Goal: Task Accomplishment & Management: Manage account settings

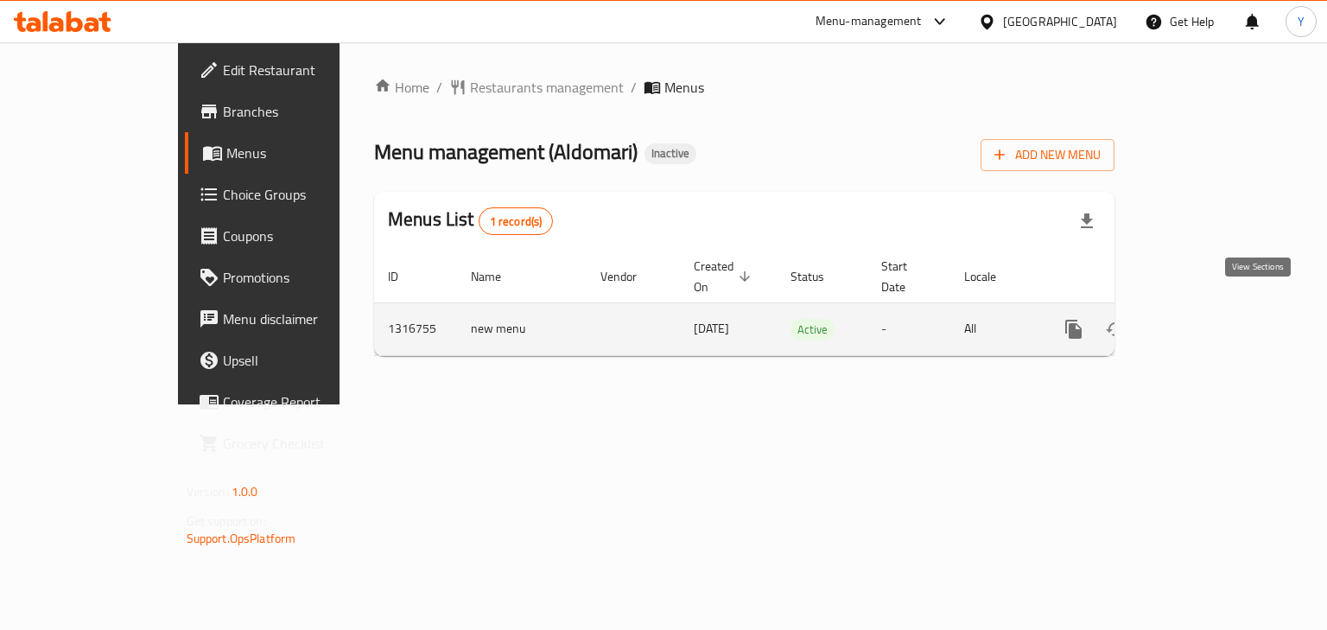
click at [1209, 319] on icon "enhanced table" at bounding box center [1198, 329] width 21 height 21
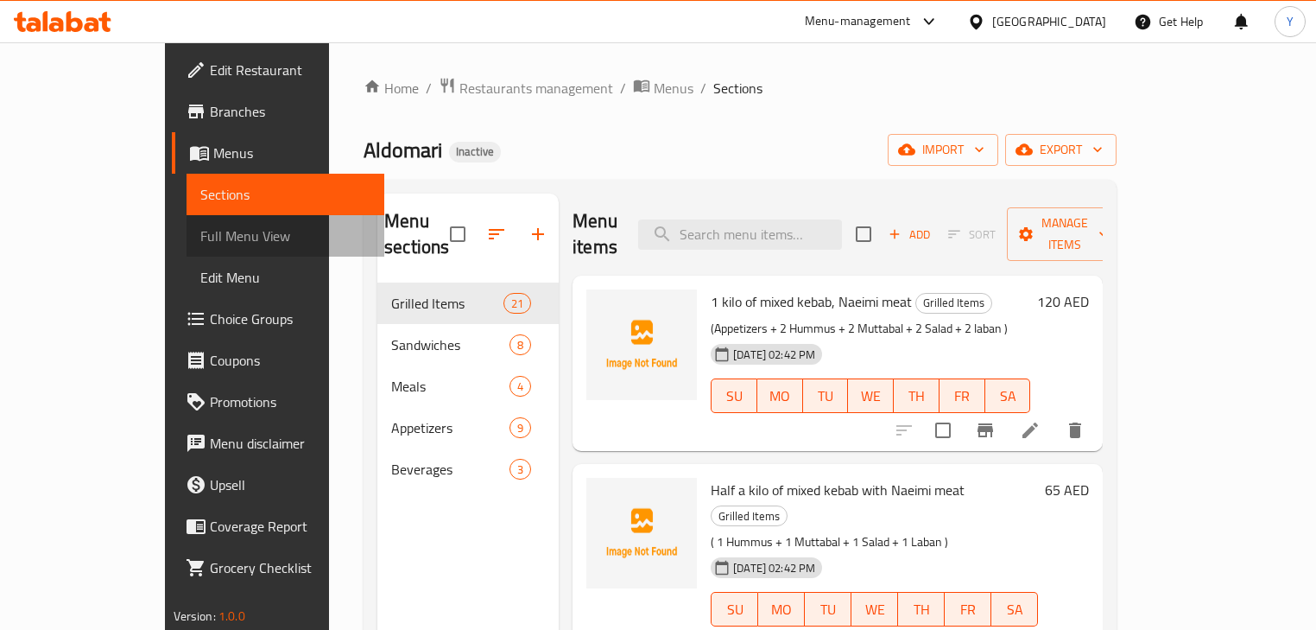
click at [187, 221] on link "Full Menu View" at bounding box center [286, 235] width 199 height 41
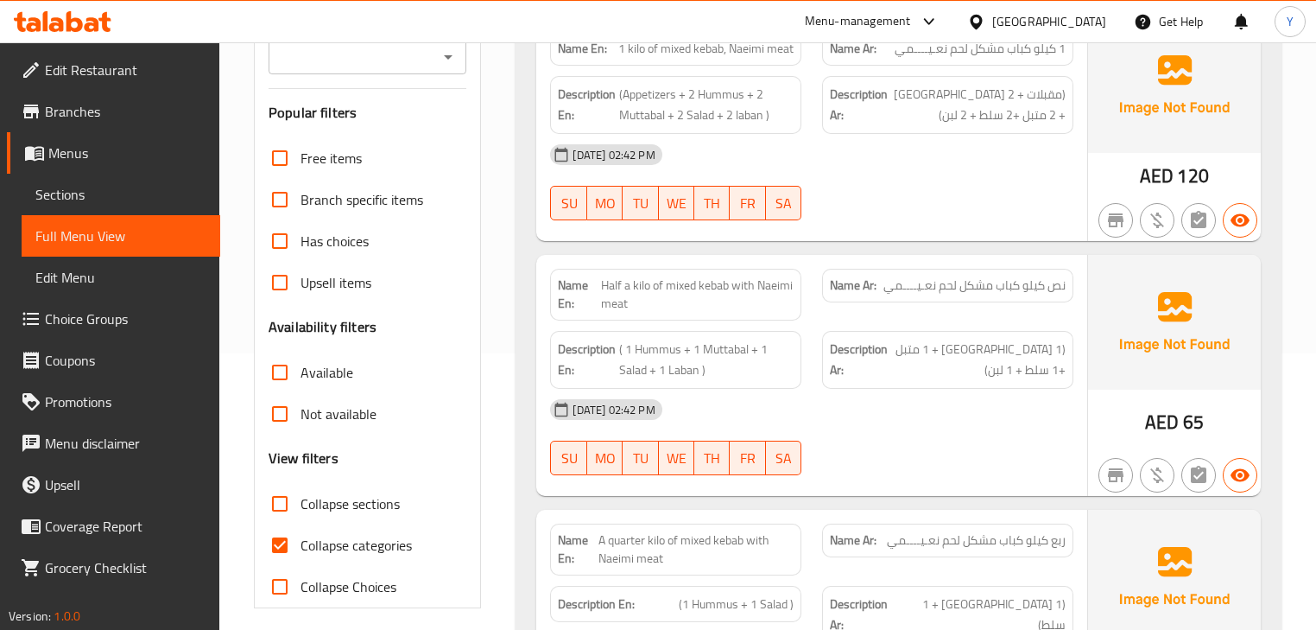
scroll to position [484, 0]
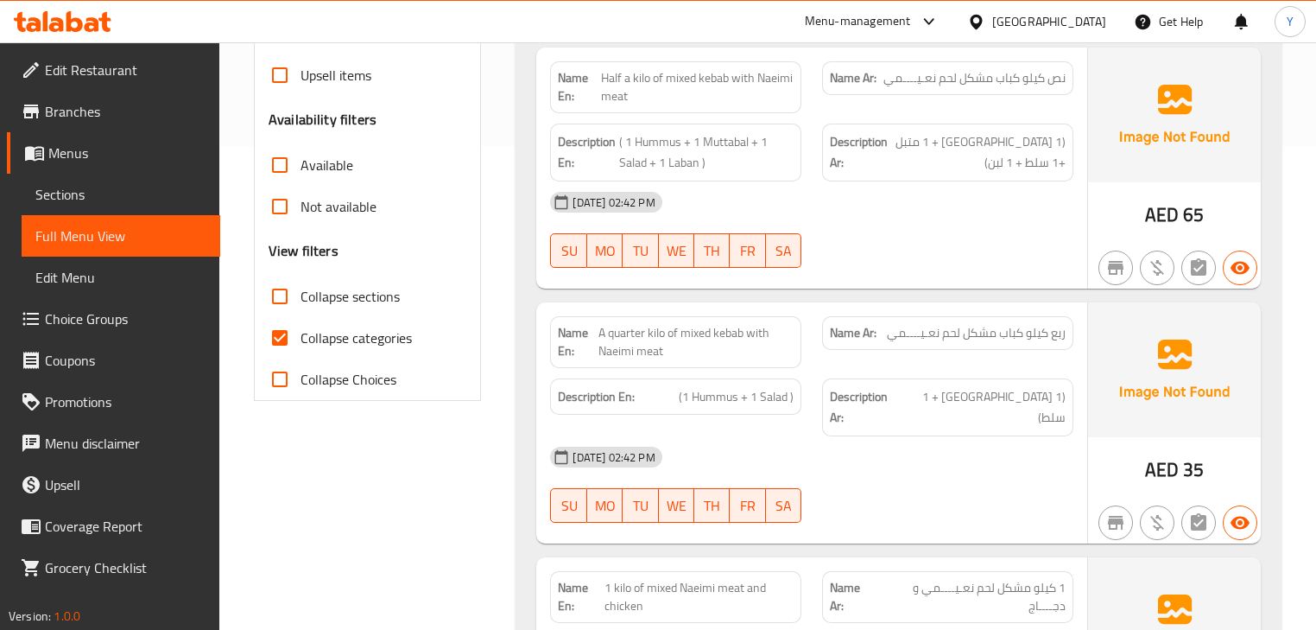
click at [314, 298] on span "Collapse sections" at bounding box center [350, 296] width 99 height 21
click at [301, 298] on input "Collapse sections" at bounding box center [279, 296] width 41 height 41
checkbox input "true"
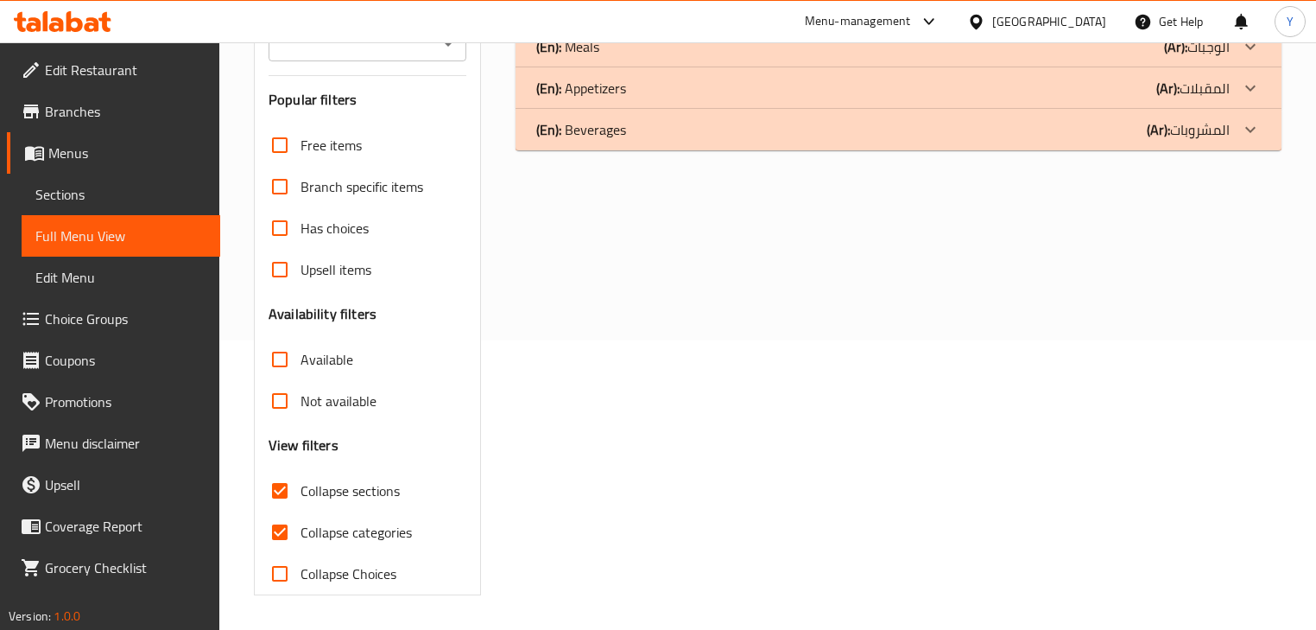
scroll to position [289, 0]
click at [1044, 278] on div "(En): Grilled Items (Ar): المشويــــــــــات Name En: 1 kilo of mixed kebab, Na…" at bounding box center [898, 269] width 786 height 673
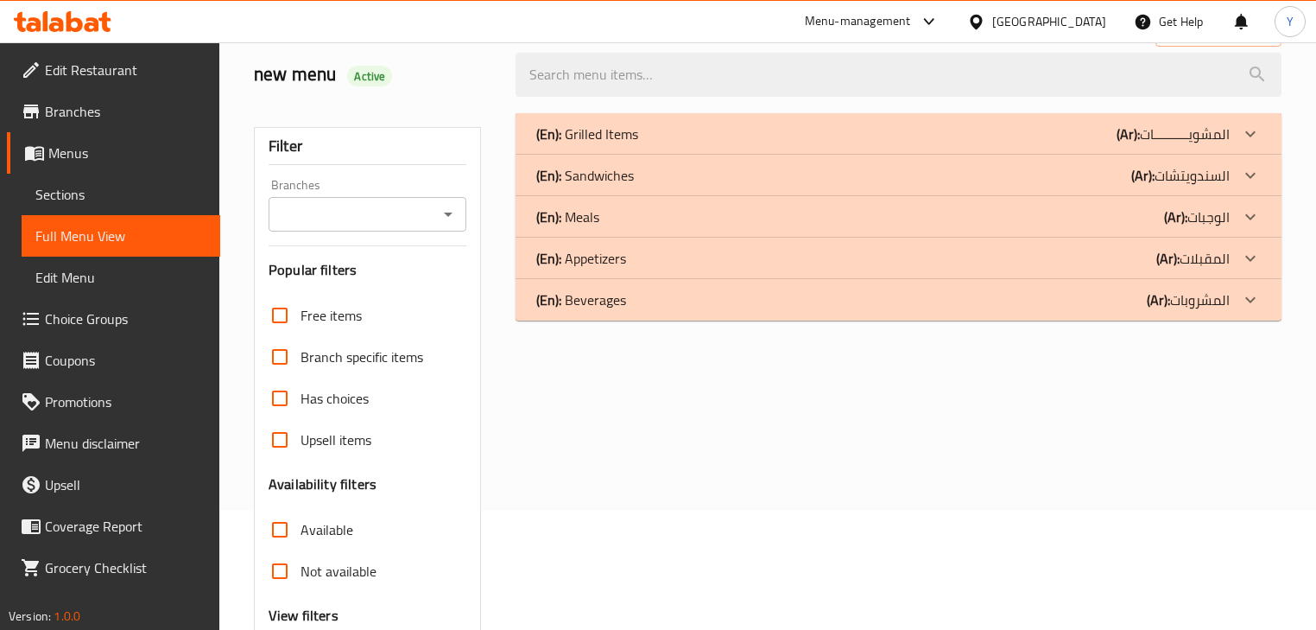
scroll to position [69, 0]
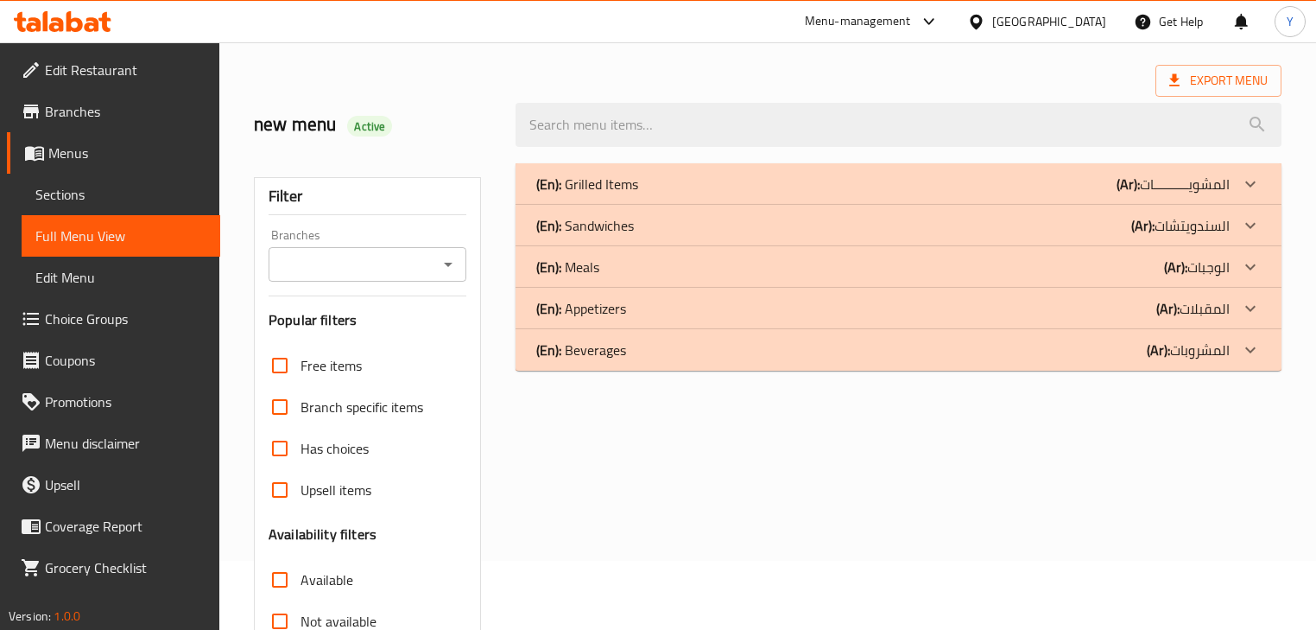
click at [651, 169] on div "(En): Grilled Items (Ar): المشويــــــــــات" at bounding box center [898, 183] width 765 height 41
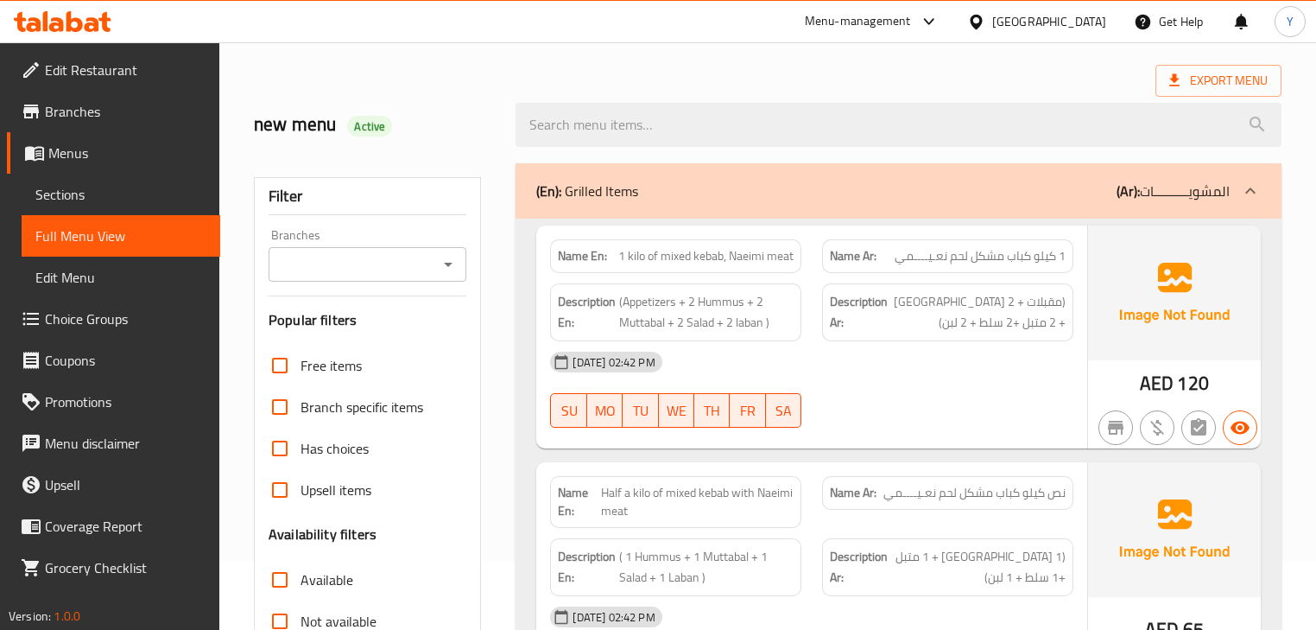
click at [1012, 287] on div "Description Ar: (مقبلات + 2 حمص + 2 متبل +2 سلط + 2 لبن)" at bounding box center [947, 312] width 251 height 58
copy div "(مقبلات + 2 [GEOGRAPHIC_DATA] + 2 متبل +2 سلط + 2 لبن)"
click at [1012, 287] on div "Description Ar: (مقبلات + 2 حمص + 2 متبل +2 سلط + 2 لبن)" at bounding box center [947, 312] width 251 height 58
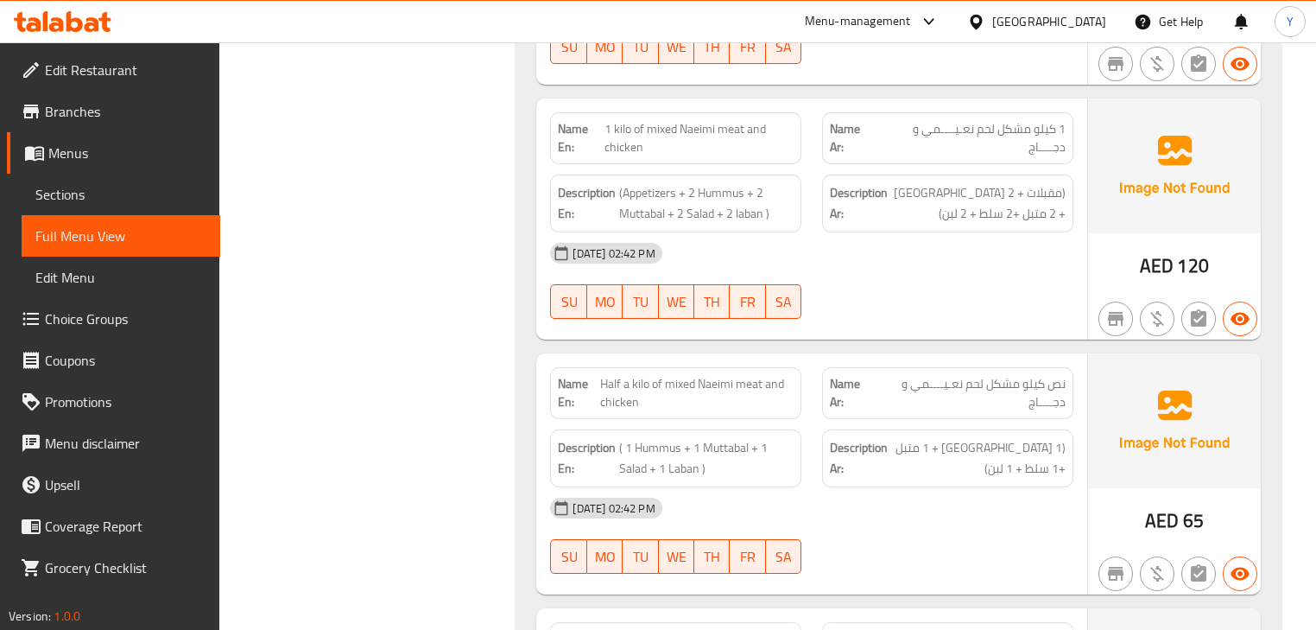
scroll to position [4884, 0]
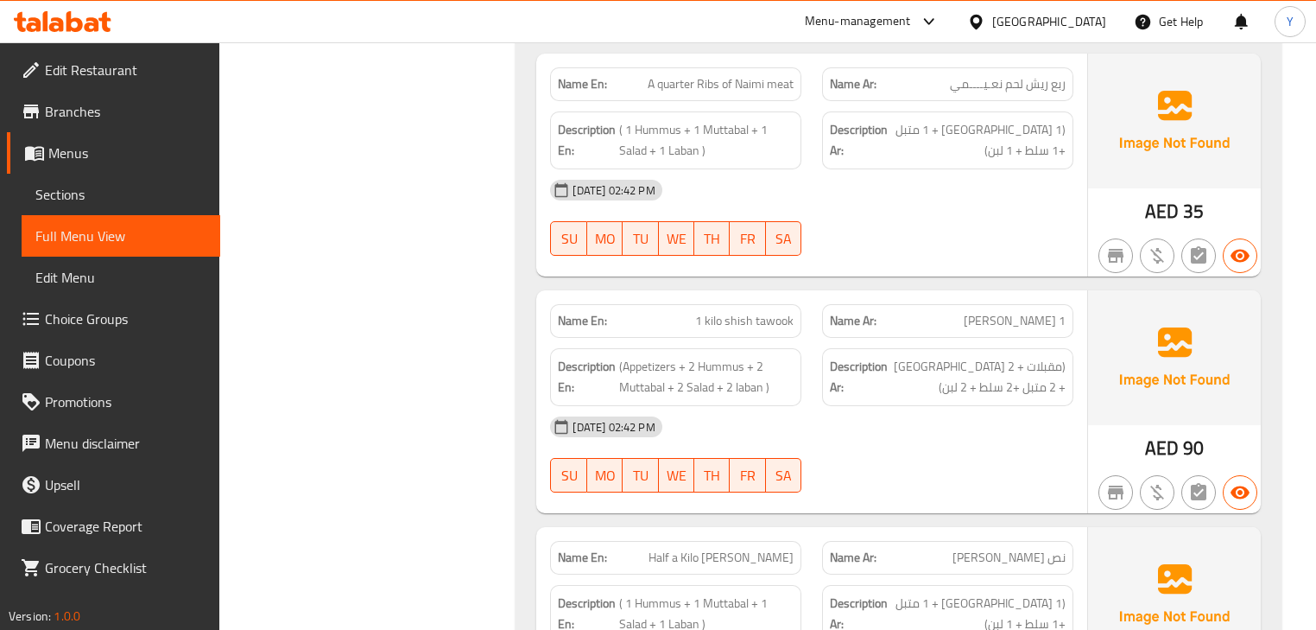
drag, startPoint x: 1161, startPoint y: 276, endPoint x: 1219, endPoint y: -84, distance: 364.8
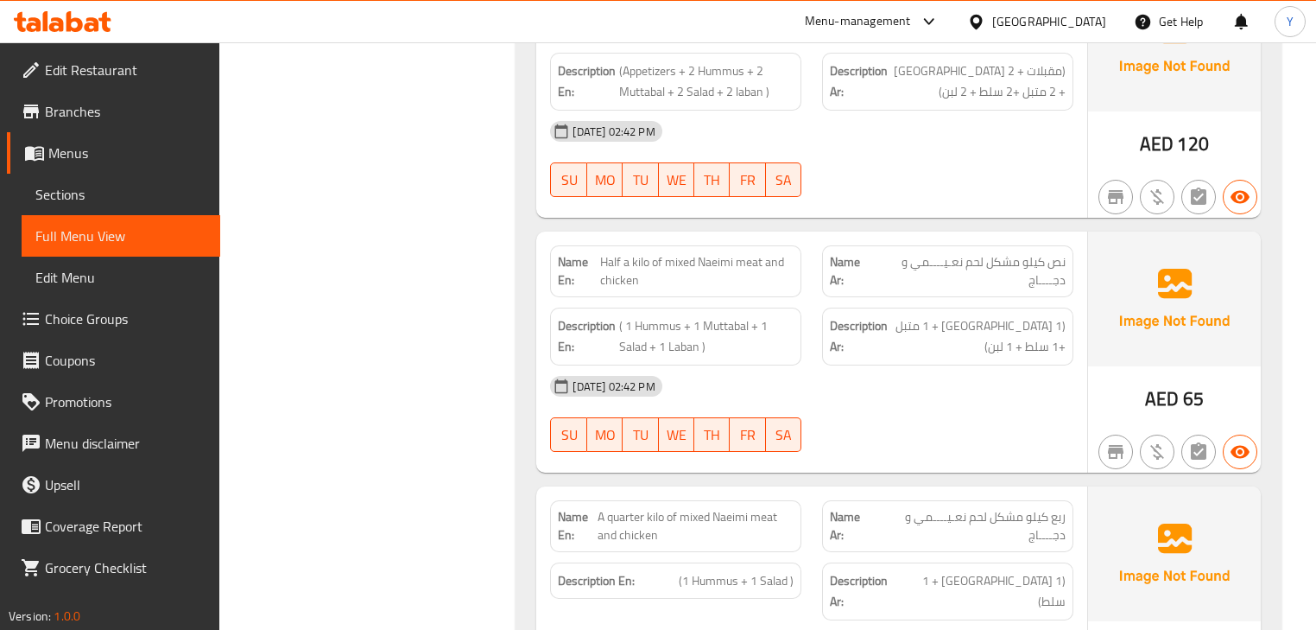
scroll to position [0, 0]
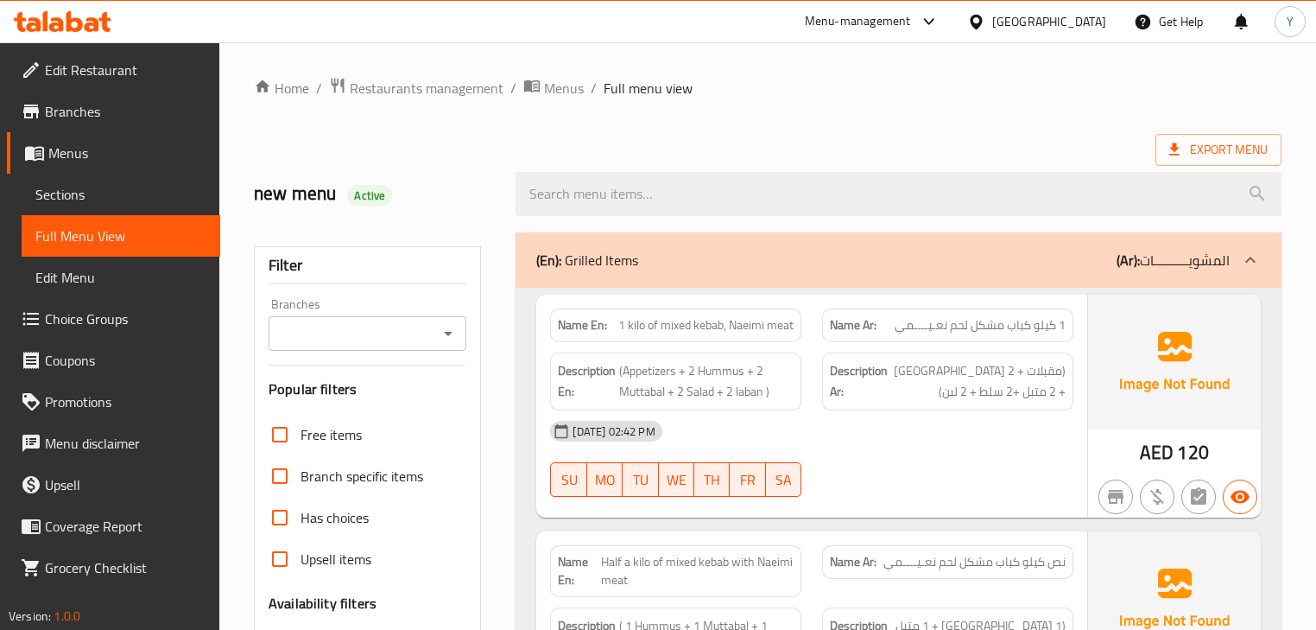
drag, startPoint x: 887, startPoint y: 396, endPoint x: 1001, endPoint y: -26, distance: 436.7
click at [586, 138] on div "Export Menu" at bounding box center [768, 150] width 1028 height 32
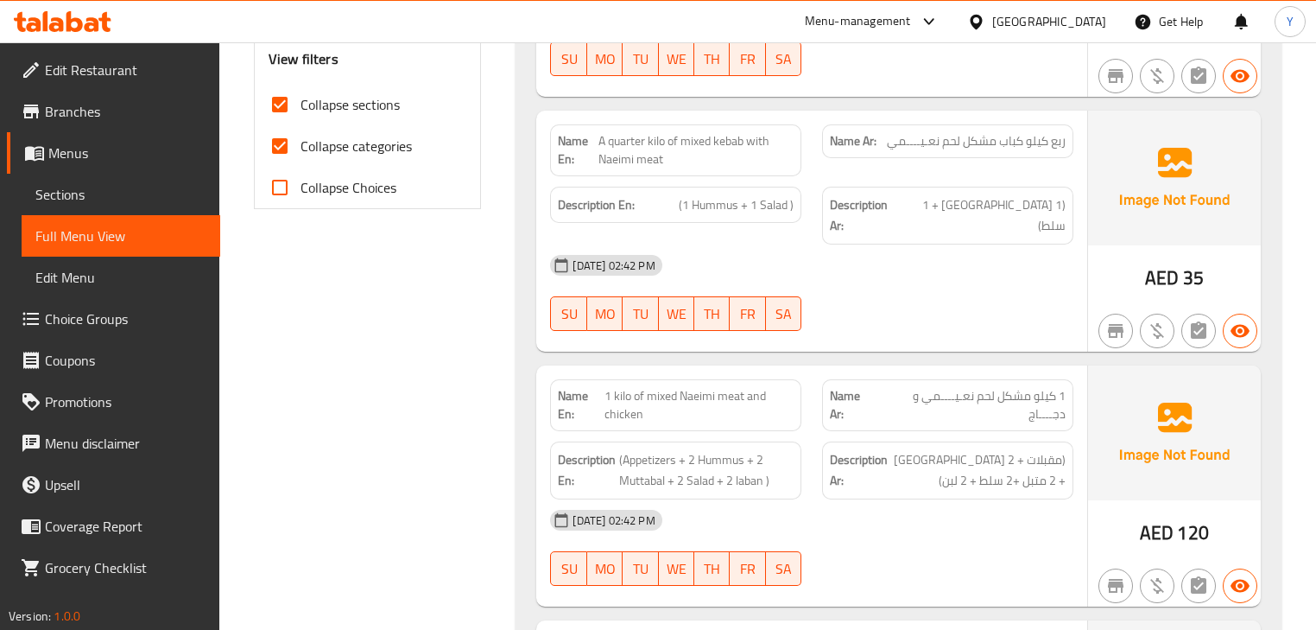
scroll to position [691, 0]
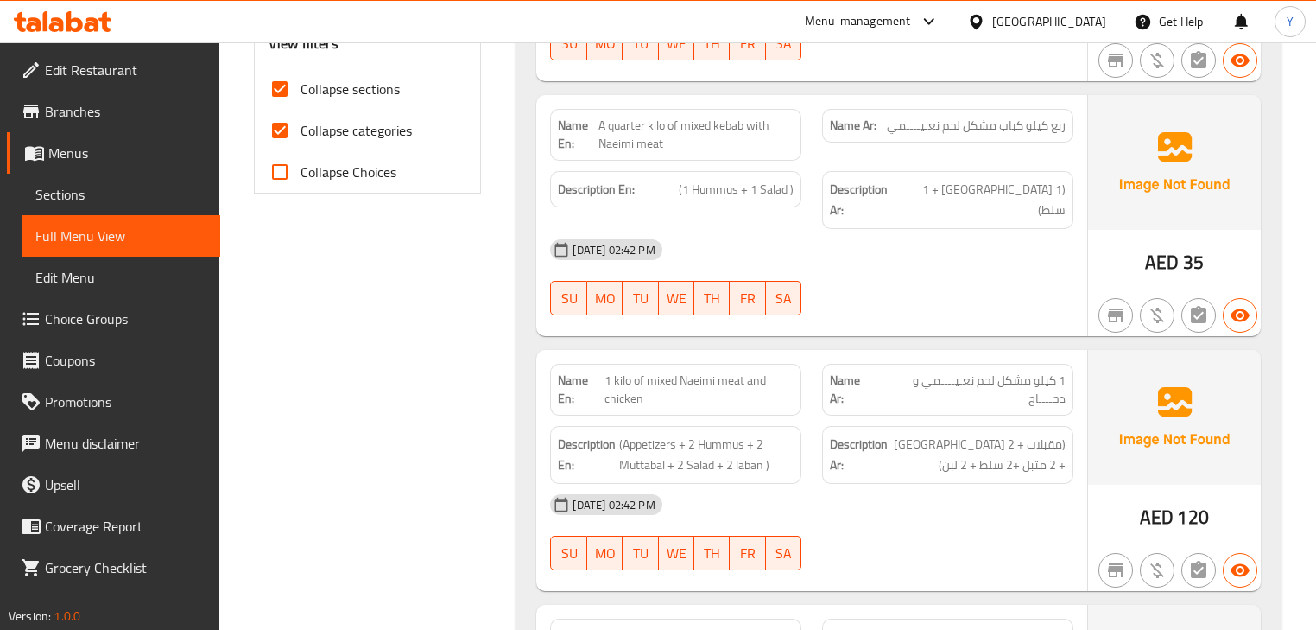
click at [739, 371] on span "1 kilo of mixed Naeimi meat and chicken" at bounding box center [700, 389] width 190 height 36
copy span "meat"
click at [739, 371] on span "1 kilo of mixed Naeimi meat and chicken" at bounding box center [700, 389] width 190 height 36
copy span "1 kilo of mixed Naeimi meat and chicken"
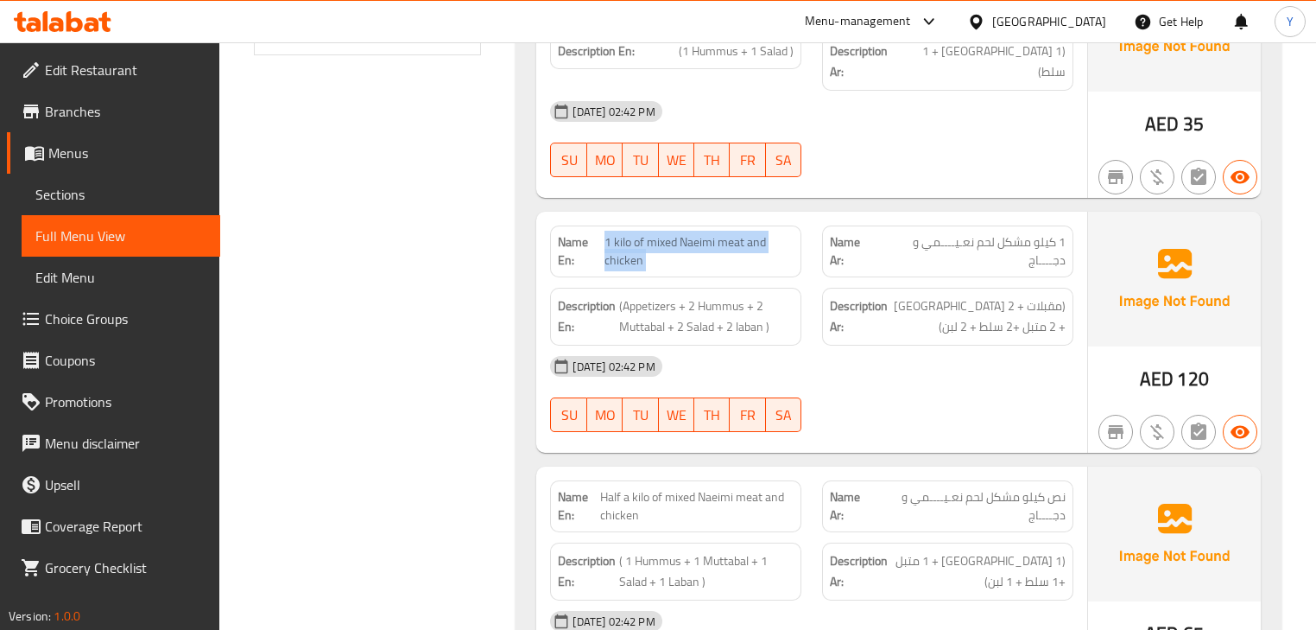
scroll to position [898, 0]
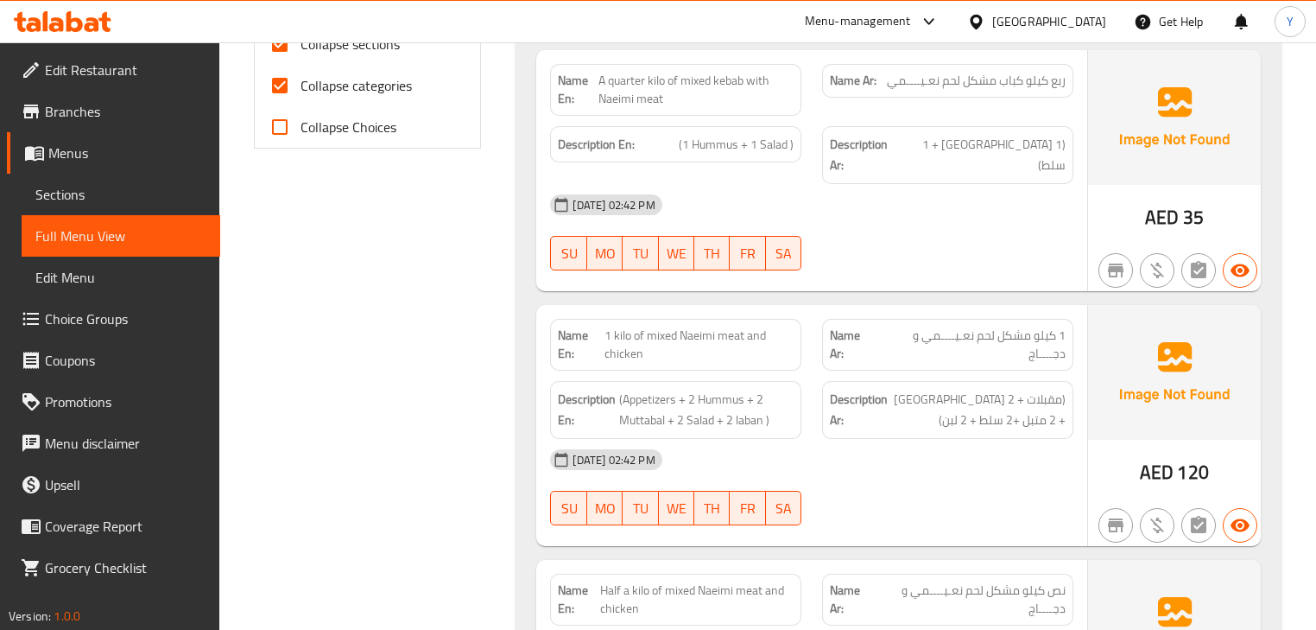
scroll to position [622, 0]
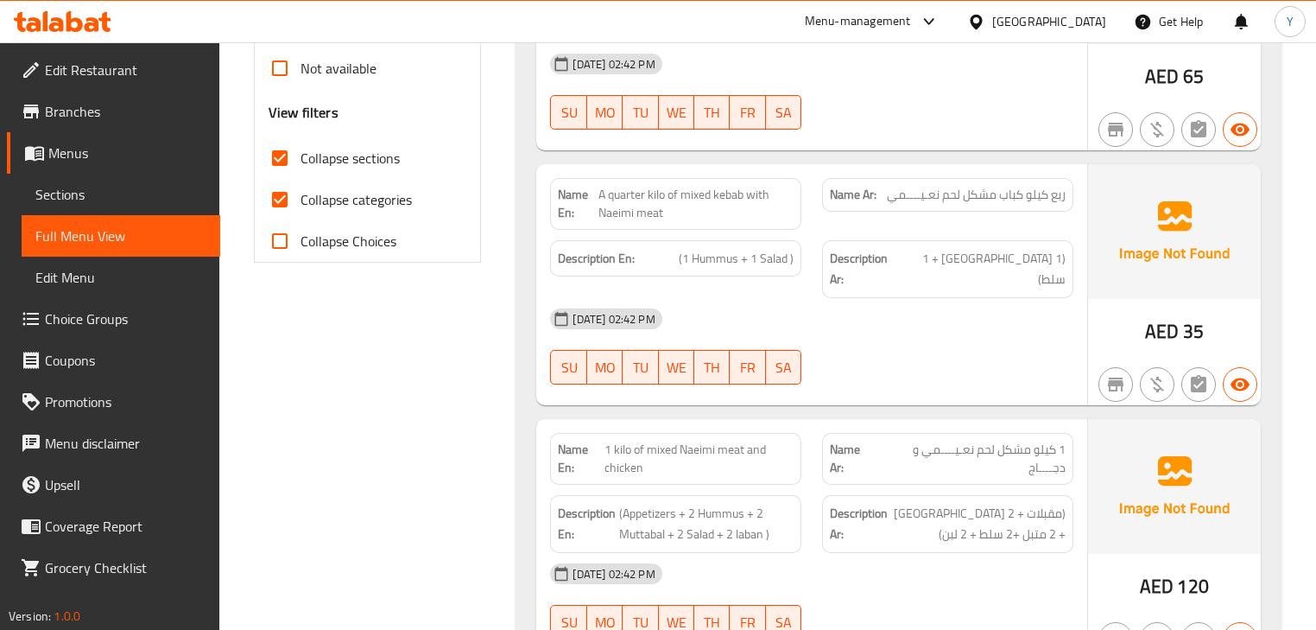
click at [725, 213] on span "A quarter kilo of mixed kebab with Naeimi meat" at bounding box center [696, 204] width 195 height 36
click at [725, 212] on span "A quarter kilo of mixed kebab with Naeimi meat" at bounding box center [696, 204] width 195 height 36
drag, startPoint x: 702, startPoint y: 371, endPoint x: 702, endPoint y: 389, distance: 18.1
click at [702, 373] on div "Name En: A quarter kilo of mixed kebab with Naeimi meat Name Ar: ربع كیلو كباب …" at bounding box center [811, 284] width 550 height 241
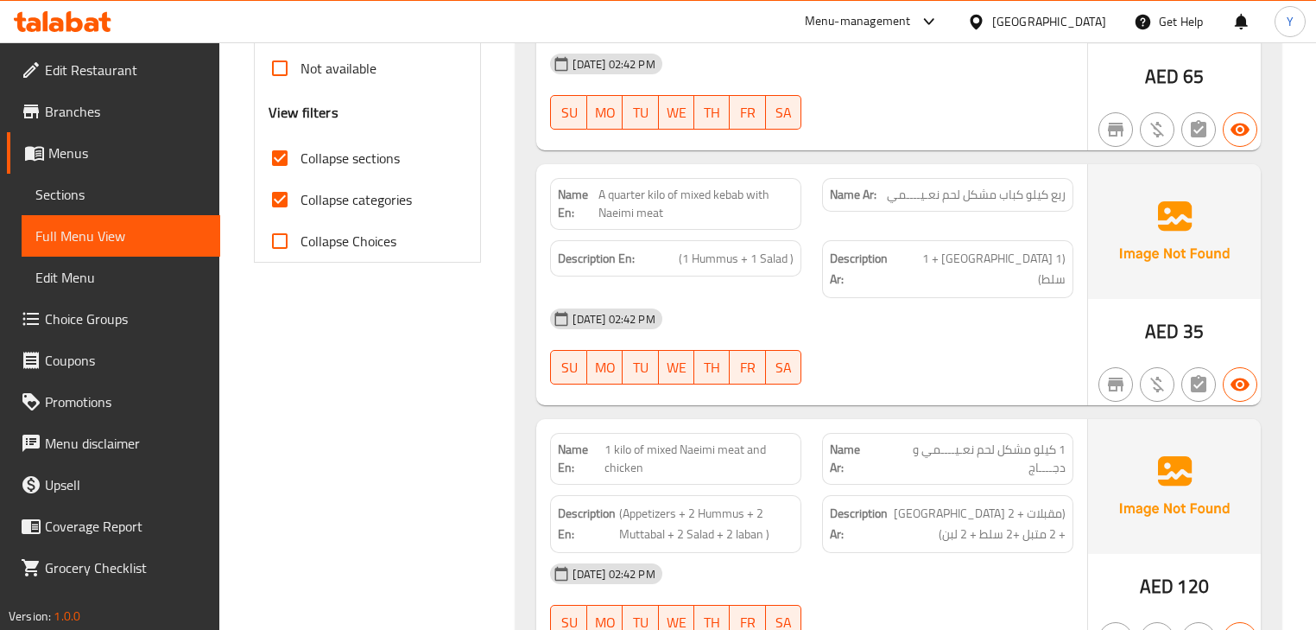
click at [691, 441] on span "1 kilo of mixed Naeimi meat and chicken" at bounding box center [700, 459] width 190 height 36
copy span "1 kilo of mixed Naeimi meat and chicken"
click at [664, 441] on span "1 kilo of mixed Naeimi meat and chicken" at bounding box center [700, 459] width 190 height 36
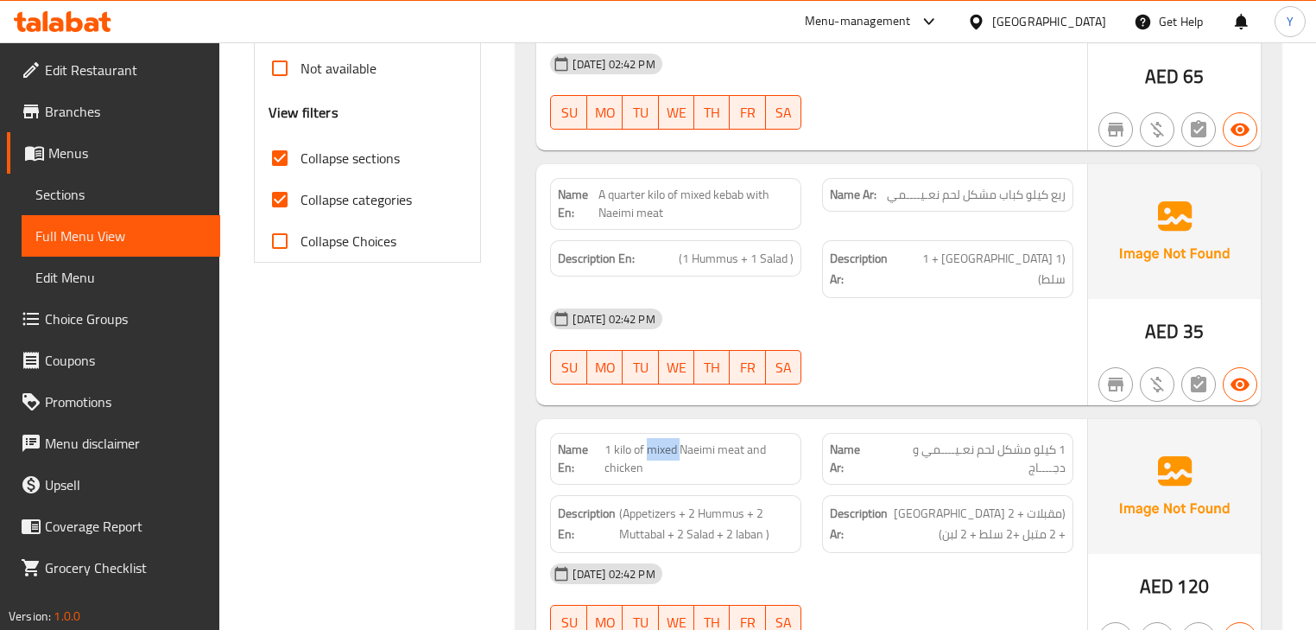
click at [664, 441] on span "1 kilo of mixed Naeimi meat and chicken" at bounding box center [700, 459] width 190 height 36
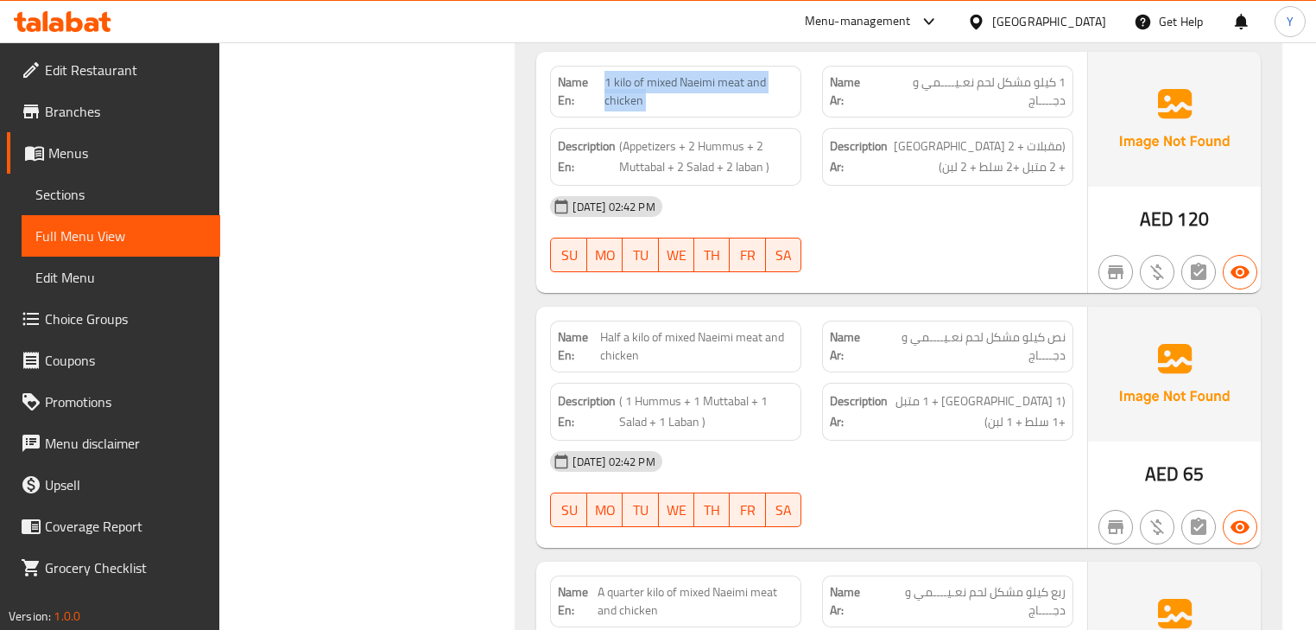
scroll to position [967, 0]
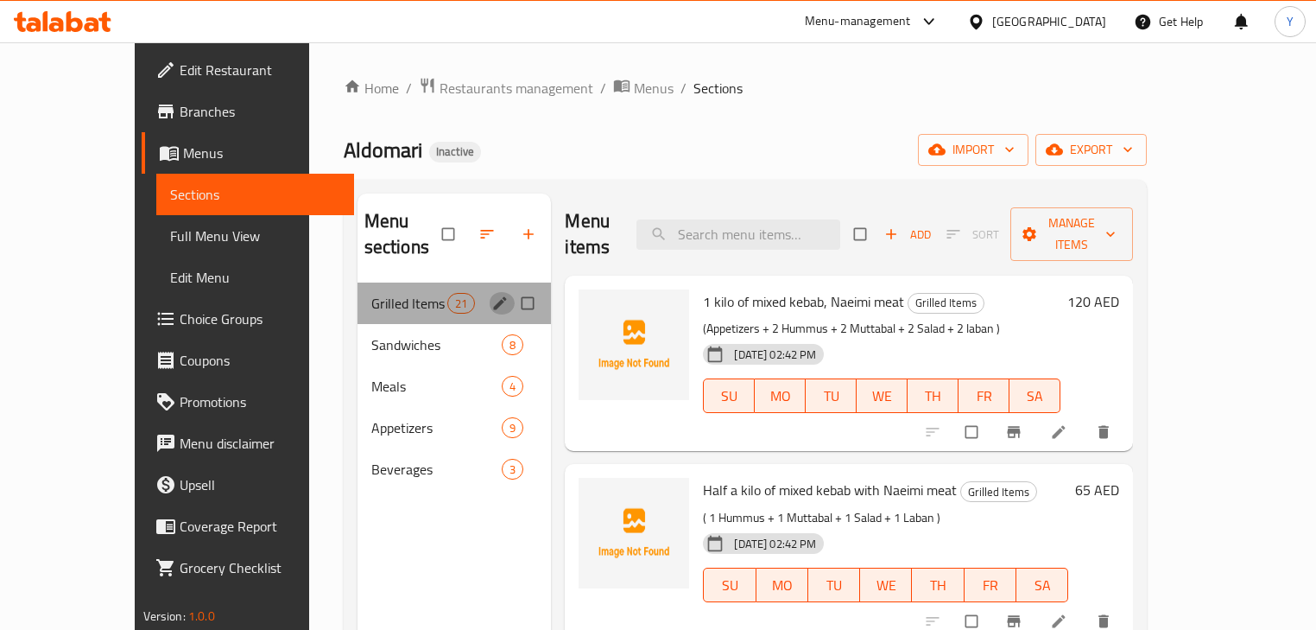
click at [489, 292] on button "edit" at bounding box center [502, 303] width 26 height 22
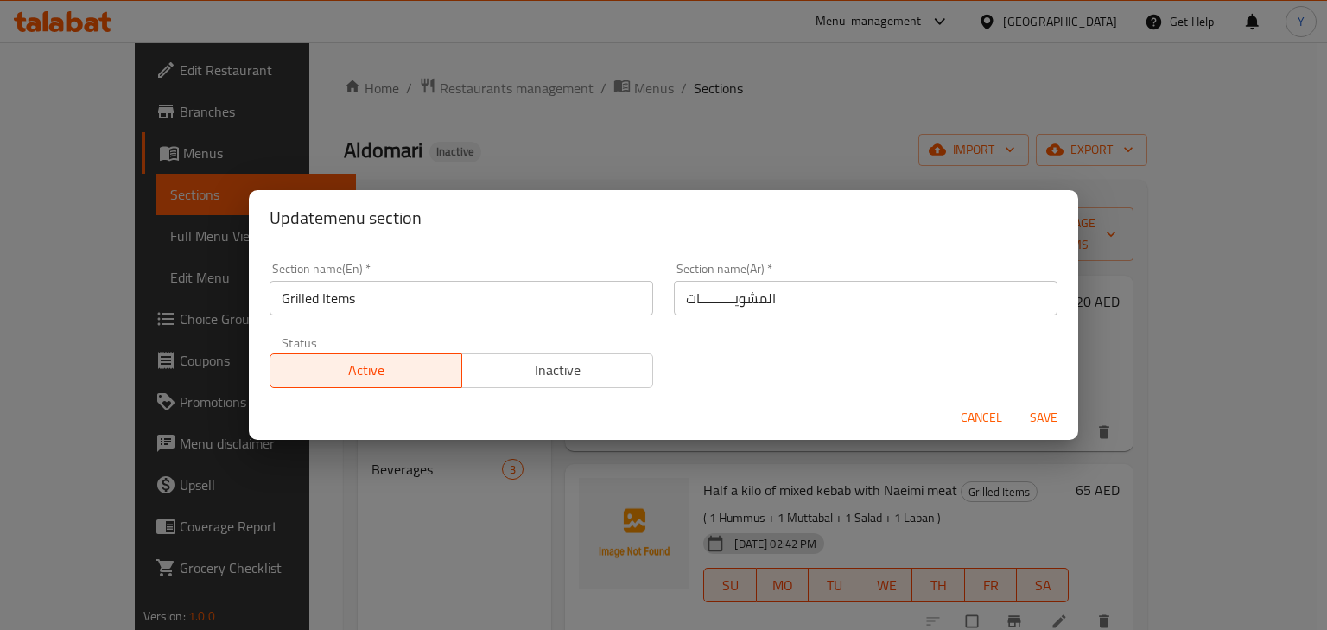
click at [829, 294] on input "المشويــــــــــات" at bounding box center [866, 298] width 384 height 35
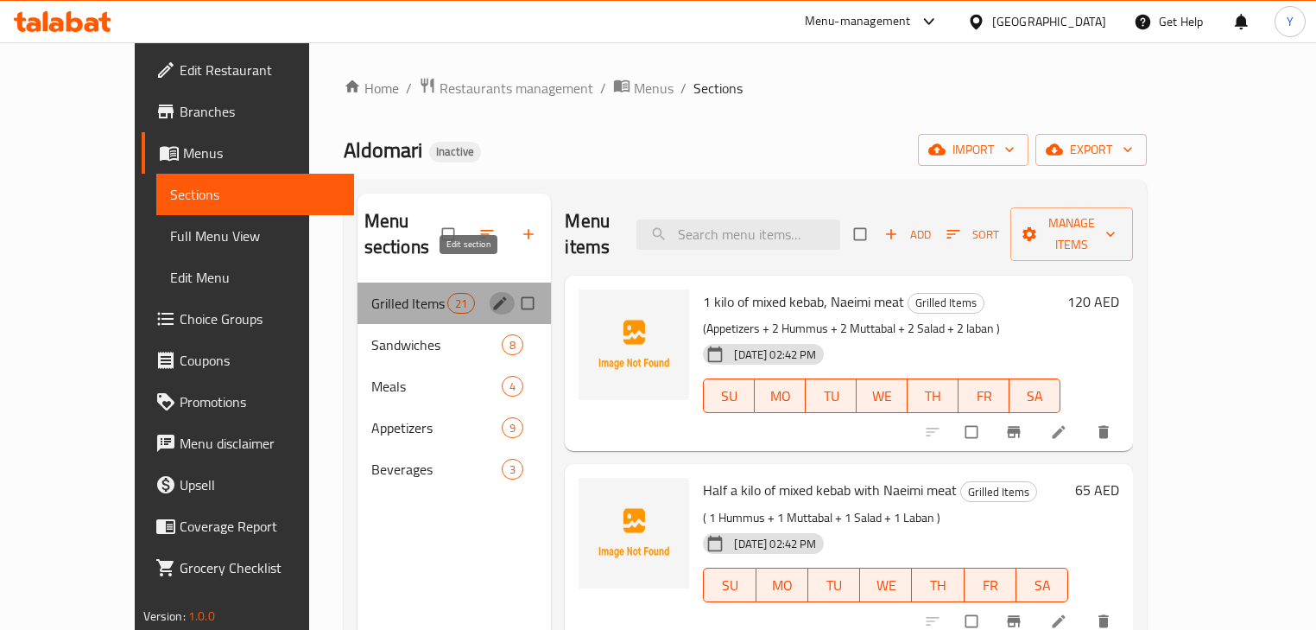
click at [492, 295] on icon "edit" at bounding box center [500, 303] width 17 height 17
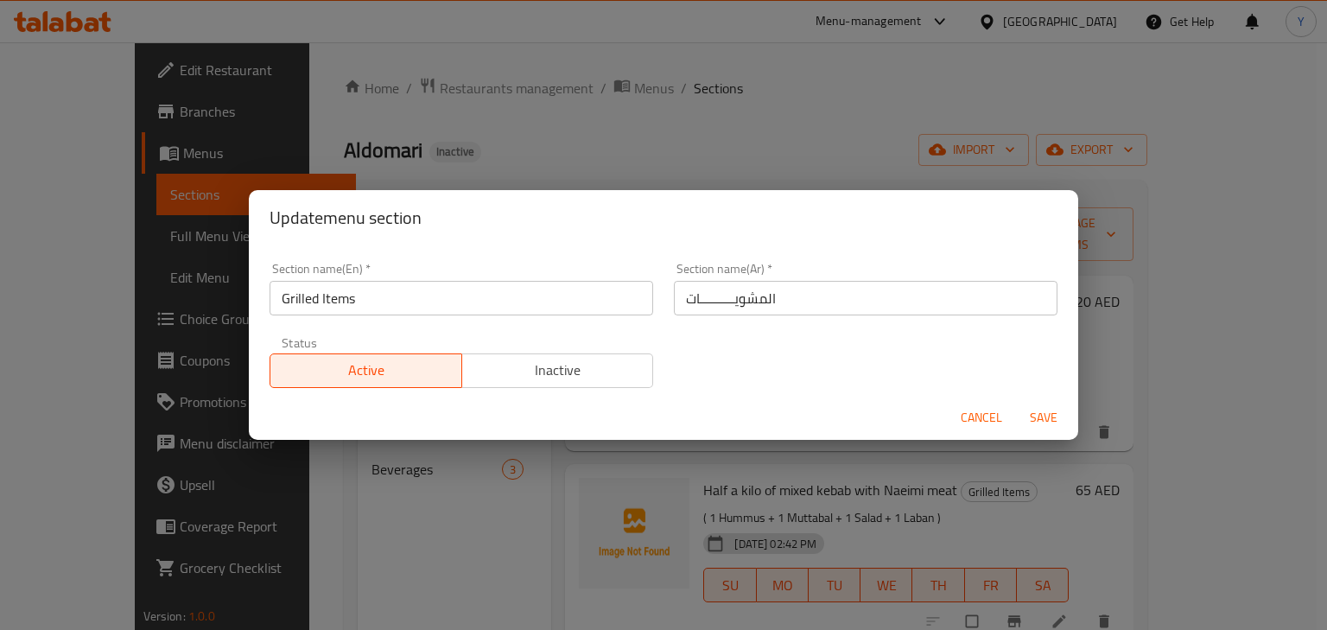
drag, startPoint x: 570, startPoint y: 314, endPoint x: 0, endPoint y: 330, distance: 570.3
click at [0, 330] on div "Update menu section Section name(En)   * Grilled Items Section name(En) * Secti…" at bounding box center [663, 315] width 1327 height 630
click at [394, 310] on input "Grilled Items" at bounding box center [462, 298] width 384 height 35
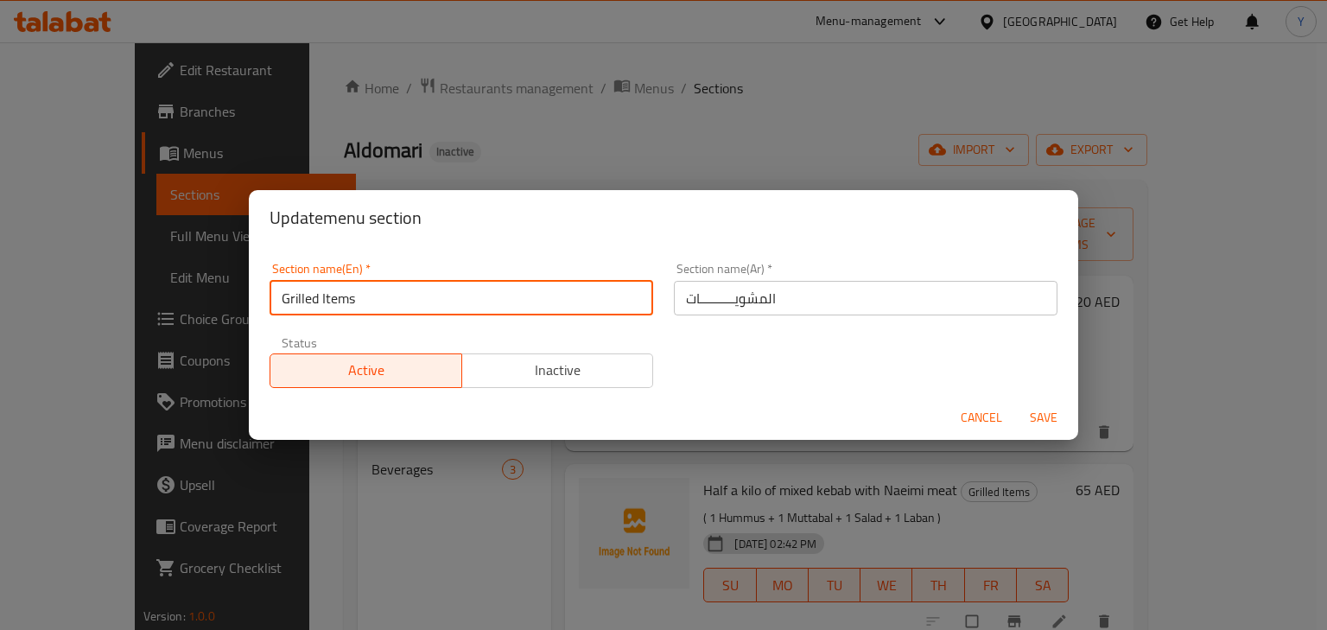
paste input "text"
type input "Grills"
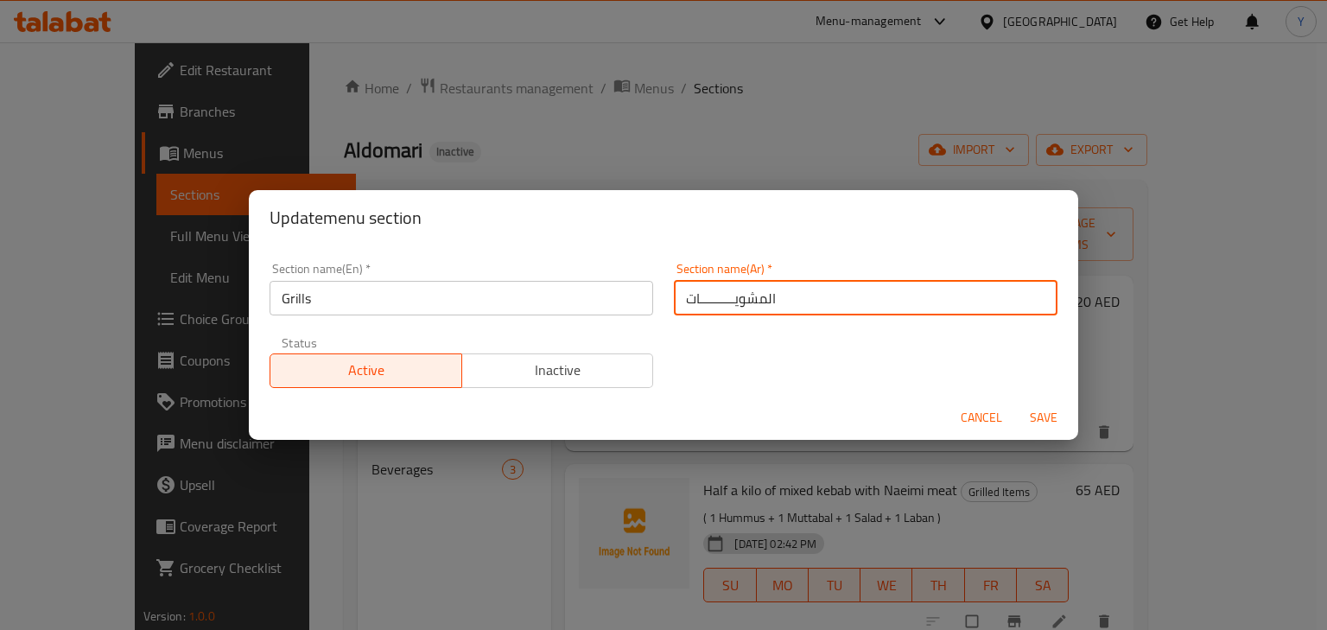
drag, startPoint x: 698, startPoint y: 304, endPoint x: 718, endPoint y: 304, distance: 19.9
click at [718, 304] on input "المشويــــــــــات" at bounding box center [866, 298] width 384 height 35
type input "المشويات"
click at [1044, 408] on span "Save" at bounding box center [1043, 418] width 41 height 22
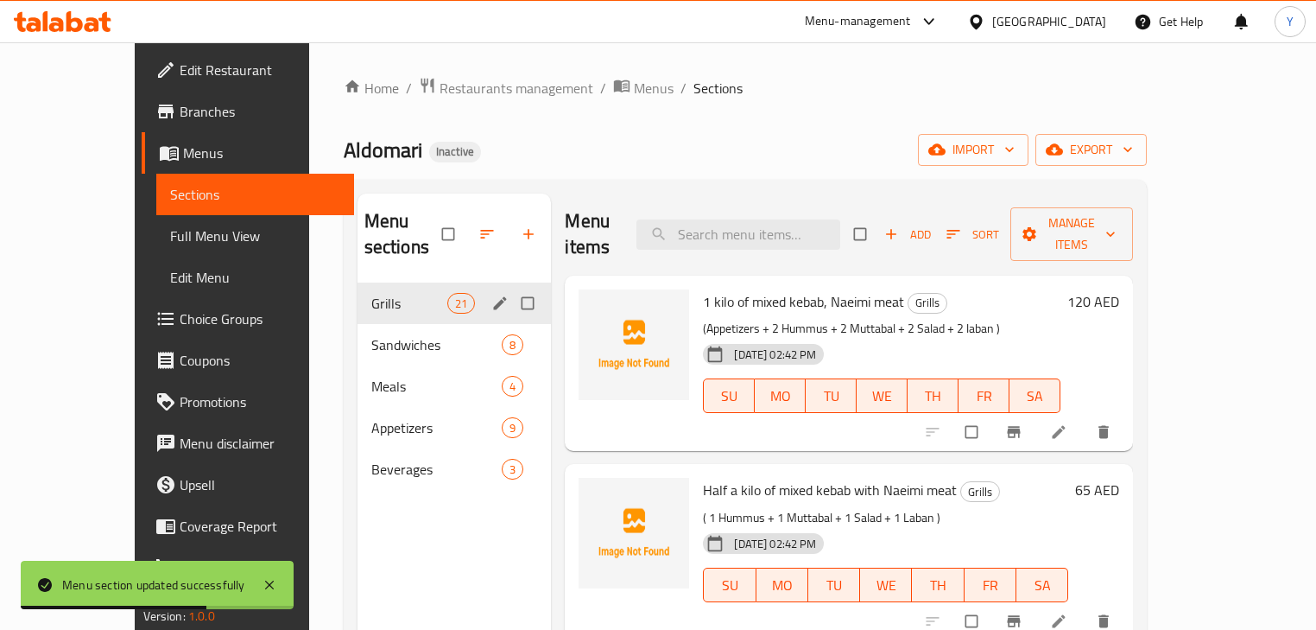
click at [1068, 423] on icon at bounding box center [1058, 431] width 17 height 17
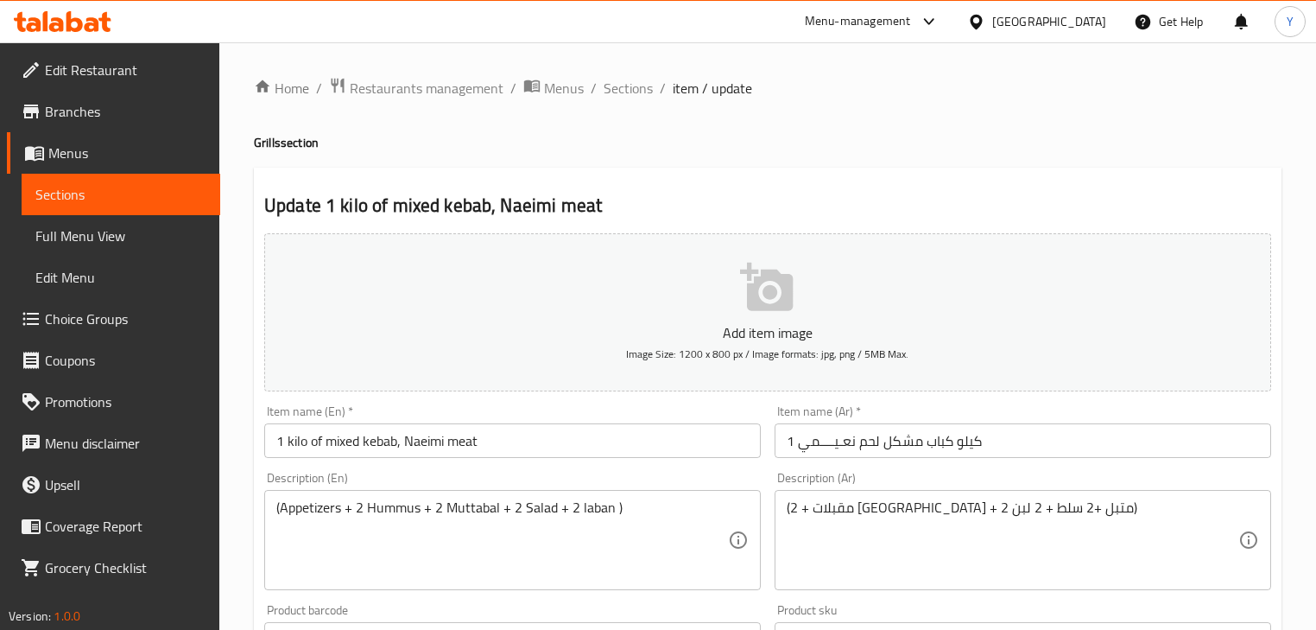
click at [881, 443] on input "1 كیلو كباب مشكل لحم نعـیــــمي" at bounding box center [1023, 440] width 497 height 35
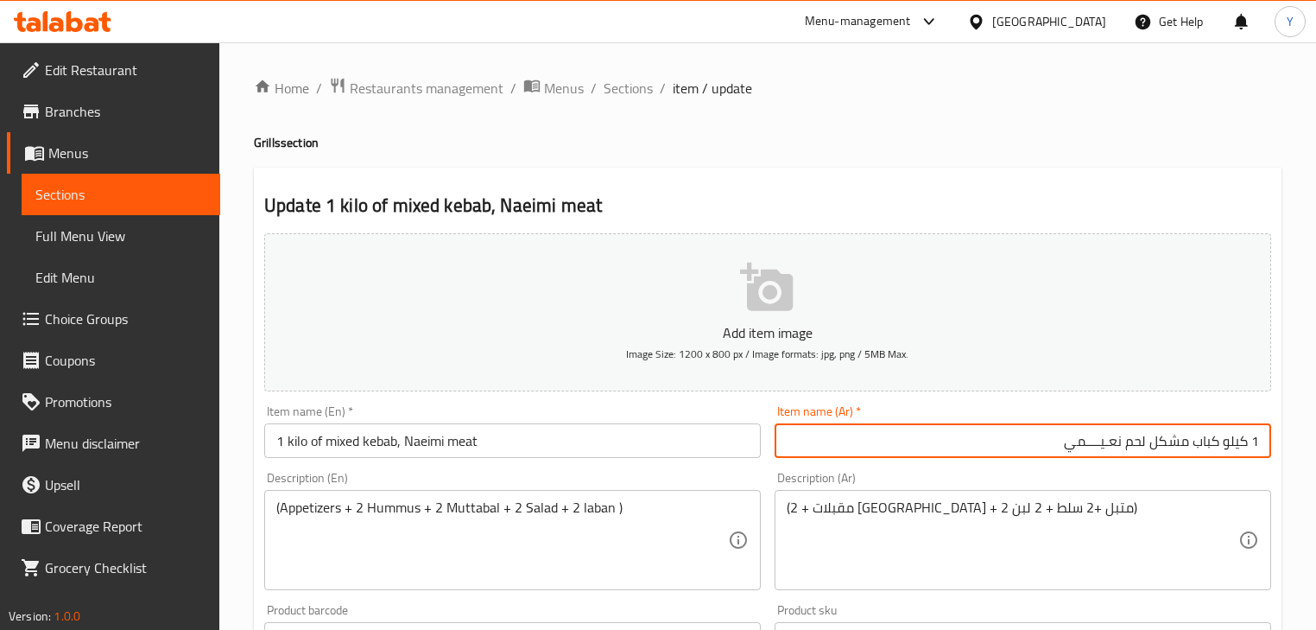
click at [1100, 442] on input "1 كیلو كباب مشكل لحم نعـیــــمي" at bounding box center [1023, 440] width 497 height 35
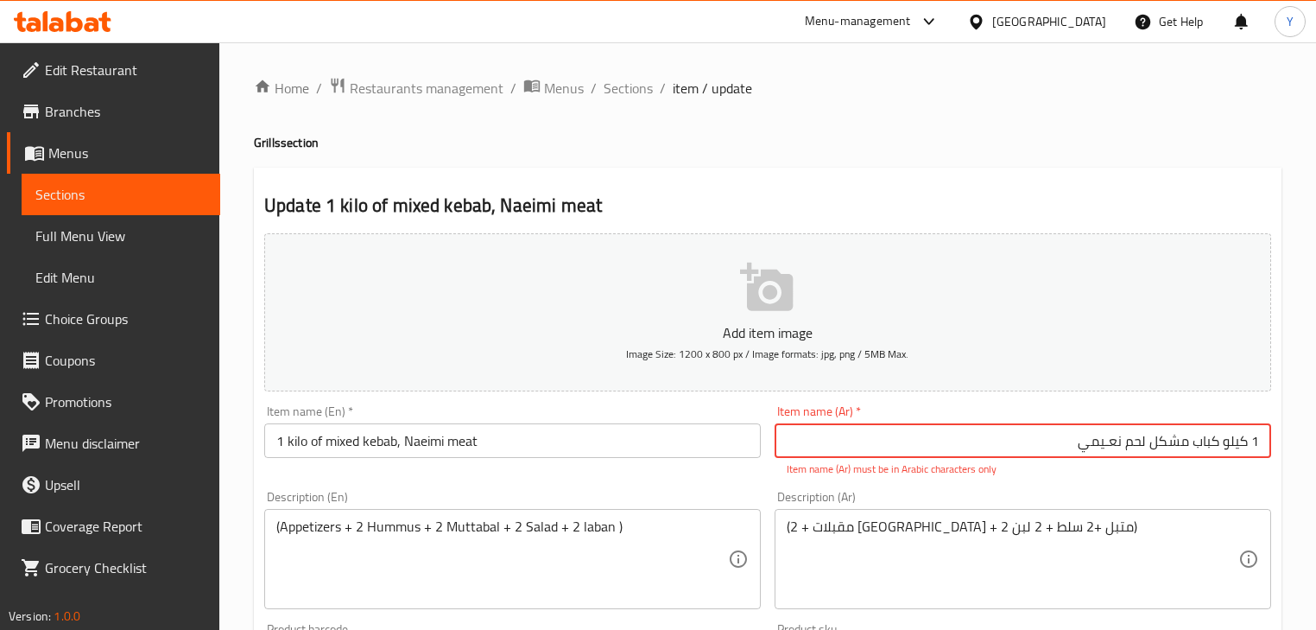
click at [1247, 447] on input "1 كیلو كباب مشكل لحم نعـیمي" at bounding box center [1023, 440] width 497 height 35
click at [1261, 438] on input "1كیلو كباب مشكل لحم نعـیمي" at bounding box center [1023, 440] width 497 height 35
click at [1110, 445] on input "1كیلو كباب مشكل لحم نعـیمي" at bounding box center [1023, 440] width 497 height 35
type input "1كیلو كباب مشكل لحم نعیمي"
click at [404, 442] on input "1 kilo of mixed kebab, Naeimi meat" at bounding box center [512, 440] width 497 height 35
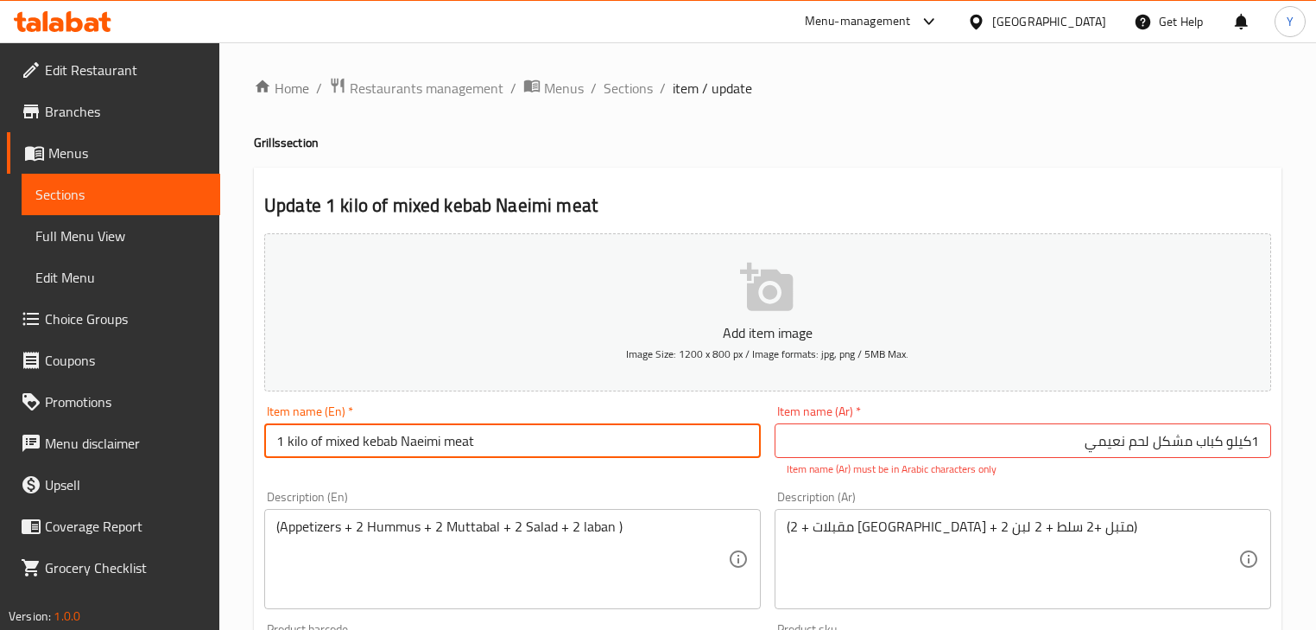
type input "1 kilo of mixed kebab Naeimi meat"
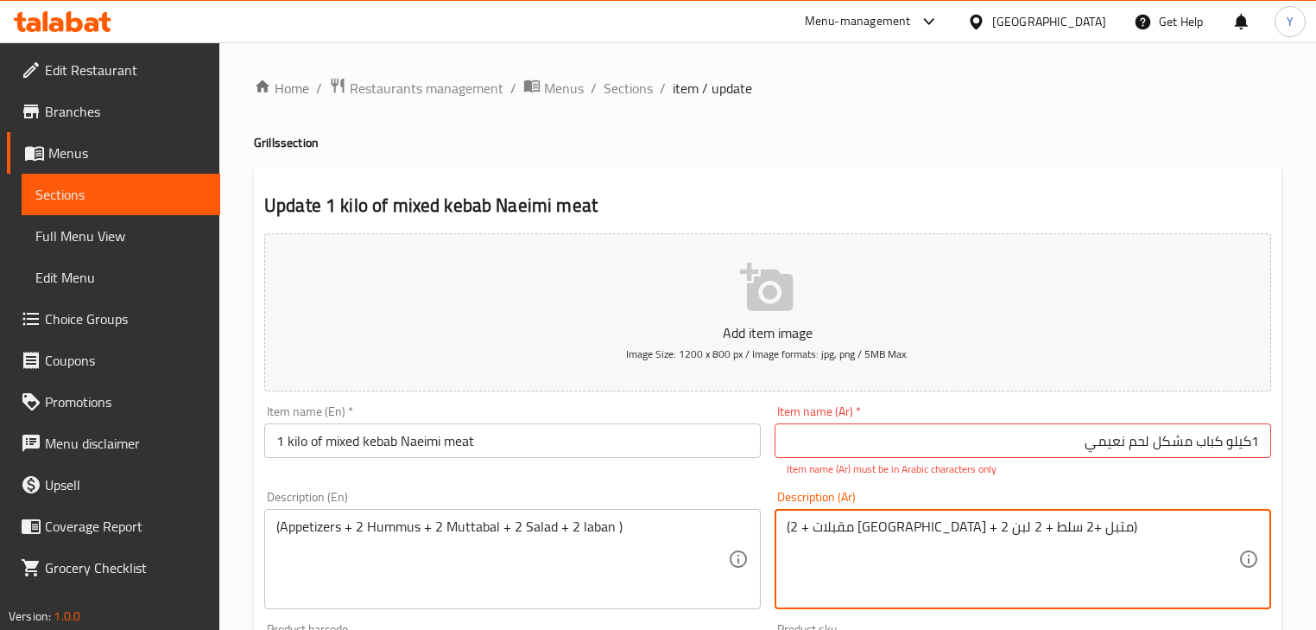
drag, startPoint x: 1063, startPoint y: 527, endPoint x: 14, endPoint y: 466, distance: 1050.5
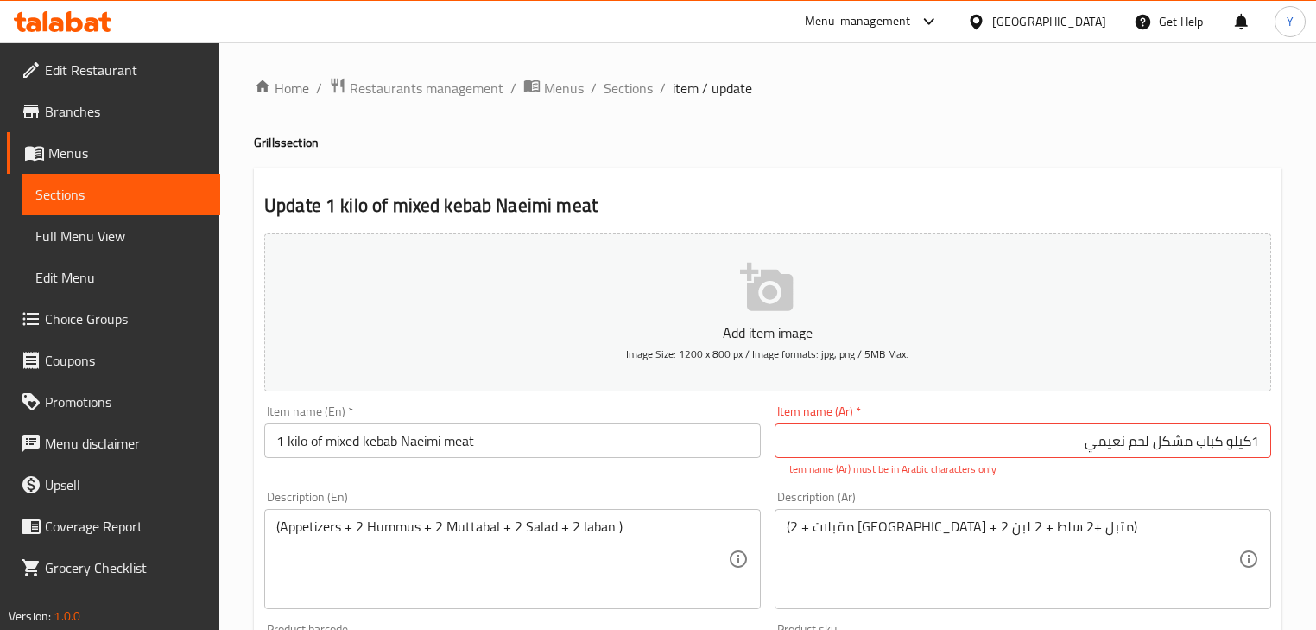
drag, startPoint x: 541, startPoint y: 147, endPoint x: 710, endPoint y: 183, distance: 173.2
click at [541, 147] on h4 "Grills section" at bounding box center [768, 142] width 1028 height 17
click at [1182, 424] on input "1كیلو كباب مشكل لحم نعیمي" at bounding box center [1023, 440] width 497 height 35
click at [981, 42] on div at bounding box center [658, 42] width 1316 height 1
click at [1241, 440] on input "1كیلو كباب مشكل لحم نعیمي" at bounding box center [1023, 440] width 497 height 35
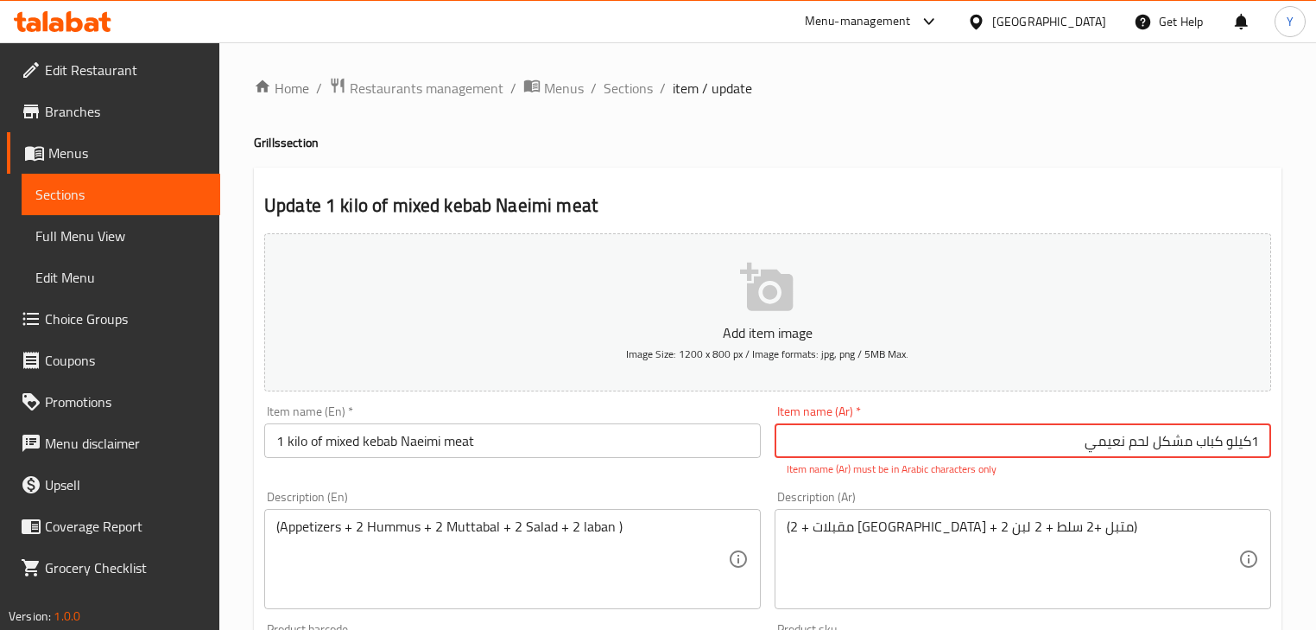
click at [1241, 440] on input "1كیلو كباب مشكل لحم نعیمي" at bounding box center [1023, 440] width 497 height 35
click at [1208, 433] on input "1 كيلو كباب مشكل لحم نعیمي" at bounding box center [1023, 440] width 497 height 35
click at [1207, 432] on input "1 كيلو كباب مشكل لحم نعیمي" at bounding box center [1023, 440] width 497 height 35
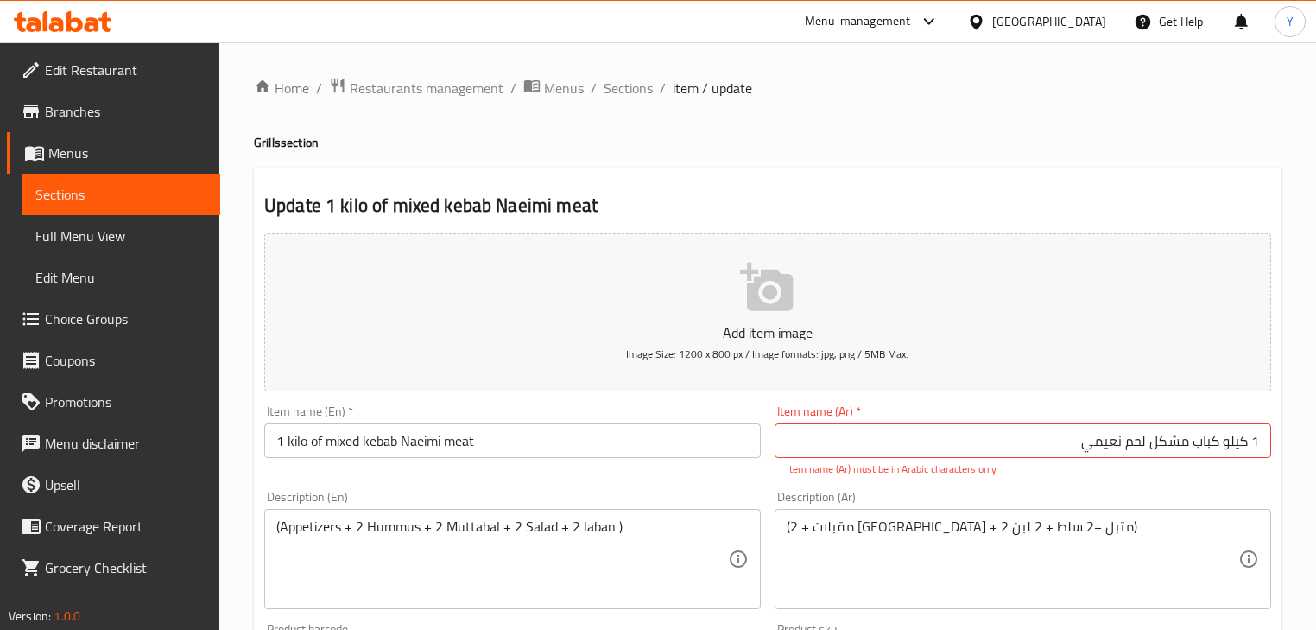
click at [1177, 432] on input "1 كيلو كباب مشكل لحم نعیمي" at bounding box center [1023, 440] width 497 height 35
click at [1135, 438] on input "1 كيلو كباب مشكل لحم نعیمي" at bounding box center [1023, 440] width 497 height 35
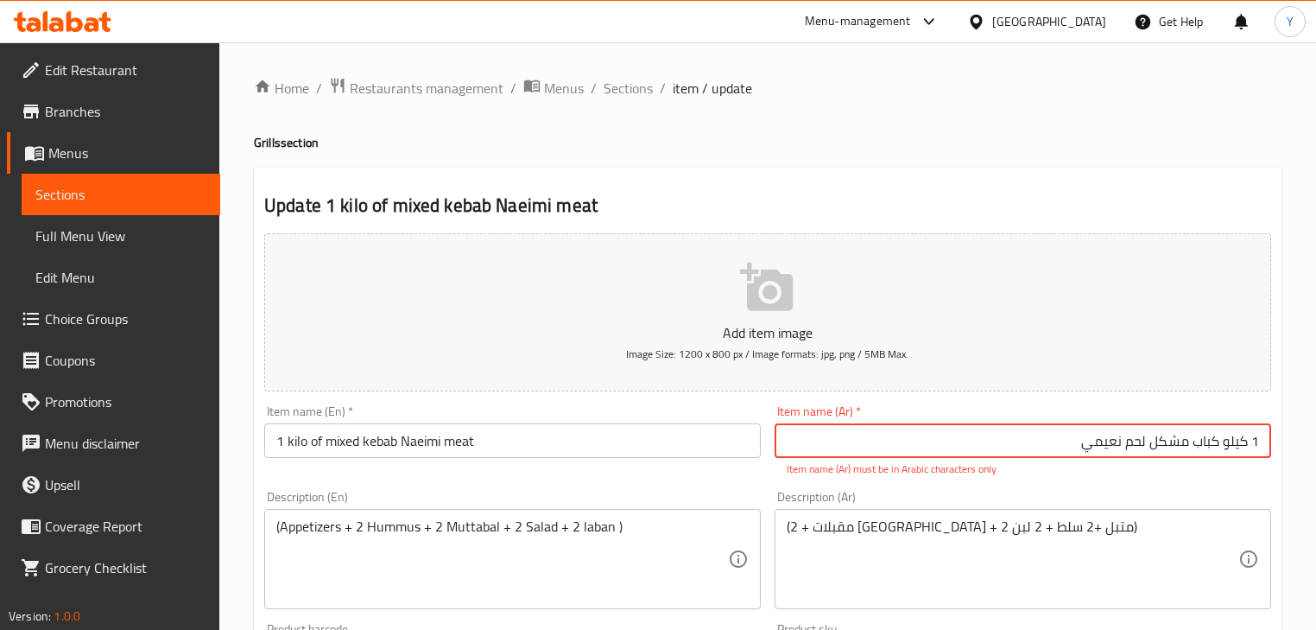
click at [1158, 195] on h2 "Update 1 kilo of mixed kebab Naeimi meat" at bounding box center [767, 206] width 1007 height 26
click at [1108, 443] on input "1 كيلو كباب مشكل لحم نعیمي" at bounding box center [1023, 440] width 497 height 35
type input "1 كيلو كباب مشكل لحم نعيمي"
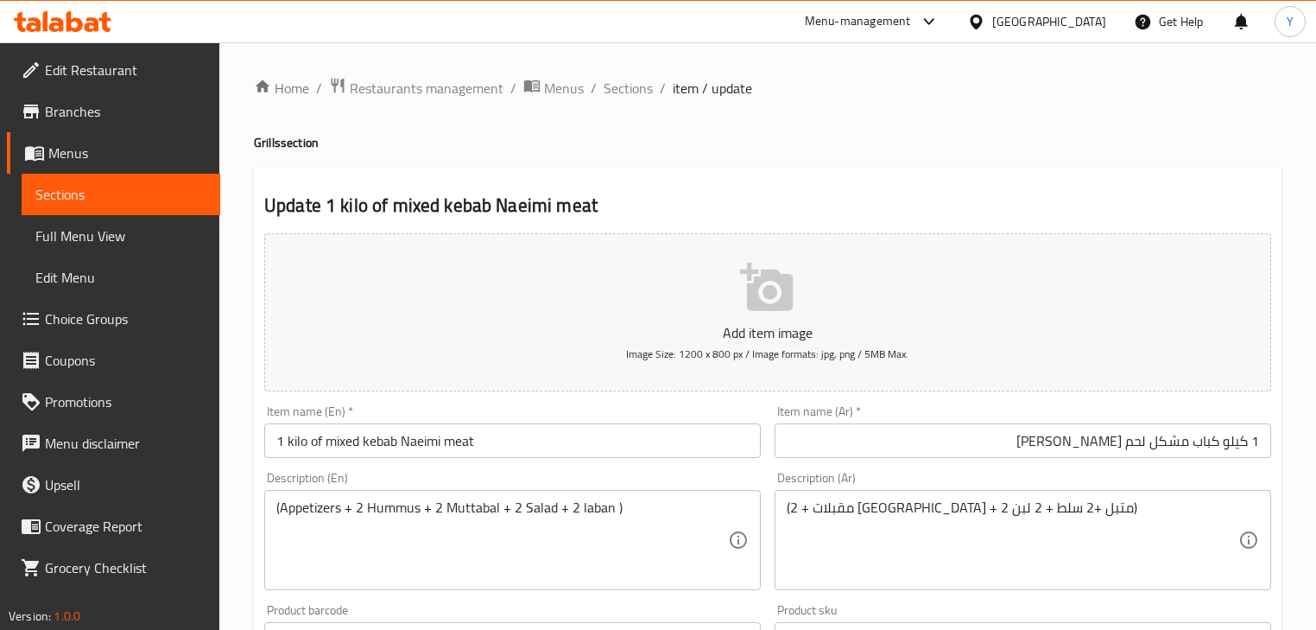
click at [1119, 117] on div "Home / Restaurants management / Menus / Sections / item / update Grills section…" at bounding box center [768, 631] width 1028 height 1109
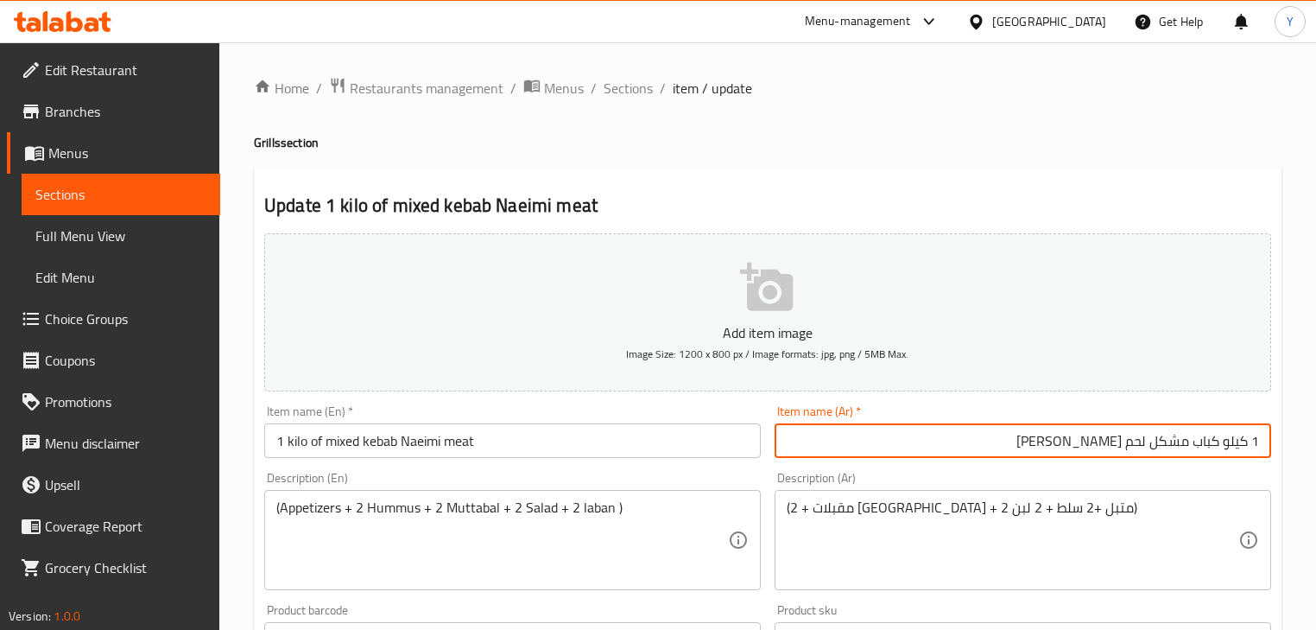
click at [1179, 137] on h4 "Grills section" at bounding box center [768, 142] width 1028 height 17
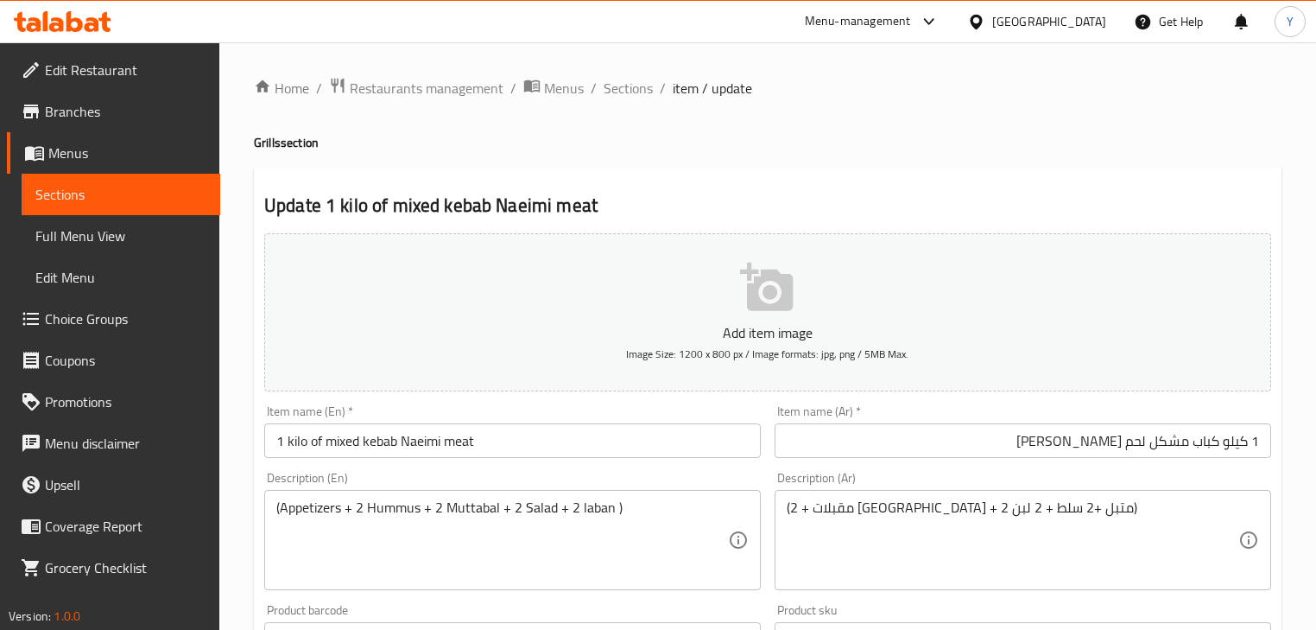
click at [317, 444] on input "1 kilo of mixed kebab Naeimi meat" at bounding box center [512, 440] width 497 height 35
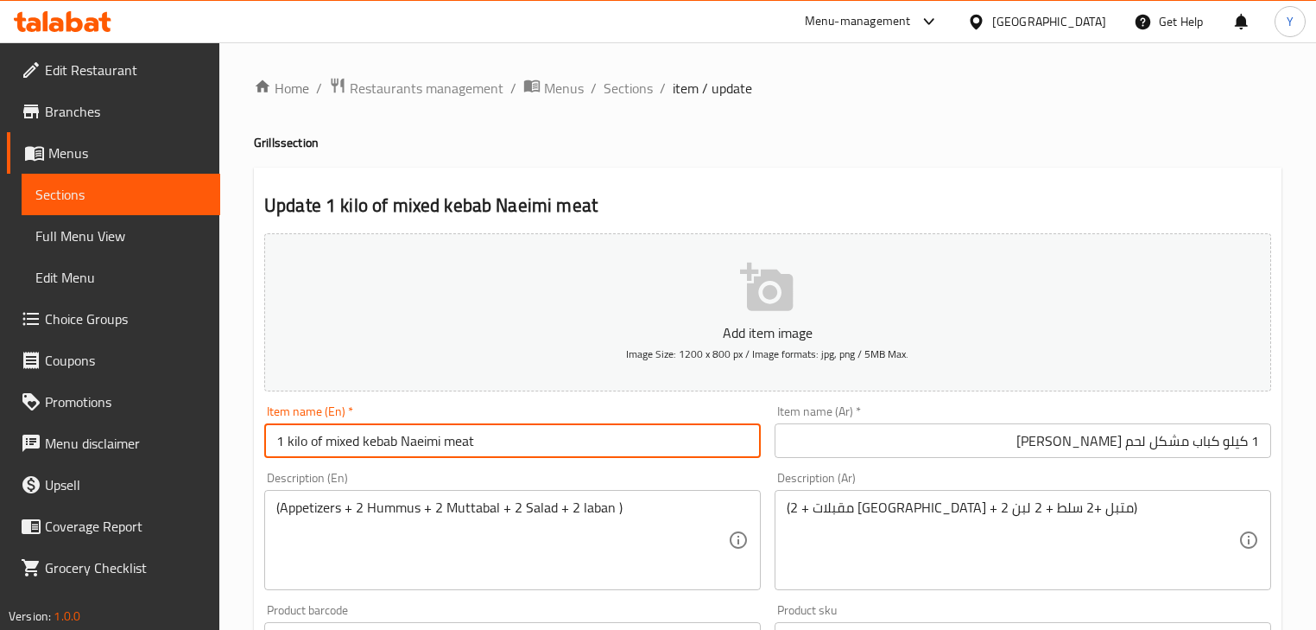
click at [317, 444] on input "1 kilo of mixed kebab Naeimi meat" at bounding box center [512, 440] width 497 height 35
click at [367, 444] on input "1 kilo mixed kebab Naeimi meat" at bounding box center [512, 440] width 497 height 35
paste input "kebab"
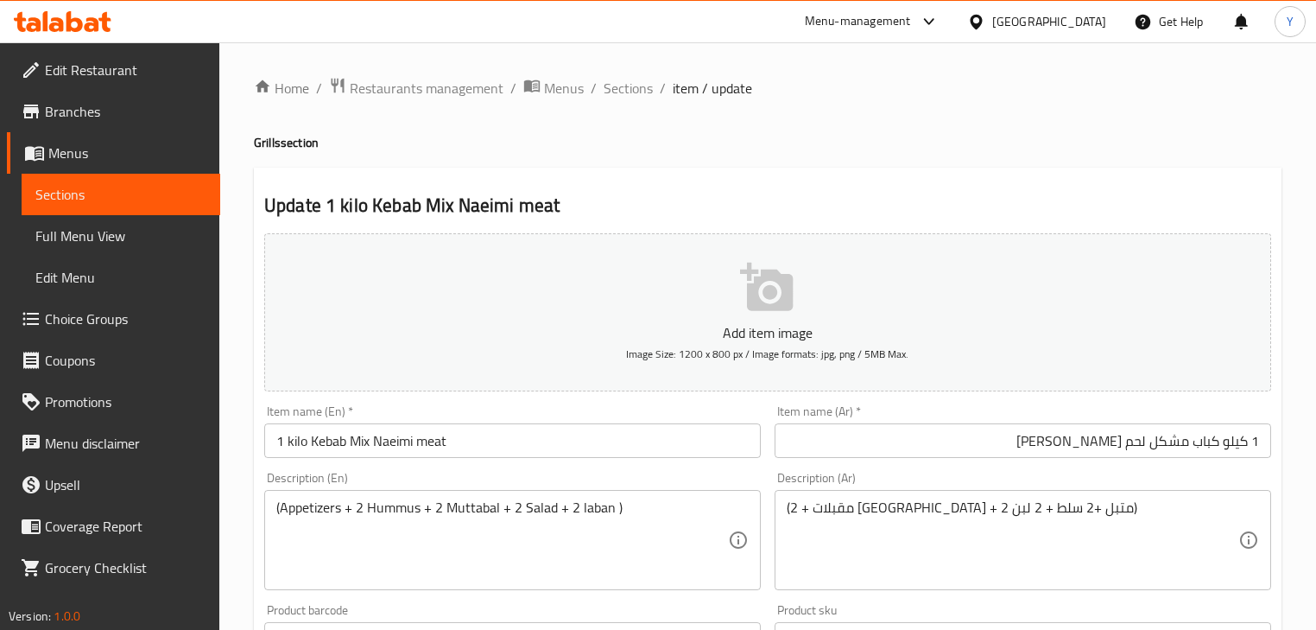
click at [638, 205] on h2 "Update 1 kilo Kebab Mix Naeimi meat" at bounding box center [767, 206] width 1007 height 26
click at [428, 442] on input "1 kilo Kebab Mix Naeimi meat" at bounding box center [512, 440] width 497 height 35
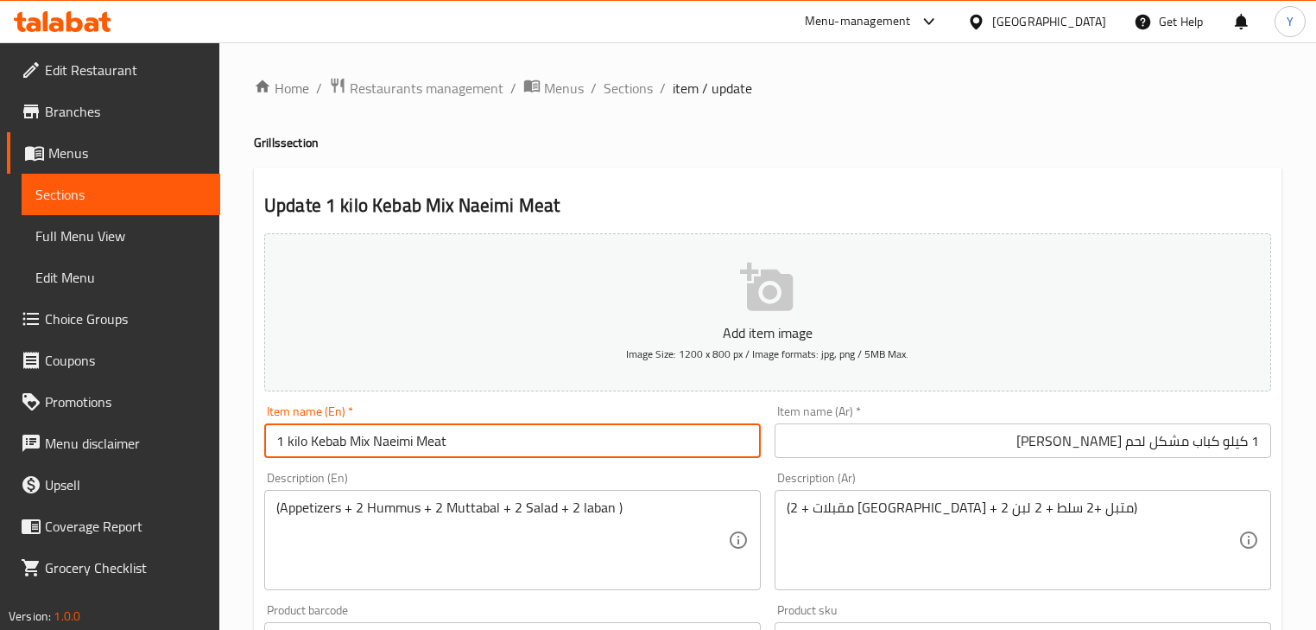
type input "1 kilo Kebab Mix Naeimi Meat"
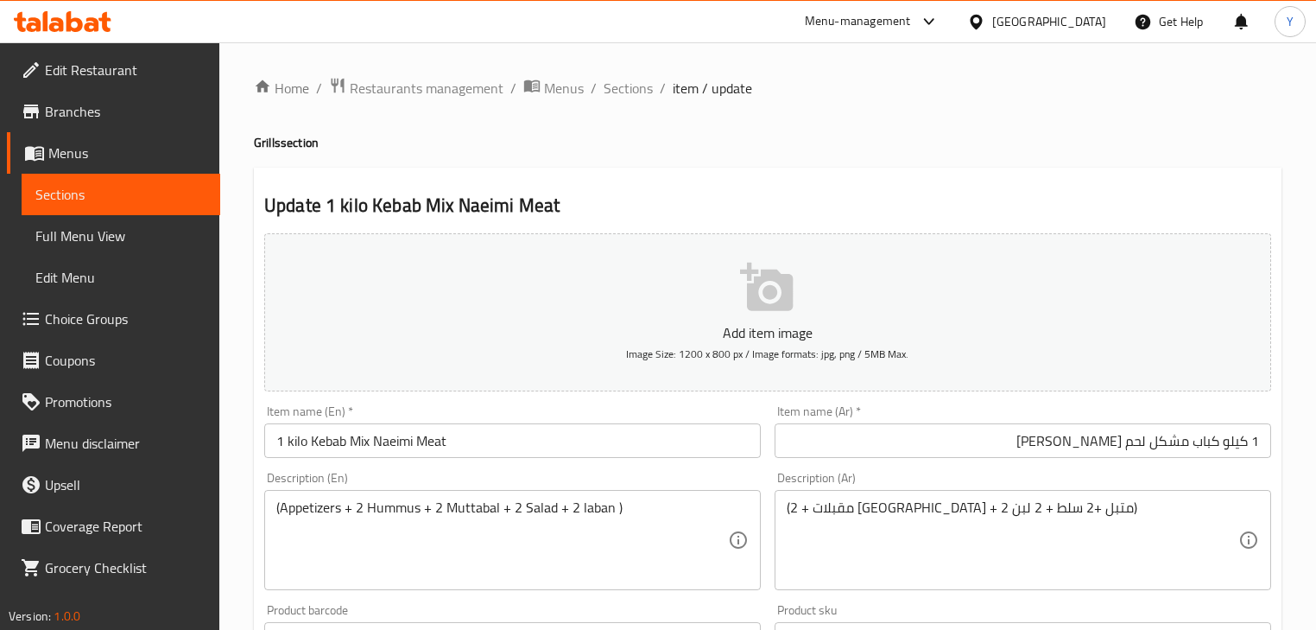
click at [929, 149] on h4 "Grills section" at bounding box center [768, 142] width 1028 height 17
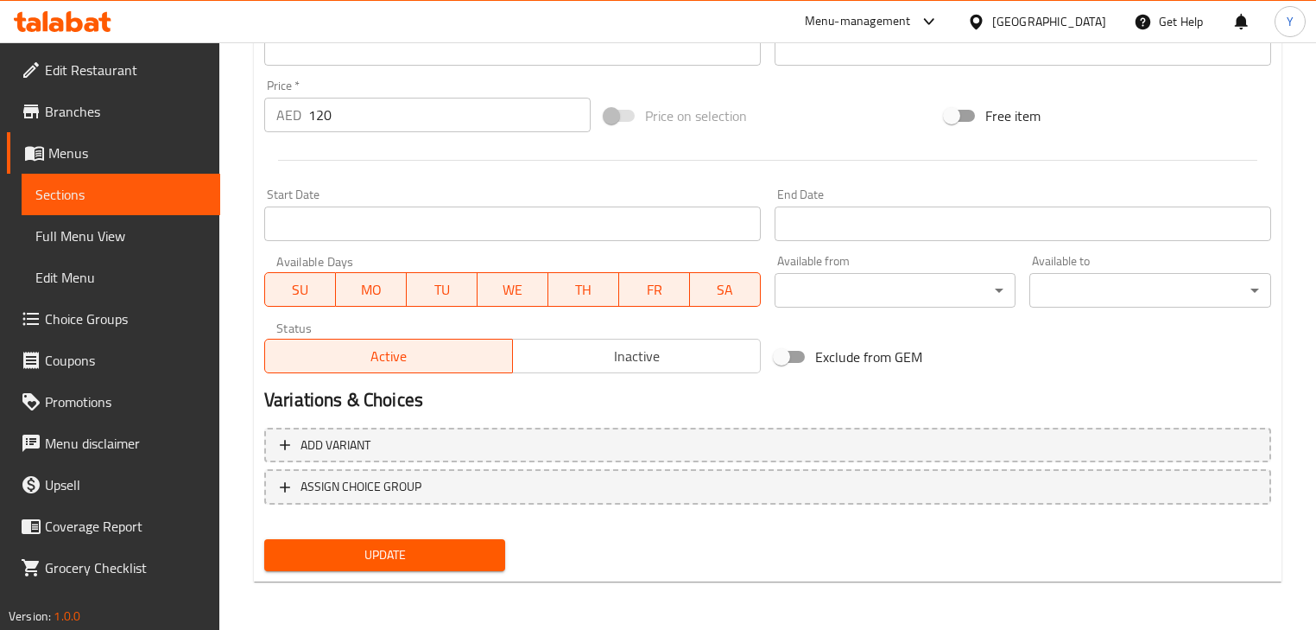
click at [442, 552] on span "Update" at bounding box center [384, 555] width 213 height 22
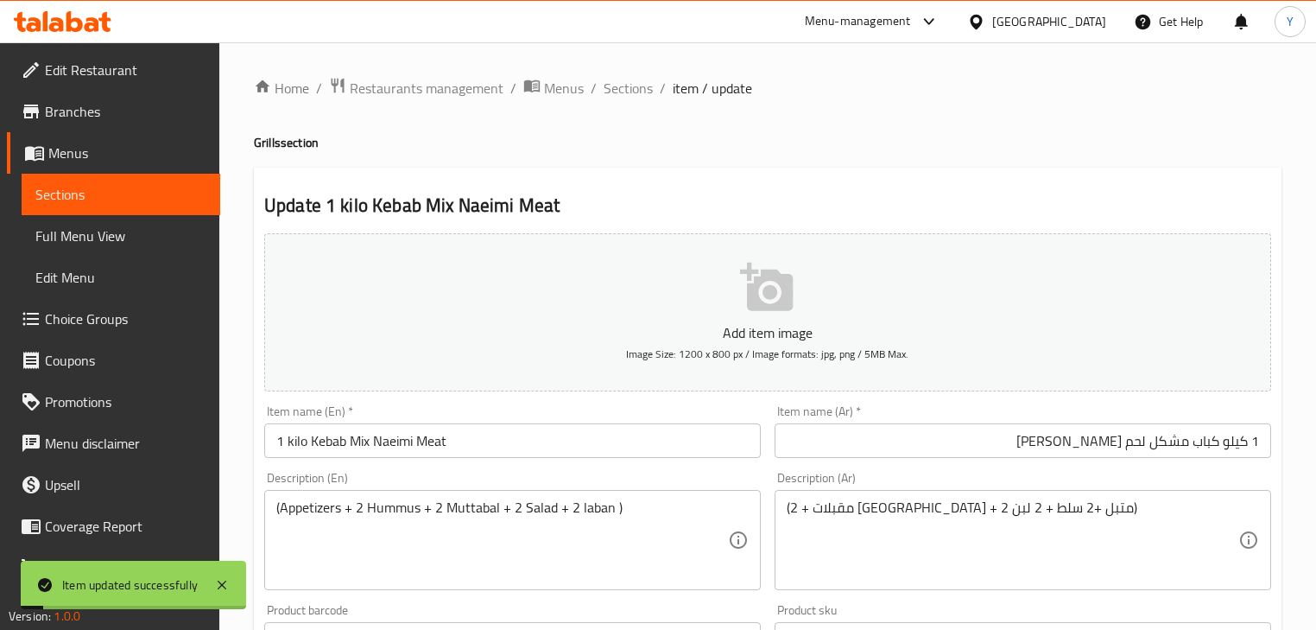
drag, startPoint x: 632, startPoint y: 87, endPoint x: 752, endPoint y: 172, distance: 146.9
click at [632, 87] on span "Sections" at bounding box center [628, 88] width 49 height 21
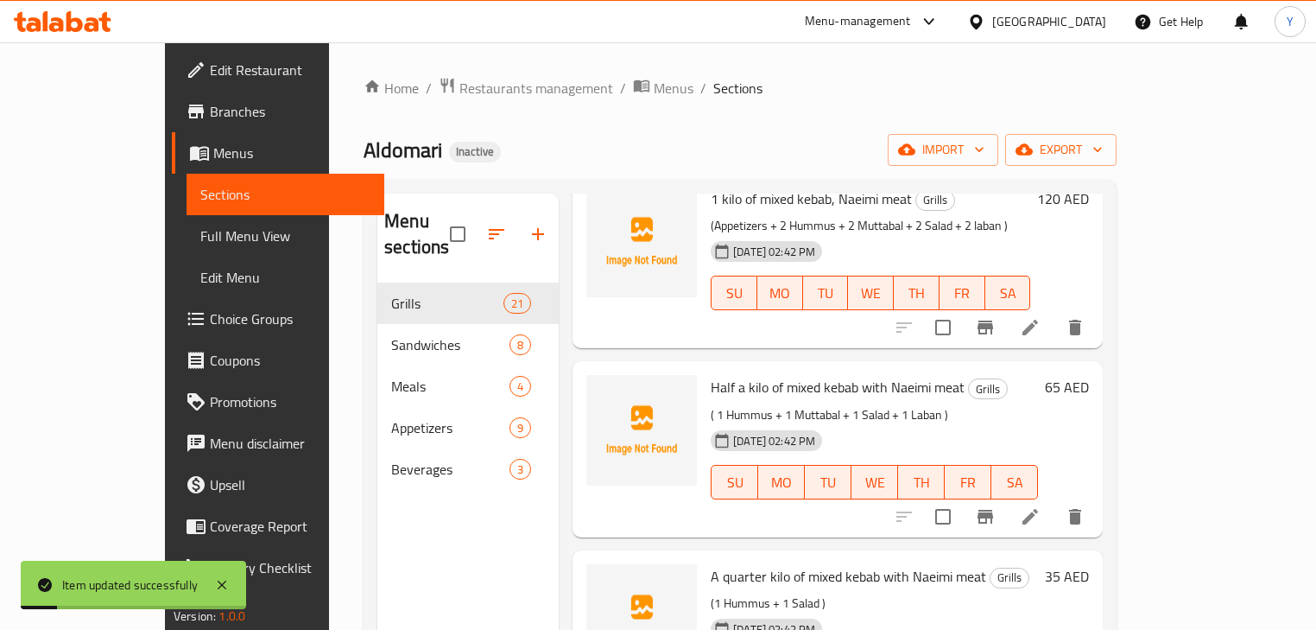
scroll to position [207, 0]
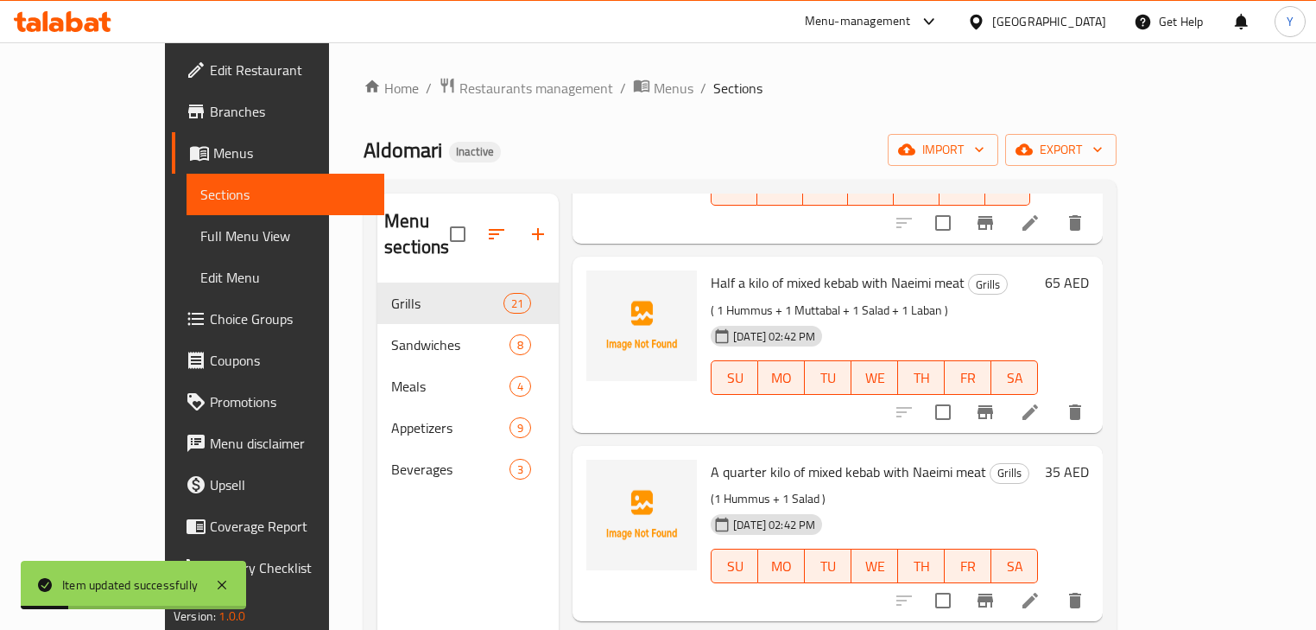
click at [1041, 402] on icon at bounding box center [1030, 412] width 21 height 21
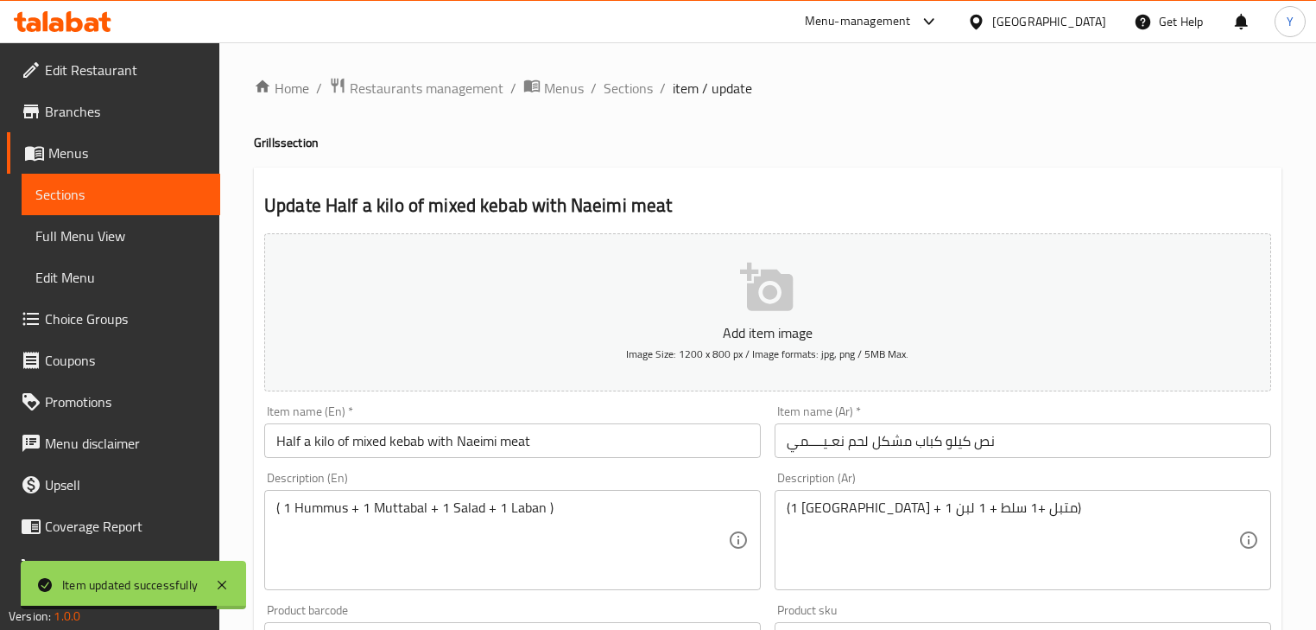
click at [1000, 447] on input "نص كیلو كباب مشكل لحم نعـیــــمي" at bounding box center [1023, 440] width 497 height 35
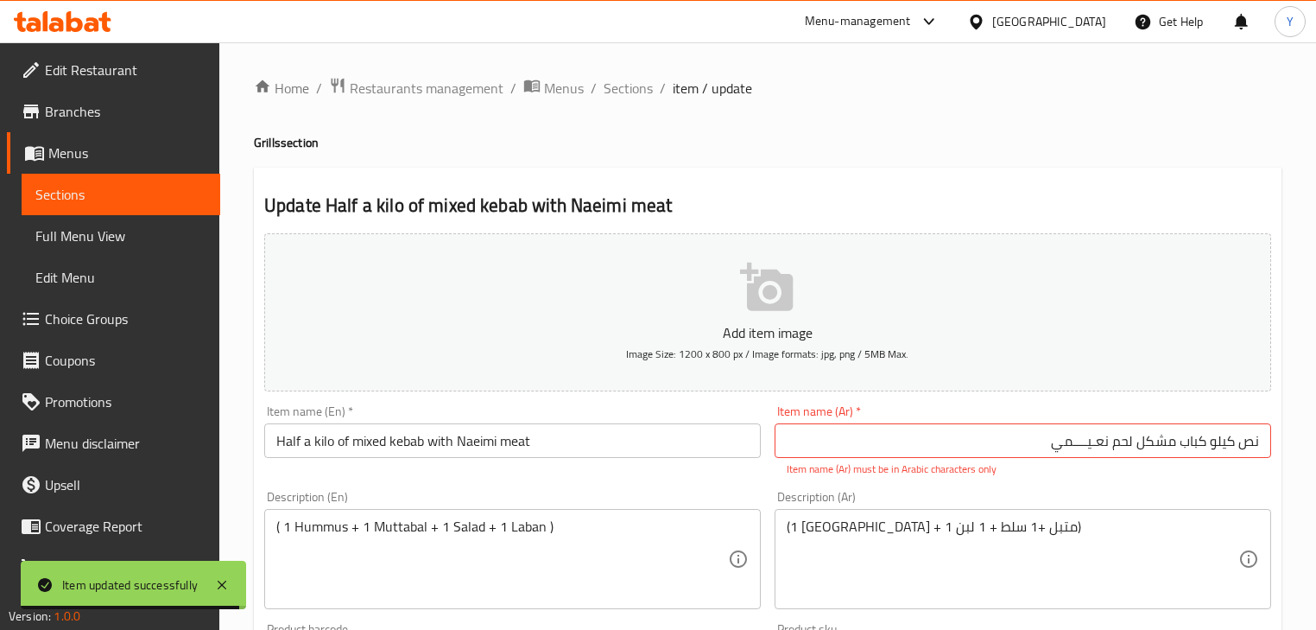
click at [1011, 193] on h2 "Update Half a kilo of mixed kebab with Naeimi meat" at bounding box center [767, 206] width 1007 height 26
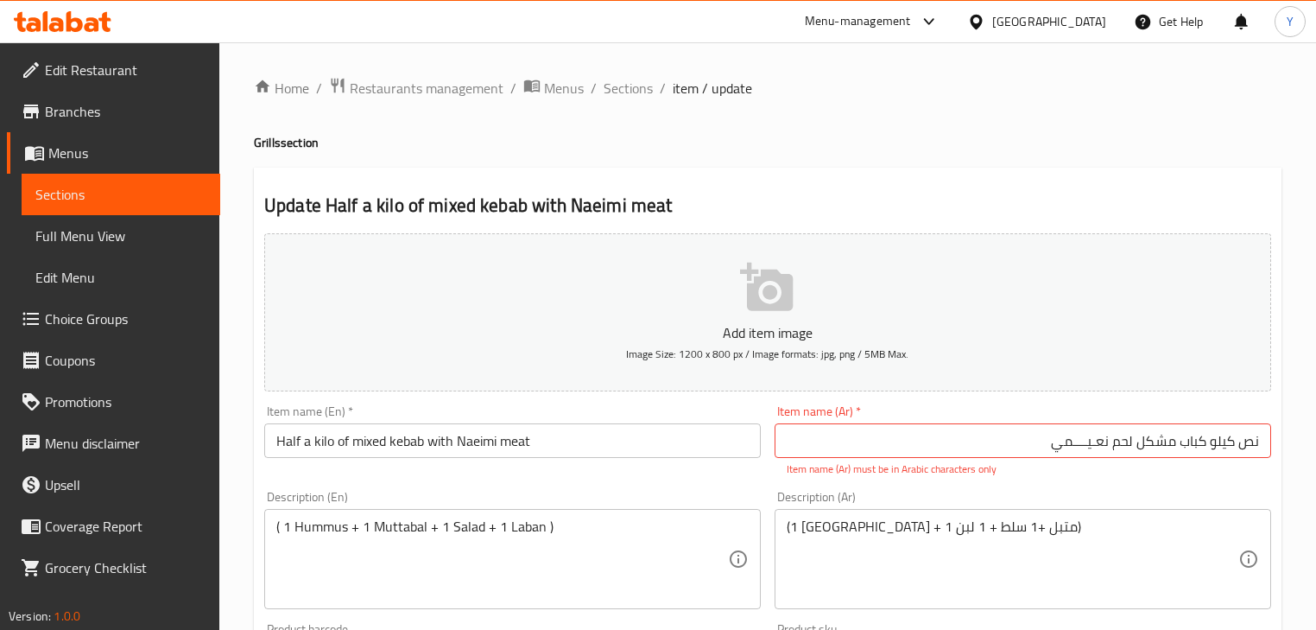
click at [1094, 442] on input "نص كیلو كباب مشكل لحم نعـیــــمي" at bounding box center [1023, 440] width 497 height 35
click at [1127, 159] on div "Home / Restaurants management / Menus / Sections / item / update Grills section…" at bounding box center [768, 641] width 1028 height 1128
click at [1129, 446] on input "نص كیلو كباب مشكل لحم نعيمي" at bounding box center [1023, 440] width 497 height 35
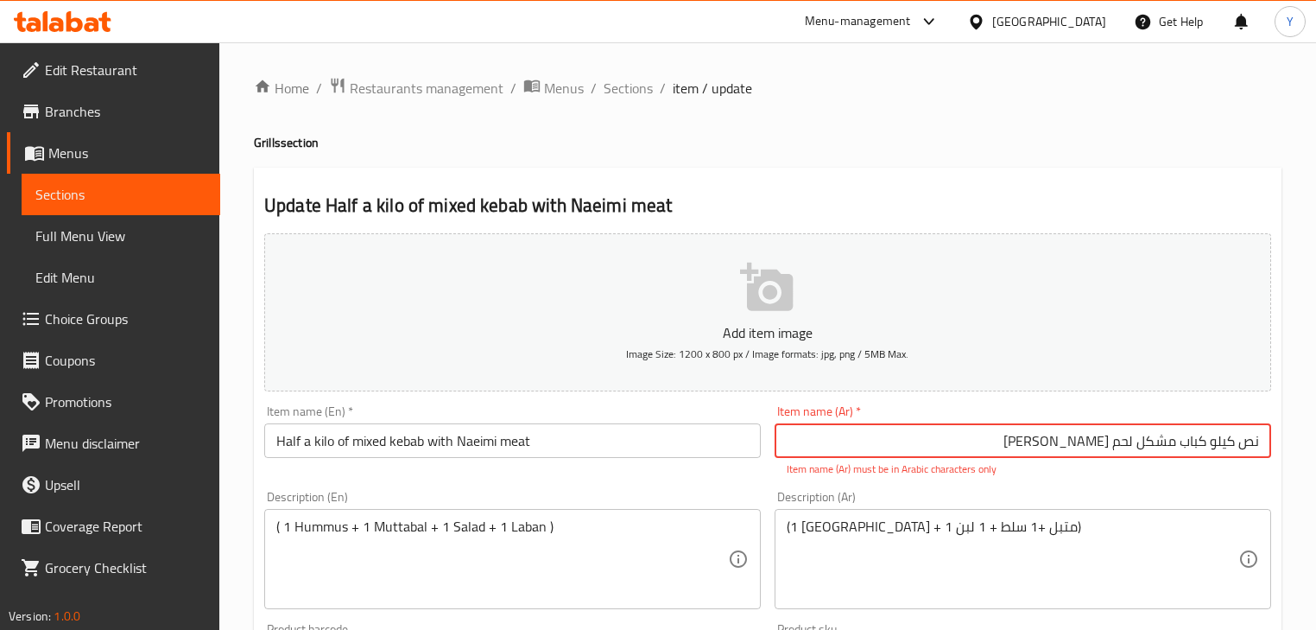
click at [1164, 435] on input "نص كیلو كباب مشكل لحم نعيمي" at bounding box center [1023, 440] width 497 height 35
click at [1187, 442] on input "نص كیلو كباب مشكل لحم نعيمي" at bounding box center [1023, 440] width 497 height 35
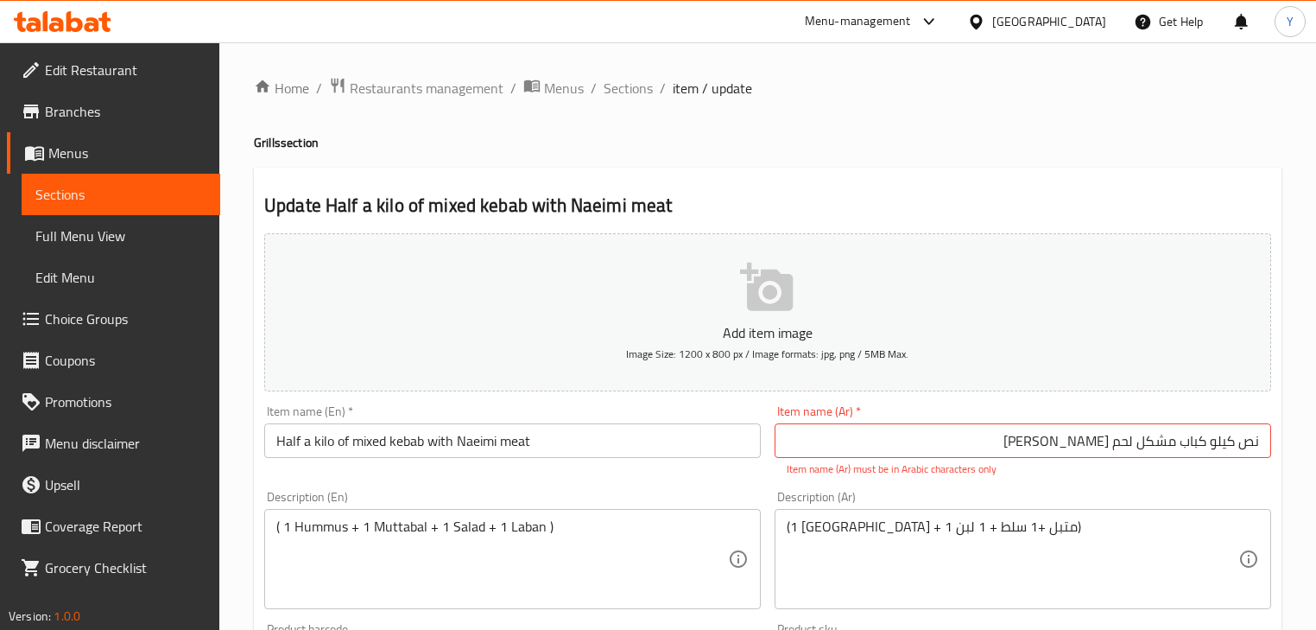
click at [1231, 445] on input "نص كیلو كباب مشكل لحم نعيمي" at bounding box center [1023, 440] width 497 height 35
type input "نص كيلو كباب مشكل لحم [PERSON_NAME]"
click at [1171, 162] on div "Home / Restaurants management / Menus / Sections / item / update Grills section…" at bounding box center [768, 641] width 1028 height 1128
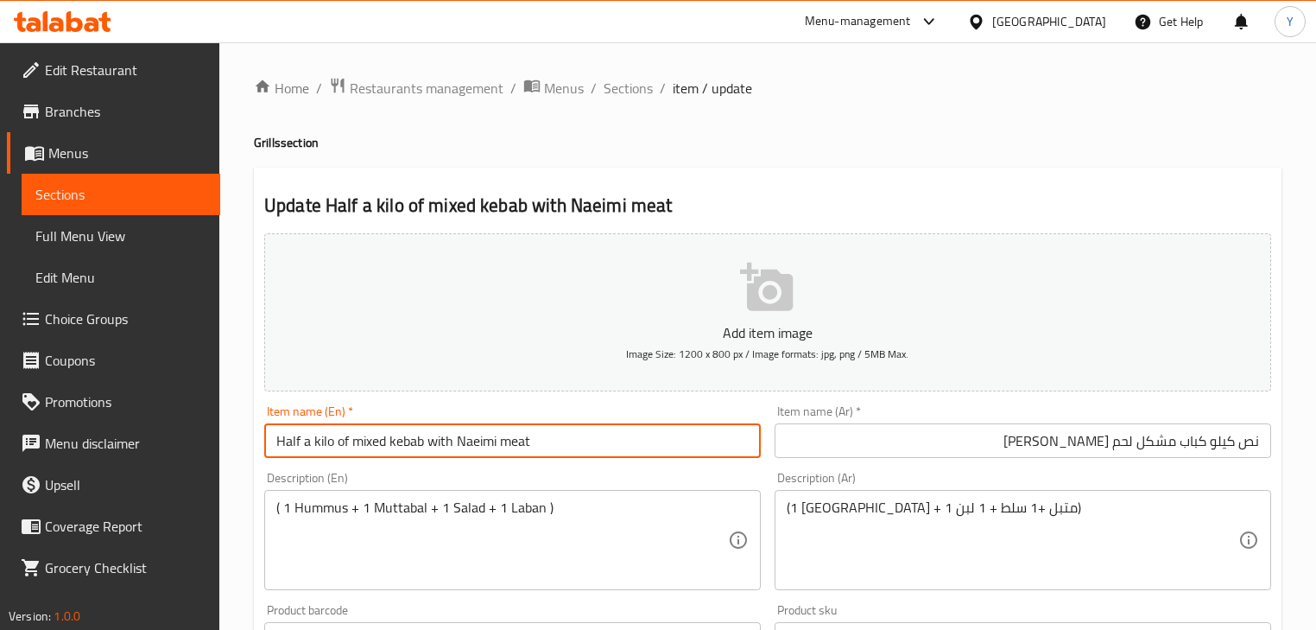
click at [302, 439] on input "Half a kilo of mixed kebab with Naeimi meat" at bounding box center [512, 440] width 497 height 35
paste input "mixed"
type input "Half Kilo Kebab Mix Naeimi meat"
click at [857, 162] on div "Home / Restaurants management / Menus / Sections / item / update Grills section…" at bounding box center [768, 631] width 1028 height 1109
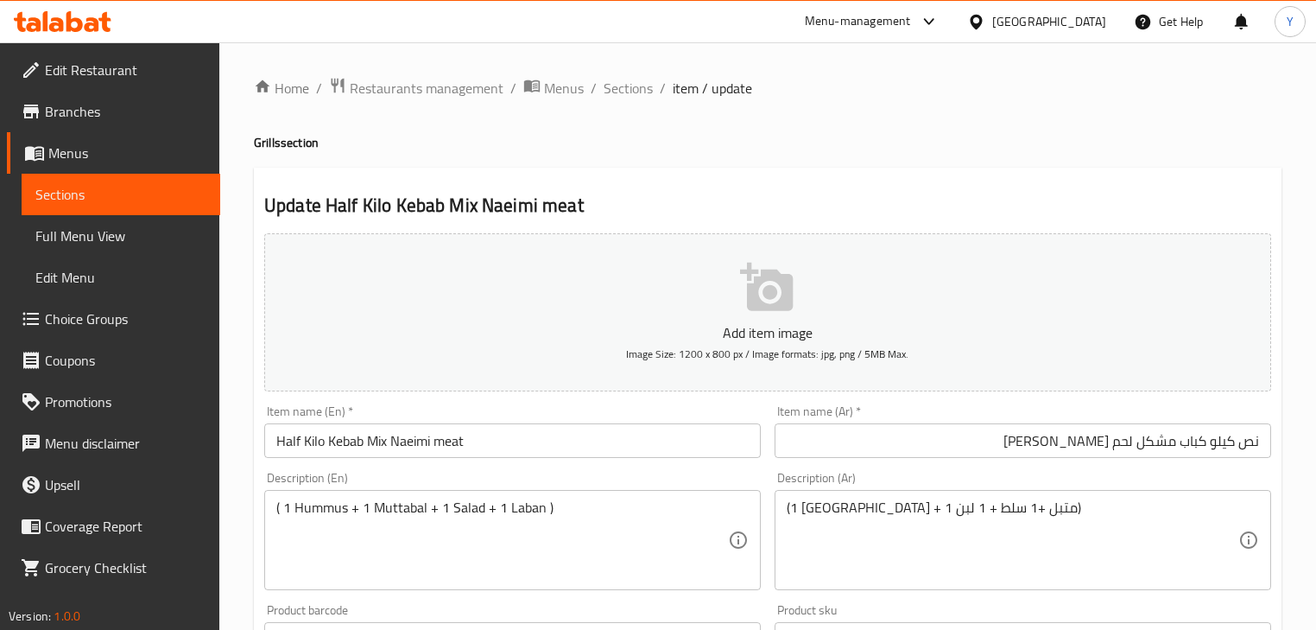
click at [736, 160] on div "Home / Restaurants management / Menus / Sections / item / update Grills section…" at bounding box center [768, 631] width 1028 height 1109
click at [1040, 151] on h4 "Grills section" at bounding box center [768, 142] width 1028 height 17
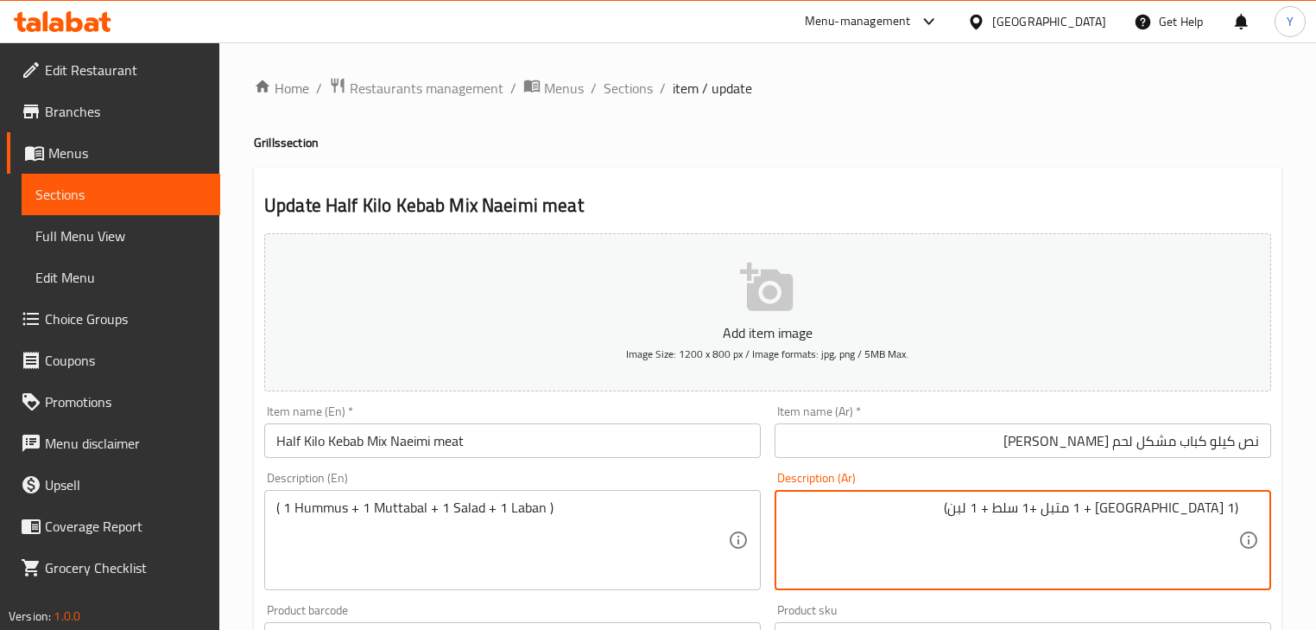
click at [988, 133] on div "Home / Restaurants management / Menus / Sections / item / update Grills section…" at bounding box center [768, 631] width 1028 height 1109
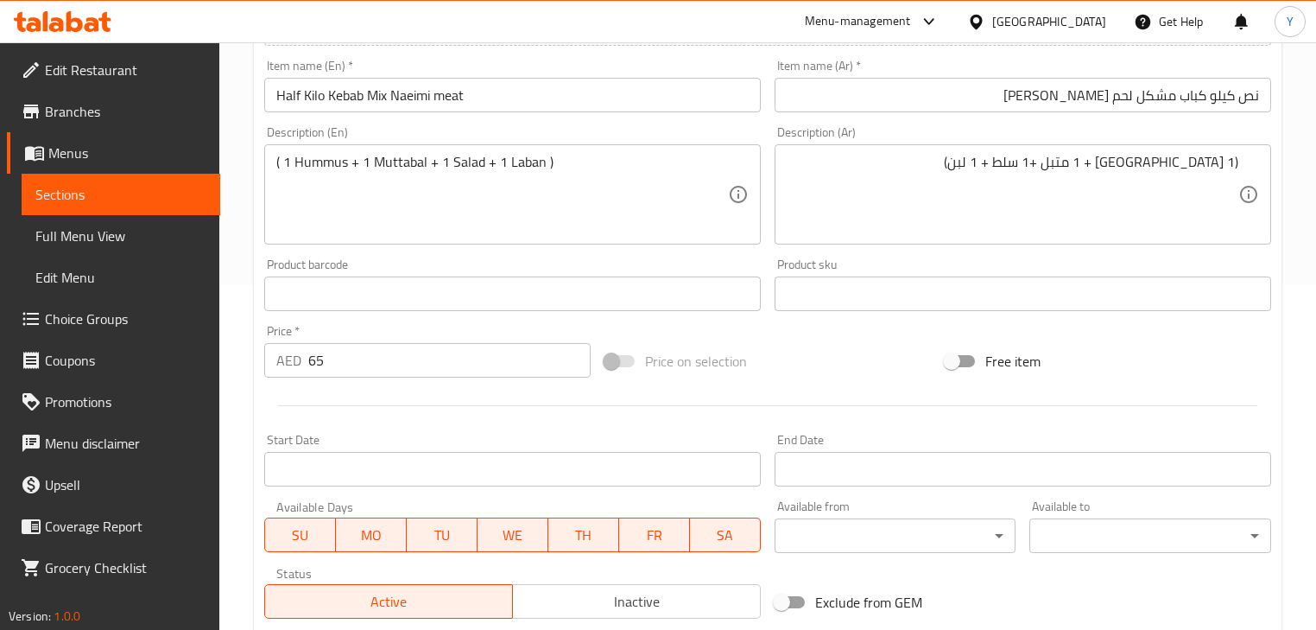
scroll to position [591, 0]
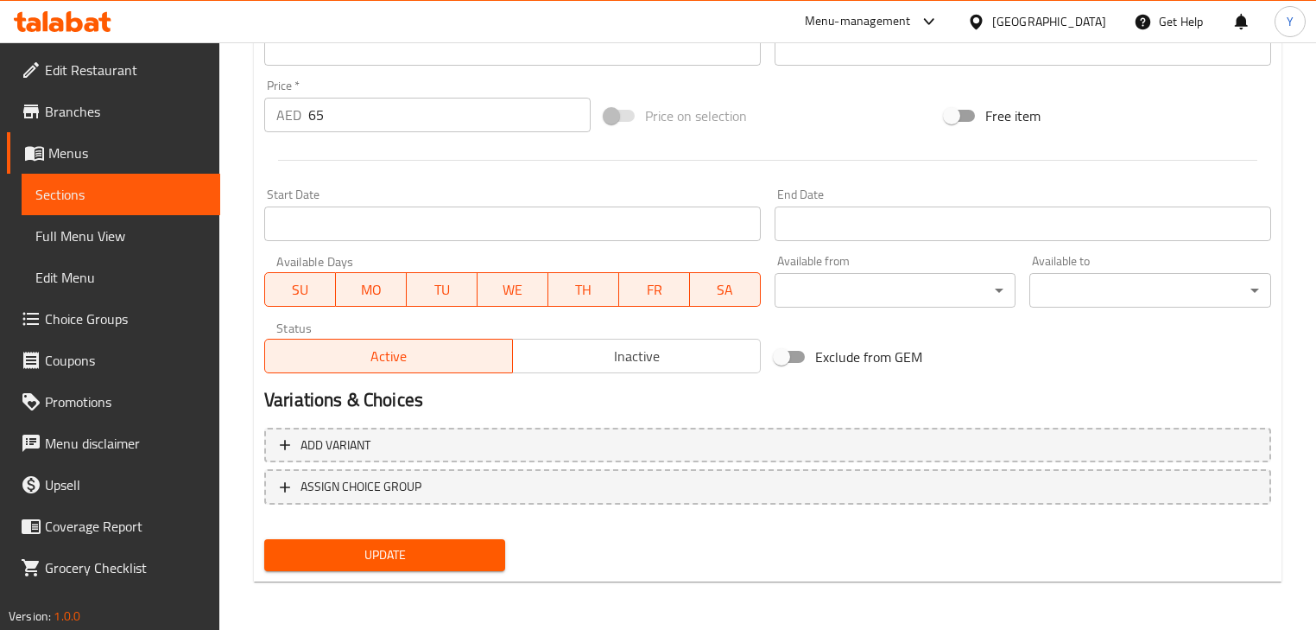
click at [397, 567] on button "Update" at bounding box center [384, 555] width 241 height 32
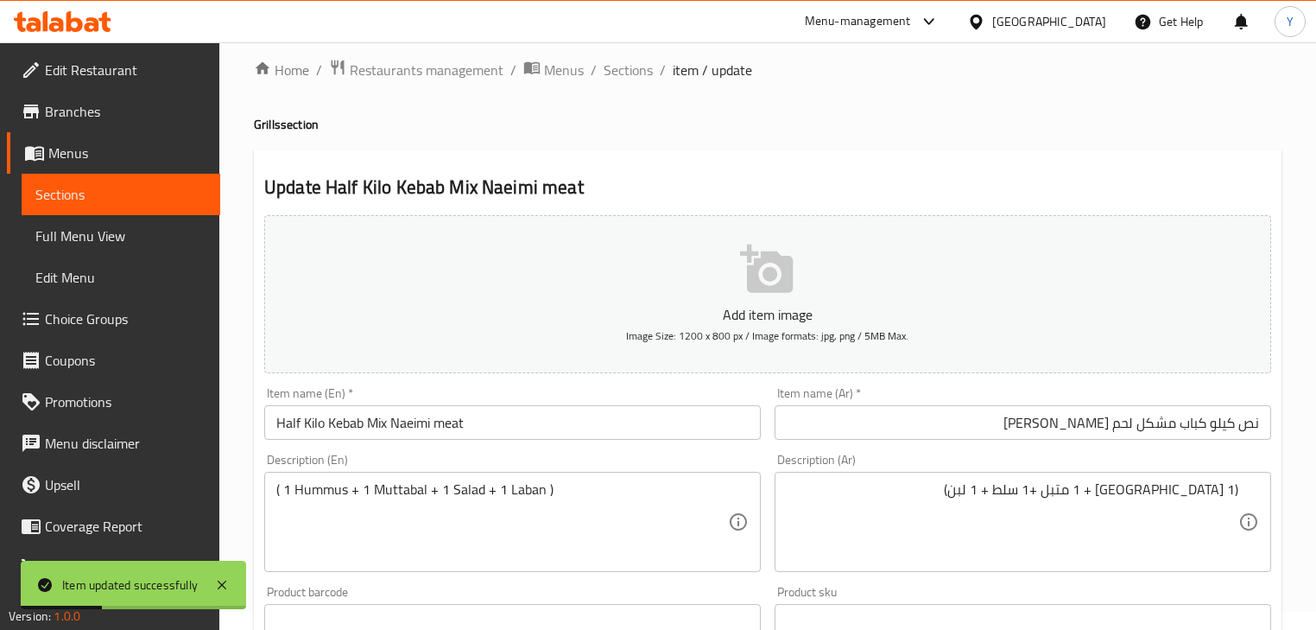
scroll to position [0, 0]
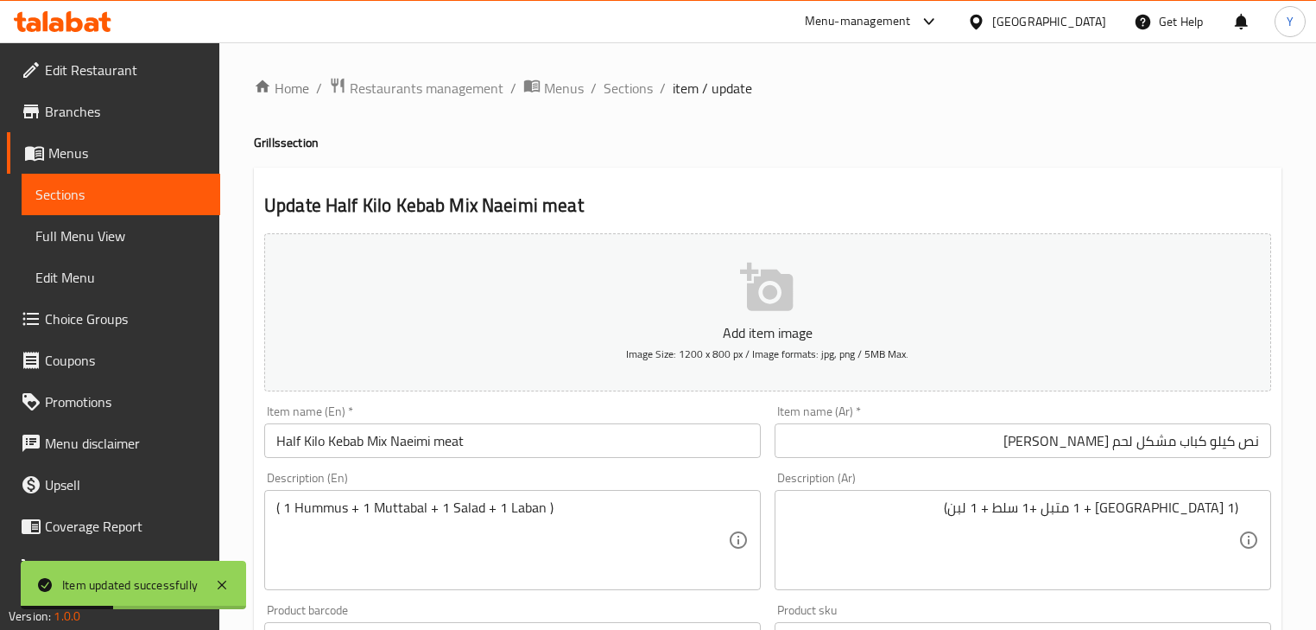
click at [627, 73] on div "Home / Restaurants management / Menus / Sections / item / update Grills section…" at bounding box center [767, 631] width 1097 height 1178
click at [625, 81] on span "Sections" at bounding box center [628, 88] width 49 height 21
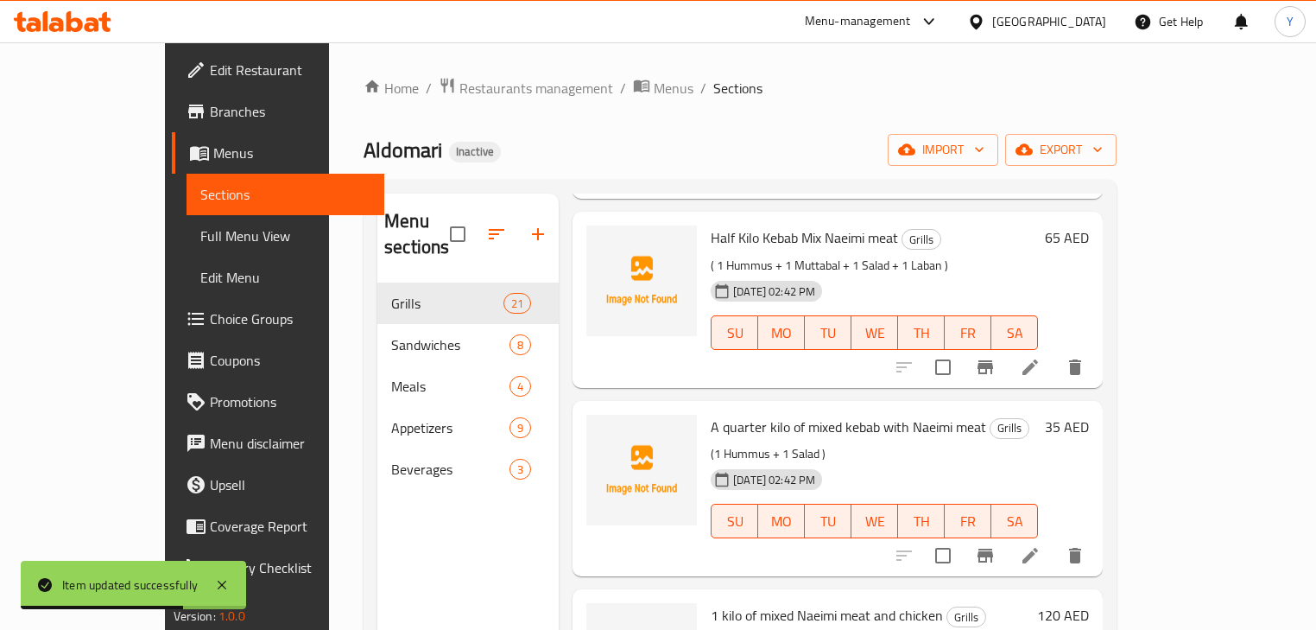
scroll to position [276, 0]
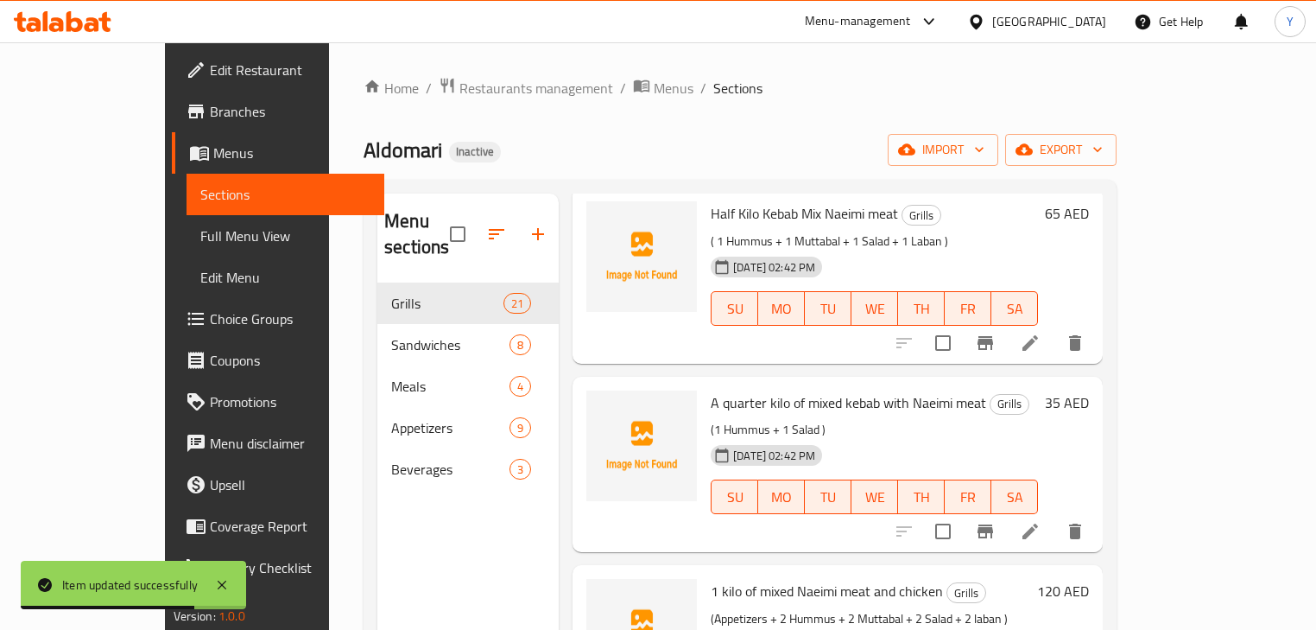
click at [1041, 521] on icon at bounding box center [1030, 531] width 21 height 21
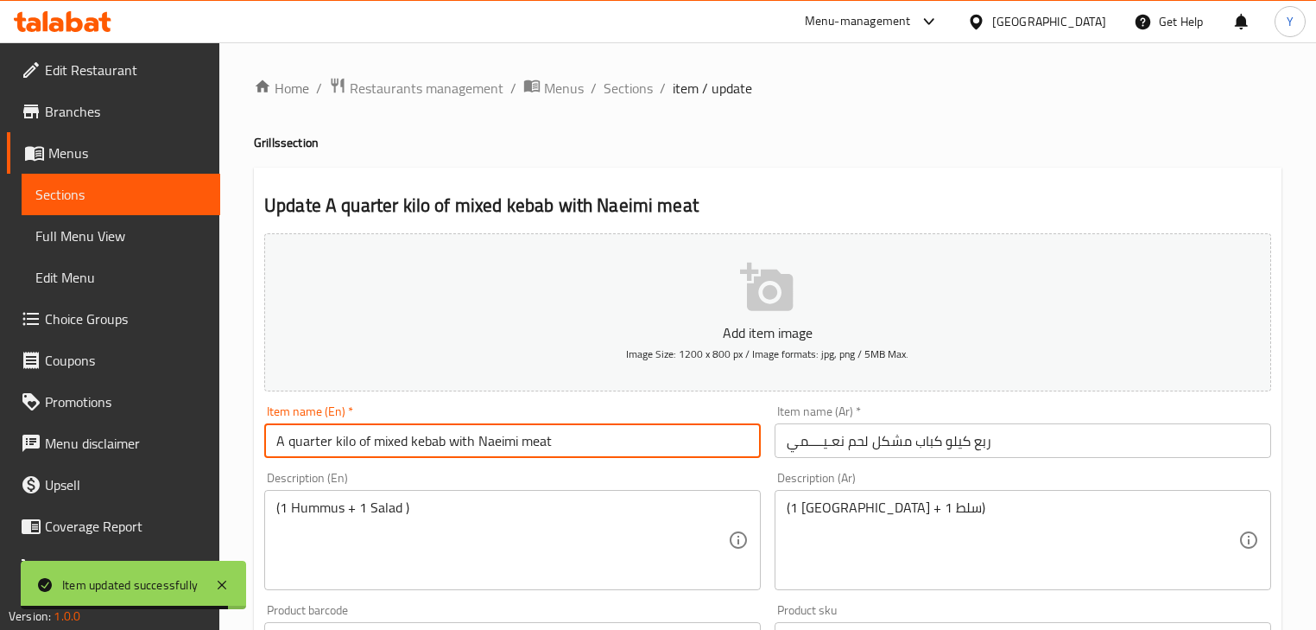
drag, startPoint x: 290, startPoint y: 437, endPoint x: 189, endPoint y: 434, distance: 101.1
click at [206, 435] on div "Edit Restaurant Branches Menus Sections Full Menu View Edit Menu Choice Groups …" at bounding box center [658, 631] width 1316 height 1178
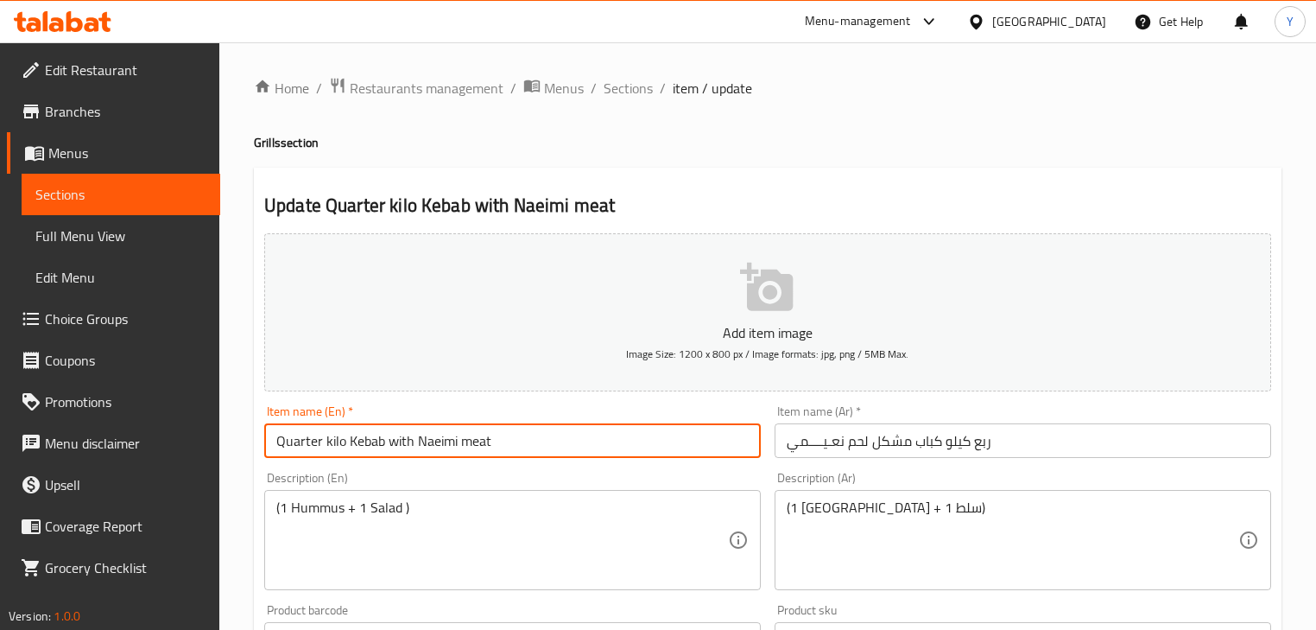
paste input "Mix"
type input "Quarter kilo Kebab Mix Naeimi meat"
click at [820, 440] on input "ربع كیلو كباب مشكل لحم نعـیــــمي" at bounding box center [1023, 440] width 497 height 35
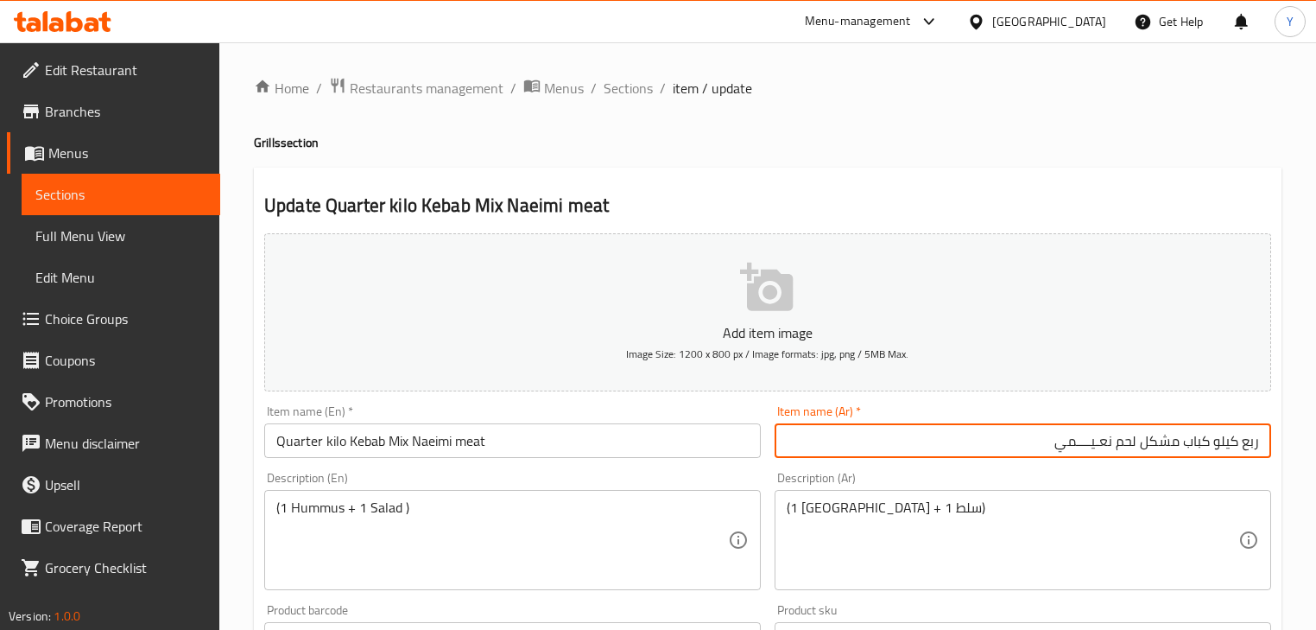
click at [1012, 131] on div "Home / Restaurants management / Menus / Sections / item / update Grills section…" at bounding box center [768, 631] width 1028 height 1109
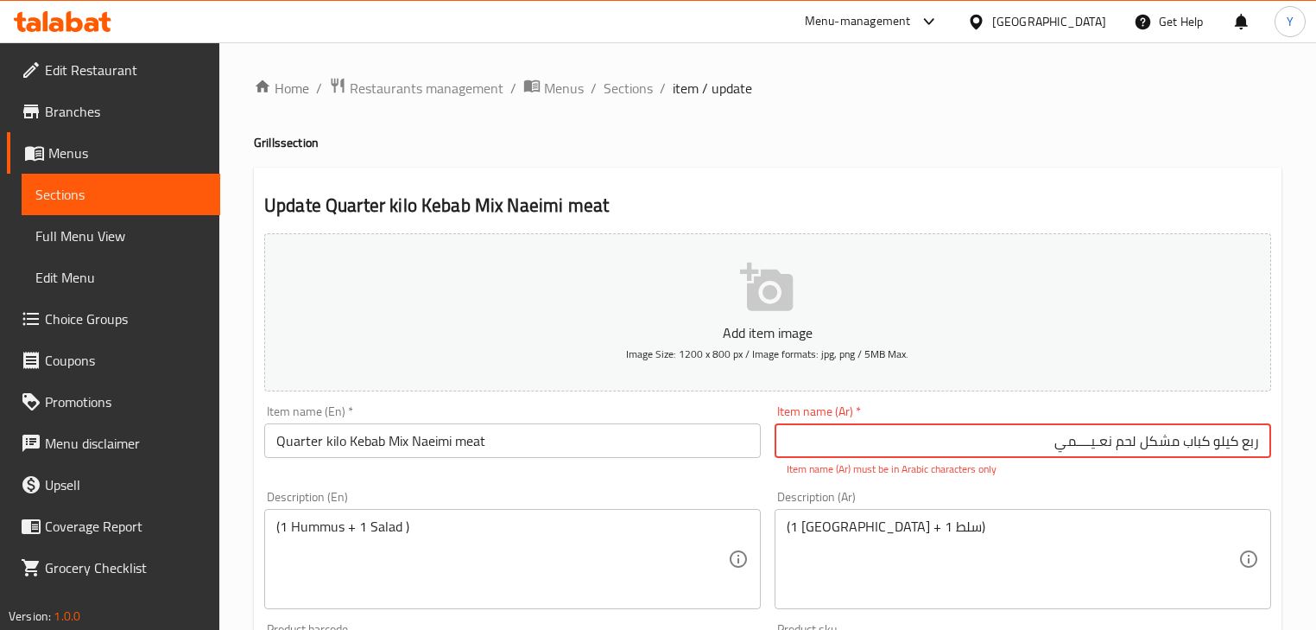
click at [1096, 448] on input "ربع كیلو كباب مشكل لحم نعـیــــمي" at bounding box center [1023, 440] width 497 height 35
click at [1272, 145] on h4 "Grills section" at bounding box center [768, 142] width 1028 height 17
click at [1199, 443] on input "ربع كیلو كباب مشكل لحم نعيمي" at bounding box center [1023, 440] width 497 height 35
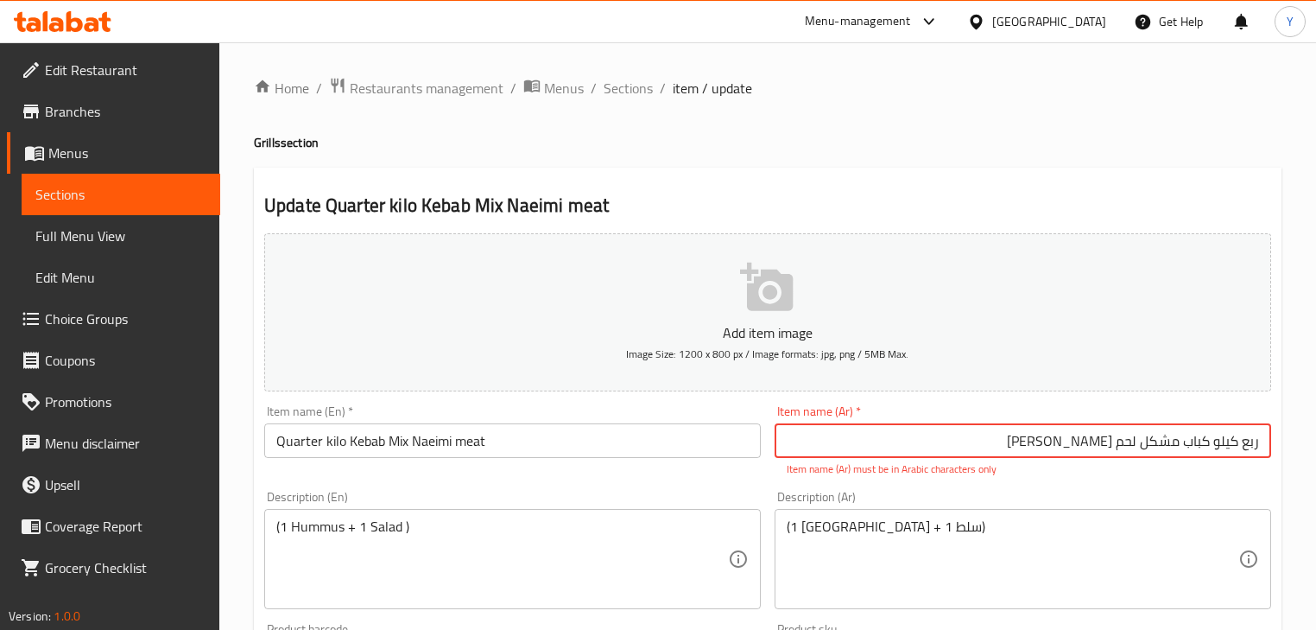
click at [1220, 446] on input "ربع كیلو كباب مشكل لحم نعيمي" at bounding box center [1023, 440] width 497 height 35
type input "ربع كيلو كباب مشكل لحم [PERSON_NAME]"
click at [1190, 139] on h4 "Grills section" at bounding box center [768, 142] width 1028 height 17
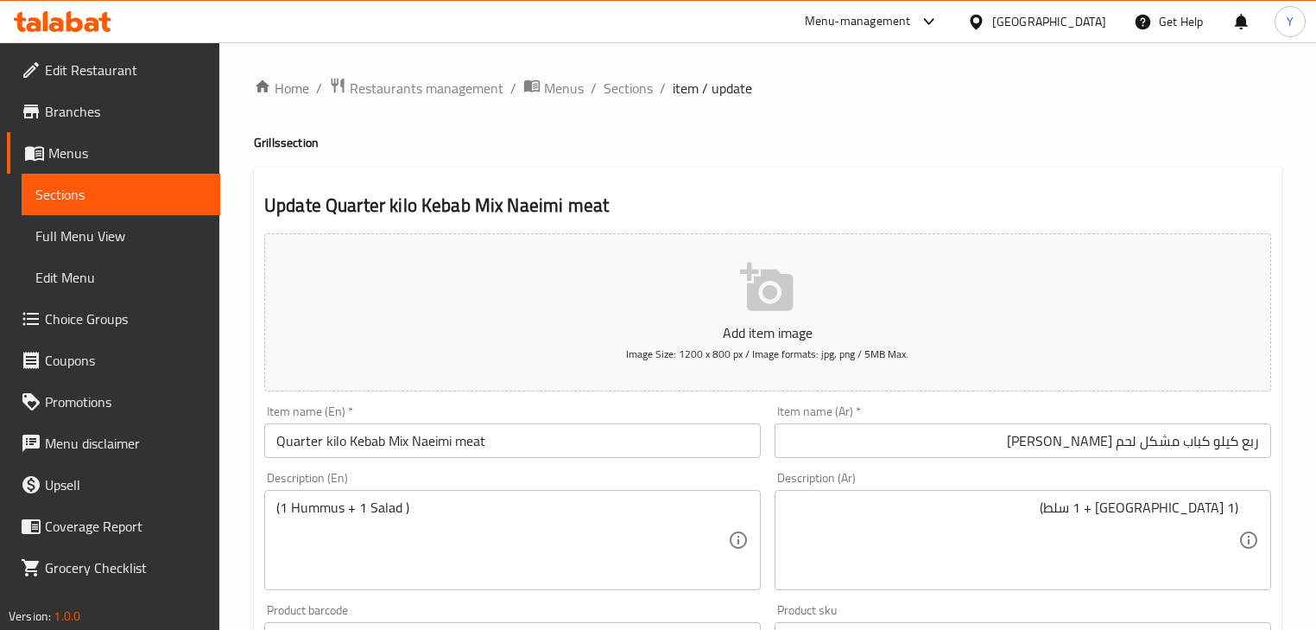
click at [871, 130] on div "Home / Restaurants management / Menus / Sections / item / update Grills section…" at bounding box center [768, 631] width 1028 height 1109
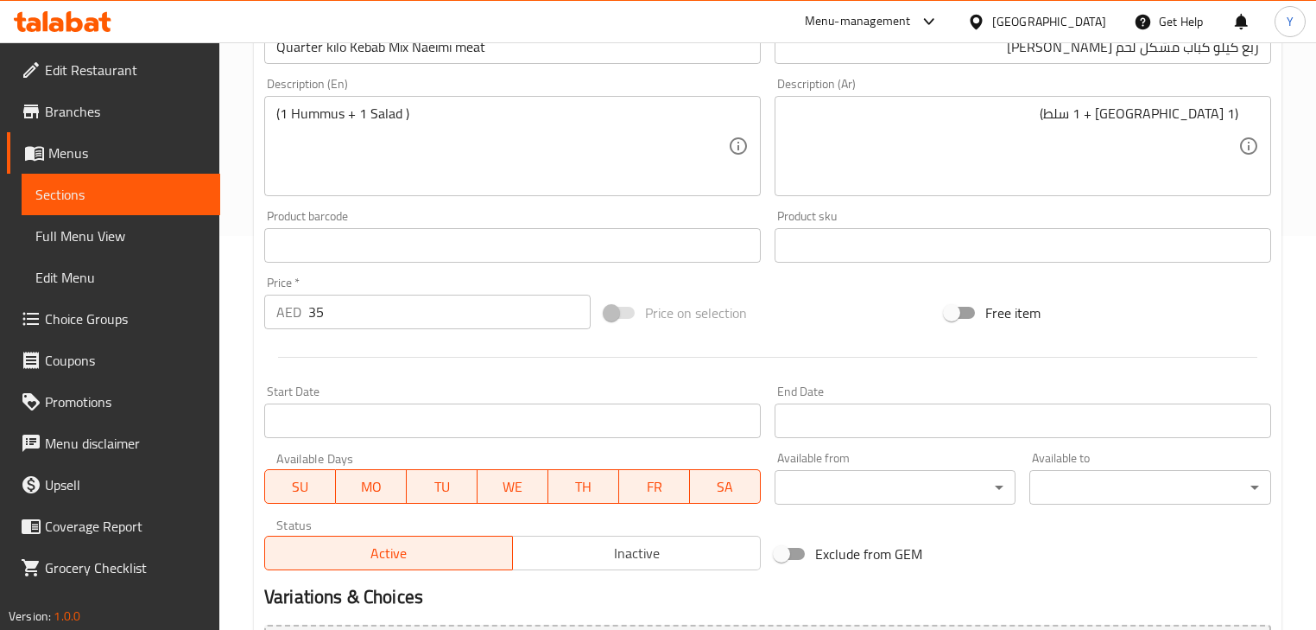
scroll to position [591, 0]
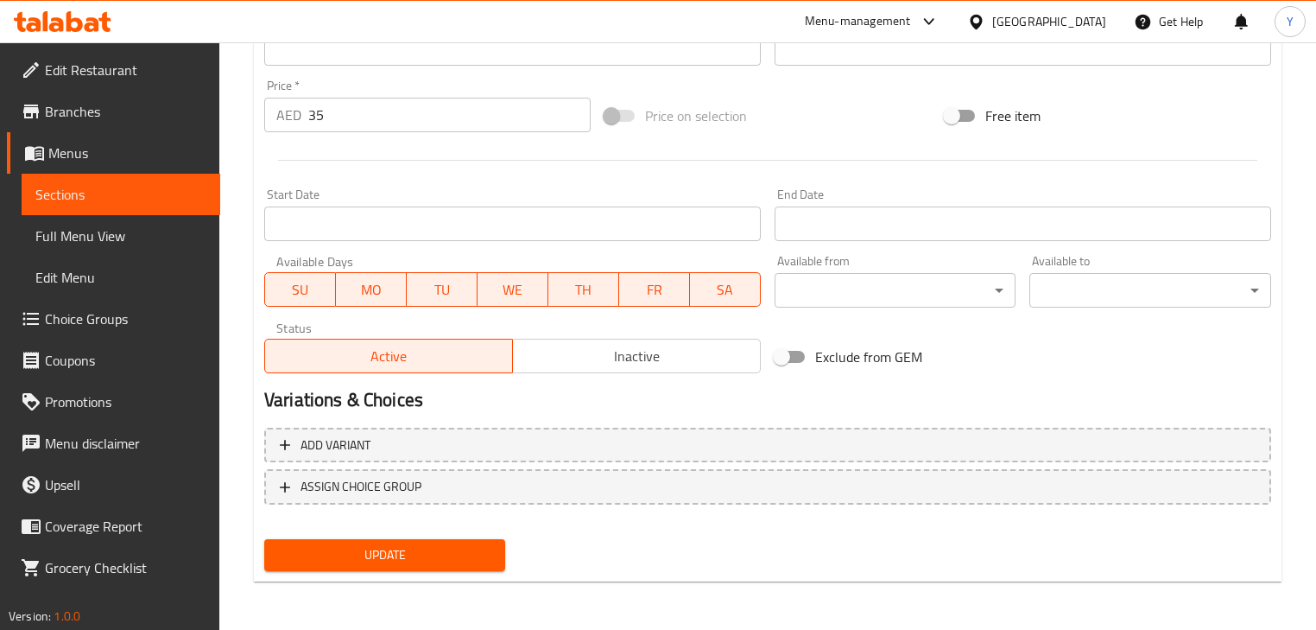
click at [457, 562] on span "Update" at bounding box center [384, 555] width 213 height 22
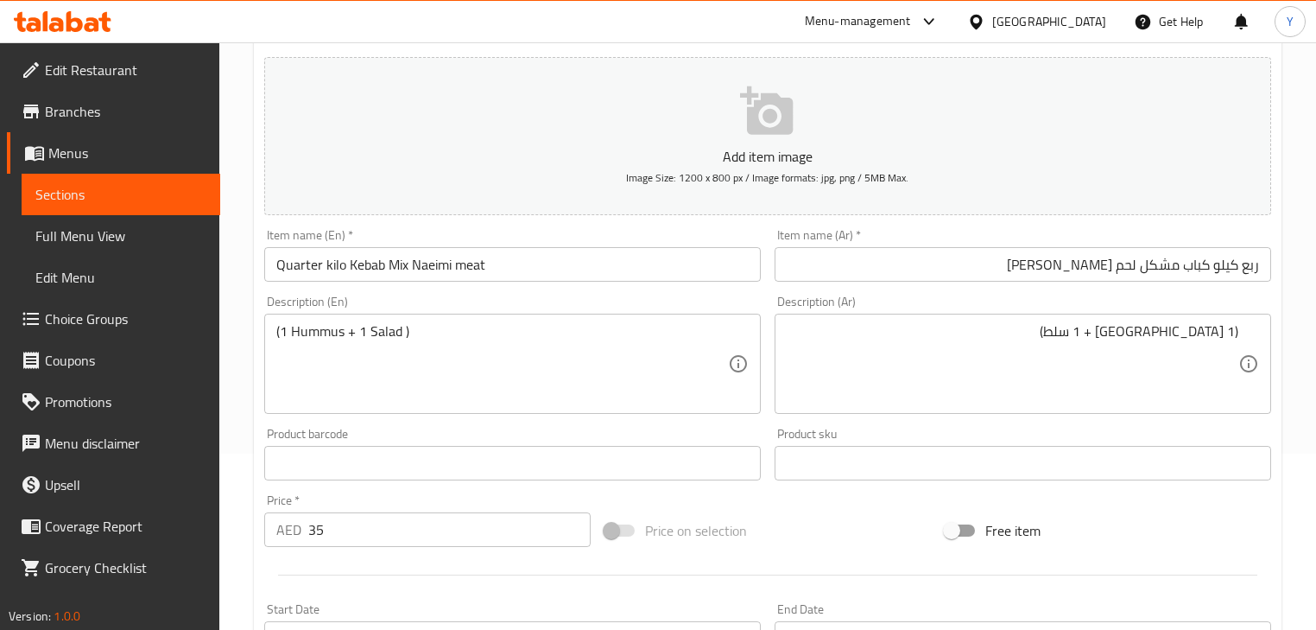
scroll to position [0, 0]
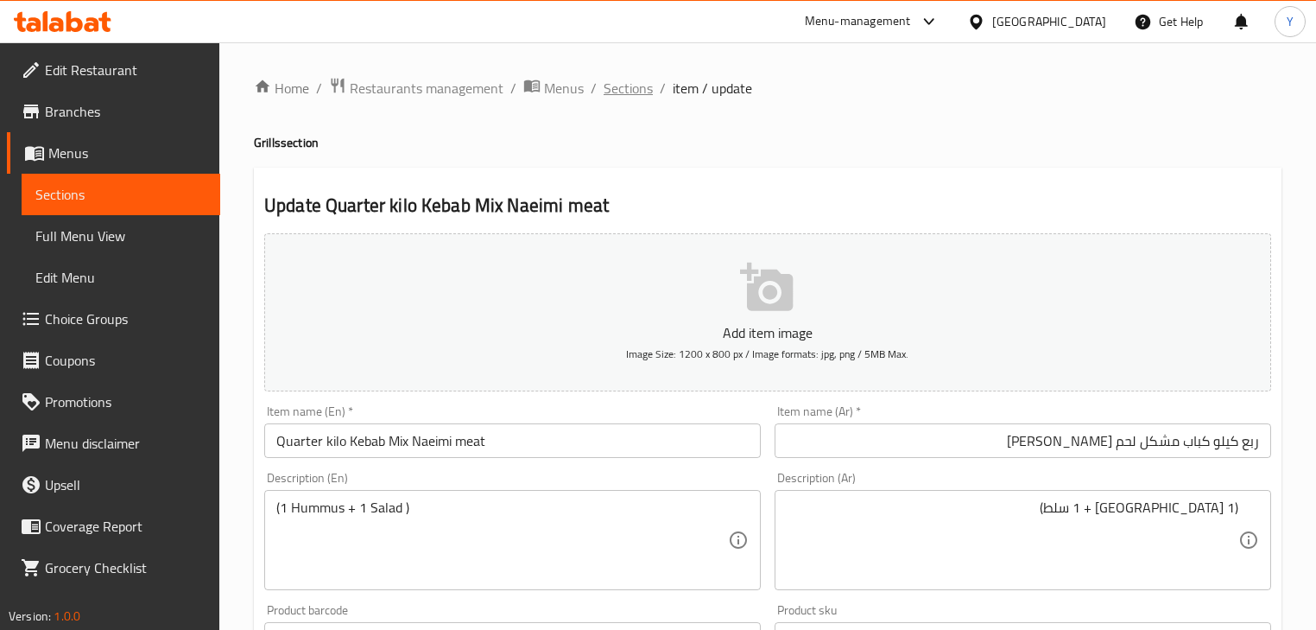
click at [611, 86] on span "Sections" at bounding box center [628, 88] width 49 height 21
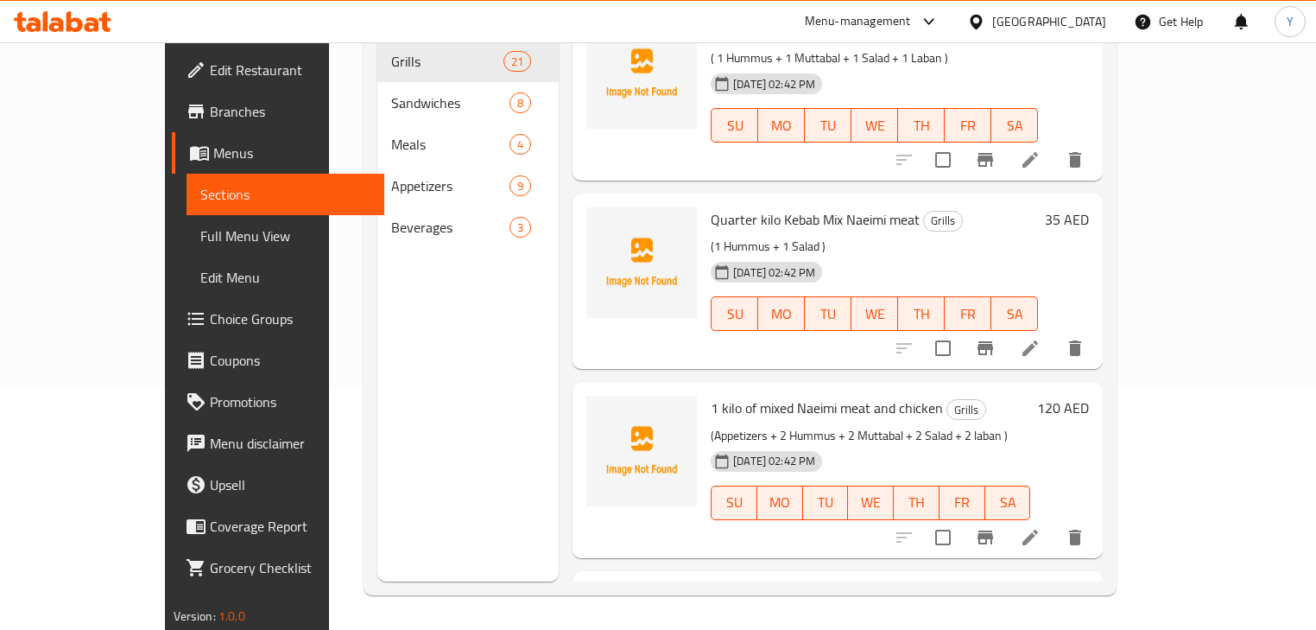
scroll to position [346, 0]
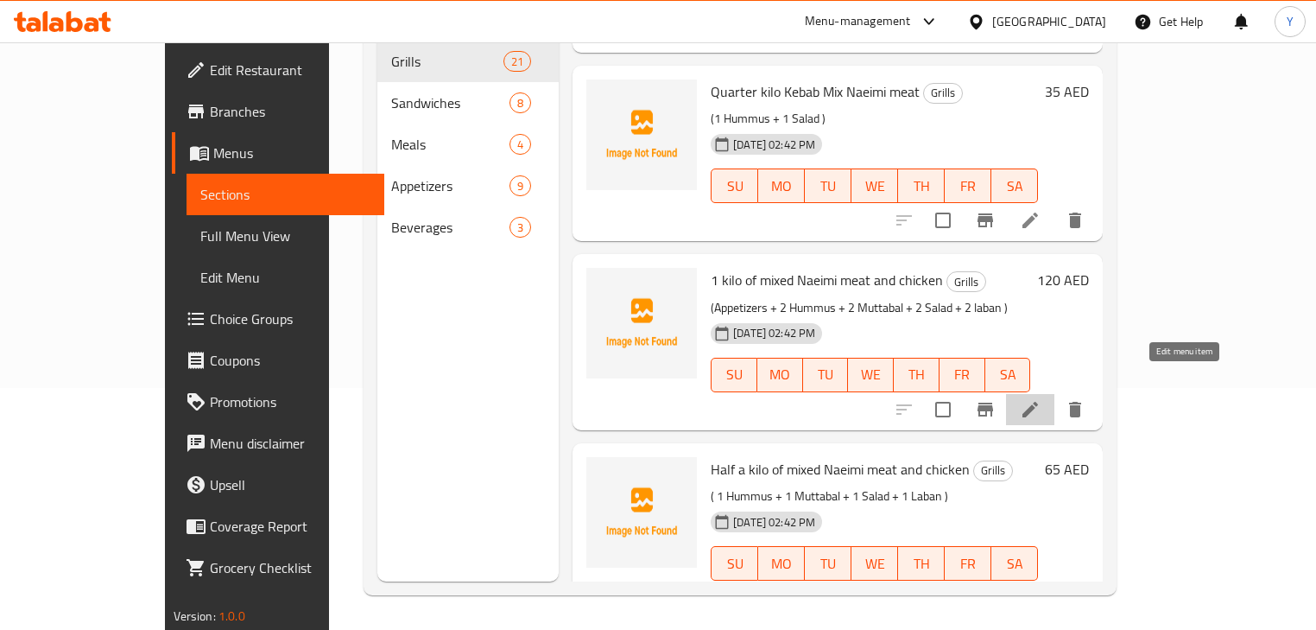
click at [1041, 399] on icon at bounding box center [1030, 409] width 21 height 21
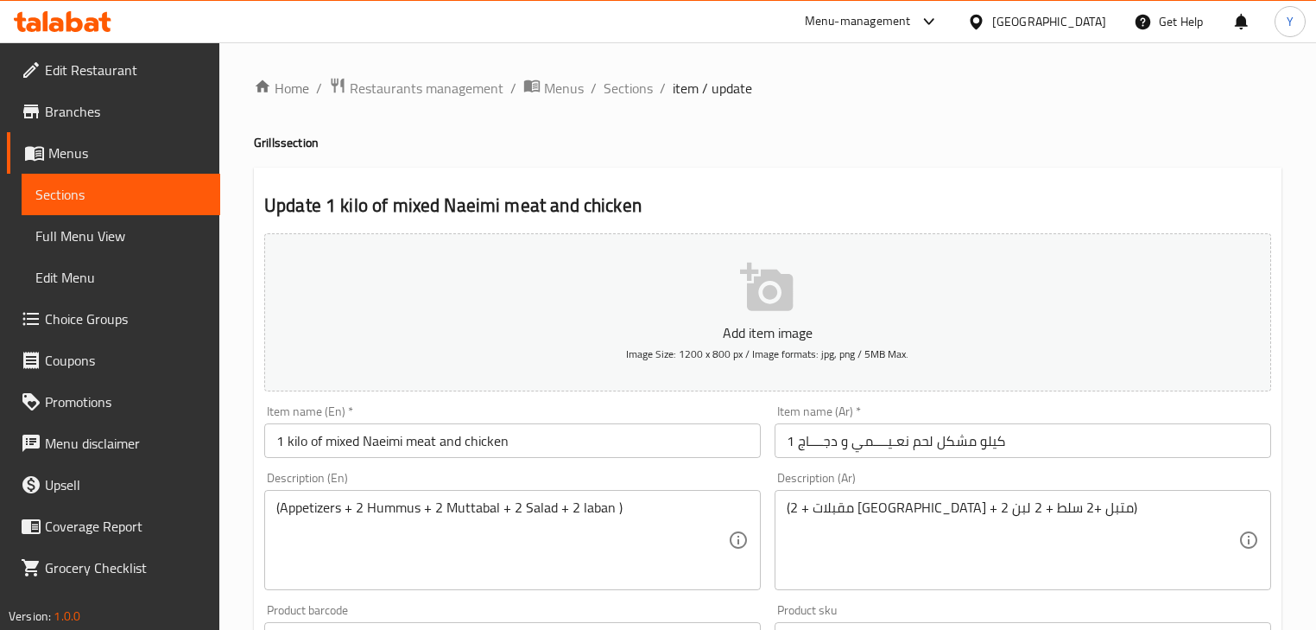
click at [978, 441] on input "1 كیلو مشكل لحم نعـیــــمي و دجــــاج" at bounding box center [1023, 440] width 497 height 35
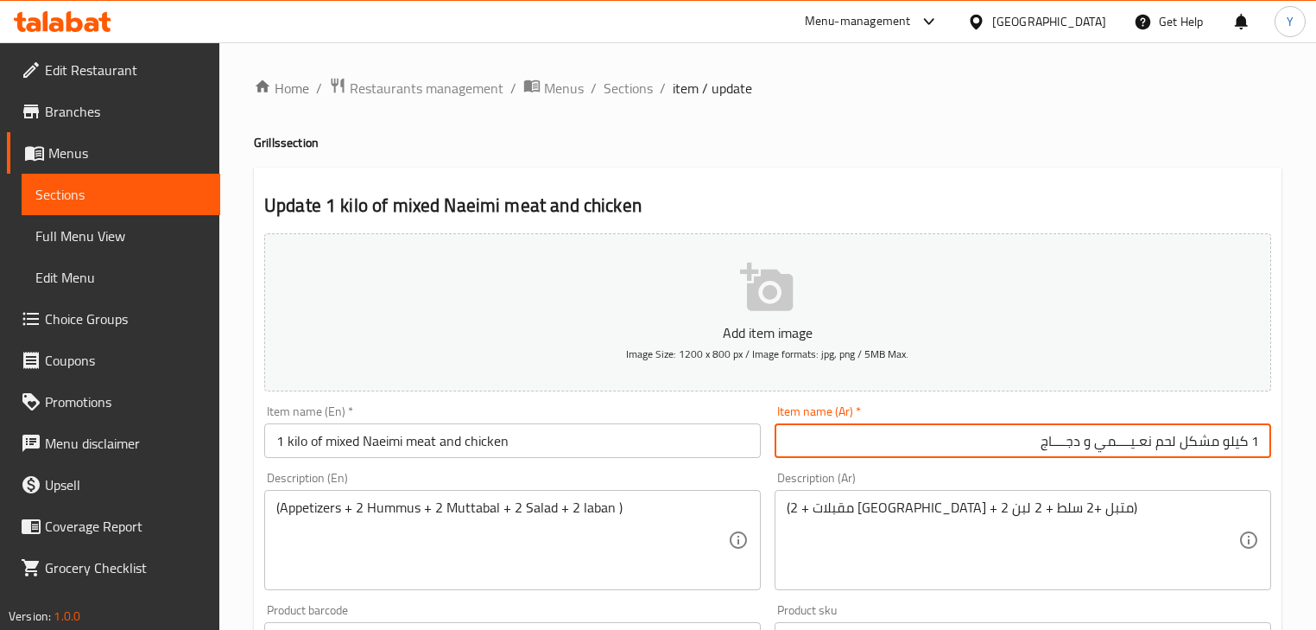
click at [1230, 441] on input "1 كیلو مشكل لحم نعـیــــمي و دجــــاج" at bounding box center [1023, 440] width 497 height 35
type input "1 كيلو مشكل لحم [PERSON_NAME] ودجاج"
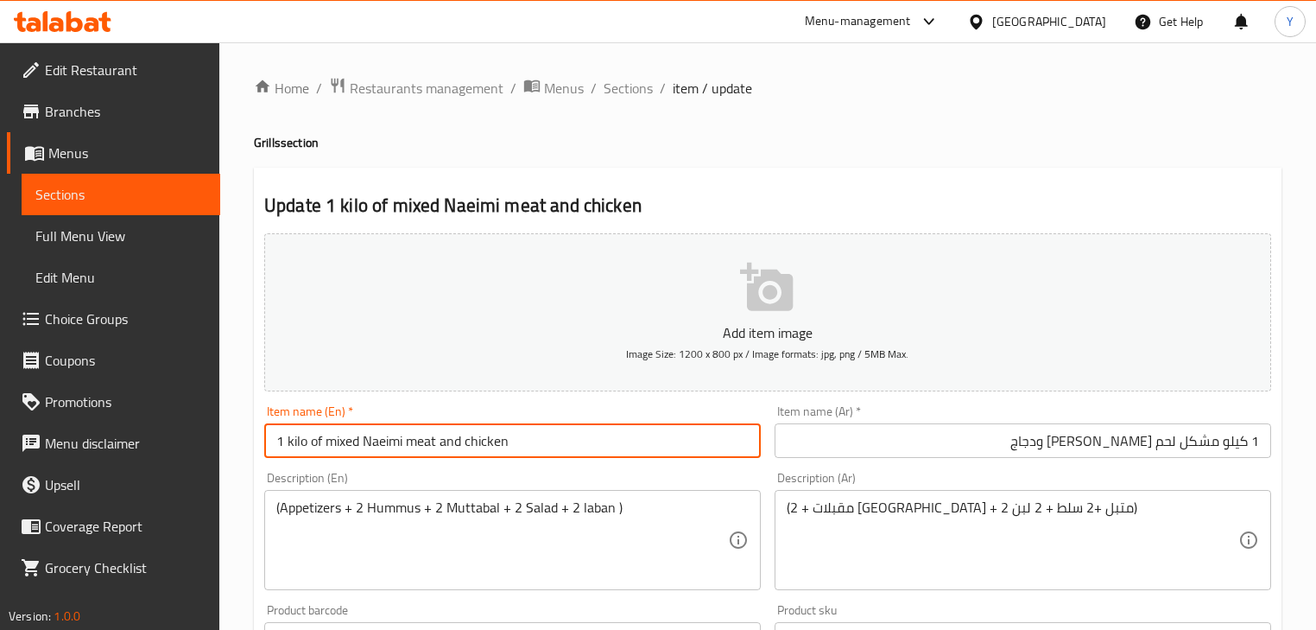
click at [294, 446] on input "1 kilo of mixed Naeimi meat and chicken" at bounding box center [512, 440] width 497 height 35
paste input "Mix"
click at [366, 444] on input "1 Kilo Naeimi Mix meat and chicken" at bounding box center [512, 440] width 497 height 35
paste input "Mix"
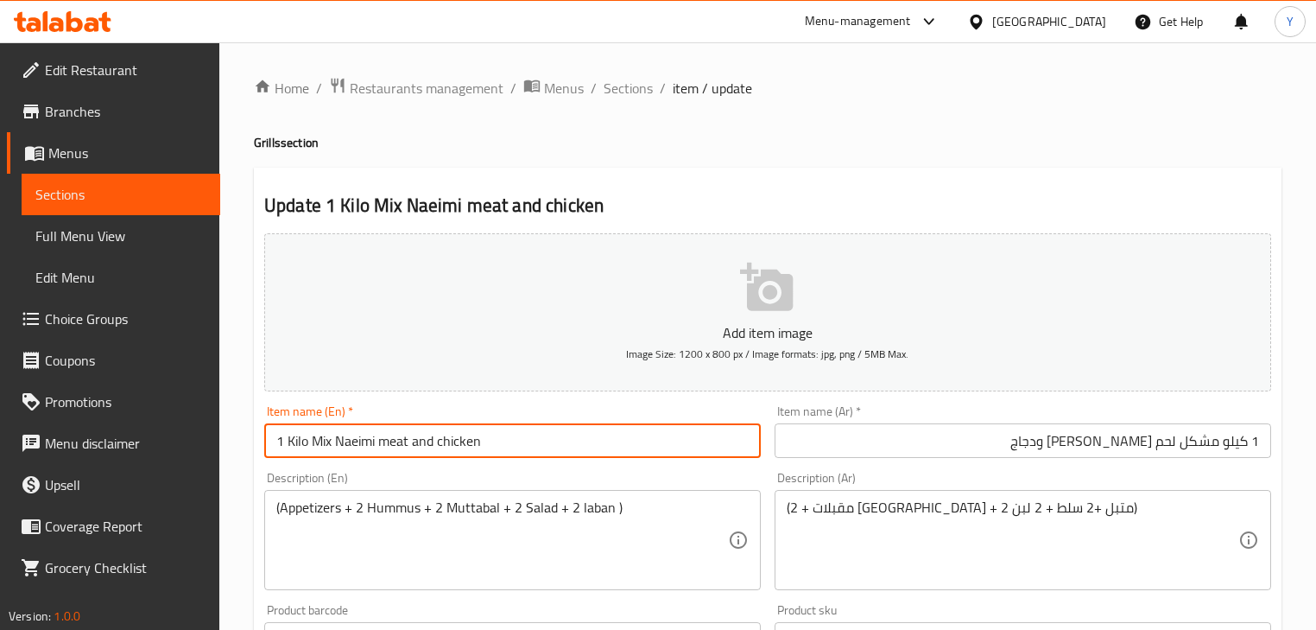
click at [391, 443] on input "1 Kilo Mix Naeimi meat and chicken" at bounding box center [512, 440] width 497 height 35
paste input "meat"
type input "1 Kilo Mix Meat Naeimi And Chicken"
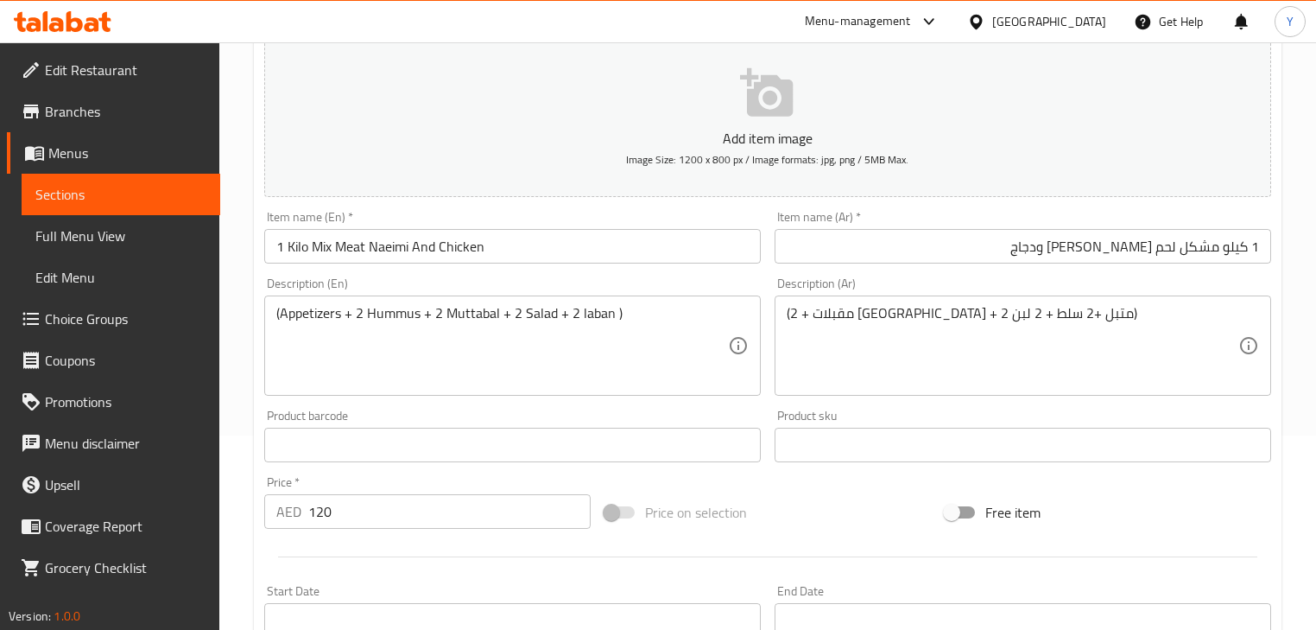
scroll to position [69, 0]
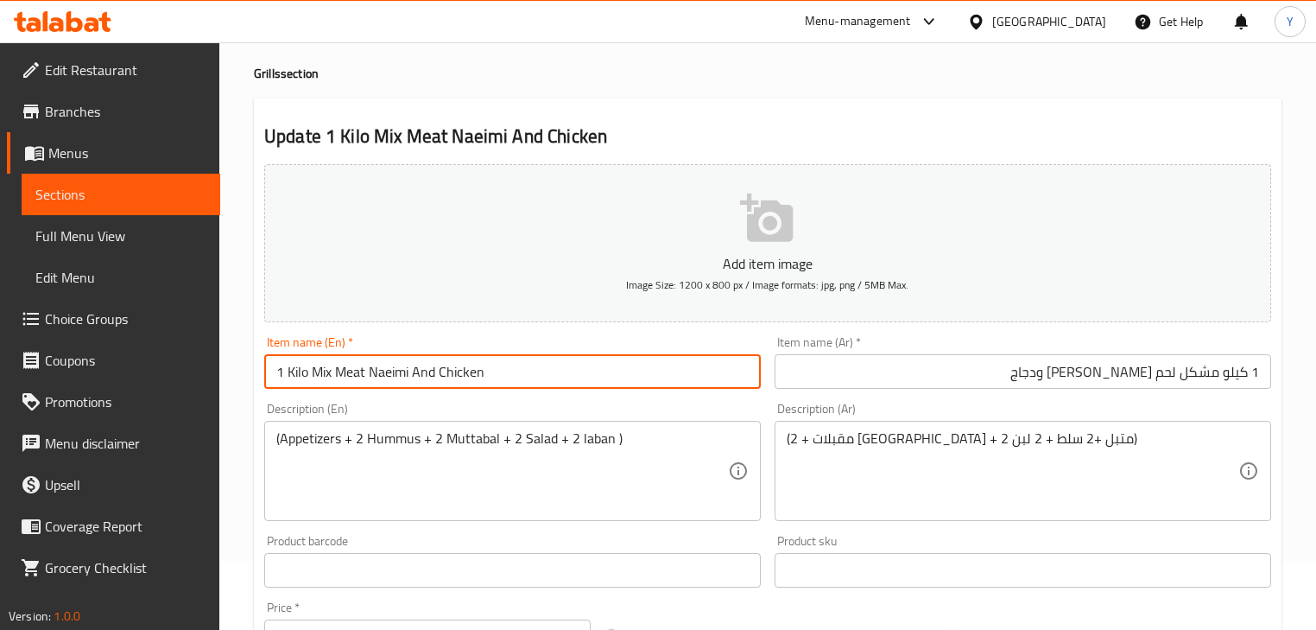
click at [1069, 97] on div "Home / Restaurants management / Menus / Sections / item / update Grills section…" at bounding box center [768, 562] width 1028 height 1109
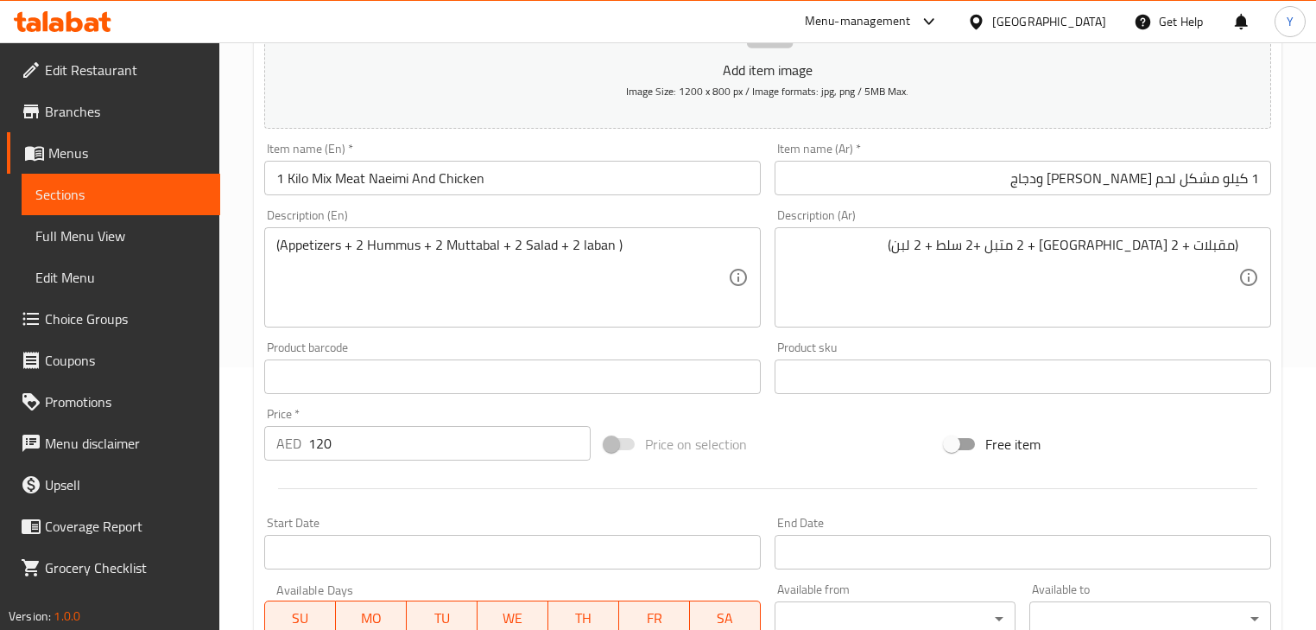
scroll to position [138, 0]
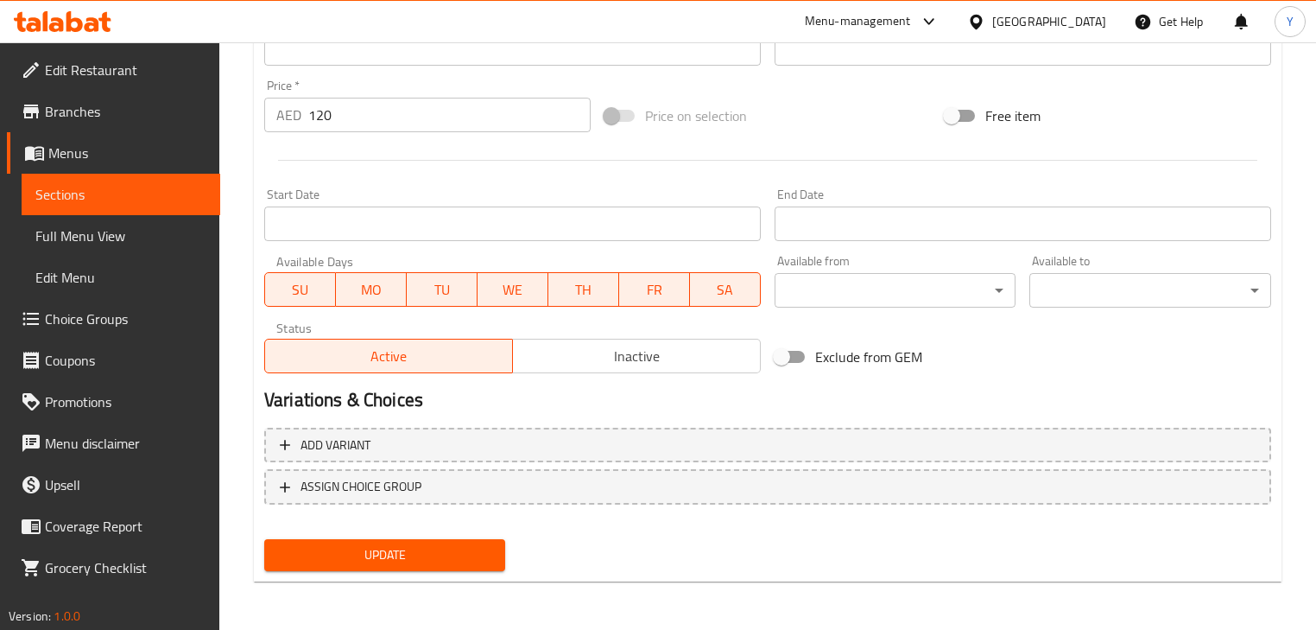
click at [447, 181] on div at bounding box center [767, 160] width 1021 height 42
click at [446, 549] on span "Update" at bounding box center [384, 555] width 213 height 22
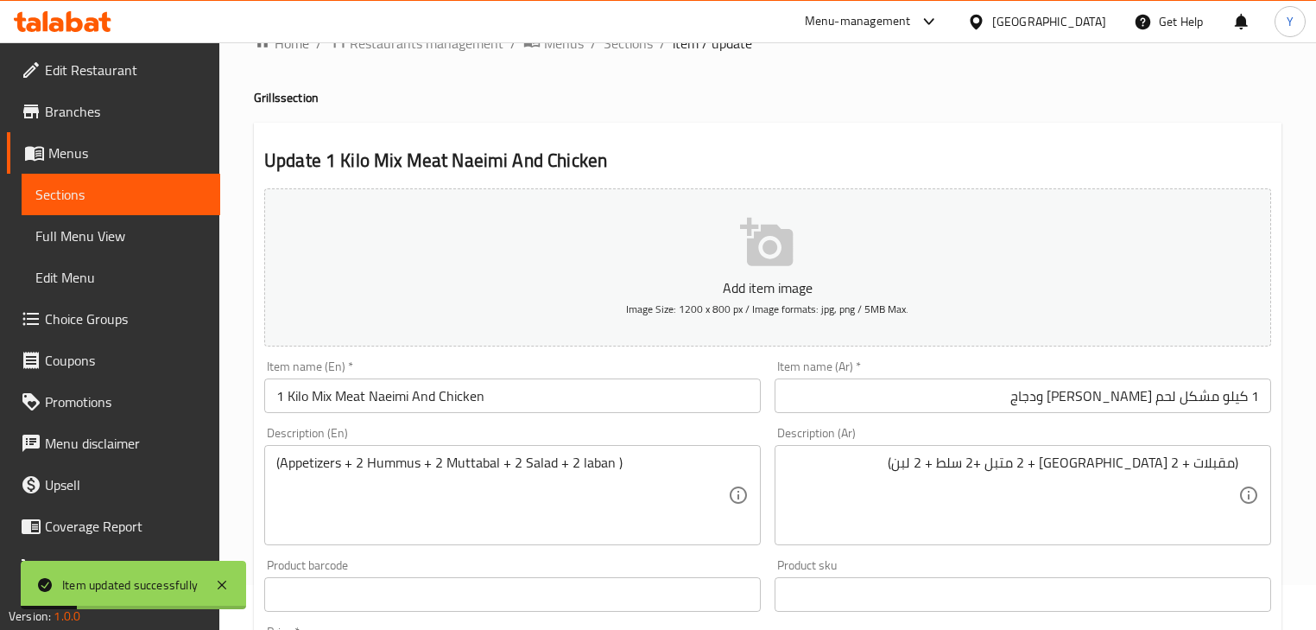
scroll to position [0, 0]
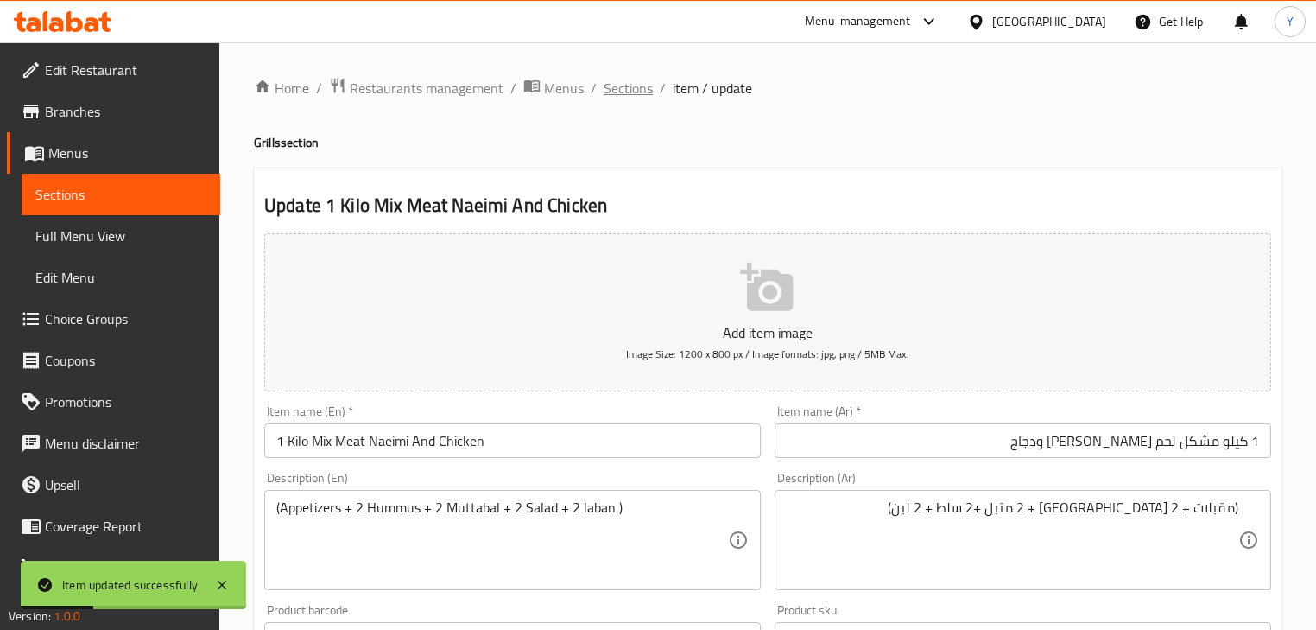
click at [625, 95] on span "Sections" at bounding box center [628, 88] width 49 height 21
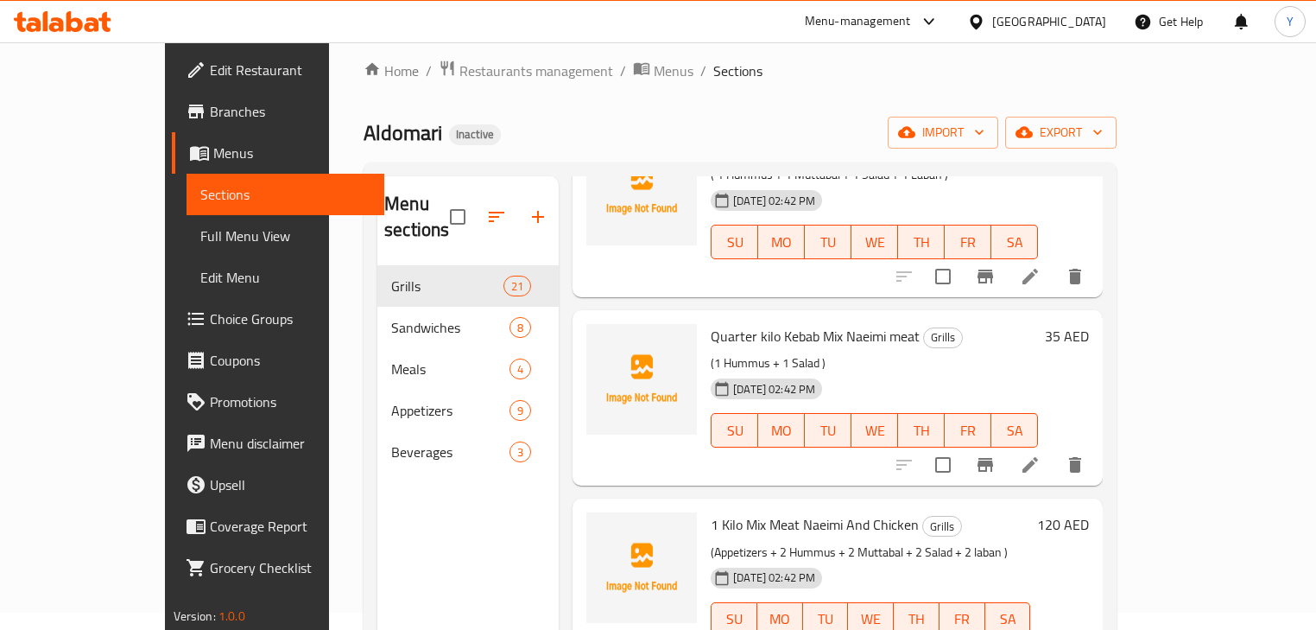
scroll to position [415, 0]
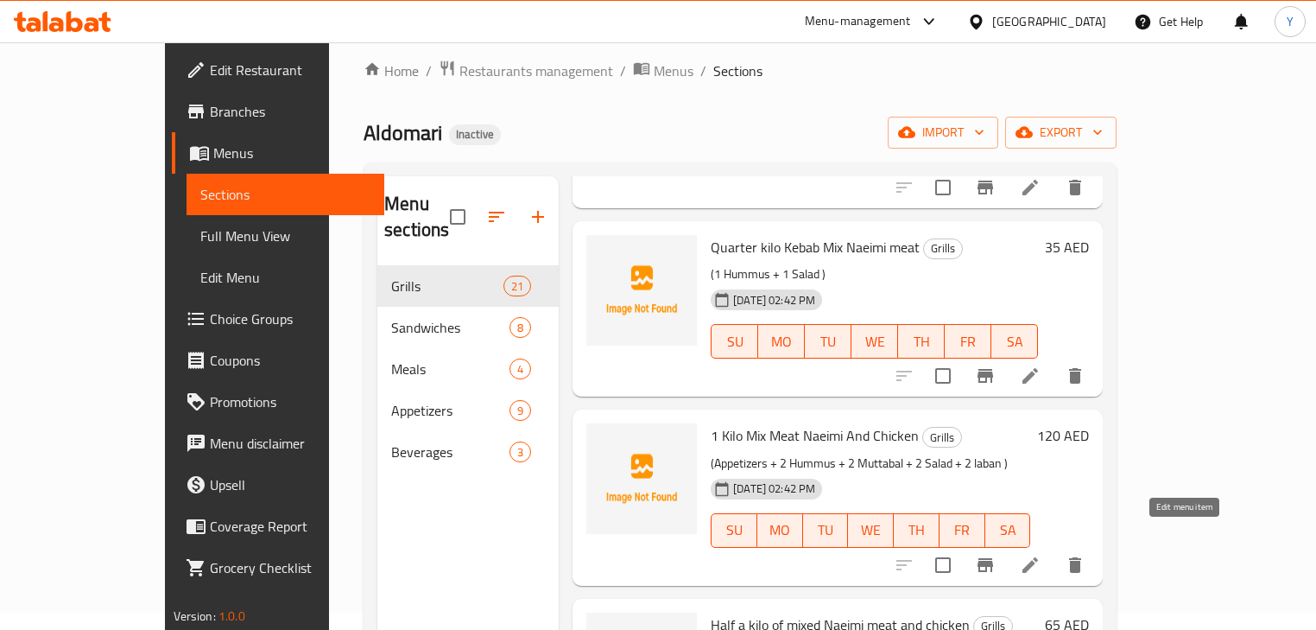
click at [1038, 557] on icon at bounding box center [1031, 565] width 16 height 16
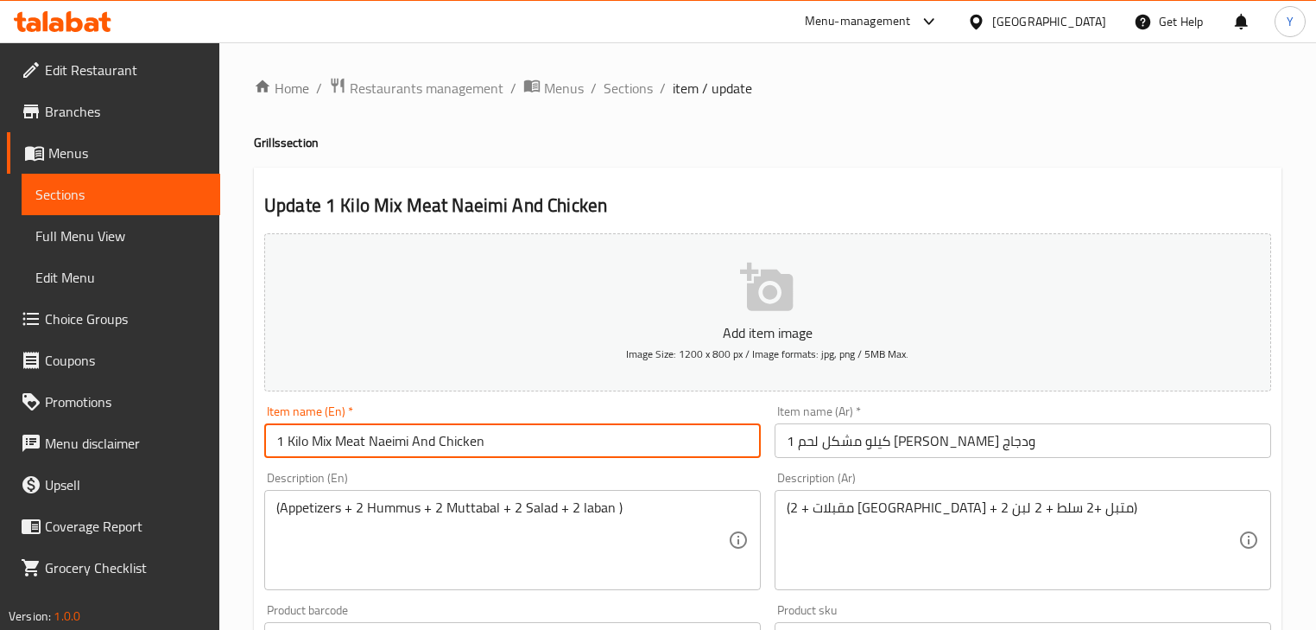
click at [326, 446] on input "1 Kilo Mix Meat Naeimi And Chicken" at bounding box center [512, 440] width 497 height 35
paste input "Meat"
type input "1 Kilo Mix Naeimi Meat And Chicken"
click at [1044, 145] on h4 "Grills section" at bounding box center [768, 142] width 1028 height 17
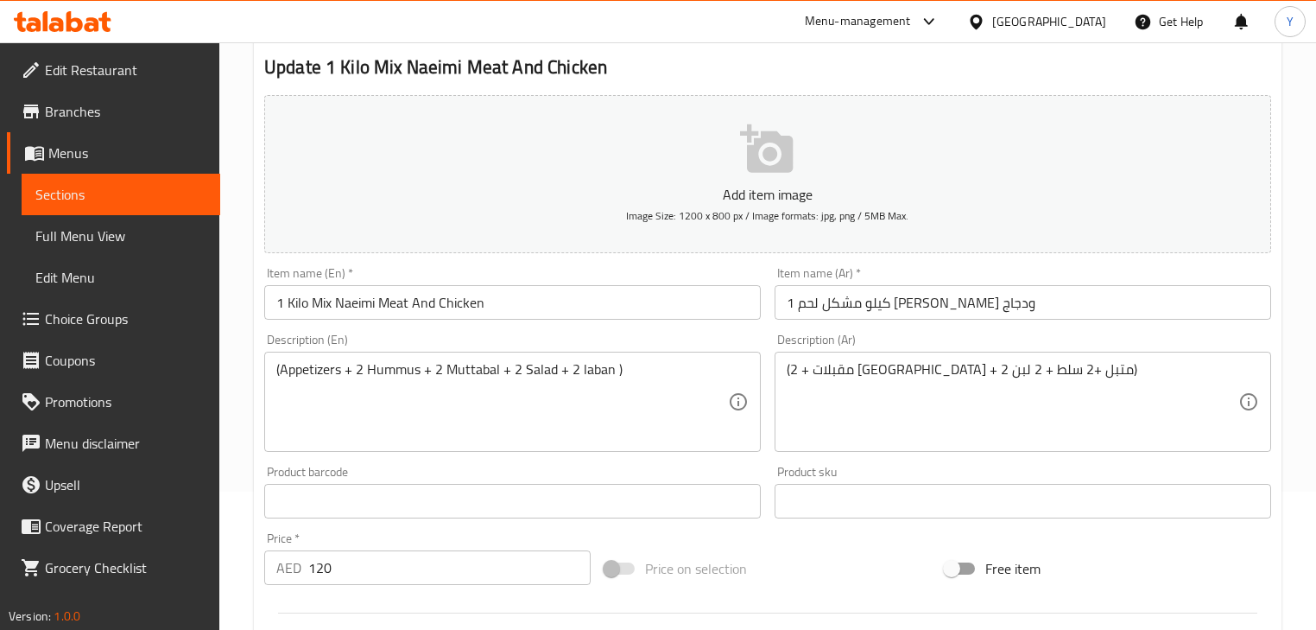
scroll to position [591, 0]
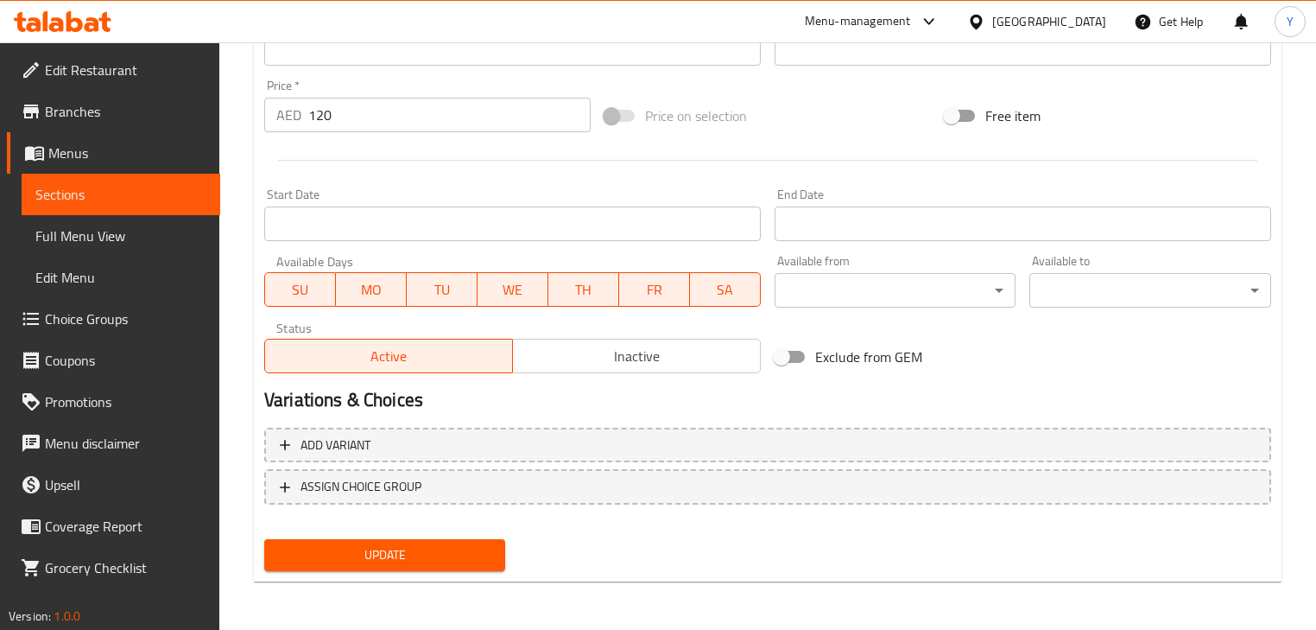
click at [471, 563] on span "Update" at bounding box center [384, 555] width 213 height 22
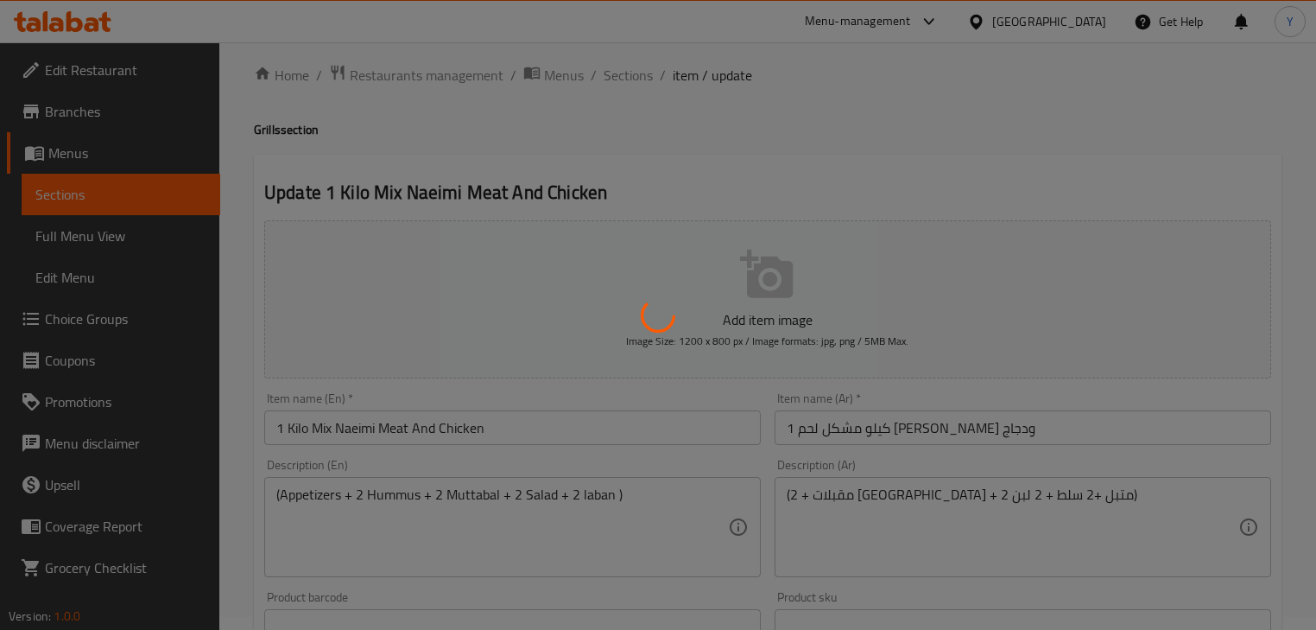
scroll to position [0, 0]
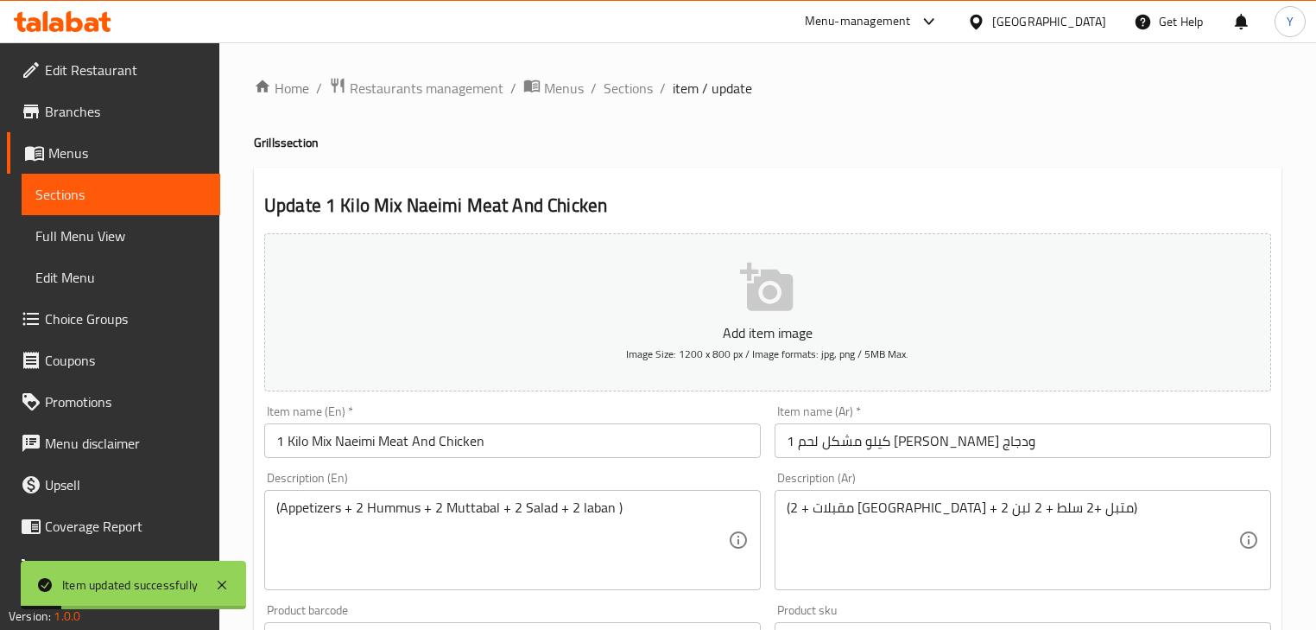
click at [336, 207] on h2 "Update 1 Kilo Mix Naeimi Meat And Chicken" at bounding box center [767, 206] width 1007 height 26
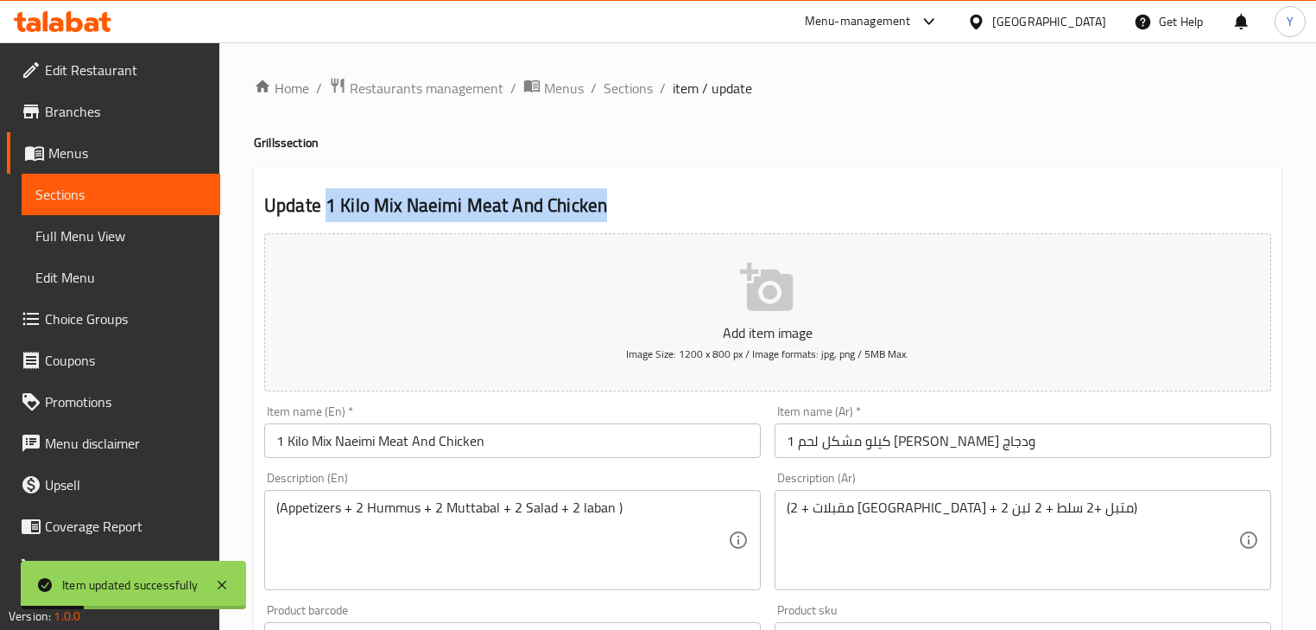
drag, startPoint x: 329, startPoint y: 206, endPoint x: 650, endPoint y: 188, distance: 321.0
copy h2 "1 Kilo Mix Naeimi Meat And Chicken"
click at [633, 92] on span "Sections" at bounding box center [628, 88] width 49 height 21
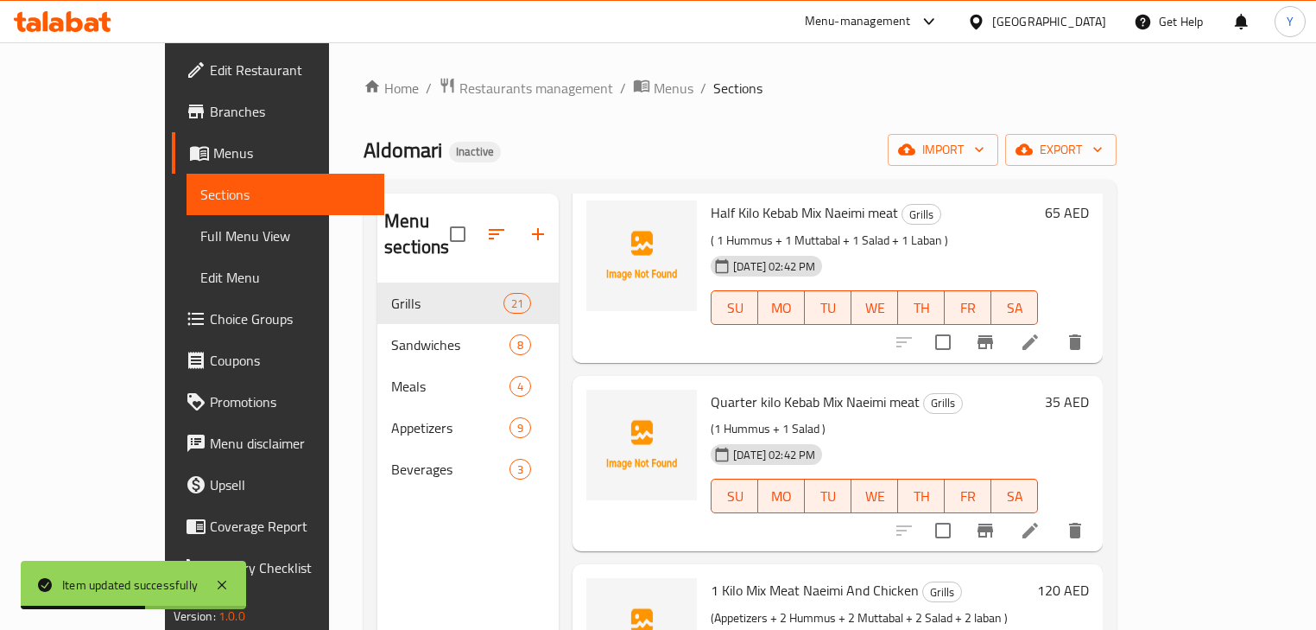
scroll to position [346, 0]
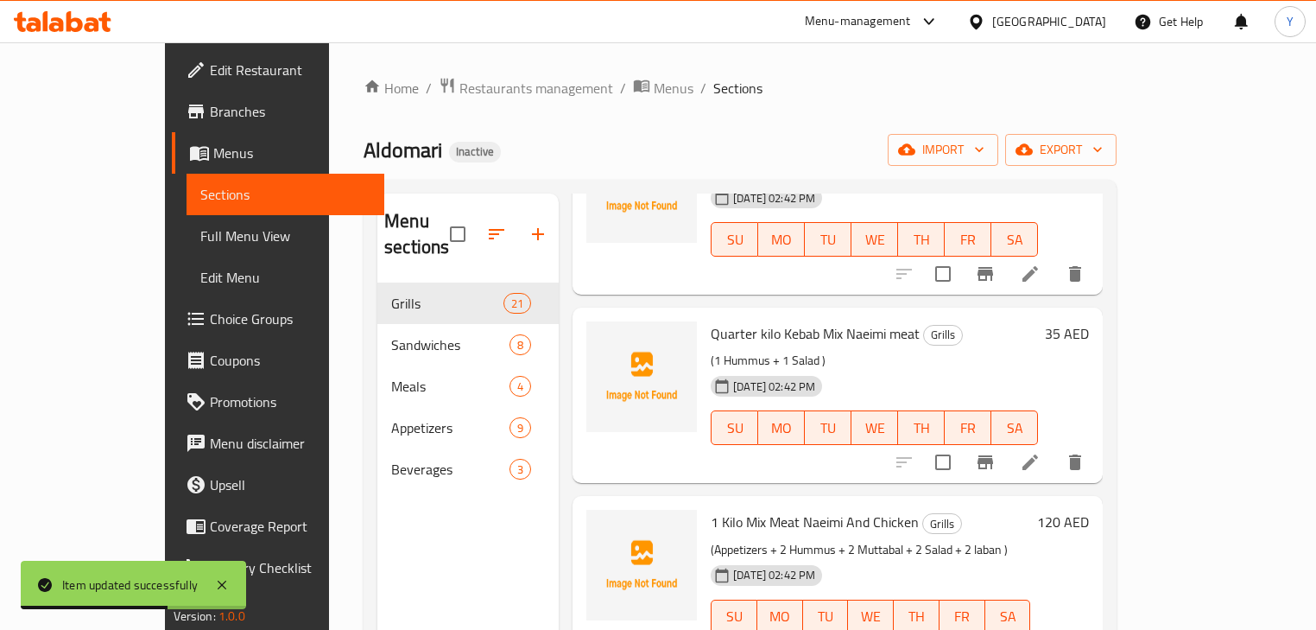
click at [878, 128] on div "Home / Restaurants management / Menus / Sections Aldomari Inactive import expor…" at bounding box center [740, 457] width 753 height 760
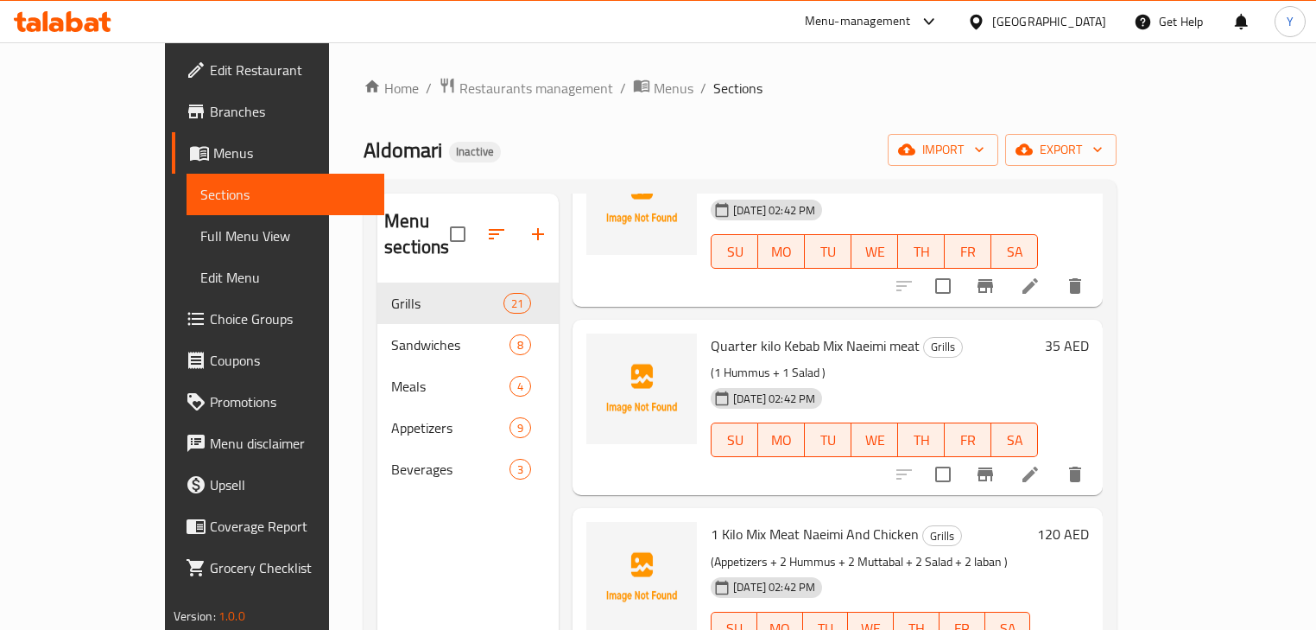
scroll to position [610, 0]
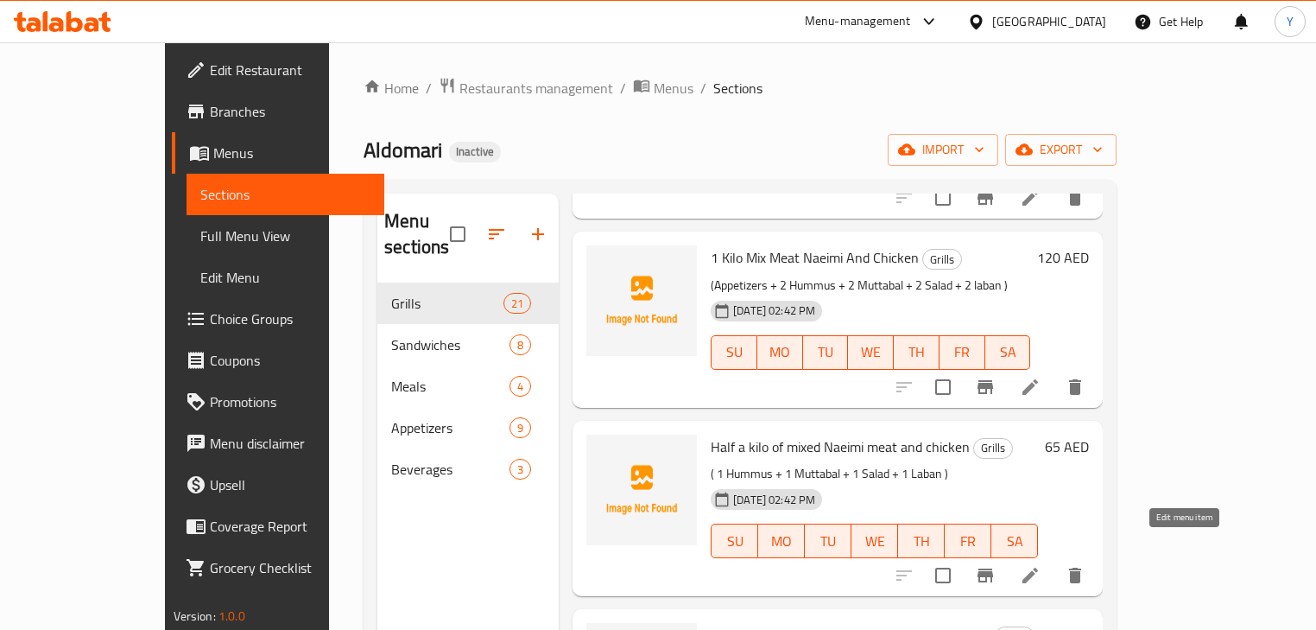
click at [1038, 568] on icon at bounding box center [1031, 576] width 16 height 16
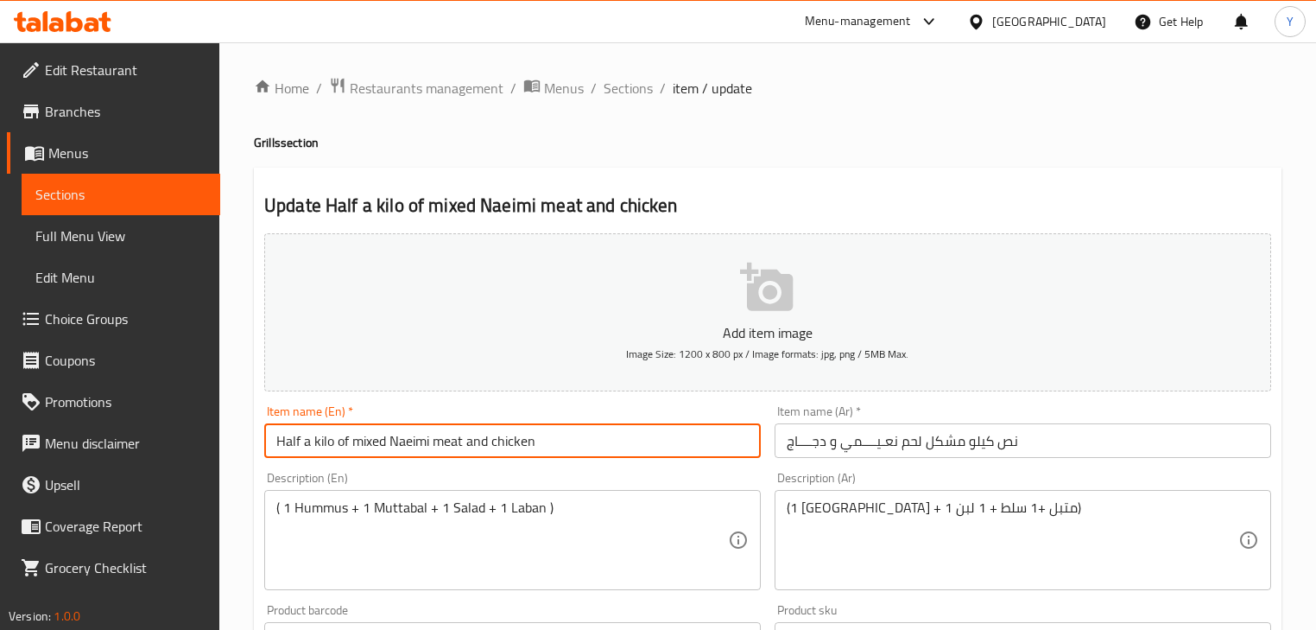
click at [304, 444] on input "Half a kilo of mixed Naeimi meat and chicken" at bounding box center [512, 440] width 497 height 35
type input "Half Kilo Mix Naeimi Meat And Chicken"
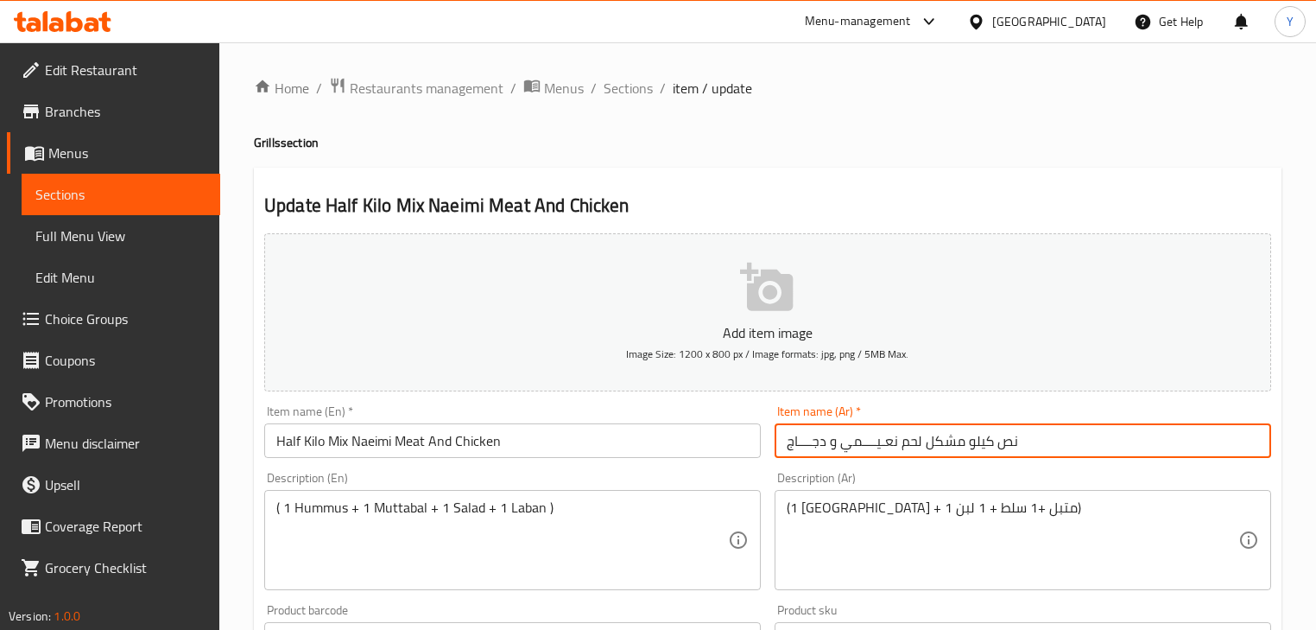
click at [931, 457] on input "نص كیلو مشكل لحم نعـیــــمي و دجــــاج" at bounding box center [1023, 440] width 497 height 35
click at [1119, 444] on input "نص كیلو مشكل لحم نعـیــــمي و دجــــاج" at bounding box center [1023, 440] width 497 height 35
click at [1078, 449] on input "نص كیلو مشكل لحم نعيمي و دجــــاج" at bounding box center [1023, 440] width 497 height 35
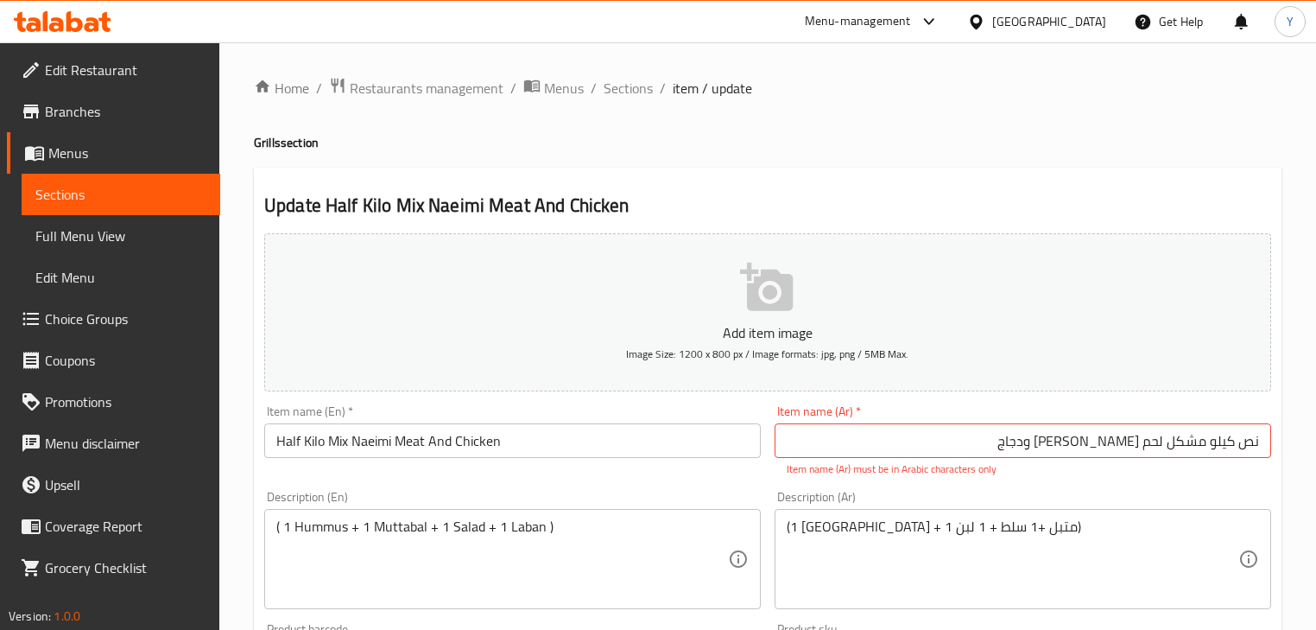
click at [1252, 440] on input "نص كیلو مشكل لحم نعيمي ودجاج" at bounding box center [1023, 440] width 497 height 35
type input "نص كيلو مشكل لحم [PERSON_NAME] ودجاج"
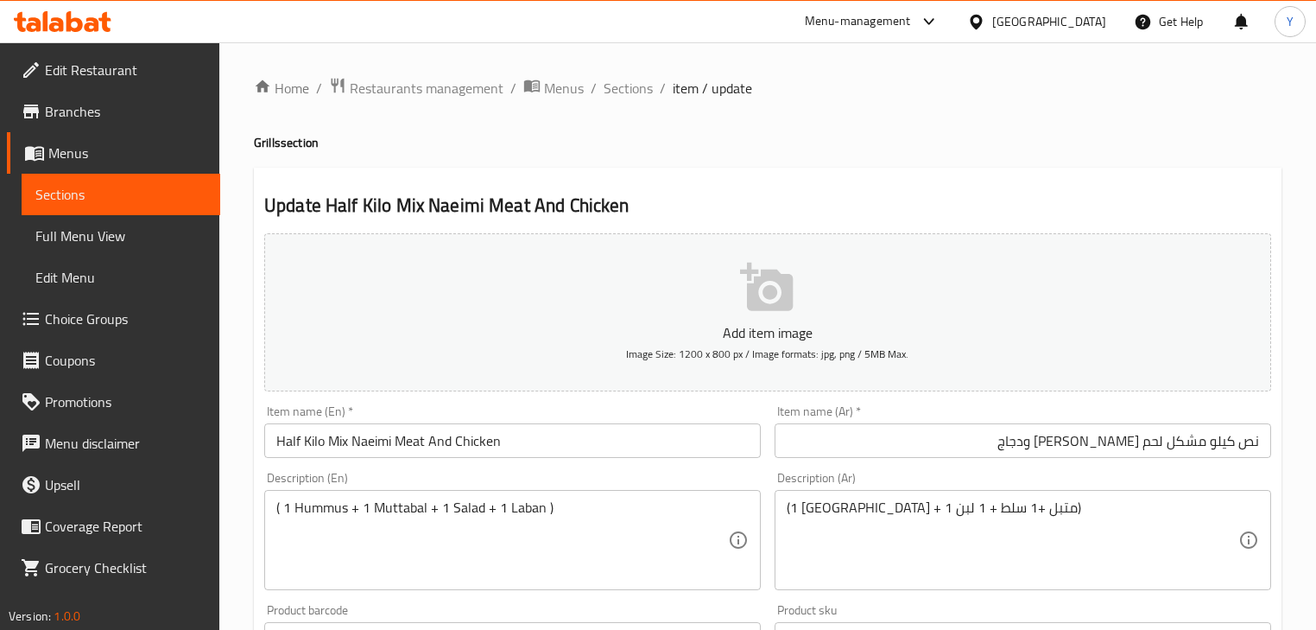
click at [1193, 160] on div "Home / Restaurants management / Menus / Sections / item / update Grills section…" at bounding box center [768, 631] width 1028 height 1109
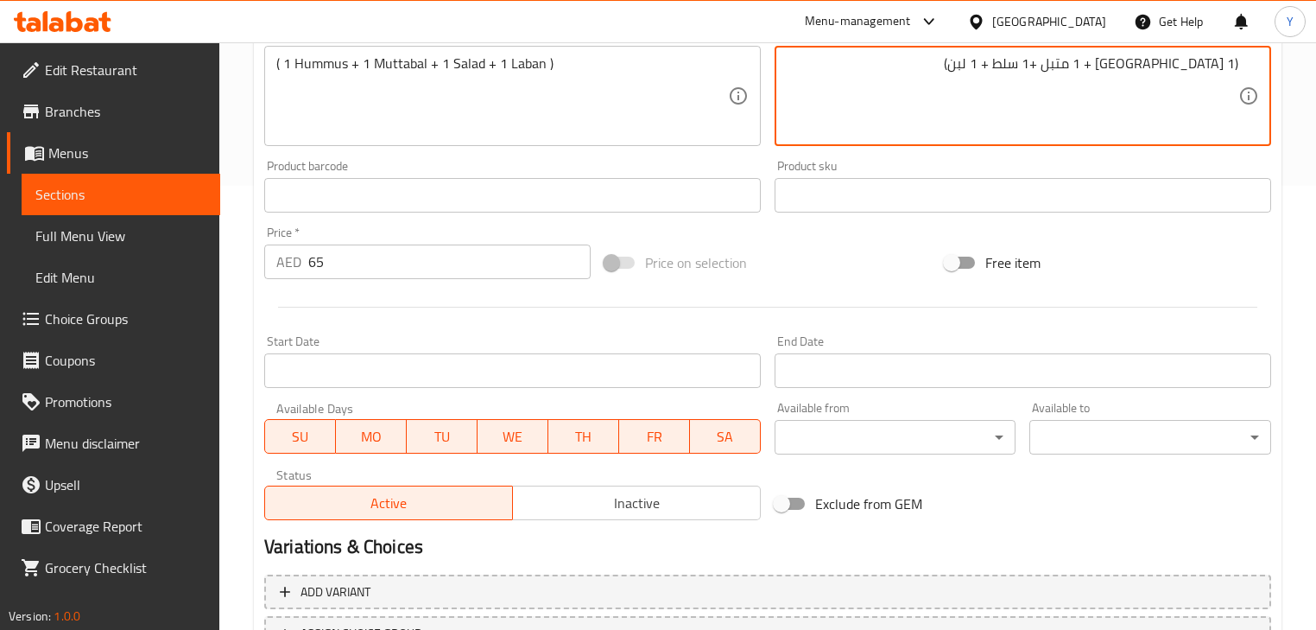
scroll to position [591, 0]
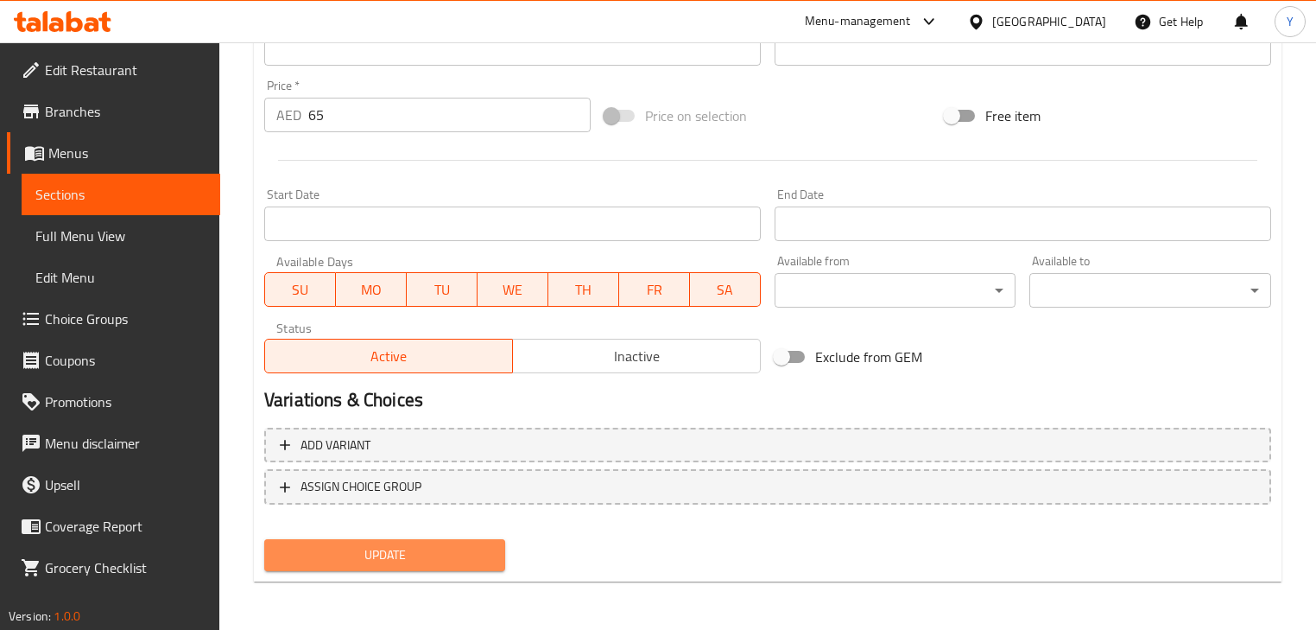
click at [504, 564] on button "Update" at bounding box center [384, 555] width 241 height 32
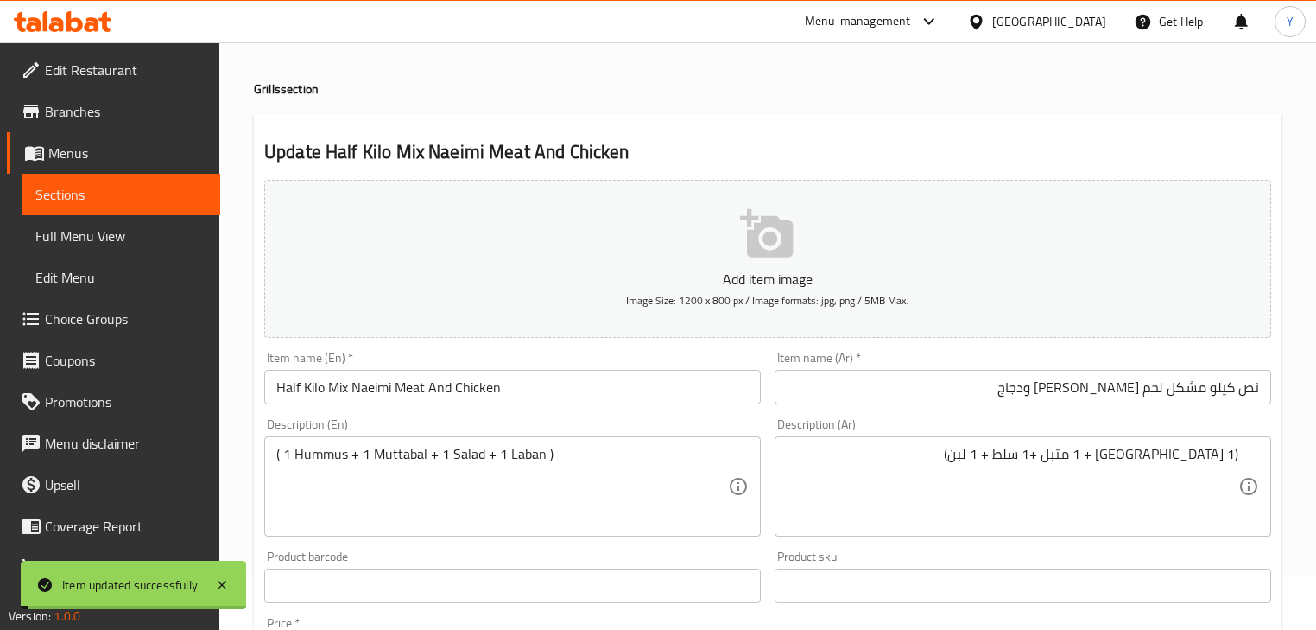
scroll to position [0, 0]
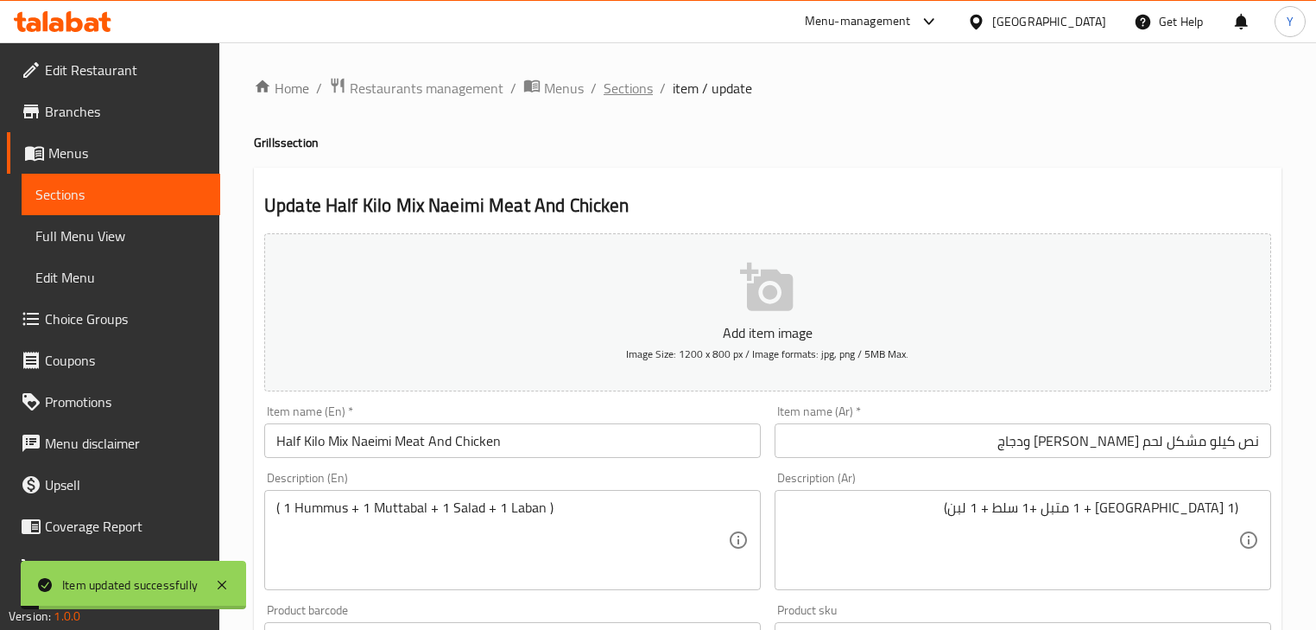
click at [607, 86] on span "Sections" at bounding box center [628, 88] width 49 height 21
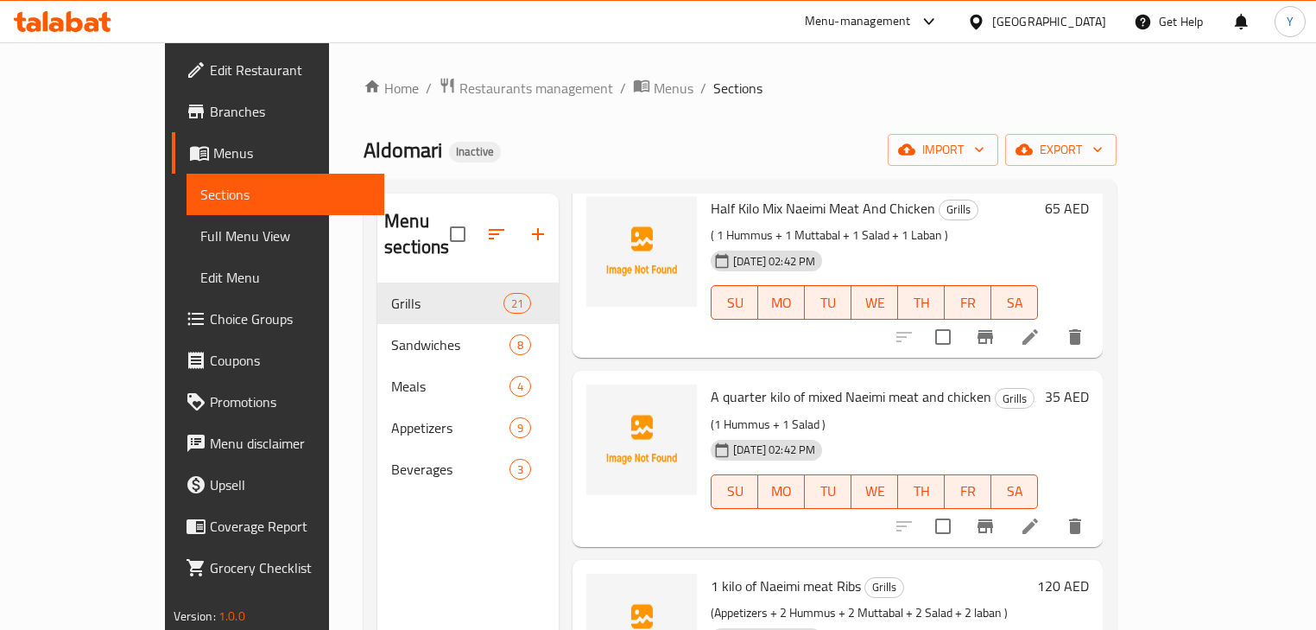
scroll to position [849, 0]
click at [1041, 515] on icon at bounding box center [1030, 525] width 21 height 21
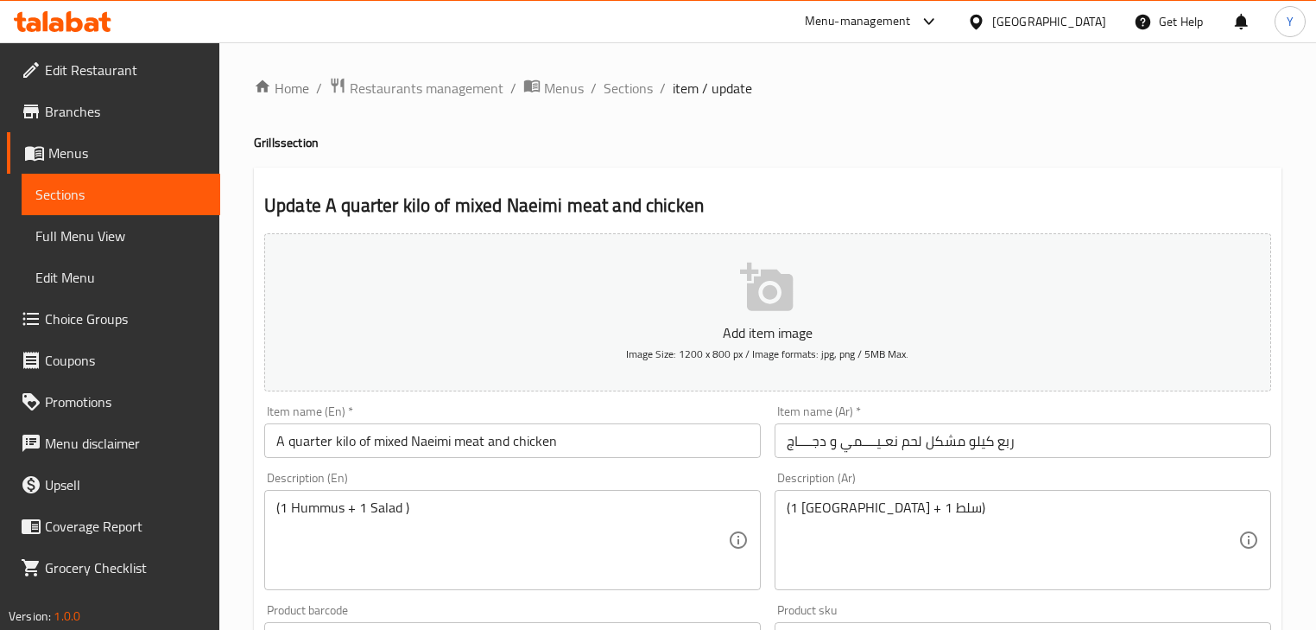
drag, startPoint x: 294, startPoint y: 444, endPoint x: 146, endPoint y: 444, distance: 147.7
click at [146, 444] on div "Edit Restaurant Branches Menus Sections Full Menu View Edit Menu Choice Groups …" at bounding box center [658, 631] width 1316 height 1178
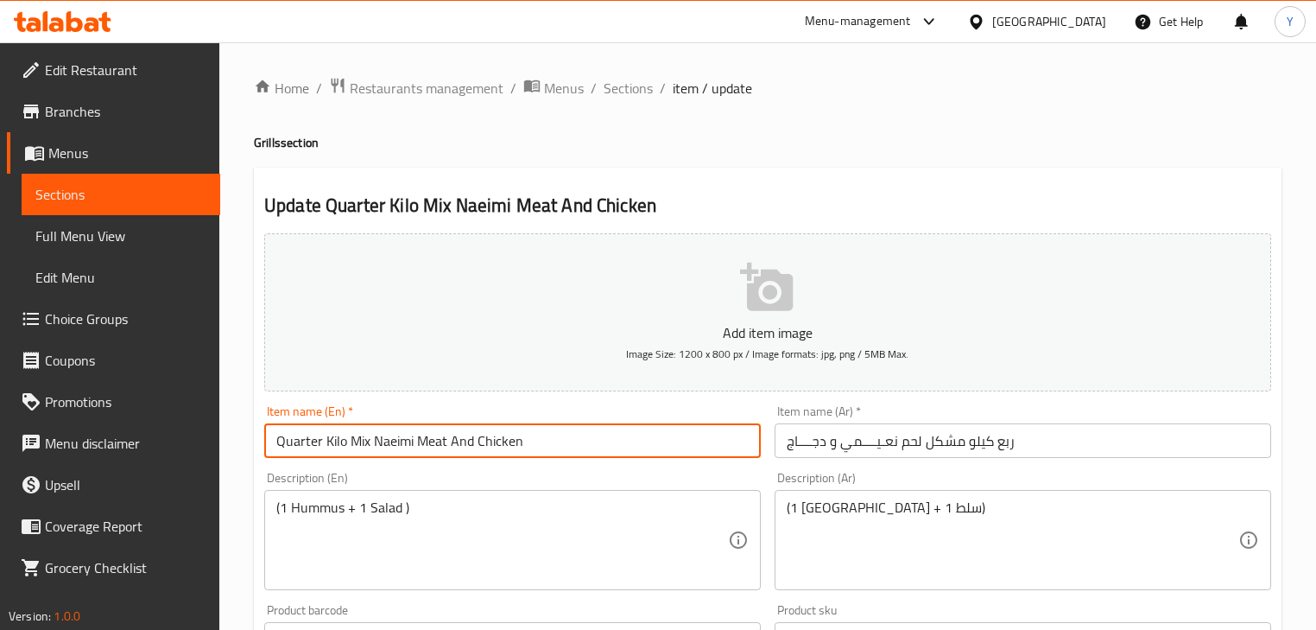
type input "Quarter Kilo Mix Naeimi Meat And Chicken"
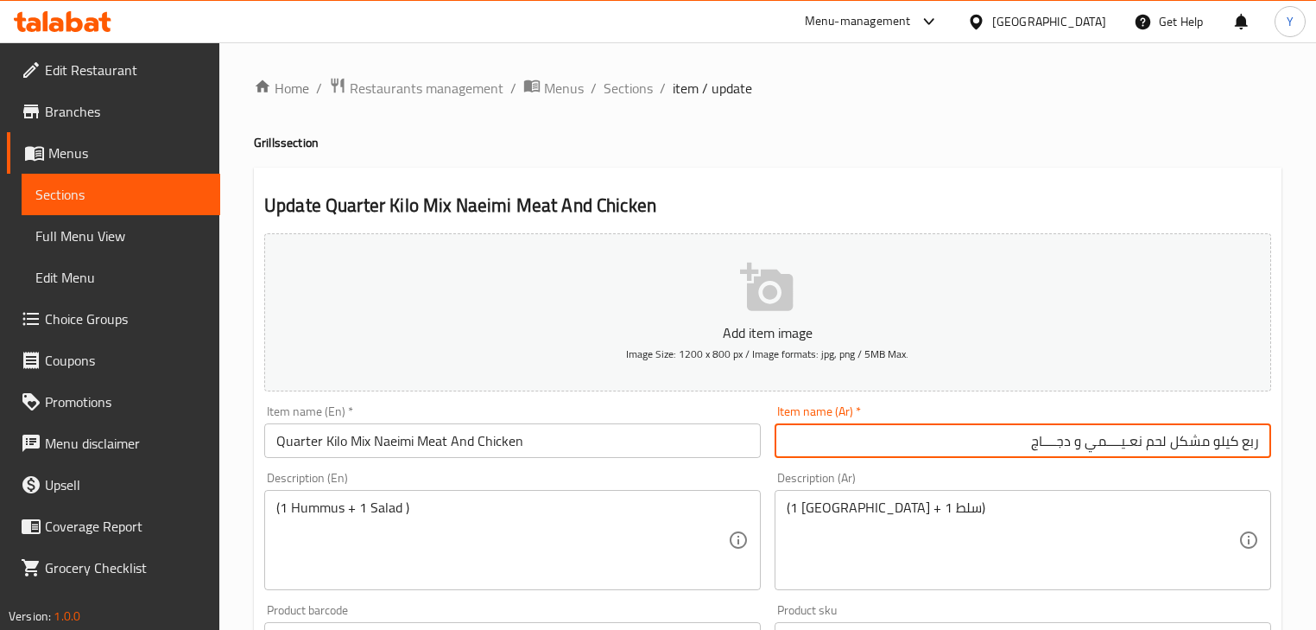
click at [1247, 443] on input "ربع كیلو مشكل لحم نعـیــــمي و دجــــاج" at bounding box center [1023, 440] width 497 height 35
click at [1137, 440] on input "ربع كیلو مشكل لحم نعـیــــمي و دجــــاج" at bounding box center [1023, 440] width 497 height 35
type input "ربع كيلو مشكل لحم [PERSON_NAME] ودجاج"
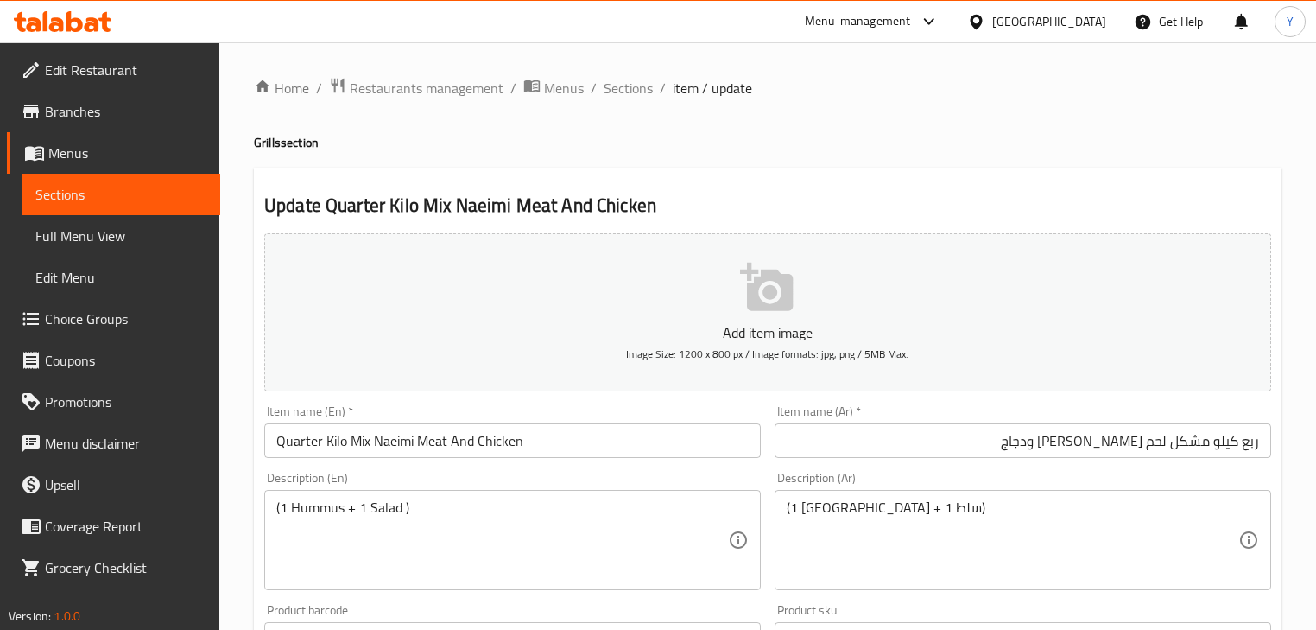
click at [1060, 159] on div "Home / Restaurants management / Menus / Sections / item / update Grills section…" at bounding box center [768, 631] width 1028 height 1109
click at [1006, 128] on div "Home / Restaurants management / Menus / Sections / item / update Grills section…" at bounding box center [768, 631] width 1028 height 1109
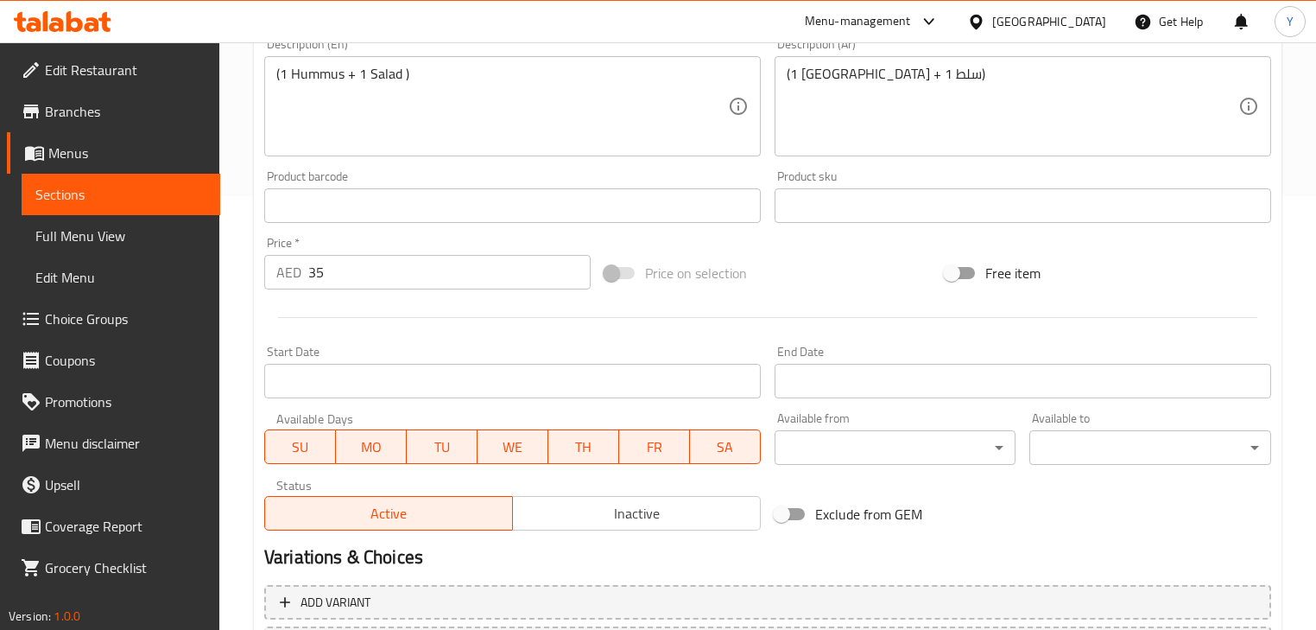
scroll to position [591, 0]
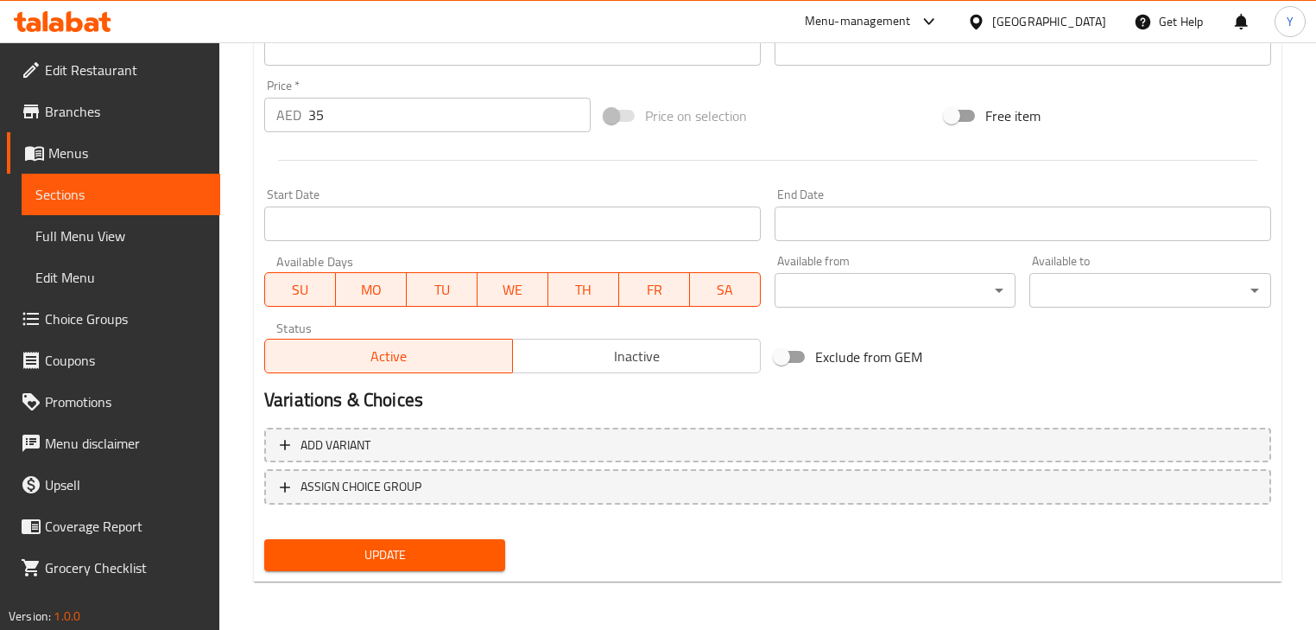
click at [491, 537] on div "Update" at bounding box center [384, 555] width 255 height 46
click at [455, 558] on span "Update" at bounding box center [384, 555] width 213 height 22
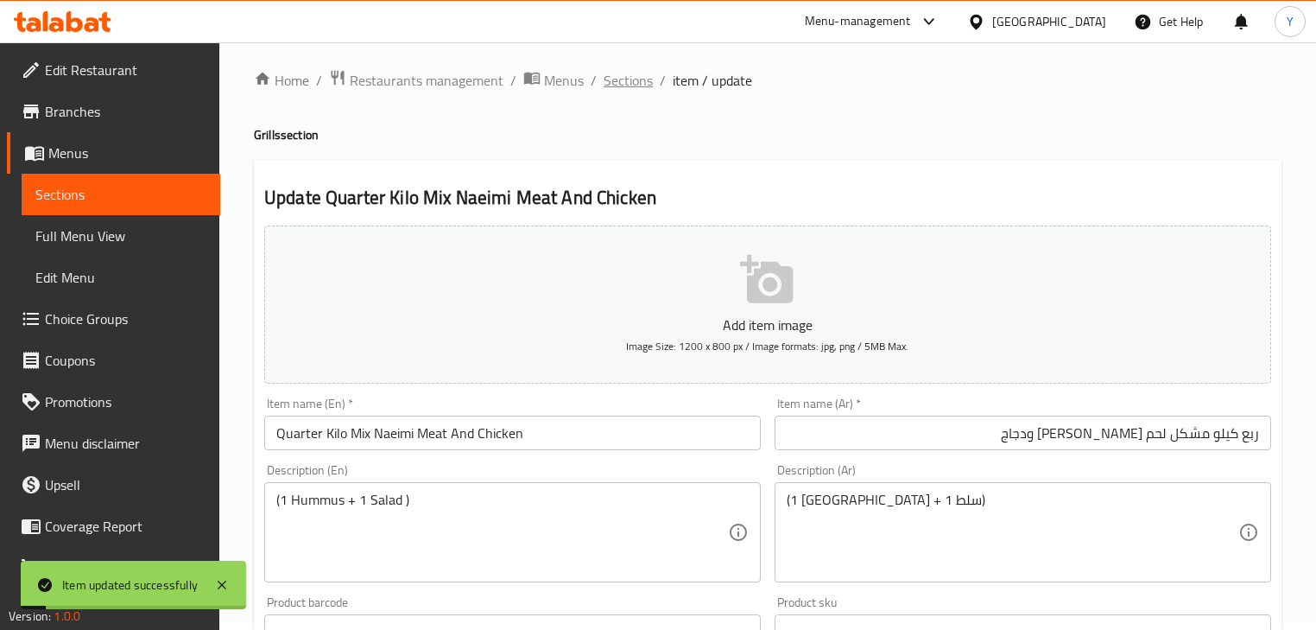
scroll to position [0, 0]
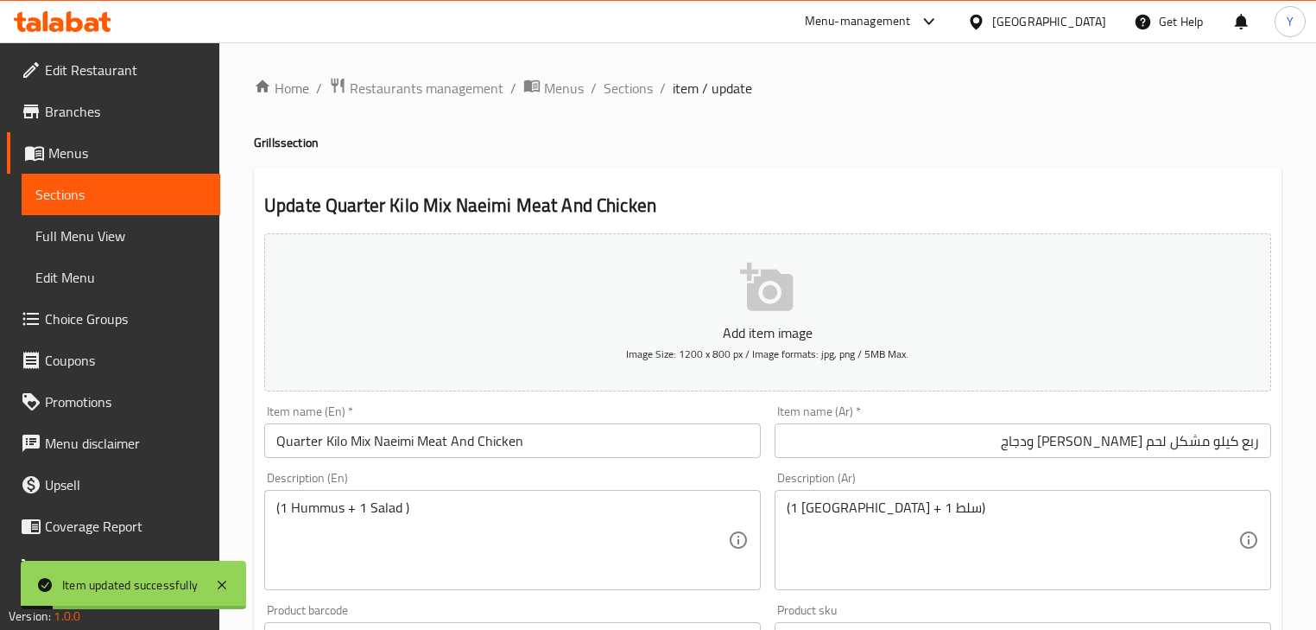
drag, startPoint x: 630, startPoint y: 86, endPoint x: 647, endPoint y: 131, distance: 48.1
click at [630, 86] on span "Sections" at bounding box center [628, 88] width 49 height 21
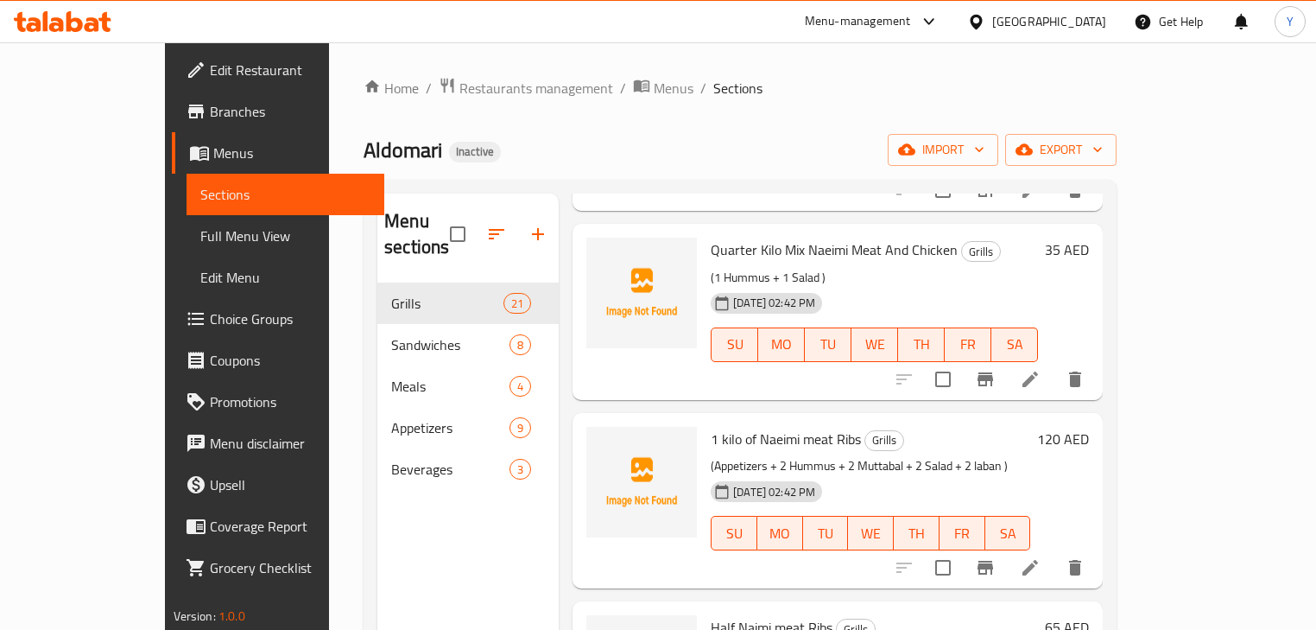
scroll to position [1107, 0]
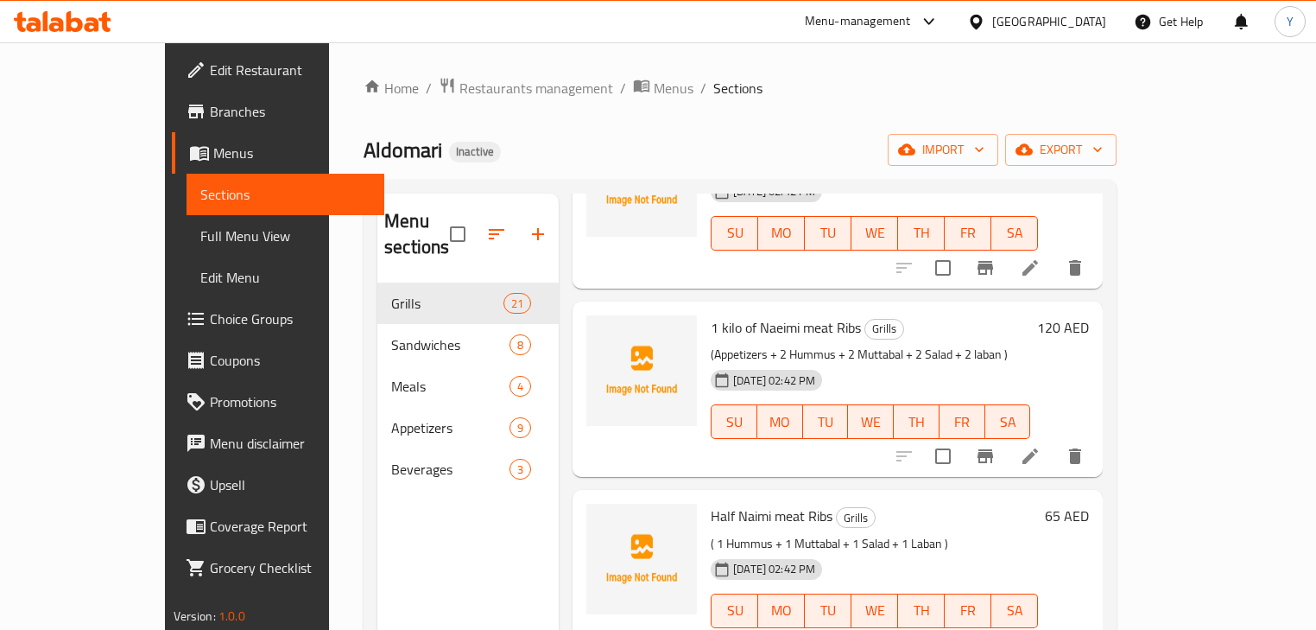
click at [1055, 442] on li at bounding box center [1030, 456] width 48 height 31
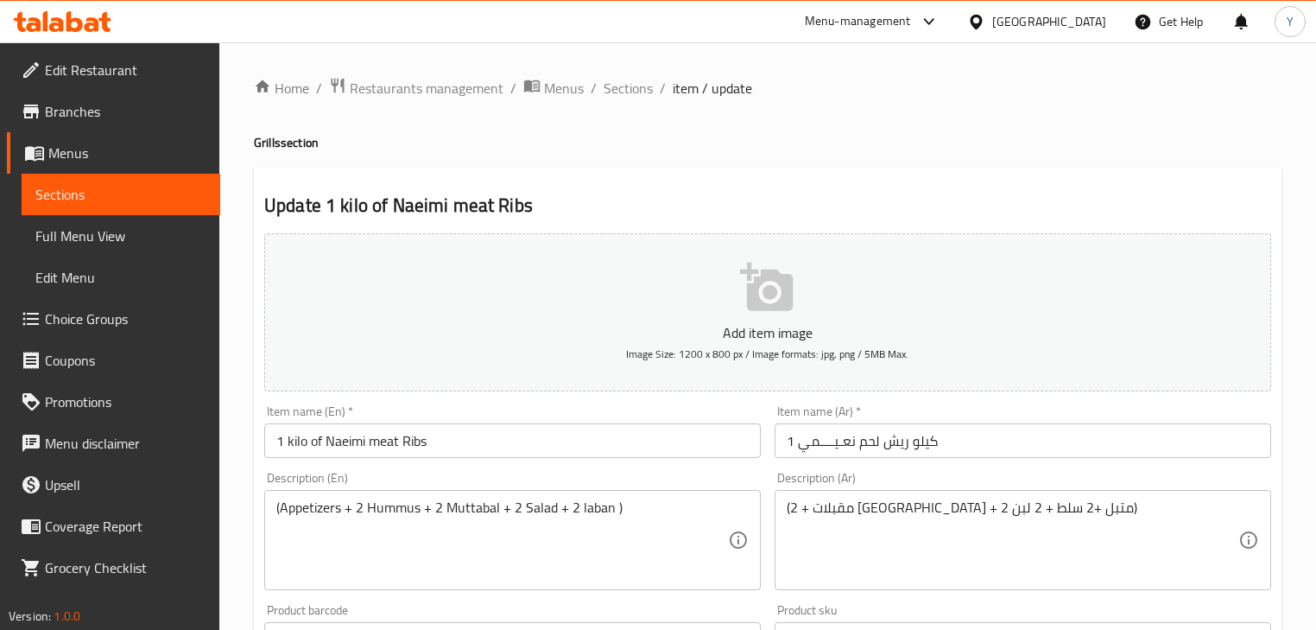
click at [917, 444] on input "1 كیلو ریش لحم نعـیــــمي" at bounding box center [1023, 440] width 497 height 35
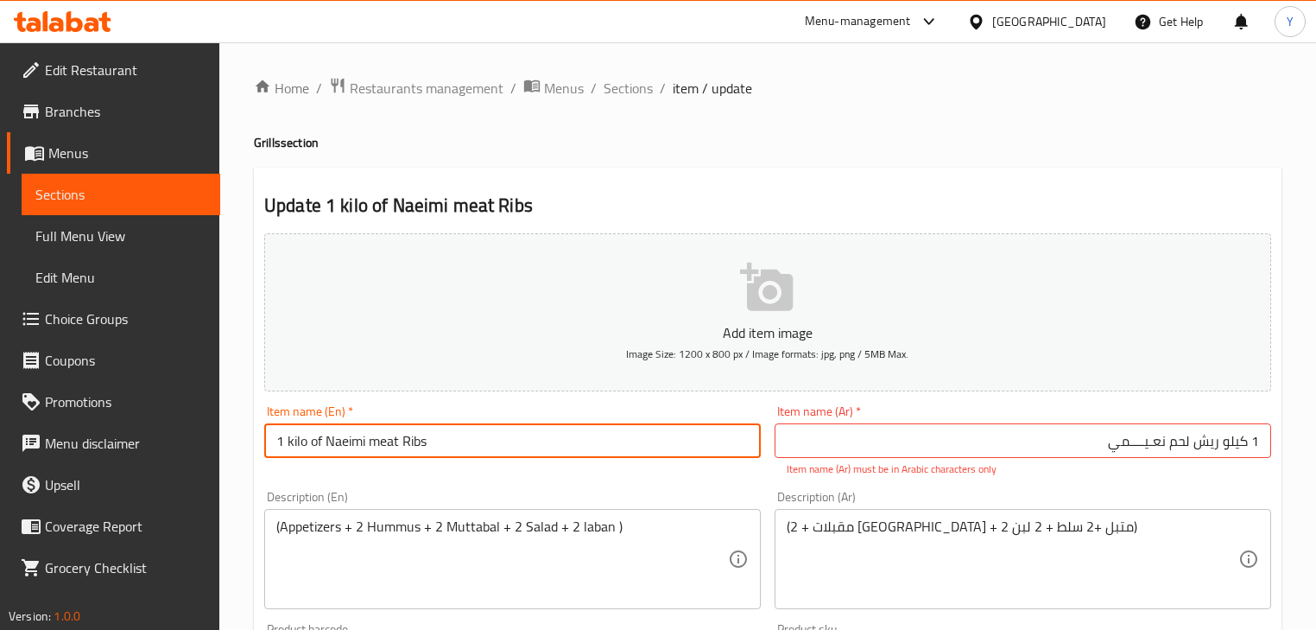
click at [291, 444] on input "1 kilo of Naeimi meat Ribs" at bounding box center [512, 440] width 497 height 35
type input "1 Kilo of Naeimi Meat Ribs"
click at [1147, 427] on input "1 كیلو ریش لحم نعـیــــمي" at bounding box center [1023, 440] width 497 height 35
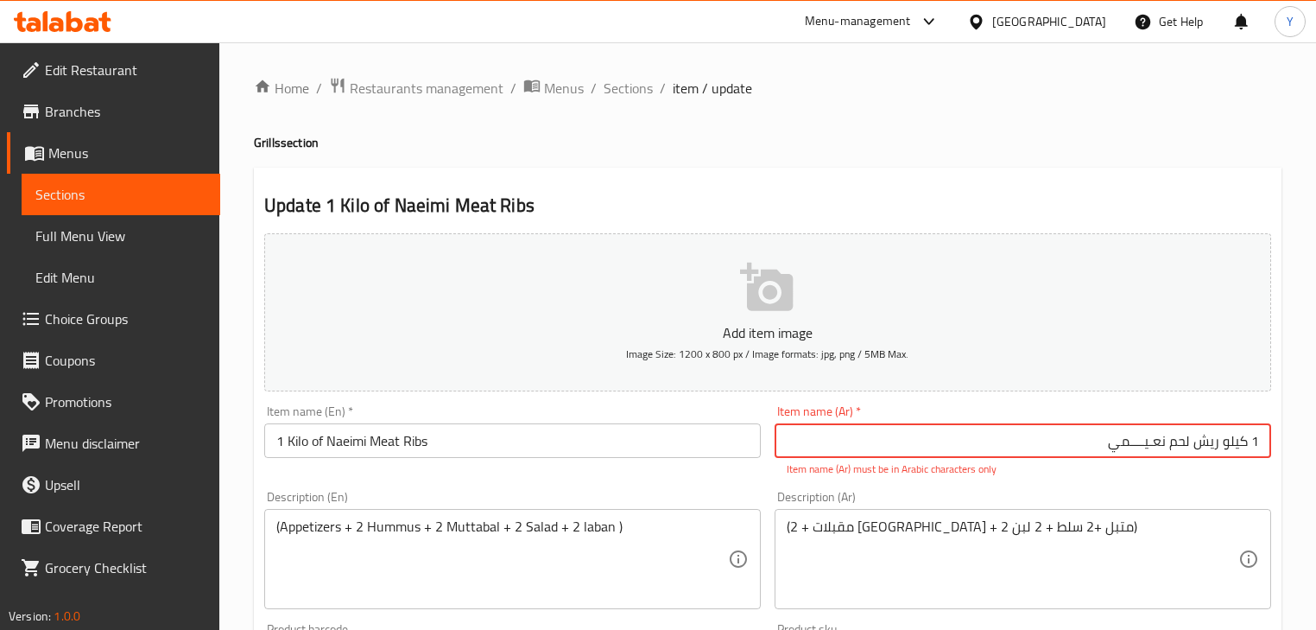
click at [1147, 427] on input "1 كیلو ریش لحم نعـیــــمي" at bounding box center [1023, 440] width 497 height 35
type input "1 كيلو ريش لحم [PERSON_NAME]"
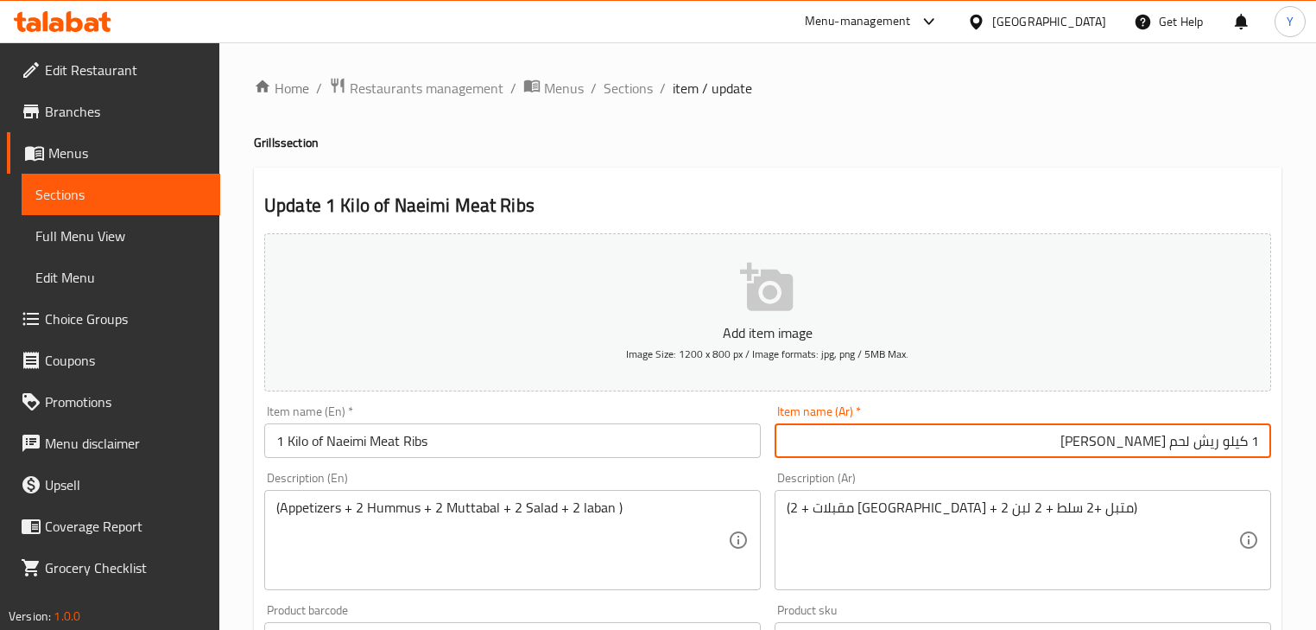
drag, startPoint x: 1176, startPoint y: 451, endPoint x: 1312, endPoint y: 380, distance: 153.8
click at [1316, 395] on html "​ Menu-management United Arab Emirates Get Help Y Edit Restaurant Branches Menu…" at bounding box center [658, 315] width 1316 height 630
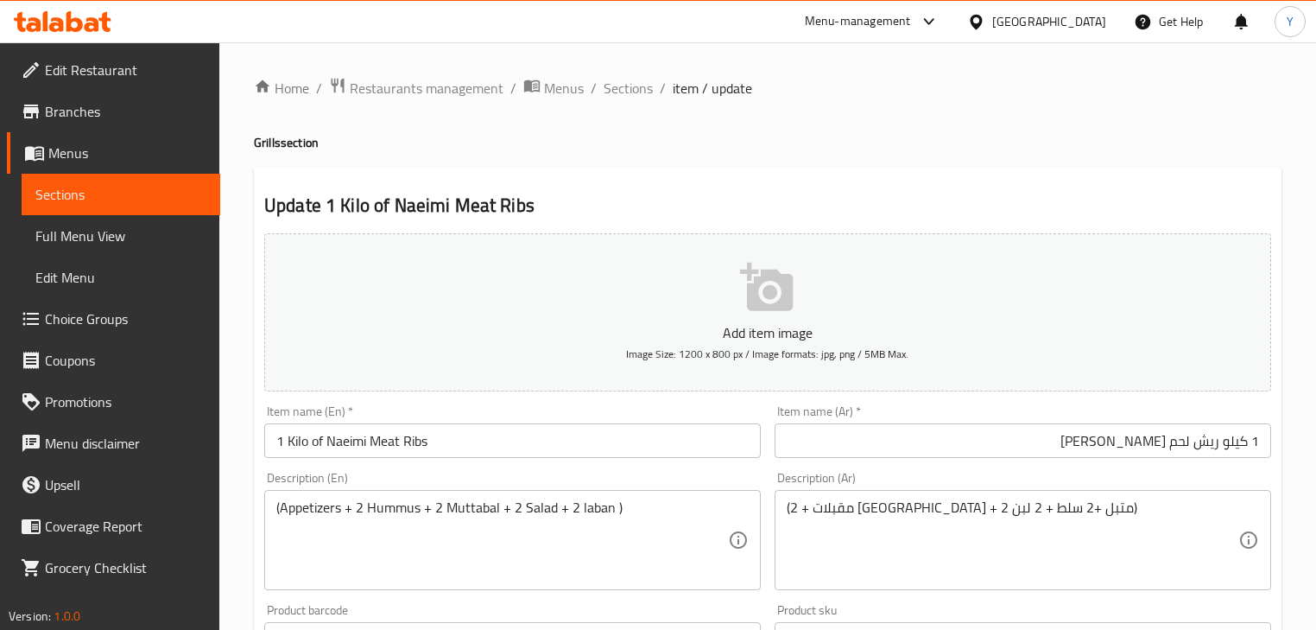
click at [591, 144] on h4 "Grills section" at bounding box center [768, 142] width 1028 height 17
click at [1013, 211] on h2 "Update 1 Kilo of Naeimi Meat Ribs" at bounding box center [767, 206] width 1007 height 26
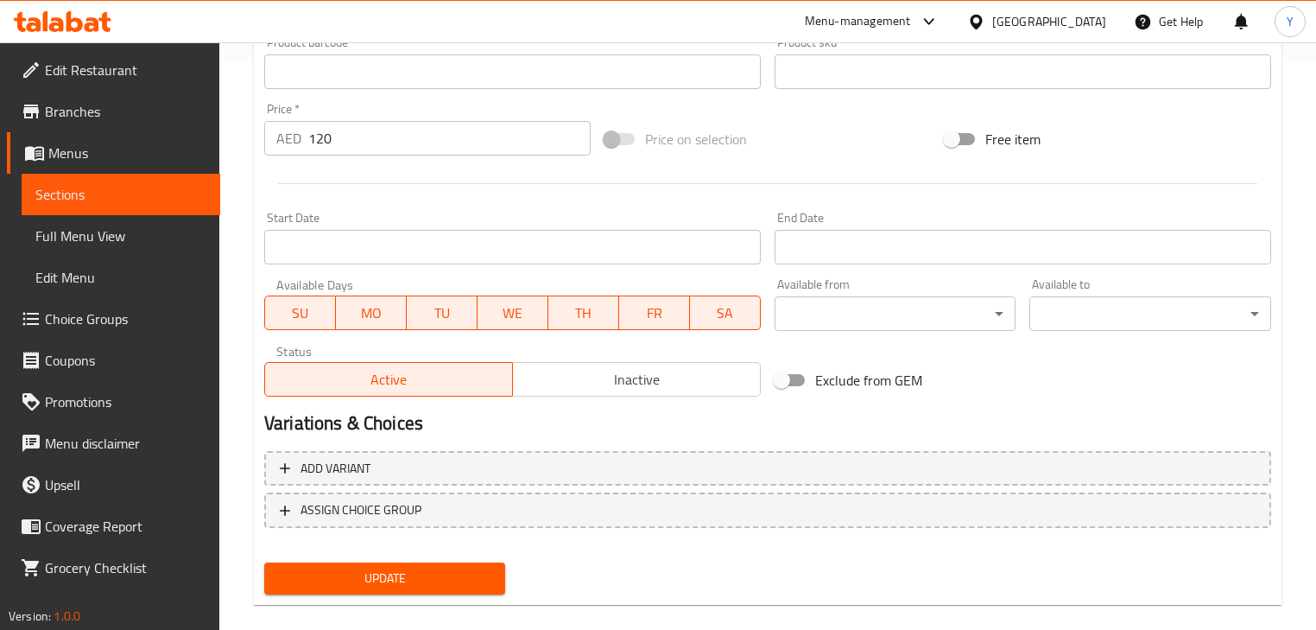
scroll to position [591, 0]
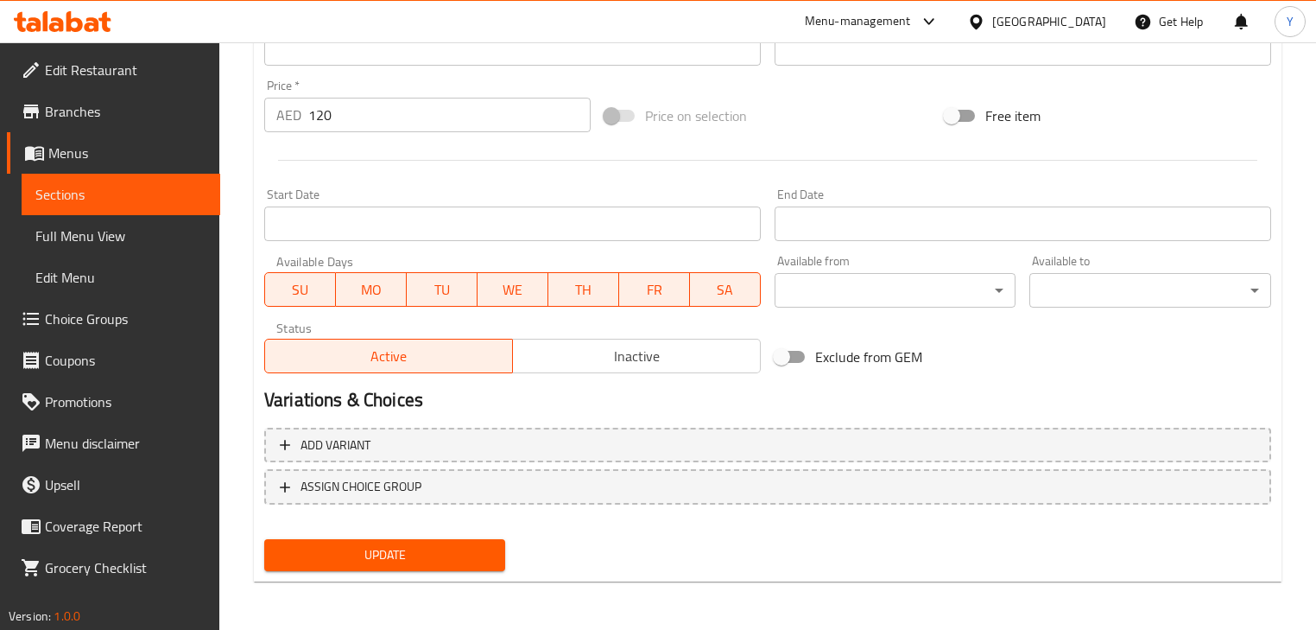
click at [446, 549] on span "Update" at bounding box center [384, 555] width 213 height 22
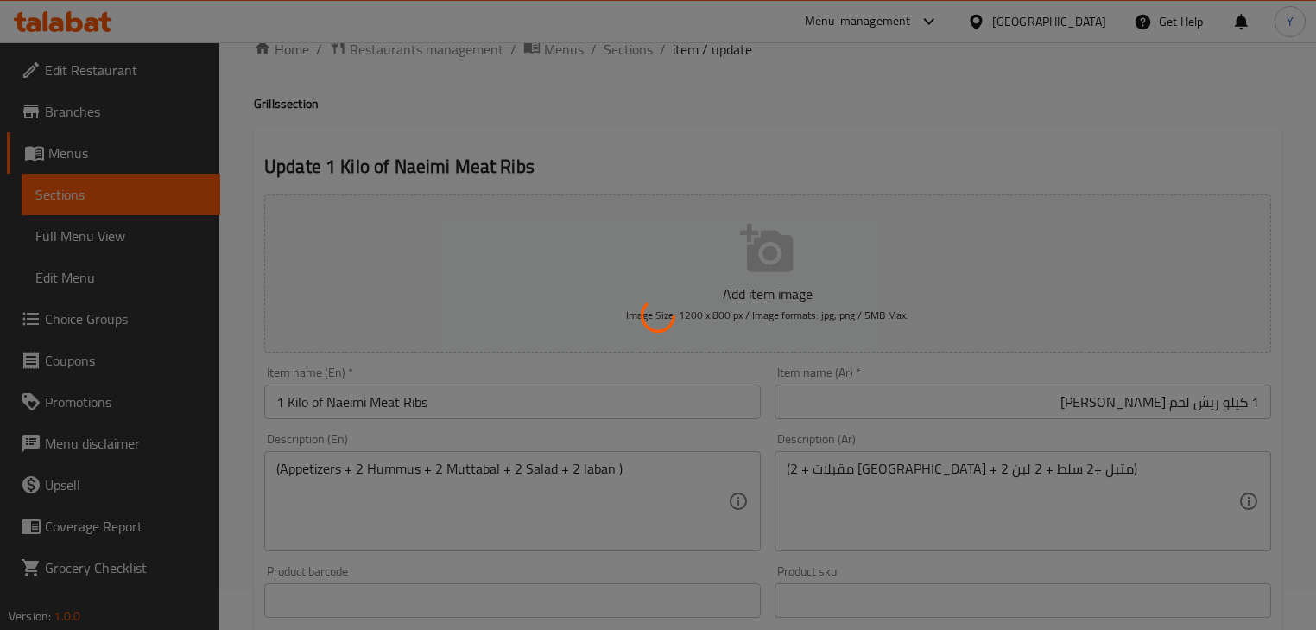
scroll to position [0, 0]
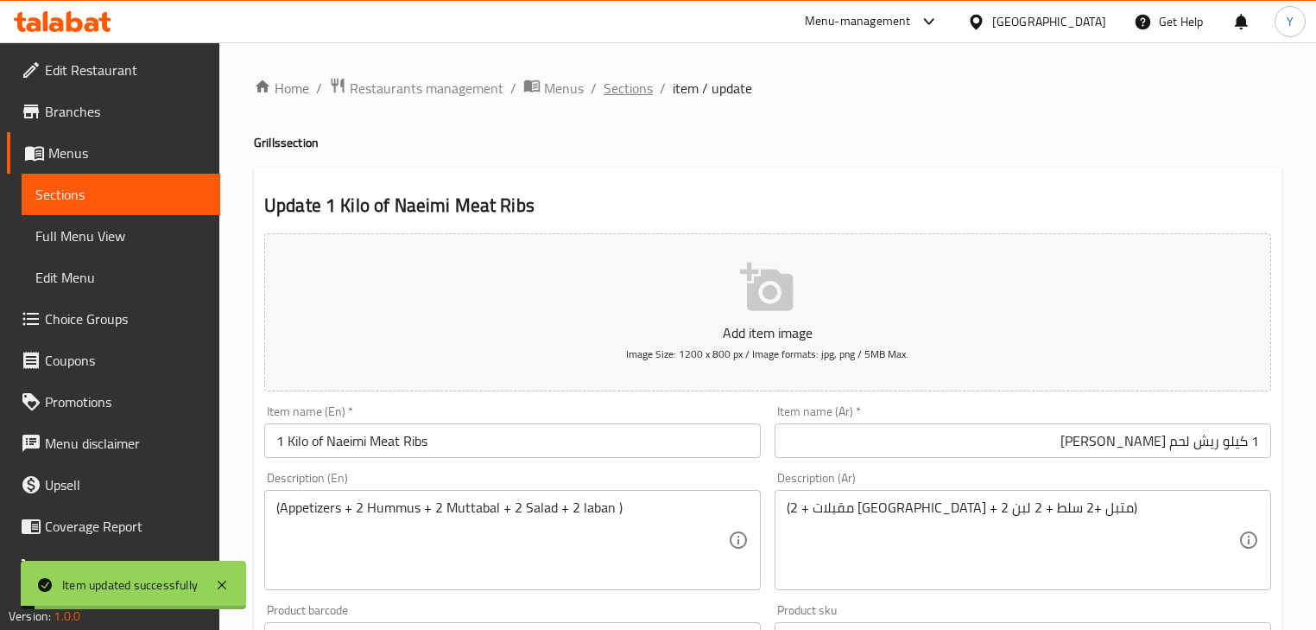
click at [606, 96] on span "Sections" at bounding box center [628, 88] width 49 height 21
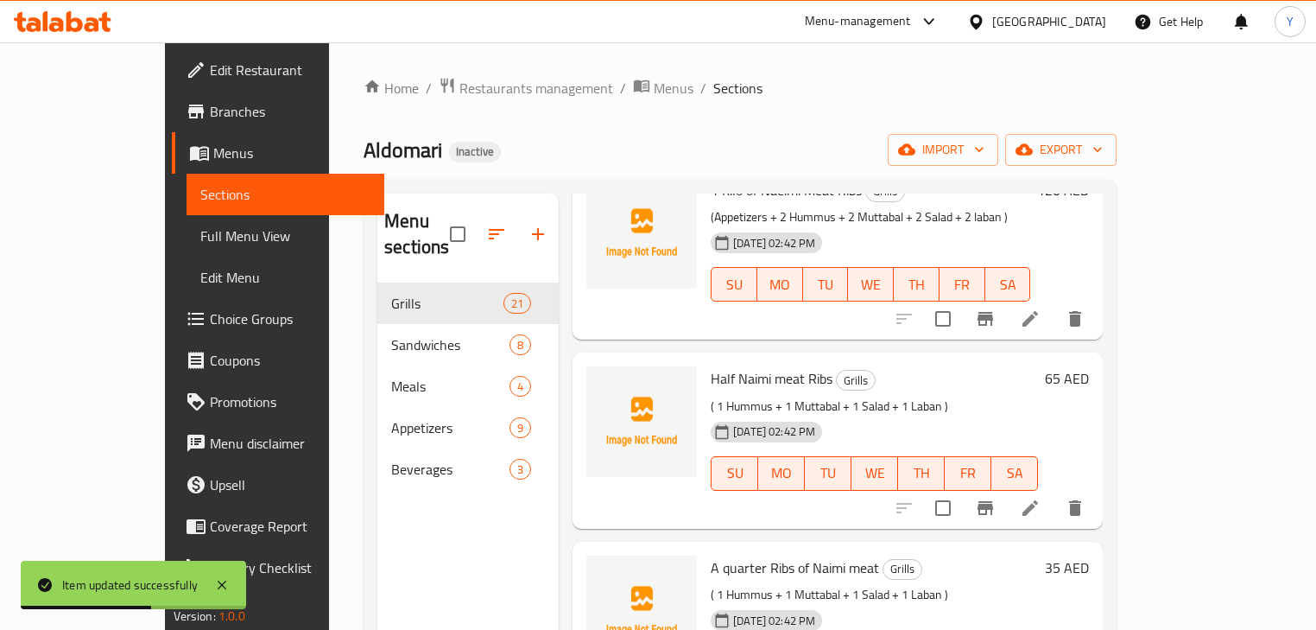
scroll to position [1245, 0]
click at [1041, 497] on icon at bounding box center [1030, 507] width 21 height 21
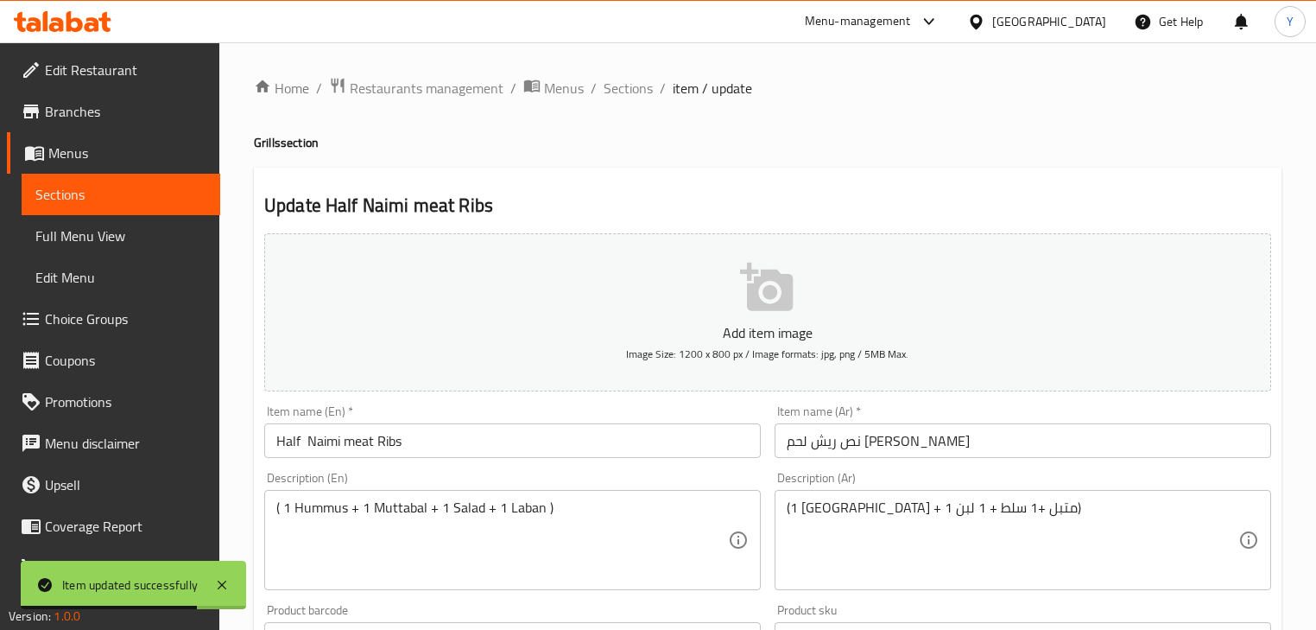
click at [349, 445] on input "Half Naimi meat Ribs" at bounding box center [512, 440] width 497 height 35
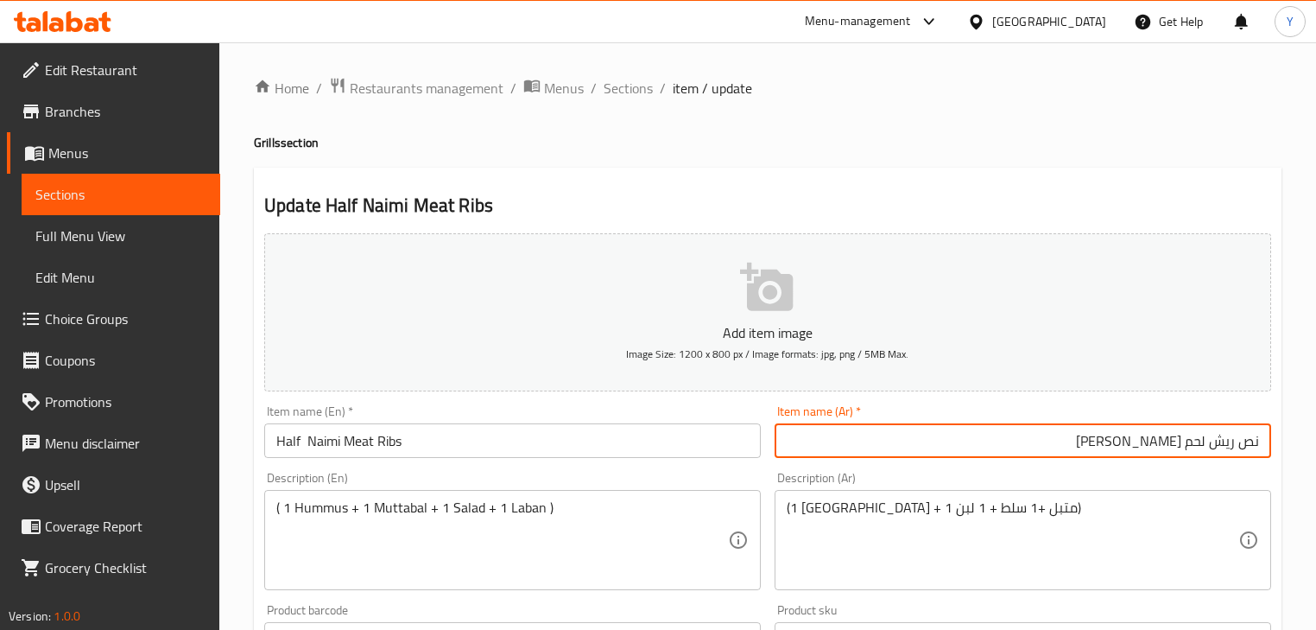
click at [860, 149] on h4 "Grills section" at bounding box center [768, 142] width 1028 height 17
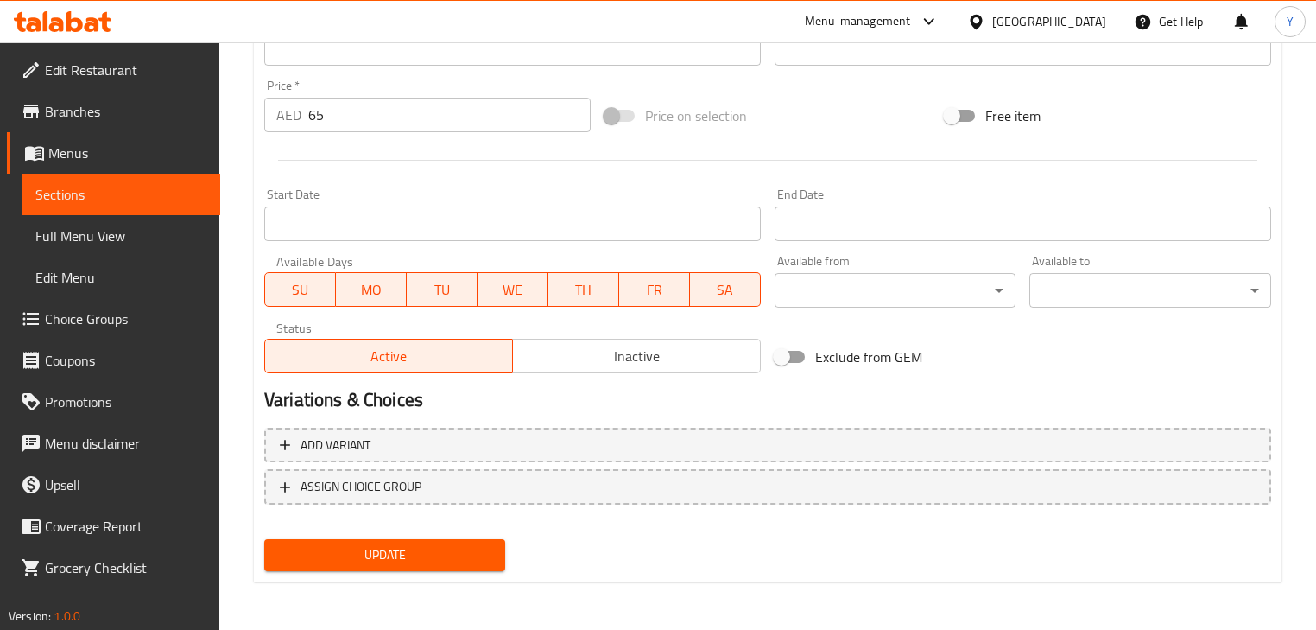
click at [449, 549] on span "Update" at bounding box center [384, 555] width 213 height 22
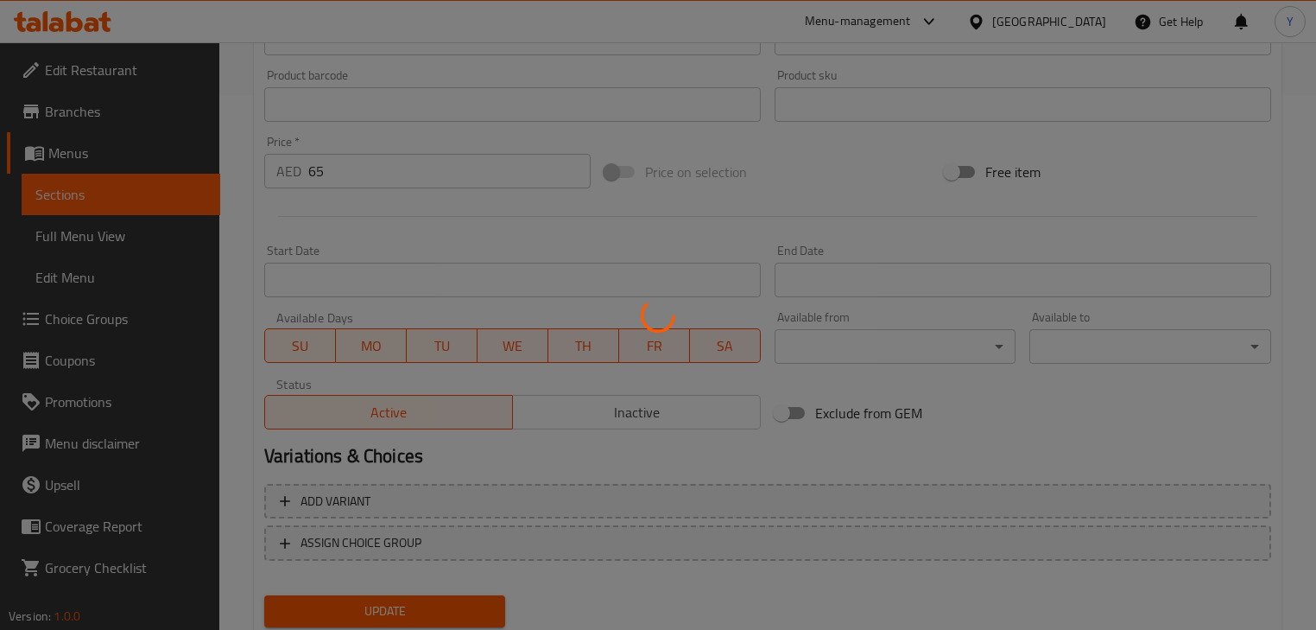
scroll to position [38, 0]
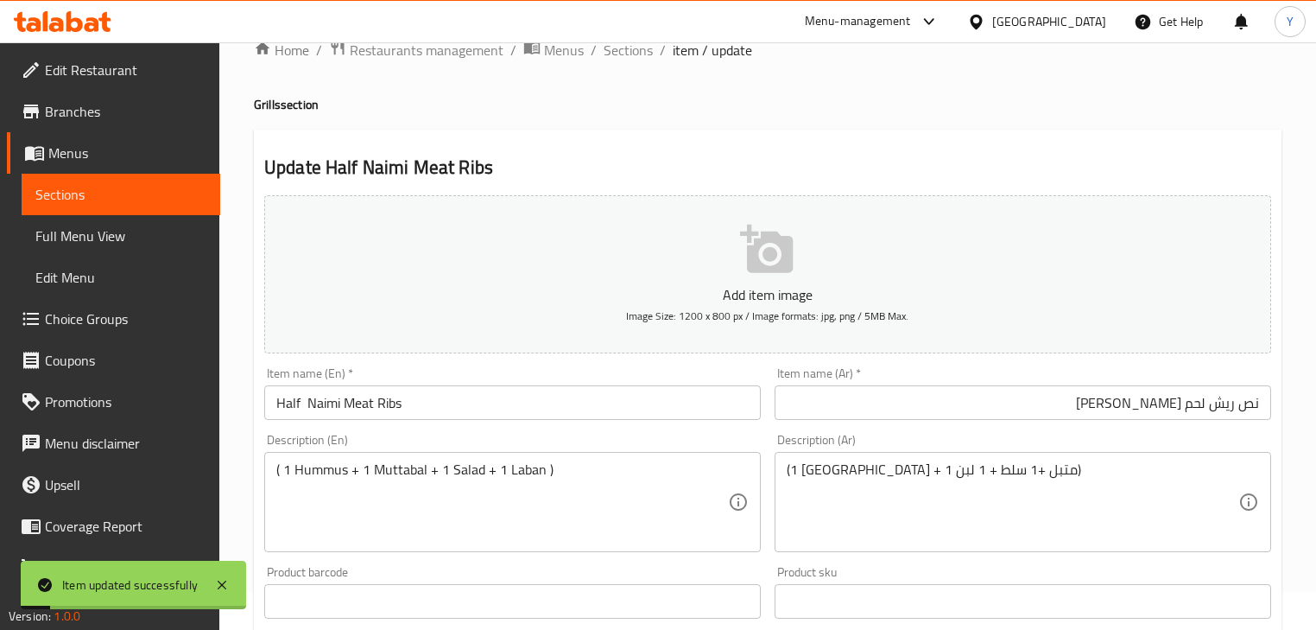
click at [299, 402] on input "Half Naimi Meat Ribs" at bounding box center [512, 402] width 497 height 35
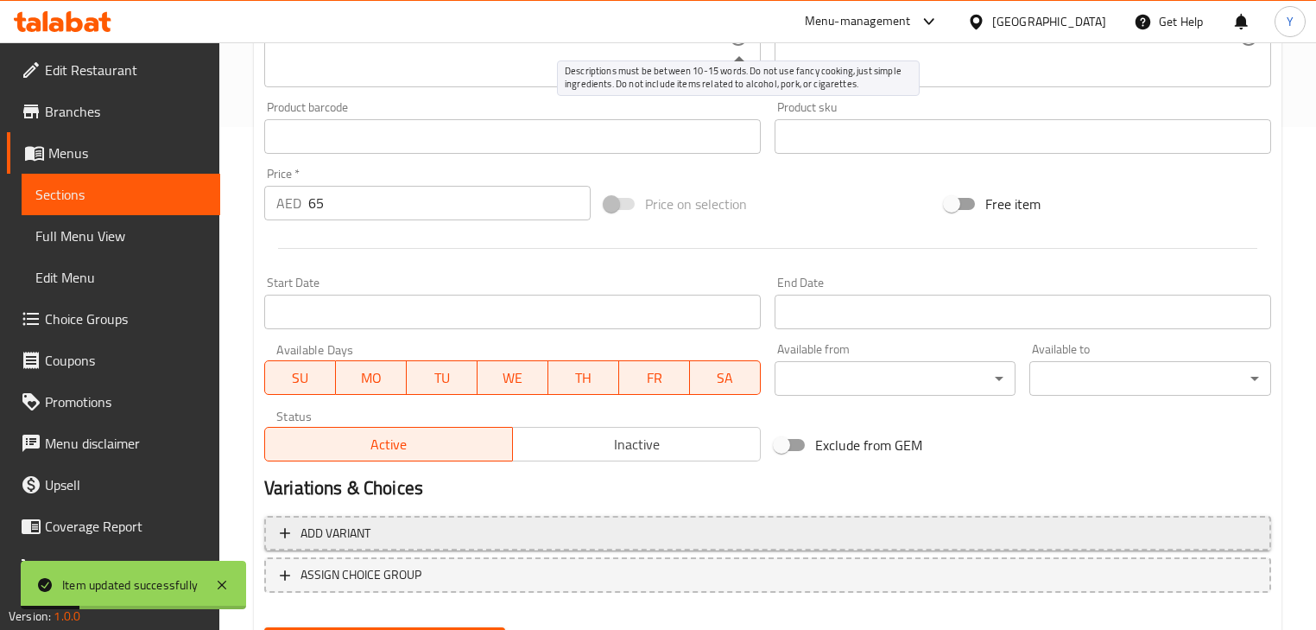
scroll to position [522, 0]
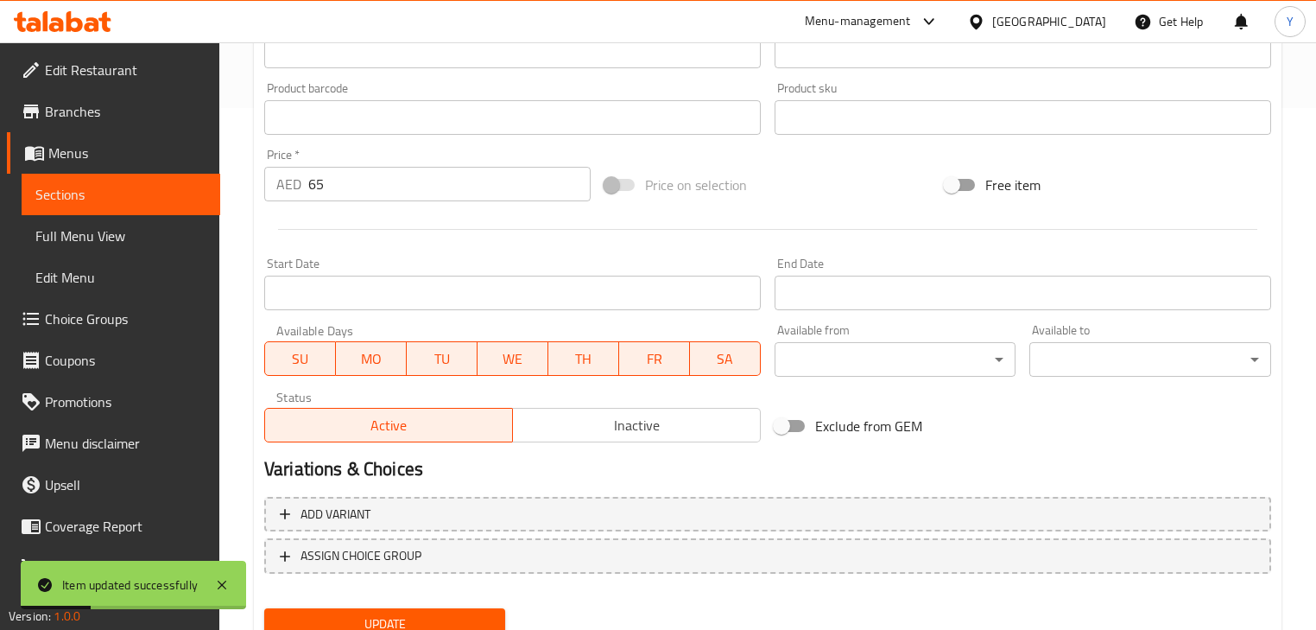
type input "Half Naimi Meat Ribs"
click at [447, 628] on span "Update" at bounding box center [384, 624] width 213 height 22
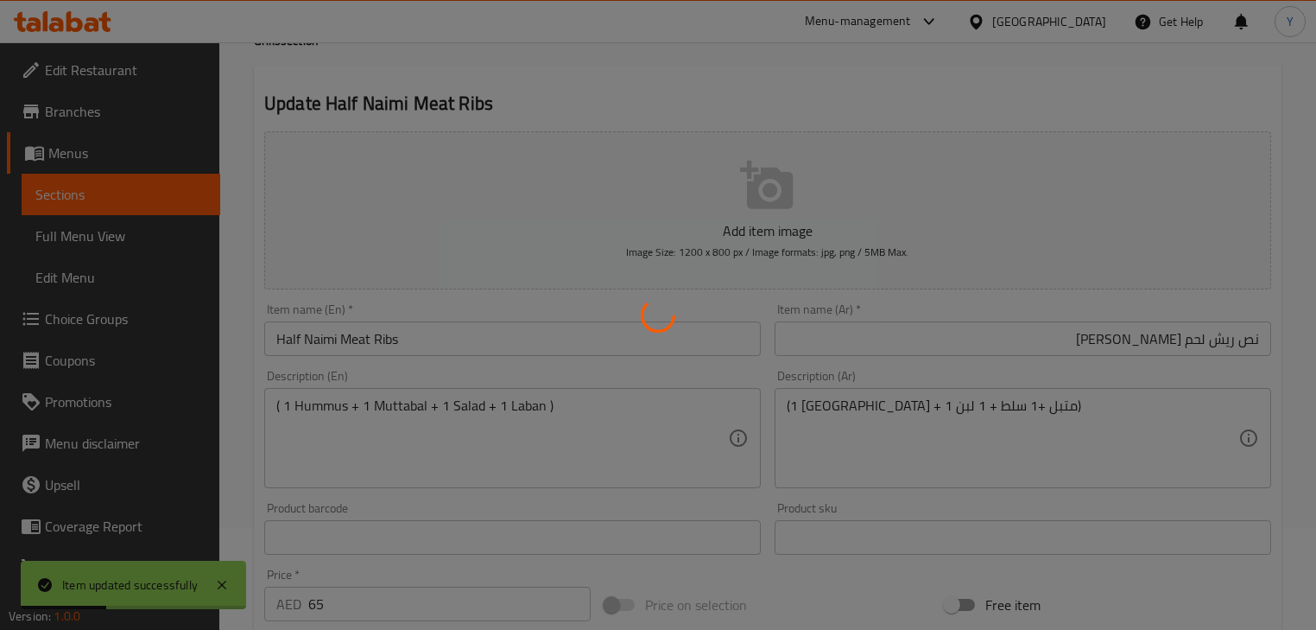
scroll to position [0, 0]
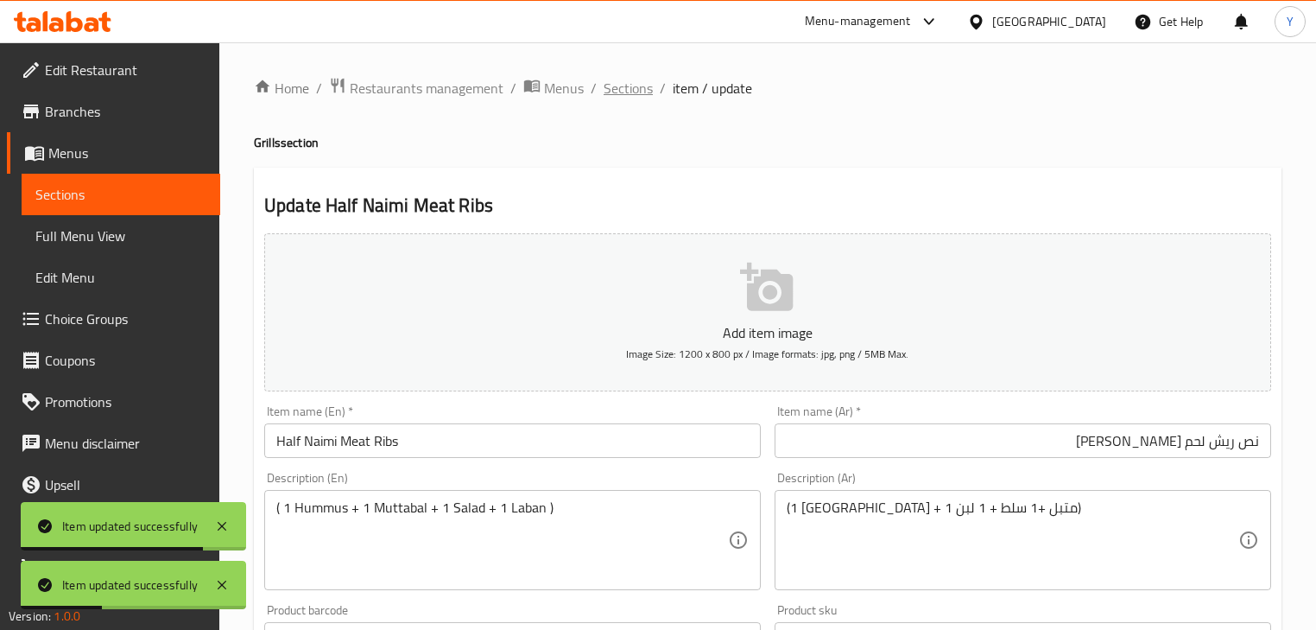
click at [619, 87] on span "Sections" at bounding box center [628, 88] width 49 height 21
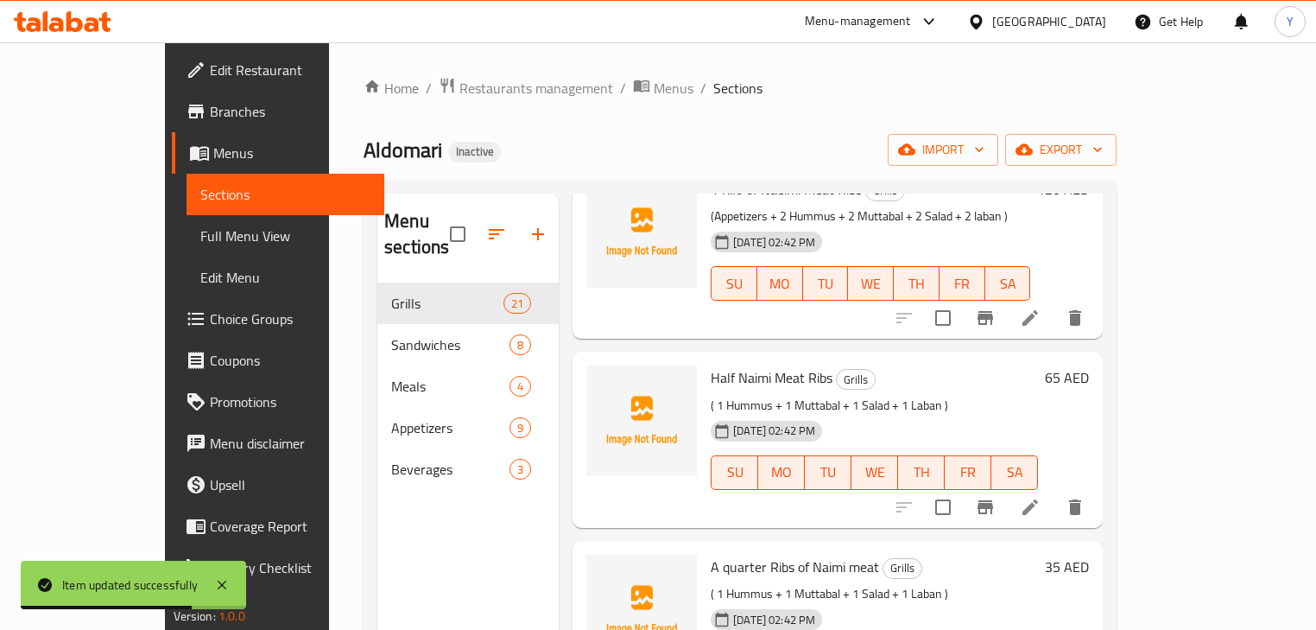
scroll to position [1452, 0]
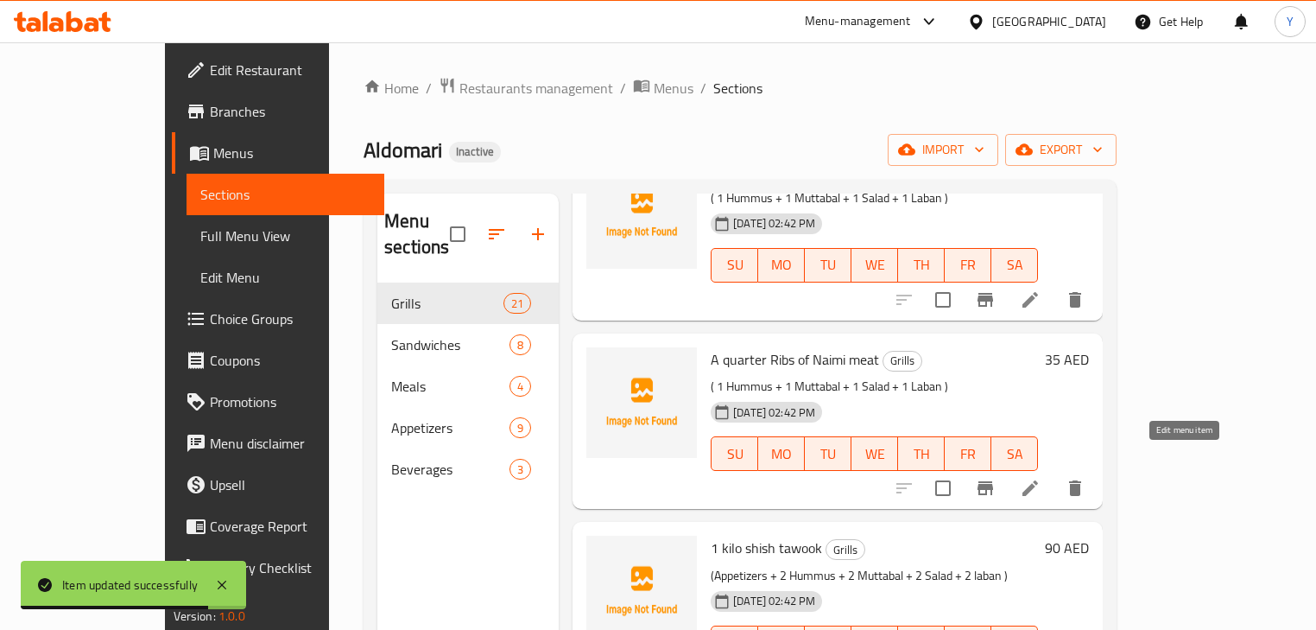
click at [1041, 478] on icon at bounding box center [1030, 488] width 21 height 21
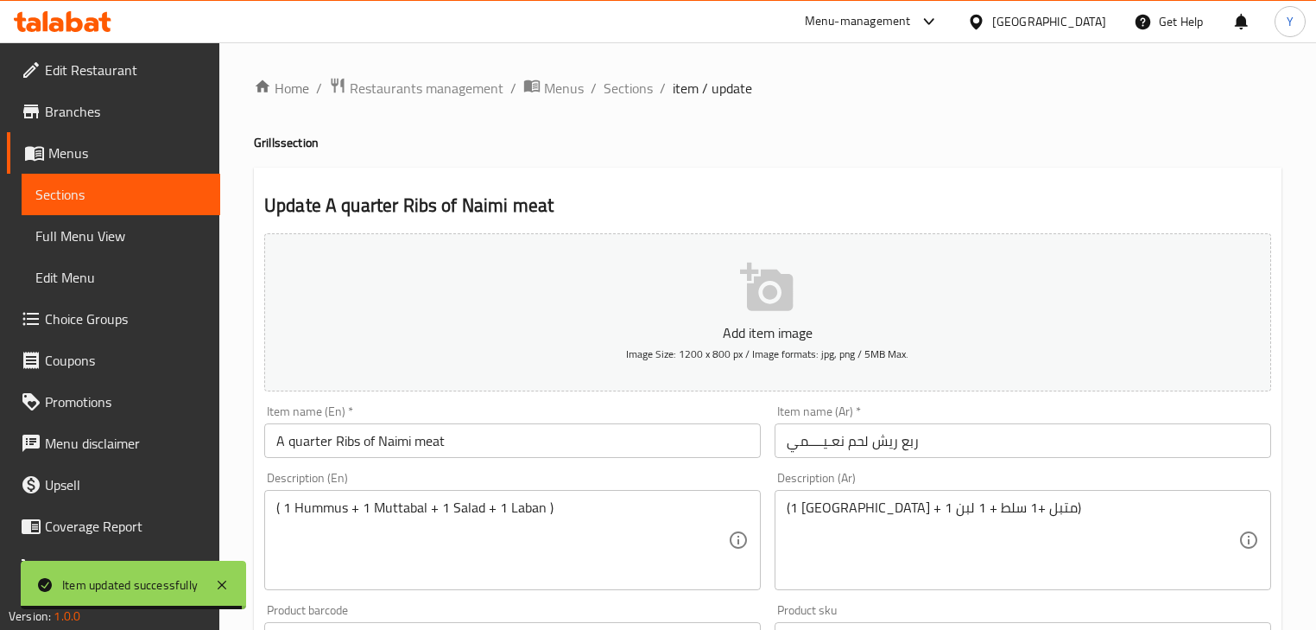
drag, startPoint x: 294, startPoint y: 439, endPoint x: 220, endPoint y: 435, distance: 73.5
click at [225, 438] on div "Home / Restaurants management / Menus / Sections / item / update Grills section…" at bounding box center [767, 631] width 1097 height 1178
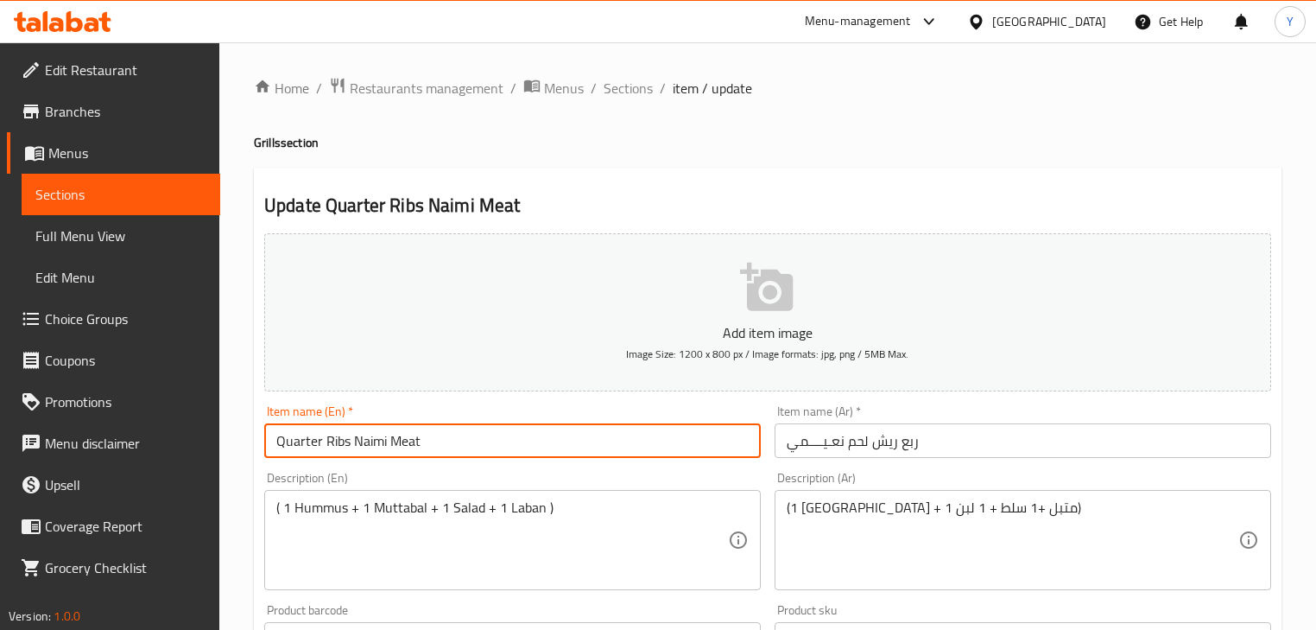
type input "Quarter Ribs Naimi Meat"
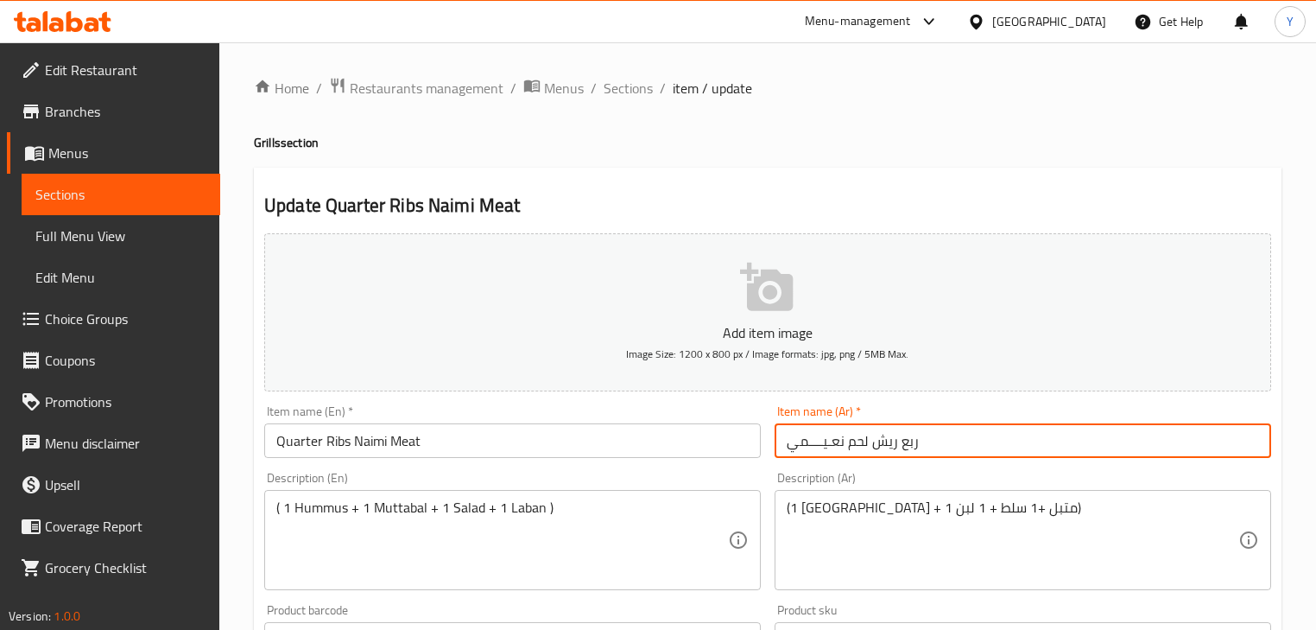
click at [813, 428] on input "ربع ریش لحم نعـیــــمي" at bounding box center [1023, 440] width 497 height 35
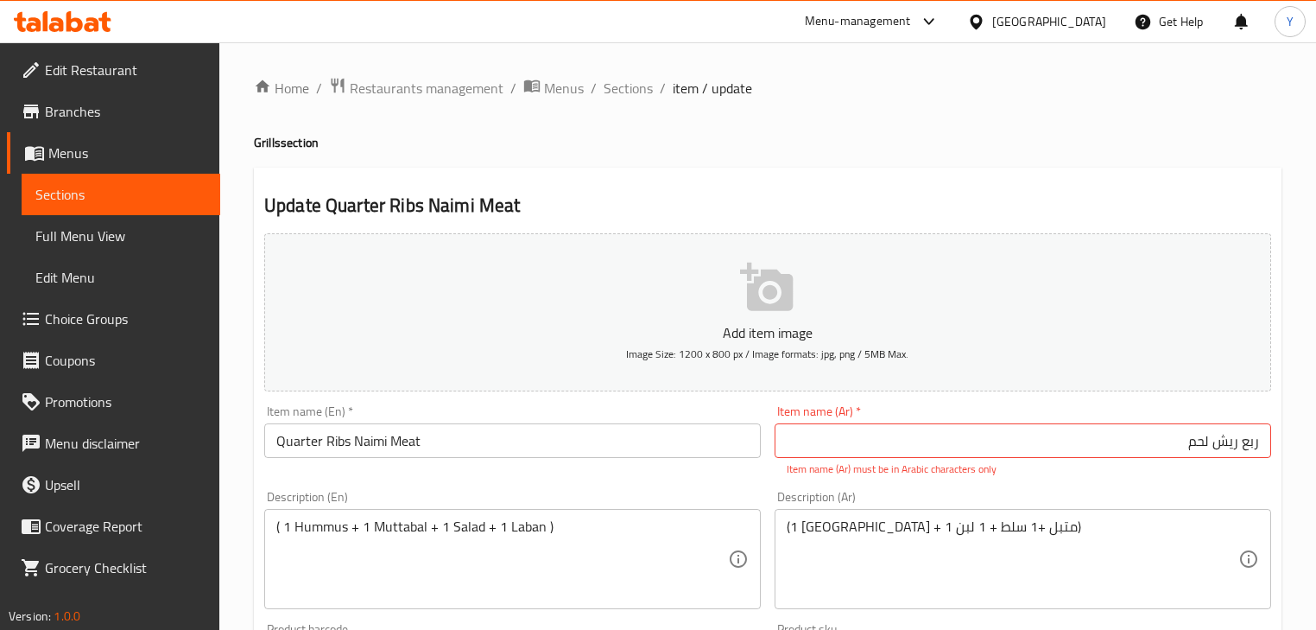
click at [1156, 446] on input "ربع ریش لحم" at bounding box center [1023, 440] width 497 height 35
type input "ربع ريش لحم [PERSON_NAME]"
click at [1199, 160] on div "Home / Restaurants management / Menus / Sections / item / update Grills section…" at bounding box center [768, 641] width 1028 height 1128
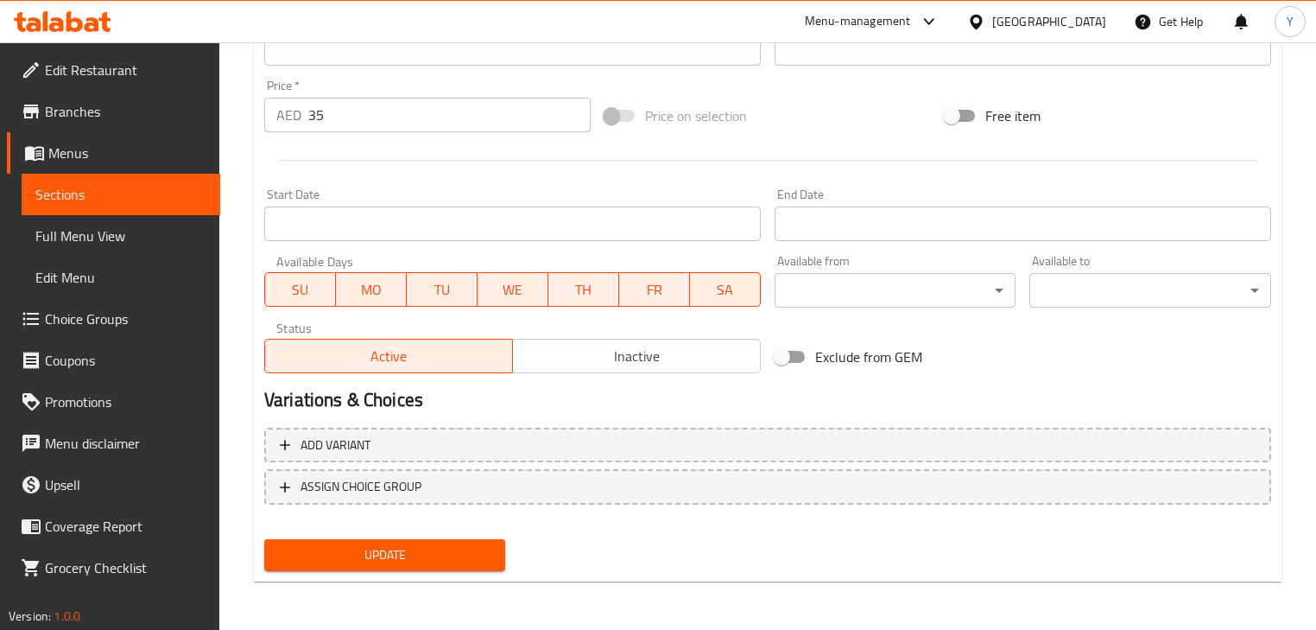
click at [416, 560] on span "Update" at bounding box center [384, 555] width 213 height 22
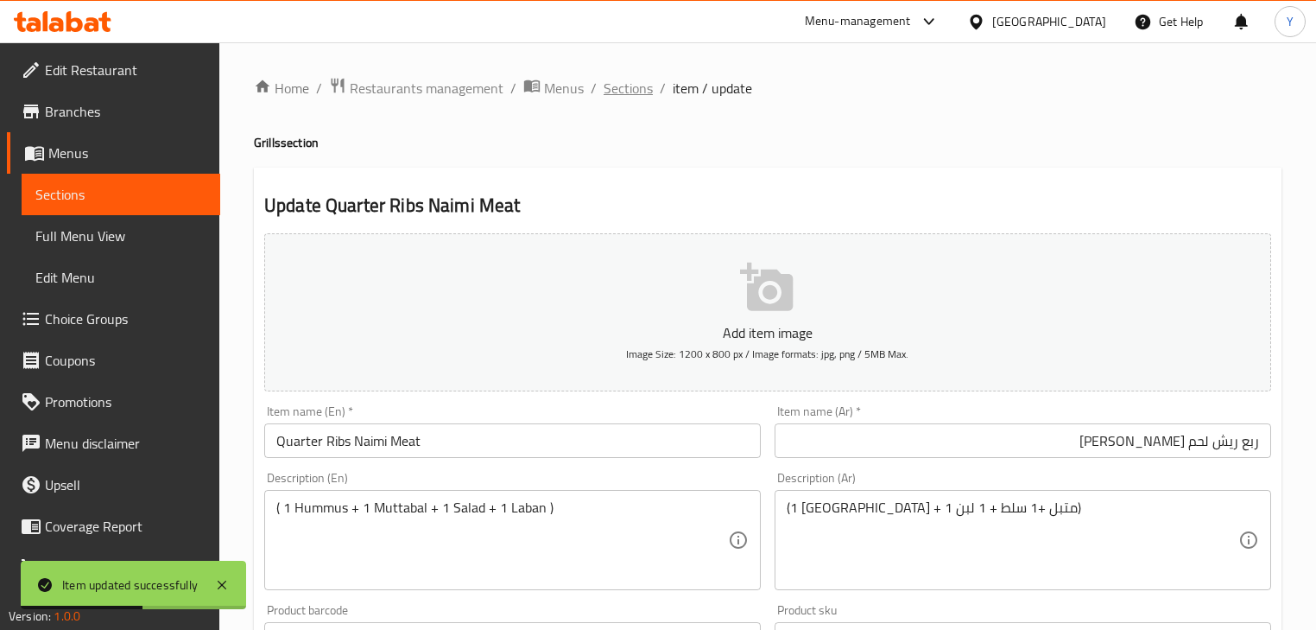
click at [636, 81] on span "Sections" at bounding box center [628, 88] width 49 height 21
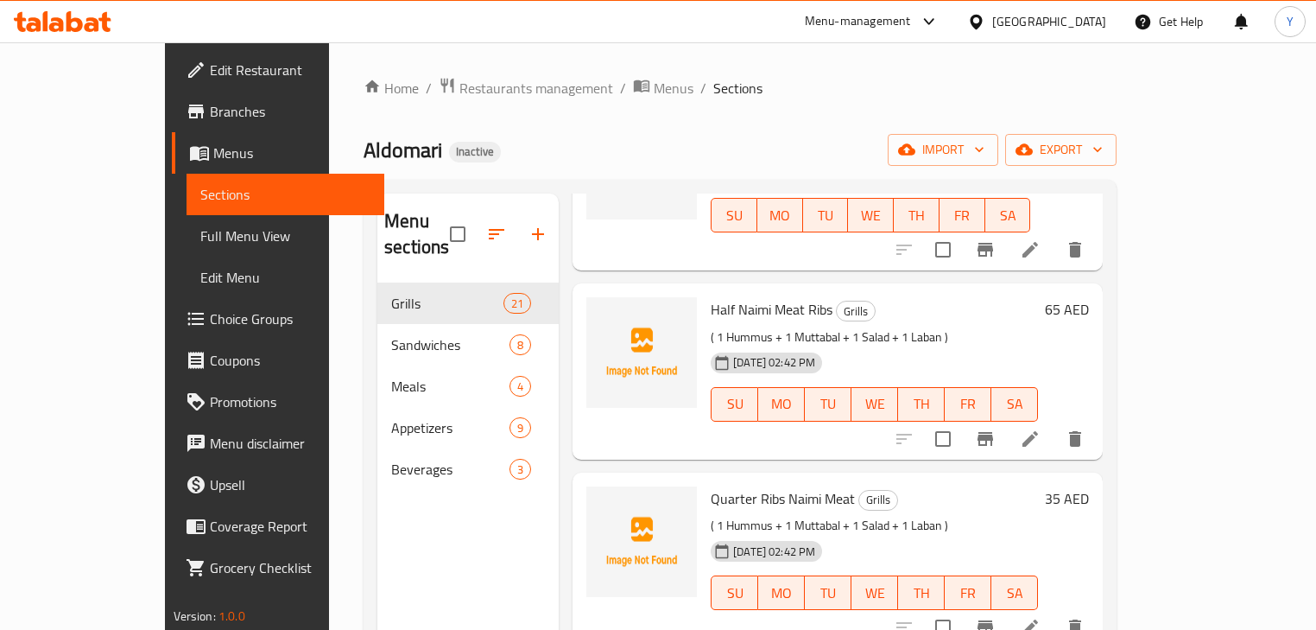
scroll to position [1659, 0]
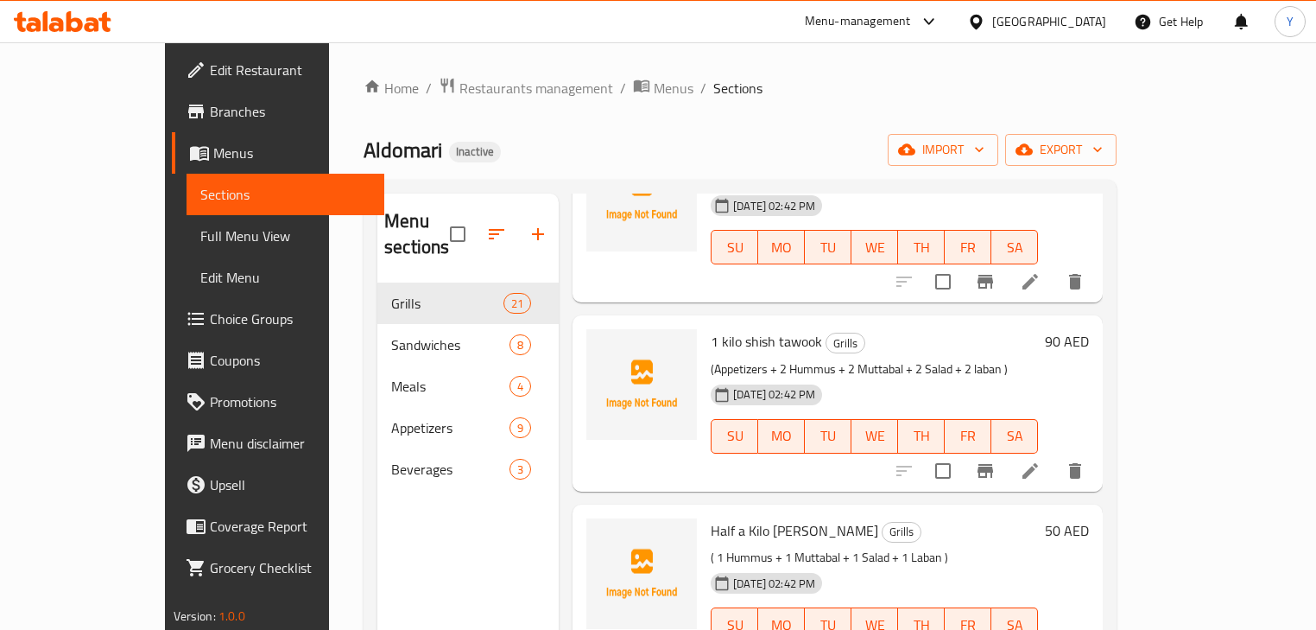
click at [1023, 105] on div "Home / Restaurants management / Menus / Sections Aldomari Inactive import expor…" at bounding box center [740, 457] width 753 height 760
click at [517, 120] on div "Home / Restaurants management / Menus / Sections Aldomari Inactive import expor…" at bounding box center [740, 457] width 753 height 760
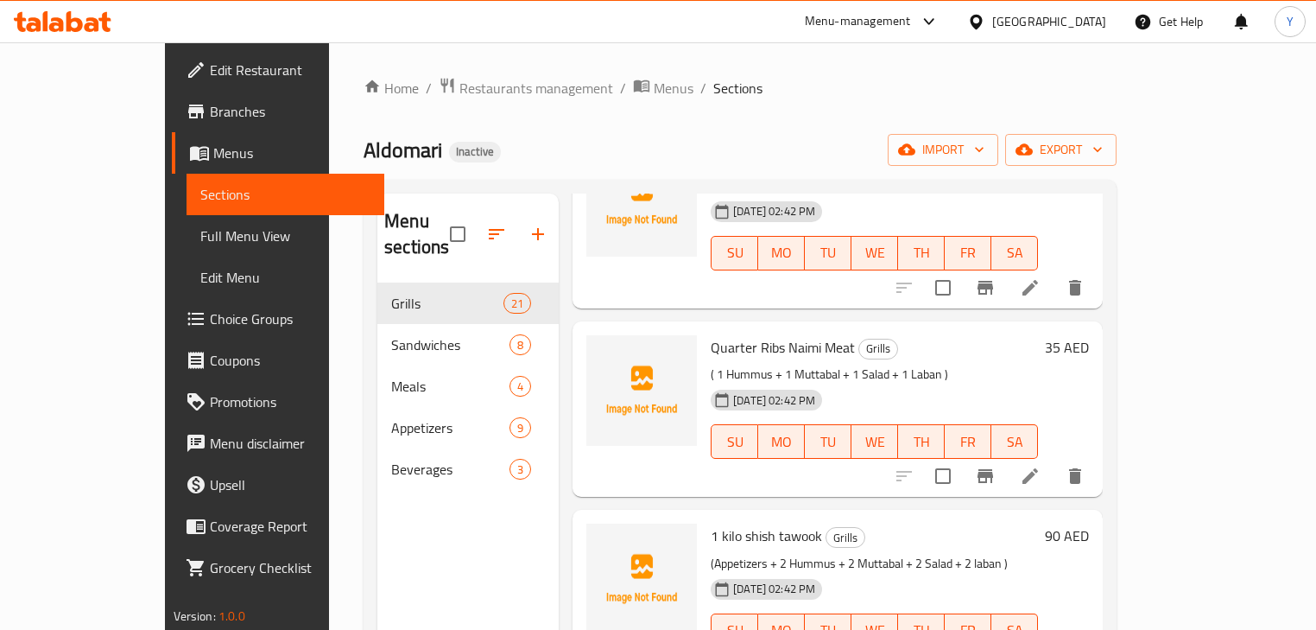
scroll to position [1451, 0]
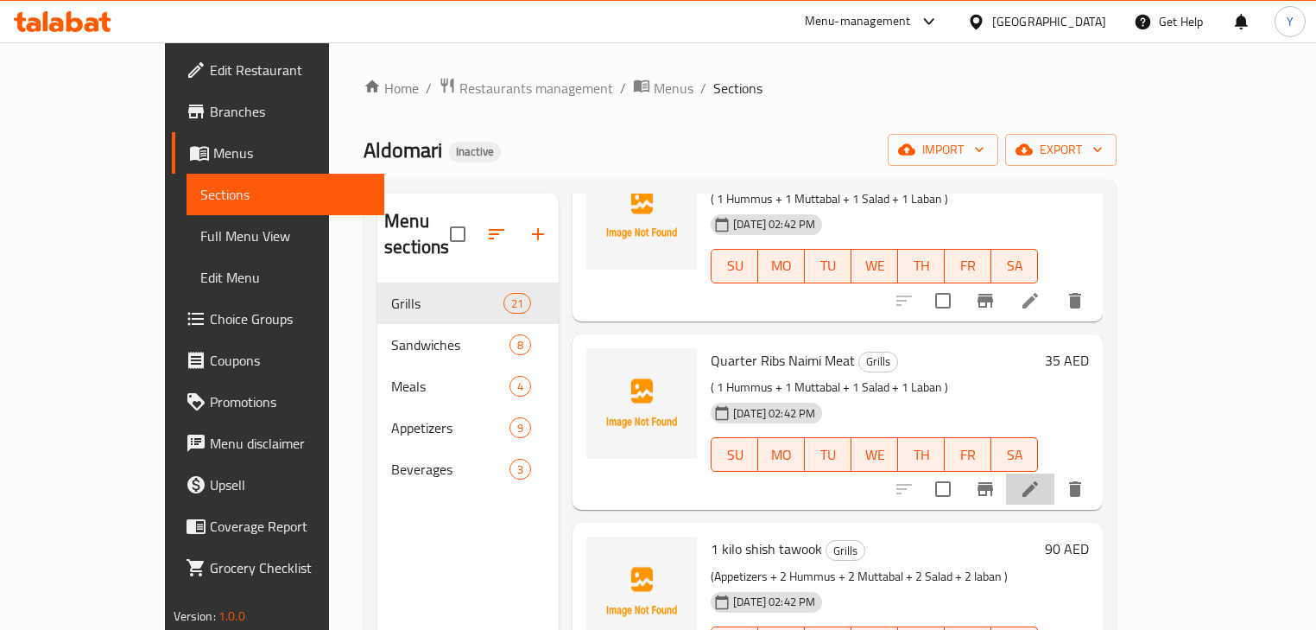
click at [1055, 473] on li at bounding box center [1030, 488] width 48 height 31
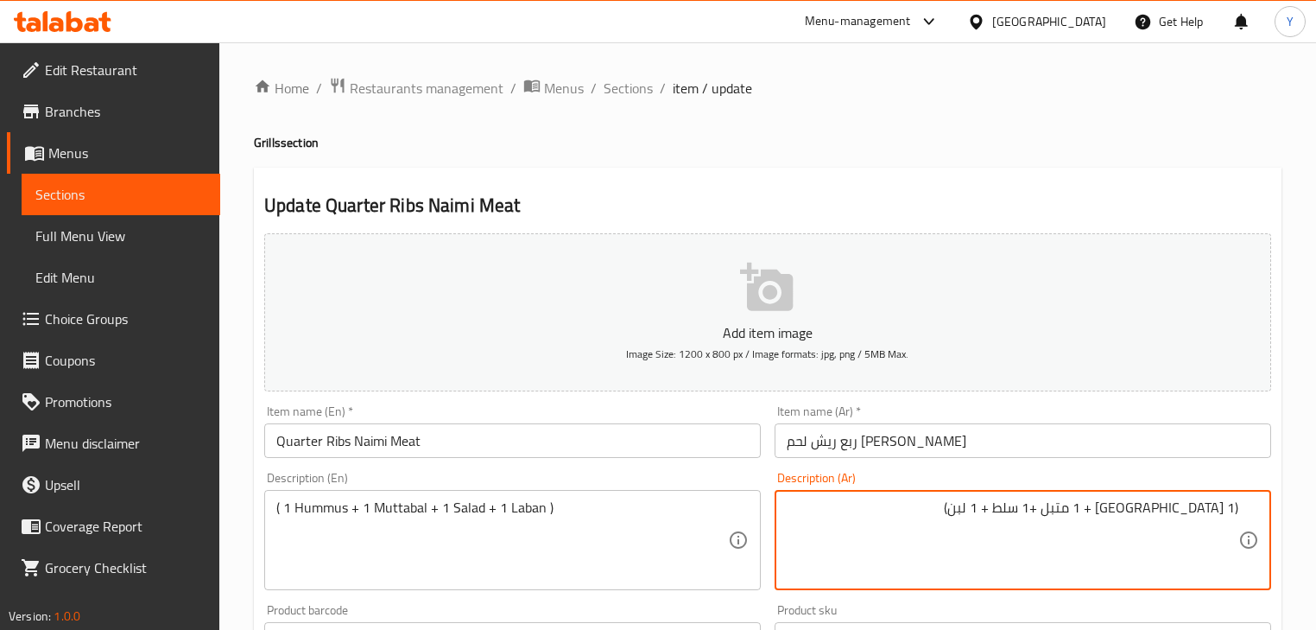
click at [755, 150] on h4 "Grills section" at bounding box center [768, 142] width 1028 height 17
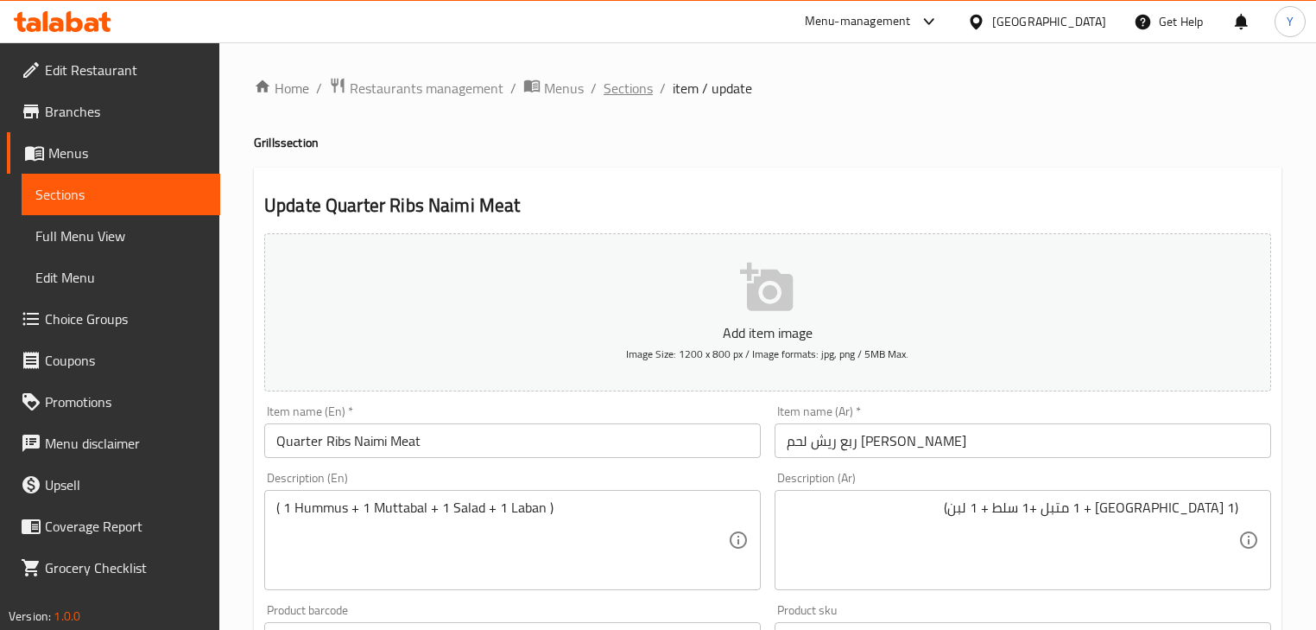
click at [631, 97] on span "Sections" at bounding box center [628, 88] width 49 height 21
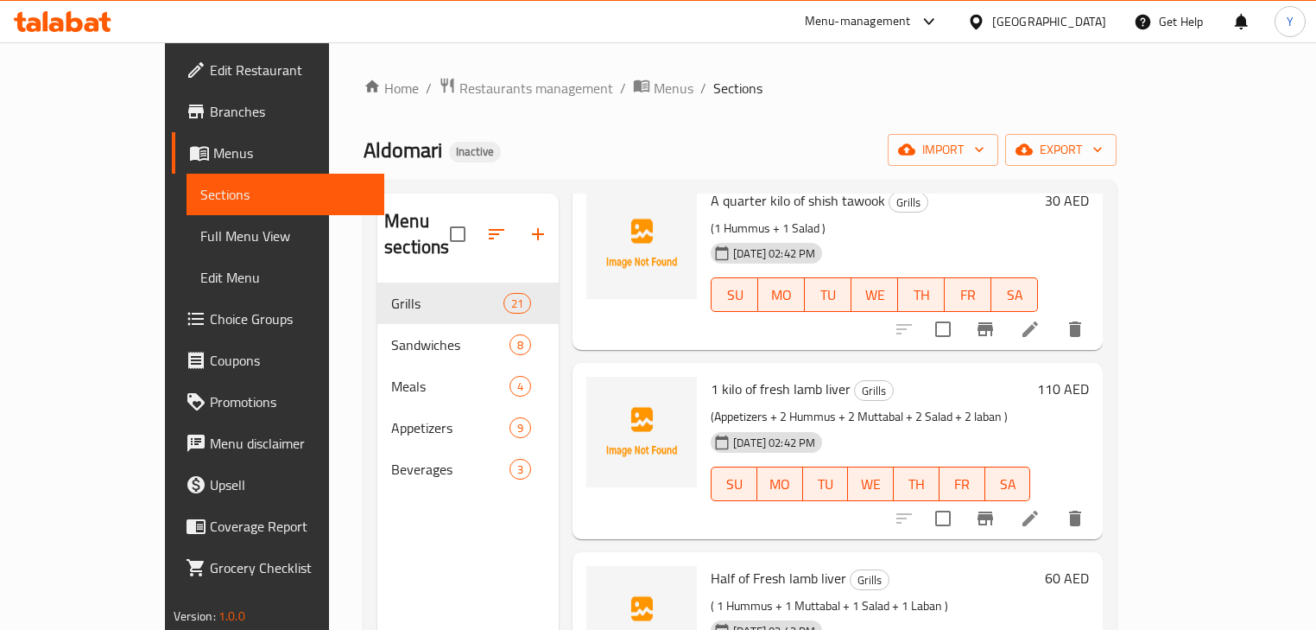
scroll to position [2170, 0]
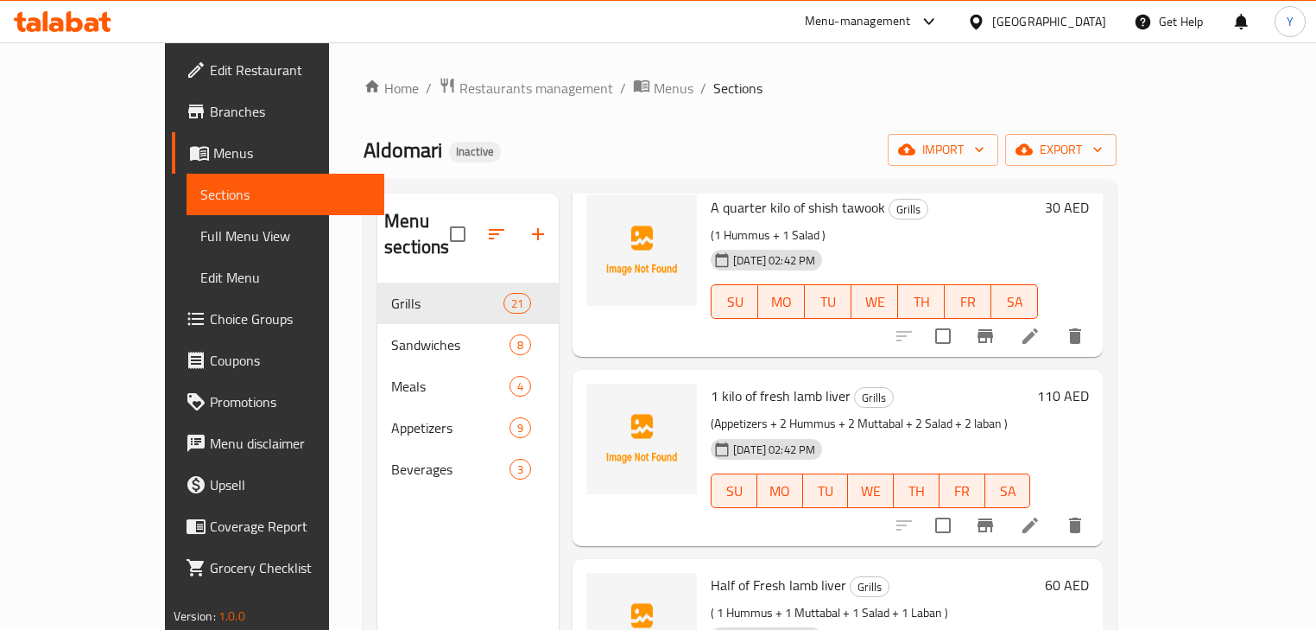
click at [738, 383] on span "1 kilo of fresh lamb liver" at bounding box center [781, 396] width 140 height 26
drag, startPoint x: 738, startPoint y: 368, endPoint x: 801, endPoint y: 377, distance: 63.6
click at [801, 383] on span "1 kilo of fresh lamb liver" at bounding box center [781, 396] width 140 height 26
copy span "fresh lamb liver"
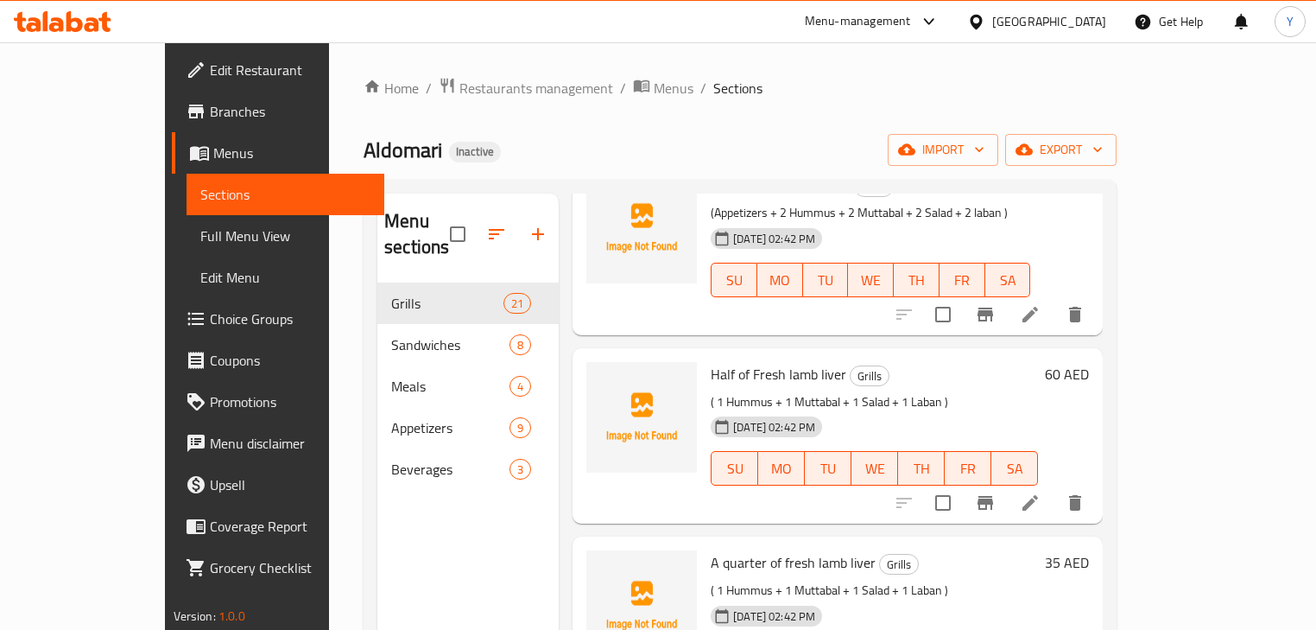
scroll to position [2377, 0]
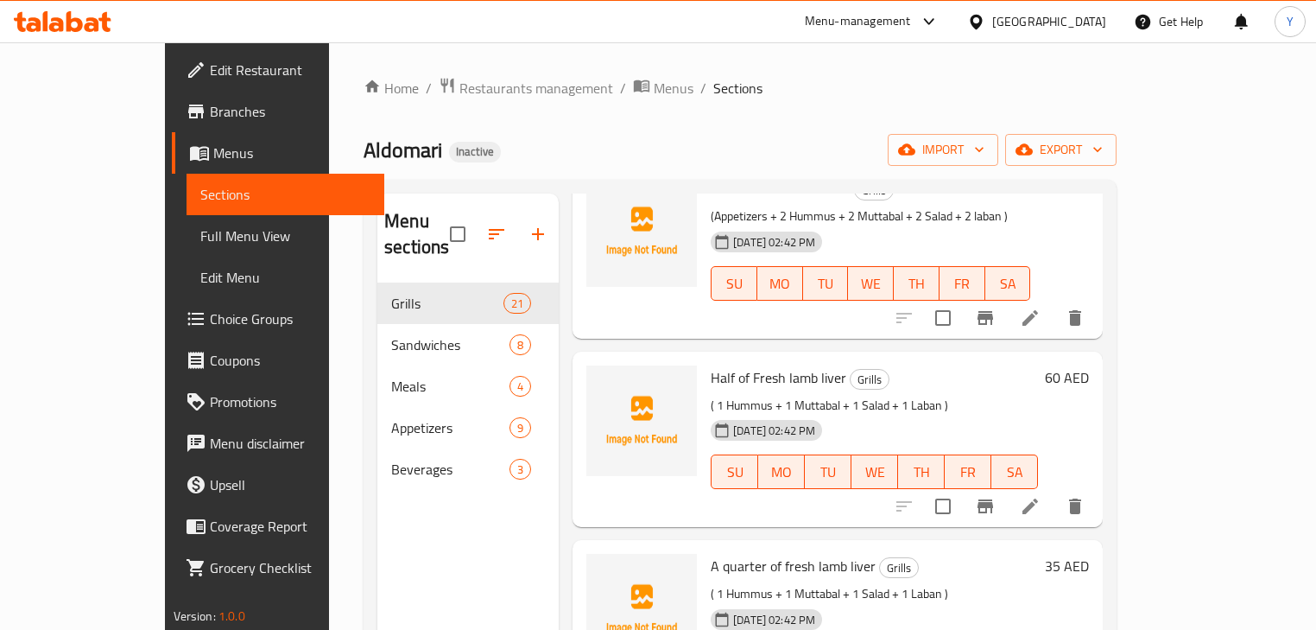
click at [546, 133] on div "Home / Restaurants management / Menus / Sections Aldomari Inactive import expor…" at bounding box center [740, 457] width 753 height 760
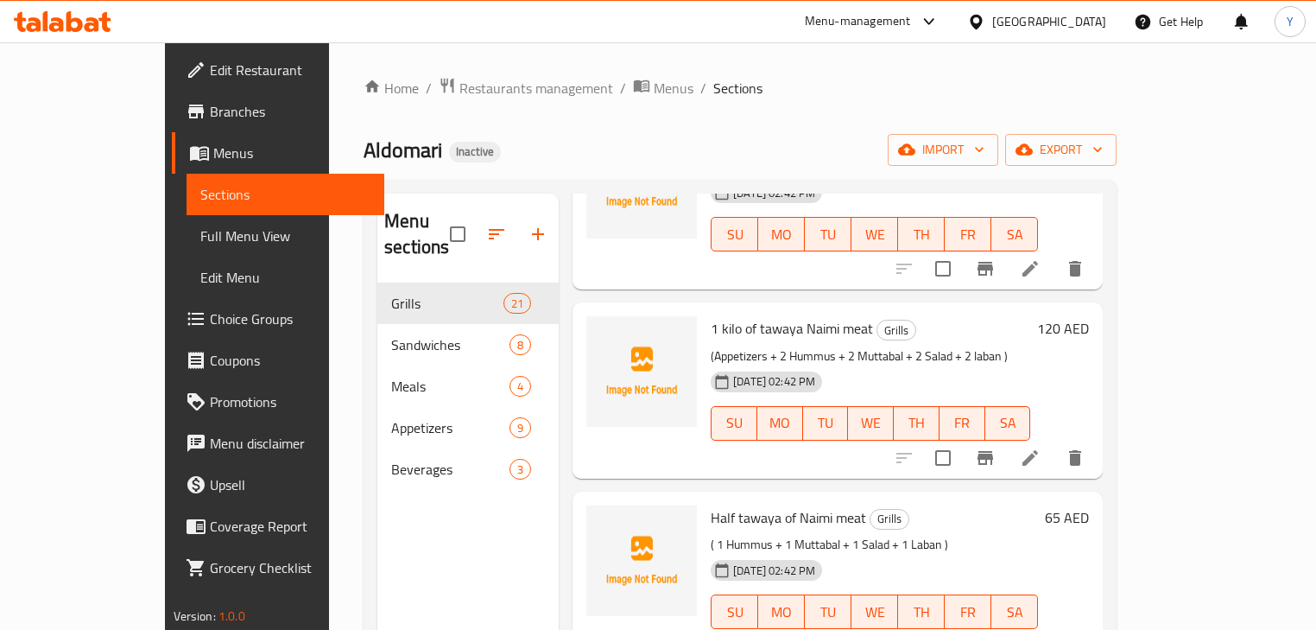
scroll to position [3377, 0]
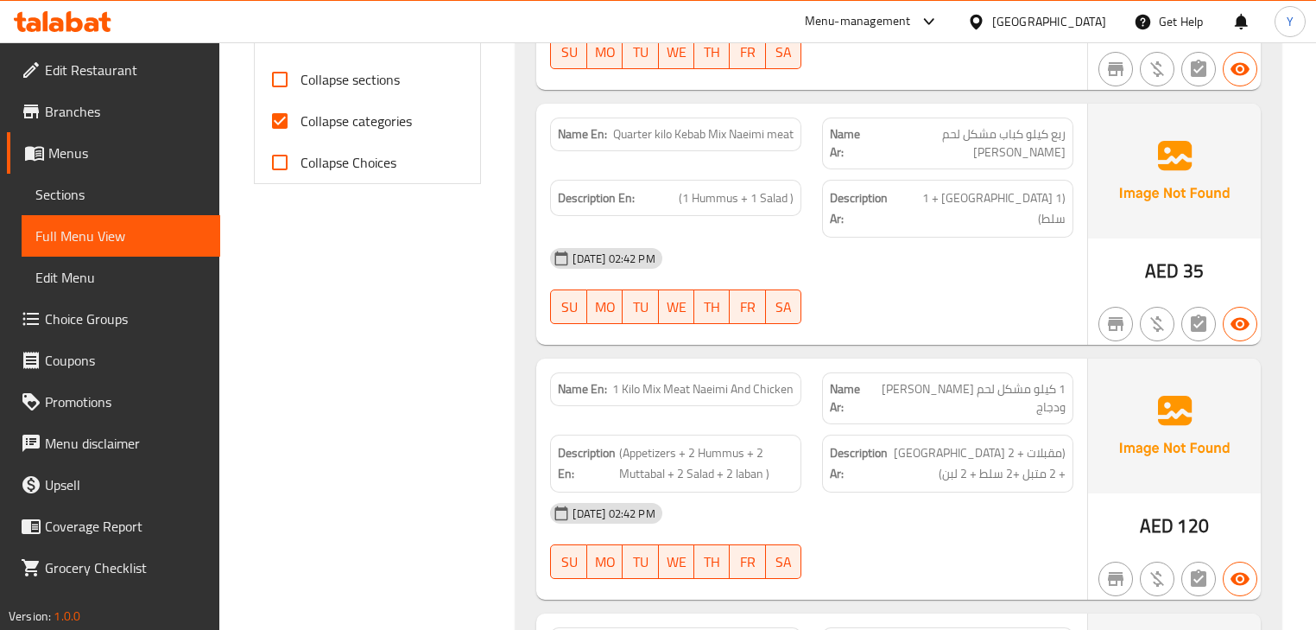
scroll to position [829, 0]
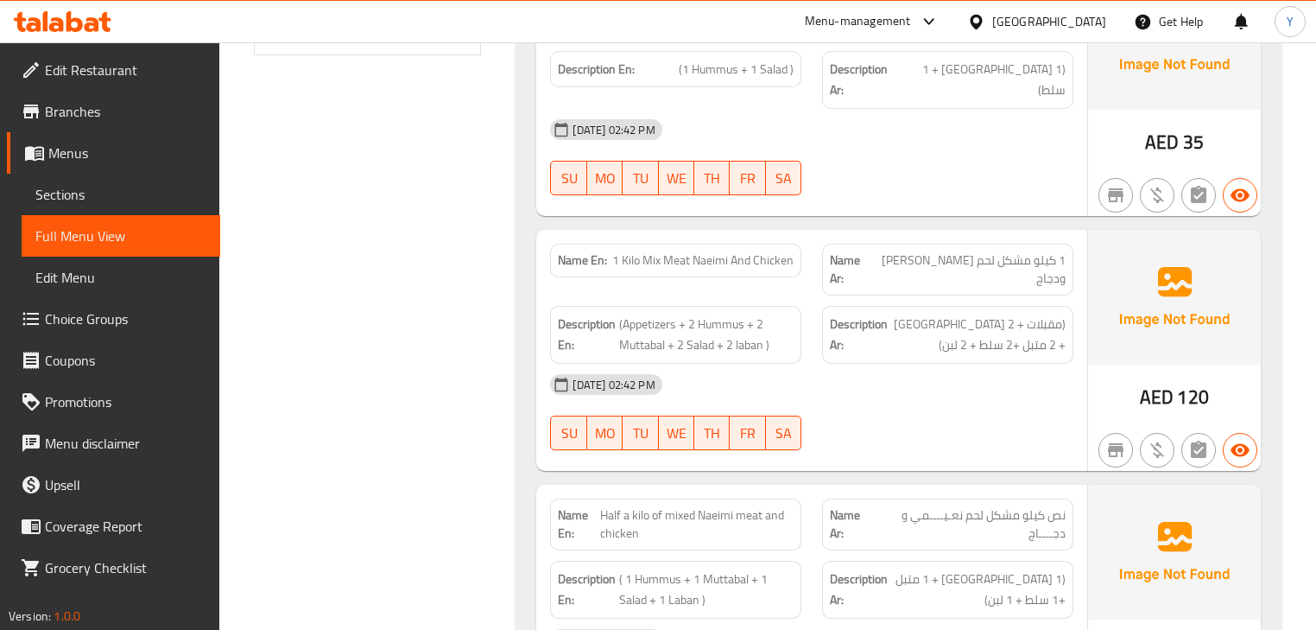
click at [703, 251] on span "1 Kilo Mix Meat Naeimi And Chicken" at bounding box center [702, 260] width 181 height 18
drag, startPoint x: 703, startPoint y: 190, endPoint x: 653, endPoint y: 184, distance: 50.5
click at [653, 251] on span "1 Kilo Mix Meat Naeimi And Chicken" at bounding box center [702, 260] width 181 height 18
copy span "Mix Meat Naeimi"
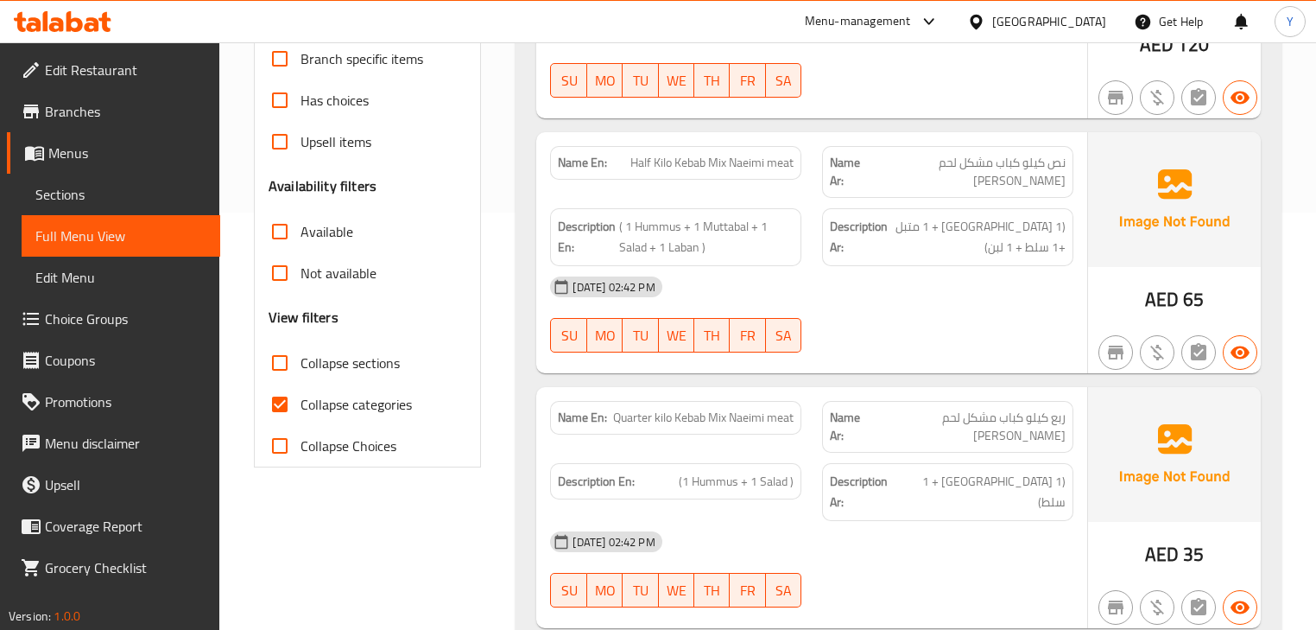
scroll to position [276, 0]
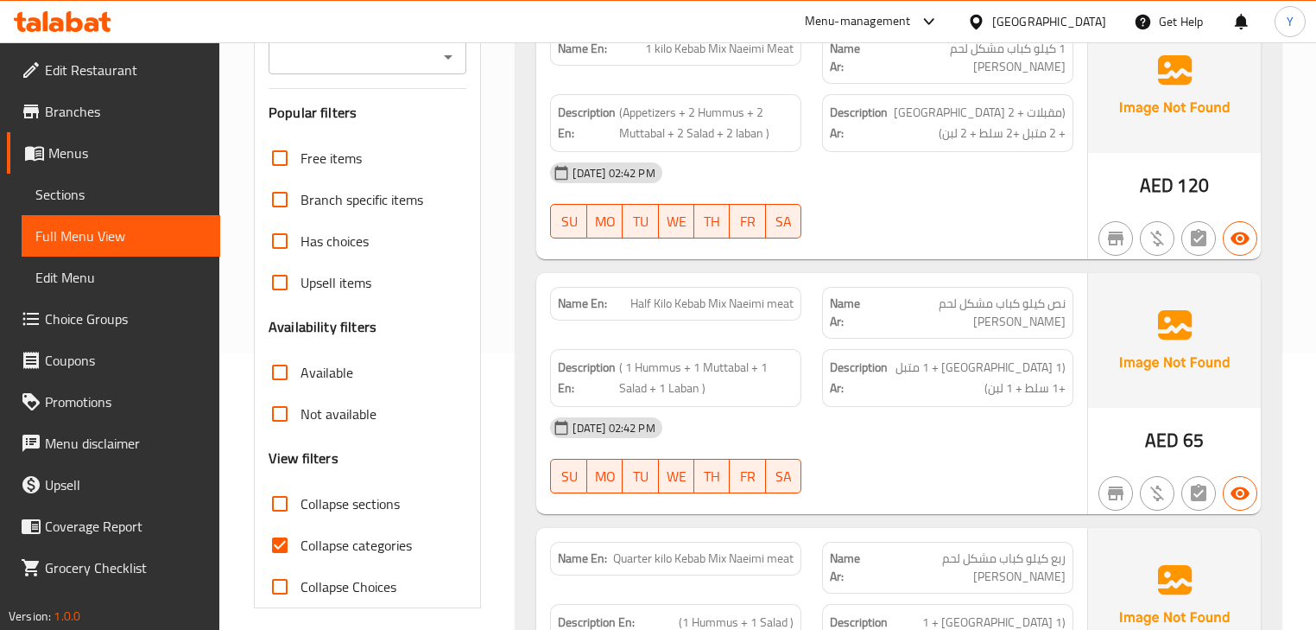
click at [720, 295] on span "Half Kilo Kebab Mix Naeimi meat" at bounding box center [712, 304] width 163 height 18
drag, startPoint x: 720, startPoint y: 280, endPoint x: 774, endPoint y: 280, distance: 53.6
click at [774, 295] on span "Half Kilo Kebab Mix Naeimi meat" at bounding box center [712, 304] width 163 height 18
copy span "Mix Naeimi meat"
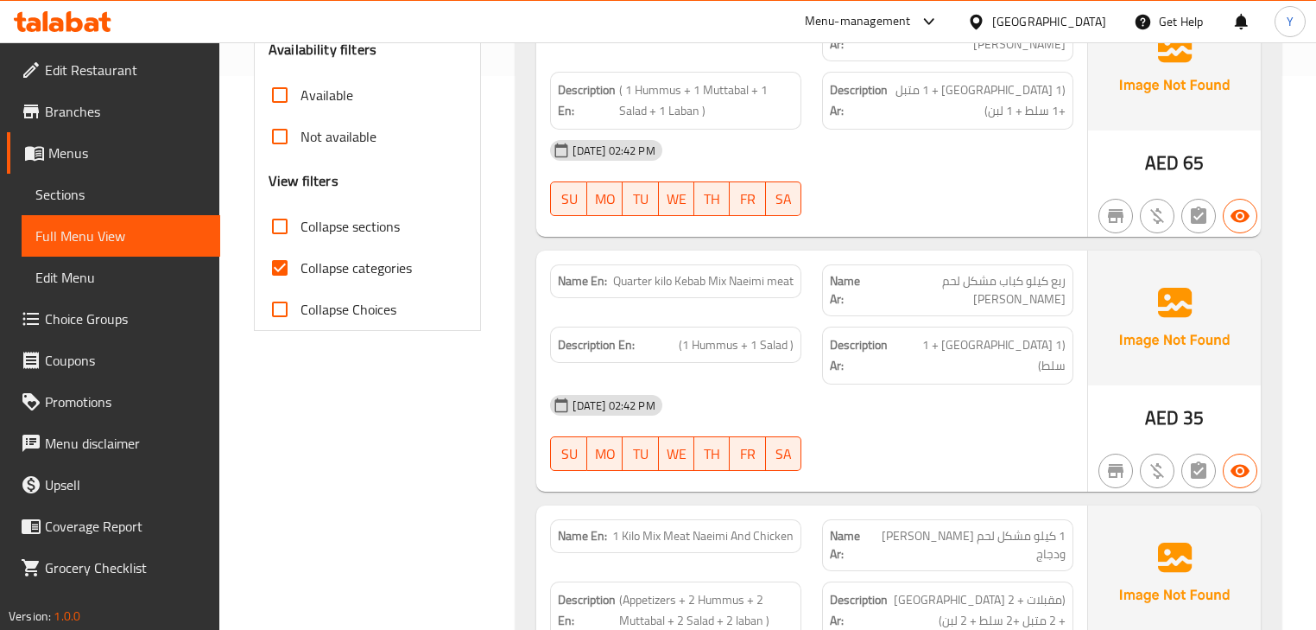
scroll to position [622, 0]
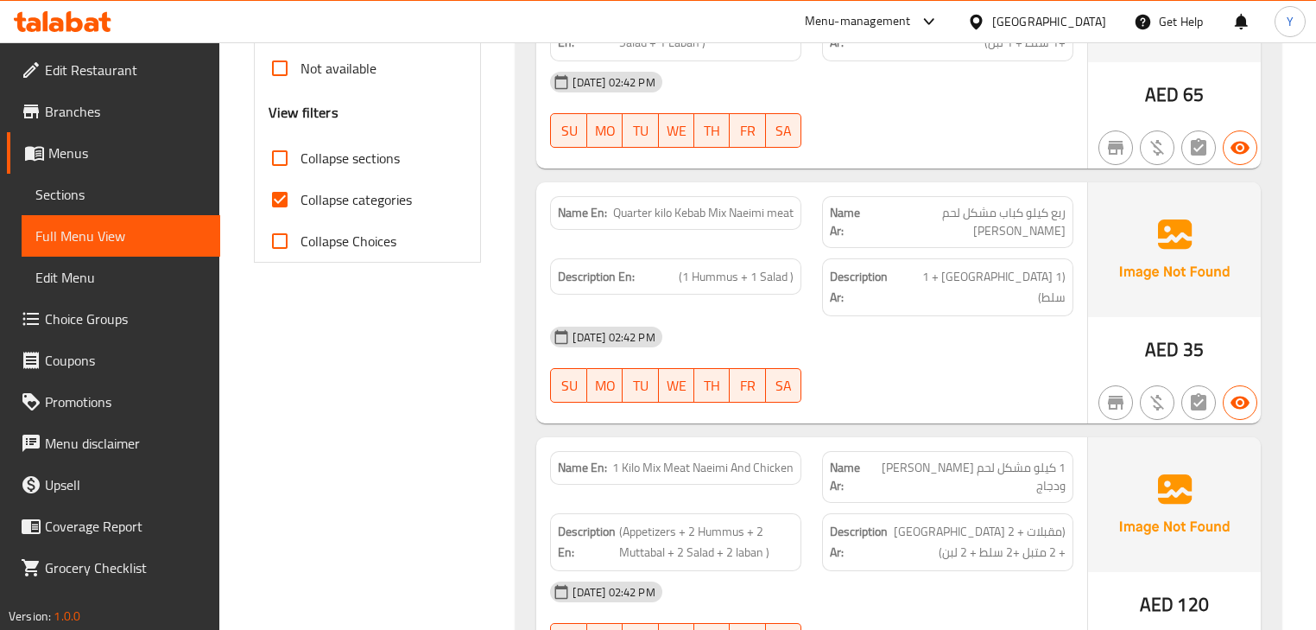
click at [731, 451] on div "Name En: 1 Kilo Mix Meat Naeimi And Chicken" at bounding box center [675, 468] width 251 height 34
copy span "1 Kilo Mix Meat Naeimi And Chicken"
click at [731, 451] on div "Name En: 1 Kilo Mix Meat Naeimi And Chicken" at bounding box center [675, 468] width 251 height 34
click at [683, 459] on span "1 Kilo Mix Meat Naeimi And Chicken" at bounding box center [702, 468] width 181 height 18
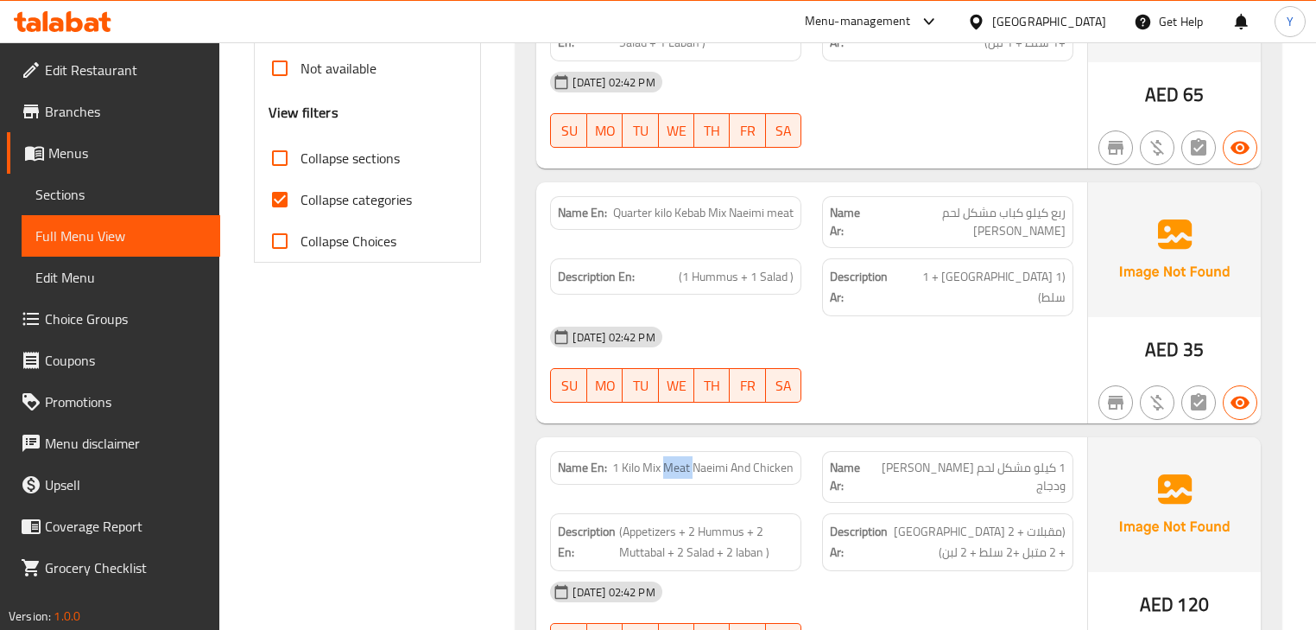
click at [683, 459] on span "1 Kilo Mix Meat Naeimi And Chicken" at bounding box center [702, 468] width 181 height 18
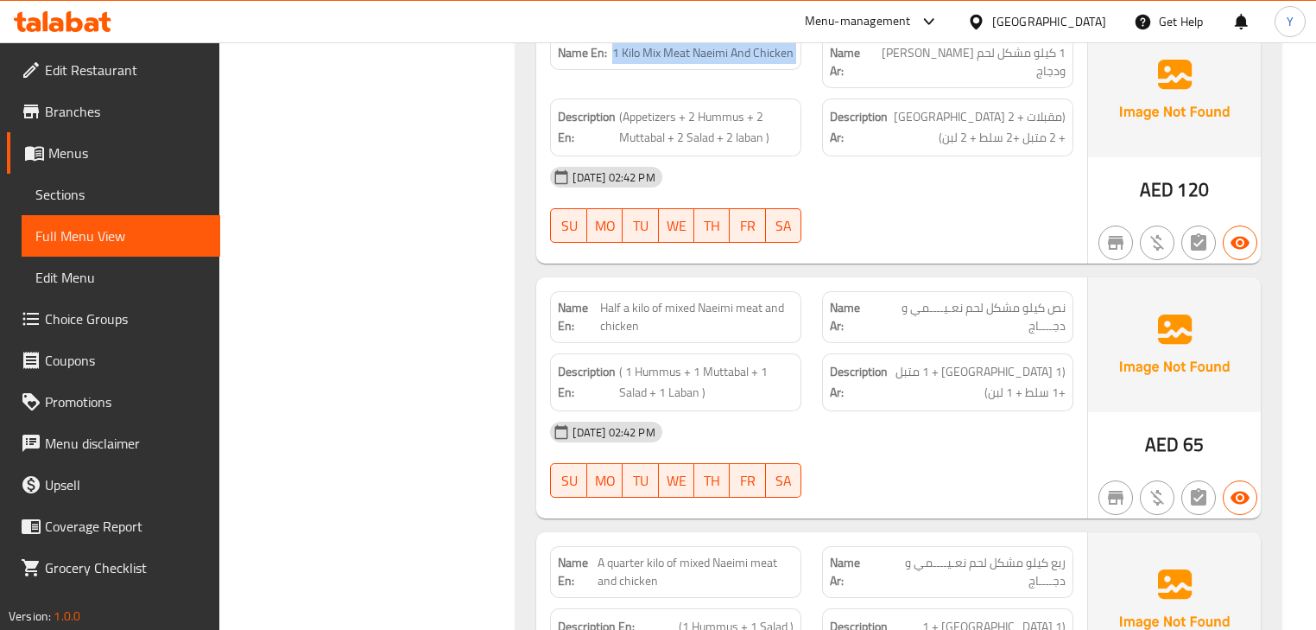
scroll to position [1244, 0]
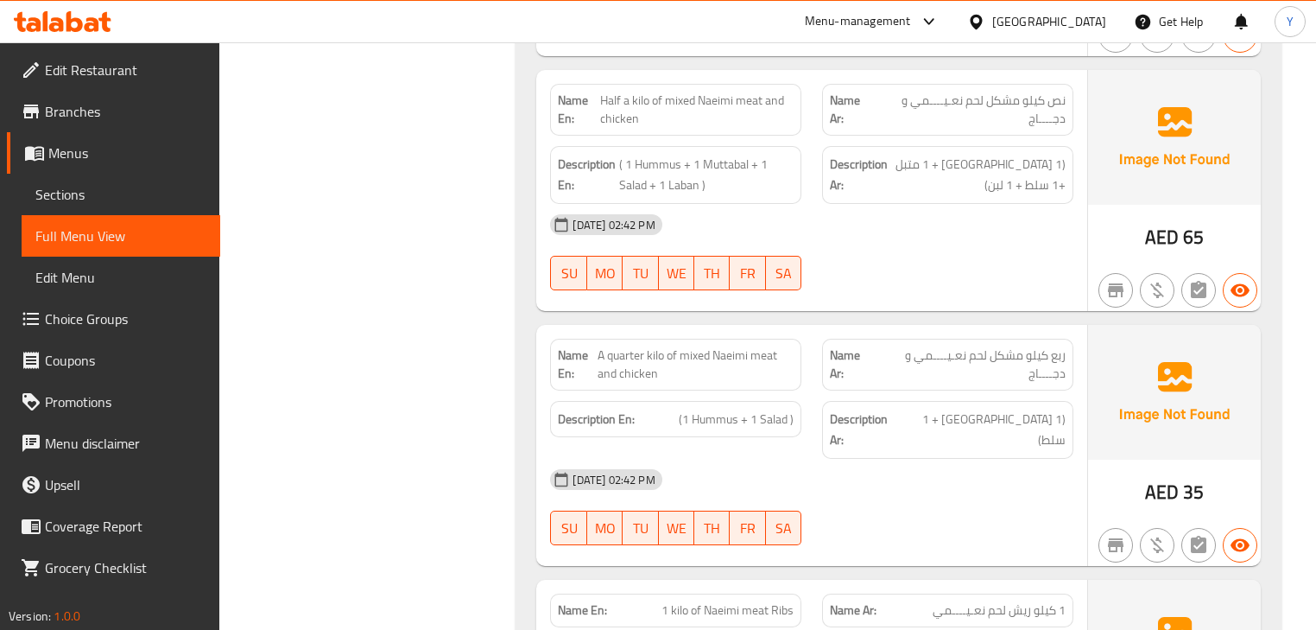
click at [696, 346] on span "A quarter kilo of mixed Naeimi meat and chicken" at bounding box center [696, 364] width 196 height 36
copy span "mixed"
click at [696, 346] on span "A quarter kilo of mixed Naeimi meat and chicken" at bounding box center [696, 364] width 196 height 36
copy span "A quarter kilo of mixed Naeimi meat and chicken"
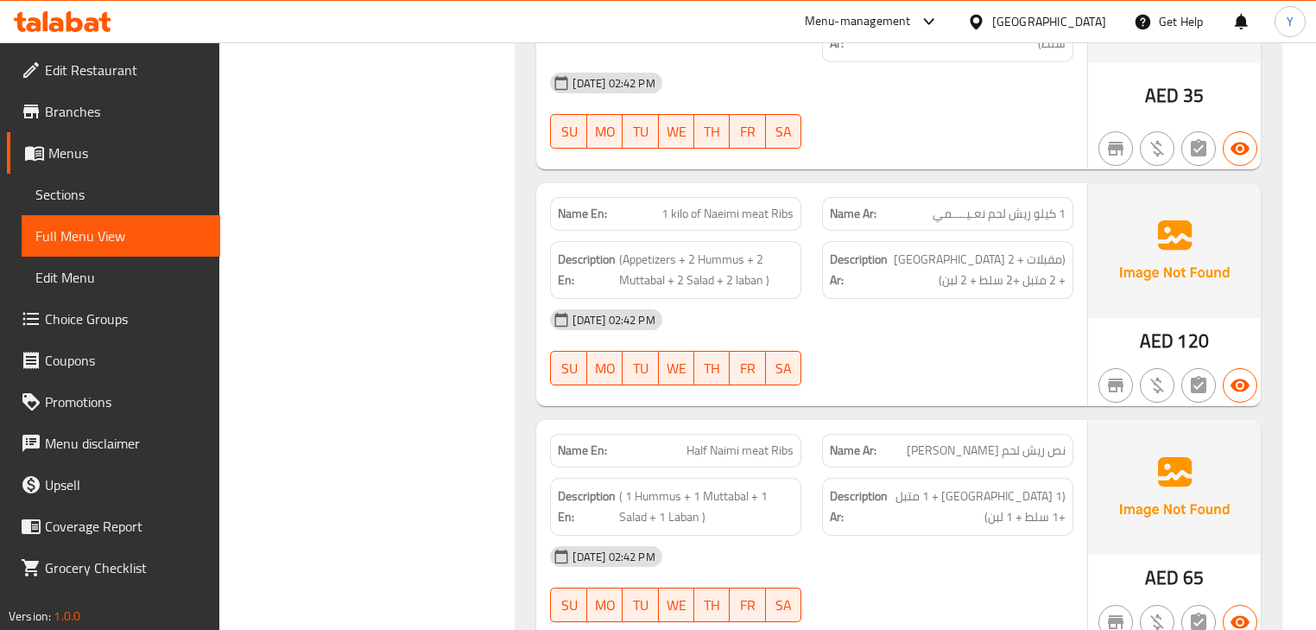
scroll to position [1589, 0]
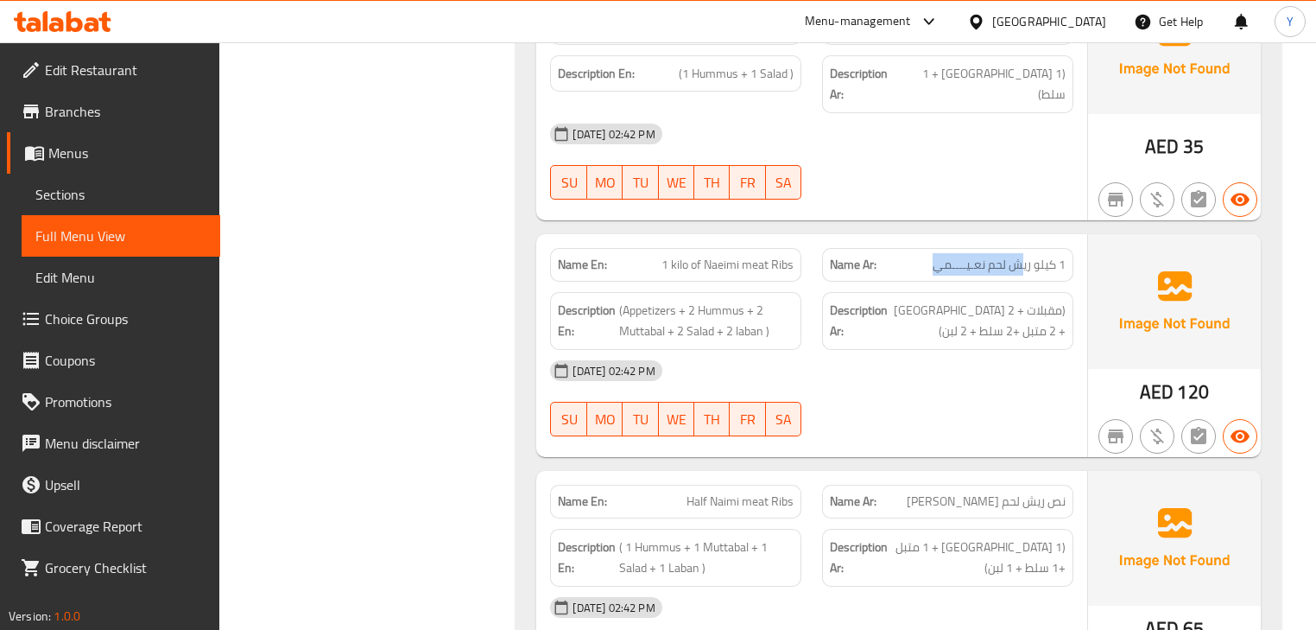
drag, startPoint x: 984, startPoint y: 158, endPoint x: 909, endPoint y: 159, distance: 75.2
click at [926, 248] on div "Name Ar: 1 كیلو ریش لحم نعـیــــمي" at bounding box center [947, 265] width 251 height 34
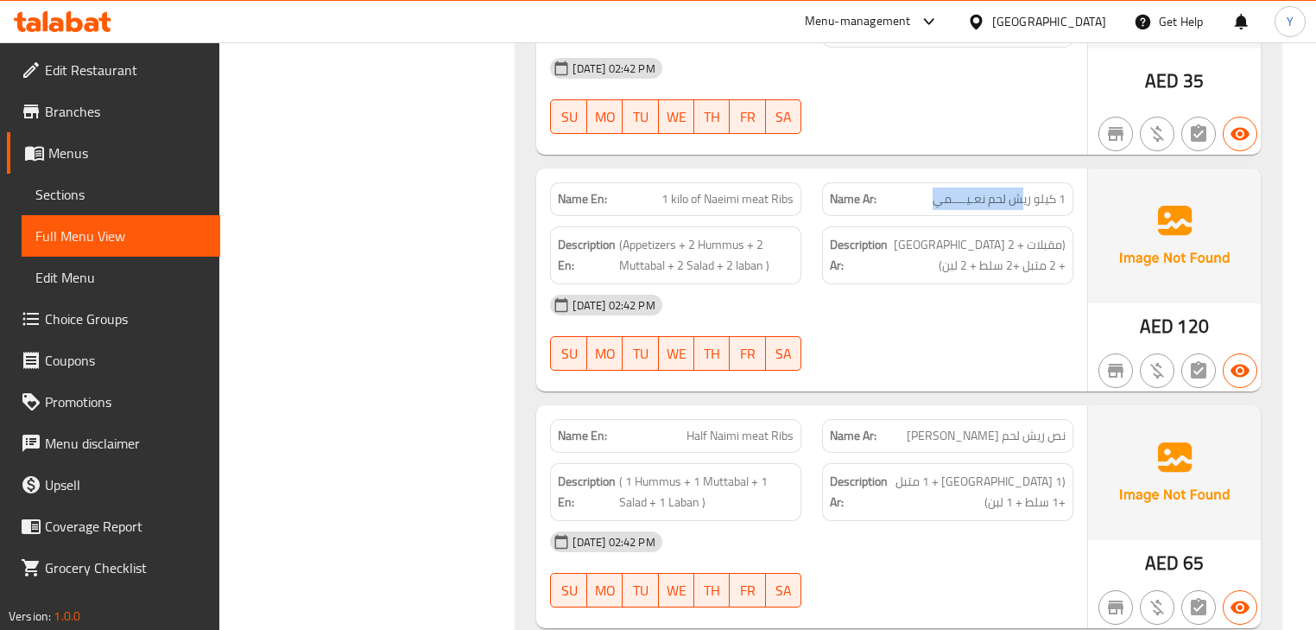
scroll to position [1659, 0]
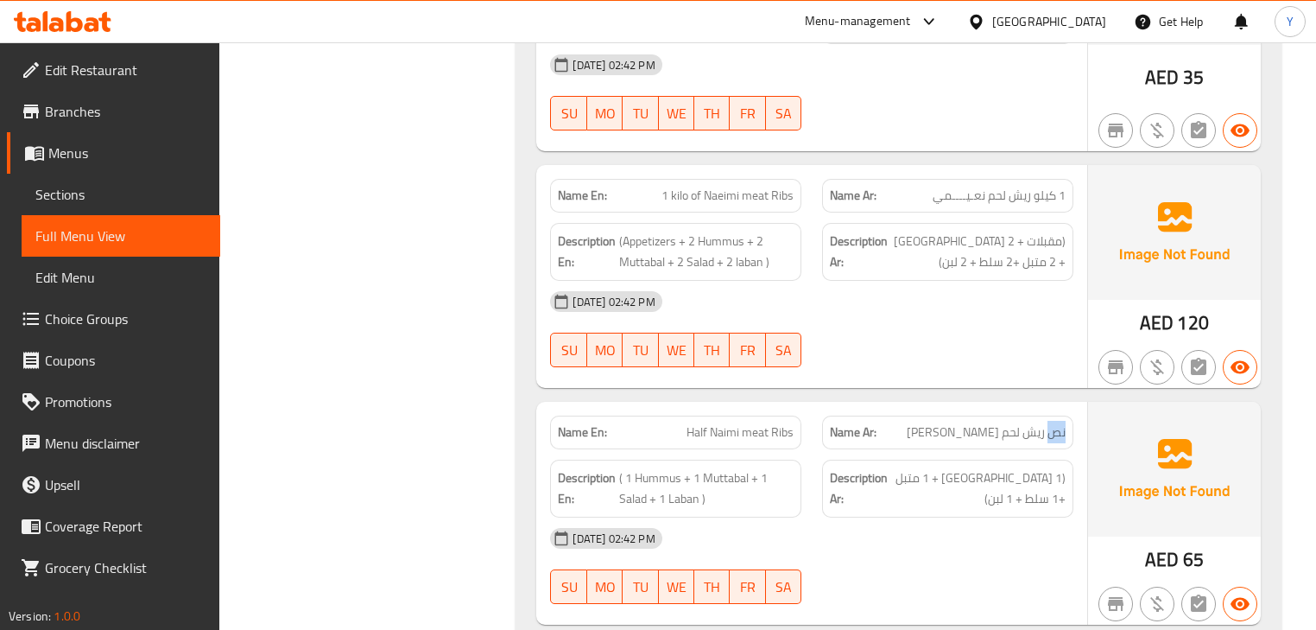
drag, startPoint x: 1054, startPoint y: 314, endPoint x: 916, endPoint y: 317, distance: 138.3
click at [916, 423] on p "Name Ar: نص ريش لحم نعيمي" at bounding box center [948, 432] width 236 height 18
click at [780, 423] on span "Half Naimi meat Ribs" at bounding box center [740, 432] width 107 height 18
drag, startPoint x: 669, startPoint y: 327, endPoint x: 751, endPoint y: 318, distance: 81.7
click at [746, 416] on div "Name En: Half Naimi meat Ribs" at bounding box center [675, 433] width 251 height 34
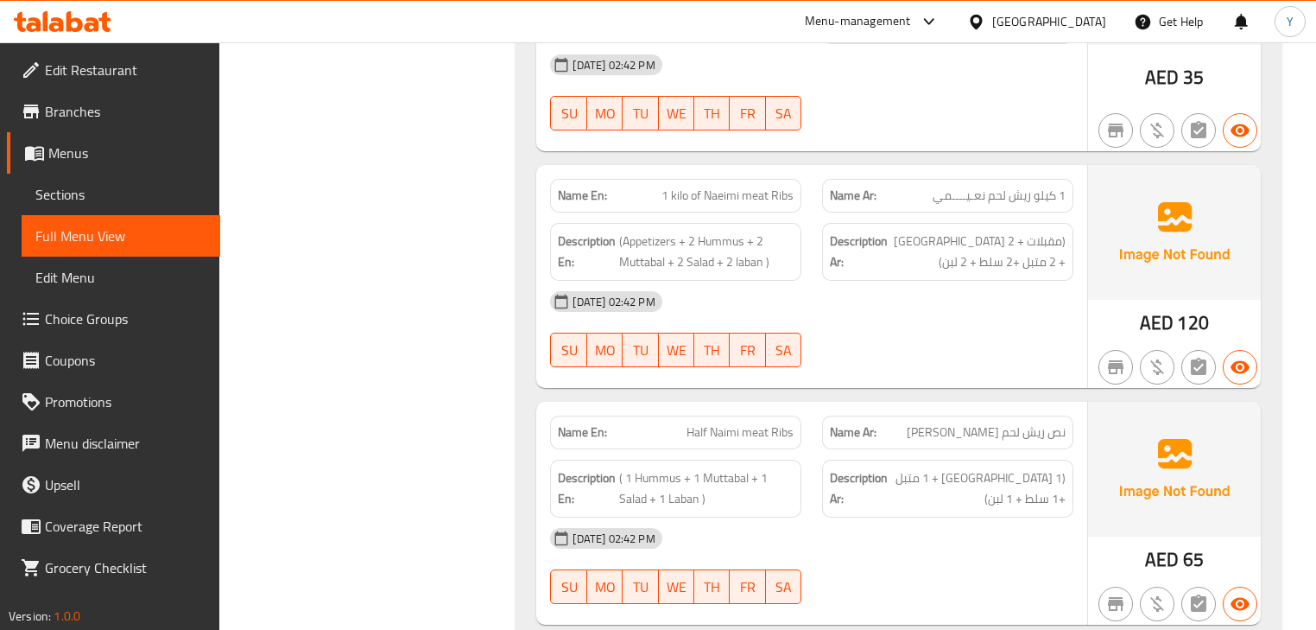
drag, startPoint x: 793, startPoint y: 318, endPoint x: 804, endPoint y: 316, distance: 11.4
click at [803, 405] on div "Name En: Half Naimi meat Ribs" at bounding box center [676, 432] width 272 height 54
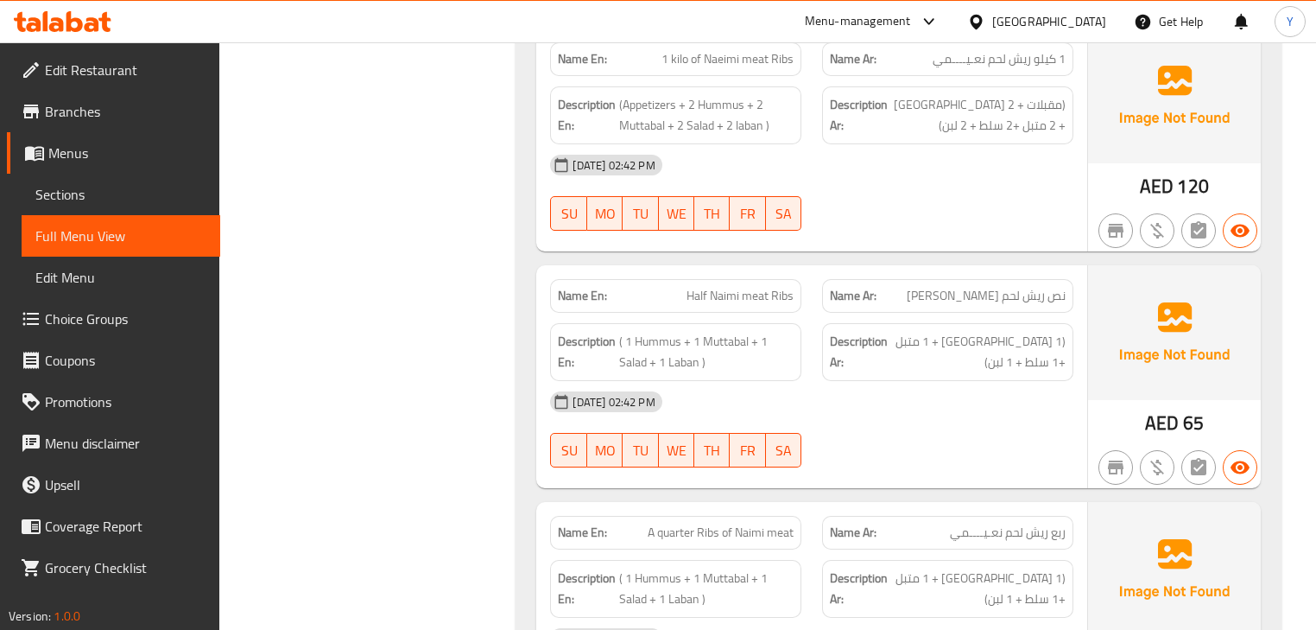
scroll to position [1797, 0]
drag, startPoint x: 1065, startPoint y: 404, endPoint x: 1037, endPoint y: 411, distance: 29.3
click at [1037, 522] on span "ربع ریش لحم نعـیــــمي" at bounding box center [1008, 531] width 116 height 18
drag, startPoint x: 1009, startPoint y: 415, endPoint x: 982, endPoint y: 411, distance: 27.0
click at [982, 522] on span "ربع ریش لحم نعـیــــمي" at bounding box center [1008, 531] width 116 height 18
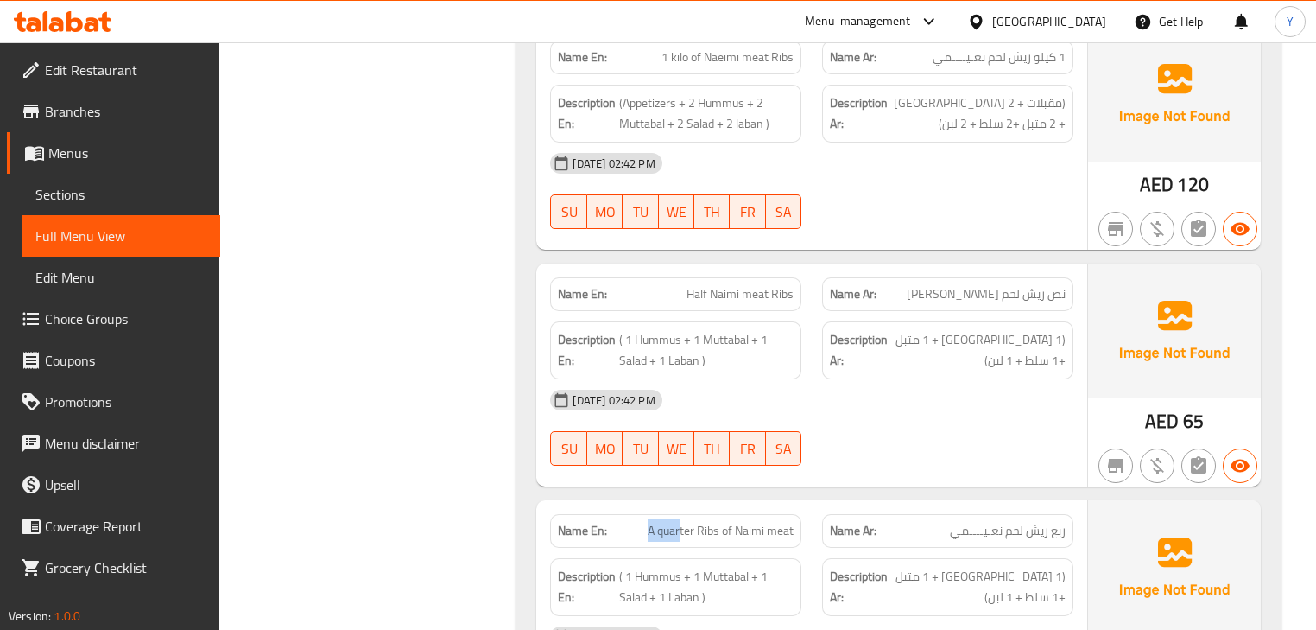
drag, startPoint x: 642, startPoint y: 416, endPoint x: 681, endPoint y: 416, distance: 38.9
click at [681, 522] on p "Name En: A quarter Ribs of Naimi meat" at bounding box center [676, 531] width 236 height 18
drag, startPoint x: 700, startPoint y: 415, endPoint x: 712, endPoint y: 413, distance: 12.2
click at [712, 522] on span "A quarter Ribs of Naimi meat" at bounding box center [721, 531] width 146 height 18
drag, startPoint x: 726, startPoint y: 410, endPoint x: 739, endPoint y: 410, distance: 13.0
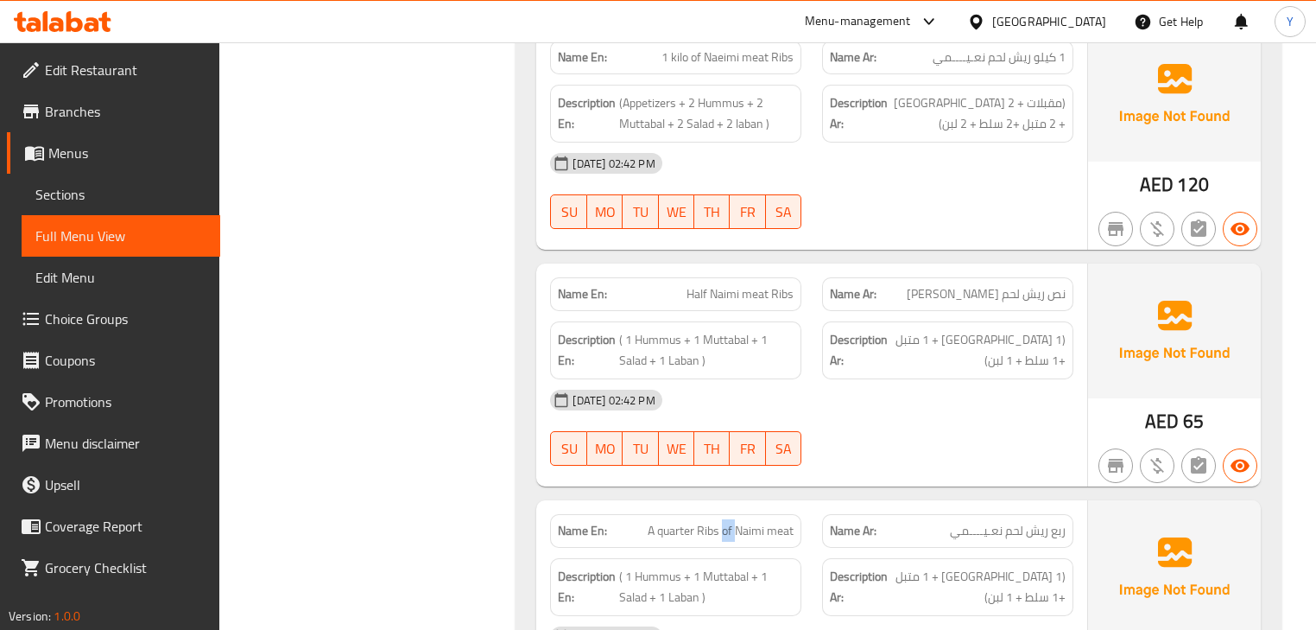
click at [739, 522] on span "A quarter Ribs of Naimi meat" at bounding box center [721, 531] width 146 height 18
click at [808, 504] on div "Name En: A quarter Ribs of Naimi meat" at bounding box center [676, 531] width 272 height 54
click at [1044, 329] on span "(1 [GEOGRAPHIC_DATA] + 1 متبل +1 سلط + 1 لبن)" at bounding box center [978, 350] width 174 height 42
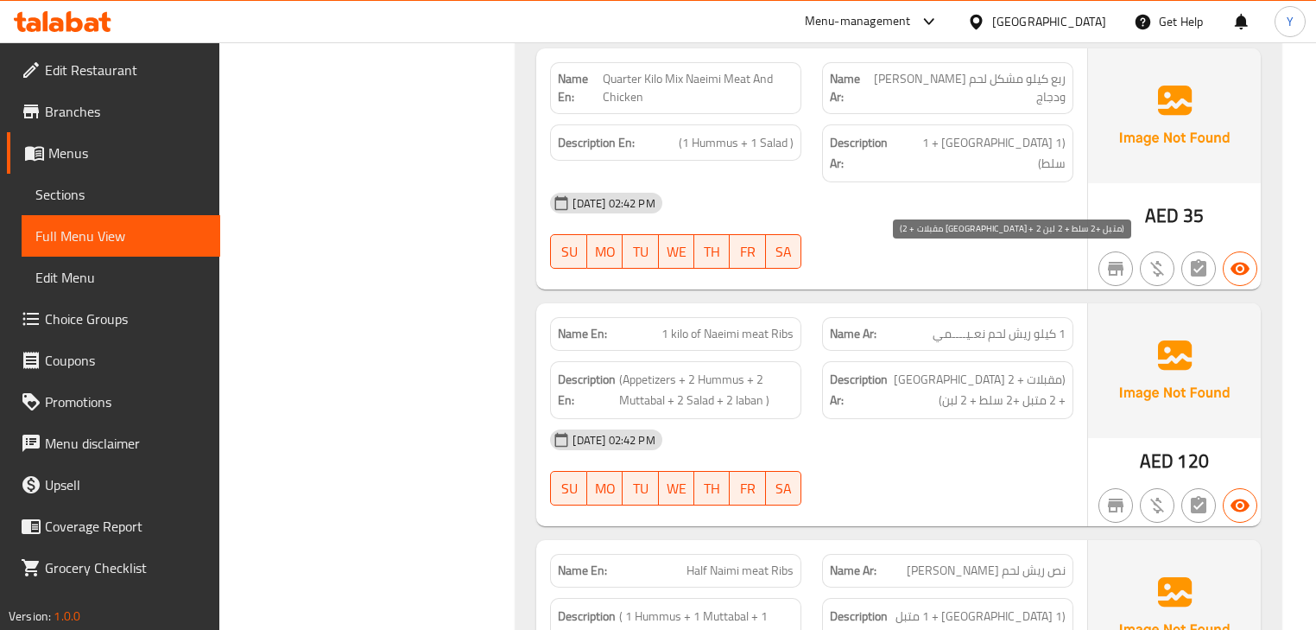
click at [933, 369] on span "(مقبلات + 2 [GEOGRAPHIC_DATA] + 2 متبل +2 سلط + 2 لبن)" at bounding box center [978, 390] width 174 height 42
click at [1012, 369] on span "(مقبلات + 2 [GEOGRAPHIC_DATA] + 2 متبل +2 سلط + 2 لبن)" at bounding box center [978, 390] width 174 height 42
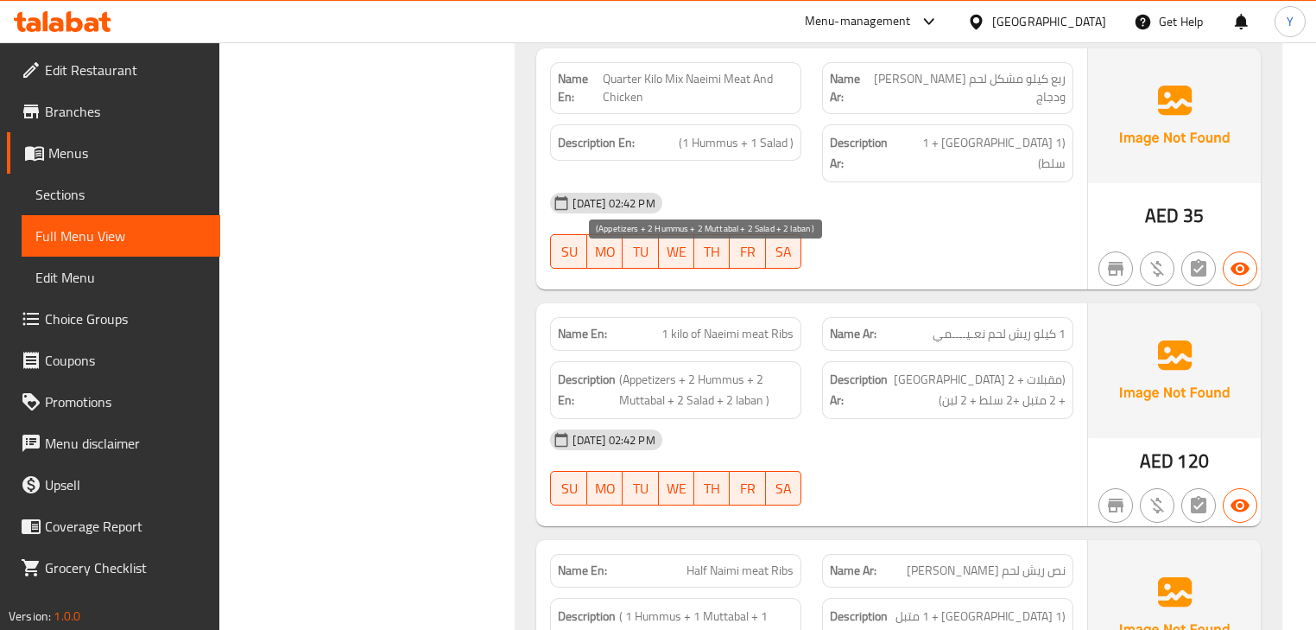
click at [715, 369] on span "(Appetizers + 2 Hummus + 2 Muttabal + 2 Salad + 2 laban )" at bounding box center [706, 390] width 174 height 42
click at [636, 369] on span "(Appetizers + 2 Hummus + 2 Muttabal + 2 Salad + 2 laban )" at bounding box center [706, 390] width 174 height 42
click at [696, 369] on span "(Appetizers + 2 Hummus + 2 Muttabal + 2 Salad + 2 laban )" at bounding box center [706, 390] width 174 height 42
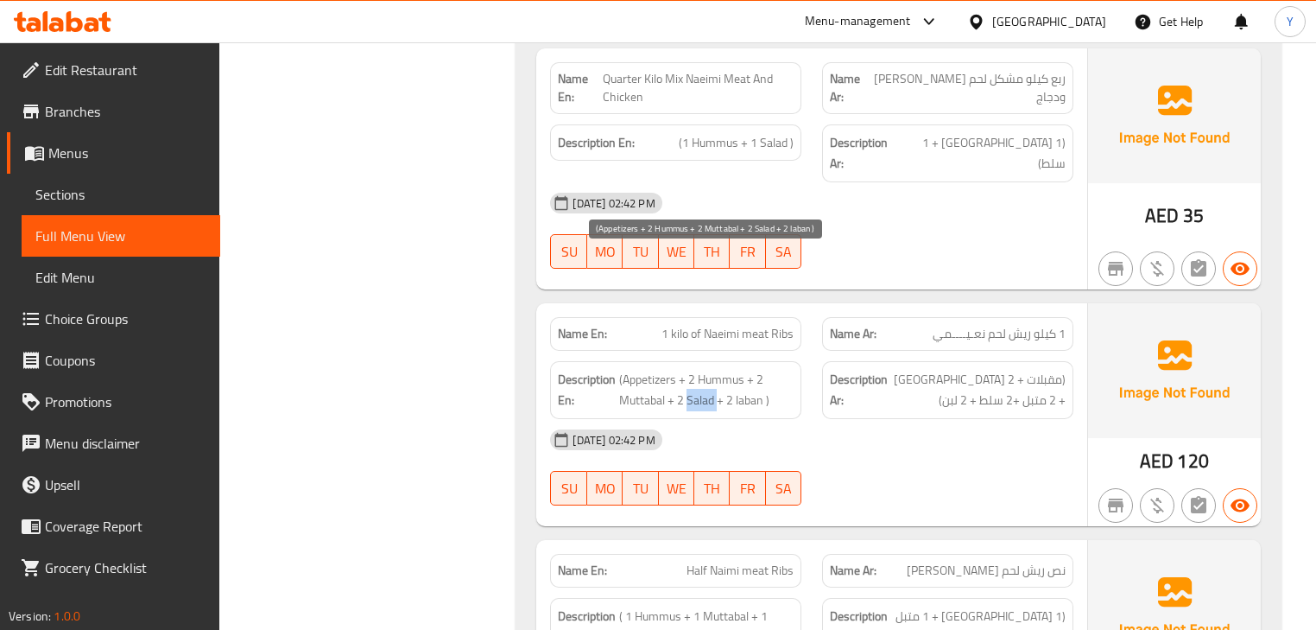
click at [696, 369] on span "(Appetizers + 2 Hummus + 2 Muttabal + 2 Salad + 2 laban )" at bounding box center [706, 390] width 174 height 42
click at [842, 369] on strong "Description Ar:" at bounding box center [859, 390] width 58 height 42
click at [733, 325] on span "1 kilo of Naeimi meat Ribs" at bounding box center [728, 334] width 132 height 18
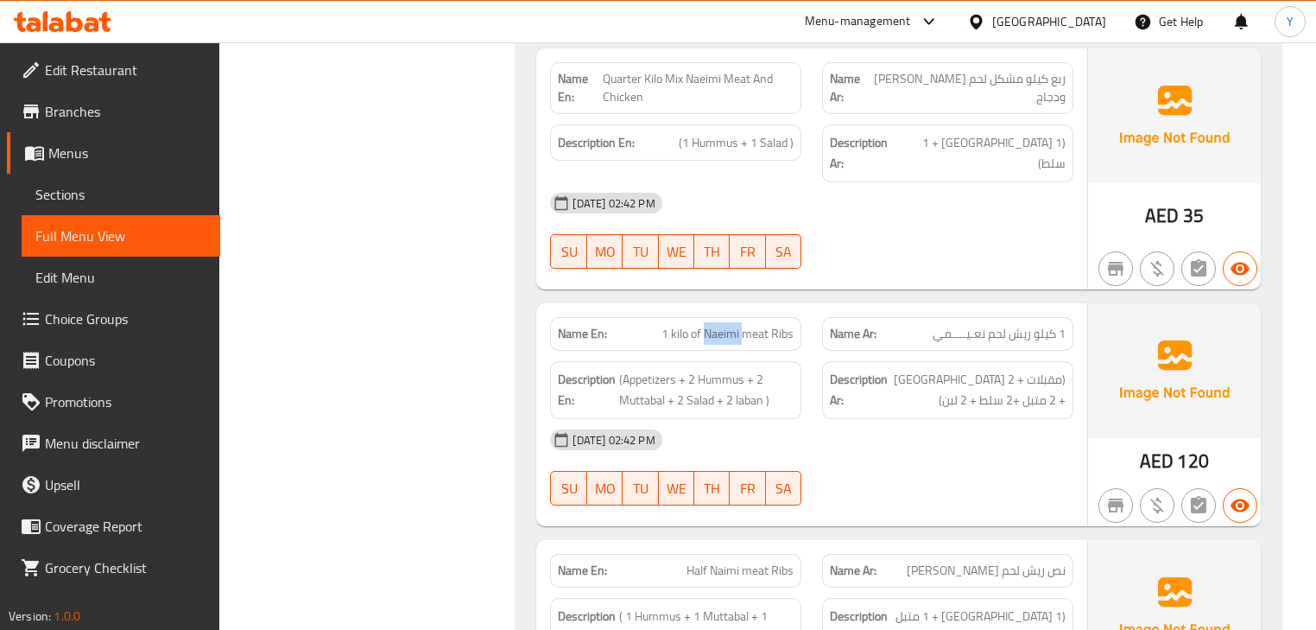
click at [733, 325] on span "1 kilo of Naeimi meat Ribs" at bounding box center [728, 334] width 132 height 18
copy span "Naeimi"
click at [733, 325] on span "1 kilo of Naeimi meat Ribs" at bounding box center [728, 334] width 132 height 18
copy span "1 kilo of Naeimi meat Ribs"
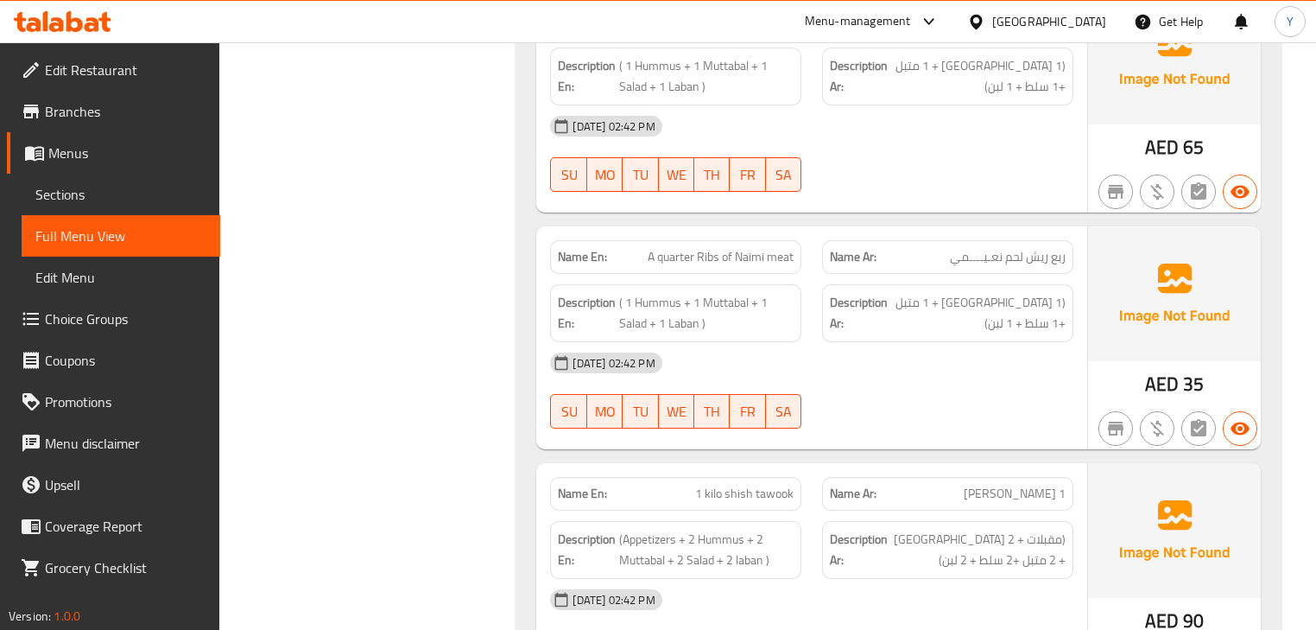
scroll to position [2084, 0]
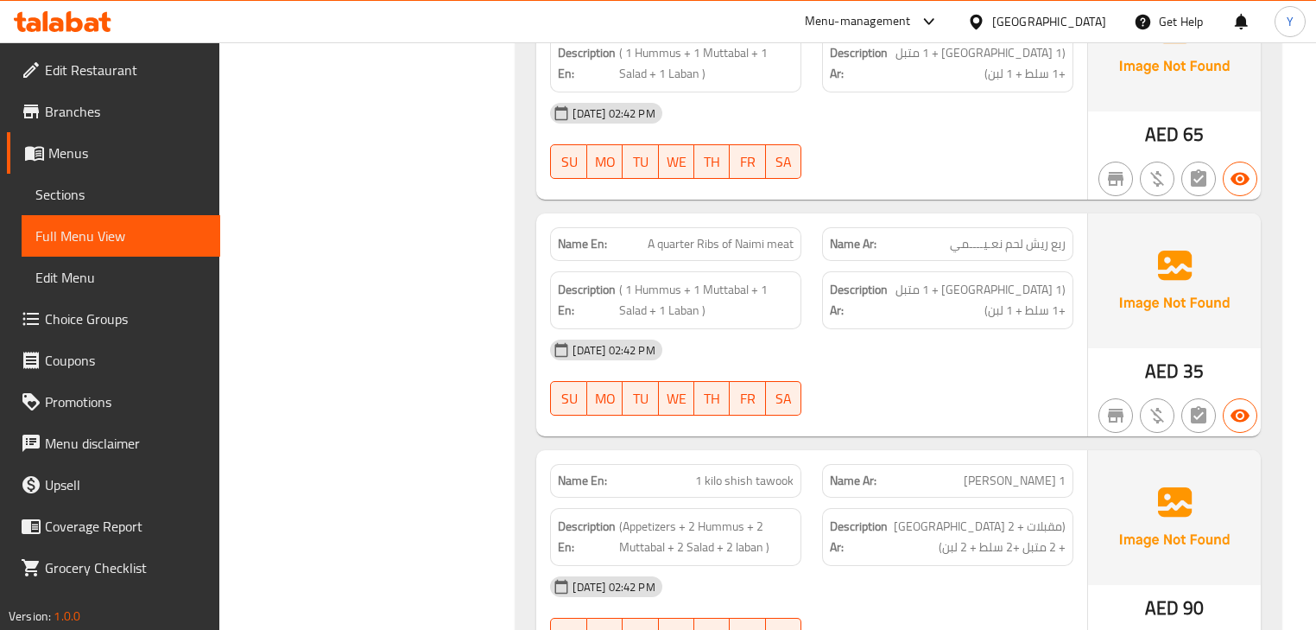
click at [733, 472] on span "1 kilo shish tawook" at bounding box center [744, 481] width 98 height 18
copy span "1 kilo shish tawook"
click at [733, 472] on span "1 kilo shish tawook" at bounding box center [744, 481] width 98 height 18
drag, startPoint x: 451, startPoint y: 299, endPoint x: 466, endPoint y: 318, distance: 24.6
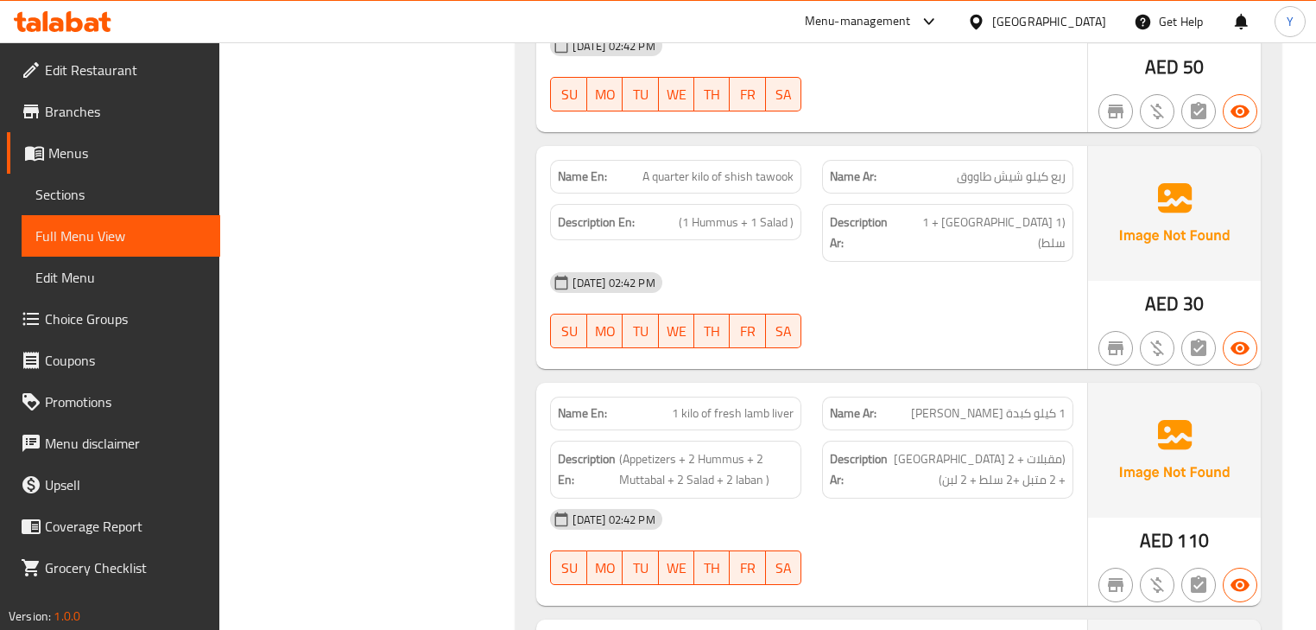
scroll to position [2913, 0]
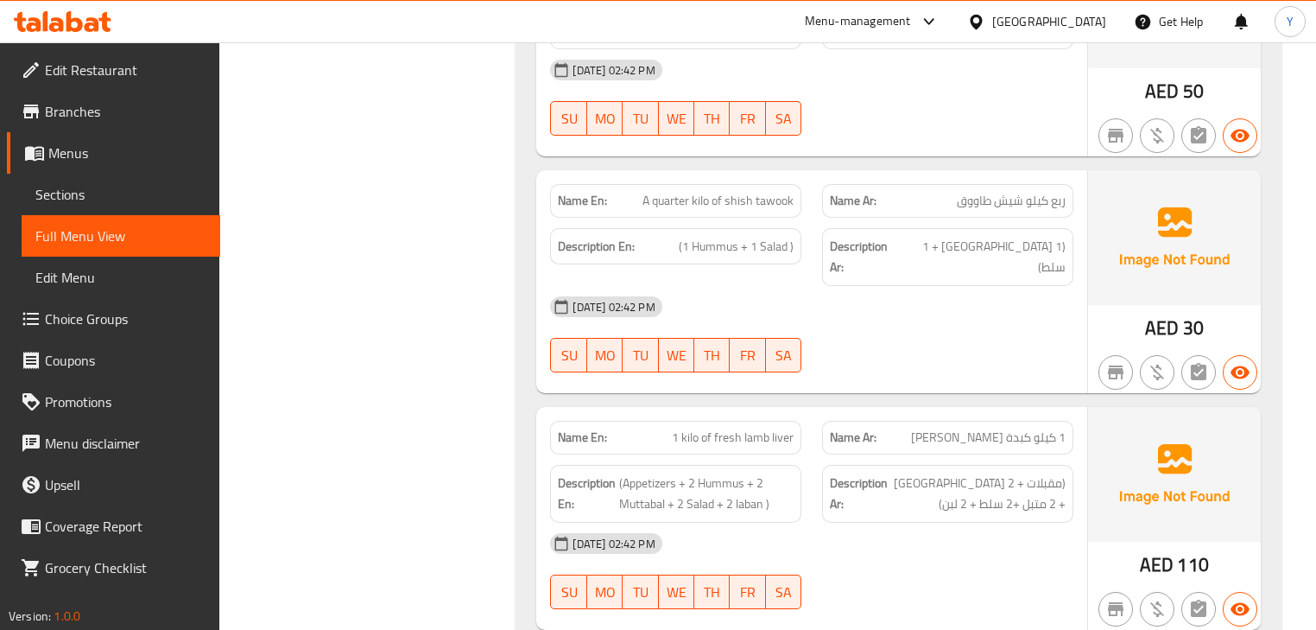
scroll to position [2775, 0]
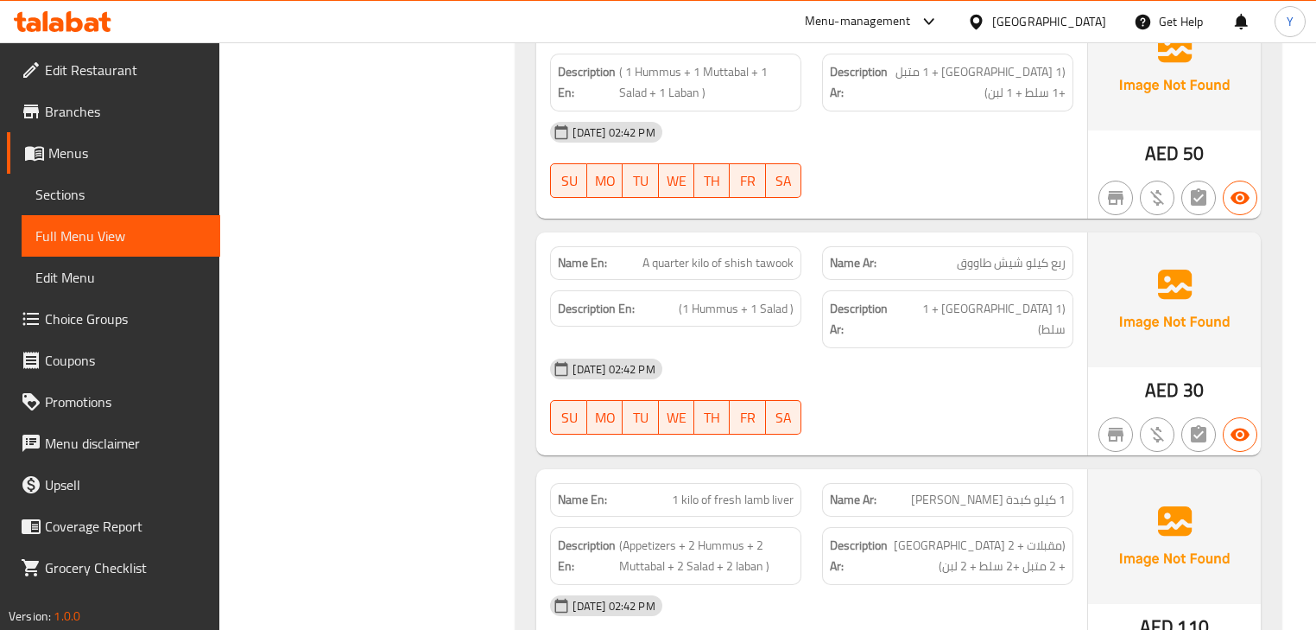
click at [749, 491] on span "1 kilo of fresh lamb liver" at bounding box center [733, 500] width 122 height 18
click at [738, 491] on span "1 kilo of fresh lamb liver" at bounding box center [733, 500] width 122 height 18
drag, startPoint x: 738, startPoint y: 353, endPoint x: 776, endPoint y: 349, distance: 38.3
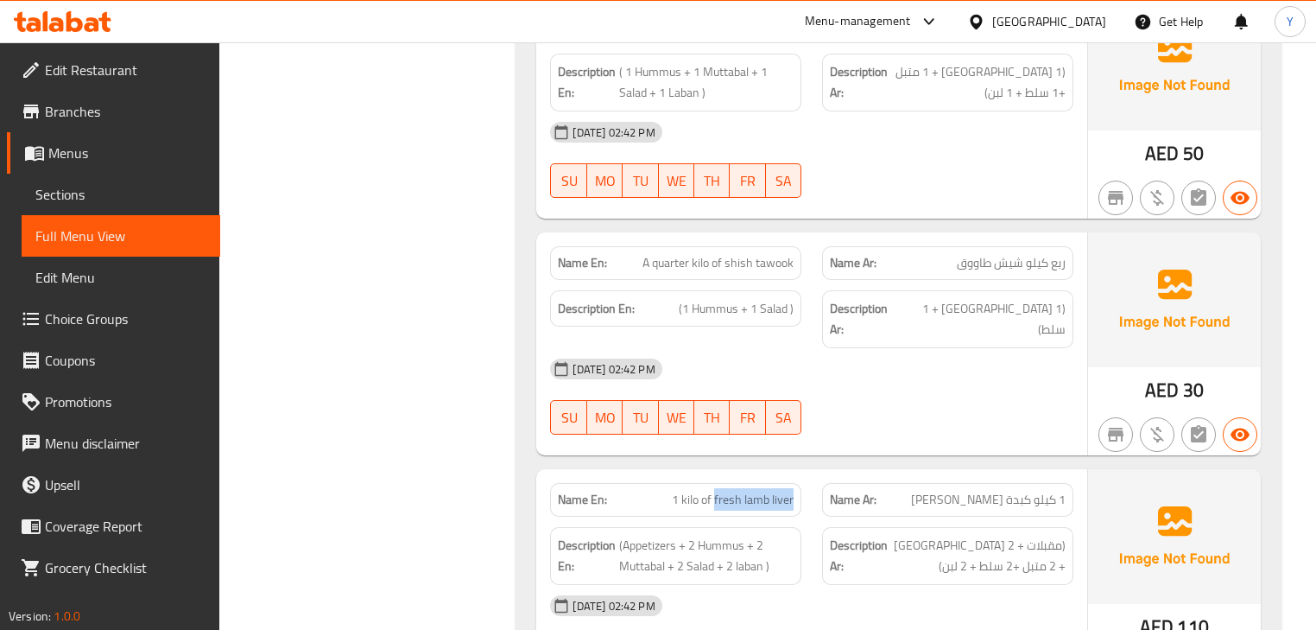
click at [776, 491] on span "1 kilo of fresh lamb liver" at bounding box center [733, 500] width 122 height 18
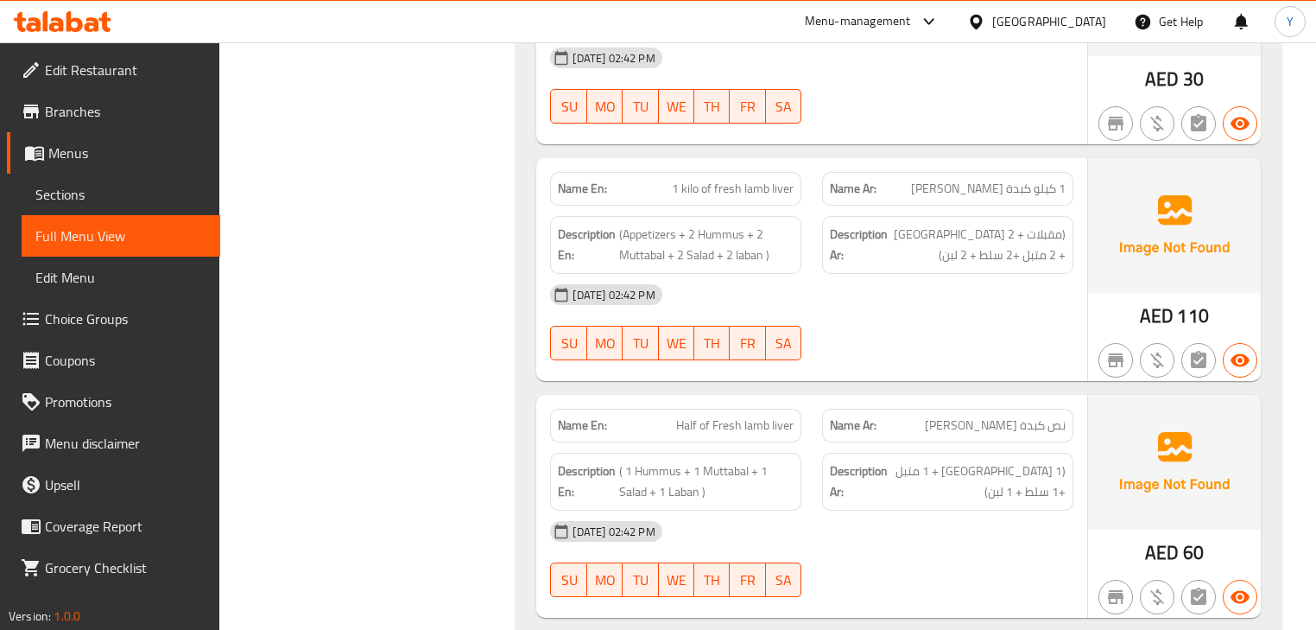
scroll to position [2982, 0]
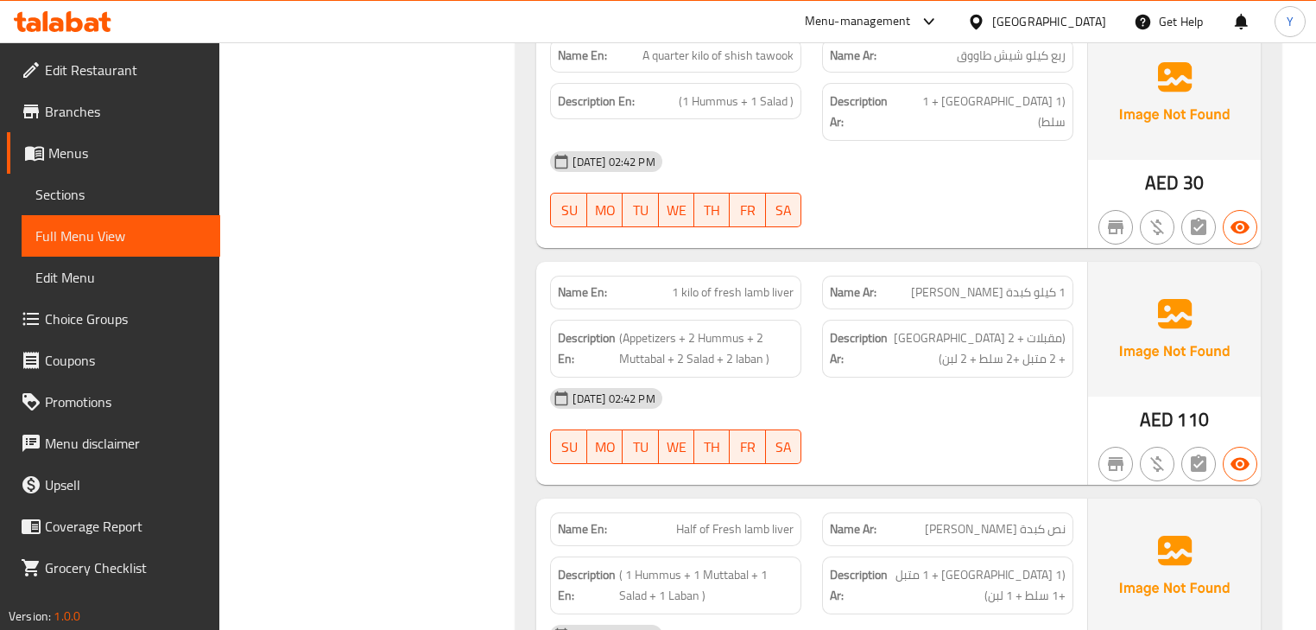
click at [729, 283] on span "1 kilo of fresh lamb liver" at bounding box center [733, 292] width 122 height 18
copy span "1 kilo of fresh lamb liver"
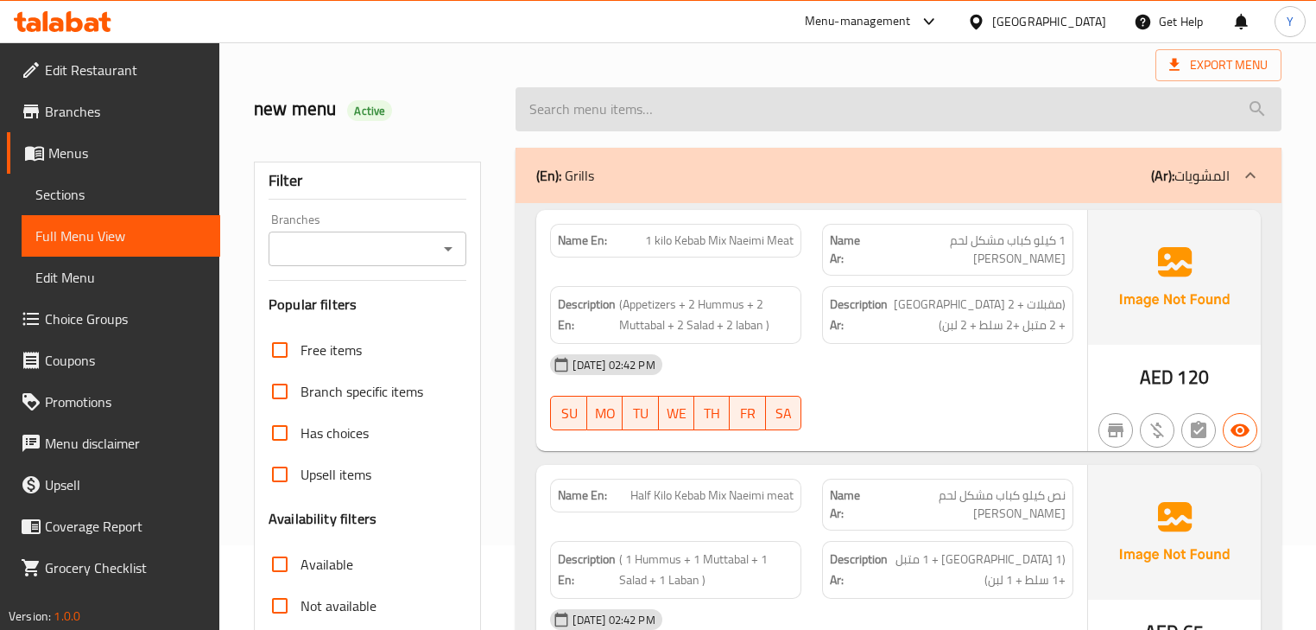
scroll to position [0, 0]
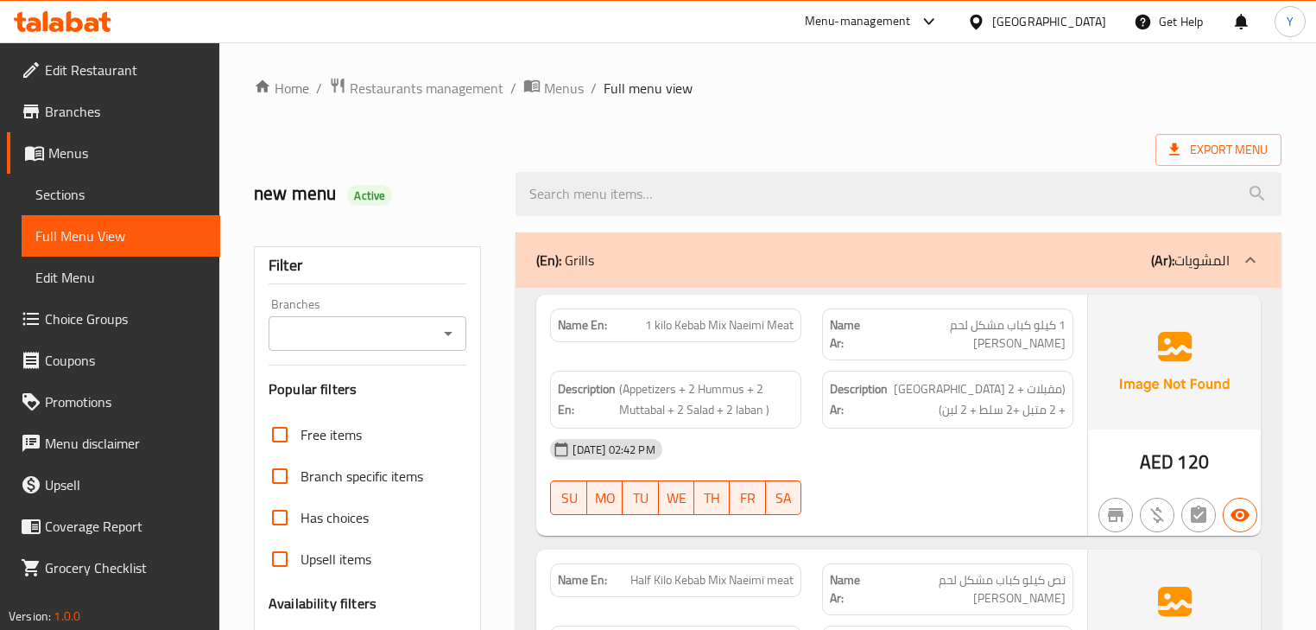
click at [714, 273] on div "(En): Grills (Ar): المشويات" at bounding box center [898, 259] width 765 height 55
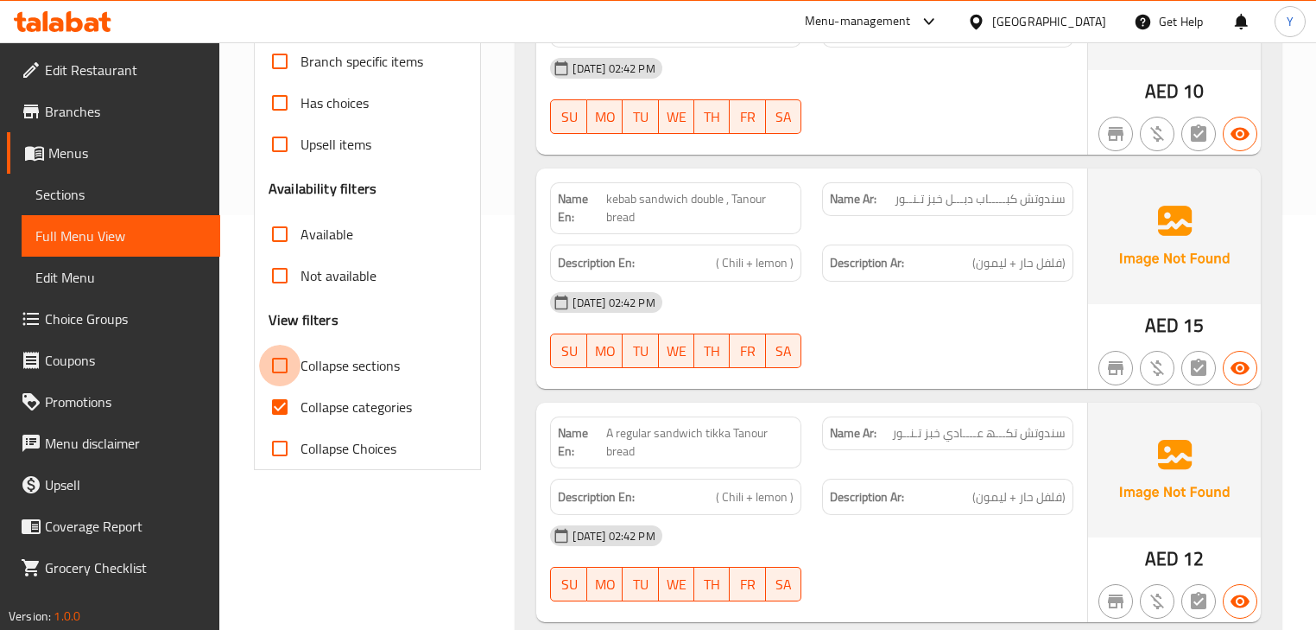
click at [297, 373] on input "Collapse sections" at bounding box center [279, 365] width 41 height 41
checkbox input "true"
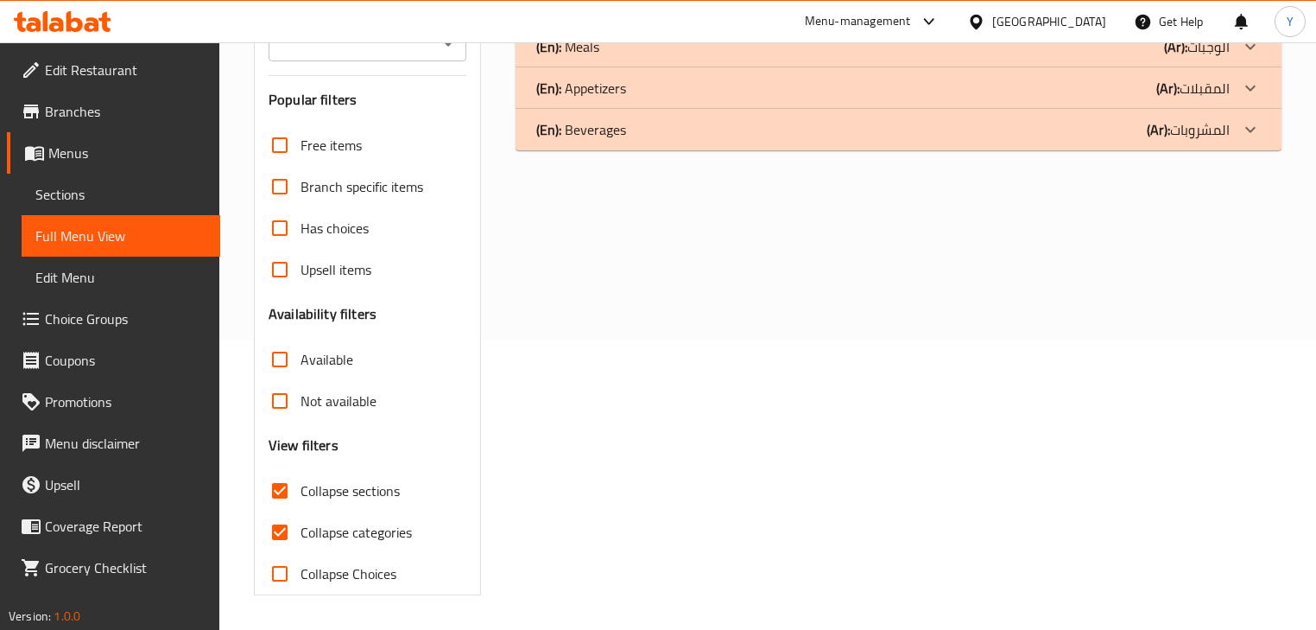
scroll to position [69, 0]
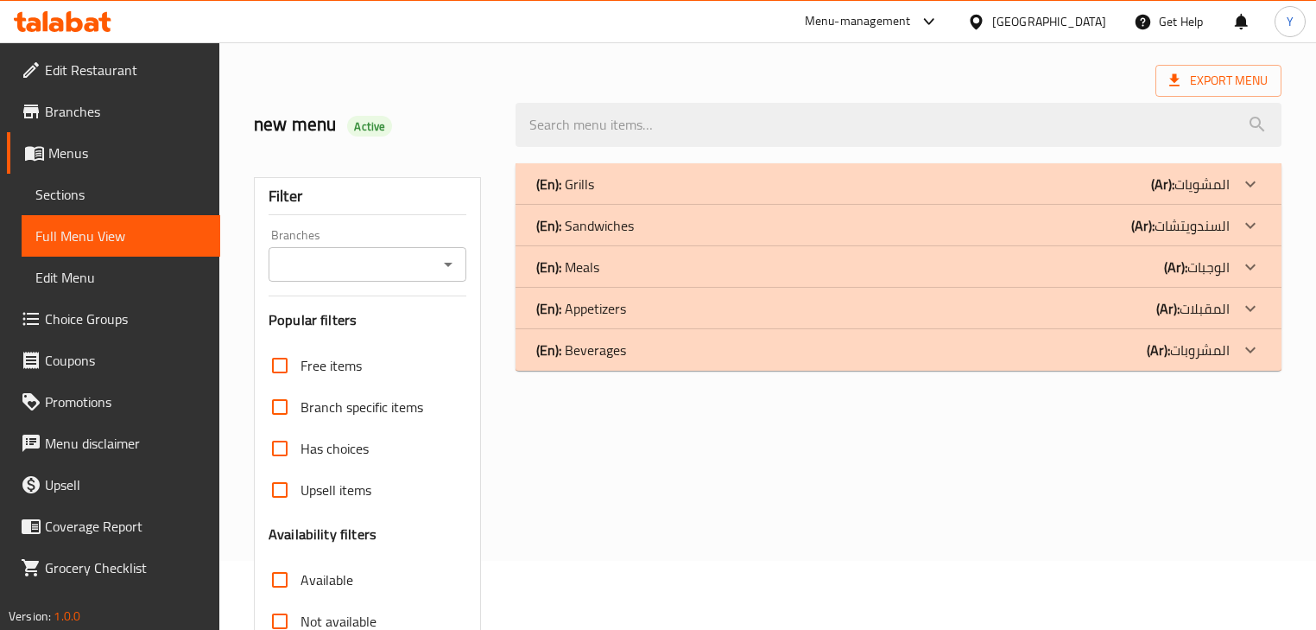
click at [670, 190] on div "(En): Grills (Ar): المشويات" at bounding box center [882, 184] width 693 height 21
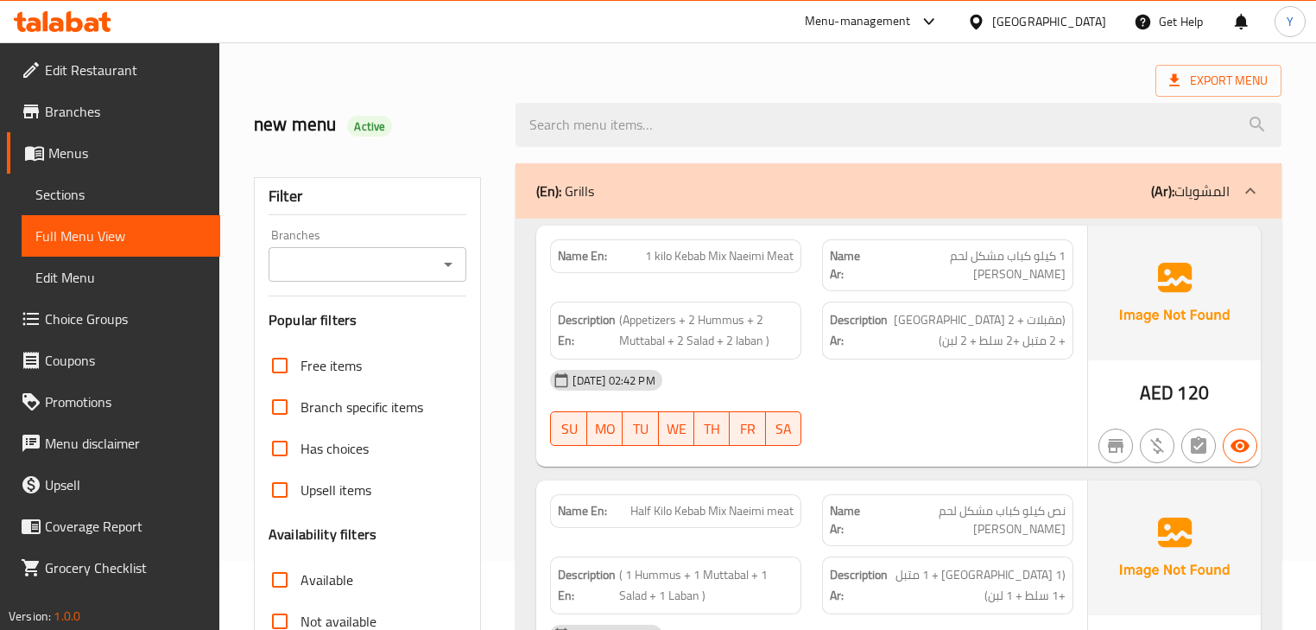
click at [576, 257] on strong "Name En:" at bounding box center [582, 256] width 49 height 18
copy strong "Name"
click at [576, 257] on strong "Name En:" at bounding box center [582, 256] width 49 height 18
click at [712, 204] on div "(En): Grills (Ar): المشويات" at bounding box center [898, 190] width 765 height 55
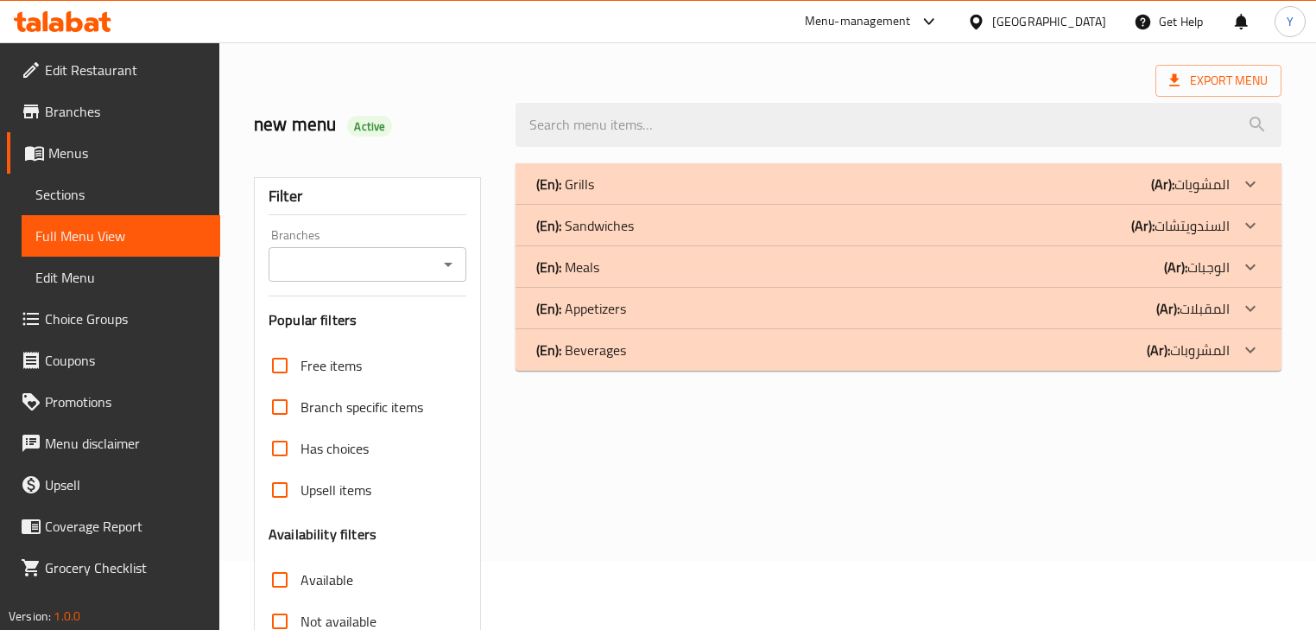
click at [612, 224] on p "(En): Sandwiches" at bounding box center [585, 225] width 98 height 21
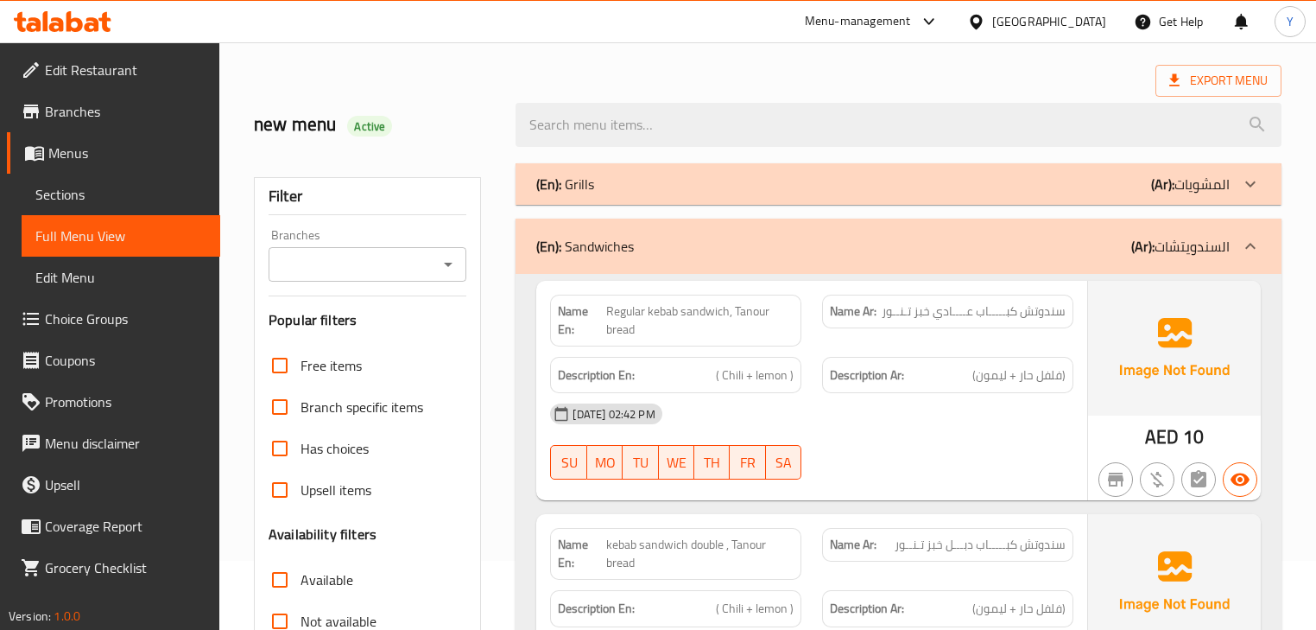
click at [707, 304] on span "Regular kebab sandwich, Tanour bread" at bounding box center [700, 320] width 188 height 36
copy span "Regular kebab sandwich, Tanour bread"
click at [707, 304] on span "Regular kebab sandwich, Tanour bread" at bounding box center [700, 320] width 188 height 36
click at [888, 315] on span "سندوتش كبـــــاب عــــادي خبز تـنــور" at bounding box center [974, 311] width 184 height 18
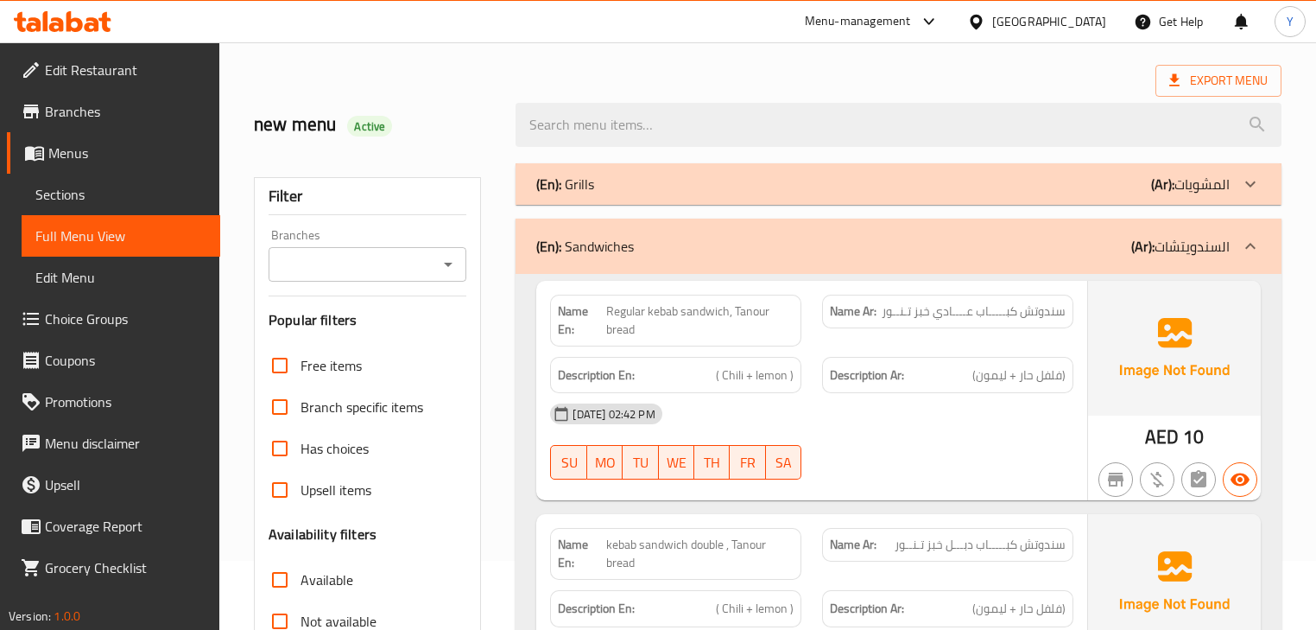
click at [888, 315] on span "سندوتش كبـــــاب عــــادي خبز تـنــور" at bounding box center [974, 311] width 184 height 18
drag, startPoint x: 888, startPoint y: 315, endPoint x: 901, endPoint y: 292, distance: 26.7
click at [901, 292] on div "Name Ar: سندوتش كبـــــاب عــــادي خبز تـنــور" at bounding box center [948, 320] width 272 height 73
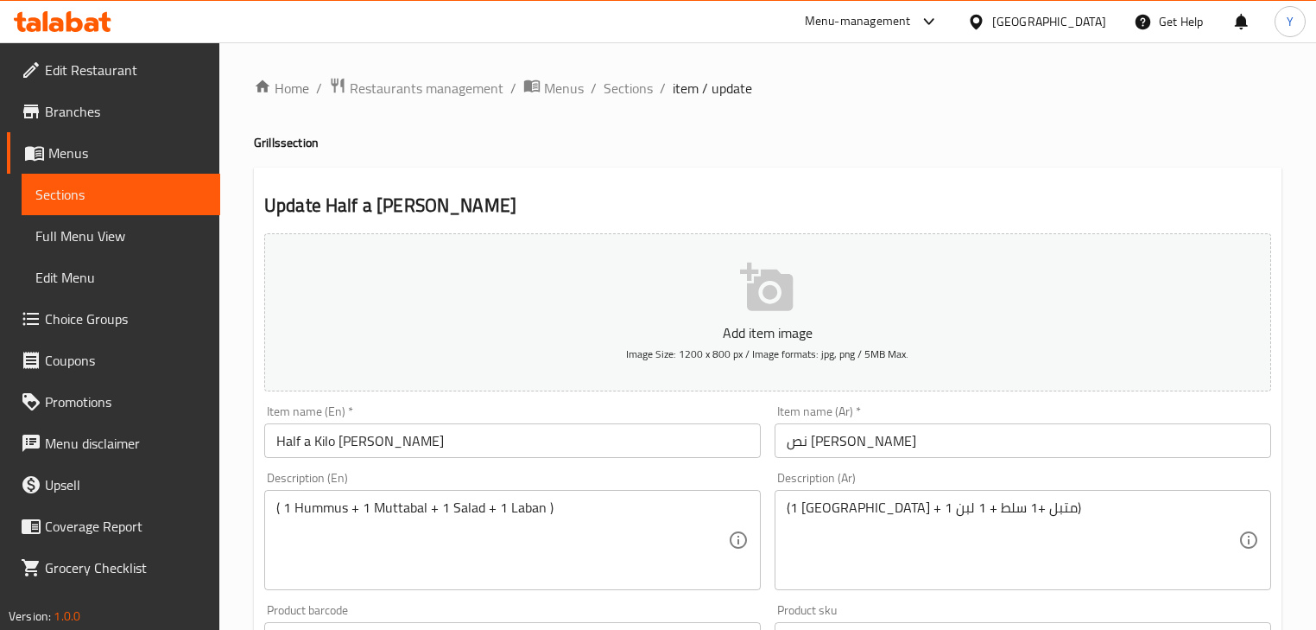
click at [658, 155] on div "Home / Restaurants management / Menus / Sections / item / update Grills section…" at bounding box center [768, 631] width 1028 height 1109
click at [967, 449] on input "نص [PERSON_NAME]" at bounding box center [1023, 440] width 497 height 35
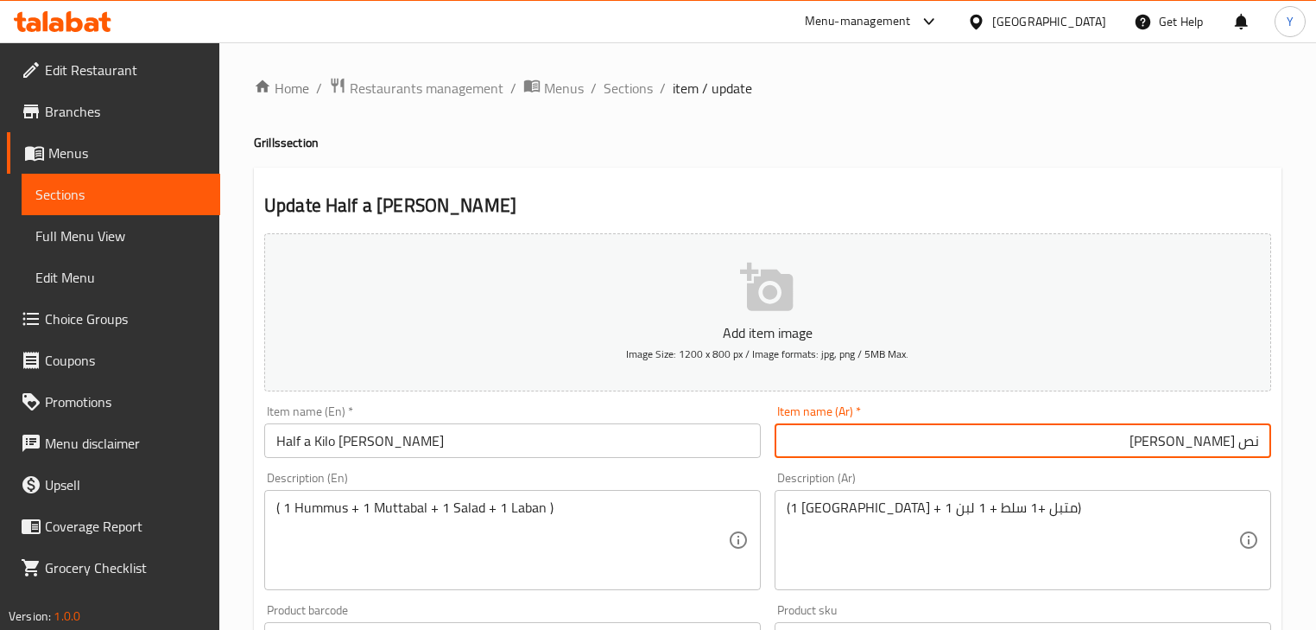
click at [304, 439] on input "Half a Kilo [PERSON_NAME]" at bounding box center [512, 440] width 497 height 35
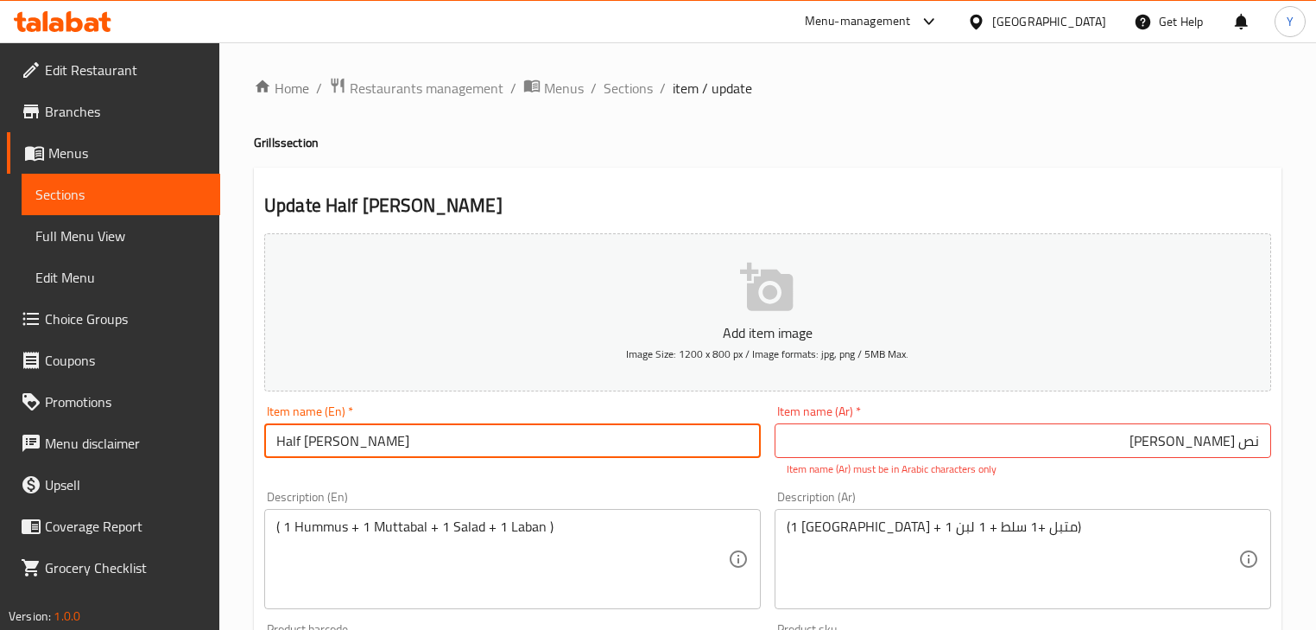
type input "Half [PERSON_NAME]"
click at [1145, 446] on input "نص [PERSON_NAME]" at bounding box center [1023, 440] width 497 height 35
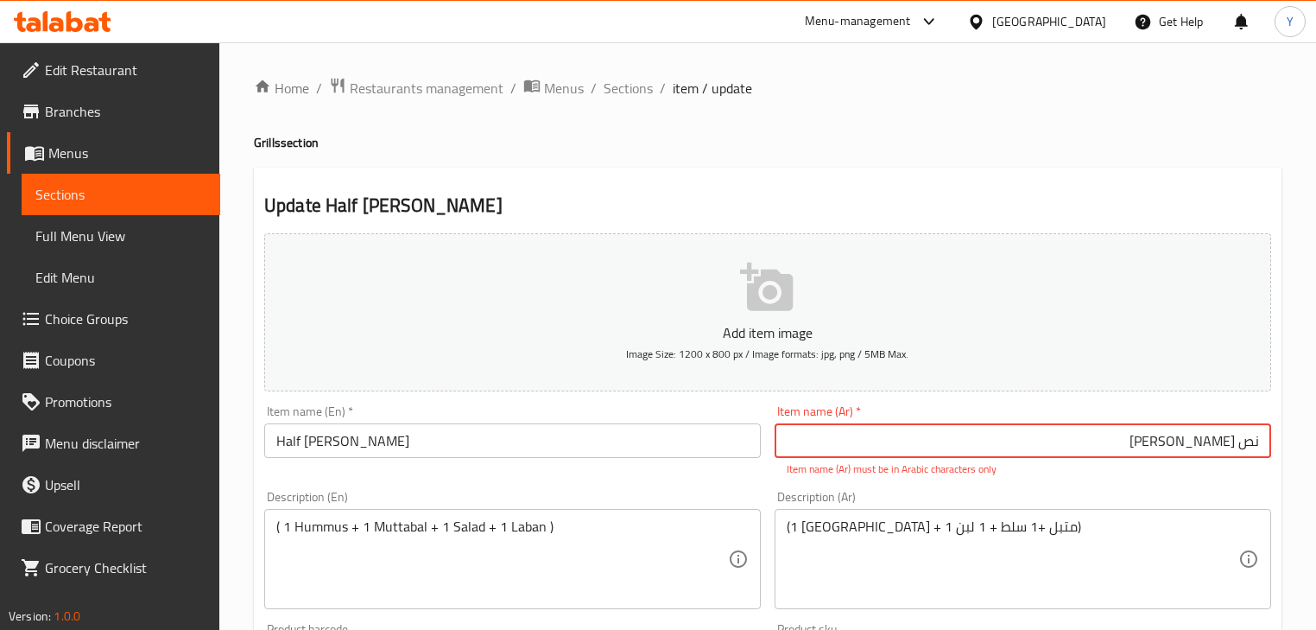
click at [1145, 446] on input "نص [PERSON_NAME]" at bounding box center [1023, 440] width 497 height 35
click at [1190, 445] on input "نص [PERSON_NAME]" at bounding box center [1023, 440] width 497 height 35
click at [1102, 147] on h4 "Grills section" at bounding box center [768, 142] width 1028 height 17
click at [1221, 453] on input "نص [PERSON_NAME]" at bounding box center [1023, 440] width 497 height 35
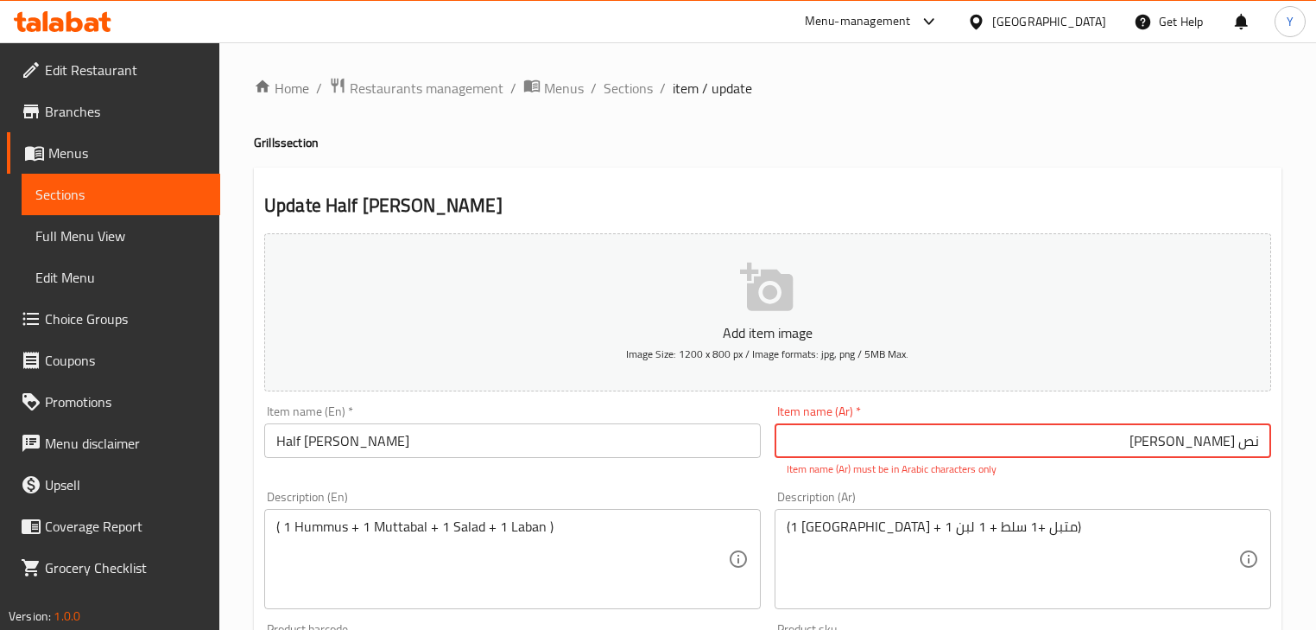
click at [1221, 453] on input "نص [PERSON_NAME]" at bounding box center [1023, 440] width 497 height 35
type input "نص كيلو شيش طاووق"
click at [1177, 147] on h4 "Grills section" at bounding box center [768, 142] width 1028 height 17
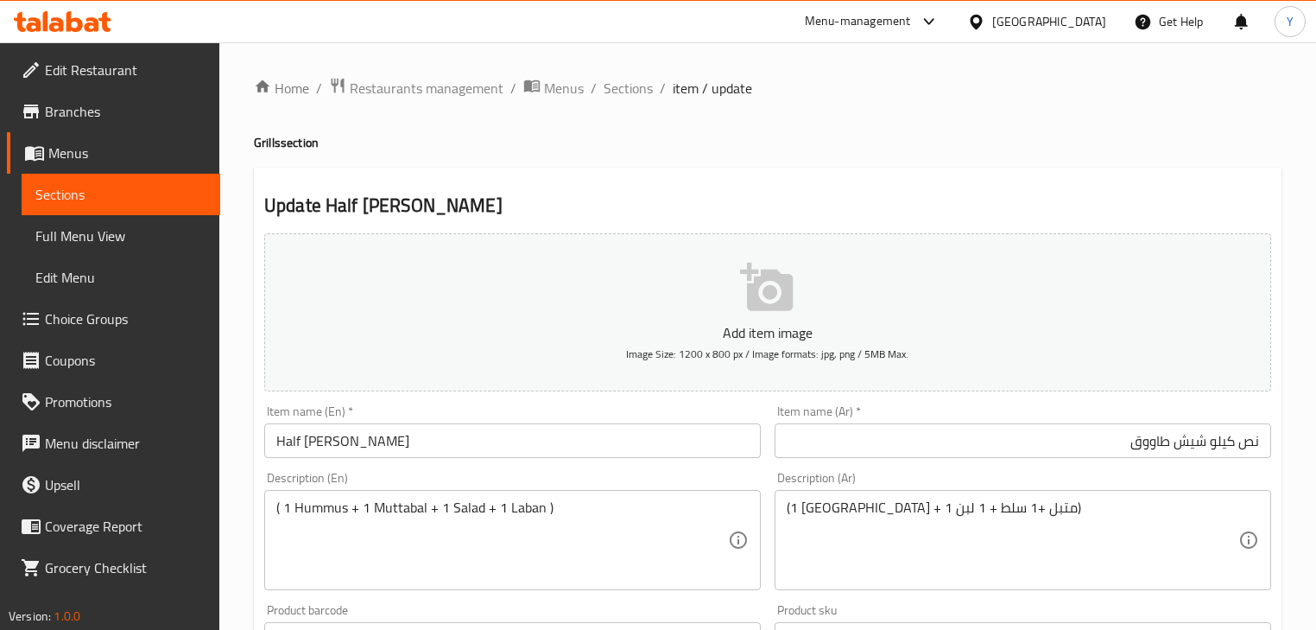
click at [1196, 162] on div "Home / Restaurants management / Menus / Sections / item / update Grills section…" at bounding box center [768, 631] width 1028 height 1109
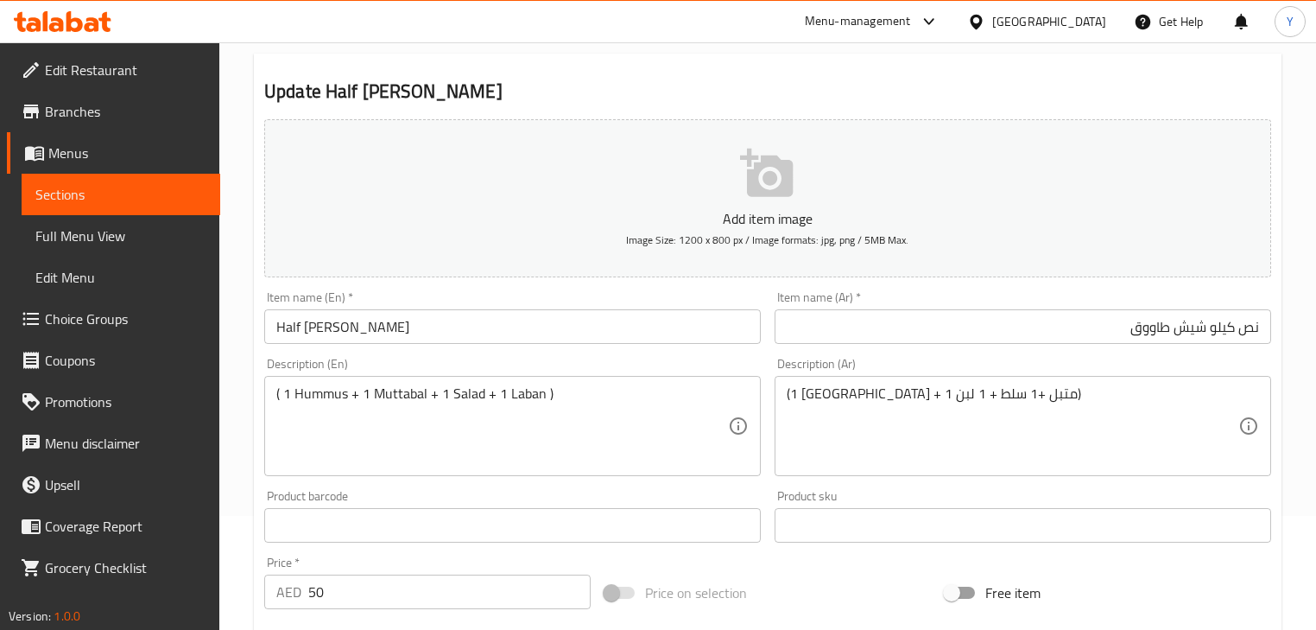
scroll to position [138, 0]
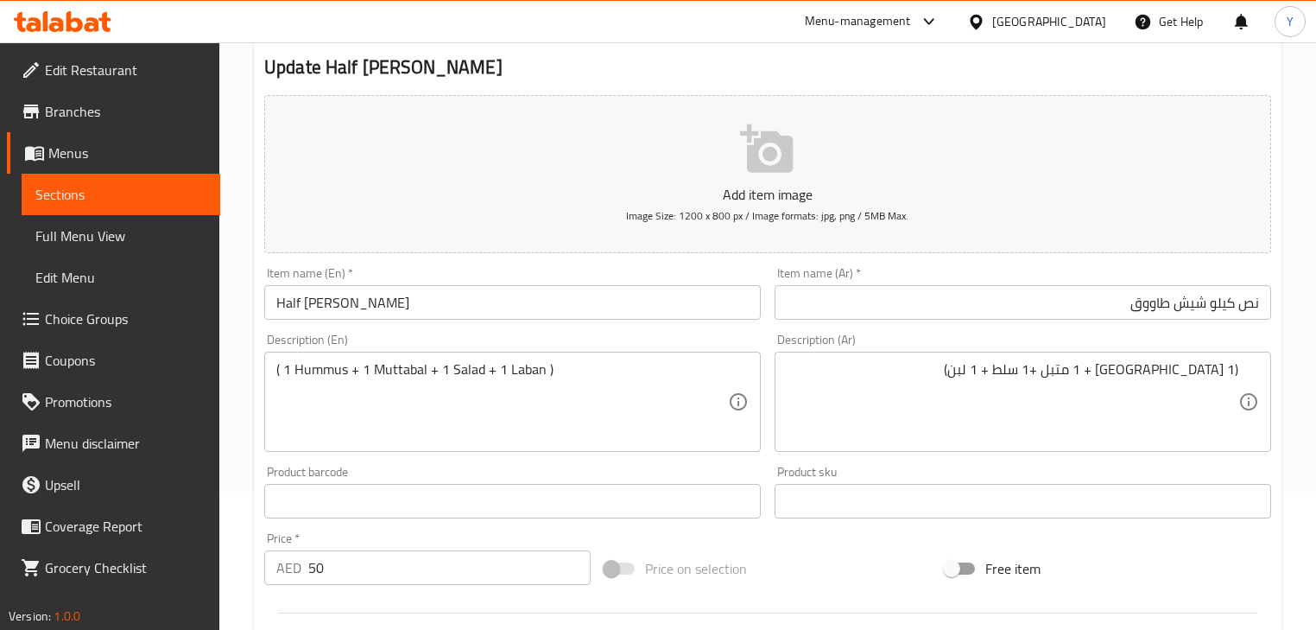
click at [1215, 76] on h2 "Update Half [PERSON_NAME]" at bounding box center [767, 67] width 1007 height 26
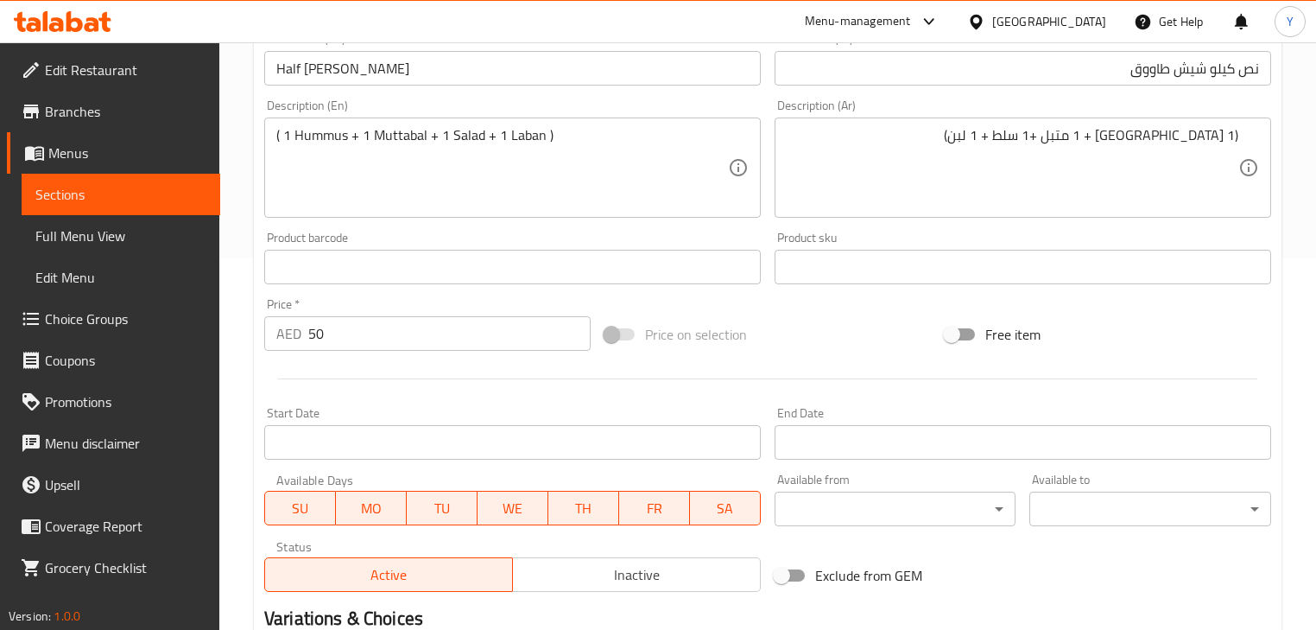
scroll to position [591, 0]
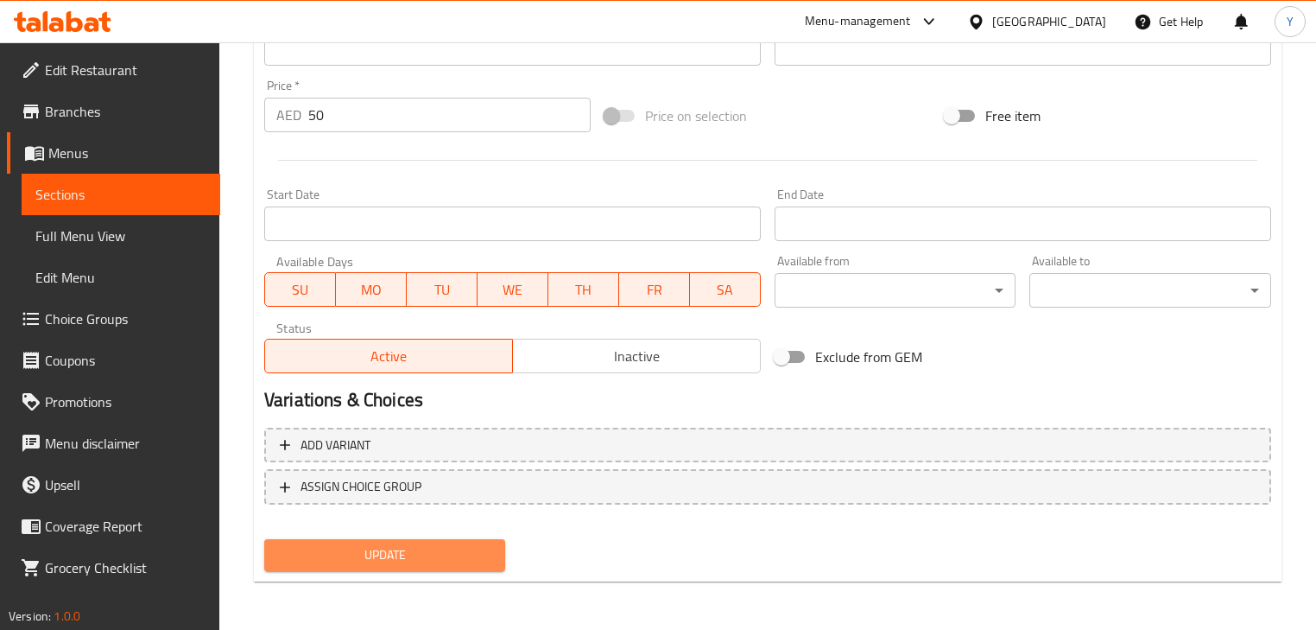
click at [468, 549] on span "Update" at bounding box center [384, 555] width 213 height 22
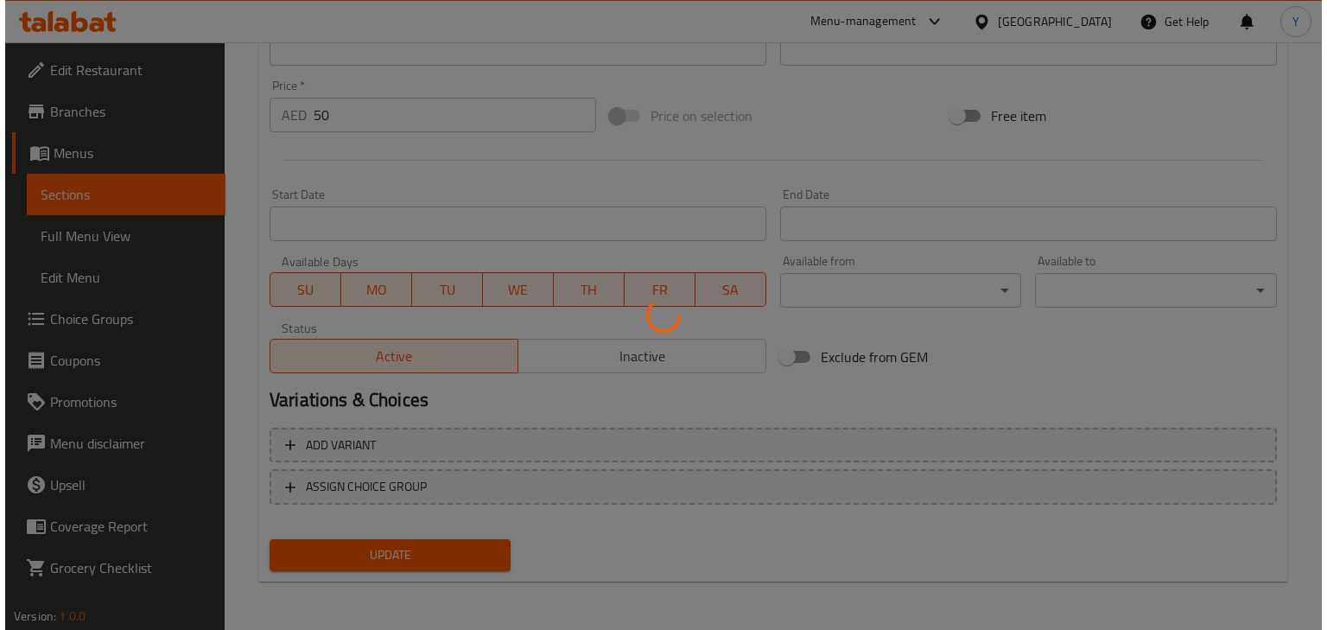
scroll to position [0, 0]
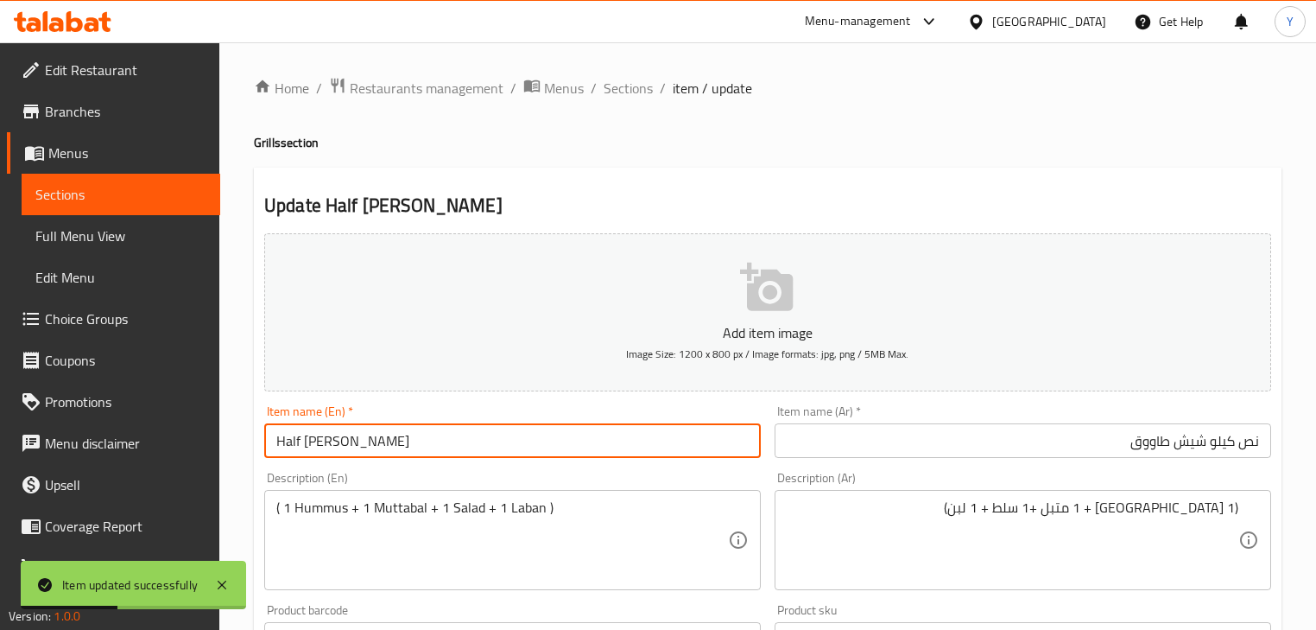
drag, startPoint x: 432, startPoint y: 441, endPoint x: 326, endPoint y: 451, distance: 106.7
click at [326, 451] on input "Half [PERSON_NAME]" at bounding box center [512, 440] width 497 height 35
click at [623, 66] on div "Home / Restaurants management / Menus / Sections / item / update Grills section…" at bounding box center [767, 631] width 1097 height 1178
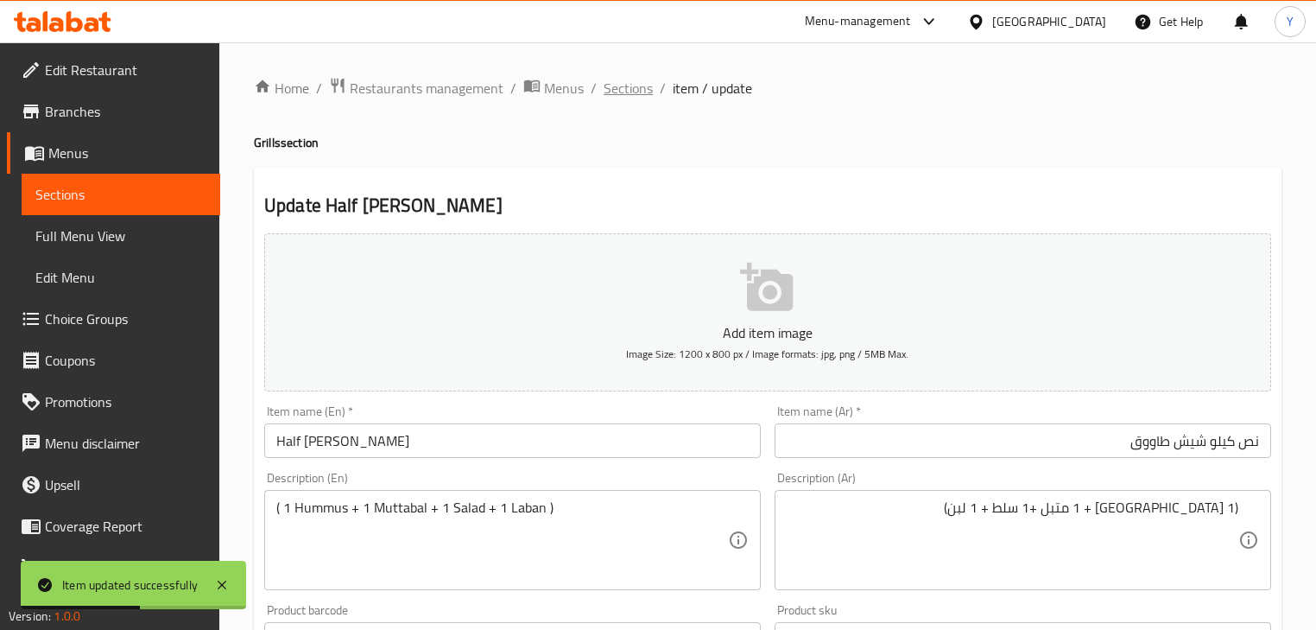
click at [622, 91] on span "Sections" at bounding box center [628, 88] width 49 height 21
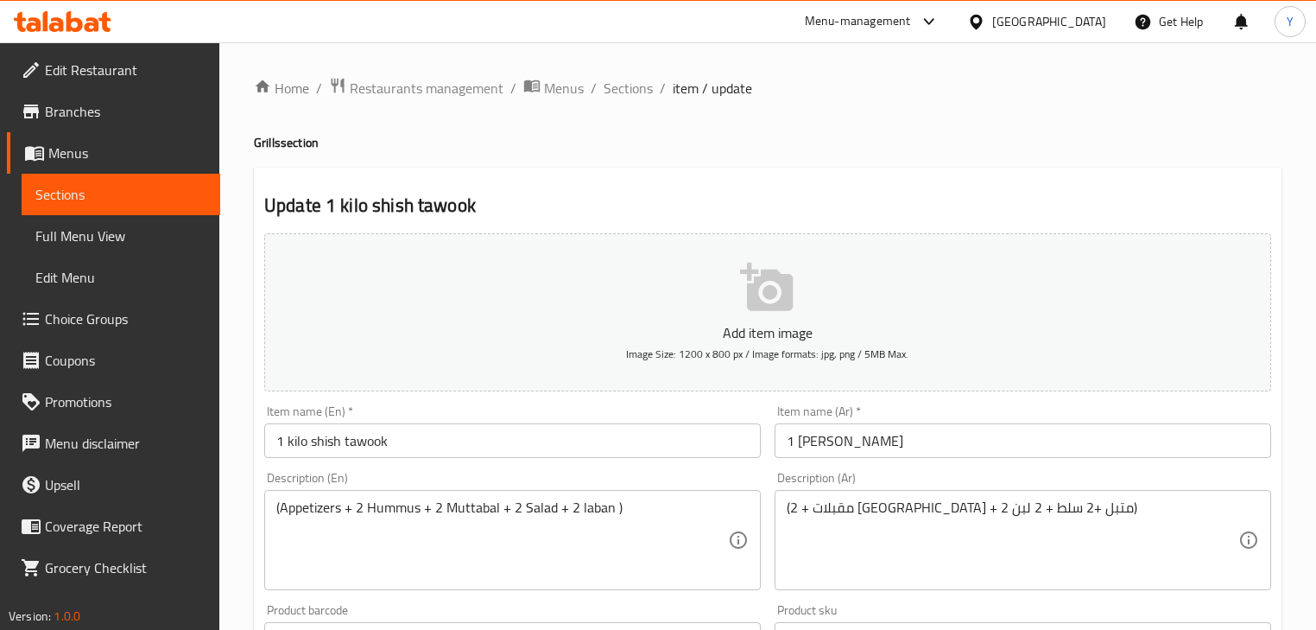
click at [314, 445] on input "1 kilo shish tawook" at bounding box center [512, 440] width 497 height 35
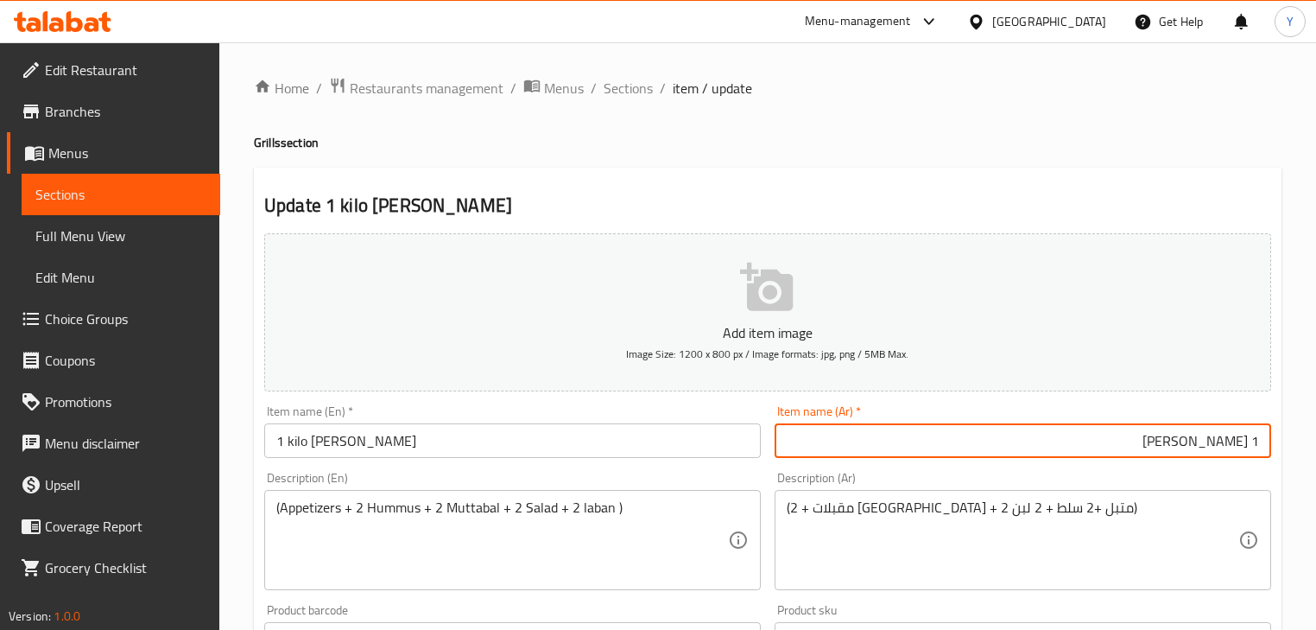
click at [289, 435] on input "1 kilo [PERSON_NAME]" at bounding box center [512, 440] width 497 height 35
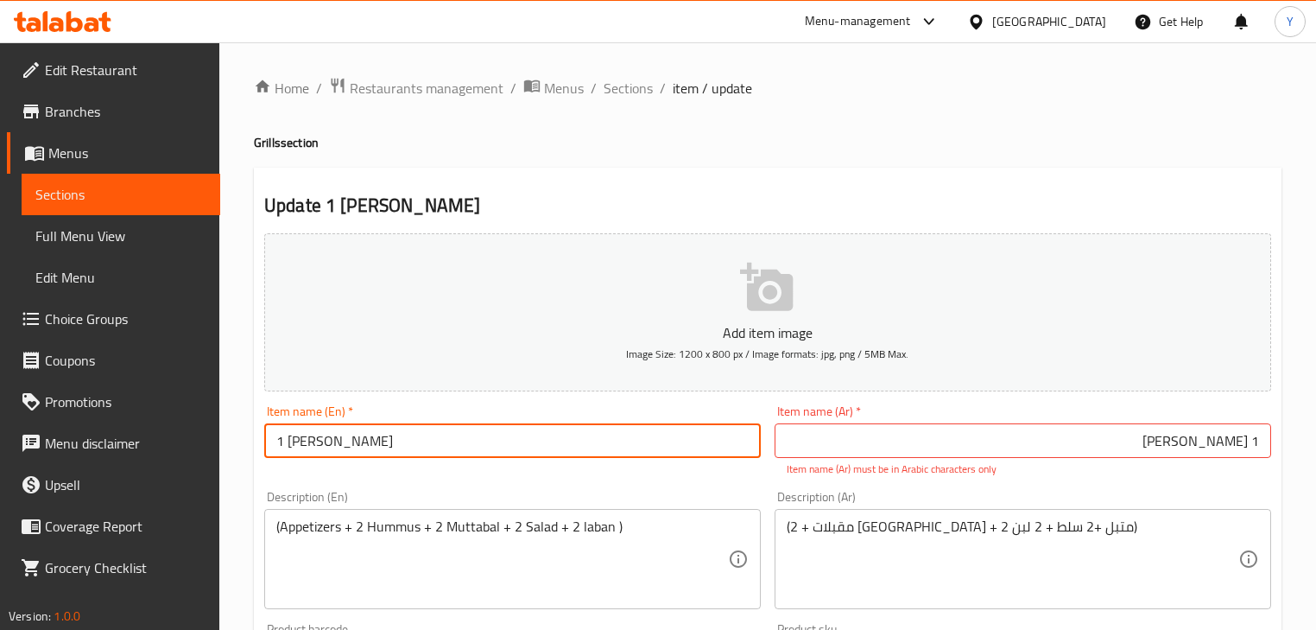
type input "1 [PERSON_NAME]"
click at [881, 435] on input "1 [PERSON_NAME]" at bounding box center [1023, 440] width 497 height 35
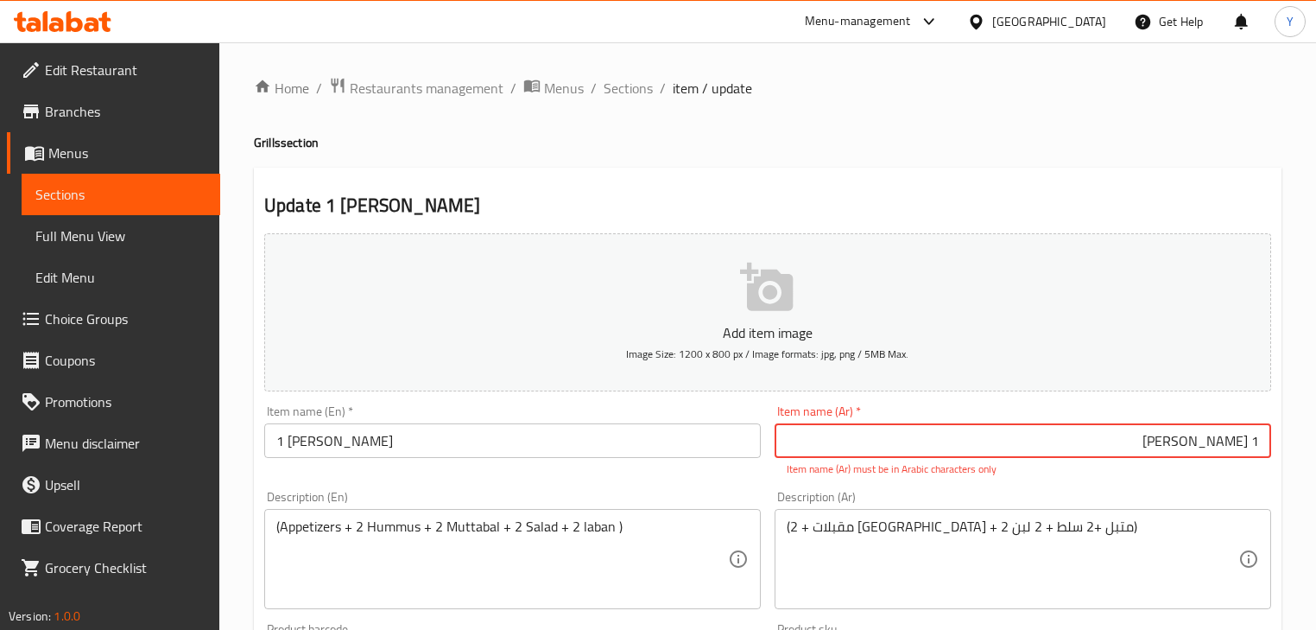
click at [1151, 452] on input "1 [PERSON_NAME]" at bounding box center [1023, 440] width 497 height 35
type input "1 كيلو شيش طاووق"
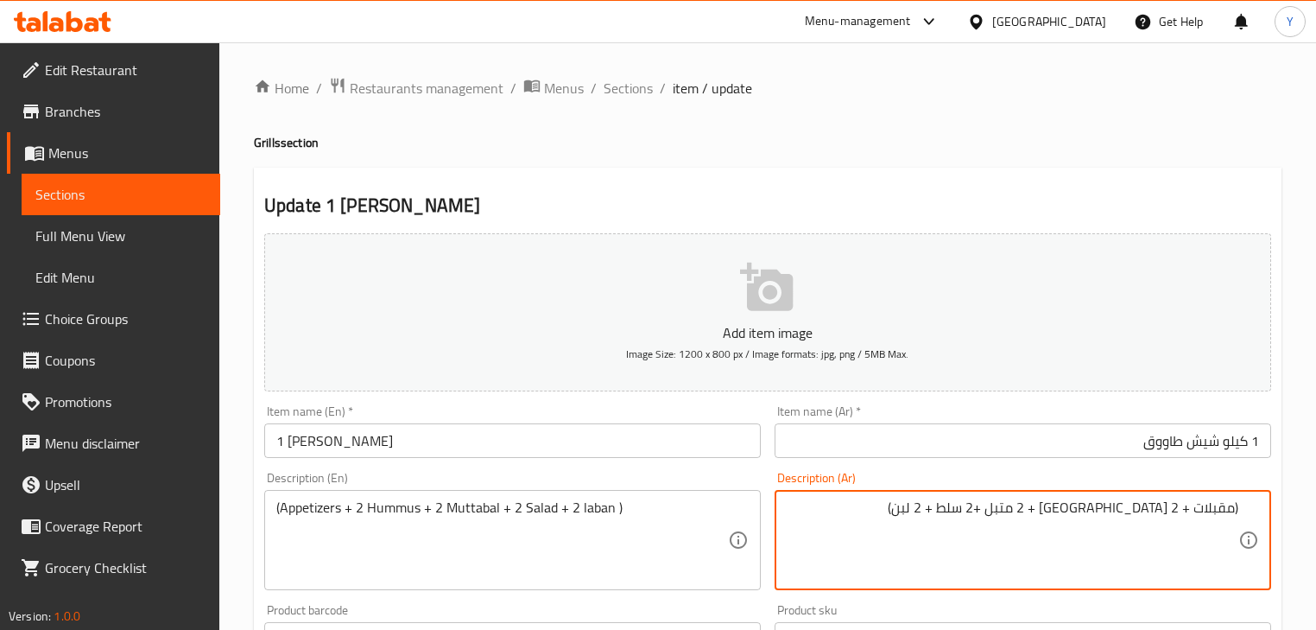
click at [936, 150] on h4 "Grills section" at bounding box center [768, 142] width 1028 height 17
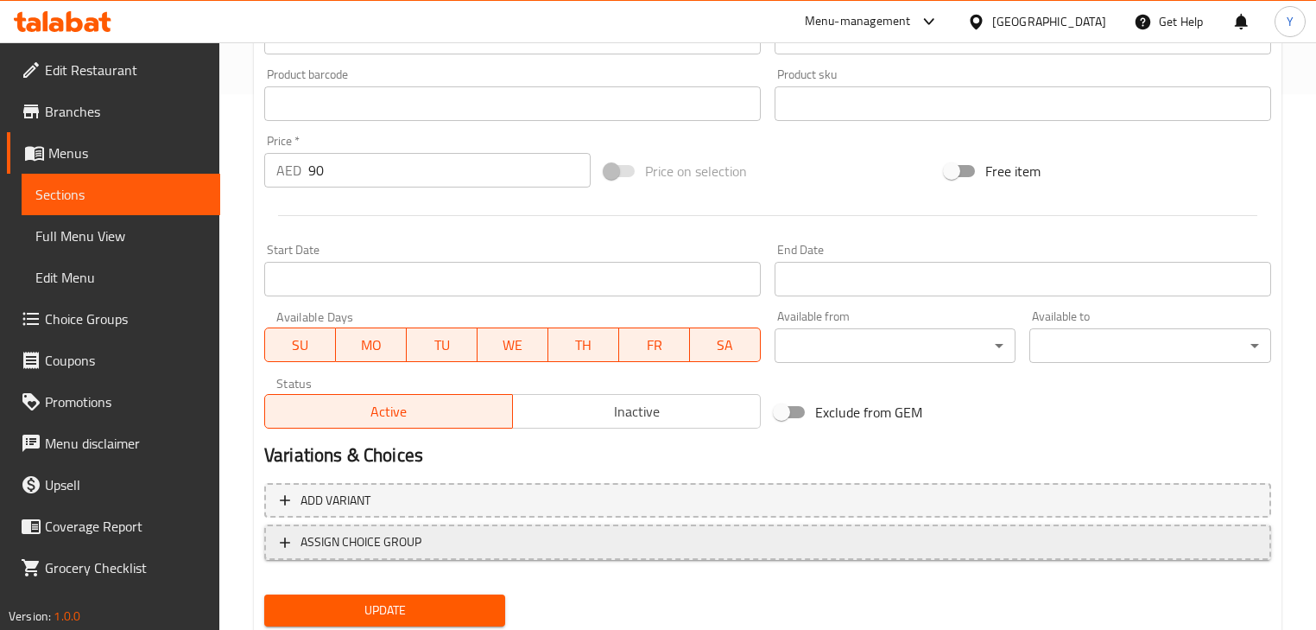
scroll to position [591, 0]
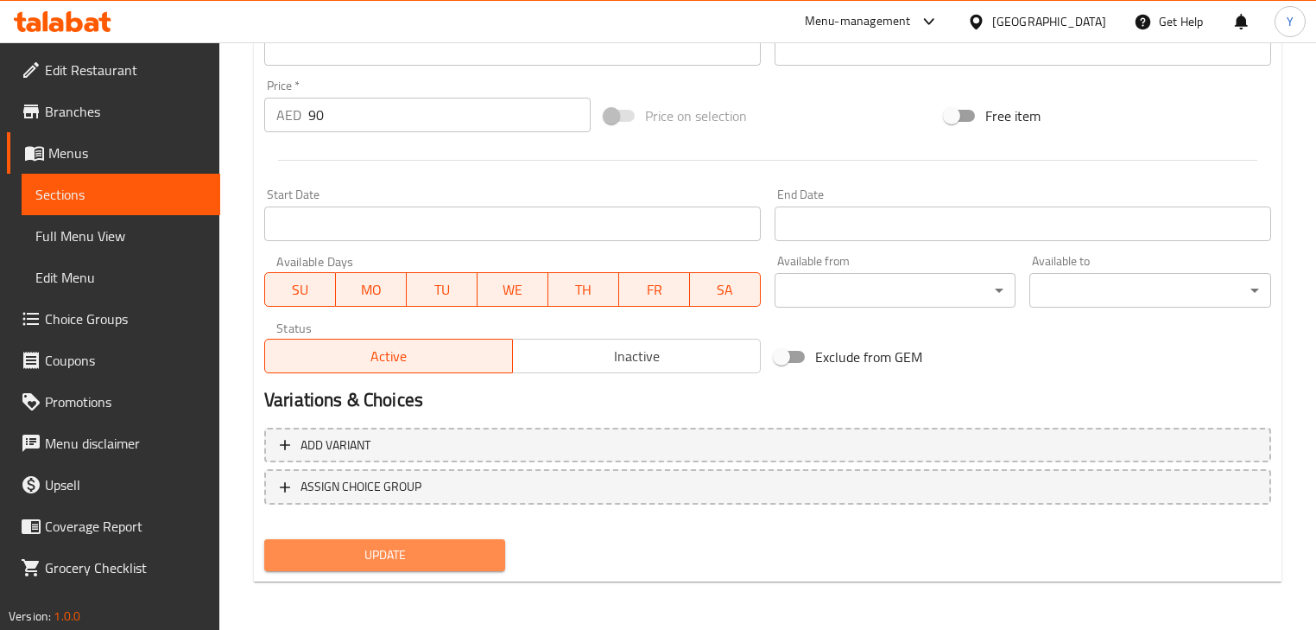
click at [451, 565] on span "Update" at bounding box center [384, 555] width 213 height 22
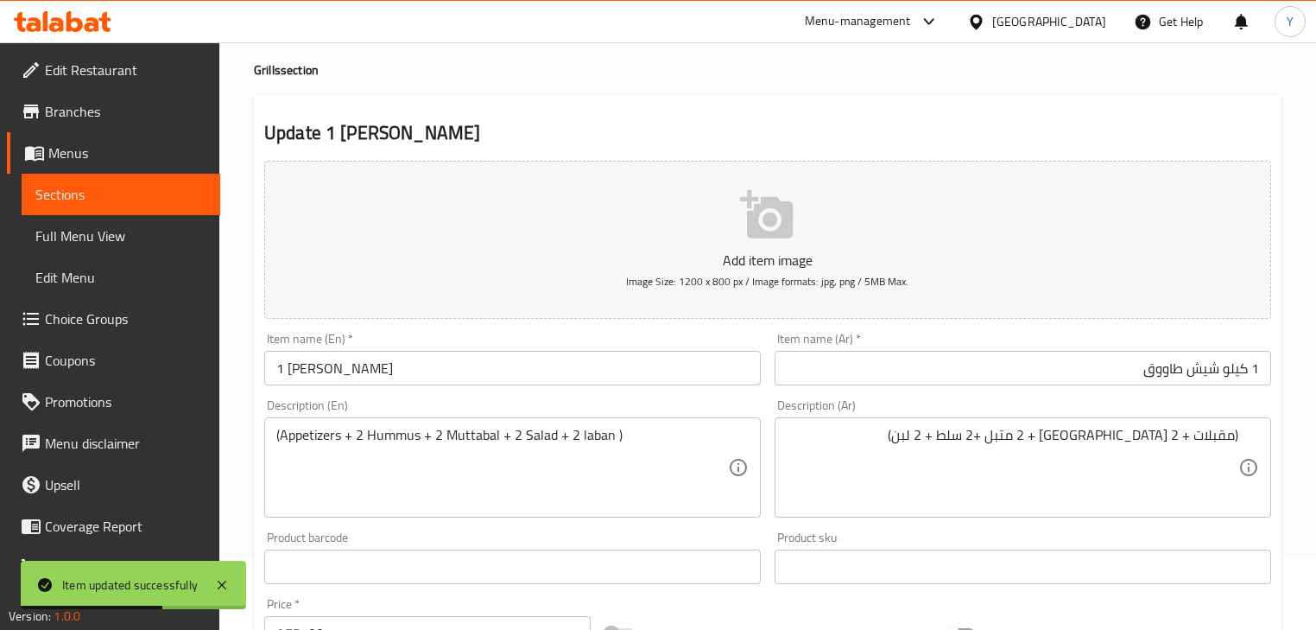
scroll to position [0, 0]
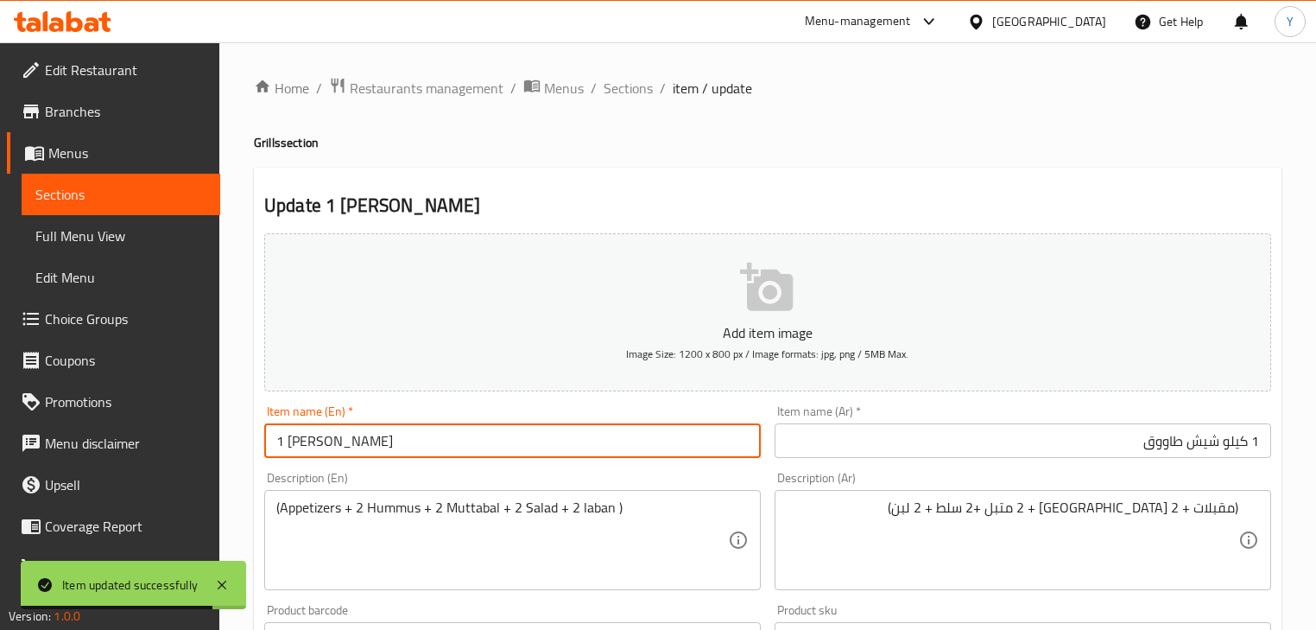
drag, startPoint x: 425, startPoint y: 454, endPoint x: 314, endPoint y: 456, distance: 110.6
click at [314, 456] on input "1 [PERSON_NAME]" at bounding box center [512, 440] width 497 height 35
click at [614, 89] on span "Sections" at bounding box center [628, 88] width 49 height 21
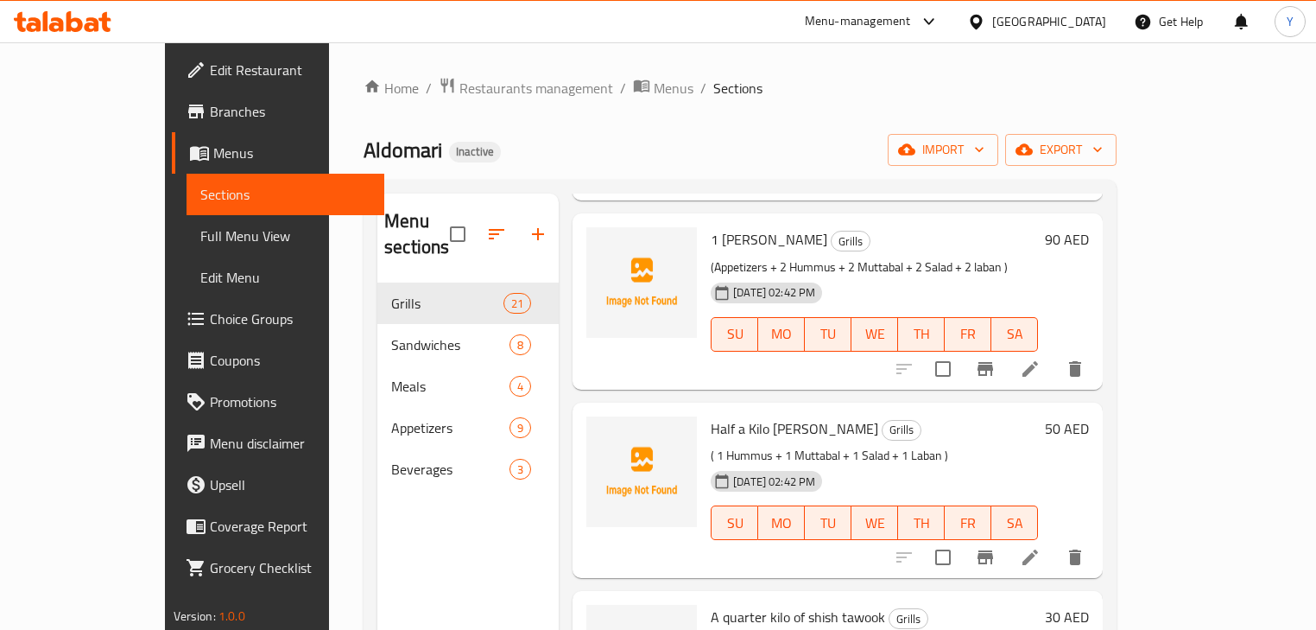
scroll to position [1881, 0]
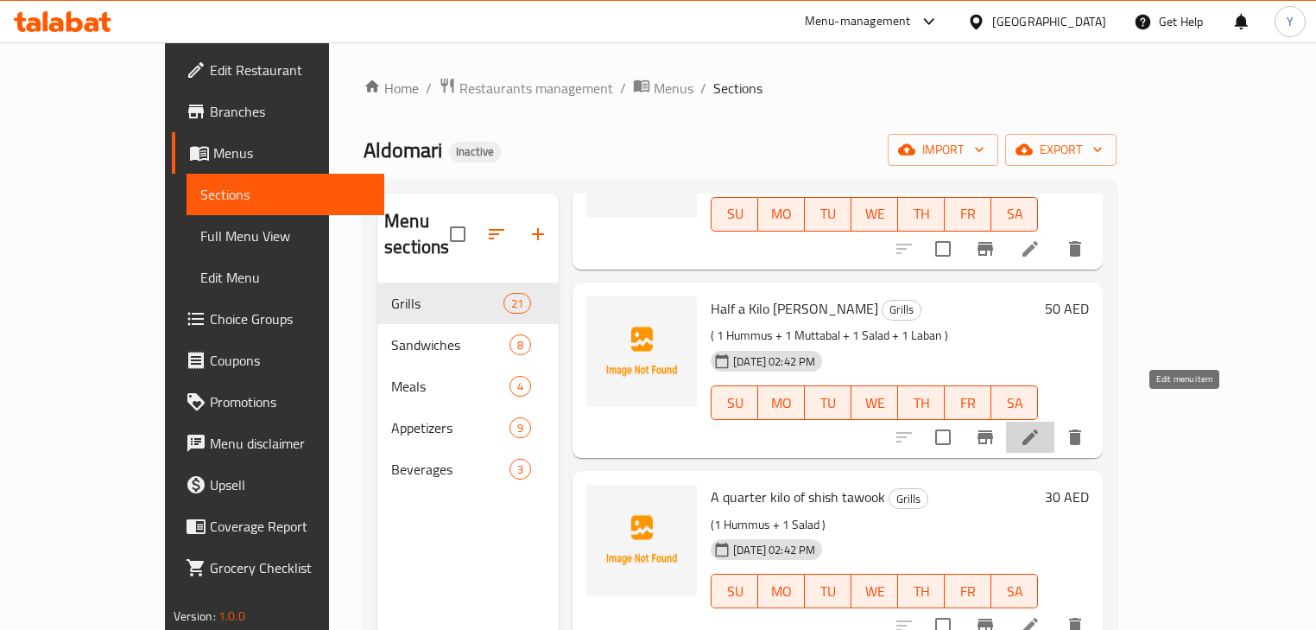
click at [1041, 427] on icon at bounding box center [1030, 437] width 21 height 21
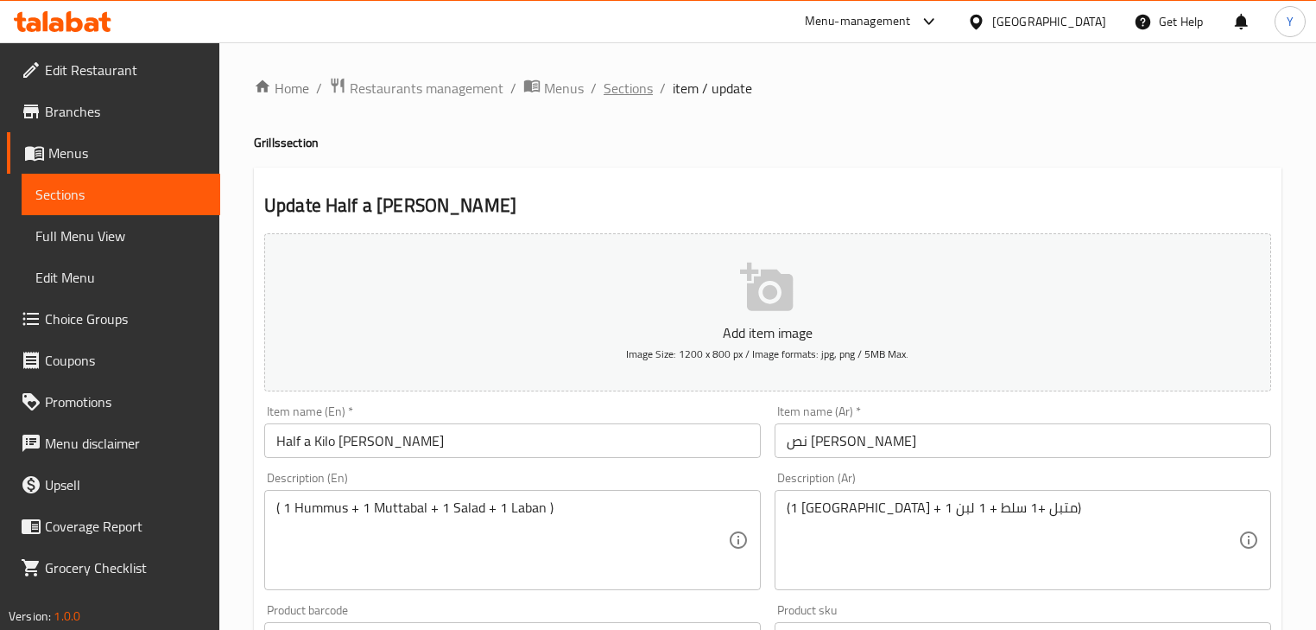
click at [636, 97] on span "Sections" at bounding box center [628, 88] width 49 height 21
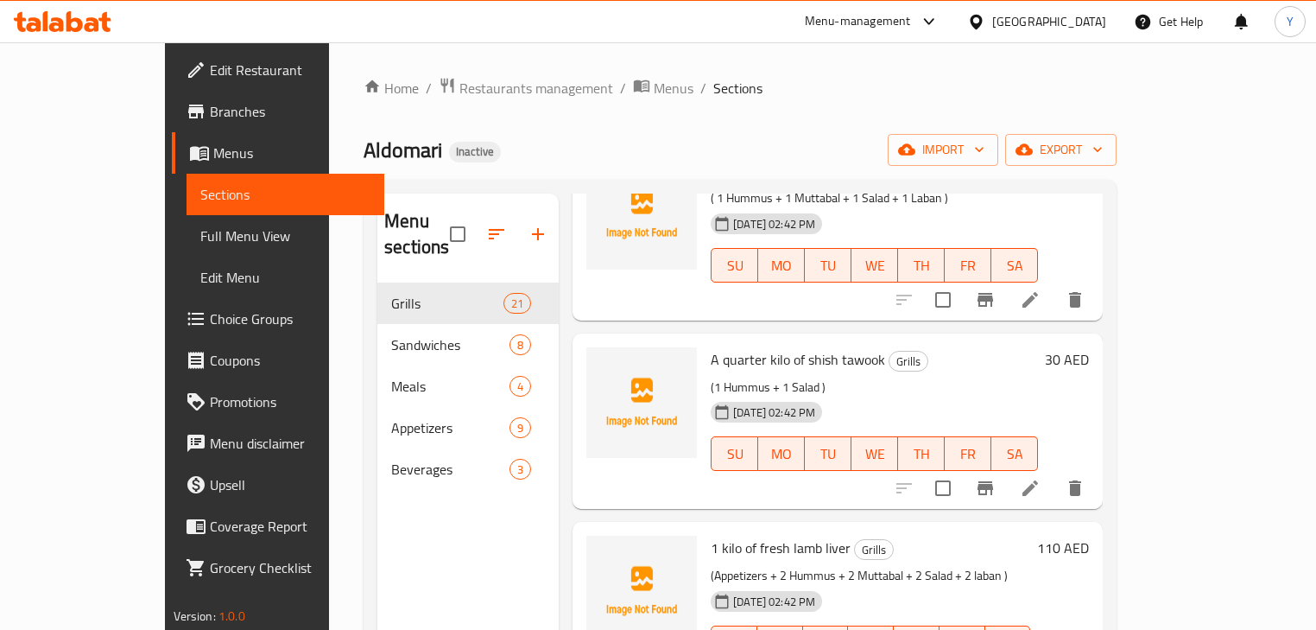
scroll to position [2019, 0]
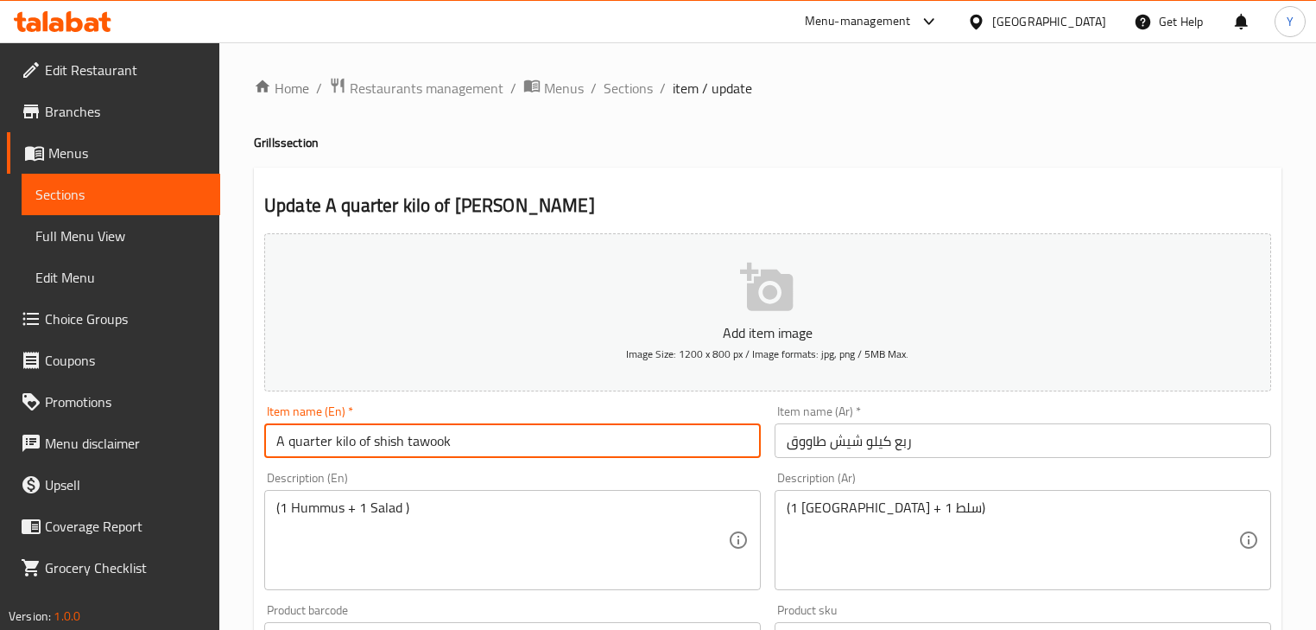
drag, startPoint x: 290, startPoint y: 440, endPoint x: 173, endPoint y: 442, distance: 117.5
click at [176, 442] on div "Edit Restaurant Branches Menus Sections Full Menu View Edit Menu Choice Groups …" at bounding box center [658, 631] width 1316 height 1178
type input "Quarter [PERSON_NAME]"
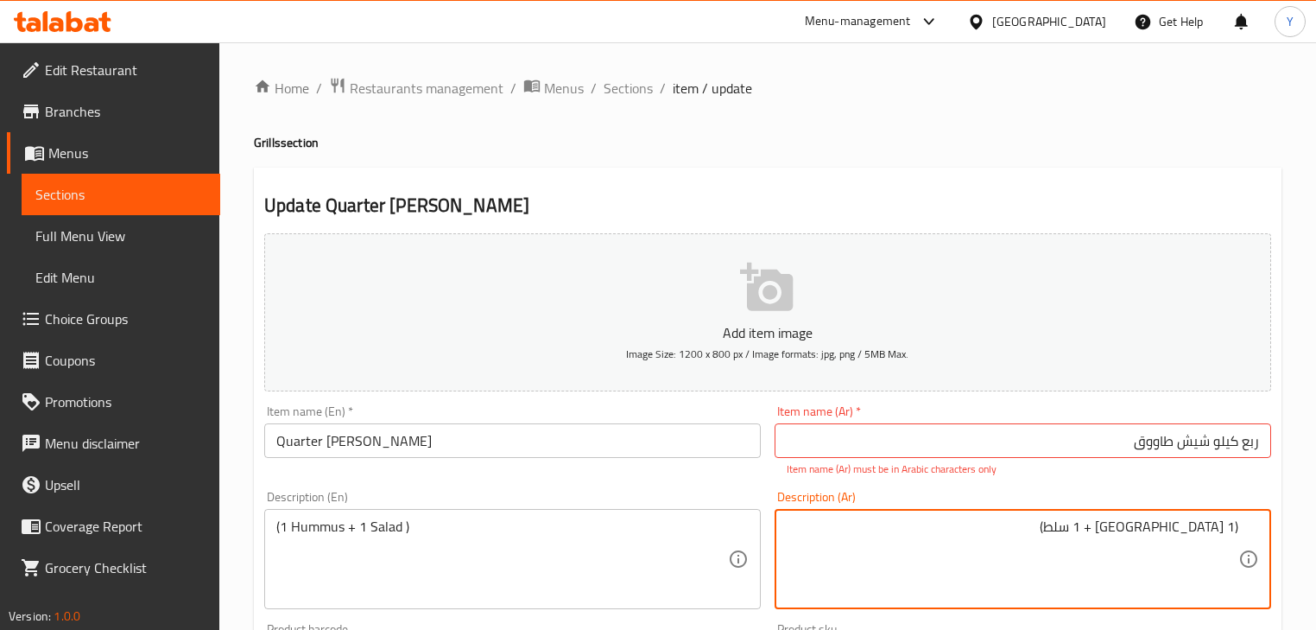
click at [985, 166] on div "Home / Restaurants management / Menus / Sections / item / update Grills section…" at bounding box center [768, 641] width 1028 height 1128
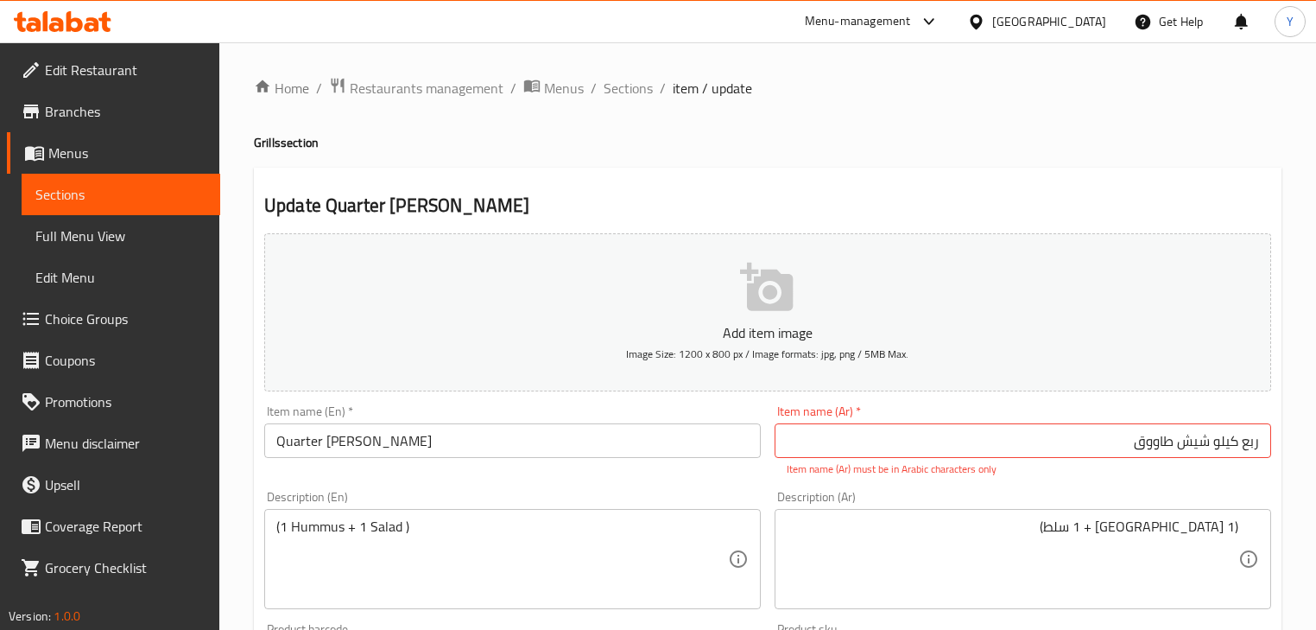
click at [1183, 439] on input "ربع كیلو شیش طاووق" at bounding box center [1023, 440] width 497 height 35
click at [1228, 446] on input "ربع كیلو شیش طاووق" at bounding box center [1023, 440] width 497 height 35
drag, startPoint x: 1228, startPoint y: 446, endPoint x: 1206, endPoint y: 446, distance: 22.5
click at [1206, 446] on input "ربع كیلو شیش طاووق" at bounding box center [1023, 440] width 497 height 35
type input "ربع كيلو شيش طاووق"
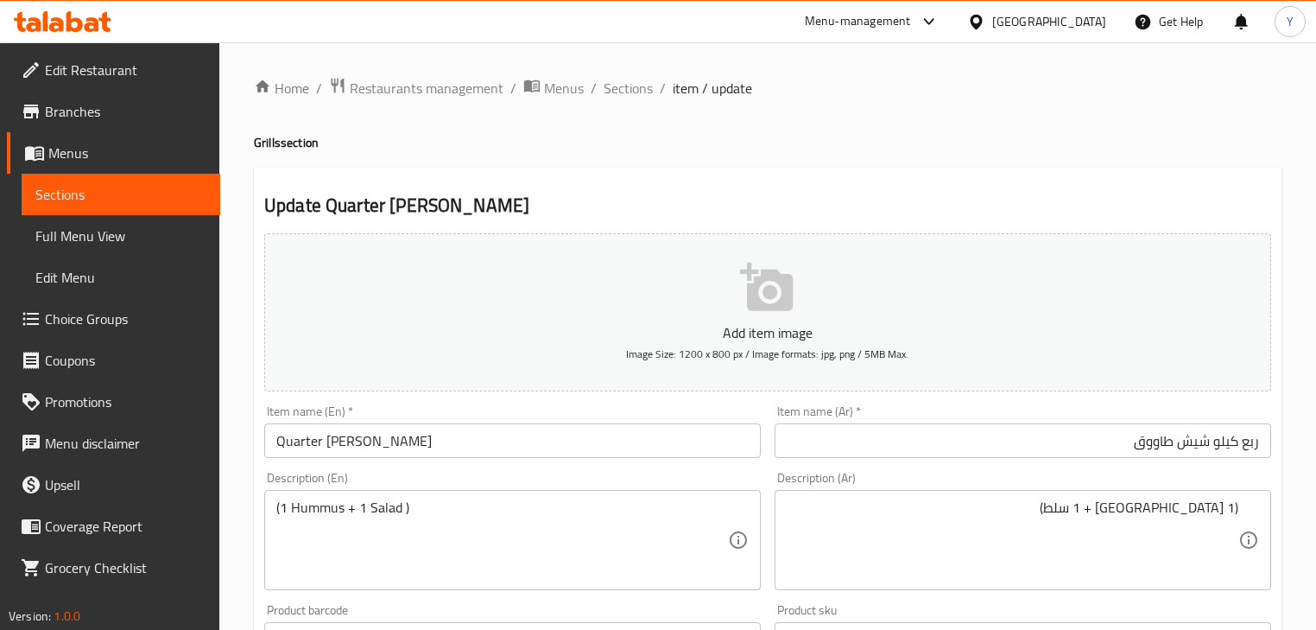
click at [1173, 117] on div "Home / Restaurants management / Menus / Sections / item / update Grills section…" at bounding box center [768, 631] width 1028 height 1109
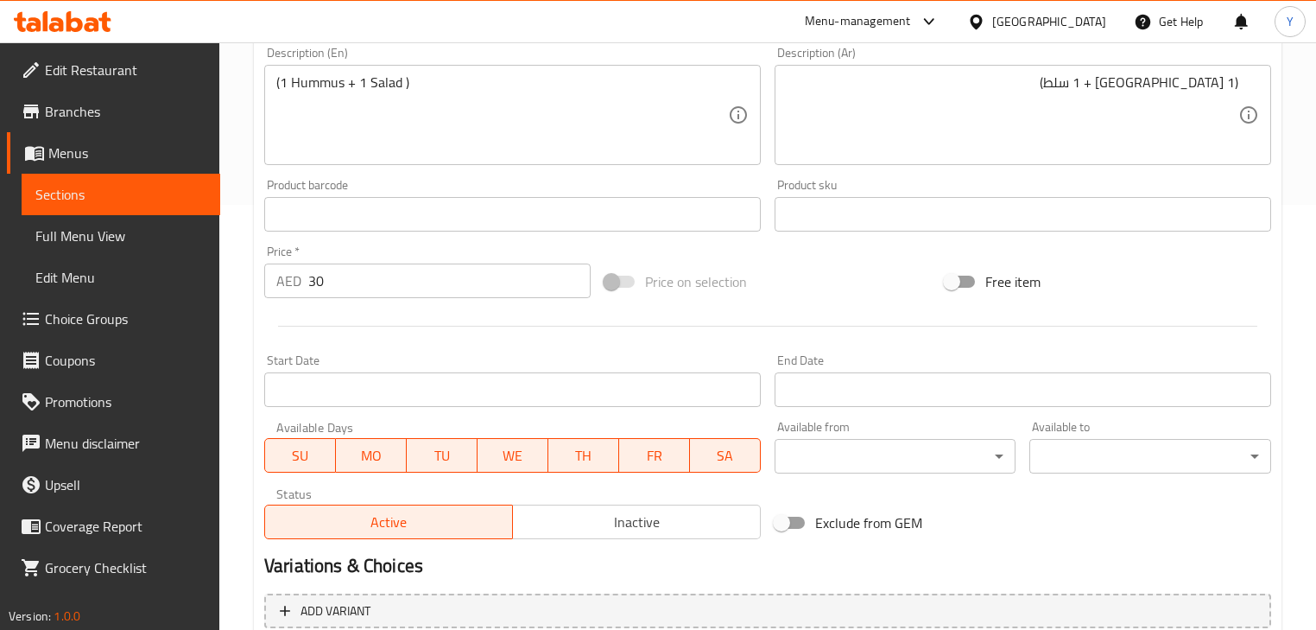
scroll to position [591, 0]
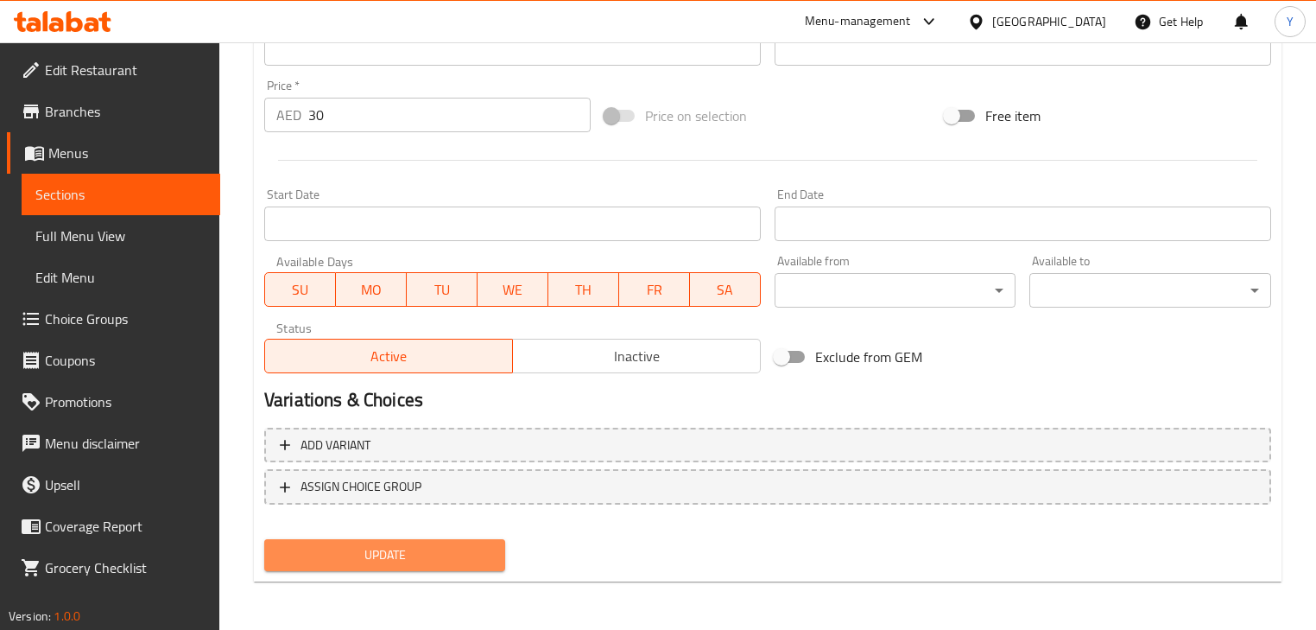
click at [444, 564] on span "Update" at bounding box center [384, 555] width 213 height 22
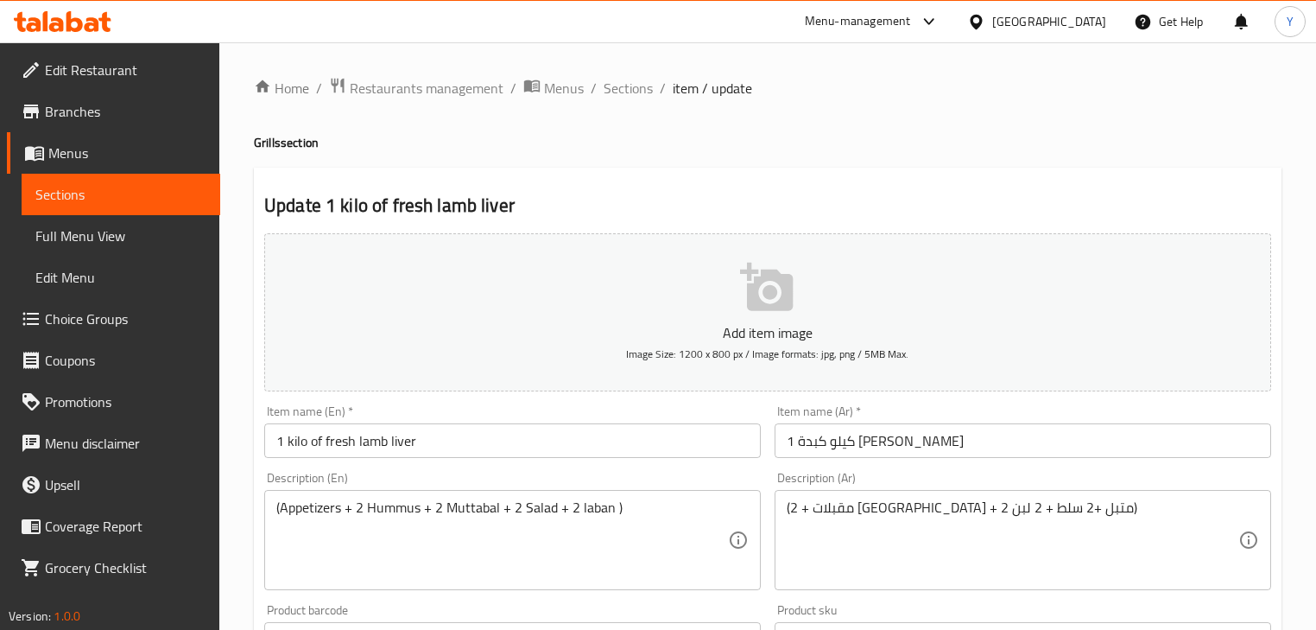
scroll to position [207, 0]
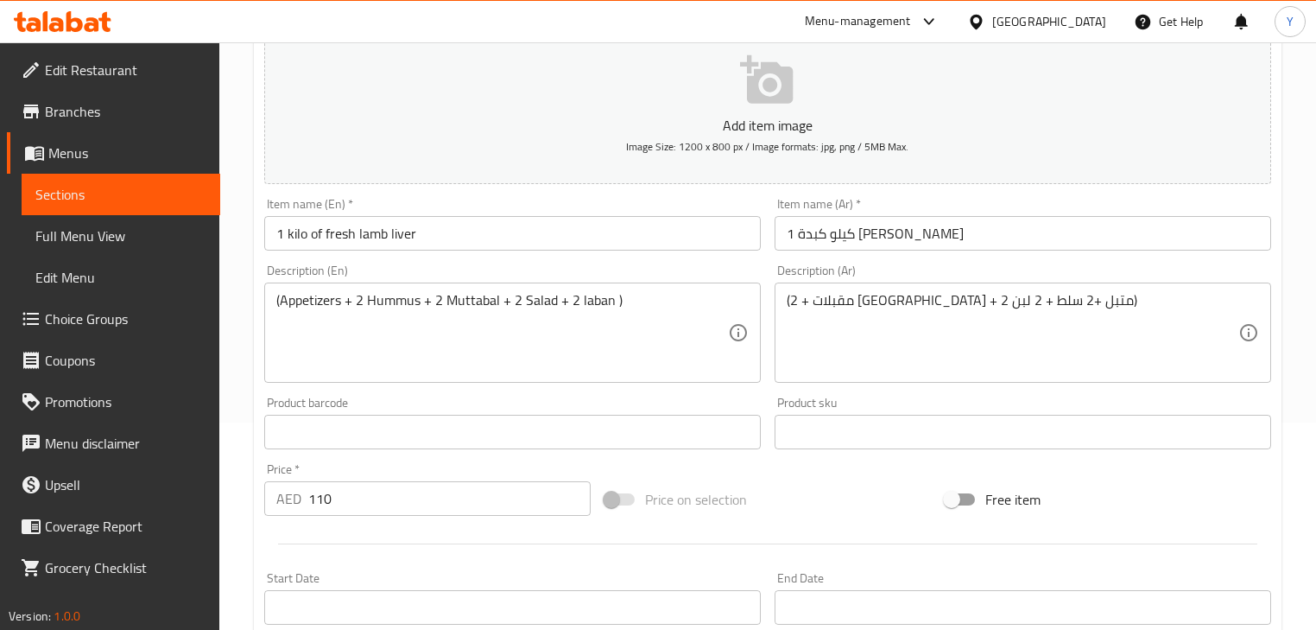
click at [294, 236] on input "1 kilo of fresh lamb liver" at bounding box center [512, 233] width 497 height 35
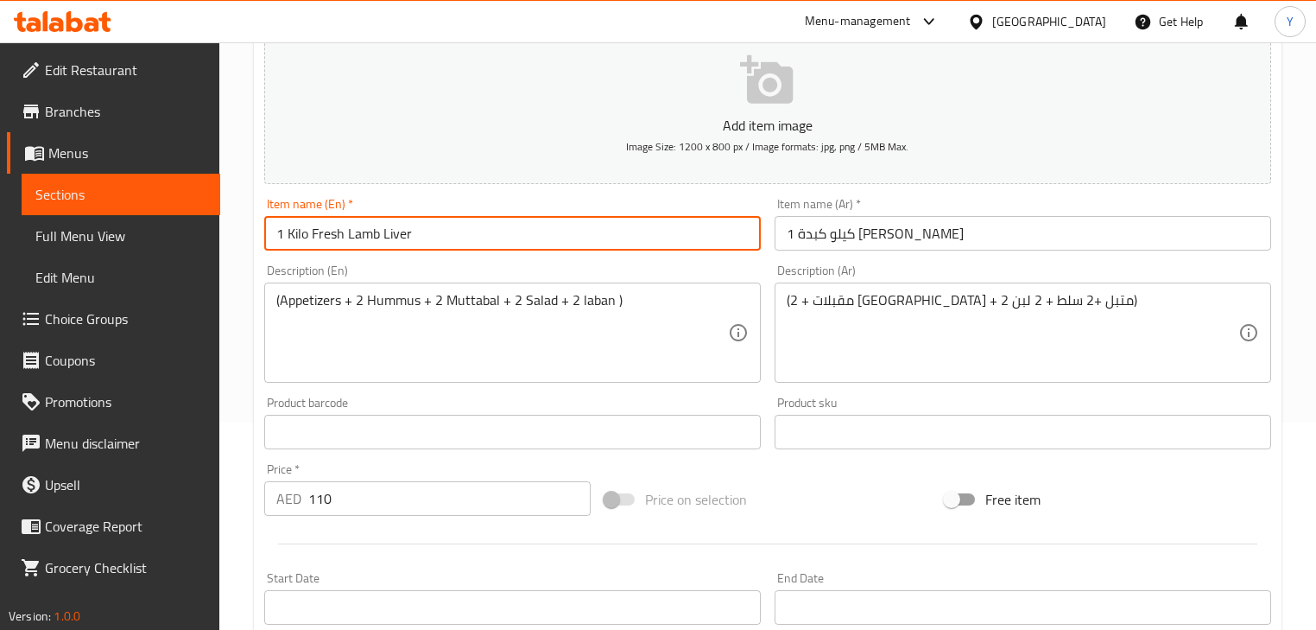
type input "1 Kilo Fresh Lamb Liver"
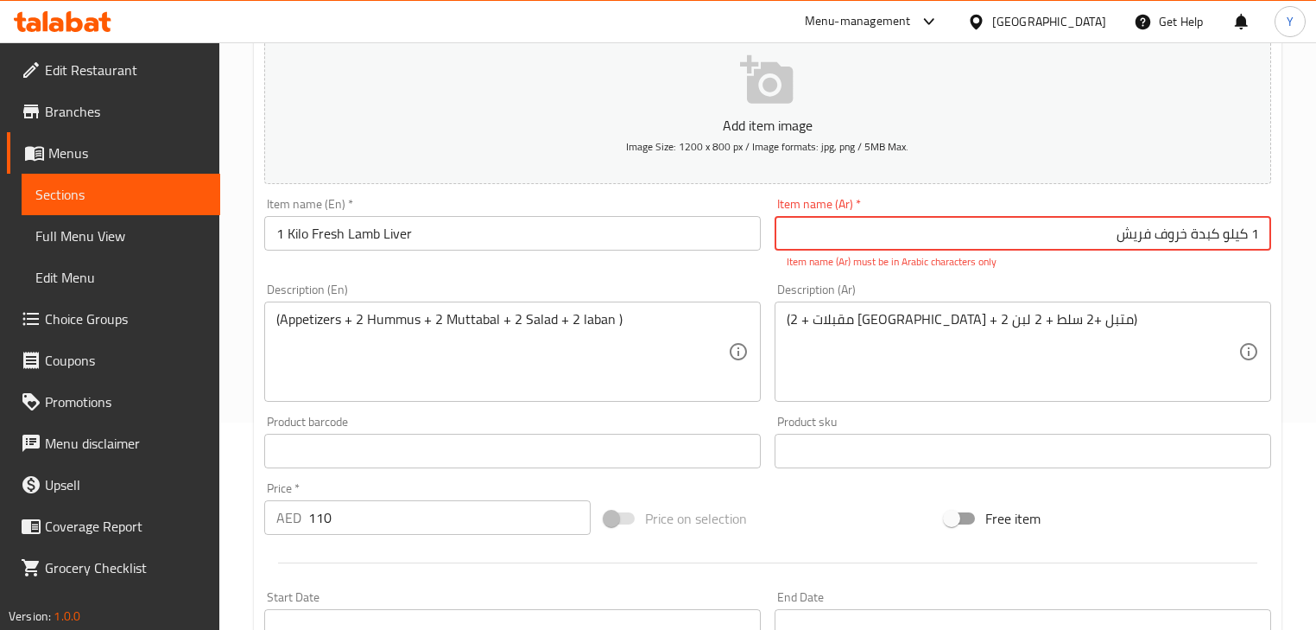
click at [1039, 201] on div "Item name (Ar)   * 1 كیلو كبدة خروف فريش Item name (Ar) * Item name (Ar) must b…" at bounding box center [1023, 234] width 497 height 72
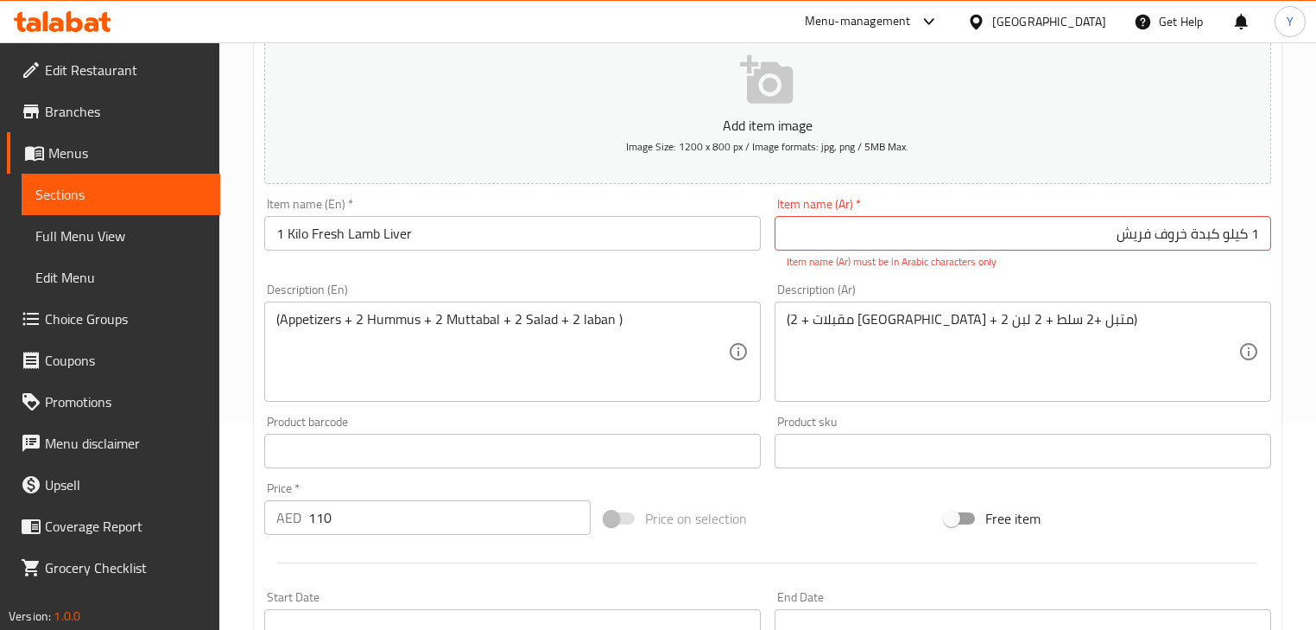
click at [1170, 235] on input "1 كیلو كبدة خروف فريش" at bounding box center [1023, 233] width 497 height 35
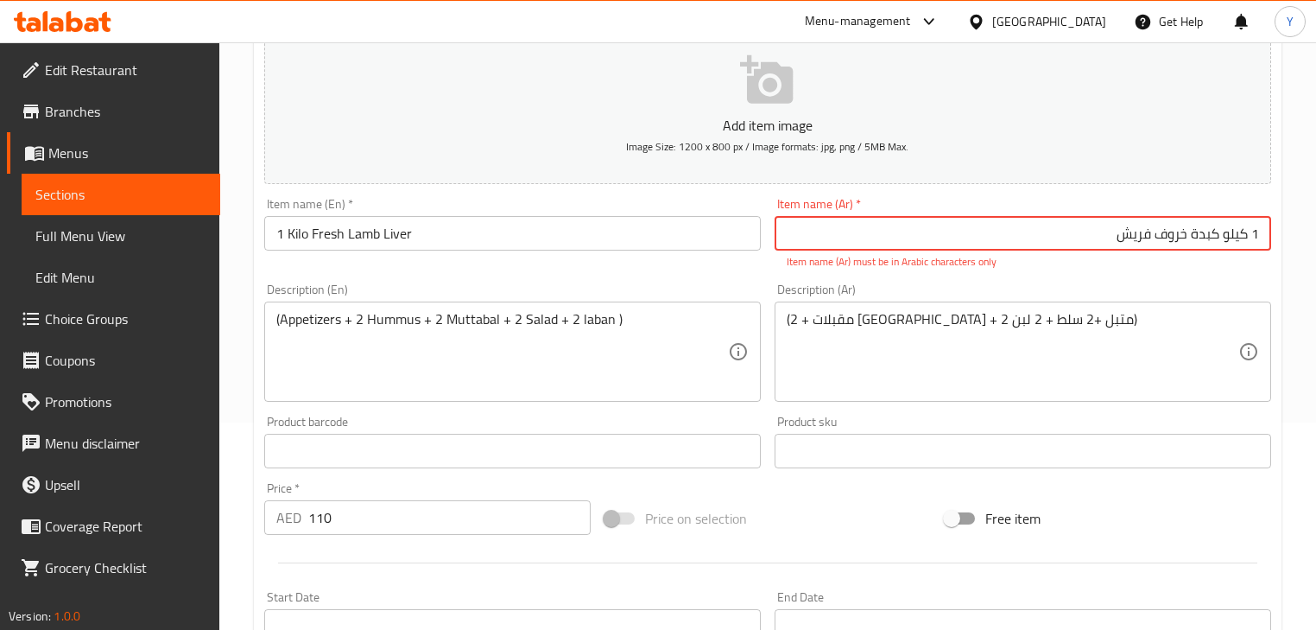
click at [1170, 235] on input "1 كیلو كبدة خروف فريش" at bounding box center [1023, 233] width 497 height 35
click at [1184, 212] on div "Item name (Ar)   * 1 كیلو كبدة خروف فريش Item name (Ar) * Item name (Ar) must b…" at bounding box center [1023, 234] width 497 height 72
click at [1200, 238] on input "1 كیلو كبدة خروف فريش" at bounding box center [1023, 233] width 497 height 35
click at [1238, 211] on div "Item name (Ar)   * 1 كیلو كبدة خروف فريش Item name (Ar) * Item name (Ar) must b…" at bounding box center [1023, 234] width 497 height 72
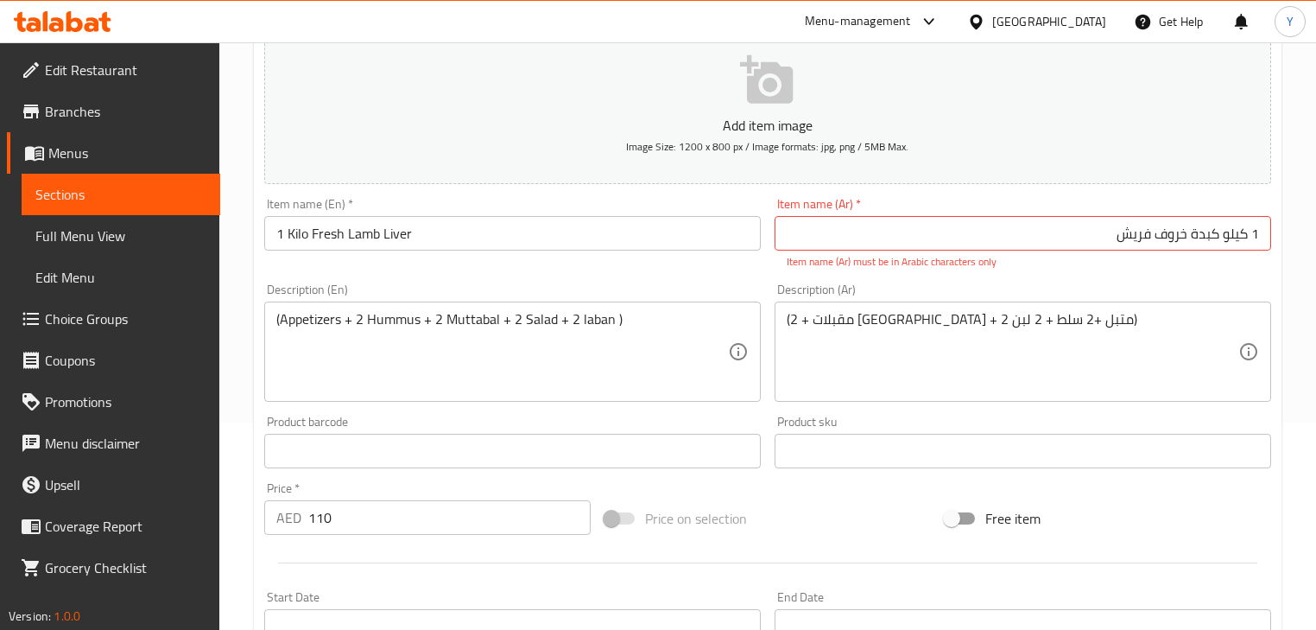
click at [1234, 235] on input "1 كیلو كبدة خروف فريش" at bounding box center [1023, 233] width 497 height 35
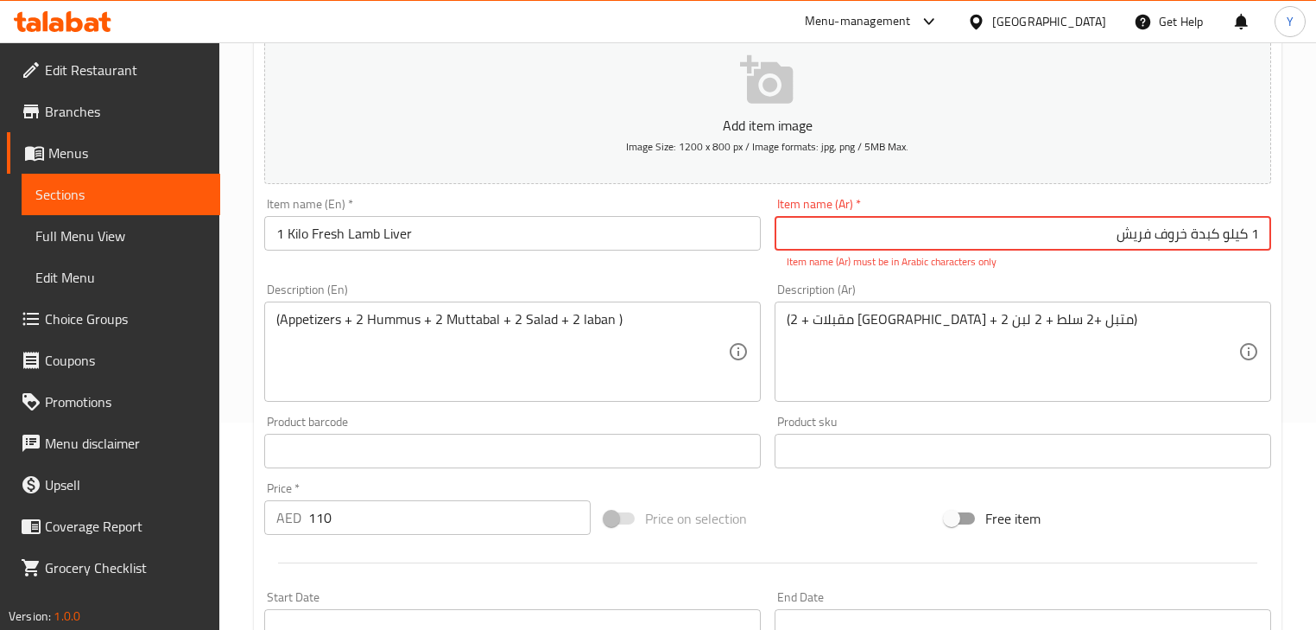
click at [1234, 235] on input "1 كیلو كبدة خروف فريش" at bounding box center [1023, 233] width 497 height 35
type input "1 كيلو كبدة خروف فريش"
click at [1223, 197] on div "Item name (Ar)   * 1 كيلو كبدة خروف فريش Item name (Ar) * Item name (Ar) must b…" at bounding box center [1023, 234] width 511 height 86
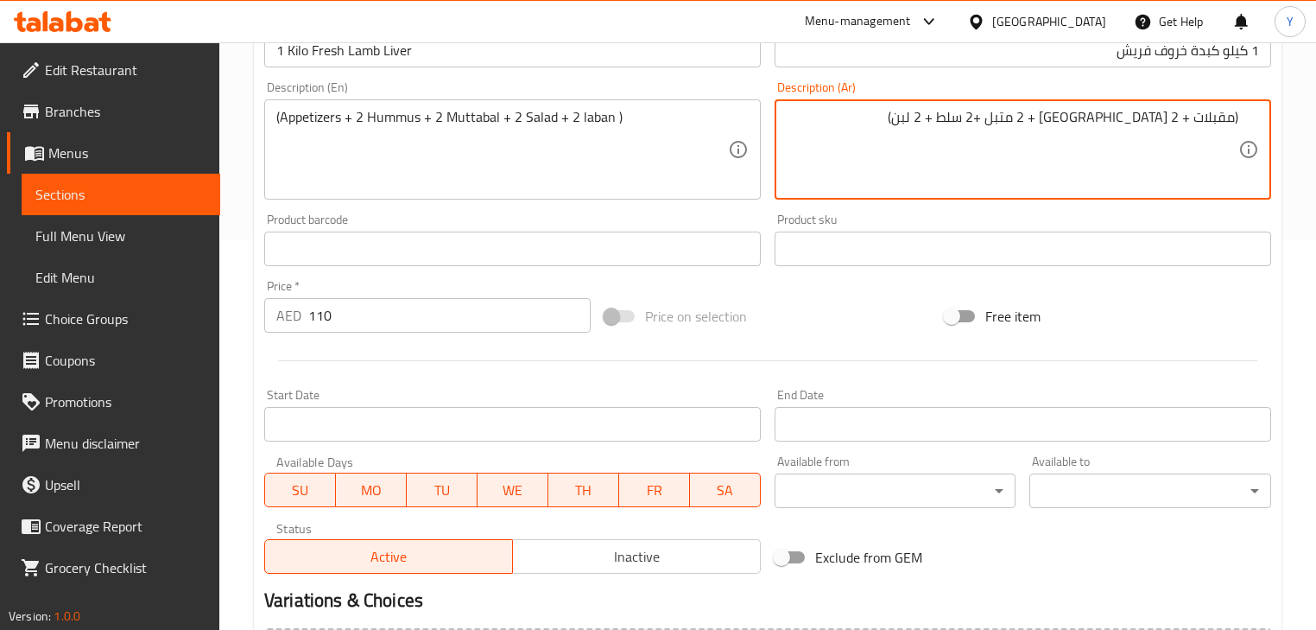
scroll to position [591, 0]
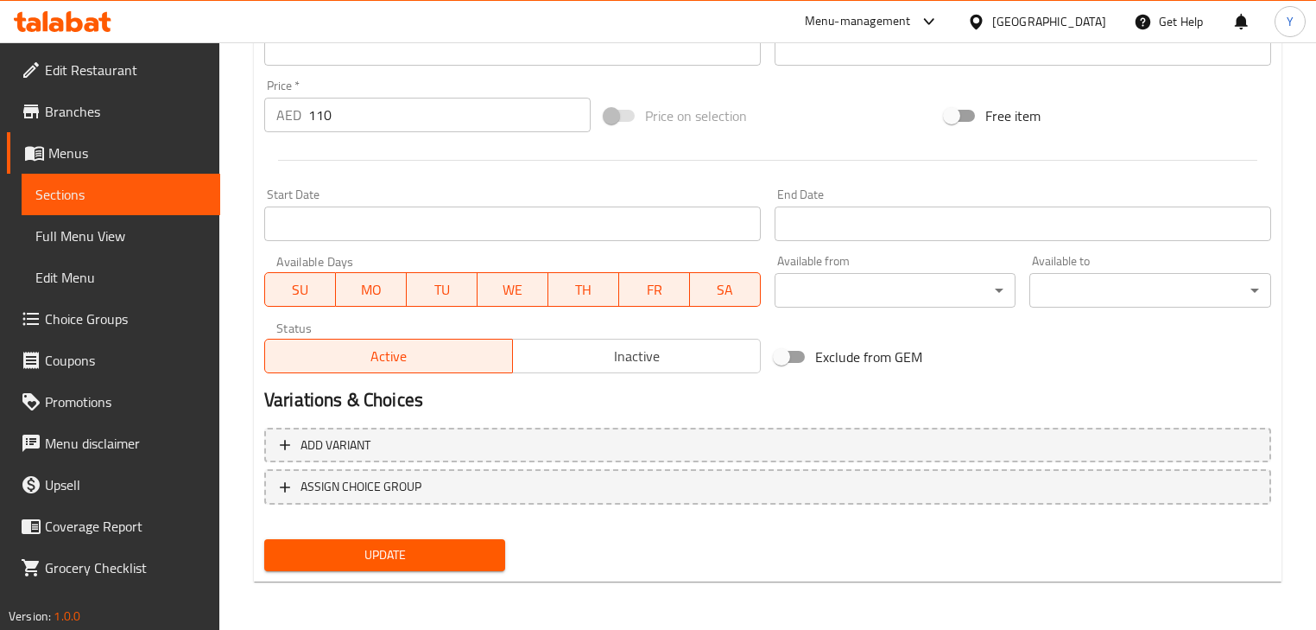
click at [449, 556] on span "Update" at bounding box center [384, 555] width 213 height 22
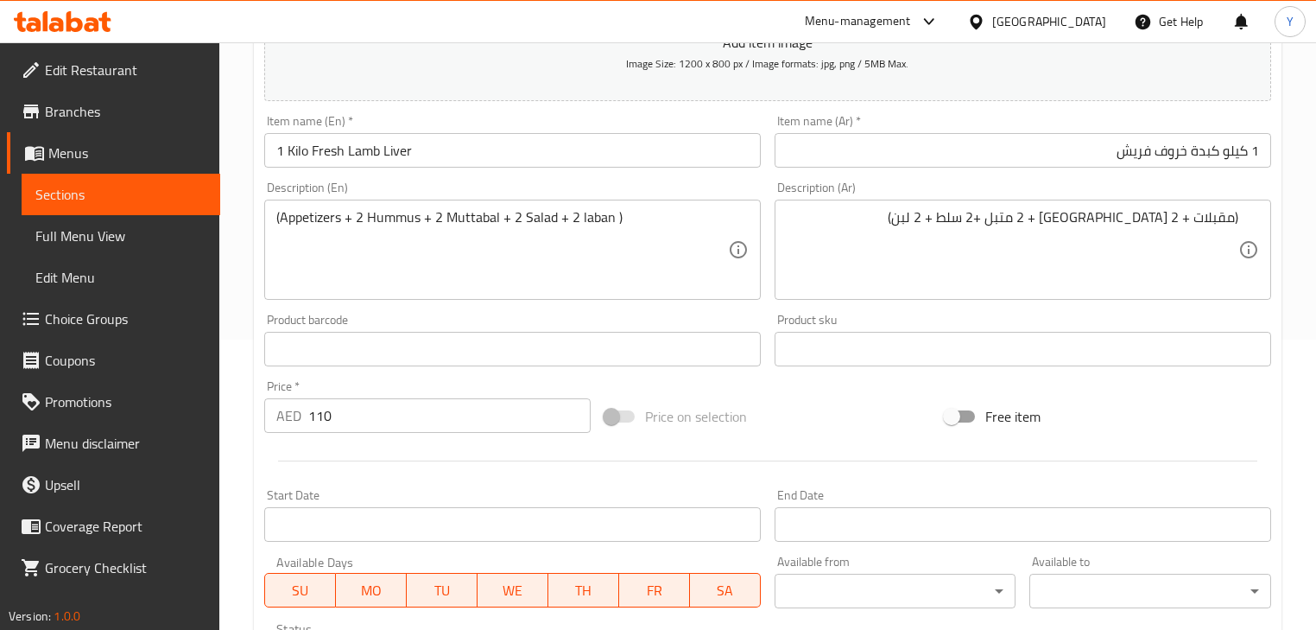
scroll to position [346, 0]
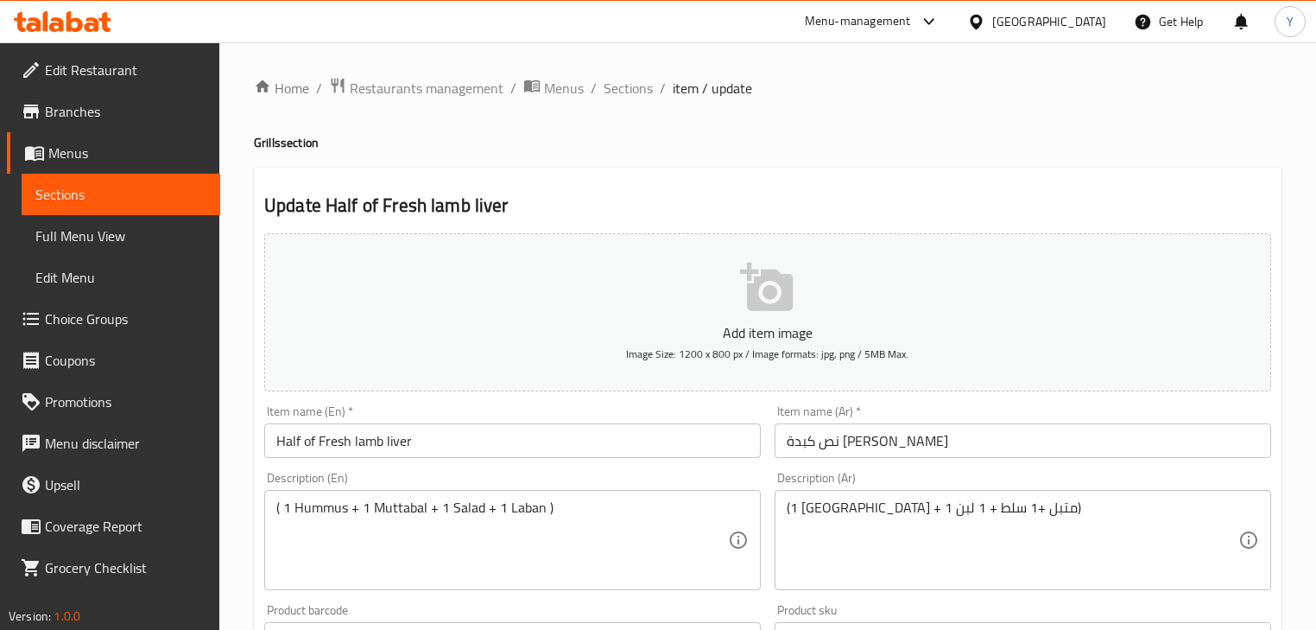
click at [906, 431] on input "نص كبدة [PERSON_NAME]" at bounding box center [1023, 440] width 497 height 35
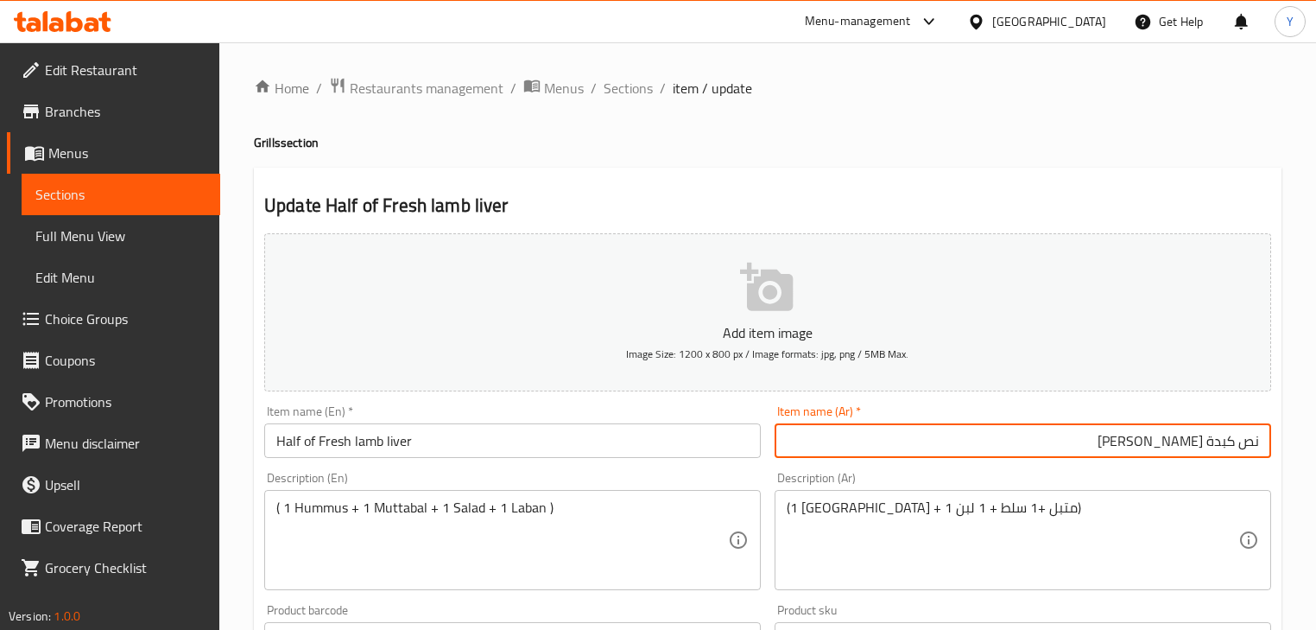
click at [1000, 495] on div "(1 حمص + 1 متبل +1 سلط + 1 لبن) Description (Ar)" at bounding box center [1023, 540] width 497 height 100
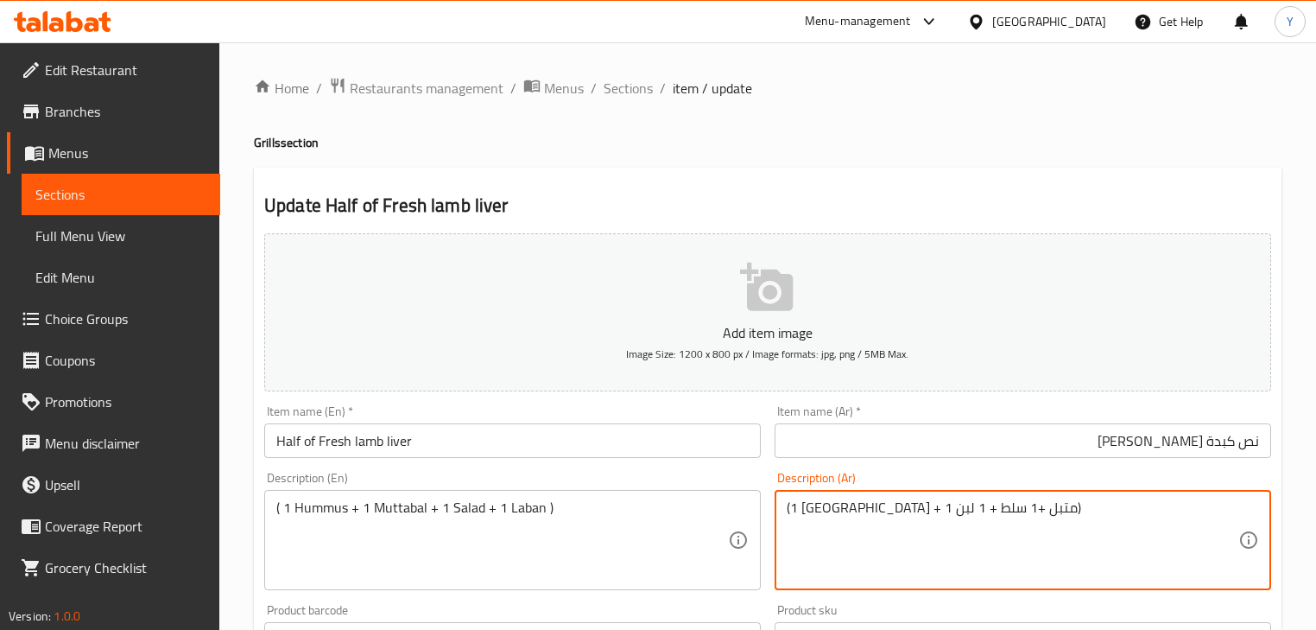
click at [1087, 511] on textarea "(1 [GEOGRAPHIC_DATA] + 1 متبل +1 سلط + 1 لبن)" at bounding box center [1013, 540] width 452 height 82
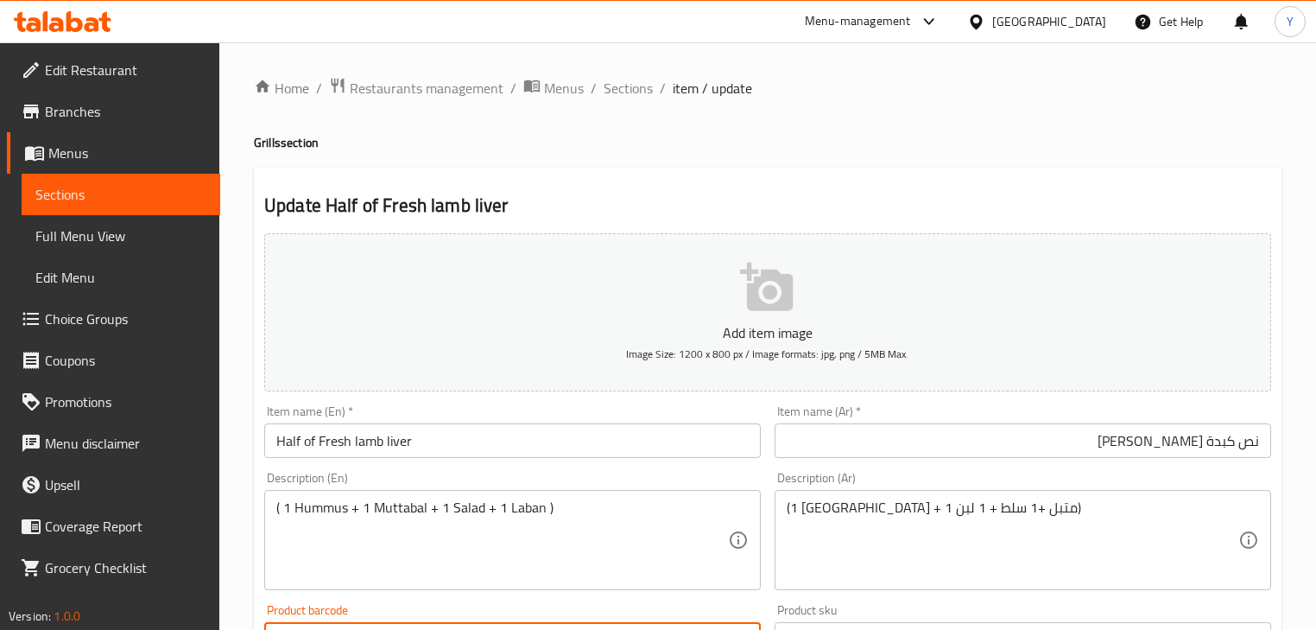
scroll to position [28, 0]
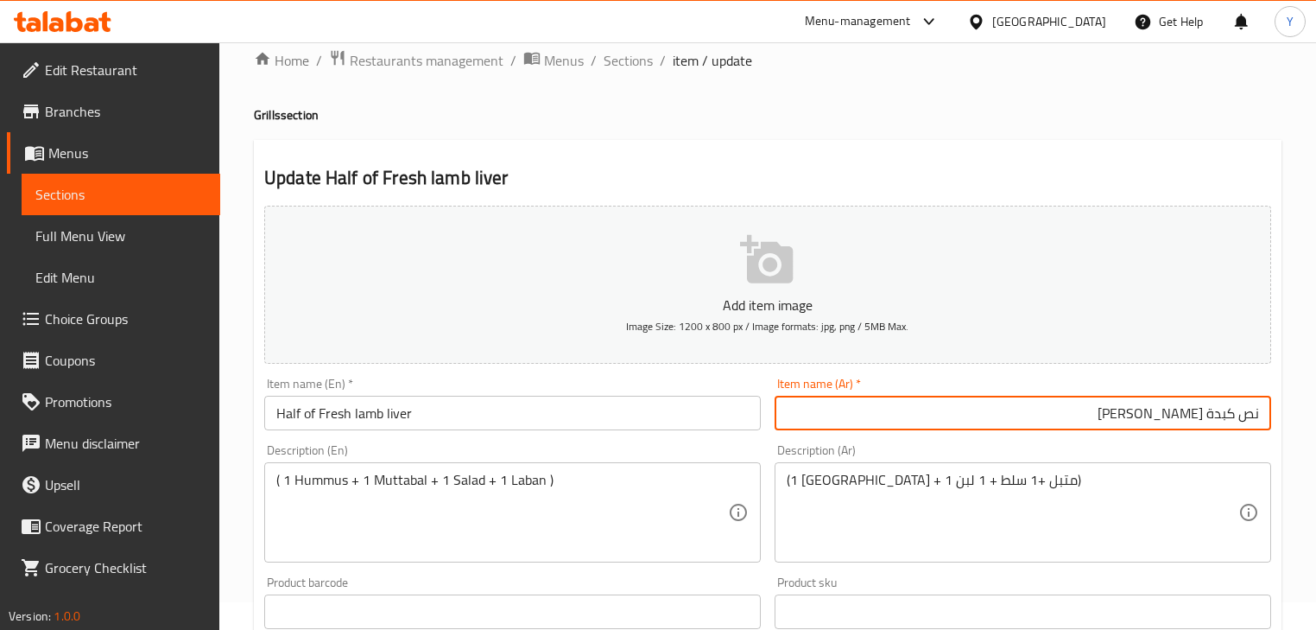
click at [1196, 415] on input "نص كبدة خاروف فريش" at bounding box center [1023, 413] width 497 height 35
type input "نص كبدة خروف فريش"
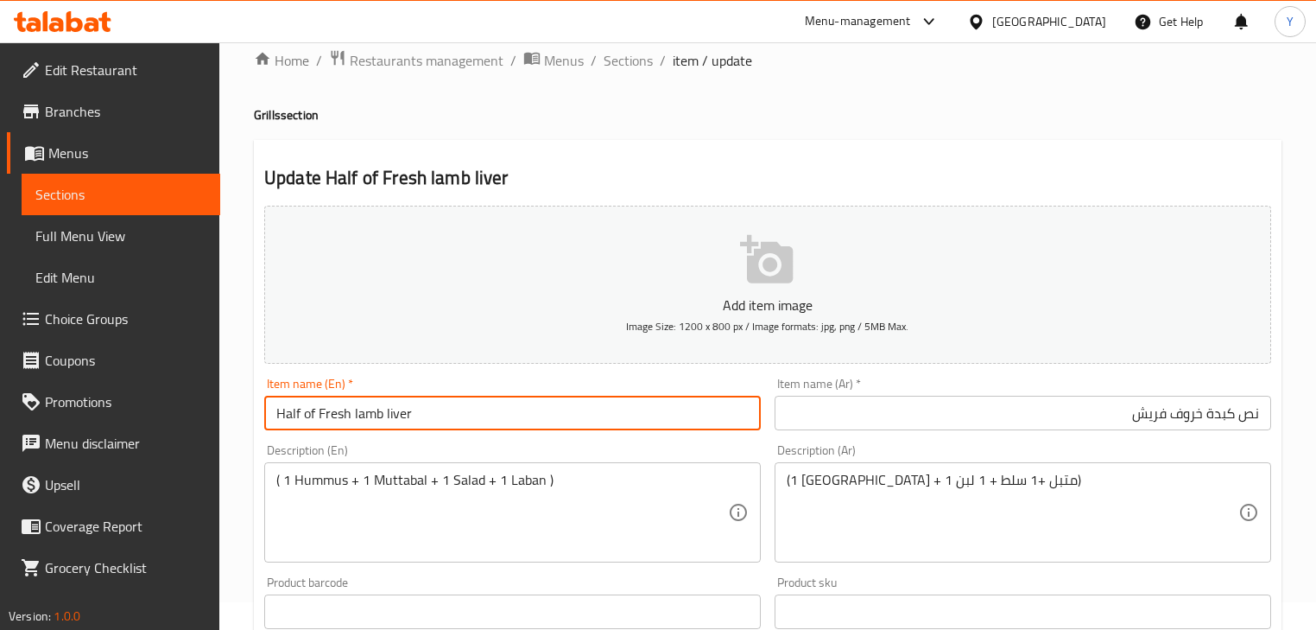
click at [308, 414] on input "Half of Fresh lamb liver" at bounding box center [512, 413] width 497 height 35
click at [308, 415] on input "Half of Fresh lamb liver" at bounding box center [512, 413] width 497 height 35
type input "Half Fresh Lamb Liver"
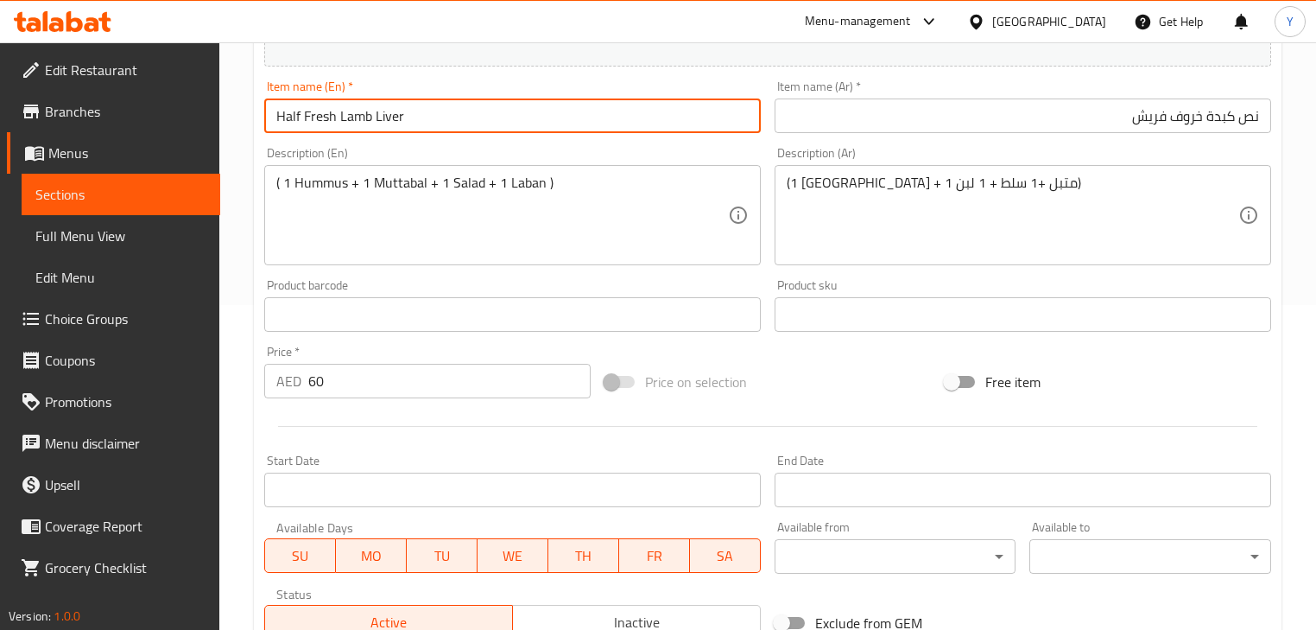
scroll to position [591, 0]
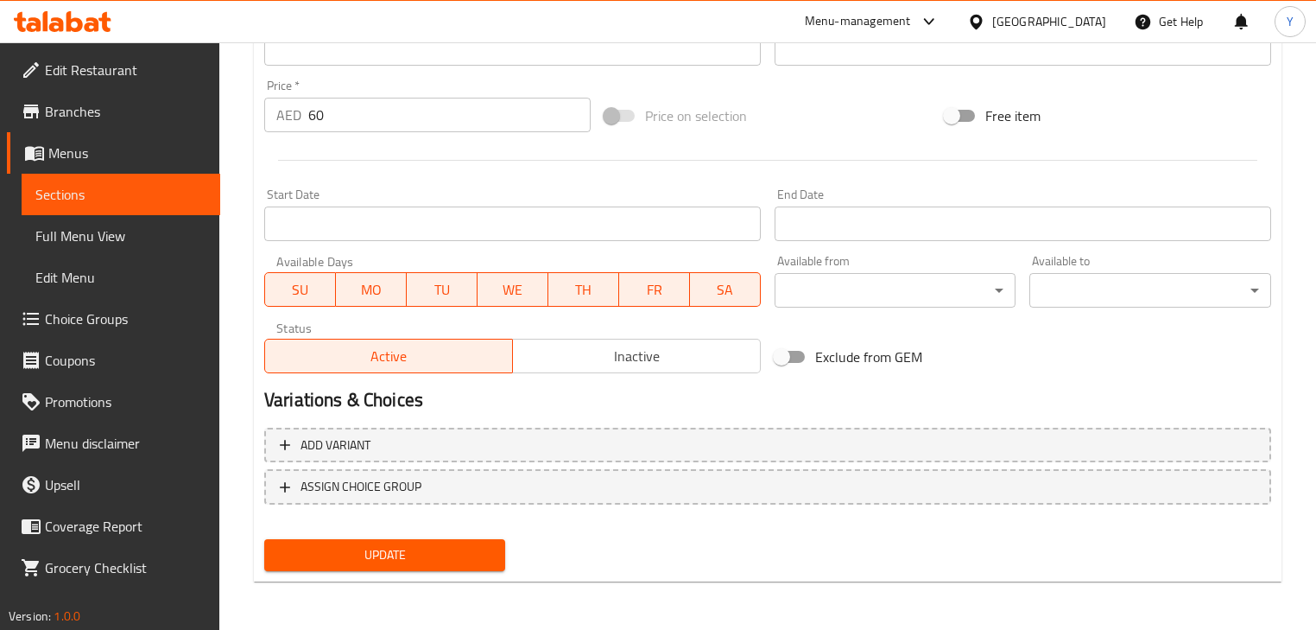
click at [408, 557] on span "Update" at bounding box center [384, 555] width 213 height 22
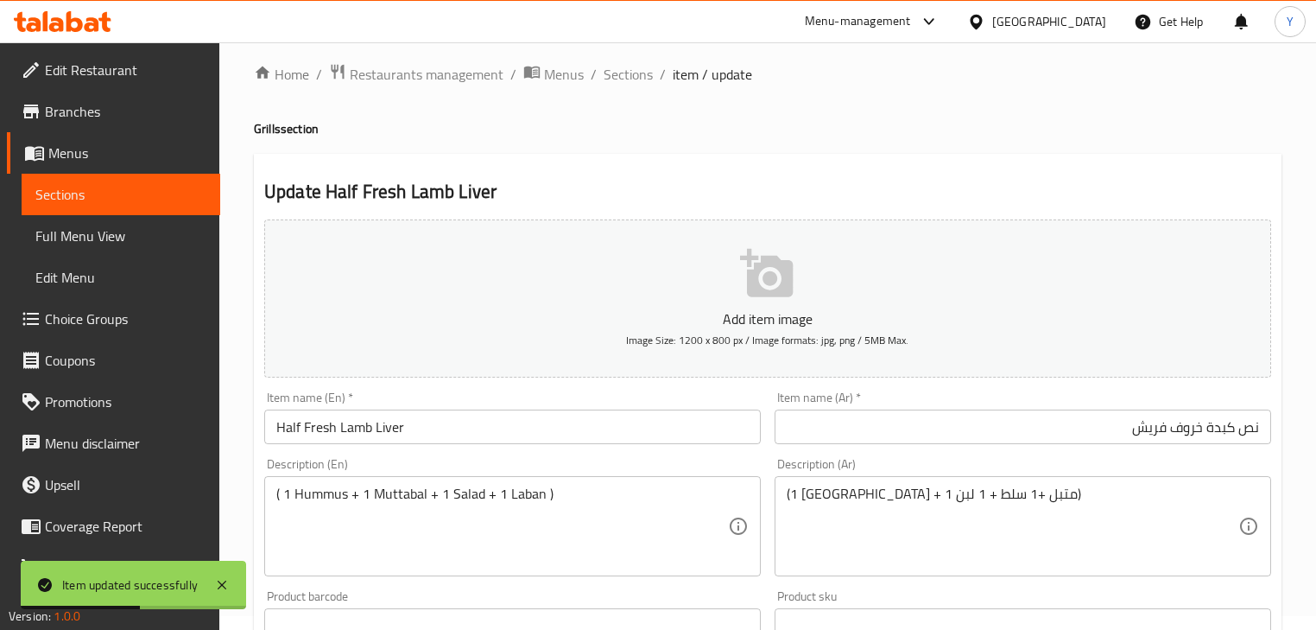
scroll to position [0, 0]
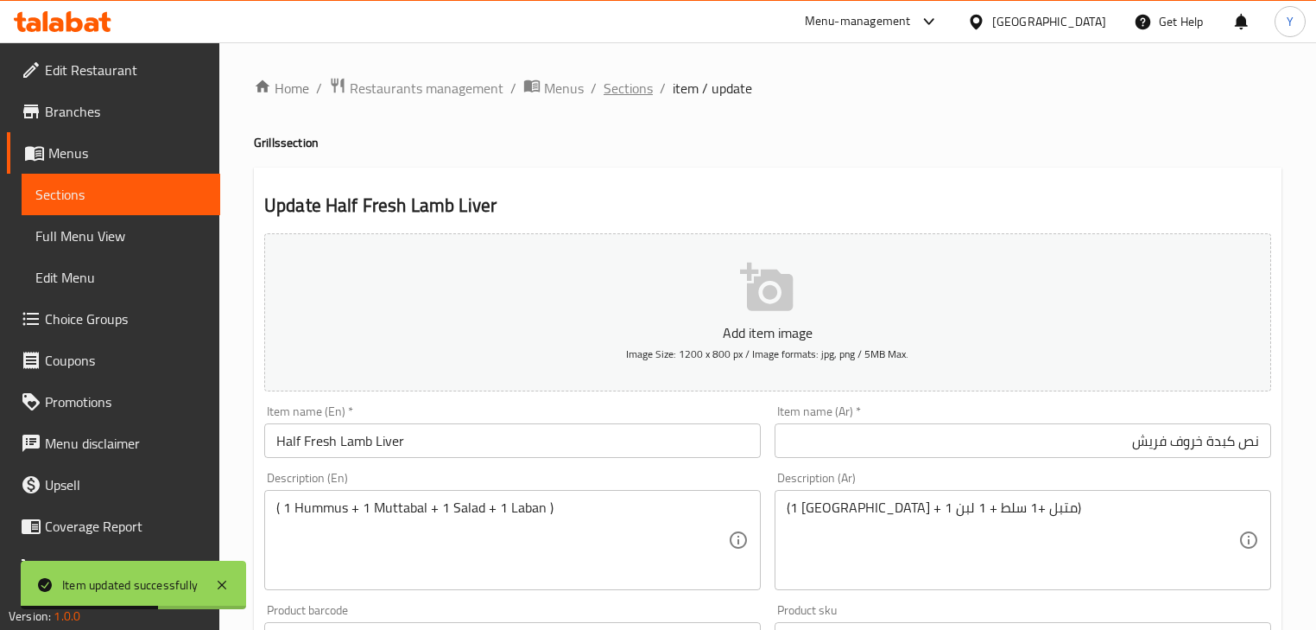
click at [629, 85] on span "Sections" at bounding box center [628, 88] width 49 height 21
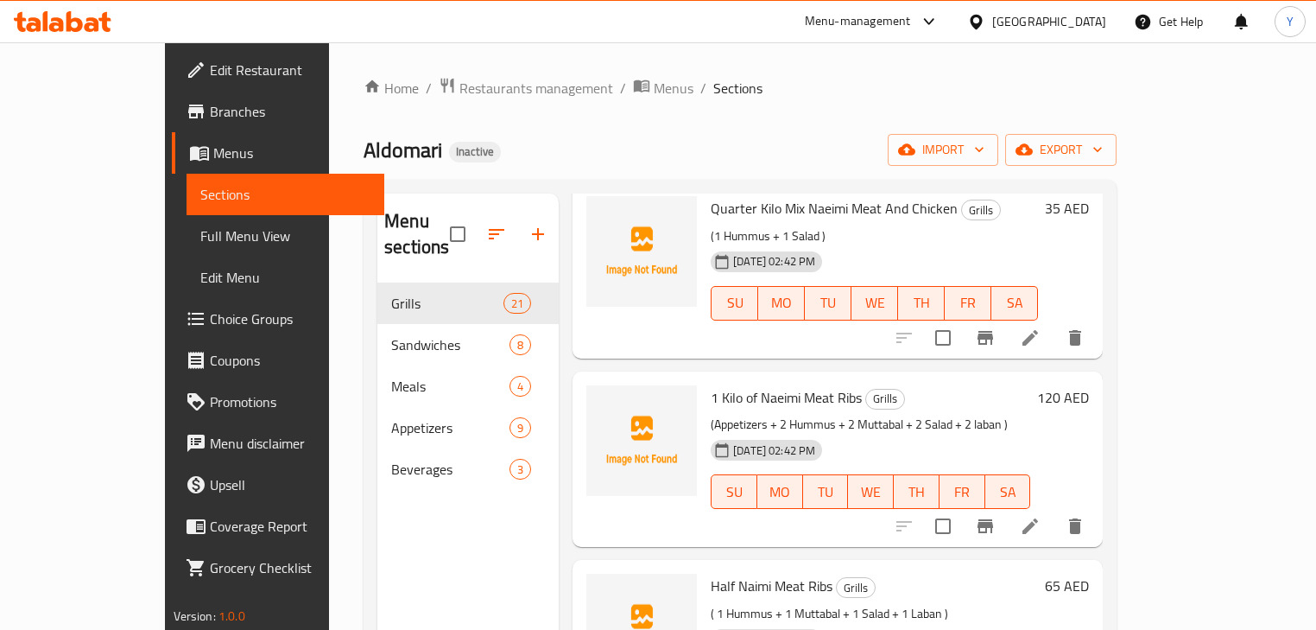
scroll to position [1175, 0]
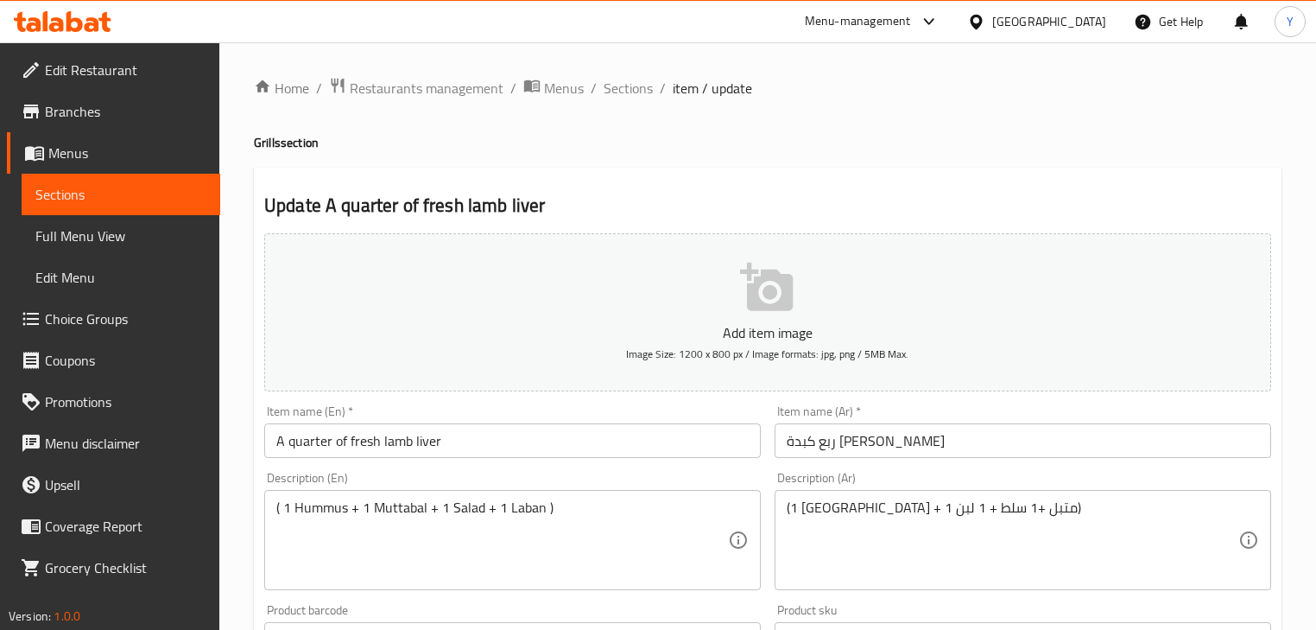
click at [923, 446] on input "ربع كبدة [PERSON_NAME]" at bounding box center [1023, 440] width 497 height 35
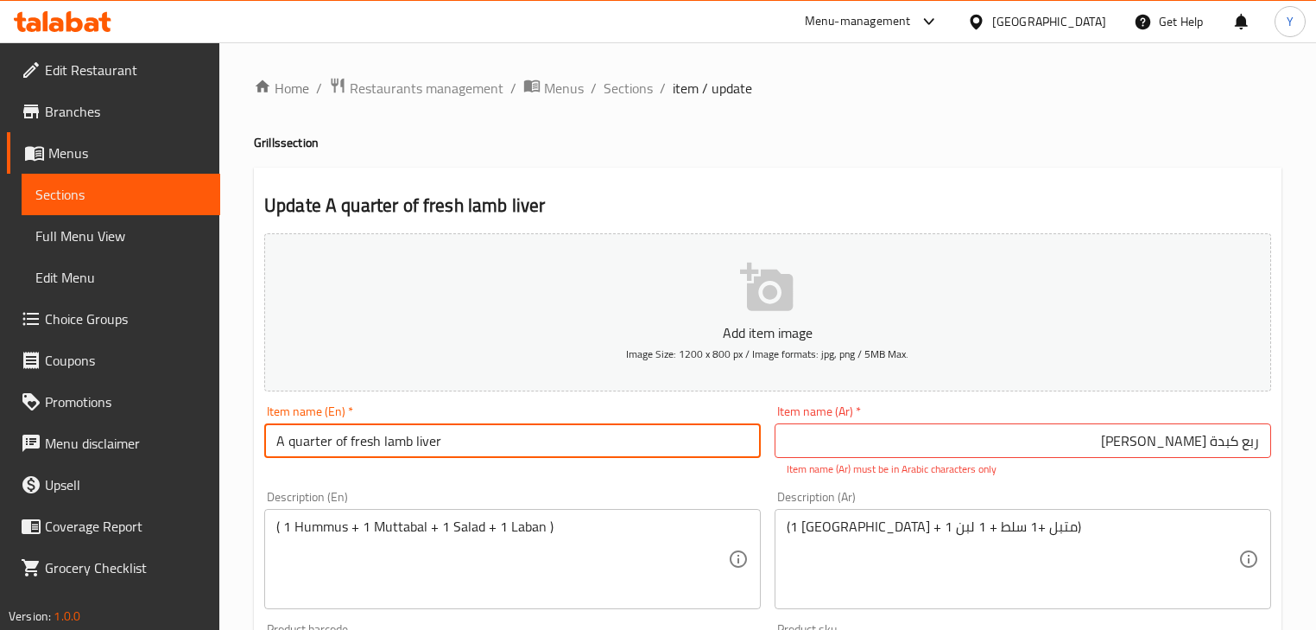
drag, startPoint x: 294, startPoint y: 446, endPoint x: 0, endPoint y: 437, distance: 293.8
click at [0, 435] on div "Edit Restaurant Branches Menus Sections Full Menu View Edit Menu Choice Groups …" at bounding box center [658, 640] width 1316 height 1197
type input "Quarter Fresh Lamb Liver"
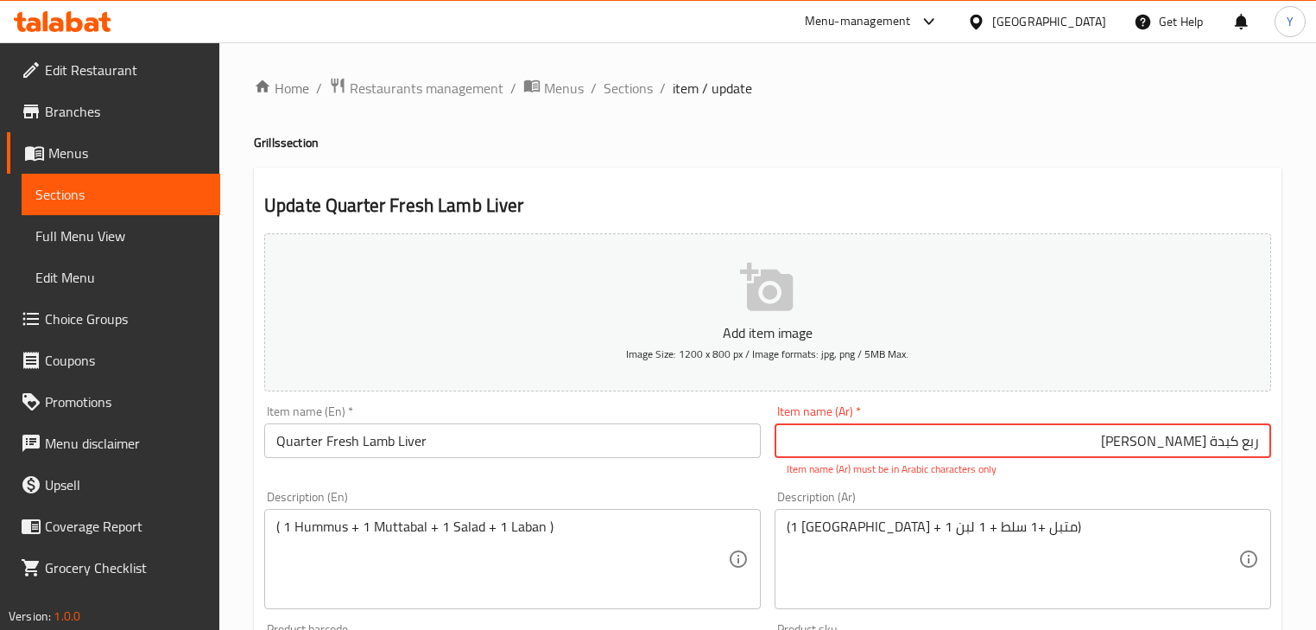
click at [1101, 451] on input "ربع كبدة [PERSON_NAME]" at bounding box center [1023, 440] width 497 height 35
type input "ربع كبدة خروف فريش"
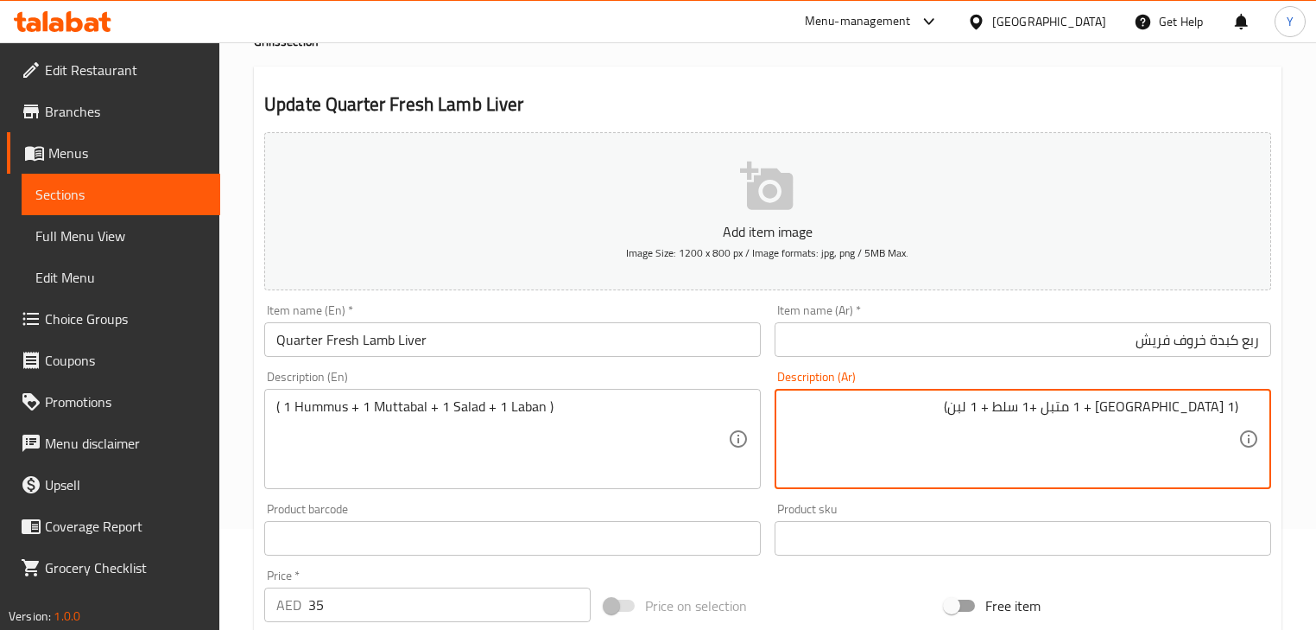
scroll to position [207, 0]
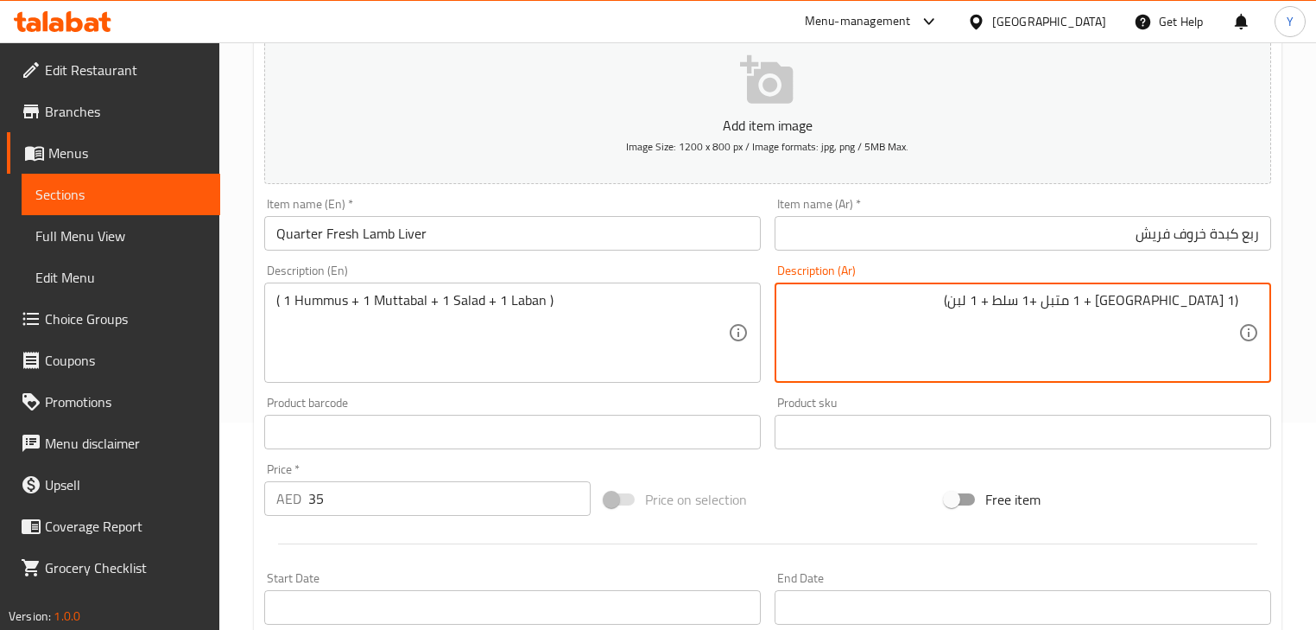
click at [1294, 320] on div "Home / Restaurants management / Menus / Sections / item / update Grills section…" at bounding box center [767, 424] width 1097 height 1178
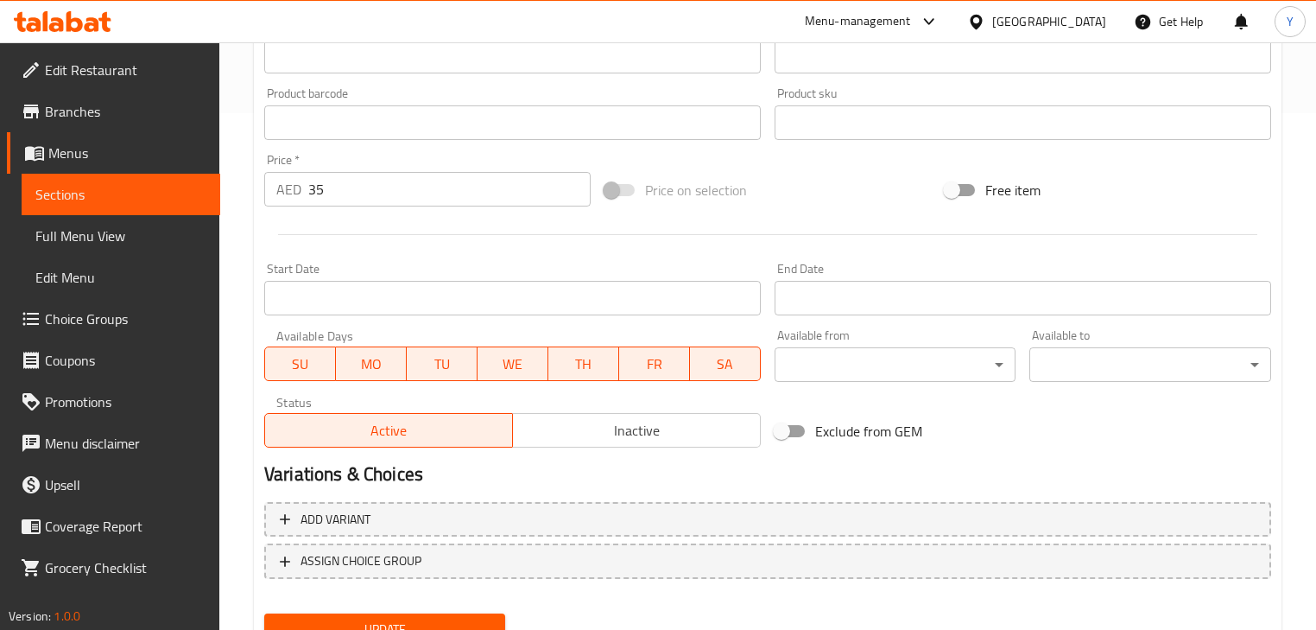
scroll to position [591, 0]
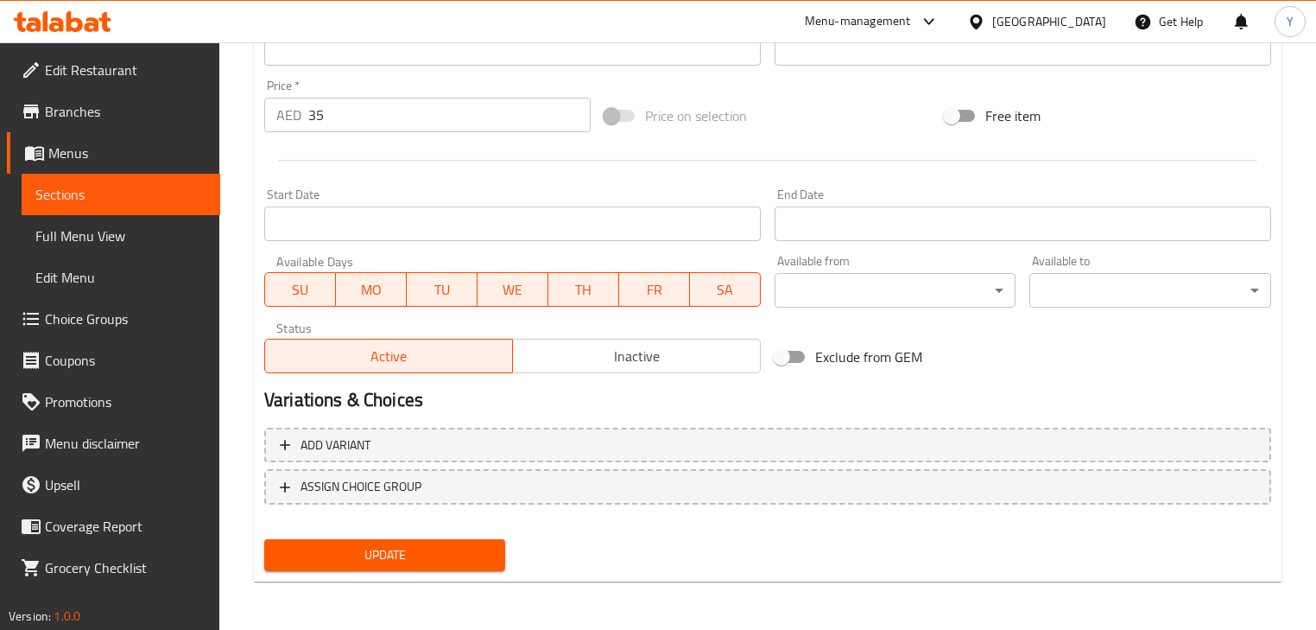
click at [479, 560] on span "Update" at bounding box center [384, 555] width 213 height 22
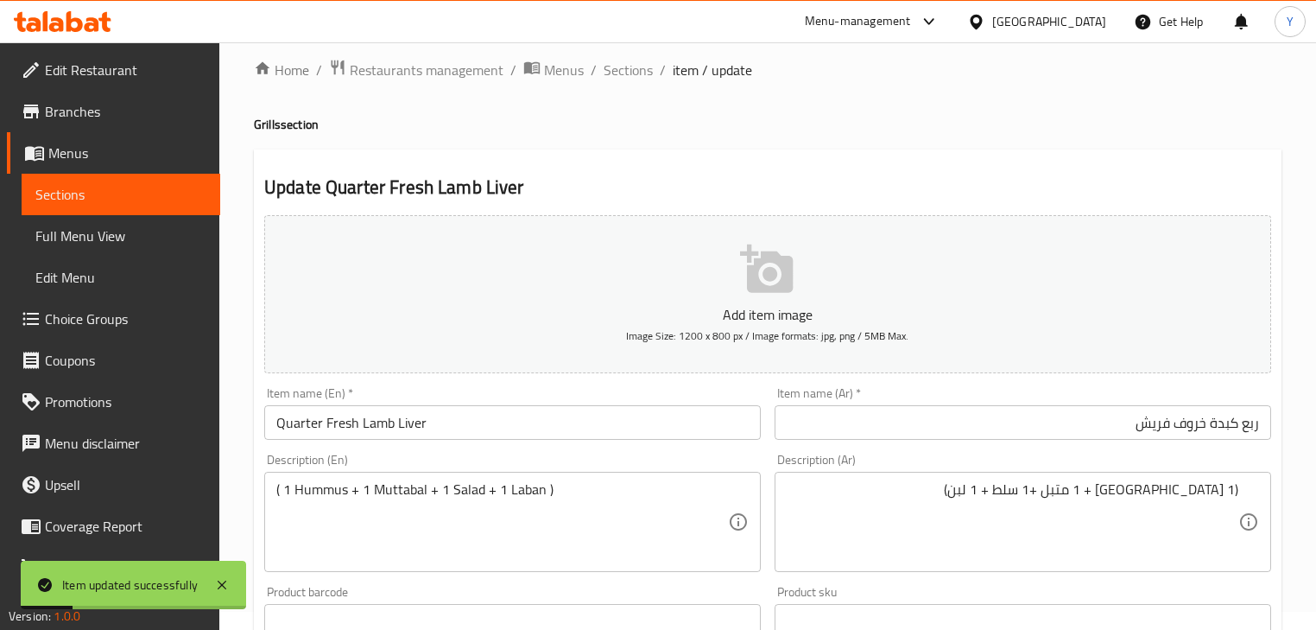
scroll to position [0, 0]
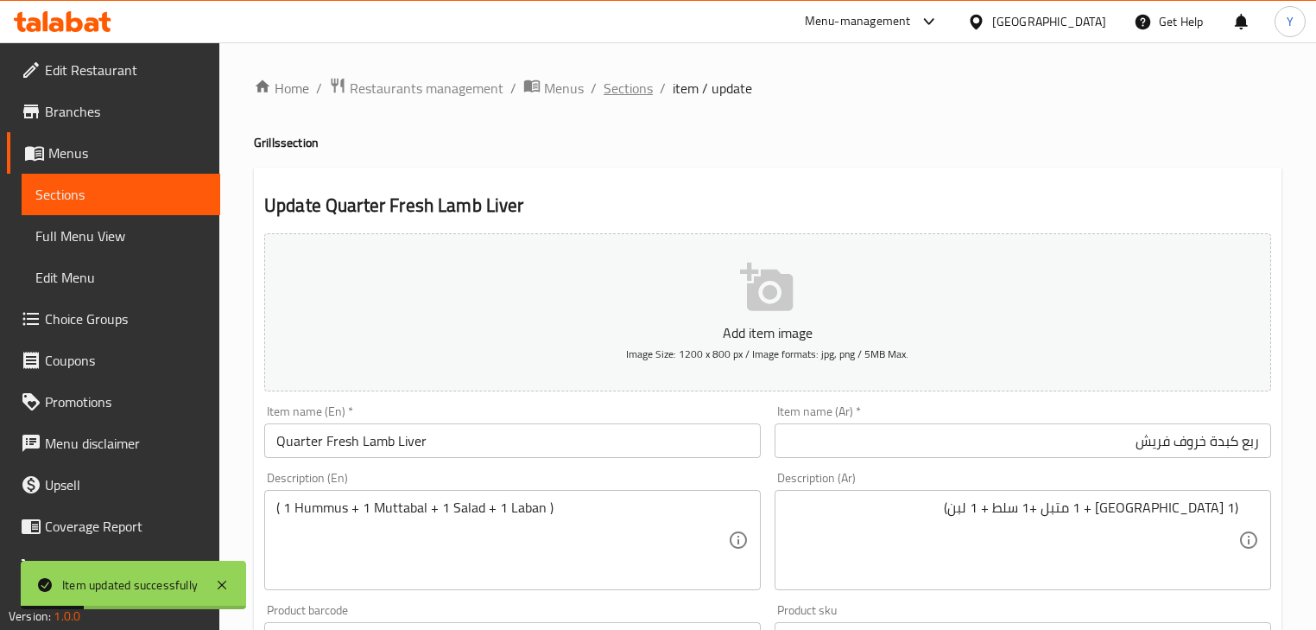
click at [641, 86] on span "Sections" at bounding box center [628, 88] width 49 height 21
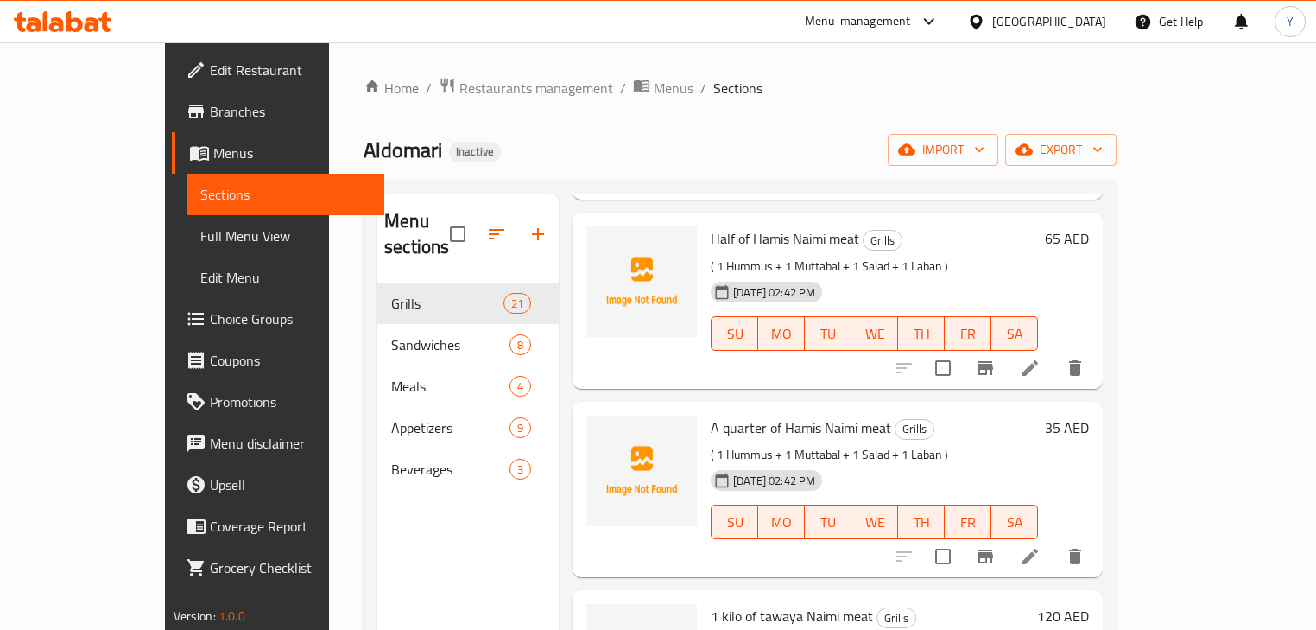
scroll to position [3100, 0]
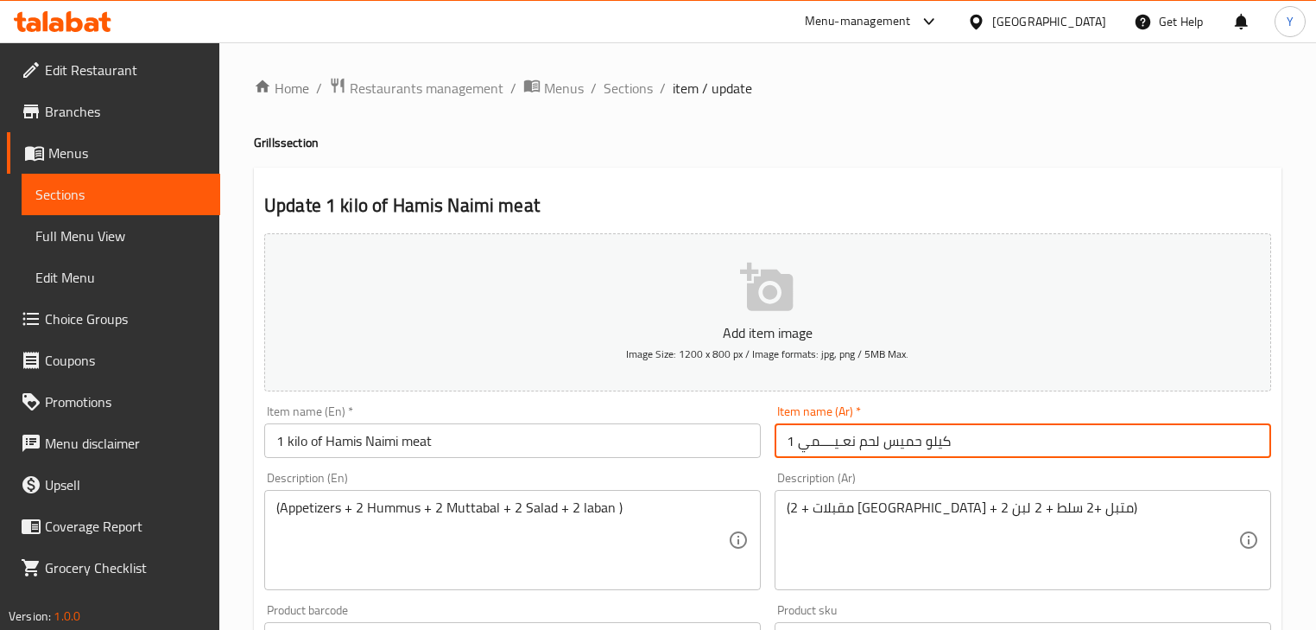
click at [847, 442] on input "1 كیلو حمیس لحم نعـیــــمي" at bounding box center [1023, 440] width 497 height 35
click at [1080, 155] on div "Home / Restaurants management / Menus / Sections / item / update Grills section…" at bounding box center [768, 631] width 1028 height 1109
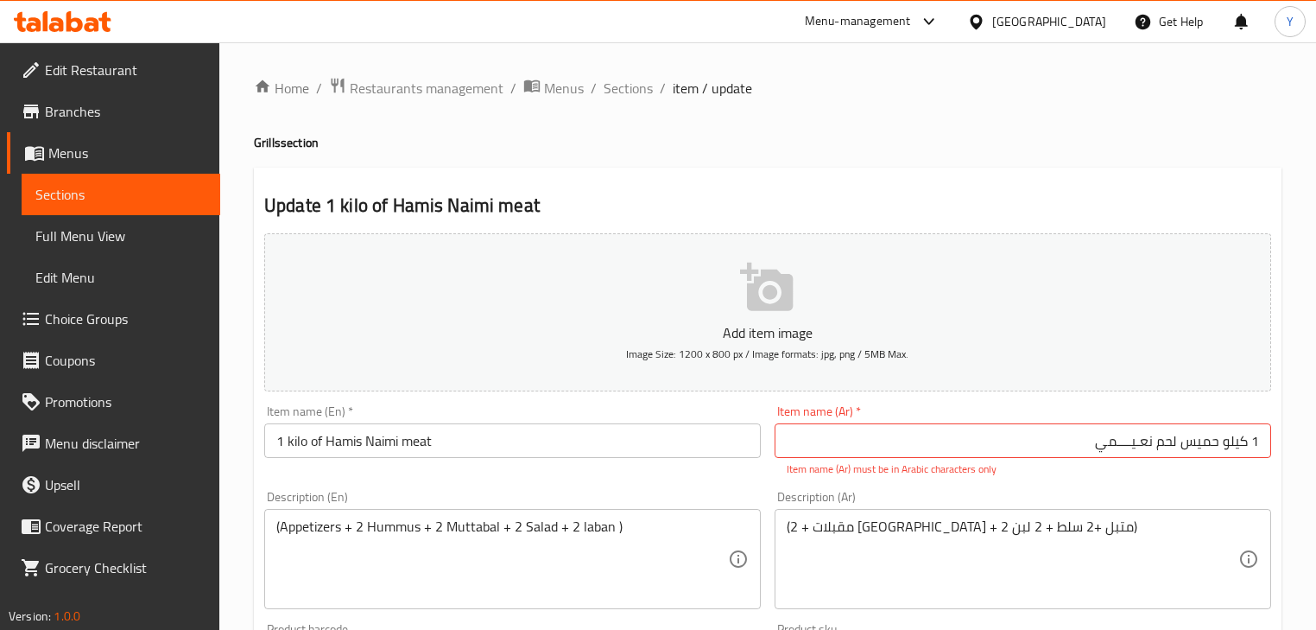
click at [1113, 444] on input "1 كیلو حمیس لحم نعـیــــمي" at bounding box center [1023, 440] width 497 height 35
click at [1247, 441] on input "1 كیلو حمیس لحم نعيمي" at bounding box center [1023, 440] width 497 height 35
click at [1239, 444] on input "1 كیلو حمیس لحم نعيمي" at bounding box center [1023, 440] width 497 height 35
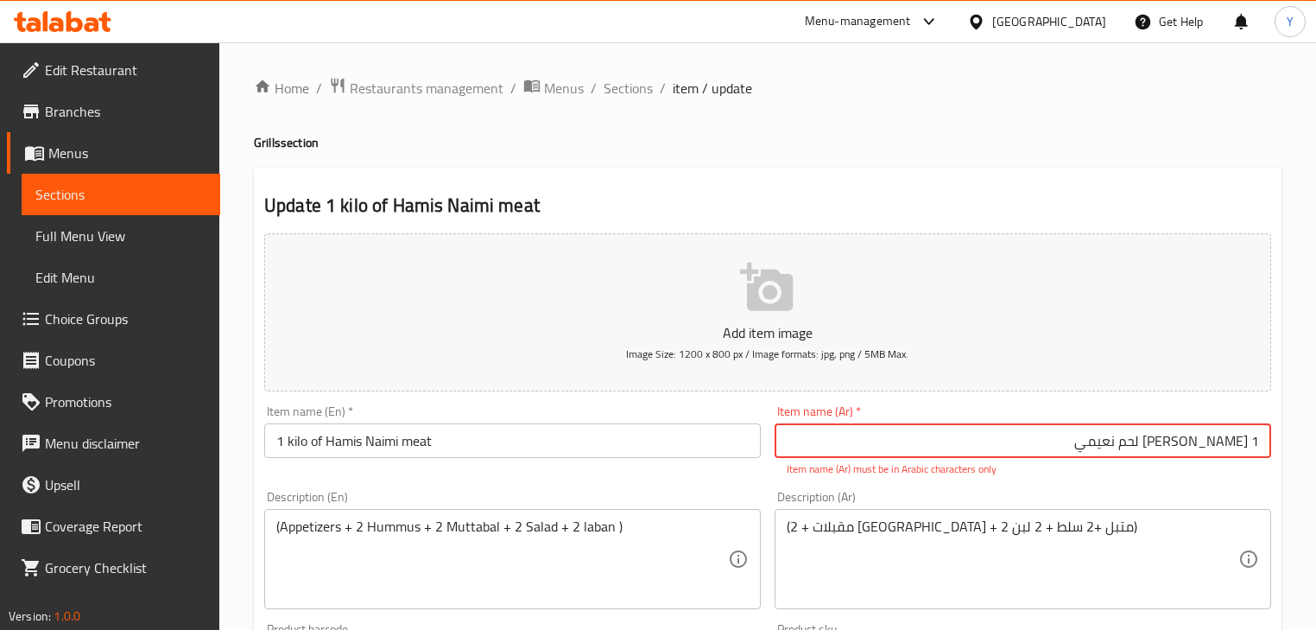
click at [1239, 444] on input "1 كیلو حمیس لحم نعيمي" at bounding box center [1023, 440] width 497 height 35
type input "1 كيلو حميس لحم نعيمي"
click at [1096, 149] on h4 "Grills section" at bounding box center [768, 142] width 1028 height 17
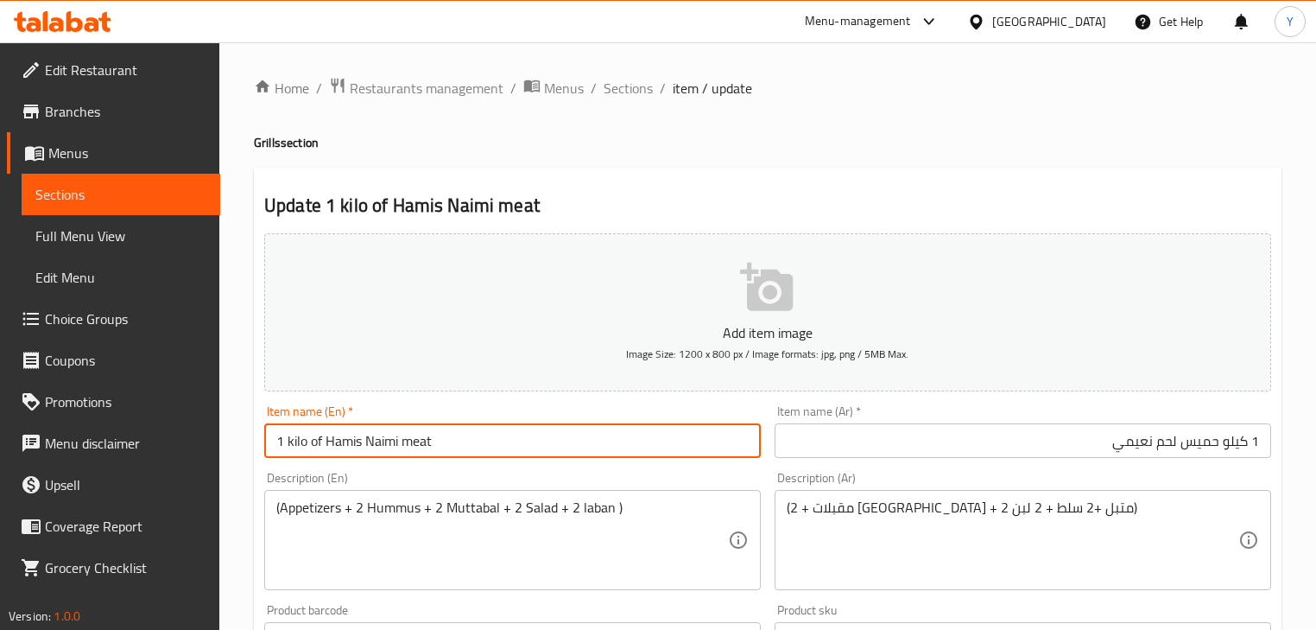
click at [289, 438] on input "1 kilo of Hamis Naimi meat" at bounding box center [512, 440] width 497 height 35
type input "1 Kilo Hamis Naimi Meat"
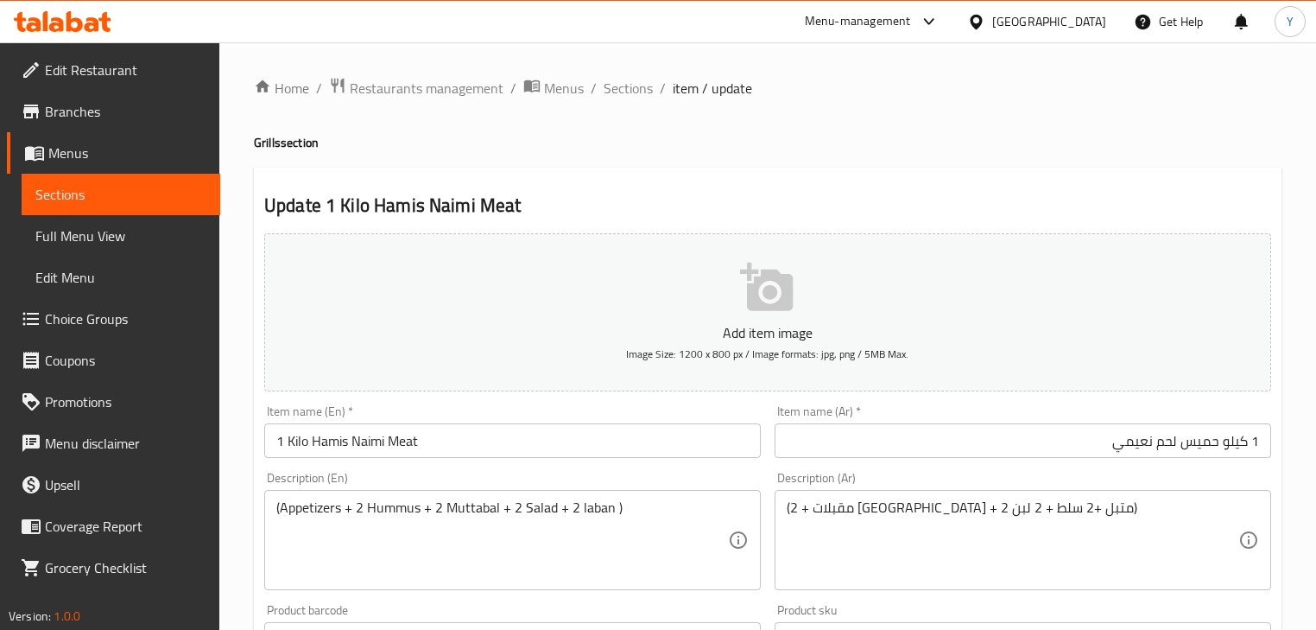
click at [1040, 125] on div "Home / Restaurants management / Menus / Sections / item / update Grills section…" at bounding box center [768, 631] width 1028 height 1109
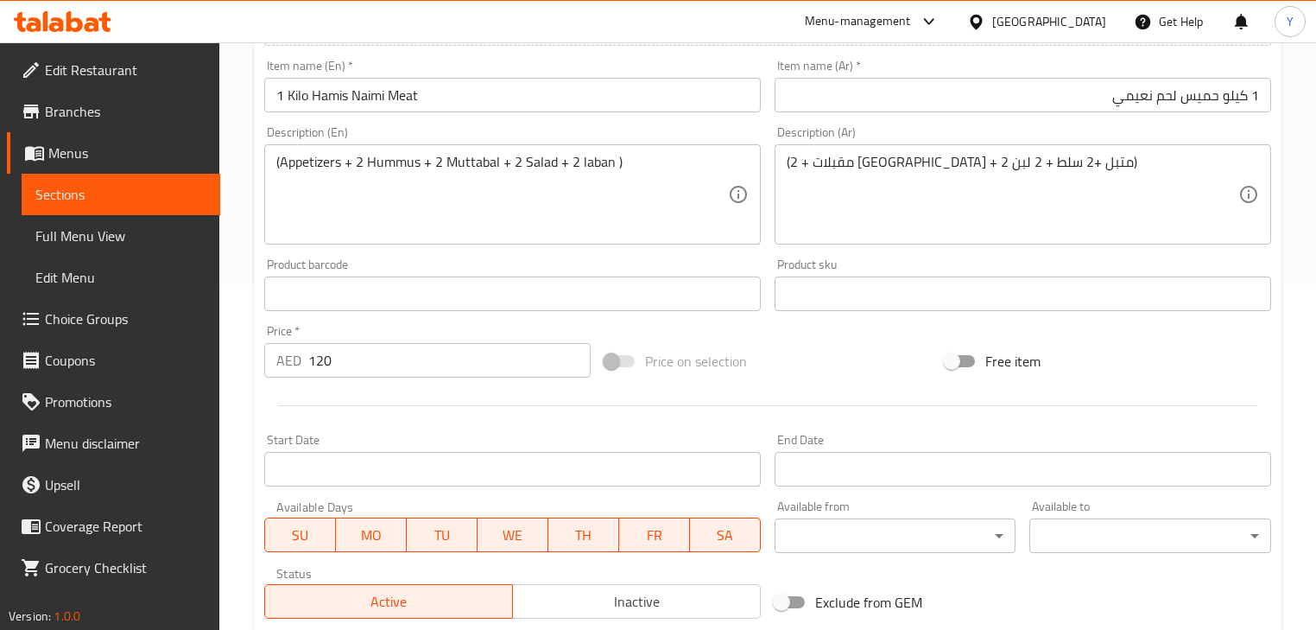
scroll to position [69, 0]
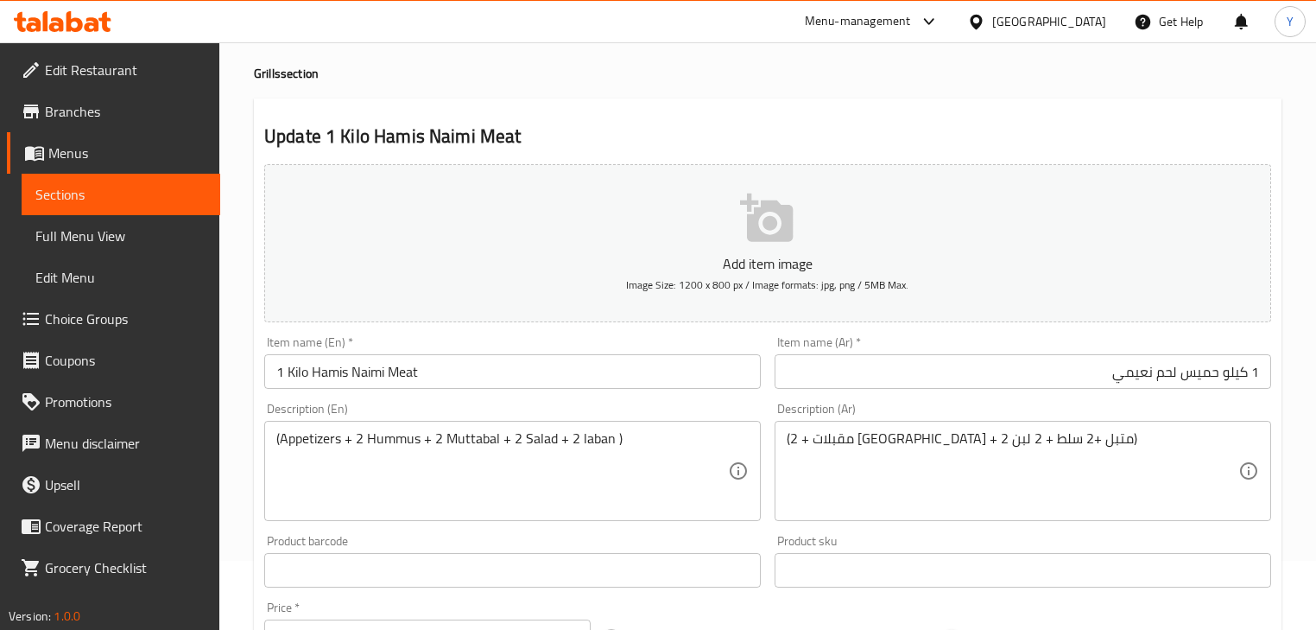
click at [627, 117] on div "Update 1 Kilo Hamis Naimi Meat Add item image Image Size: 1200 x 800 px / Image…" at bounding box center [768, 601] width 1028 height 1006
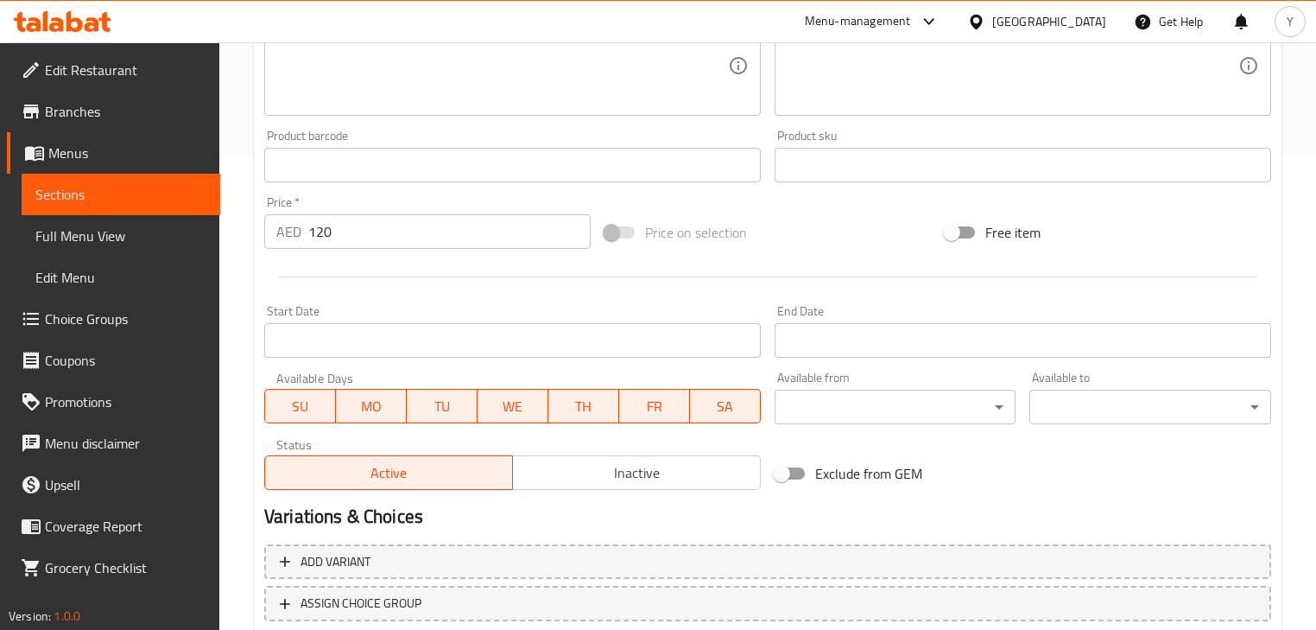
scroll to position [591, 0]
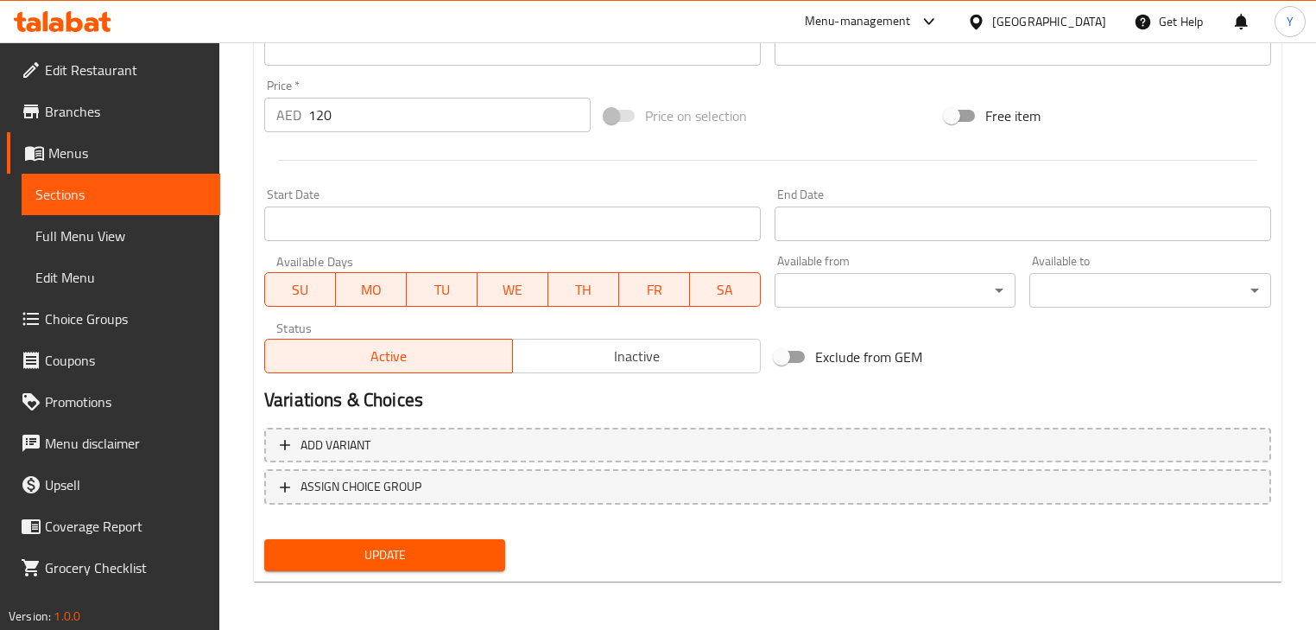
click at [402, 567] on button "Update" at bounding box center [384, 555] width 241 height 32
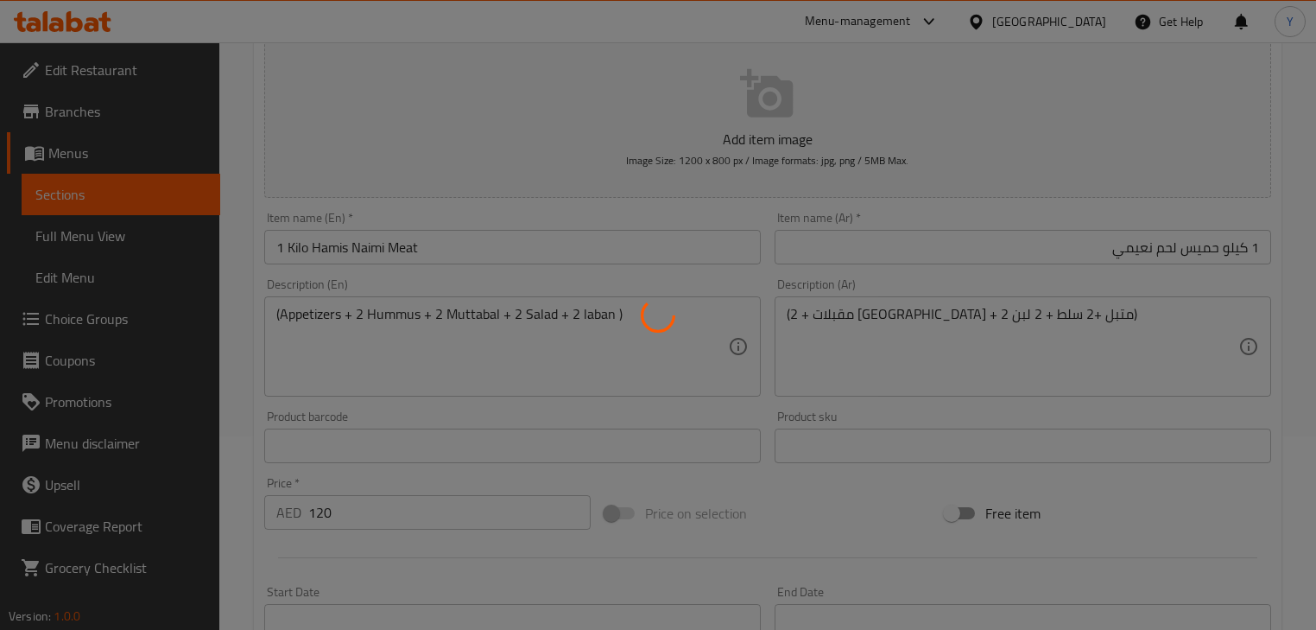
scroll to position [0, 0]
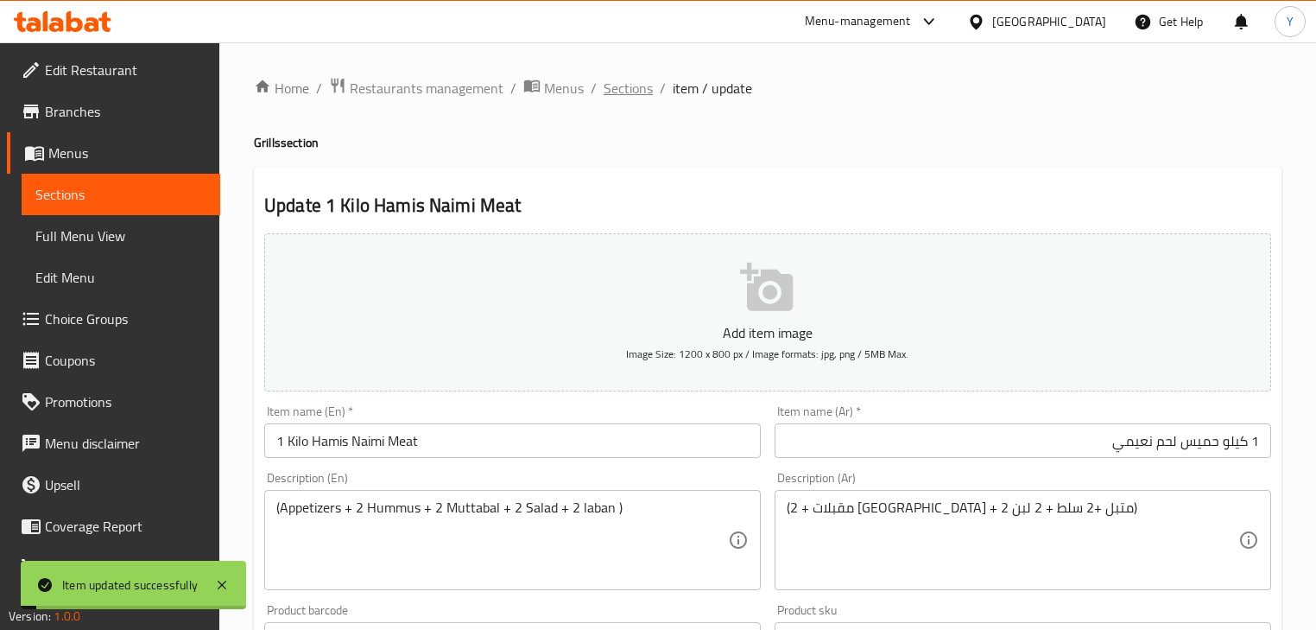
click at [644, 83] on span "Sections" at bounding box center [628, 88] width 49 height 21
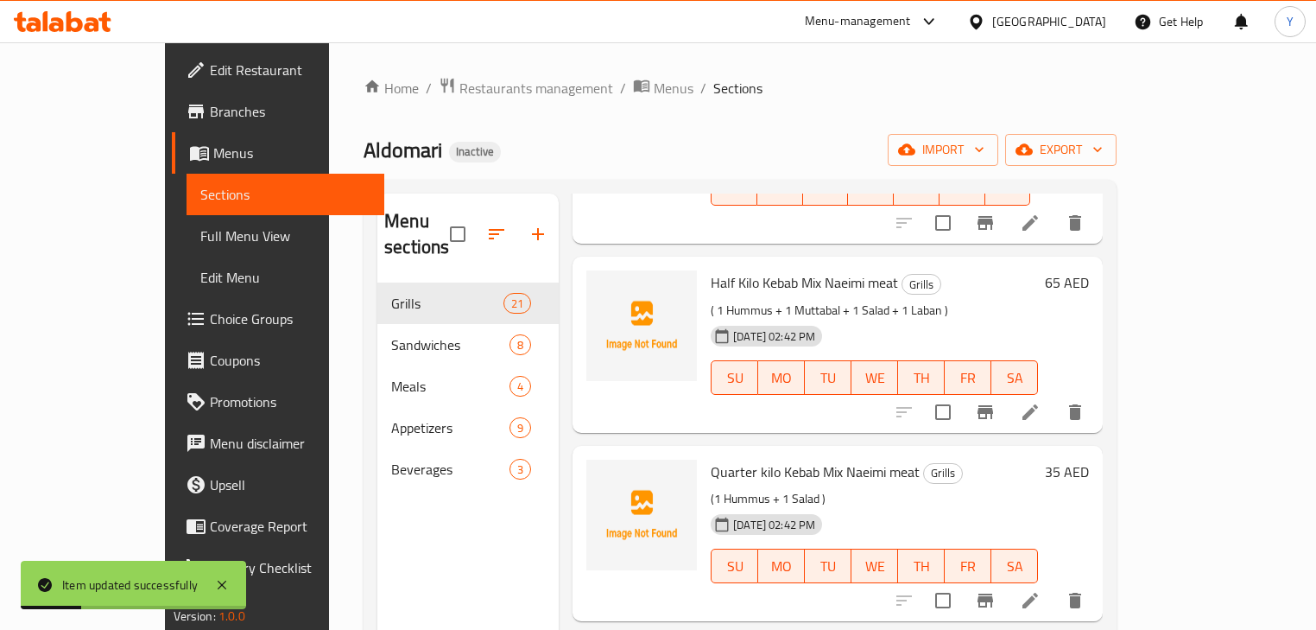
click at [940, 139] on div "Aldomari Inactive import export" at bounding box center [740, 150] width 753 height 32
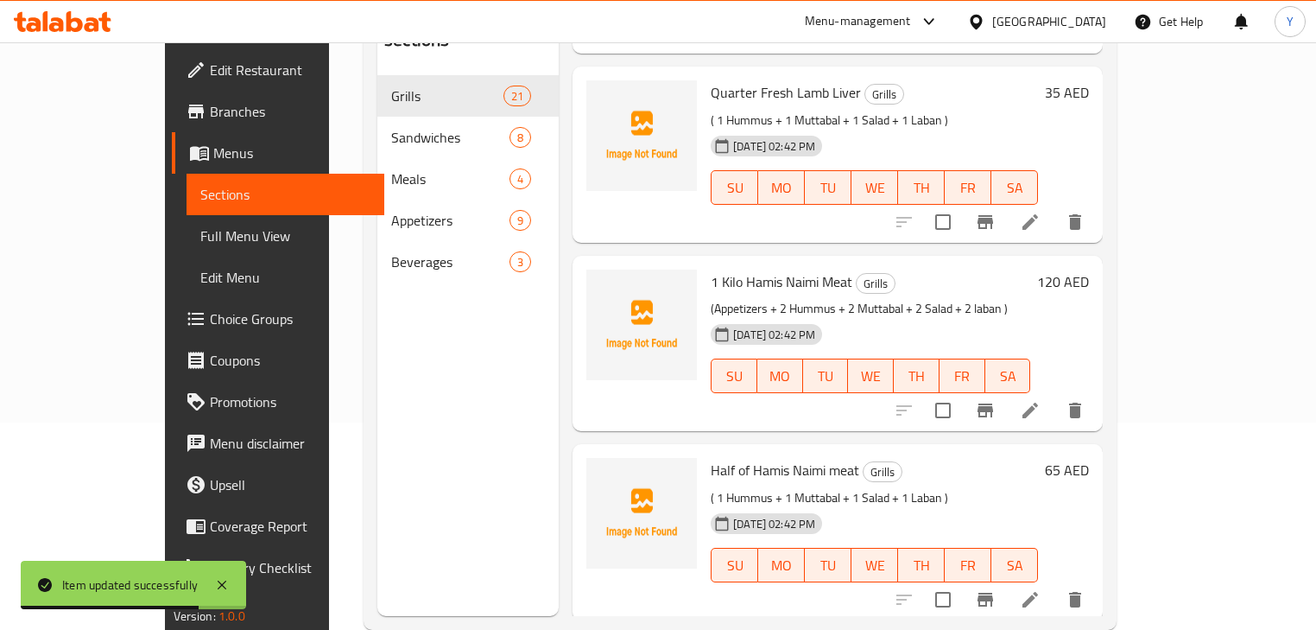
scroll to position [2668, 0]
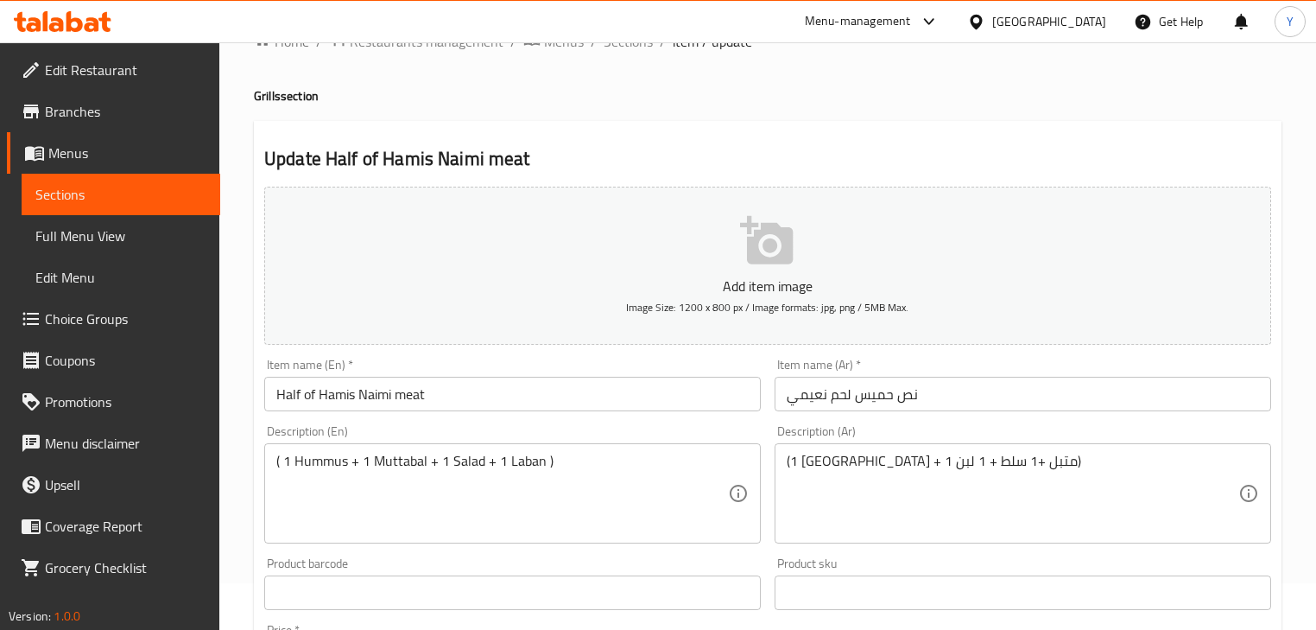
scroll to position [69, 0]
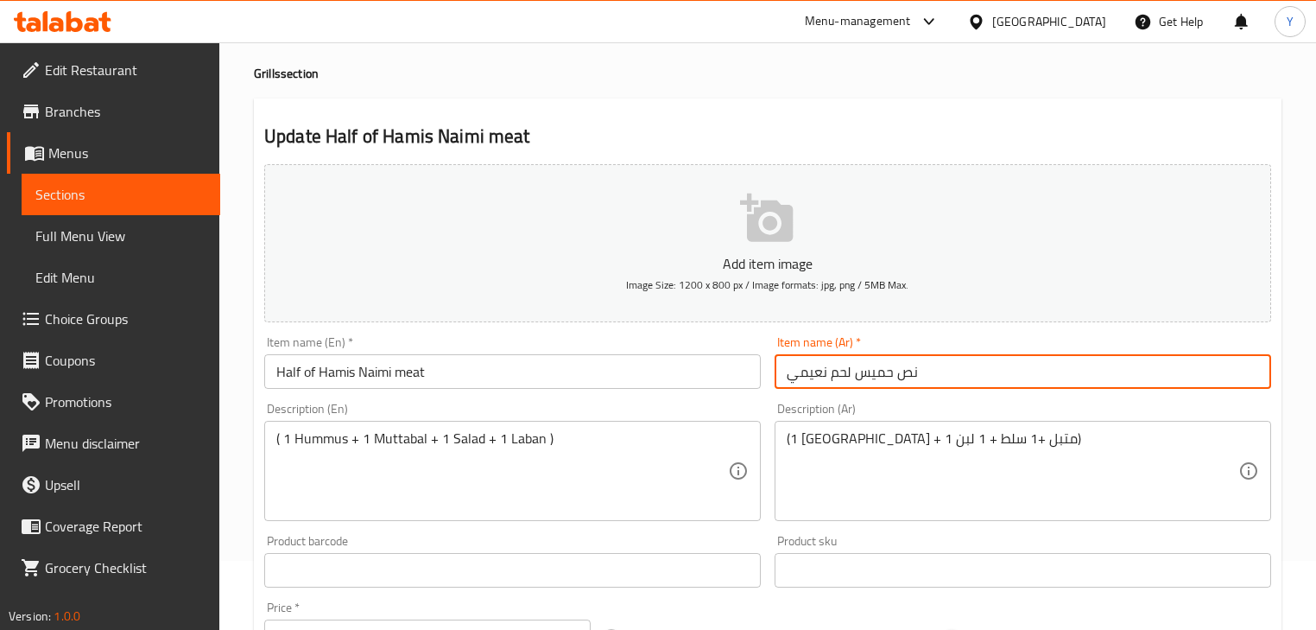
click at [887, 364] on input "نص حميس لحم نعيمي" at bounding box center [1023, 371] width 497 height 35
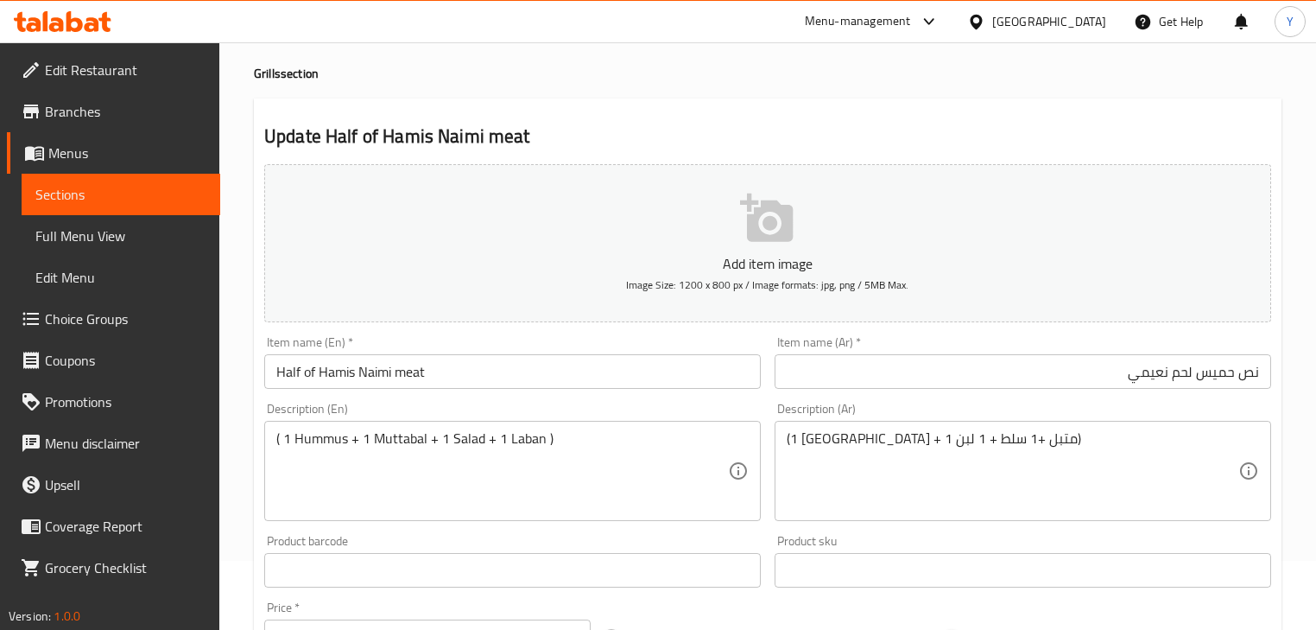
click at [960, 138] on h2 "Update Half of Hamis Naimi meat" at bounding box center [767, 137] width 1007 height 26
click at [306, 371] on input "Half of Hamis Naimi meat" at bounding box center [512, 371] width 497 height 35
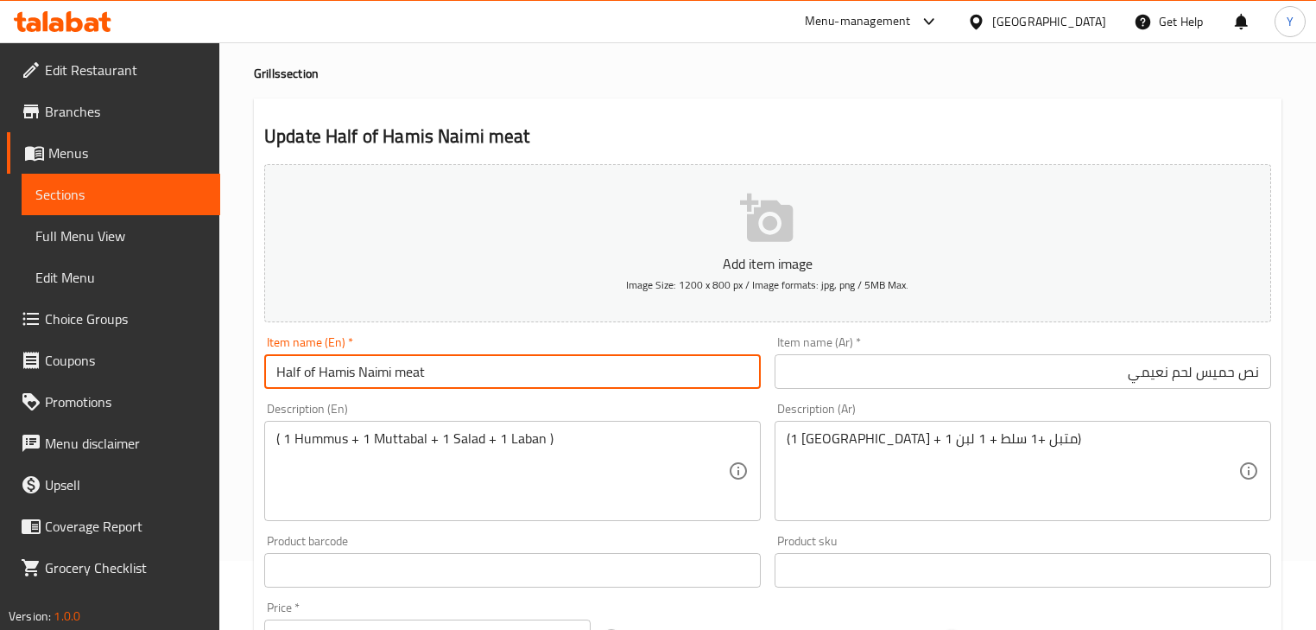
click at [306, 371] on input "Half of Hamis Naimi meat" at bounding box center [512, 371] width 497 height 35
click at [380, 376] on input "Half Hamis Naimi meat" at bounding box center [512, 371] width 497 height 35
type input "Half Hamis Naimi Meat"
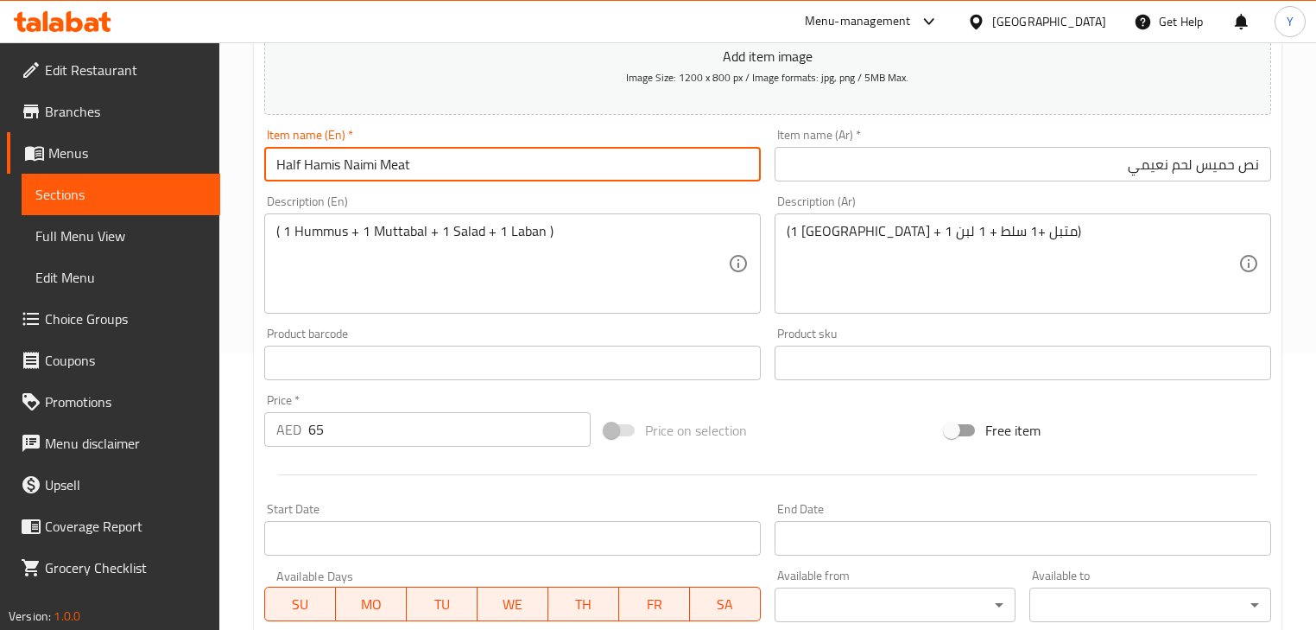
scroll to position [591, 0]
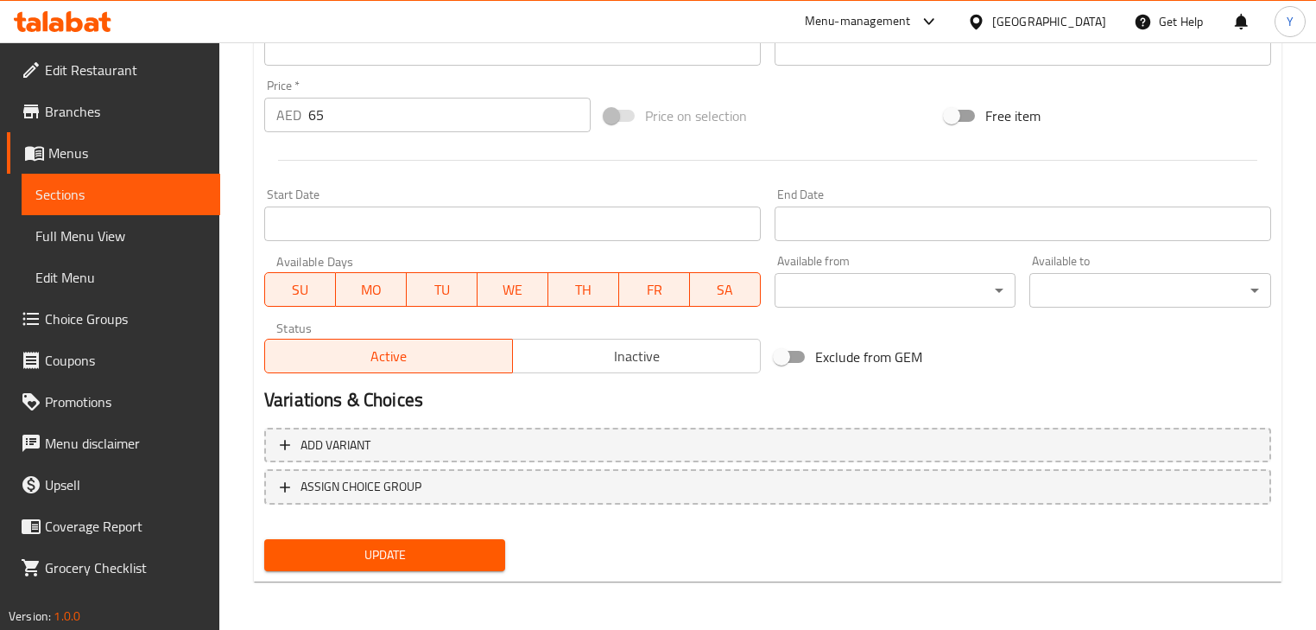
click at [467, 564] on span "Update" at bounding box center [384, 555] width 213 height 22
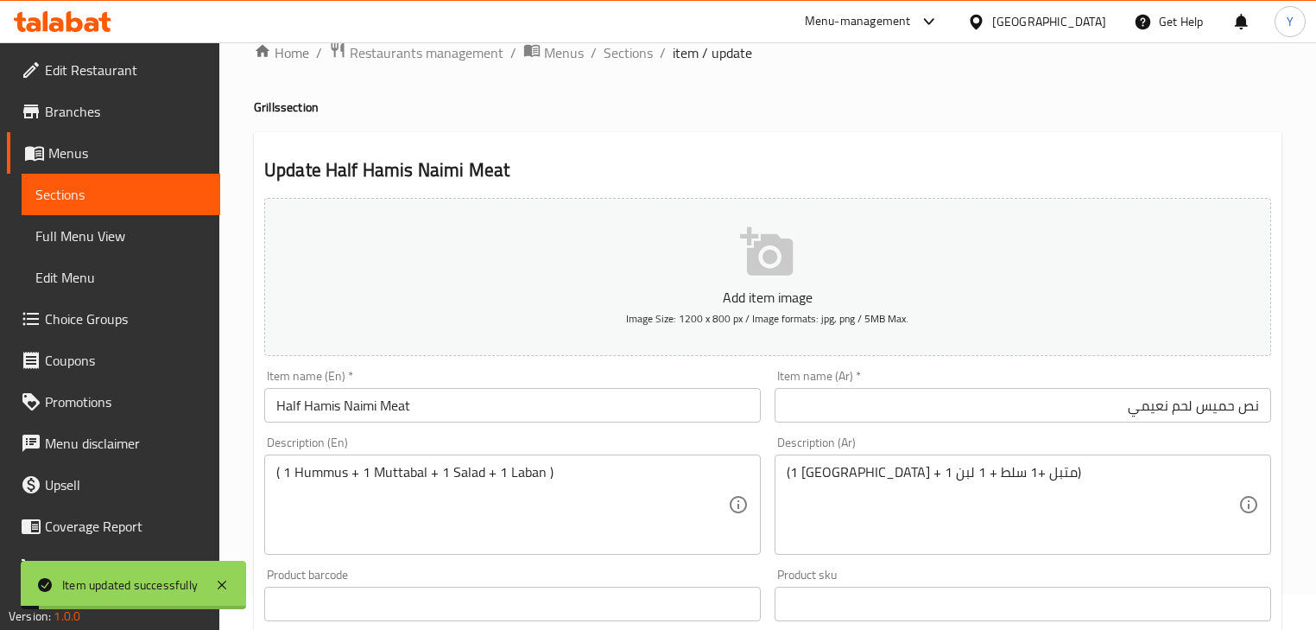
scroll to position [0, 0]
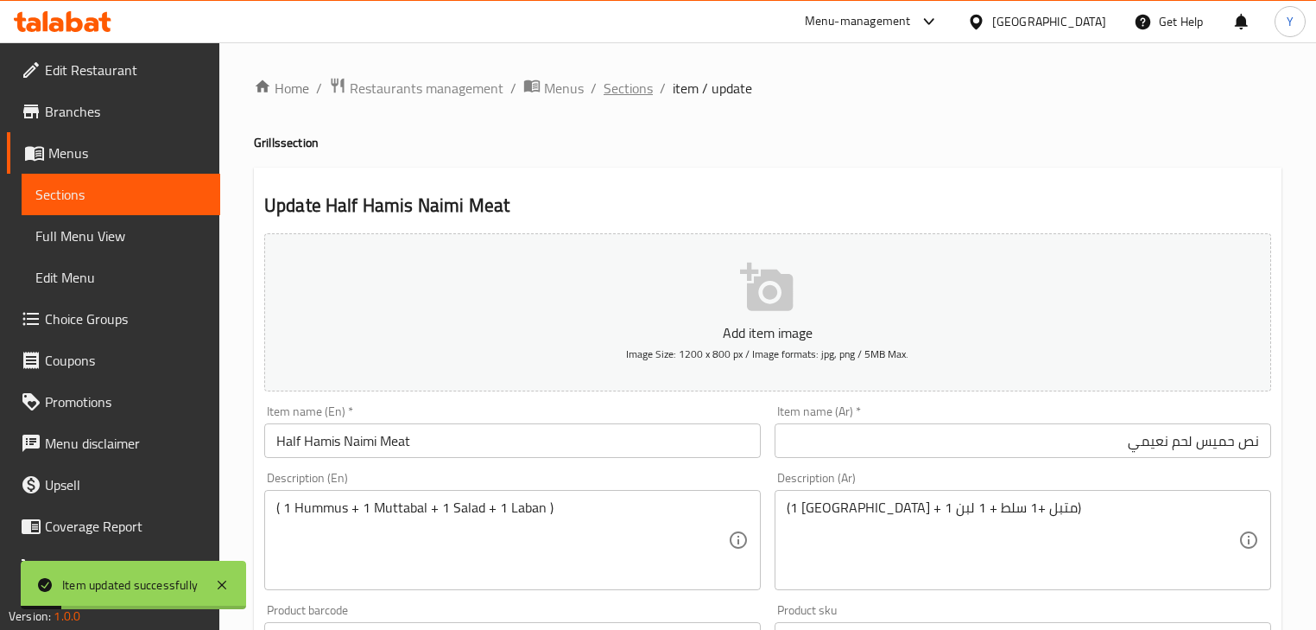
click at [621, 84] on span "Sections" at bounding box center [628, 88] width 49 height 21
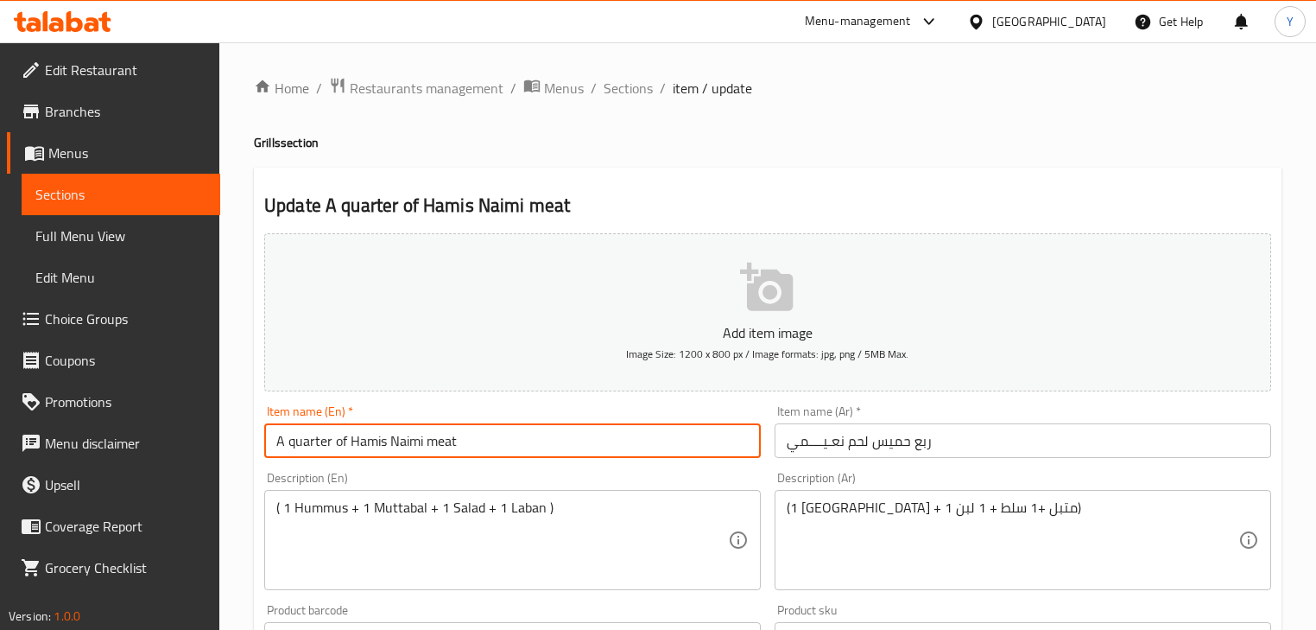
drag, startPoint x: 295, startPoint y: 446, endPoint x: 183, endPoint y: 409, distance: 117.2
click at [183, 409] on div "Edit Restaurant Branches Menus Sections Full Menu View Edit Menu Choice Groups …" at bounding box center [658, 631] width 1316 height 1178
type input "Quarter Hamis Naimi Meat"
drag, startPoint x: 881, startPoint y: 451, endPoint x: 899, endPoint y: 457, distance: 19.1
click at [881, 450] on input "ربع حمیس لحم نعـیــــمي" at bounding box center [1023, 440] width 497 height 35
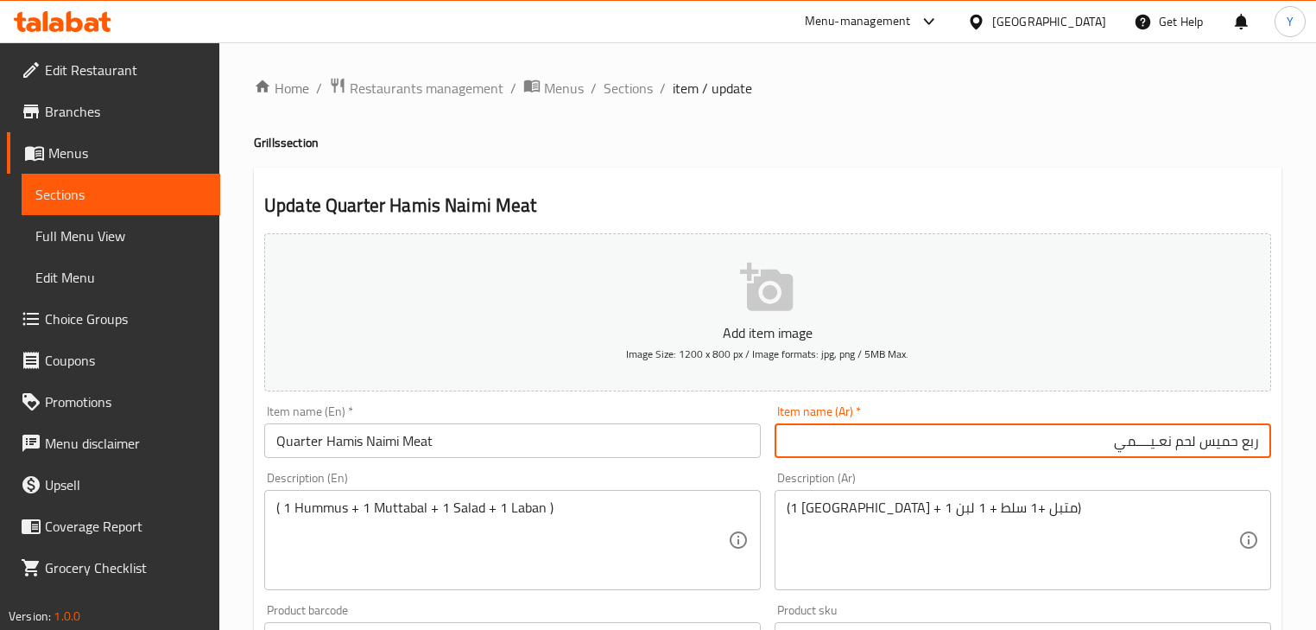
click at [1141, 442] on input "ربع حمیس لحم نعـیــــمي" at bounding box center [1023, 440] width 497 height 35
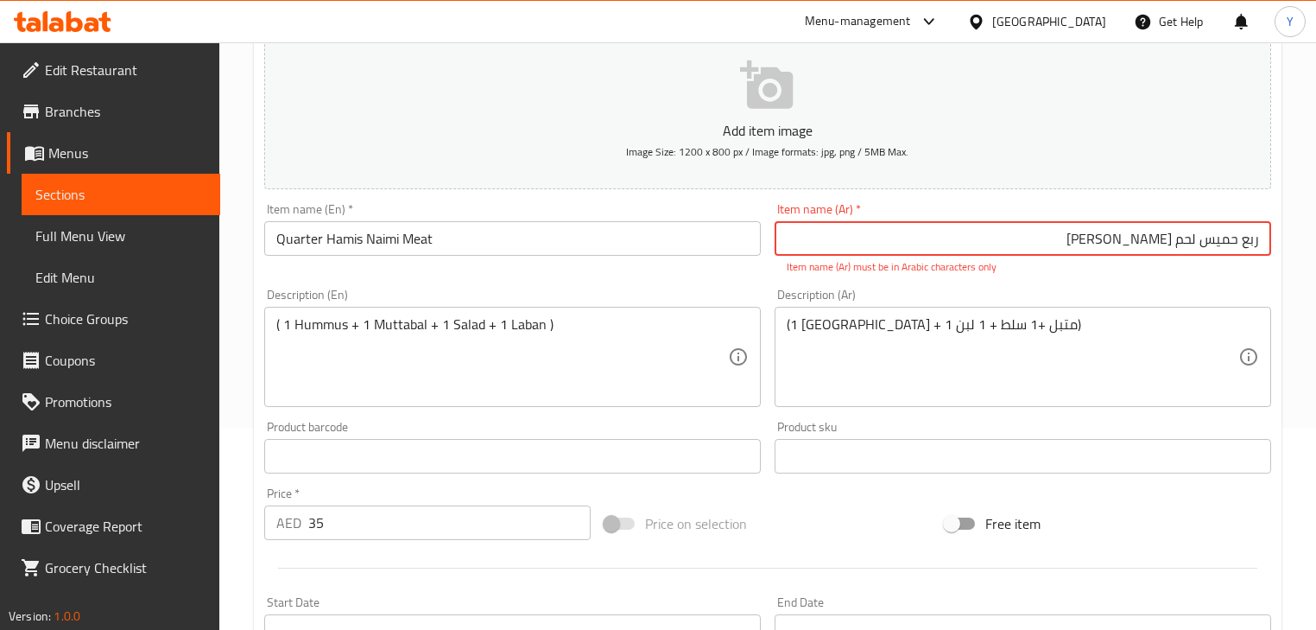
scroll to position [69, 0]
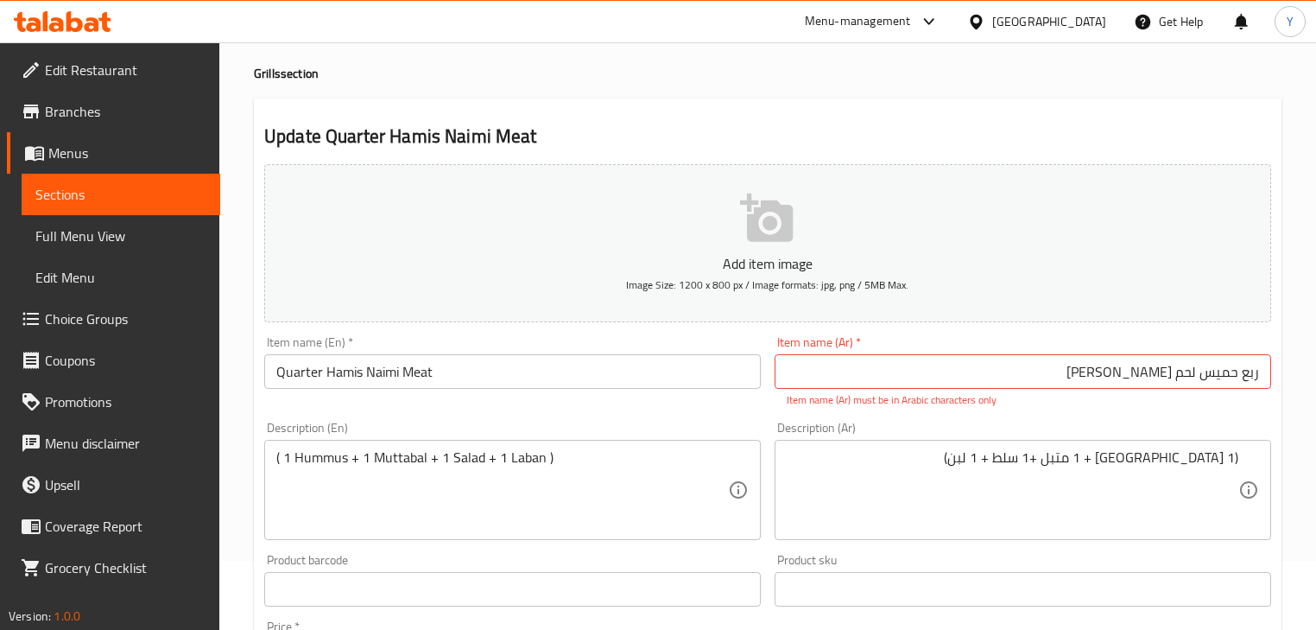
click at [1003, 136] on h2 "Update Quarter Hamis Naimi Meat" at bounding box center [767, 137] width 1007 height 26
click at [1145, 372] on input "ربع حمیس لحم نعيمي" at bounding box center [1023, 371] width 497 height 35
click at [1176, 373] on input "ربع حمیس لحم نعيمي" at bounding box center [1023, 371] width 497 height 35
click at [1183, 374] on input "ربع حمیس لحم نعيمي" at bounding box center [1023, 371] width 497 height 35
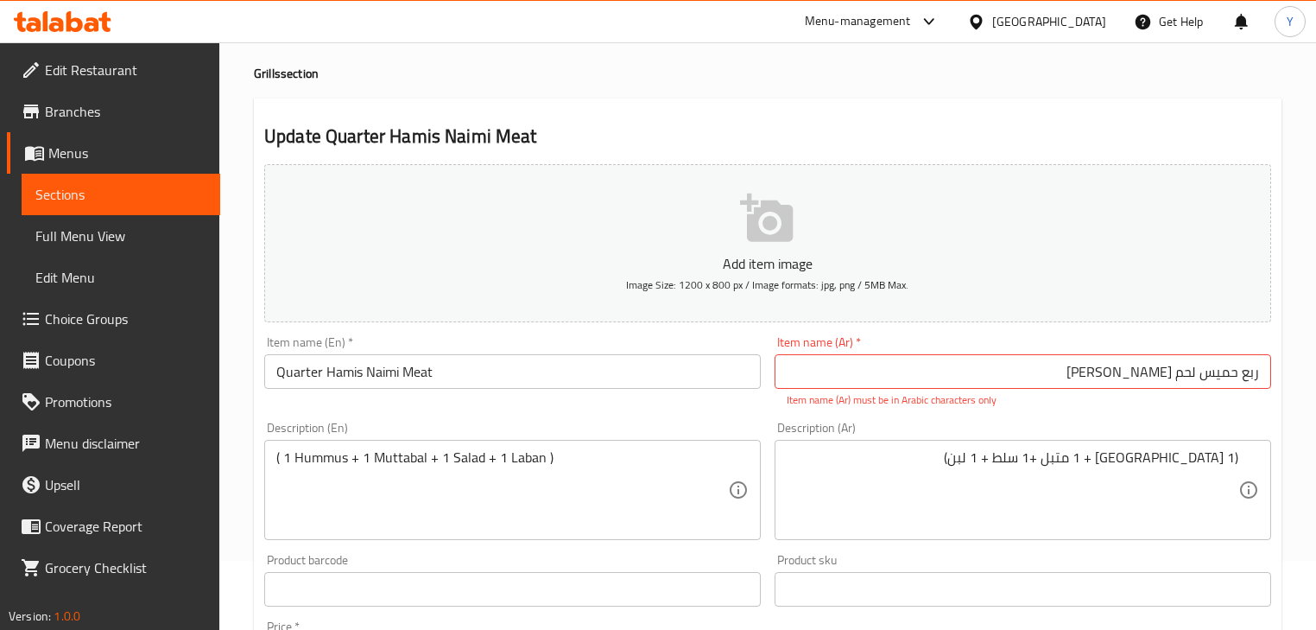
click at [1154, 107] on div "Update Quarter Hamis Naimi Meat Add item image Image Size: 1200 x 800 px / Imag…" at bounding box center [768, 610] width 1028 height 1025
click at [1228, 369] on input "ربع حمیس لحم نعيمي" at bounding box center [1023, 371] width 497 height 35
type input "ربع حميس لحم نعيمي"
click at [1185, 135] on h2 "Update Quarter Hamis Naimi Meat" at bounding box center [767, 137] width 1007 height 26
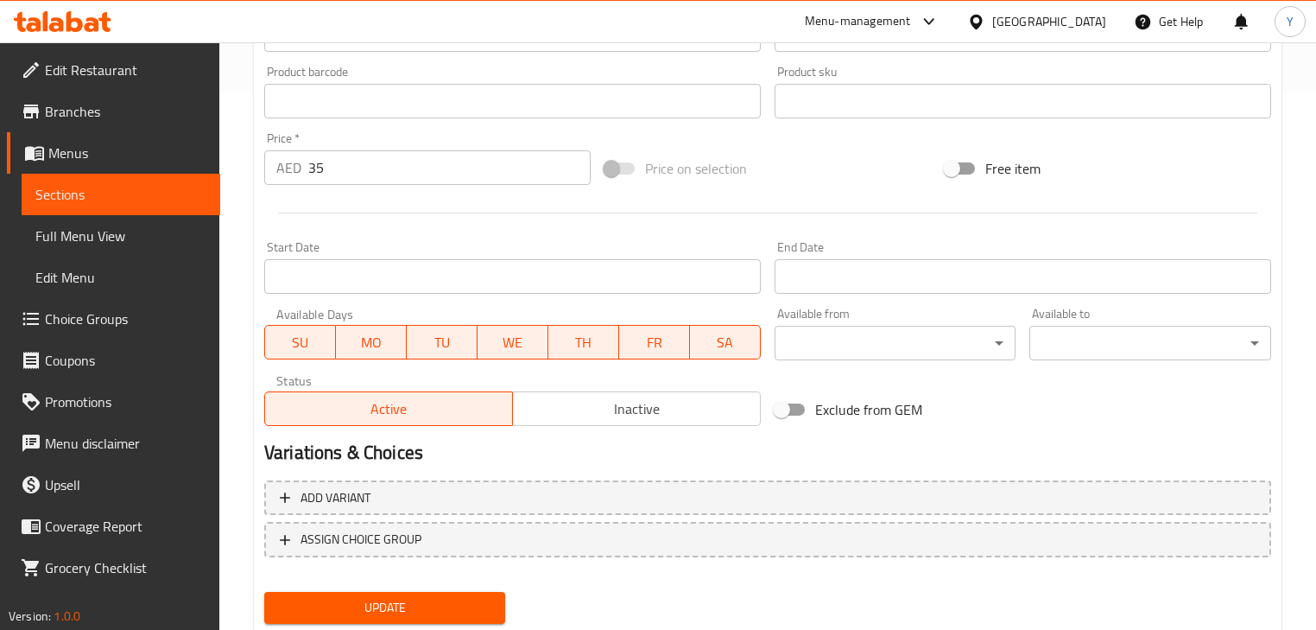
scroll to position [591, 0]
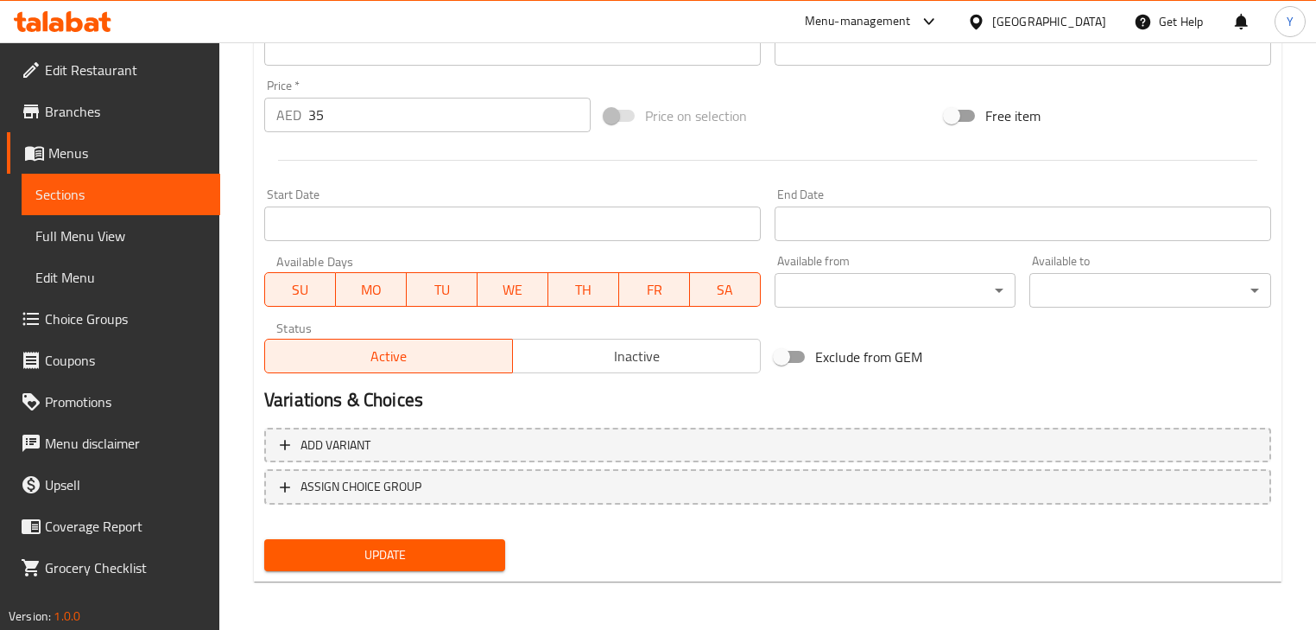
click at [473, 566] on button "Update" at bounding box center [384, 555] width 241 height 32
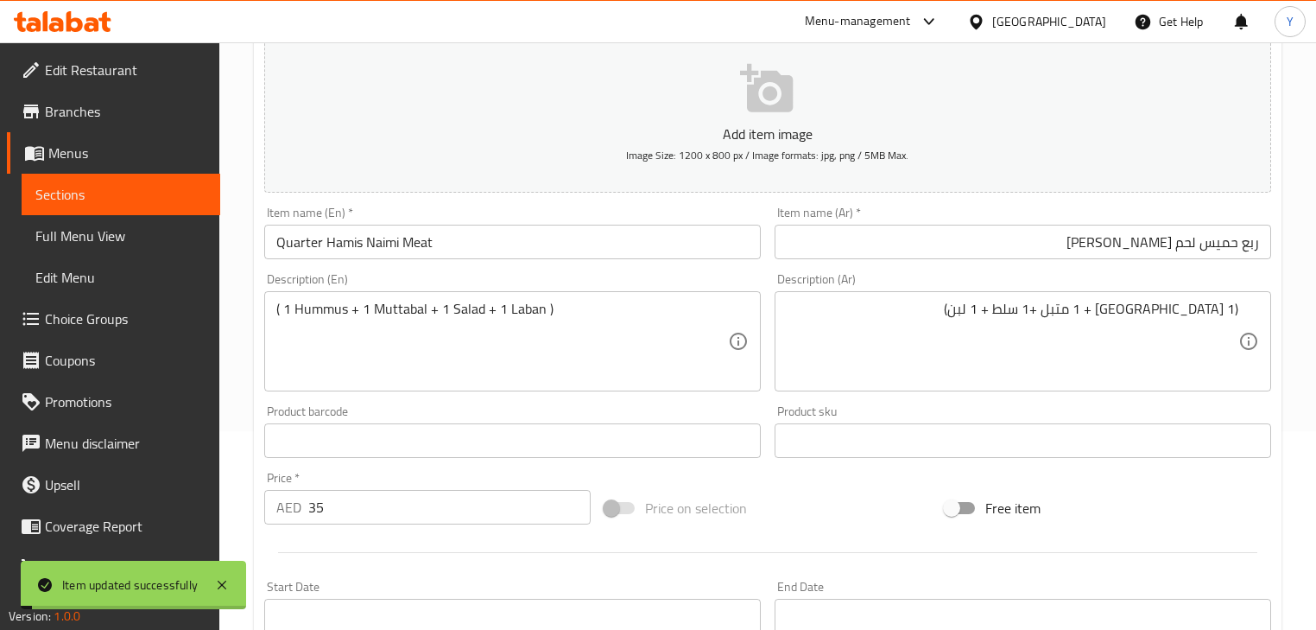
scroll to position [0, 0]
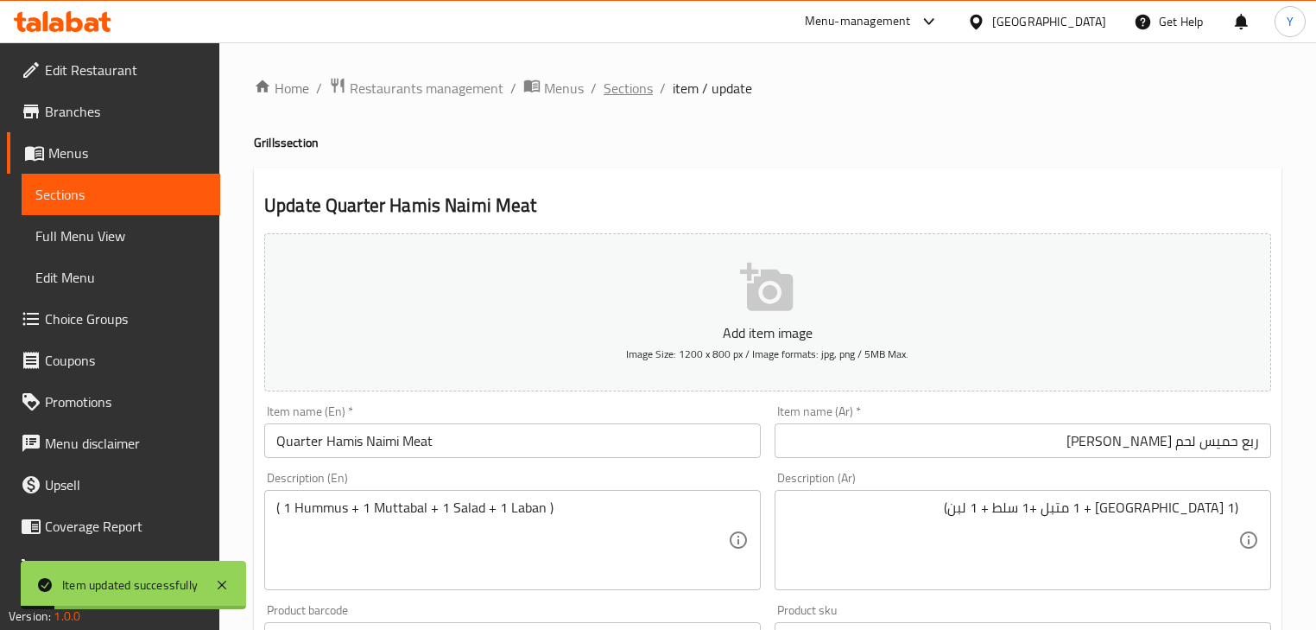
click at [634, 97] on span "Sections" at bounding box center [628, 88] width 49 height 21
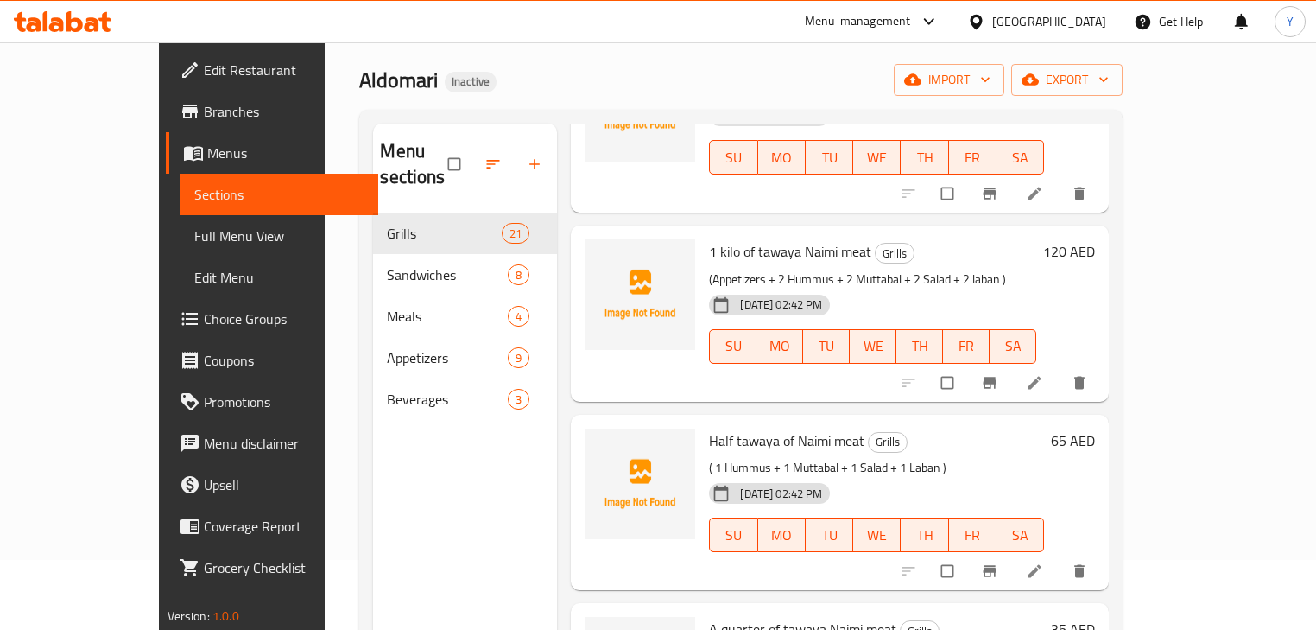
scroll to position [138, 0]
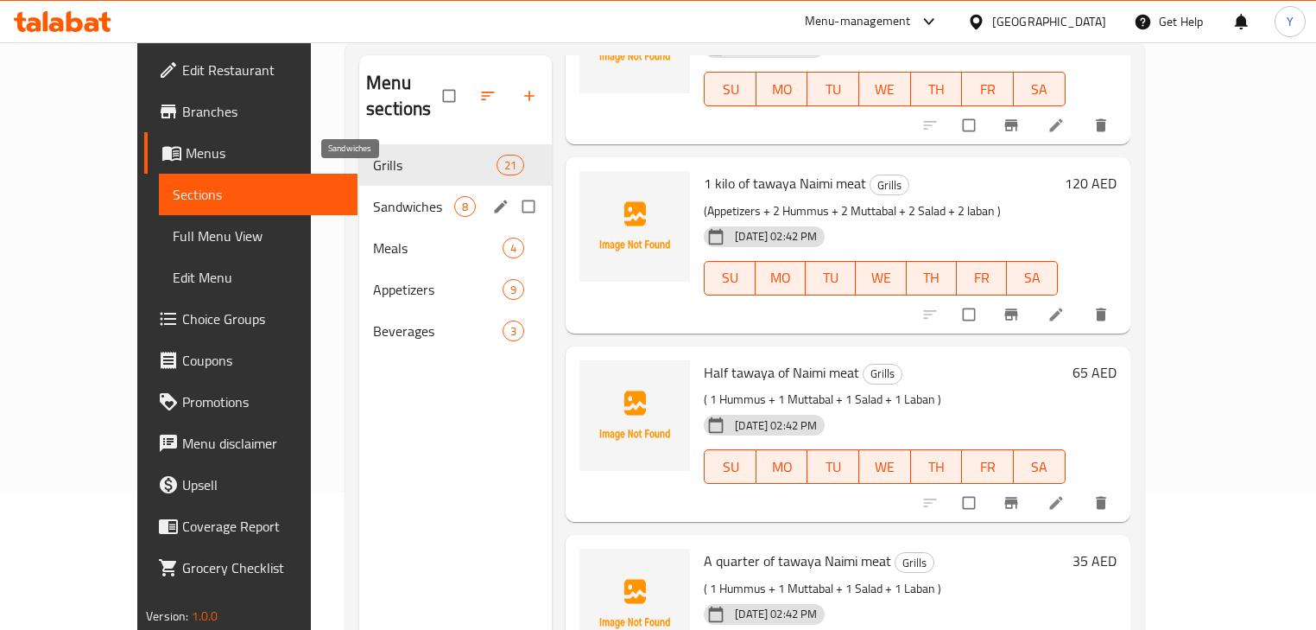
click at [373, 196] on span "Sandwiches" at bounding box center [413, 206] width 81 height 21
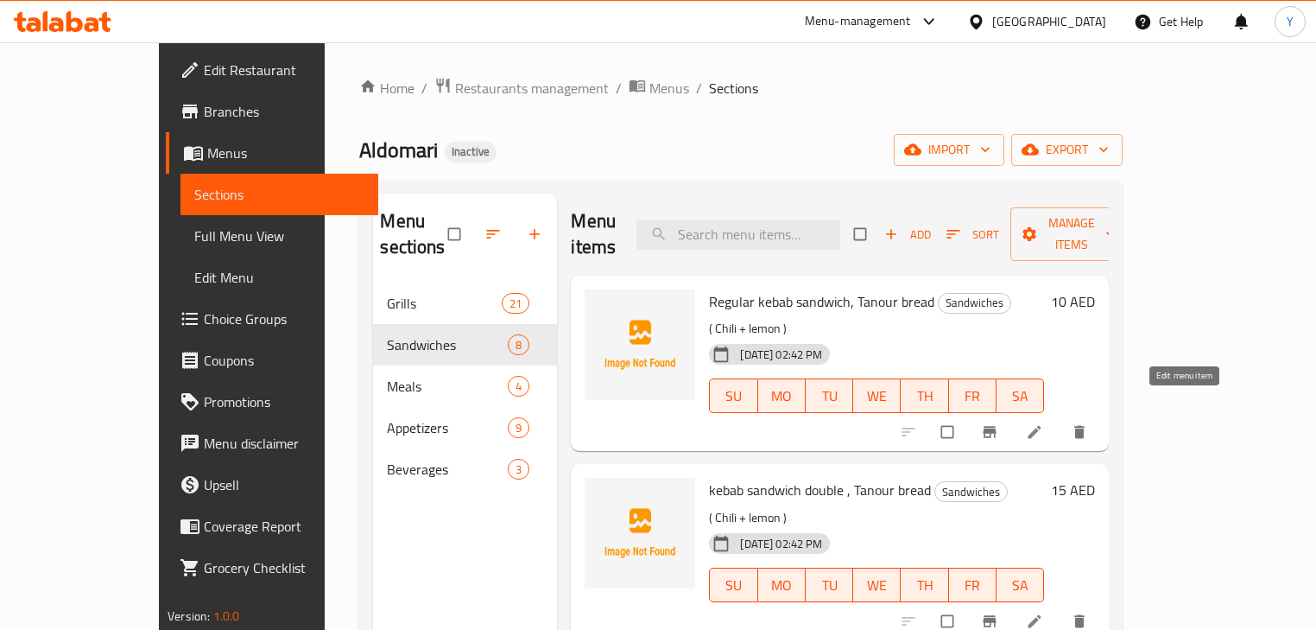
click at [1044, 423] on icon at bounding box center [1034, 431] width 17 height 17
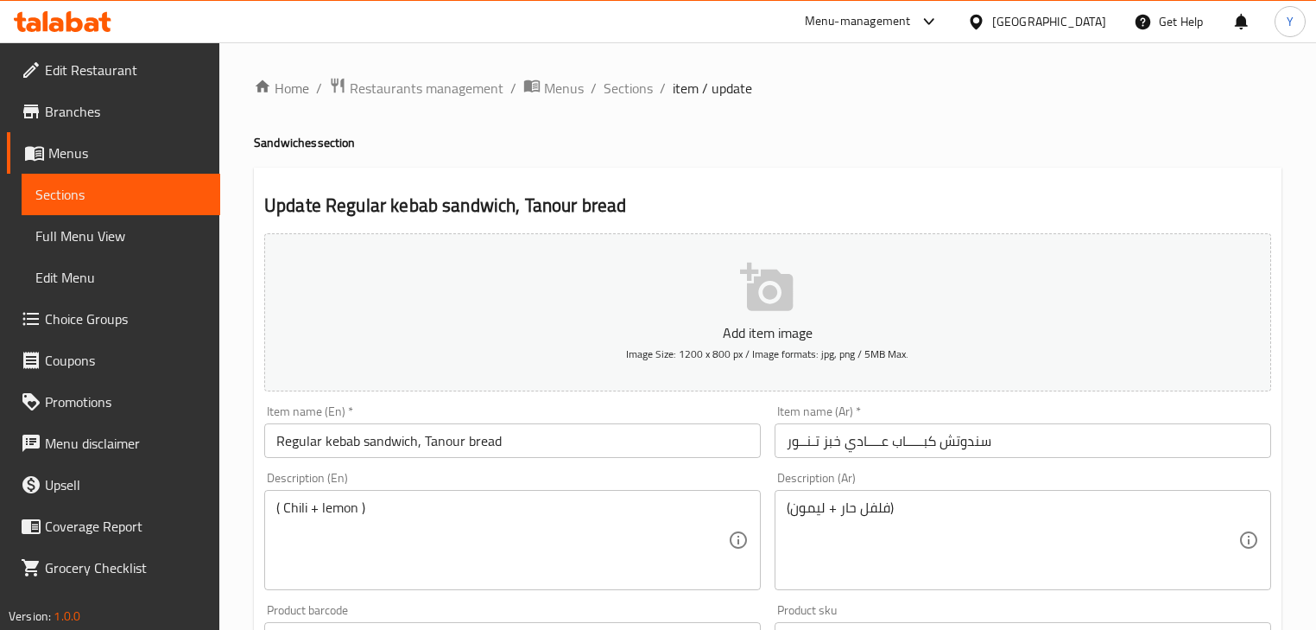
click at [966, 460] on div "Item name (Ar)   * سندوتش كبـــــاب عــــادي خبز تـنــور Item name (Ar) *" at bounding box center [1023, 431] width 511 height 67
click at [1009, 446] on input "سندوتش كبـــــاب عــــادي خبز تـنــور" at bounding box center [1023, 440] width 497 height 35
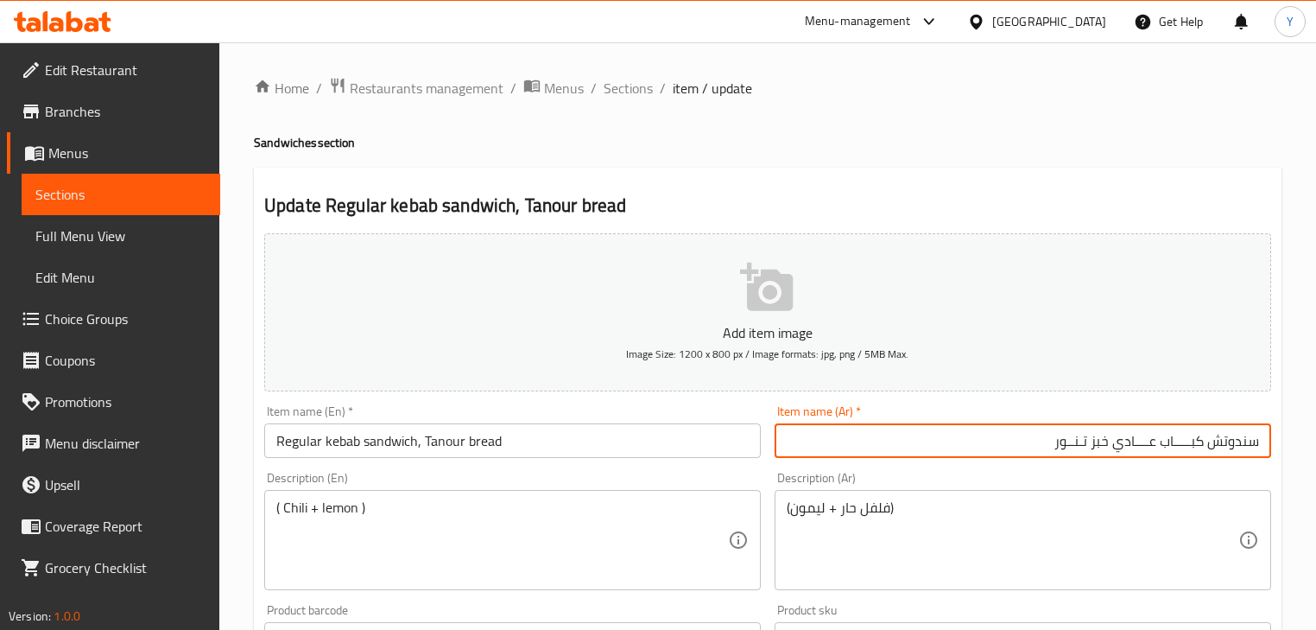
click at [1196, 442] on input "سندوتش كبـــــاب عــــادي خبز تـنــور" at bounding box center [1023, 440] width 497 height 35
type input "سندوتش كباب عادي خبز تنور"
click at [1046, 153] on div "Home / Restaurants management / Menus / Sections / item / update Sandwiches sec…" at bounding box center [768, 631] width 1028 height 1109
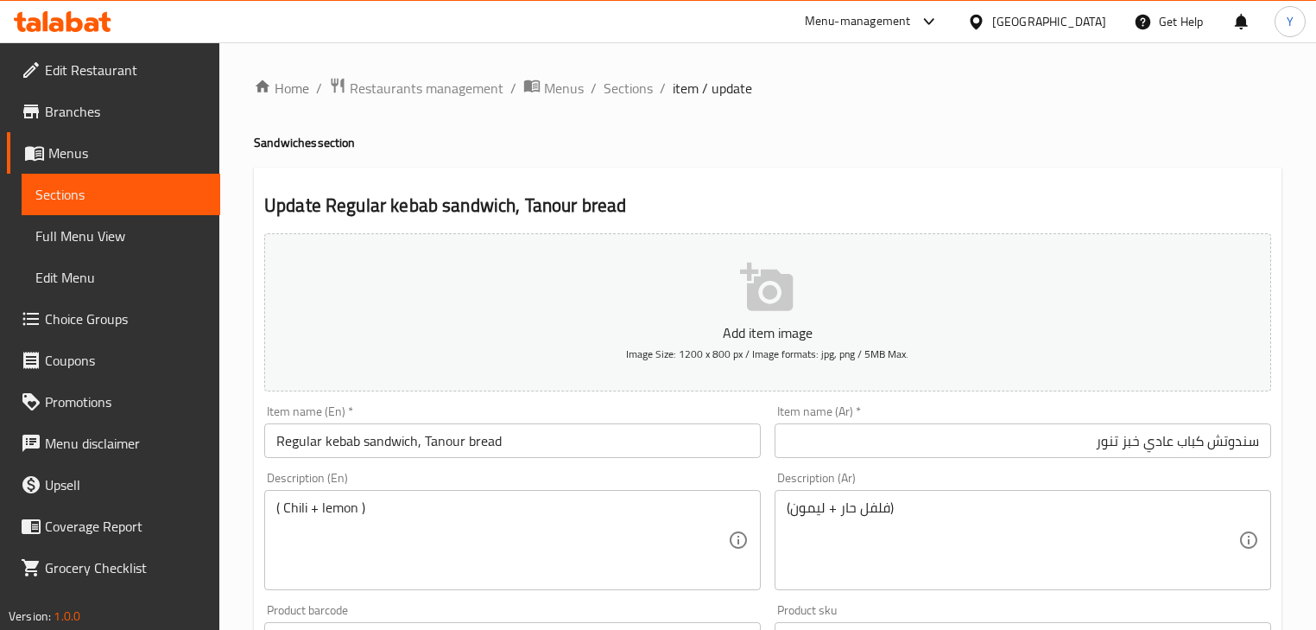
click at [420, 448] on input "Regular kebab sandwich, Tanour bread" at bounding box center [512, 440] width 497 height 35
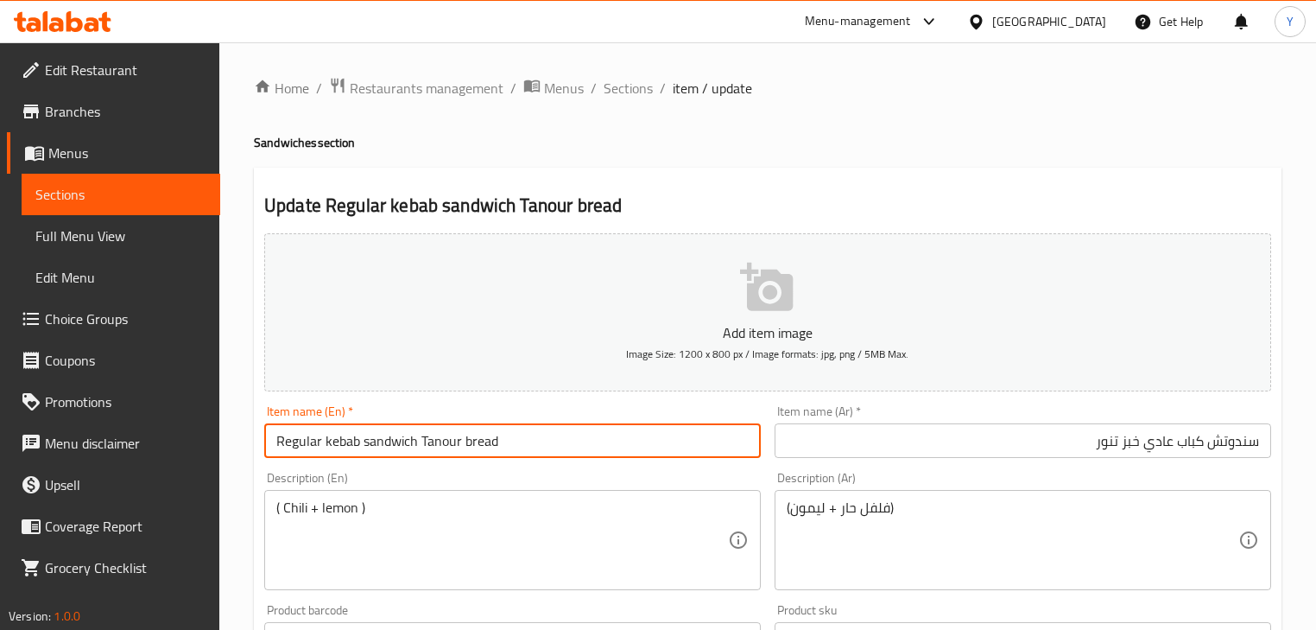
click at [382, 450] on input "Regular kebab sandwich Tanour bread" at bounding box center [512, 440] width 497 height 35
paste input "sandwich"
click at [345, 446] on input "Regular Kebab Tanour Bread Sandwich" at bounding box center [512, 440] width 497 height 35
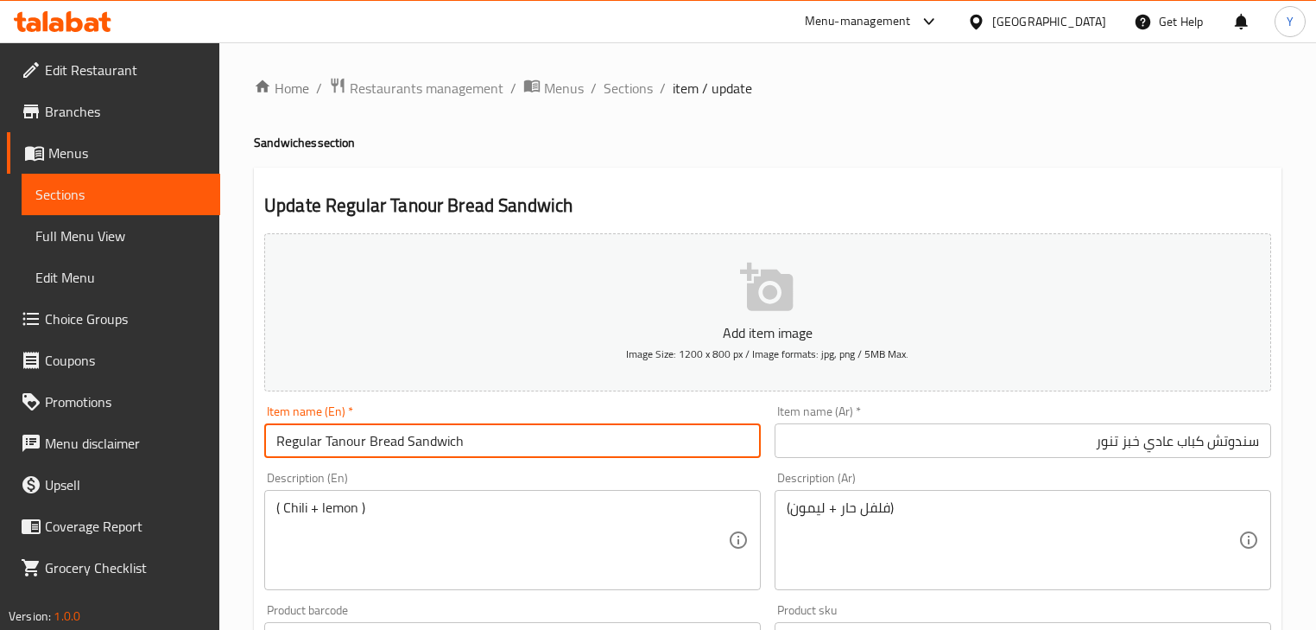
paste input "Kebab"
paste input "Regular"
click at [301, 446] on input "Tanour Bread Regular Kebab Sandwich" at bounding box center [512, 440] width 497 height 35
click at [1118, 449] on input "سندوتش كباب عادي خبز تنور" at bounding box center [1023, 440] width 497 height 35
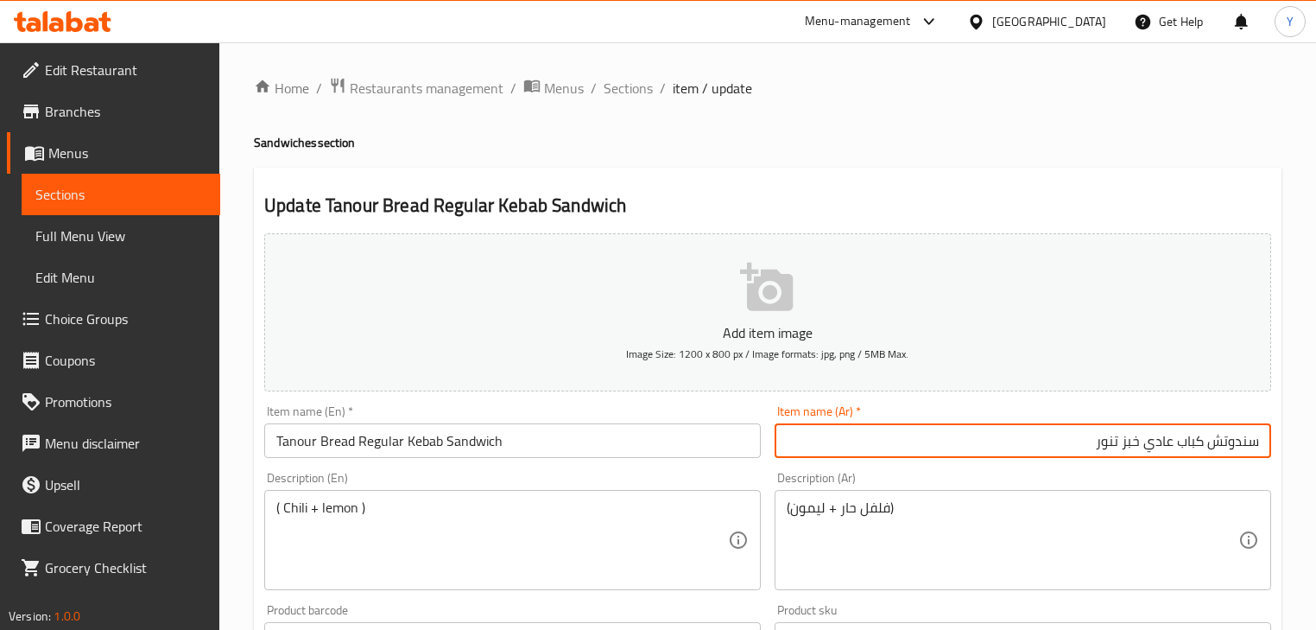
click at [1118, 449] on input "سندوتش كباب عادي خبز تنور" at bounding box center [1023, 440] width 497 height 35
click at [1113, 441] on input "سندوتش كباب عادي خبز تنور" at bounding box center [1023, 440] width 497 height 35
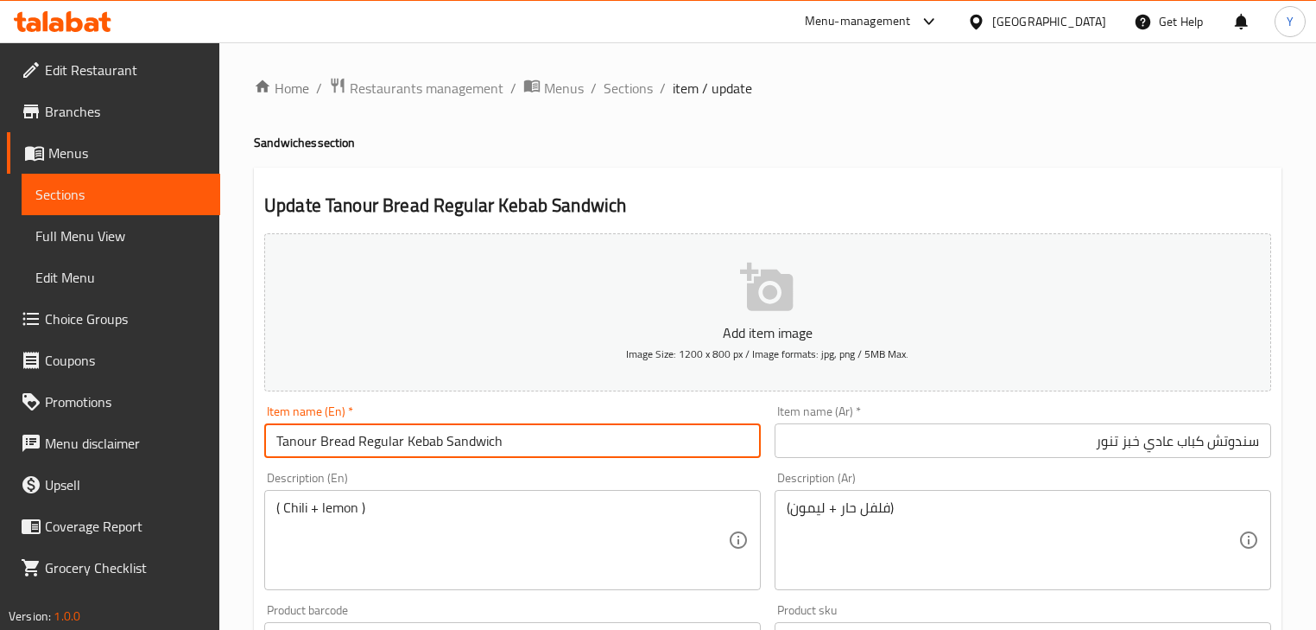
click at [300, 445] on input "Tanour Bread Regular Kebab Sandwich" at bounding box center [512, 440] width 497 height 35
paste input "door"
type input "Tandoor Bread Regular Kebab Sandwich"
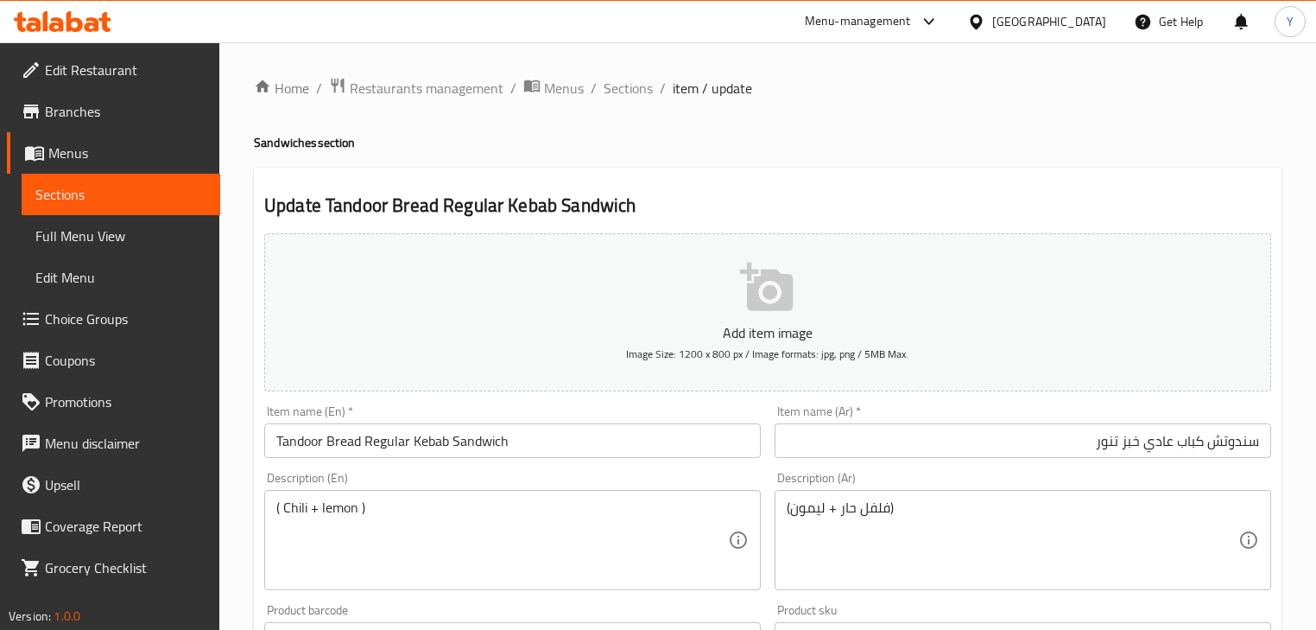
click at [926, 156] on div "Home / Restaurants management / Menus / Sections / item / update Sandwiches sec…" at bounding box center [768, 631] width 1028 height 1109
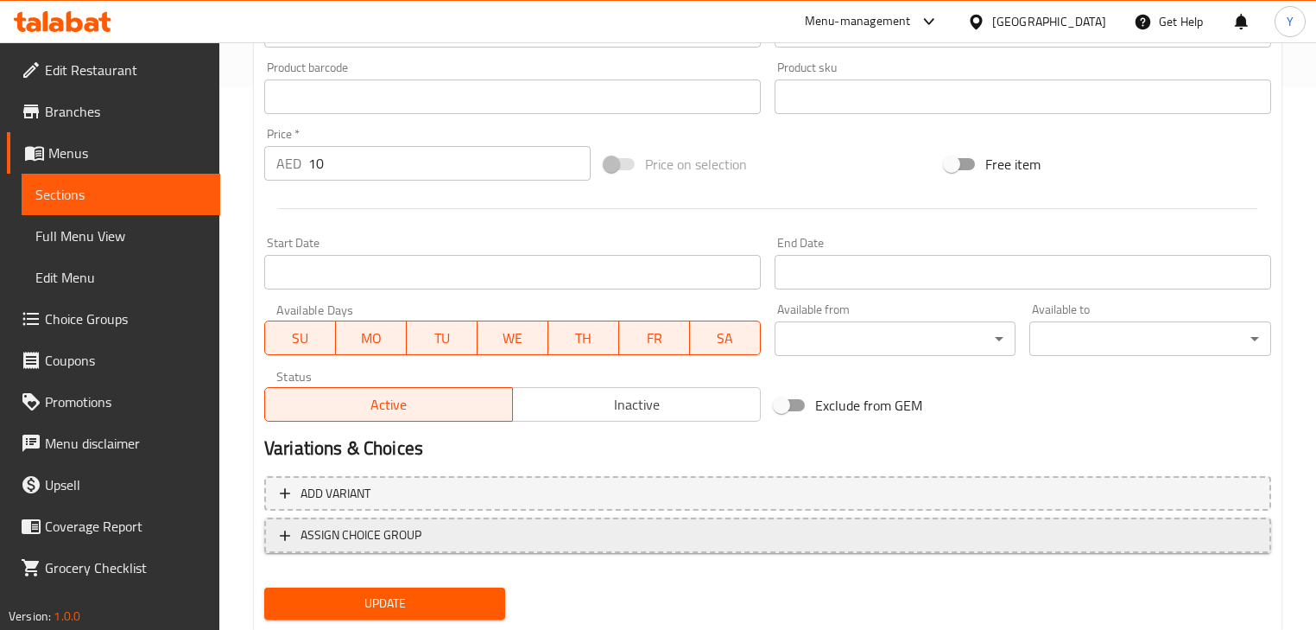
scroll to position [591, 0]
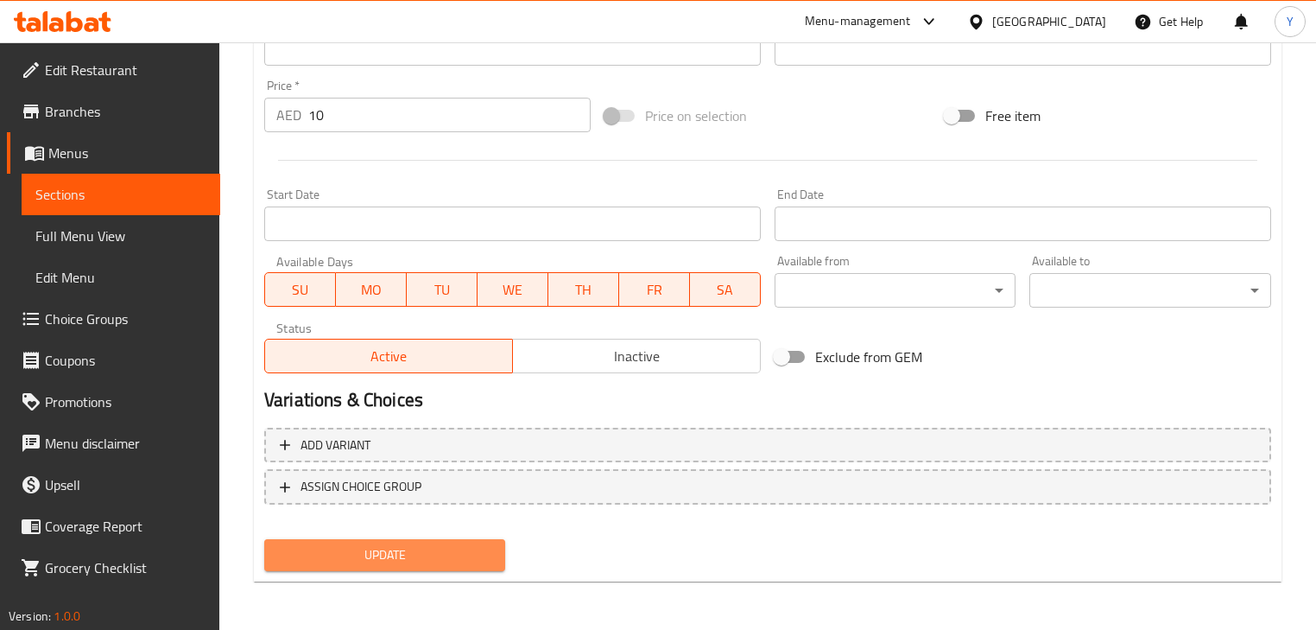
click at [356, 567] on button "Update" at bounding box center [384, 555] width 241 height 32
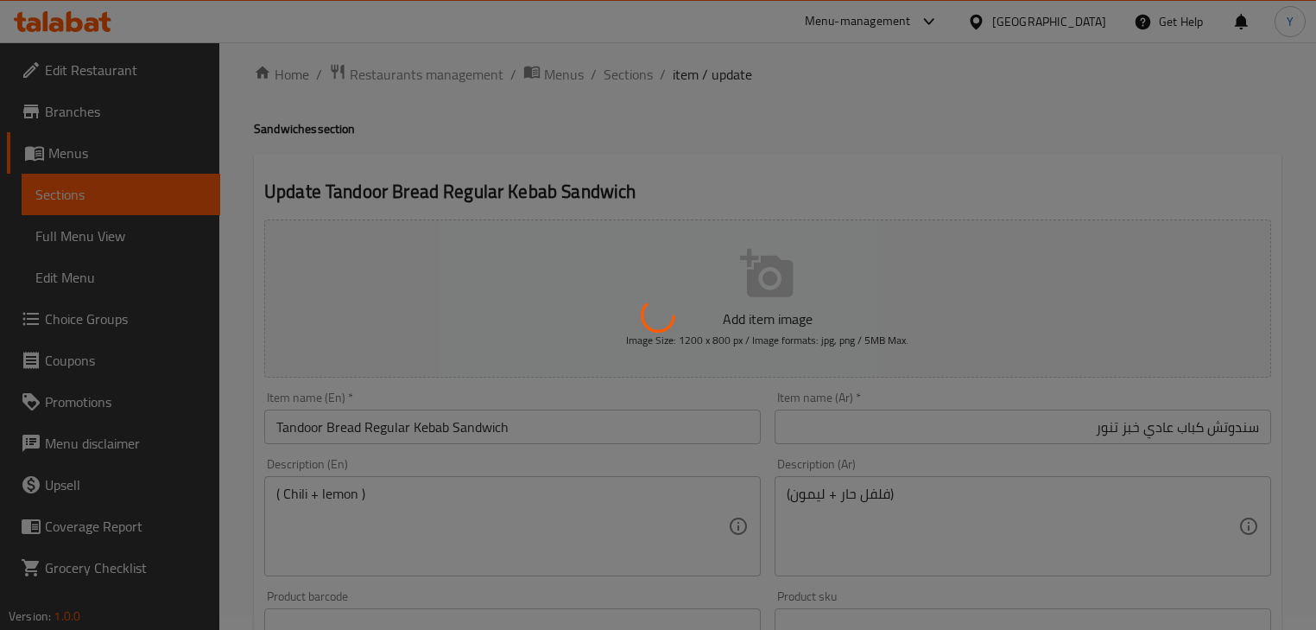
scroll to position [0, 0]
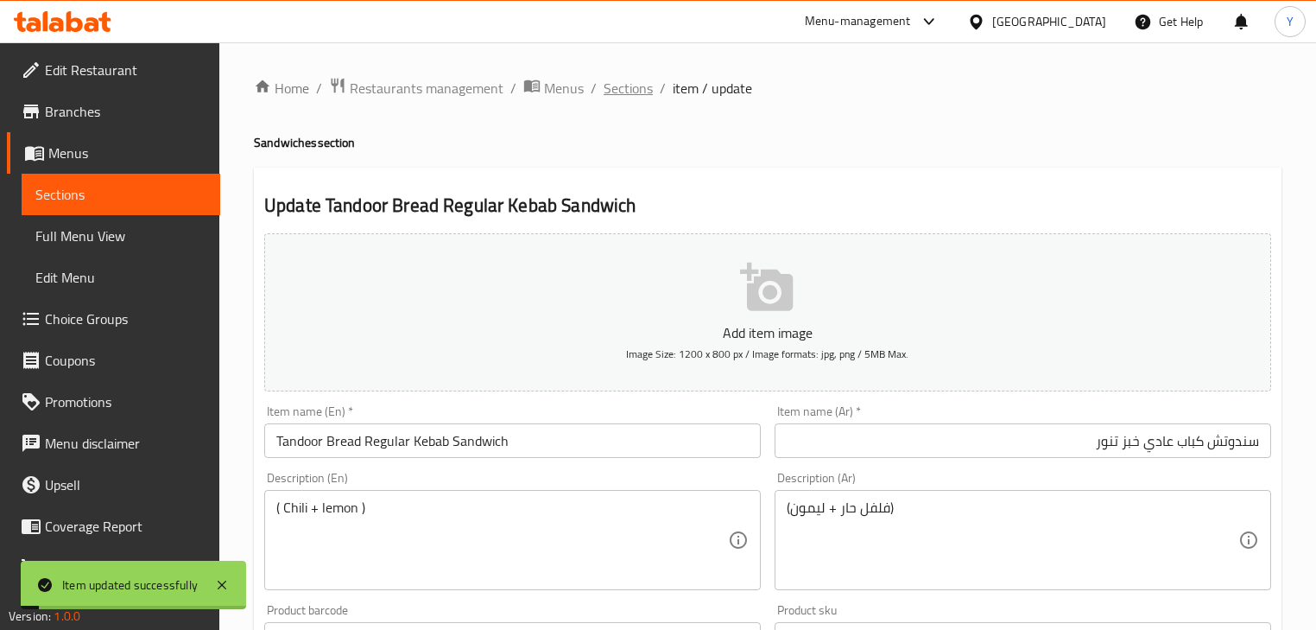
click at [619, 90] on span "Sections" at bounding box center [628, 88] width 49 height 21
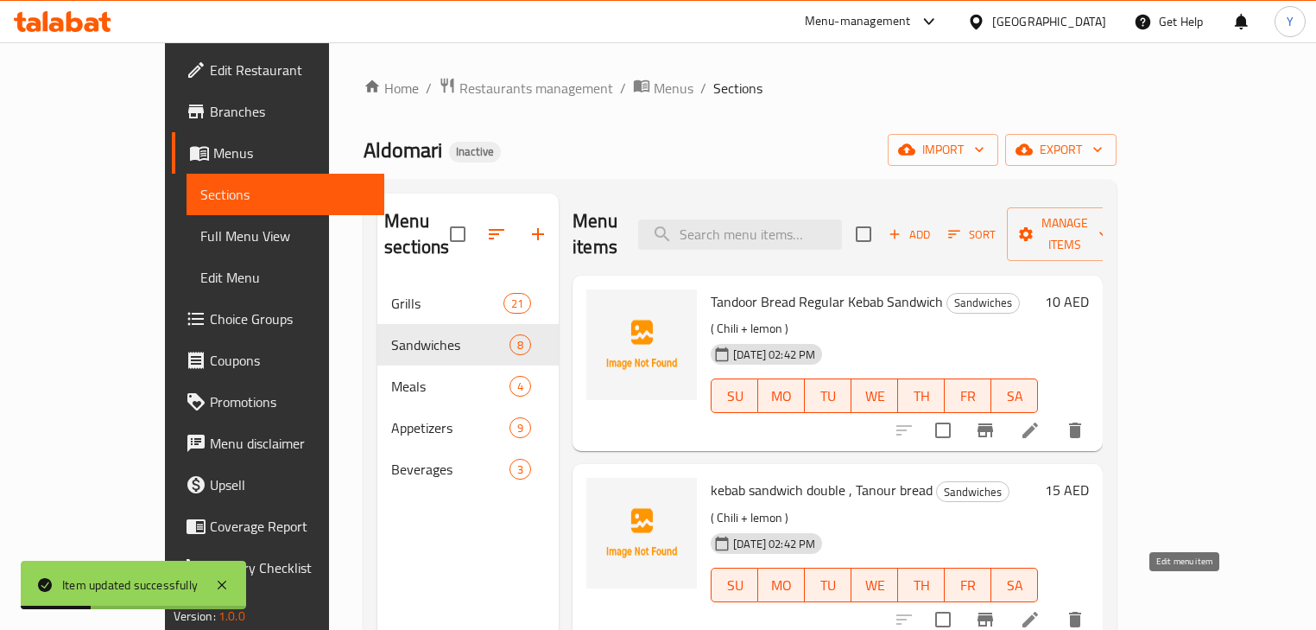
click at [1038, 612] on icon at bounding box center [1031, 620] width 16 height 16
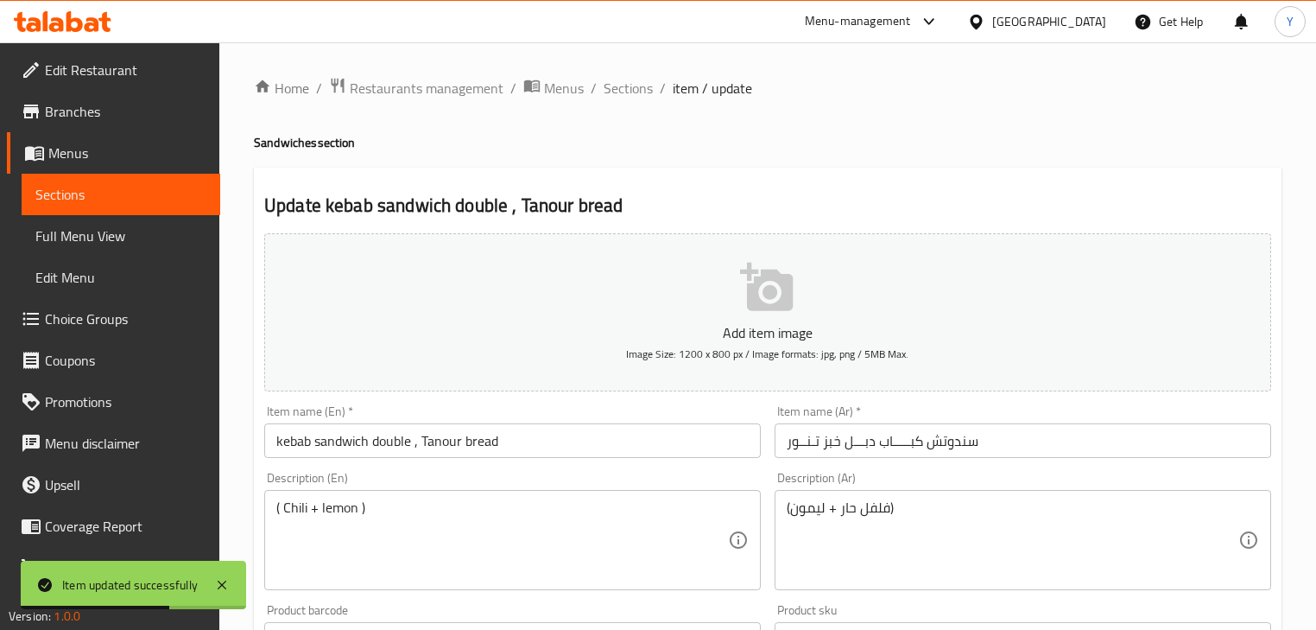
click at [449, 442] on input "kebab sandwich double , Tanour bread" at bounding box center [512, 440] width 497 height 35
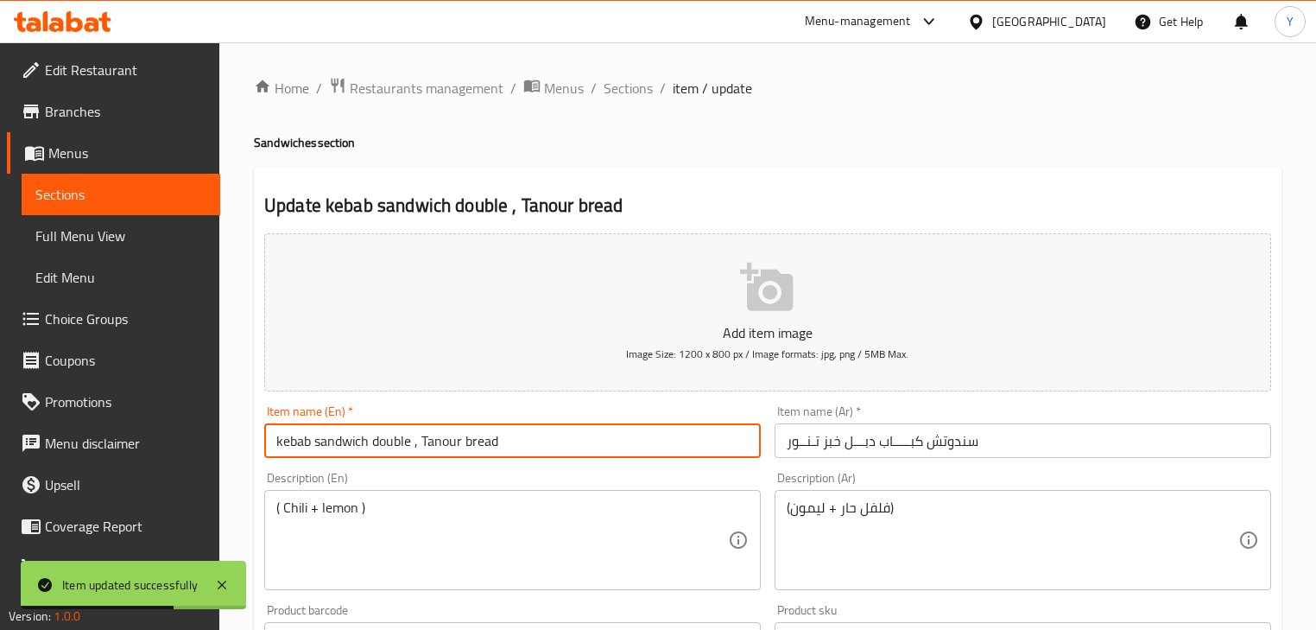
click at [449, 442] on input "kebab sandwich double , Tanour bread" at bounding box center [512, 440] width 497 height 35
paste input "door"
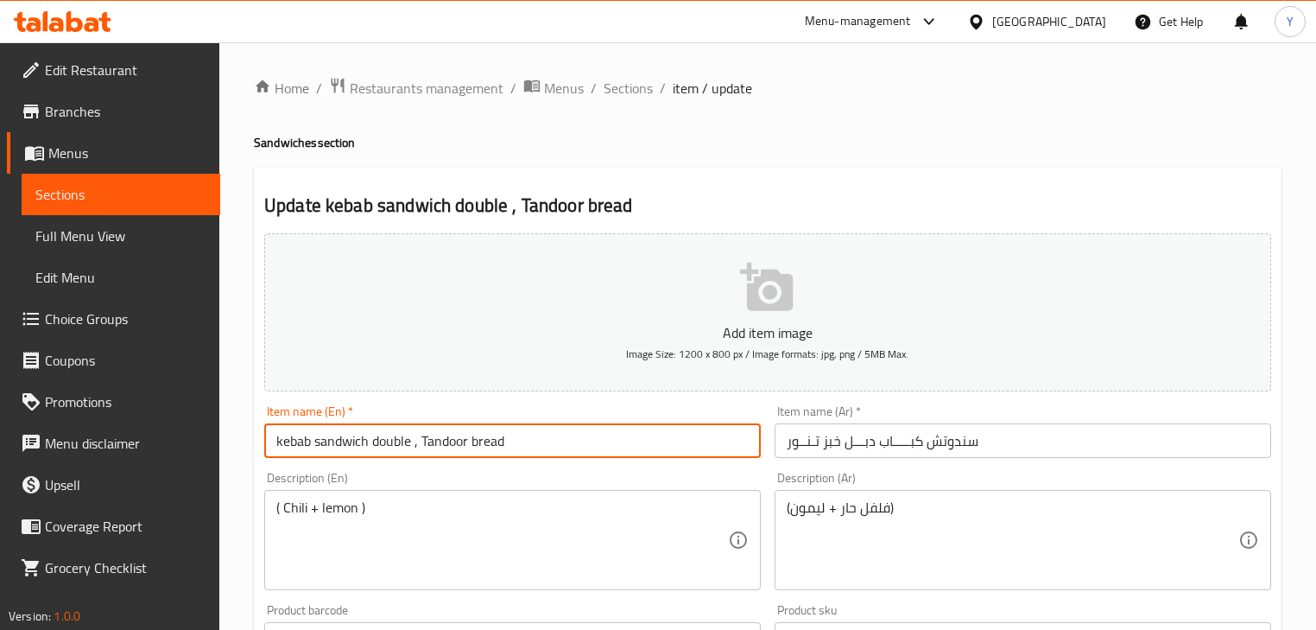
click at [350, 442] on input "kebab sandwich double , Tandoor bread" at bounding box center [512, 440] width 497 height 35
paste input "sandwich"
paste input "Tandoor bread"
type input "Tandoor Bread Kebab Double Sandwich"
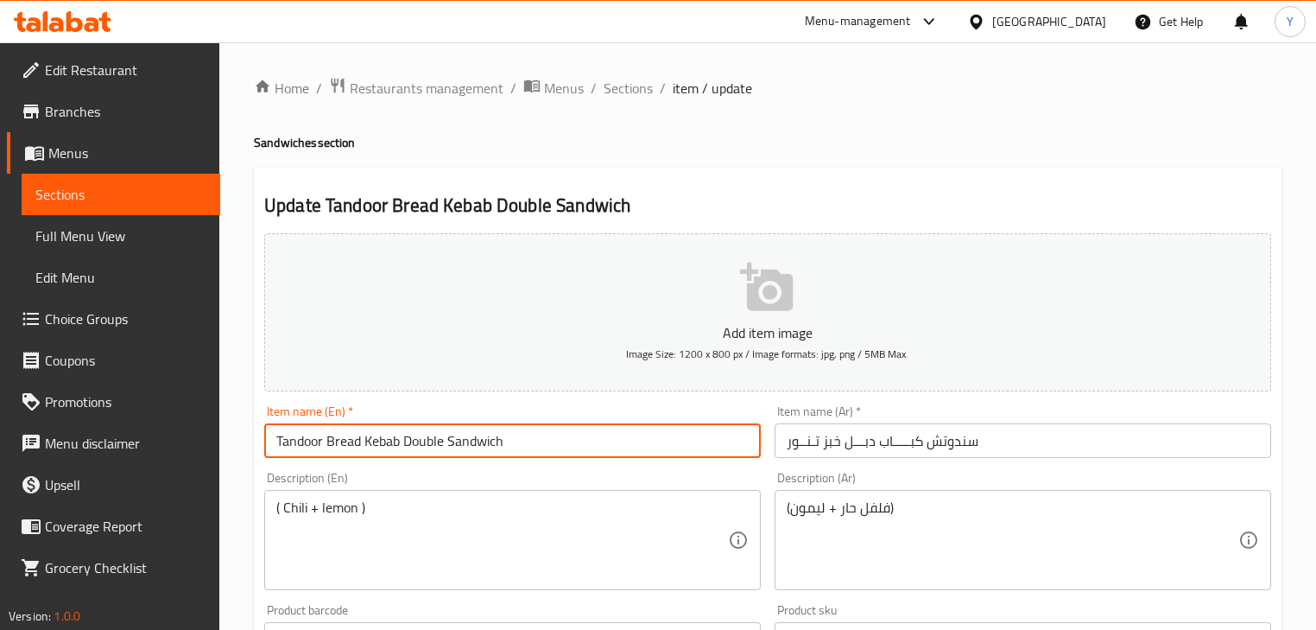
click at [895, 447] on input "سندوتش كبـــــاب دبـــل خبز تـنــور" at bounding box center [1023, 440] width 497 height 35
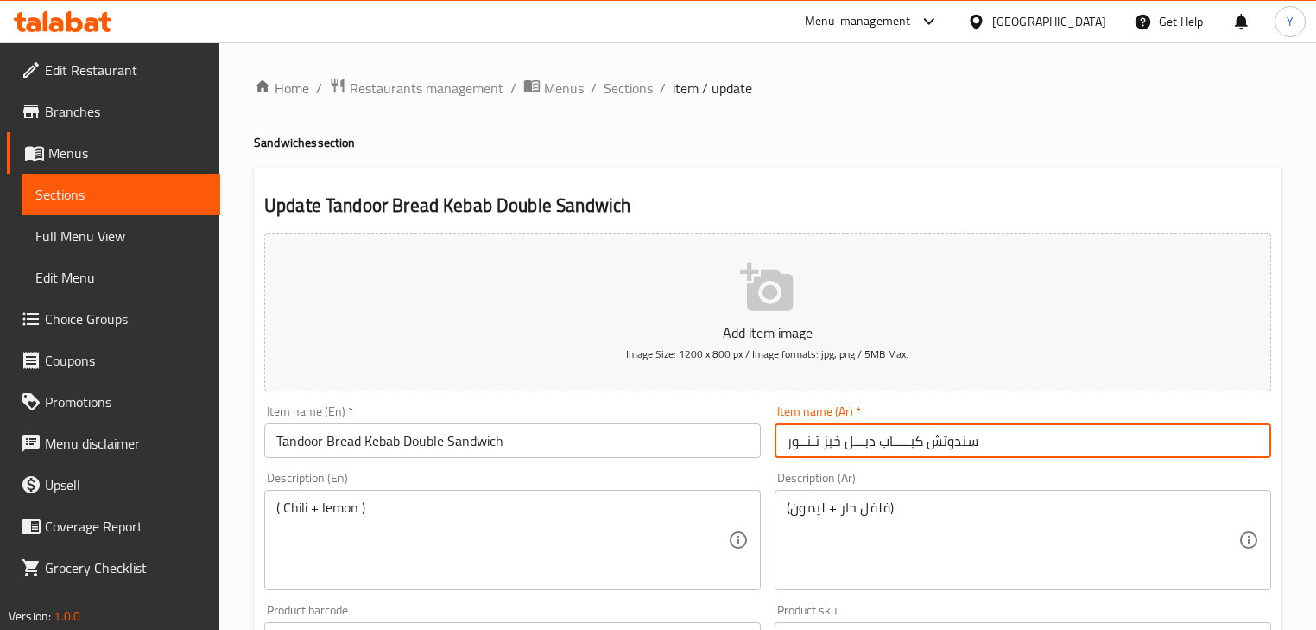
drag, startPoint x: 895, startPoint y: 447, endPoint x: 661, endPoint y: 450, distance: 234.1
click at [661, 450] on div "Add item image Image Size: 1200 x 800 px / Image formats: jpg, png / 5MB Max. I…" at bounding box center [767, 598] width 1021 height 745
click at [1092, 443] on input "سندوتش كبـــــاب دبـــل خبز تـنــور" at bounding box center [1023, 440] width 497 height 35
type input "سندوتش كباب دبل خبز تنور"
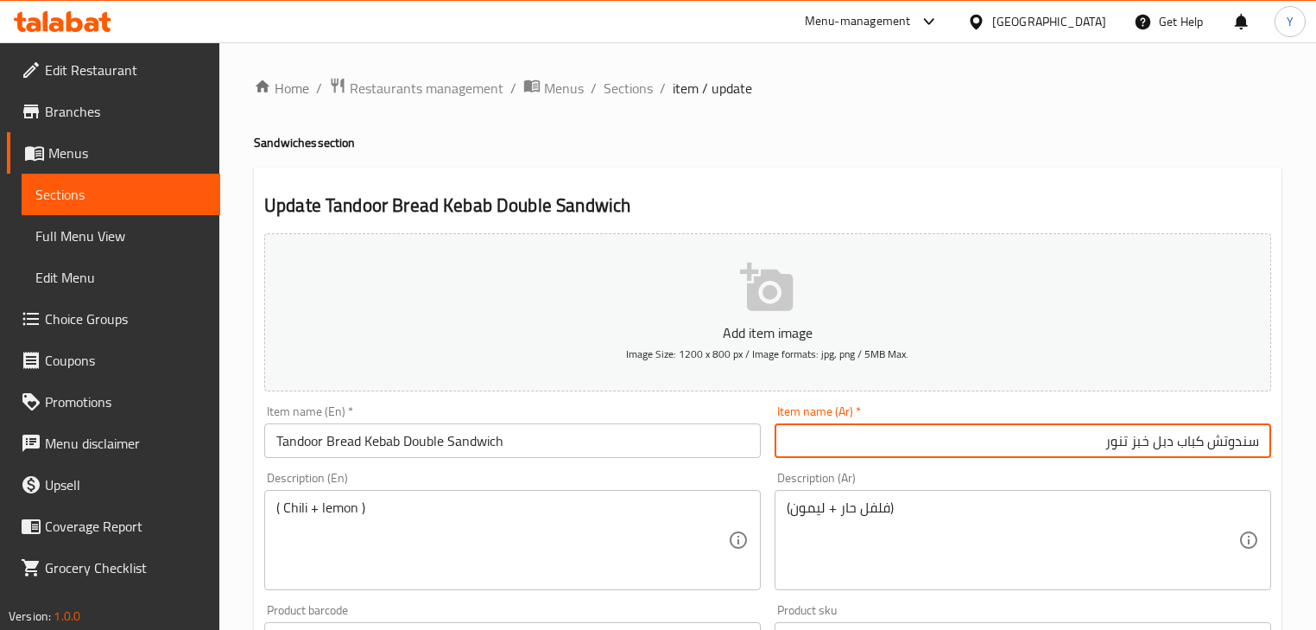
click at [1045, 158] on div "Home / Restaurants management / Menus / Sections / item / update Sandwiches sec…" at bounding box center [768, 631] width 1028 height 1109
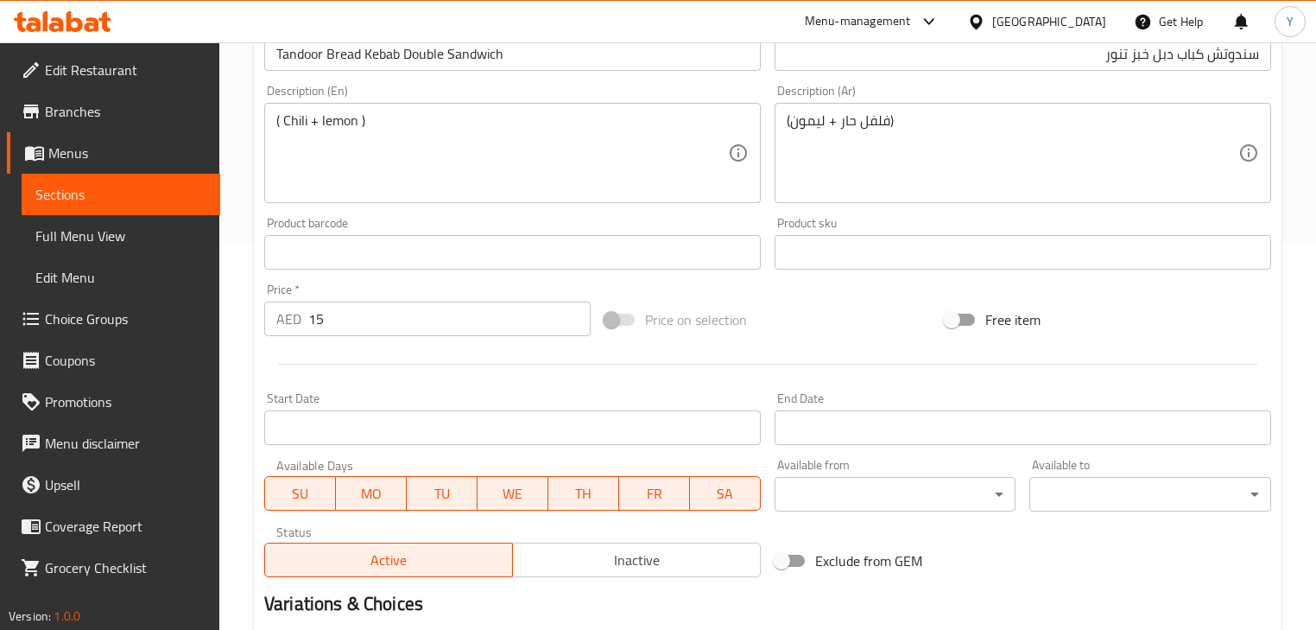
scroll to position [591, 0]
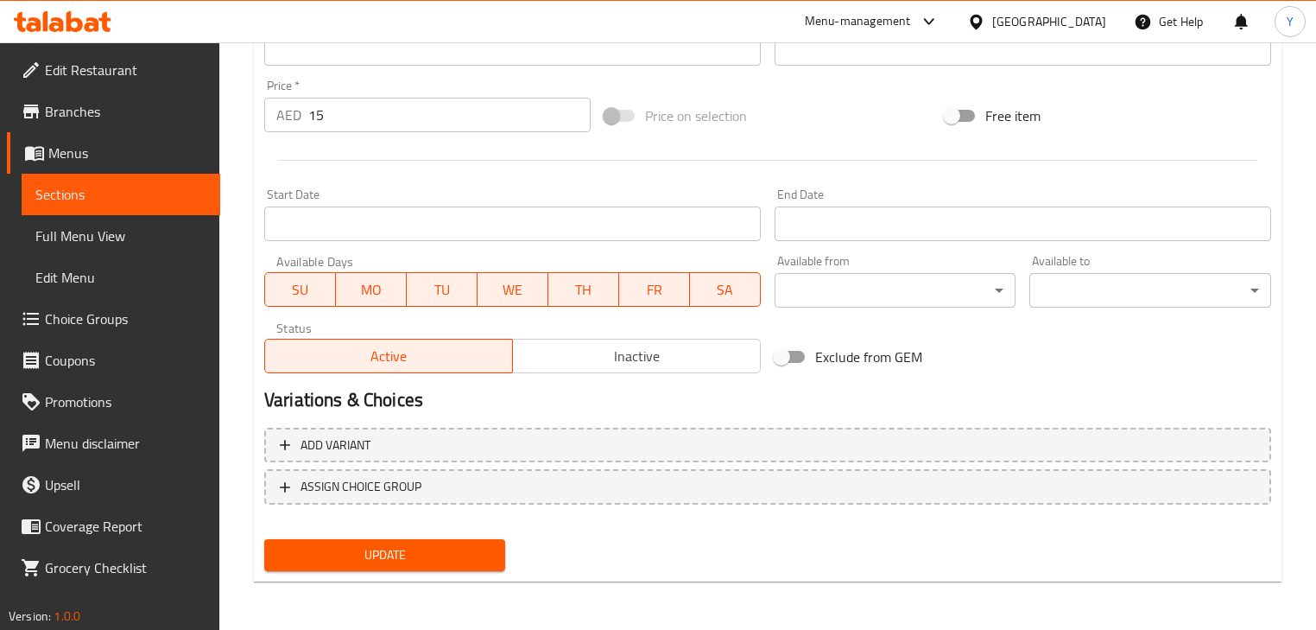
click at [446, 552] on span "Update" at bounding box center [384, 555] width 213 height 22
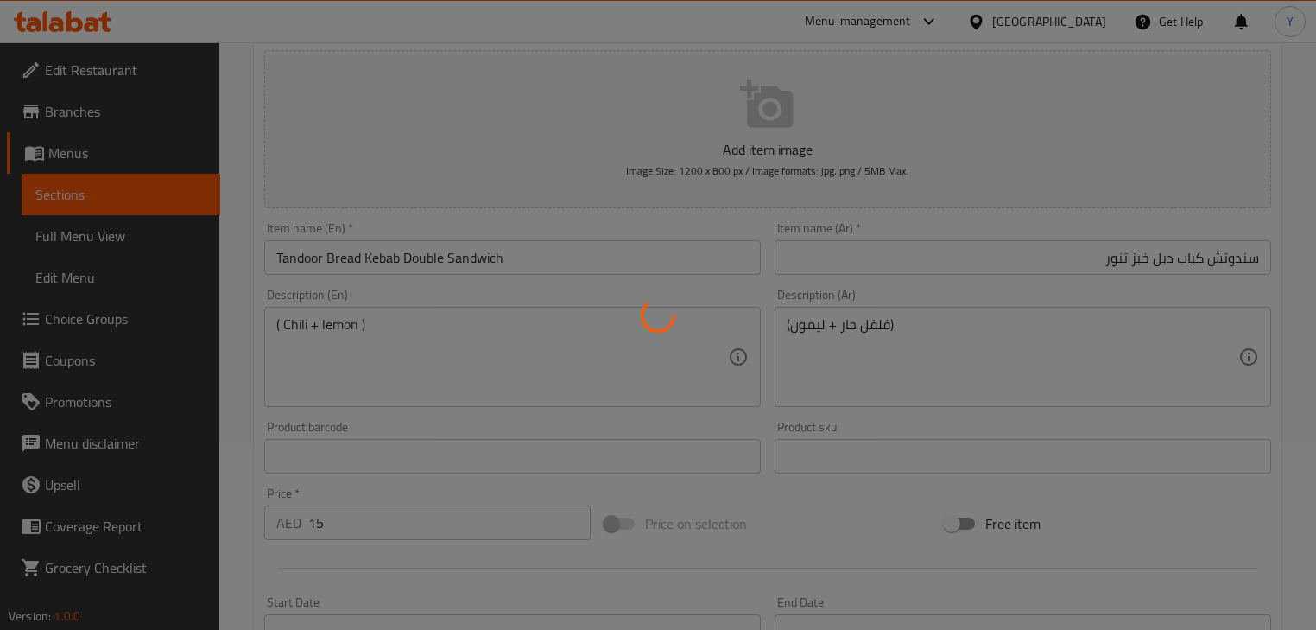
scroll to position [0, 0]
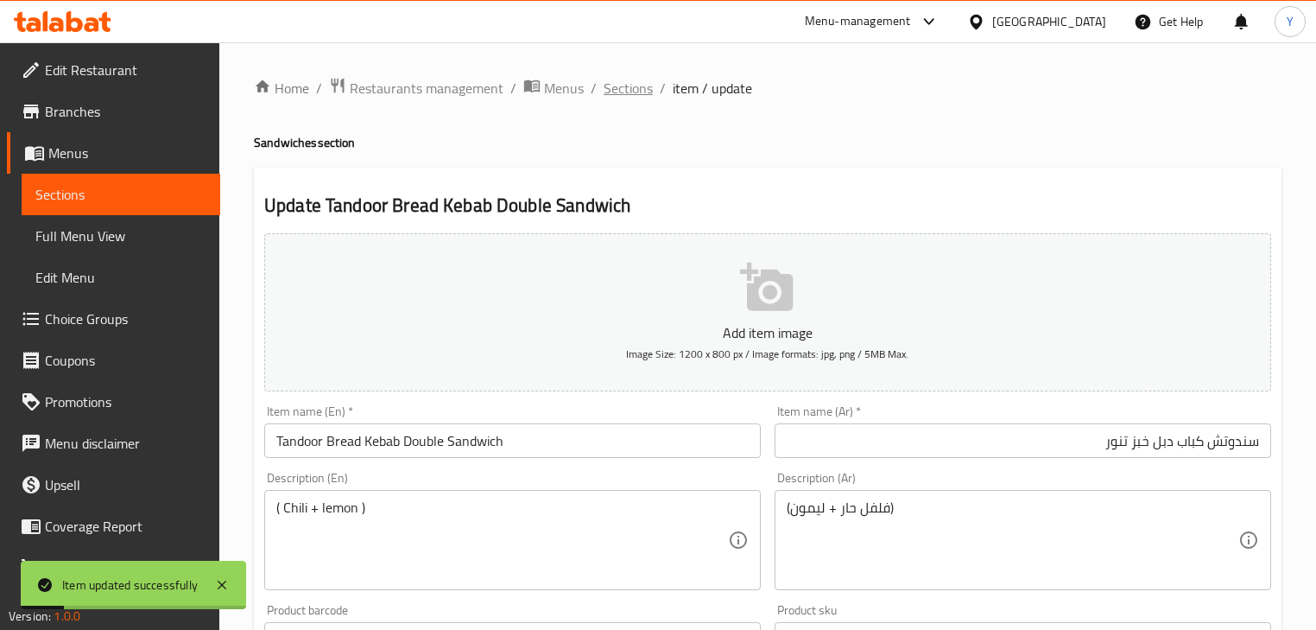
click at [625, 98] on span "Sections" at bounding box center [628, 88] width 49 height 21
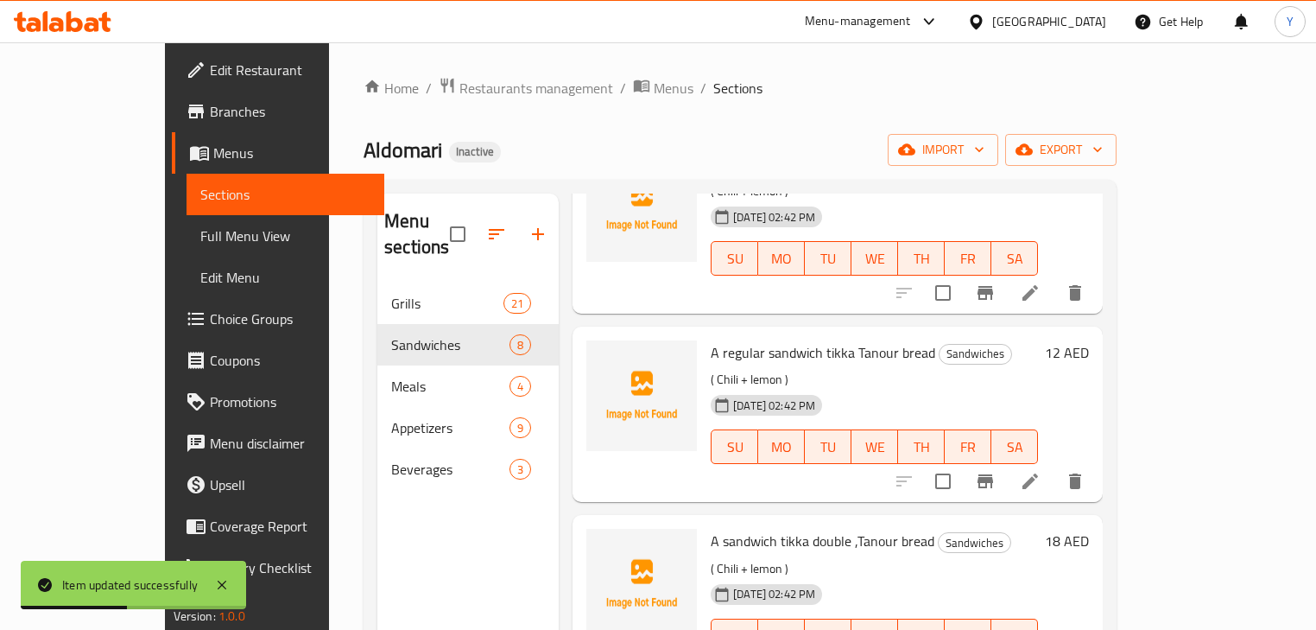
scroll to position [346, 0]
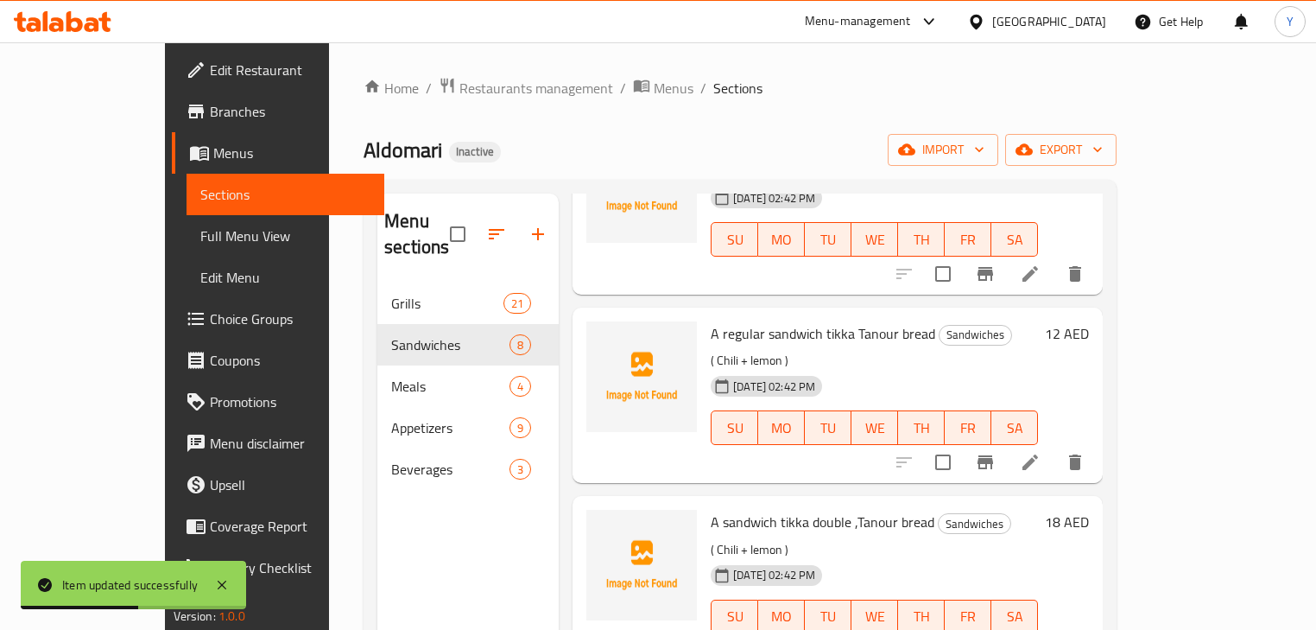
click at [1055, 448] on li at bounding box center [1030, 462] width 48 height 31
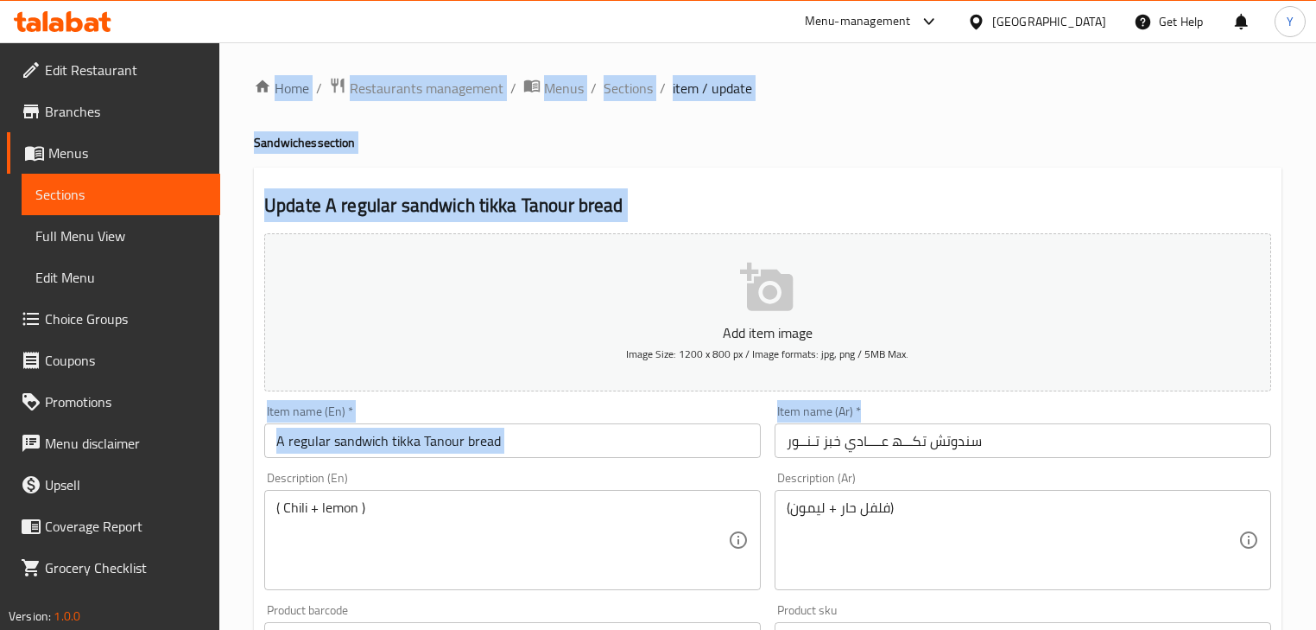
click at [891, 441] on input "سندوتش تكـــھ عــــادي خبز تـنــور" at bounding box center [1023, 440] width 497 height 35
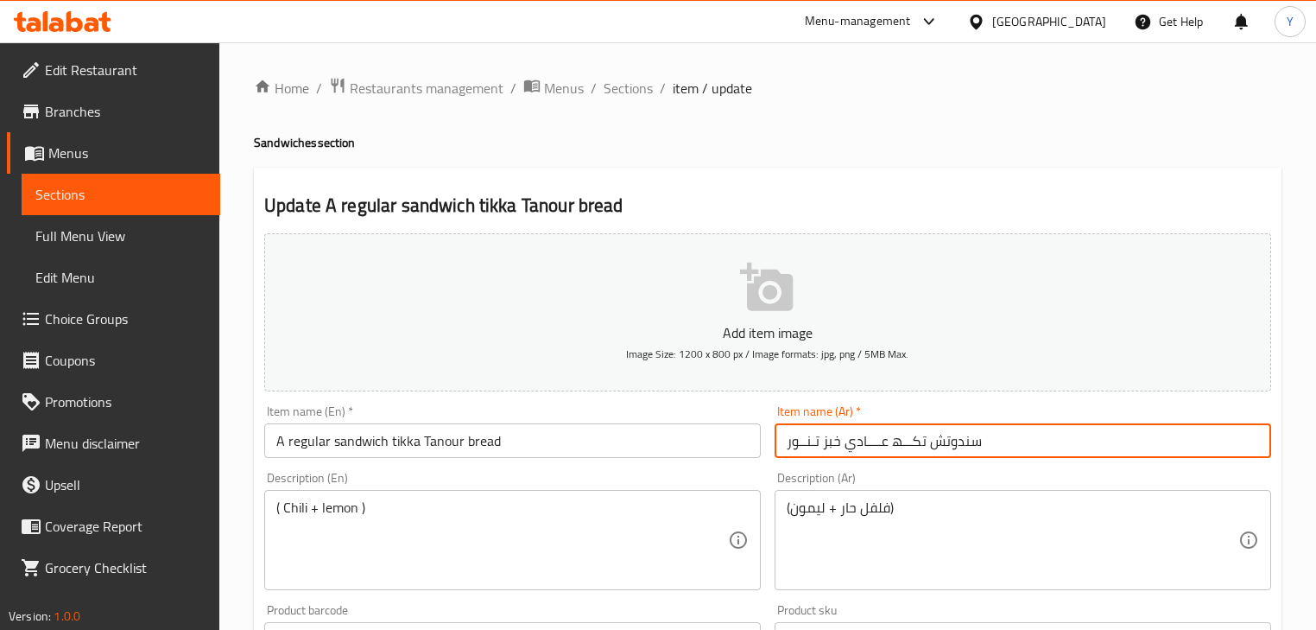
click at [891, 441] on input "سندوتش تكـــھ عــــادي خبز تـنــور" at bounding box center [1023, 440] width 497 height 35
click at [598, 441] on input "A regular sandwich tikka Tanour bread" at bounding box center [512, 440] width 497 height 35
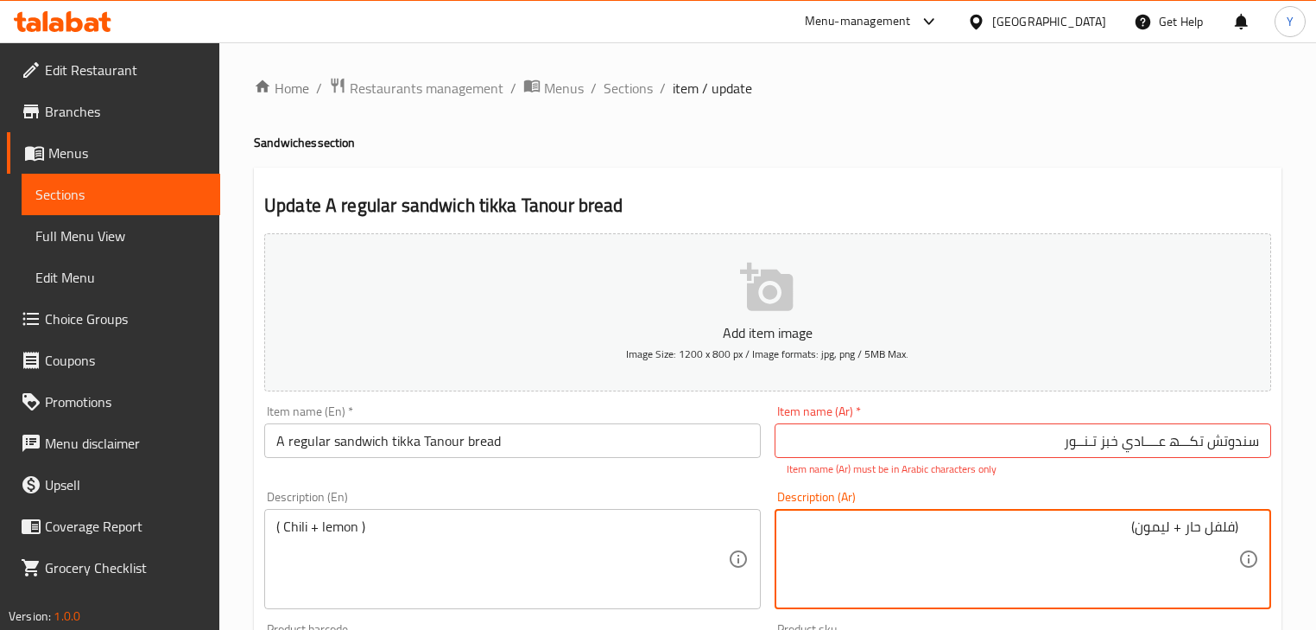
click at [1195, 457] on input "سندوتش تكـــھ عــــادي خبز تـنــور" at bounding box center [1023, 440] width 497 height 35
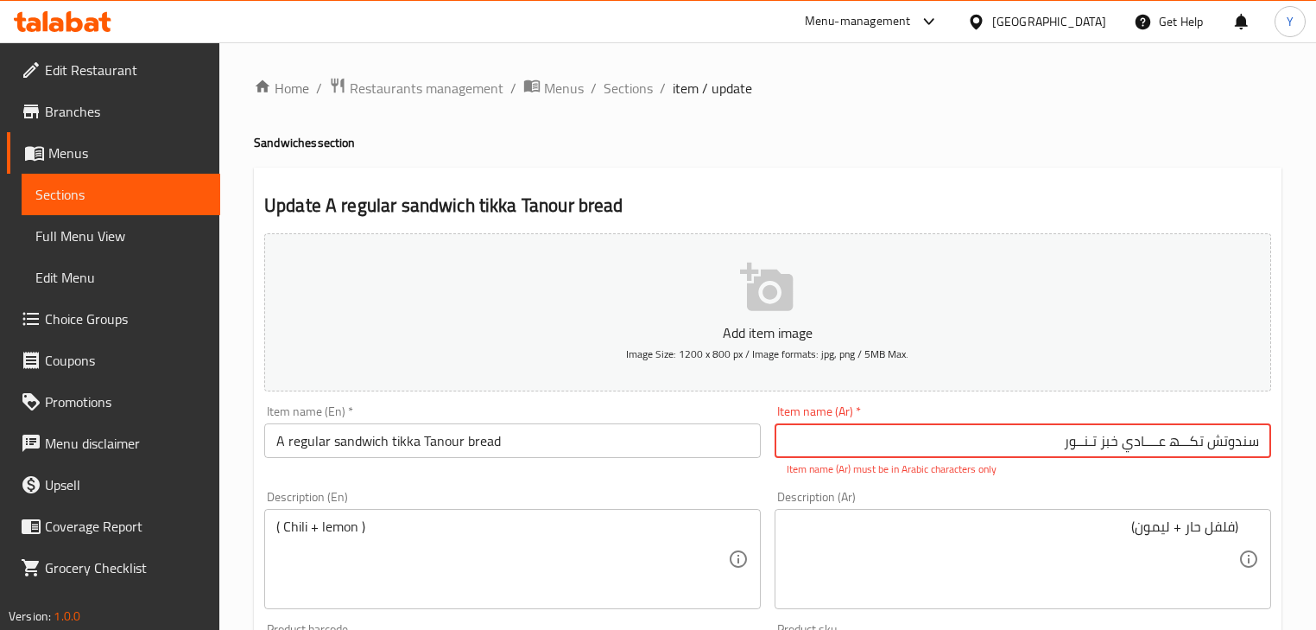
click at [1189, 445] on input "سندوتش تكـــھ عــــادي خبز تـنــور" at bounding box center [1023, 440] width 497 height 35
type input "سندوتش تكه عادي خبز تنور"
click at [1113, 117] on div "Home / Restaurants management / Menus / Sections / item / update Sandwiches sec…" at bounding box center [768, 641] width 1028 height 1128
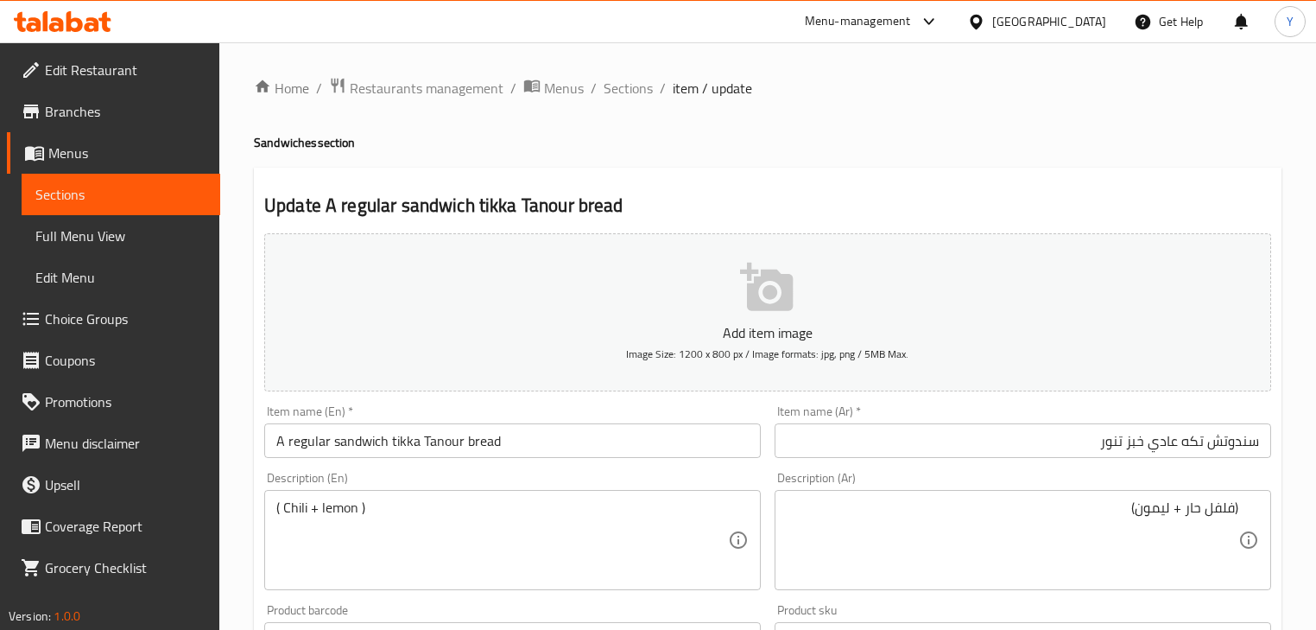
click at [399, 442] on input "A regular sandwich tikka Tanour bread" at bounding box center [512, 440] width 497 height 35
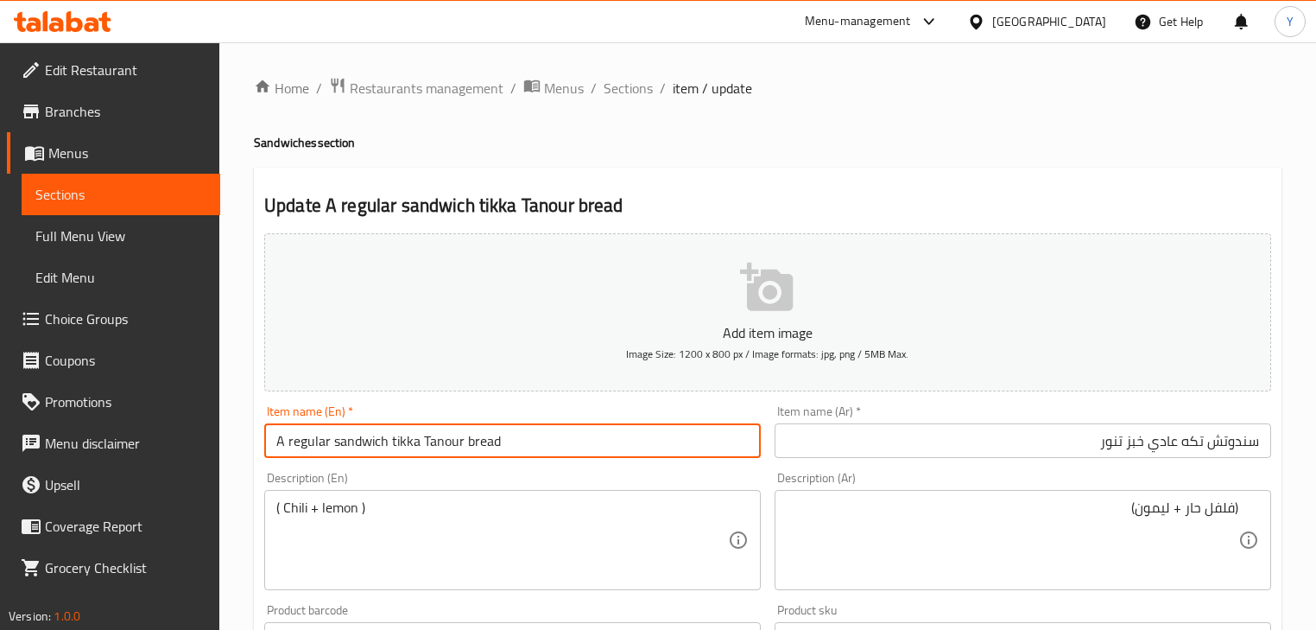
click at [399, 442] on input "A regular sandwich tikka Tanour bread" at bounding box center [512, 440] width 497 height 35
paste input "tikka"
paste input "Tanour bread"
paste input "doo"
type input "Tandoor bread Regular Tikka Sandwich"
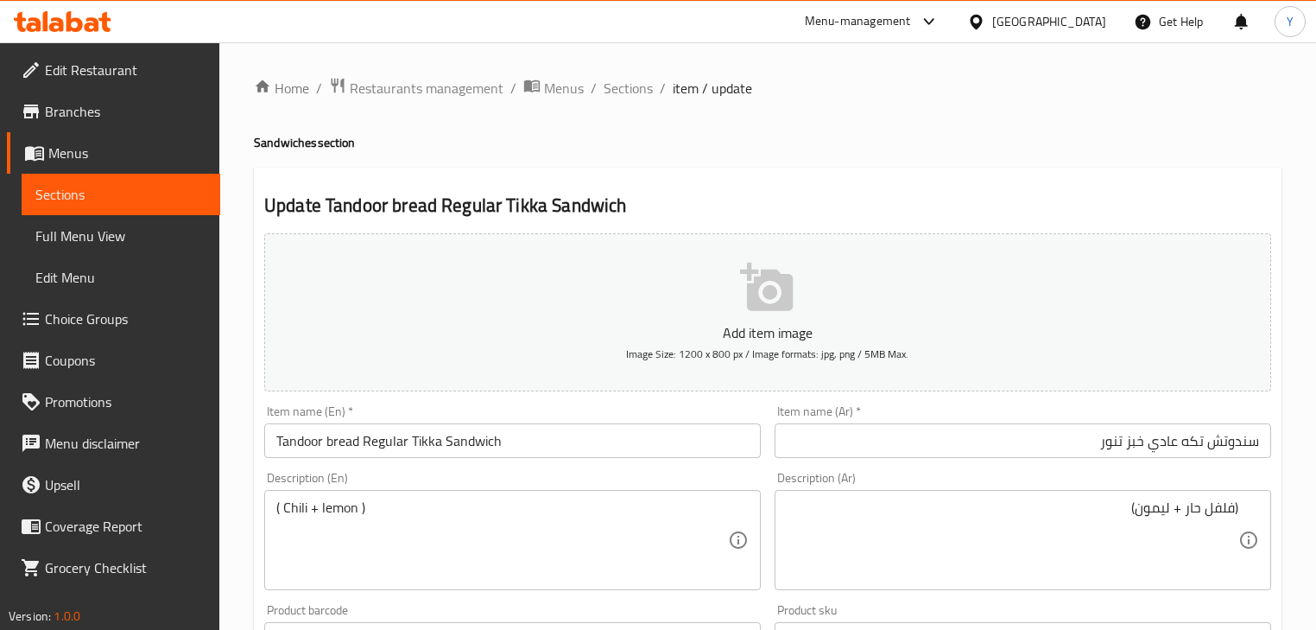
click at [1173, 130] on div "Home / Restaurants management / Menus / Sections / item / update Sandwiches sec…" at bounding box center [768, 631] width 1028 height 1109
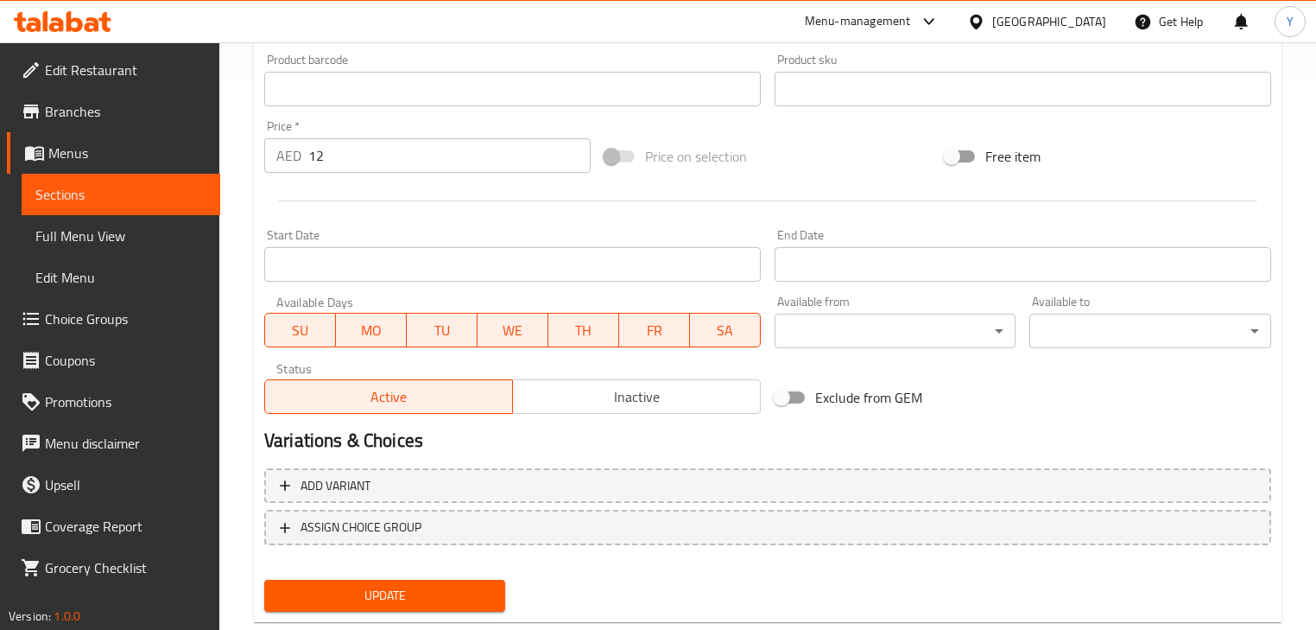
scroll to position [591, 0]
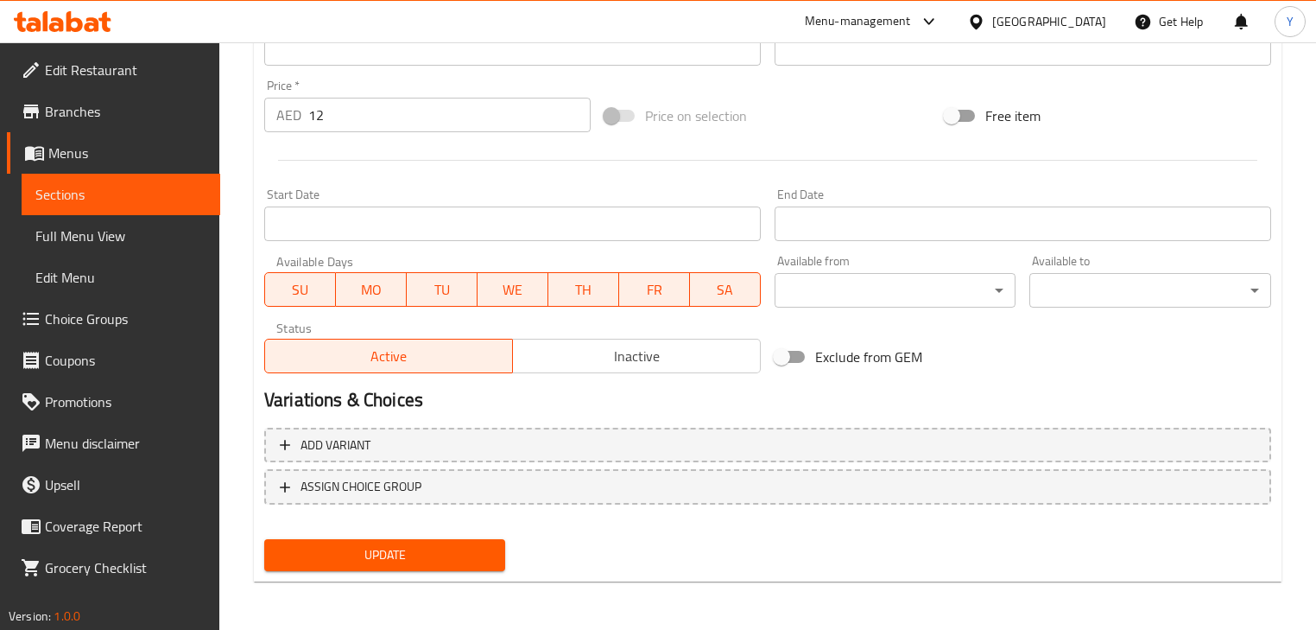
click at [447, 564] on span "Update" at bounding box center [384, 555] width 213 height 22
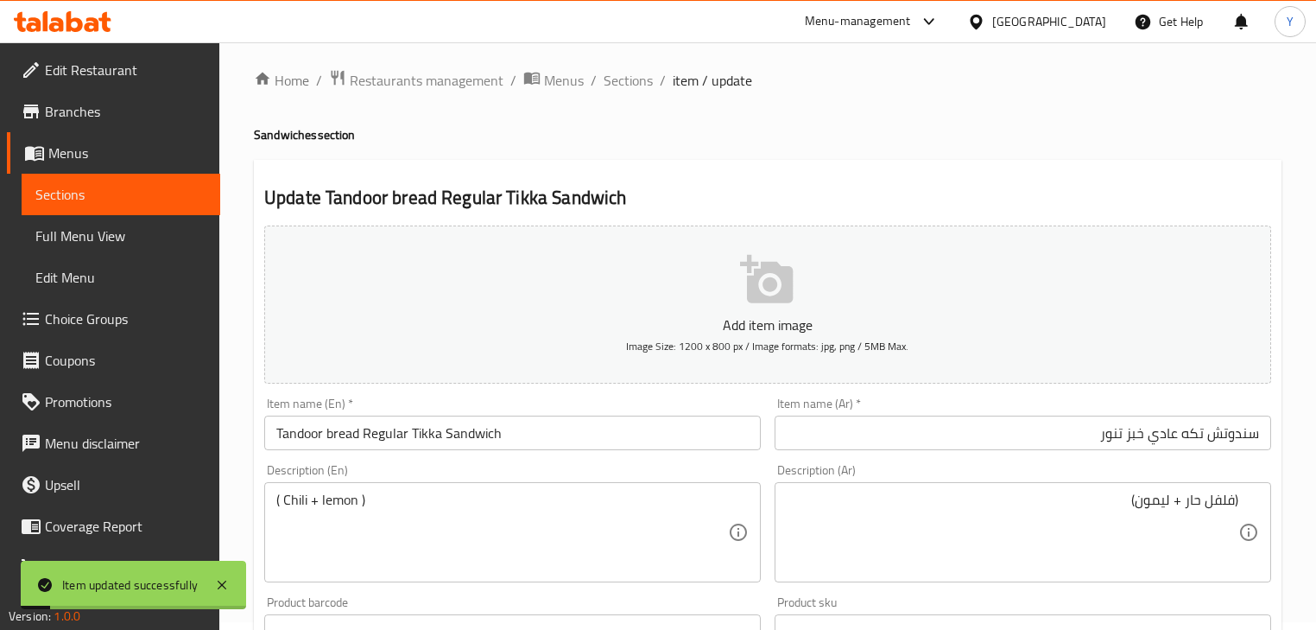
scroll to position [0, 0]
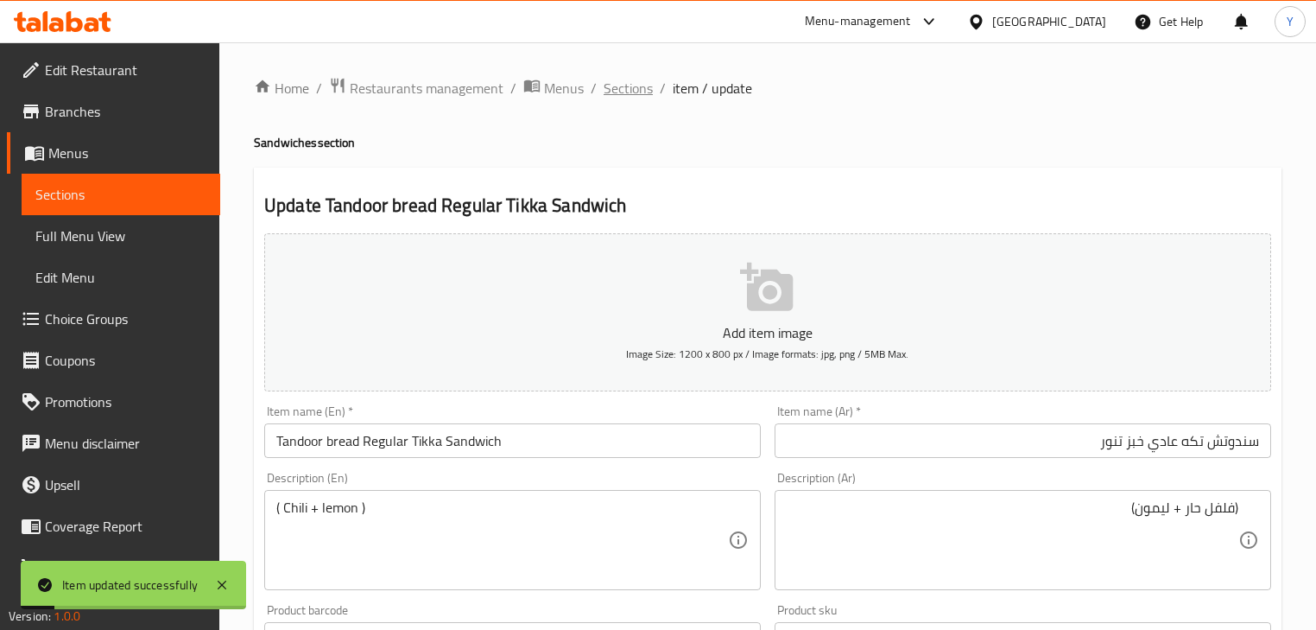
click at [631, 91] on span "Sections" at bounding box center [628, 88] width 49 height 21
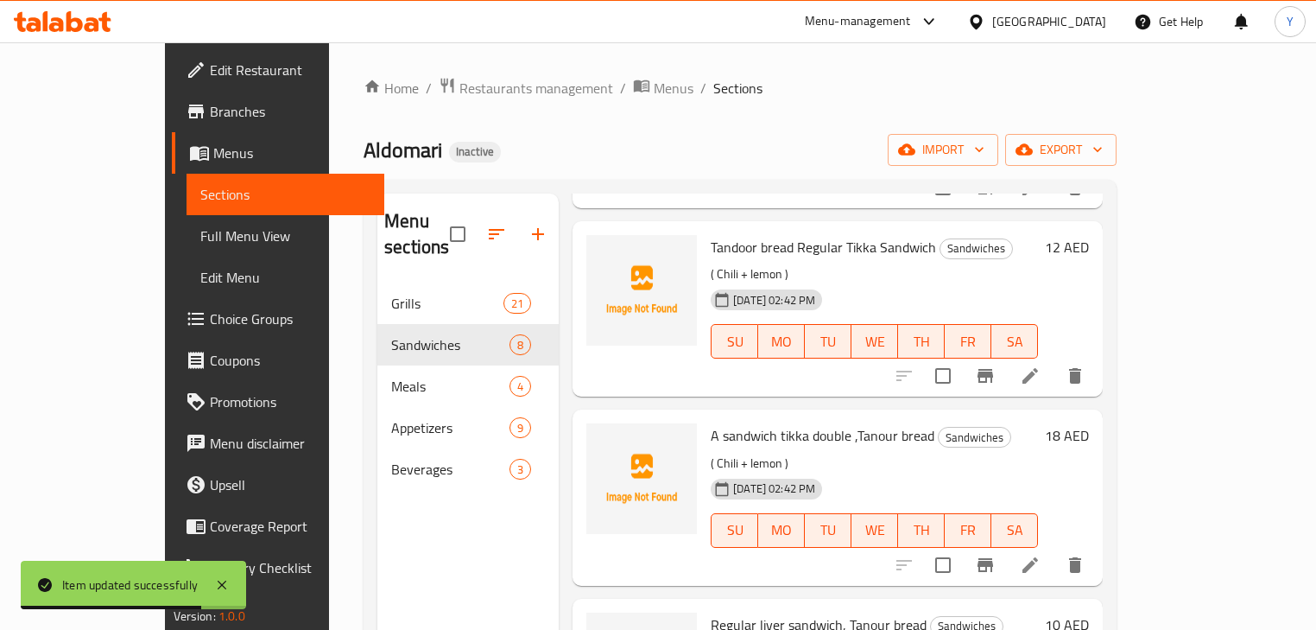
scroll to position [553, 0]
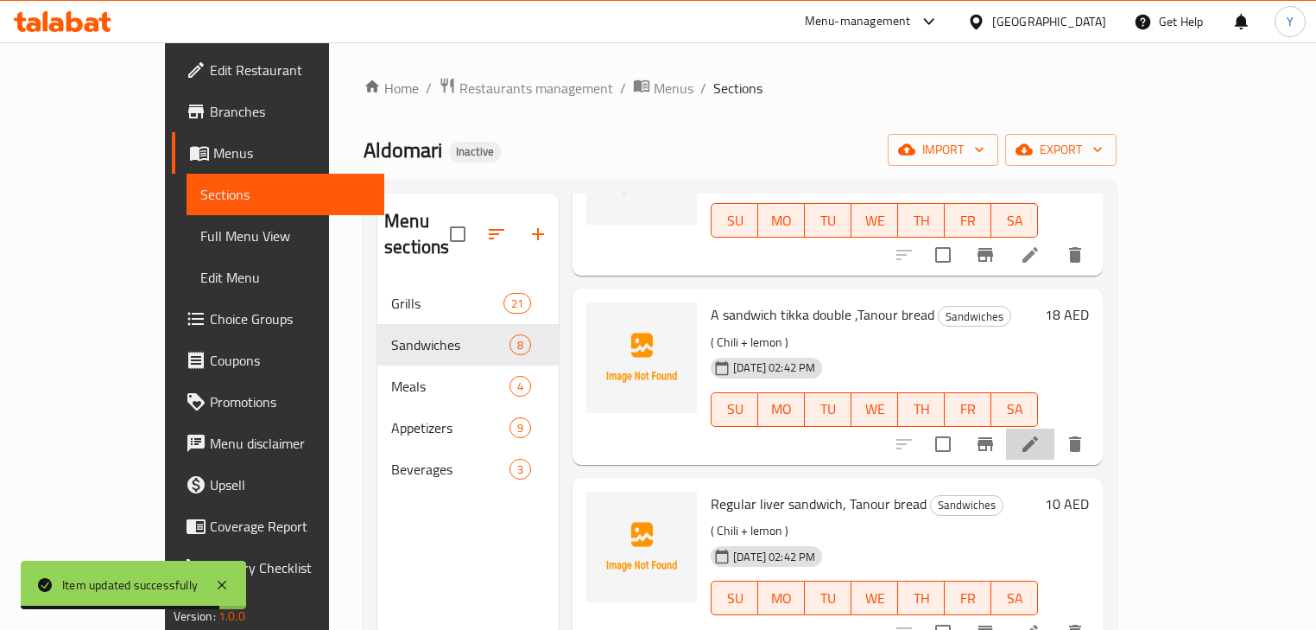
click at [1041, 434] on icon at bounding box center [1030, 444] width 21 height 21
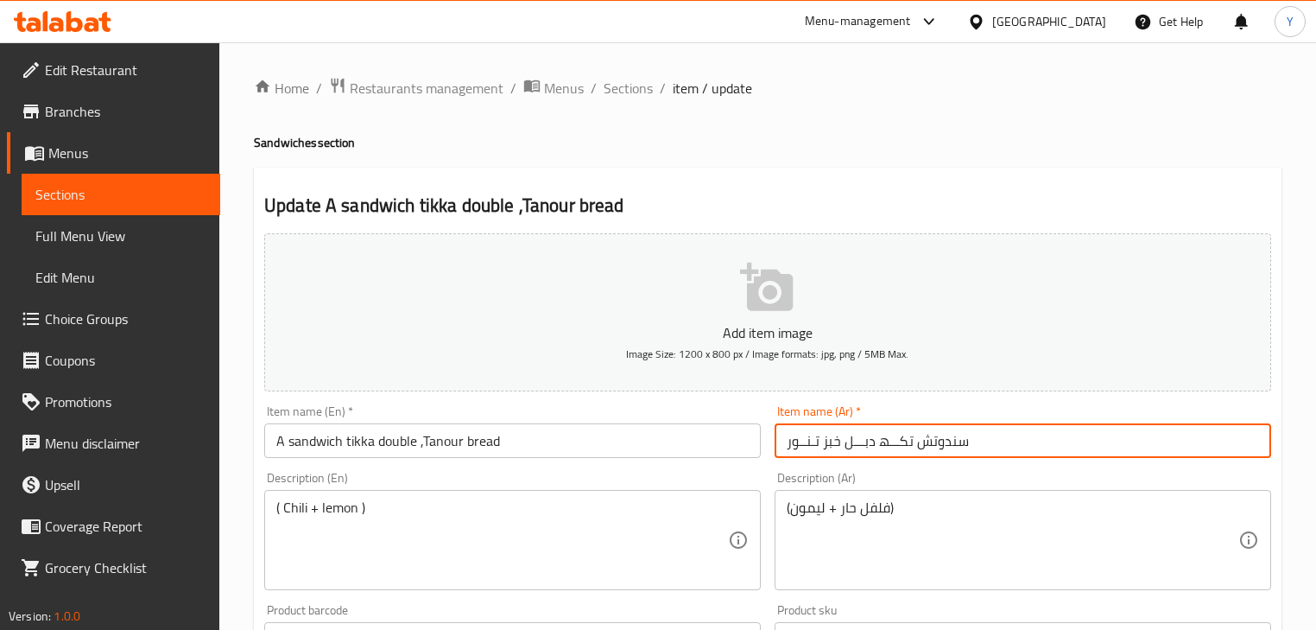
click at [967, 430] on input "سندوتش تكـــھ دبـــل خبز تـنــور" at bounding box center [1023, 440] width 497 height 35
click at [1185, 449] on input "سندوتش تكـــھ دبـــل خبز تـنــور" at bounding box center [1023, 440] width 497 height 35
type input "سندوتش تكه دبل خبز تنور"
click at [1034, 128] on div "Home / Restaurants management / Menus / Sections / item / update Sandwiches sec…" at bounding box center [768, 631] width 1028 height 1109
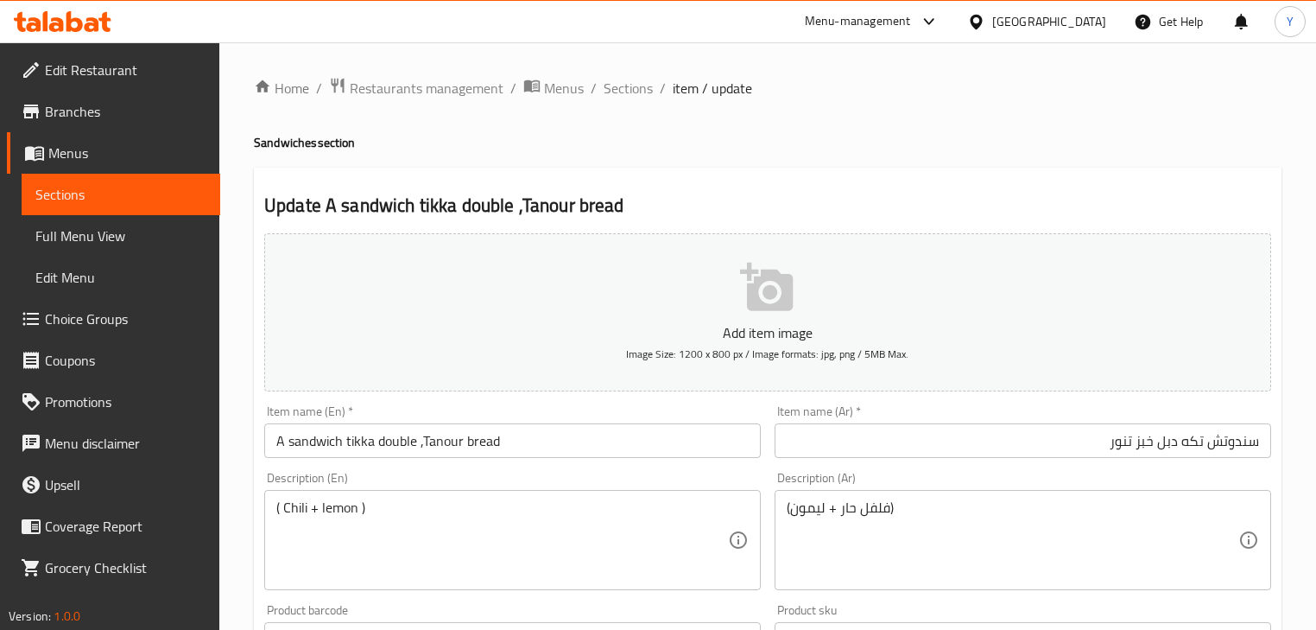
click at [358, 447] on input "A sandwich tikka double ,Tanour bread" at bounding box center [512, 440] width 497 height 35
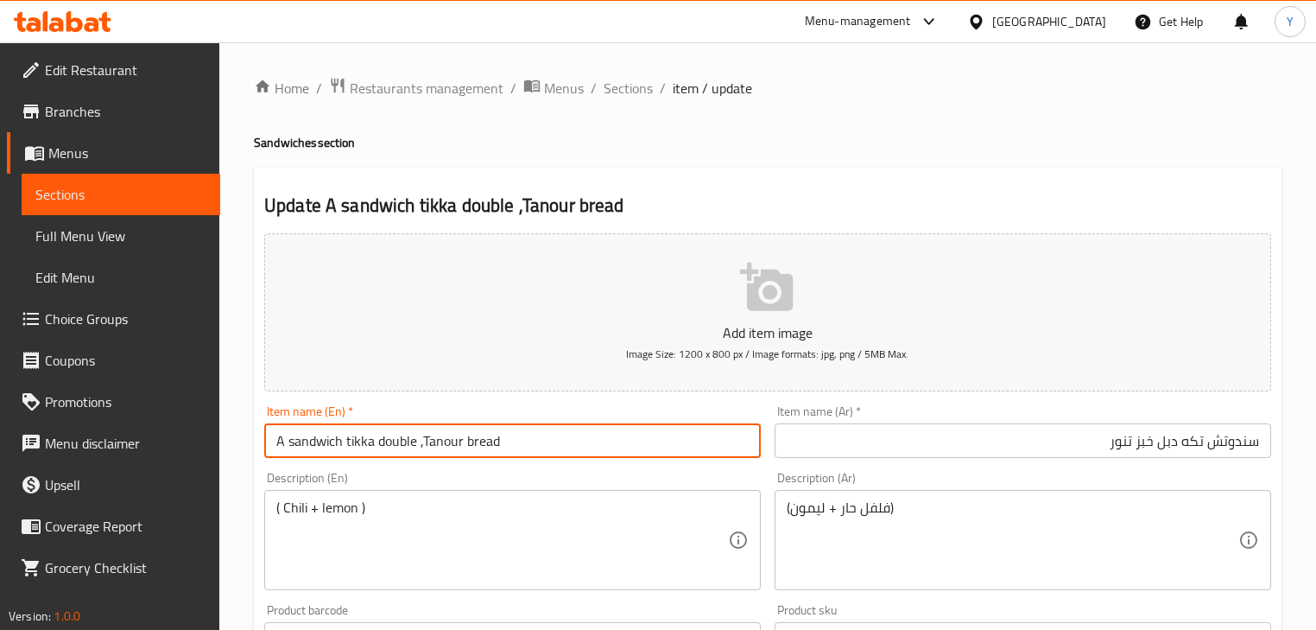
click at [358, 447] on input "A sandwich tikka double ,Tanour bread" at bounding box center [512, 440] width 497 height 35
paste input "tikka"
paste input "Sandwich"
paste input "Tanoor bread"
type input "Tanoor Bread Double Tikka Sandwich"
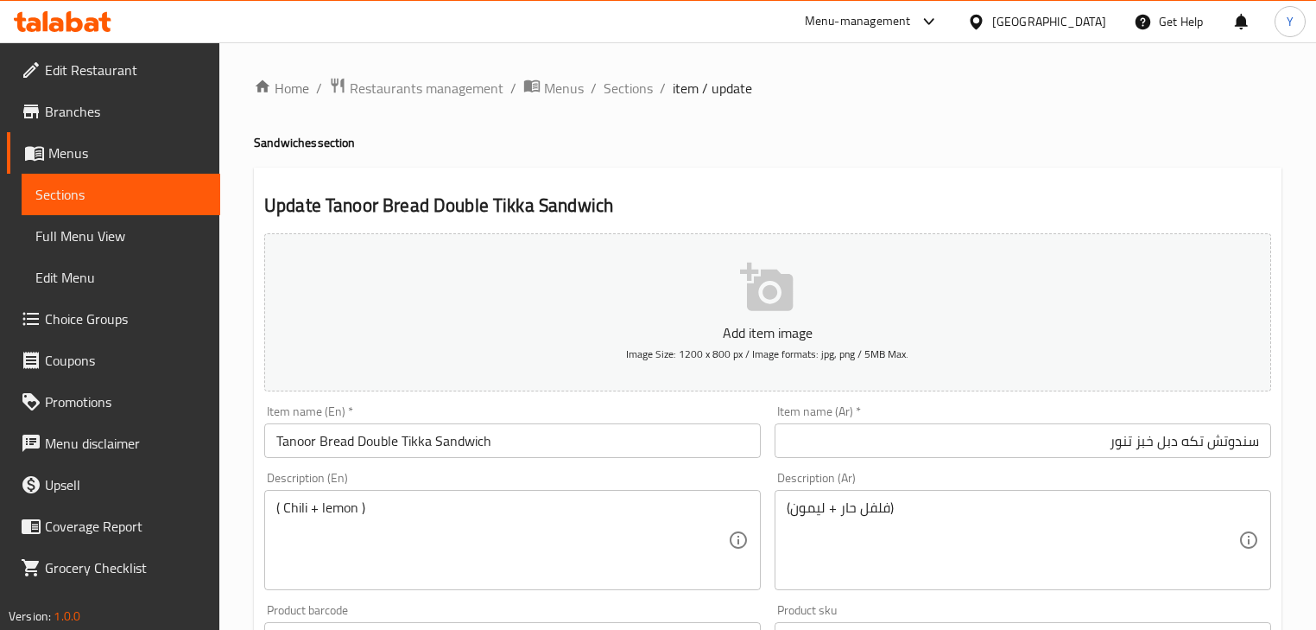
drag, startPoint x: 298, startPoint y: 443, endPoint x: 670, endPoint y: 165, distance: 464.7
click at [670, 165] on div "Home / Restaurants management / Menus / Sections / item / update Sandwiches sec…" at bounding box center [768, 631] width 1028 height 1109
click at [649, 92] on span "Sections" at bounding box center [628, 88] width 49 height 21
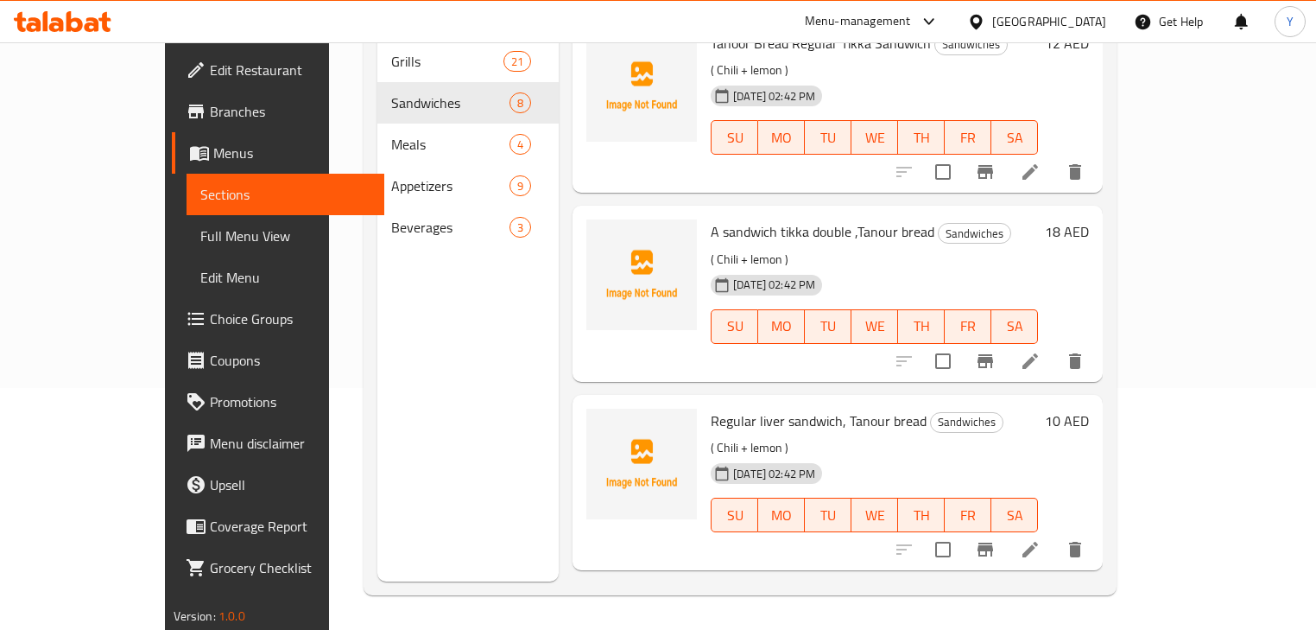
scroll to position [370, 0]
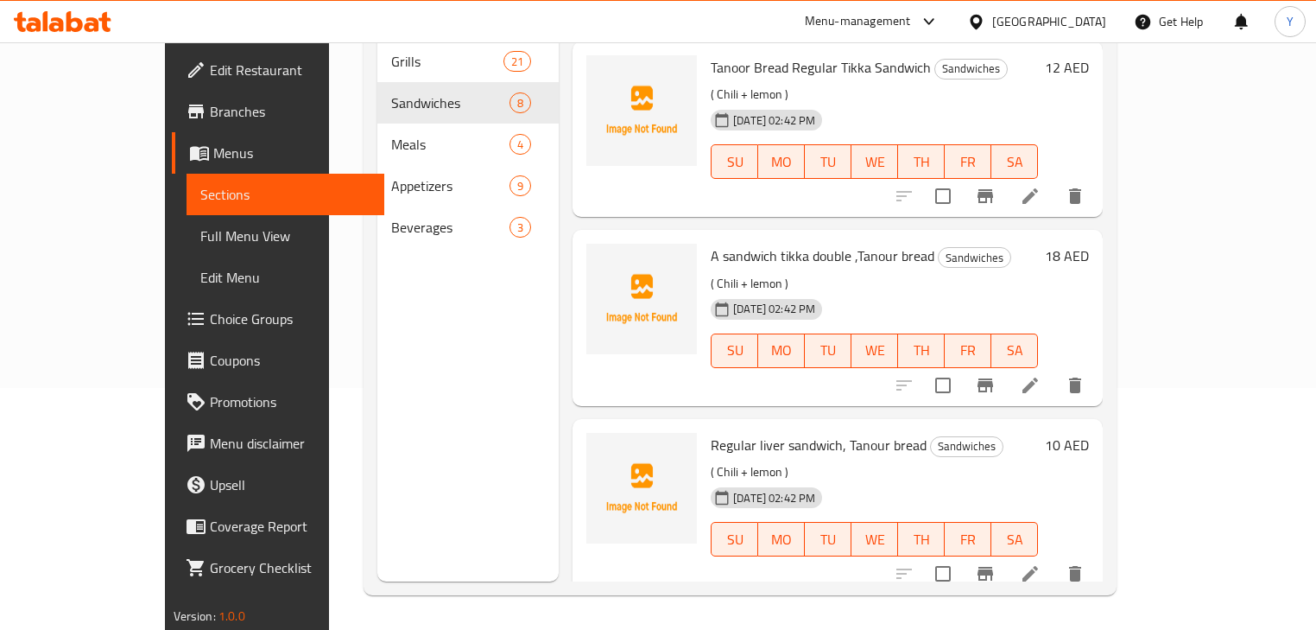
click at [1041, 375] on icon at bounding box center [1030, 385] width 21 height 21
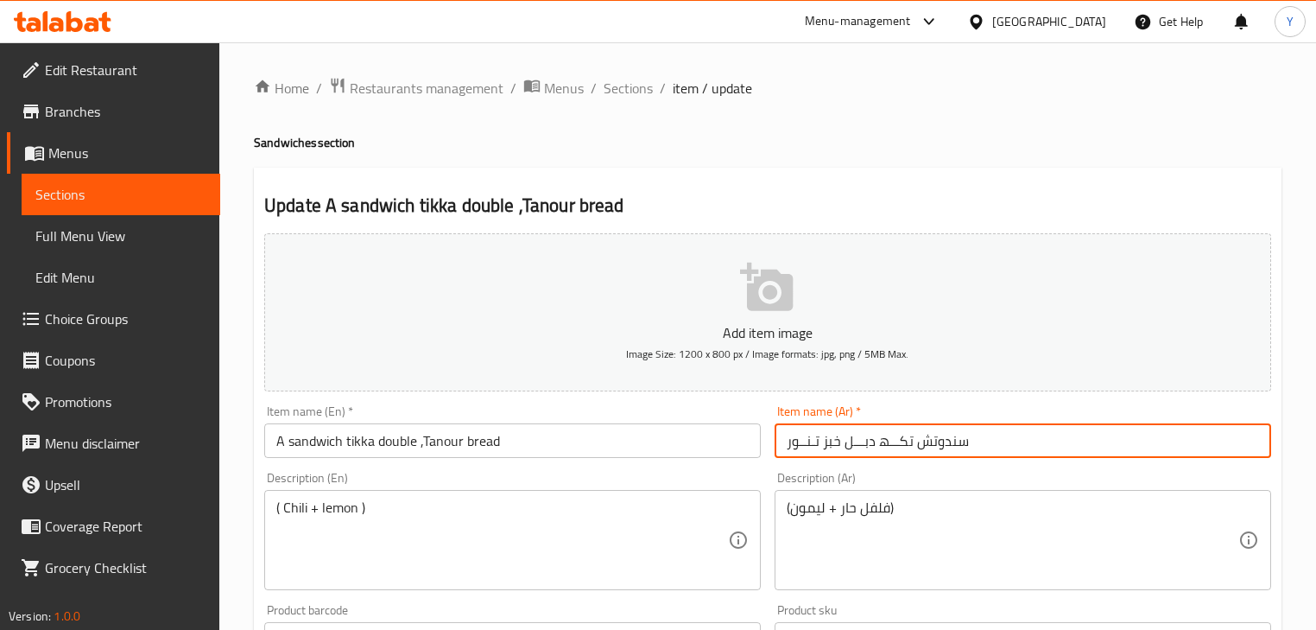
click at [950, 434] on input "سندوتش تكـــھ دبـــل خبز تـنــور" at bounding box center [1023, 440] width 497 height 35
click at [1198, 433] on input "سندوتش تكـــھ دبـــل خبز تـنــور" at bounding box center [1023, 440] width 497 height 35
type input "سندوتش تكه دبل خبز تنور"
click at [447, 434] on input "A sandwich tikka double ,Tanour bread" at bounding box center [512, 440] width 497 height 35
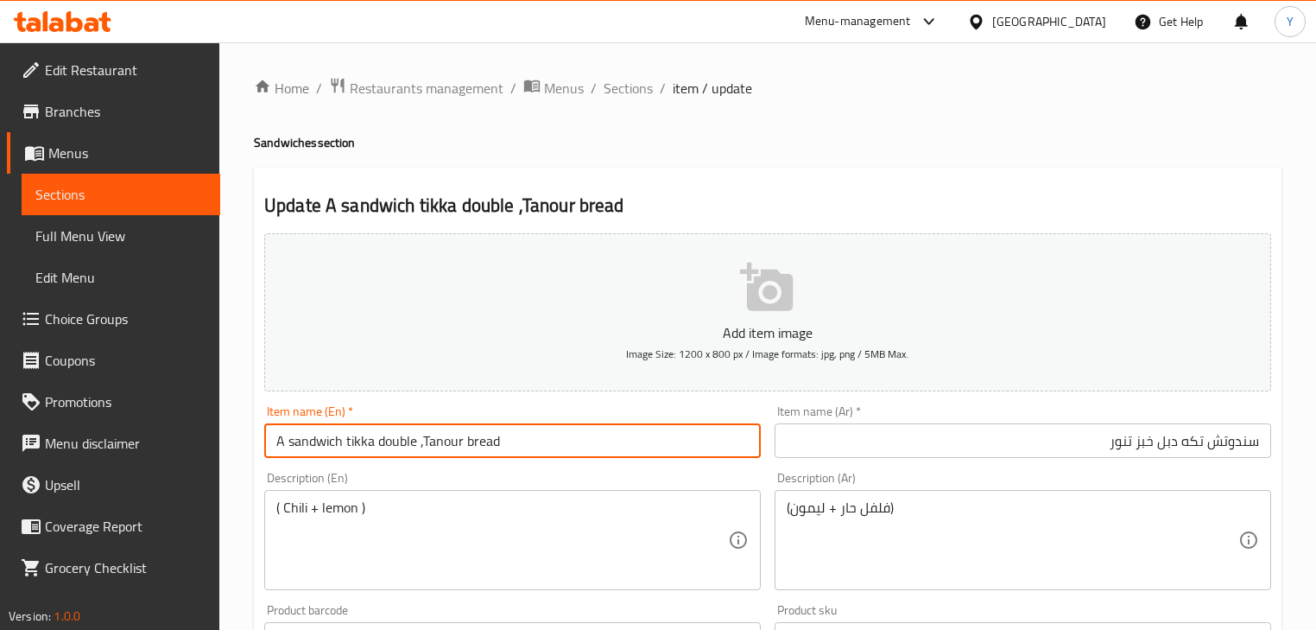
click at [442, 444] on input "A sandwich tikka double ,Tanour bread" at bounding box center [512, 440] width 497 height 35
paste input "o"
paste input "Tanoor Bread"
click at [388, 445] on input "Tanoor Bread Sandwich Tikka Double" at bounding box center [512, 440] width 497 height 35
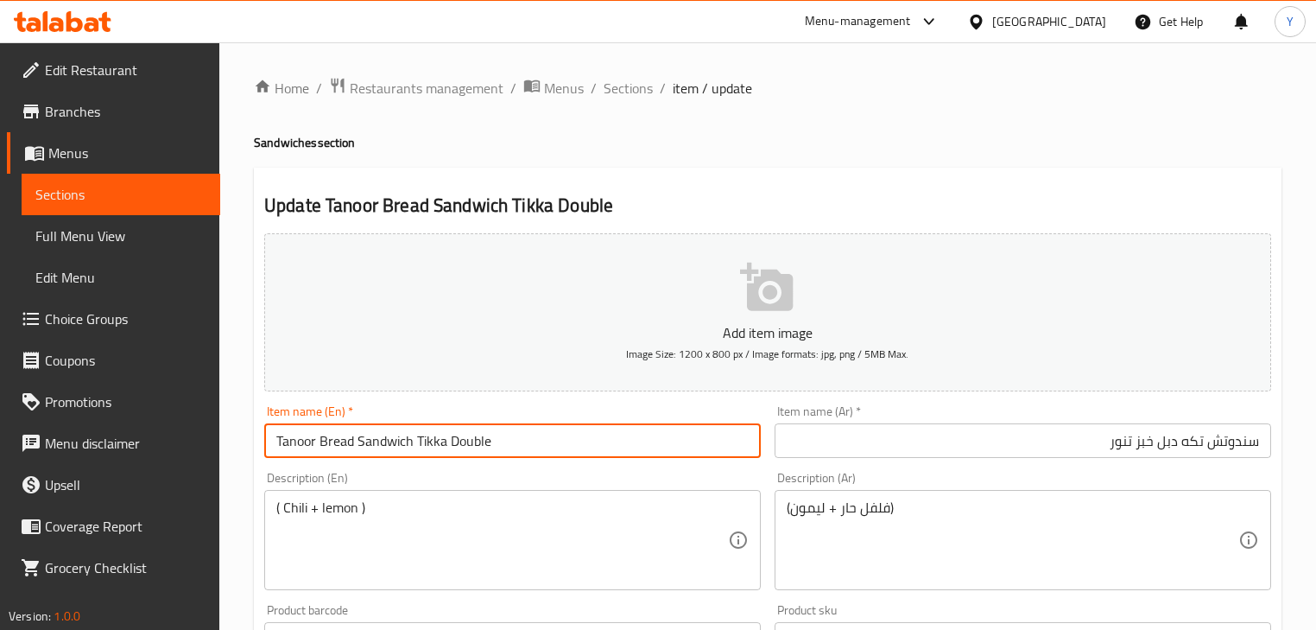
click at [388, 445] on input "Tanoor Bread Sandwich Tikka Double" at bounding box center [512, 440] width 497 height 35
paste input "Sandwich"
paste input "Double"
type input "Tanoor Bread Double Tikka Sandwich"
click at [1005, 115] on div "Home / Restaurants management / Menus / Sections / item / update Sandwiches sec…" at bounding box center [768, 631] width 1028 height 1109
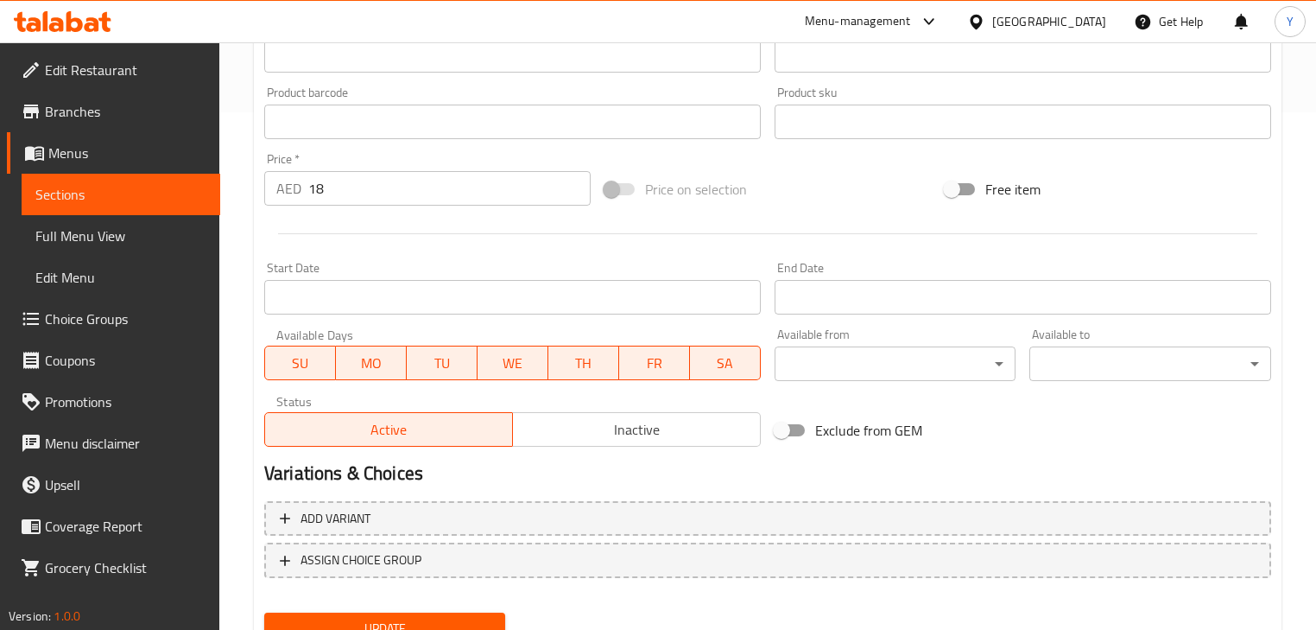
scroll to position [591, 0]
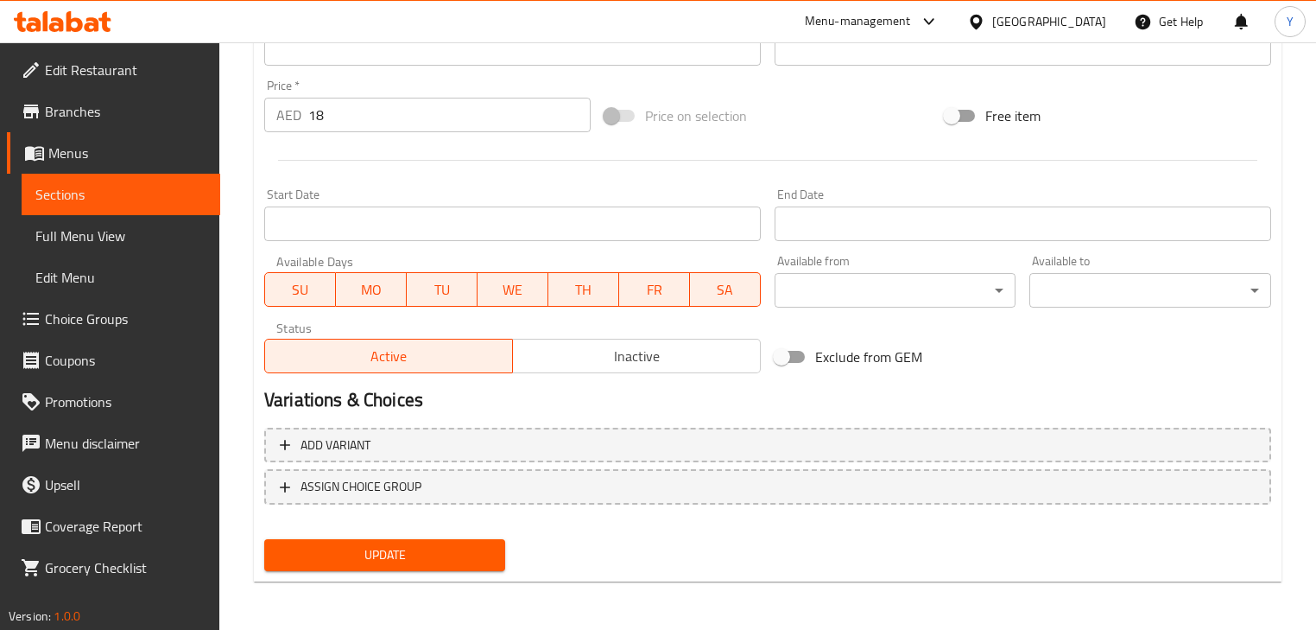
click at [466, 554] on span "Update" at bounding box center [384, 555] width 213 height 22
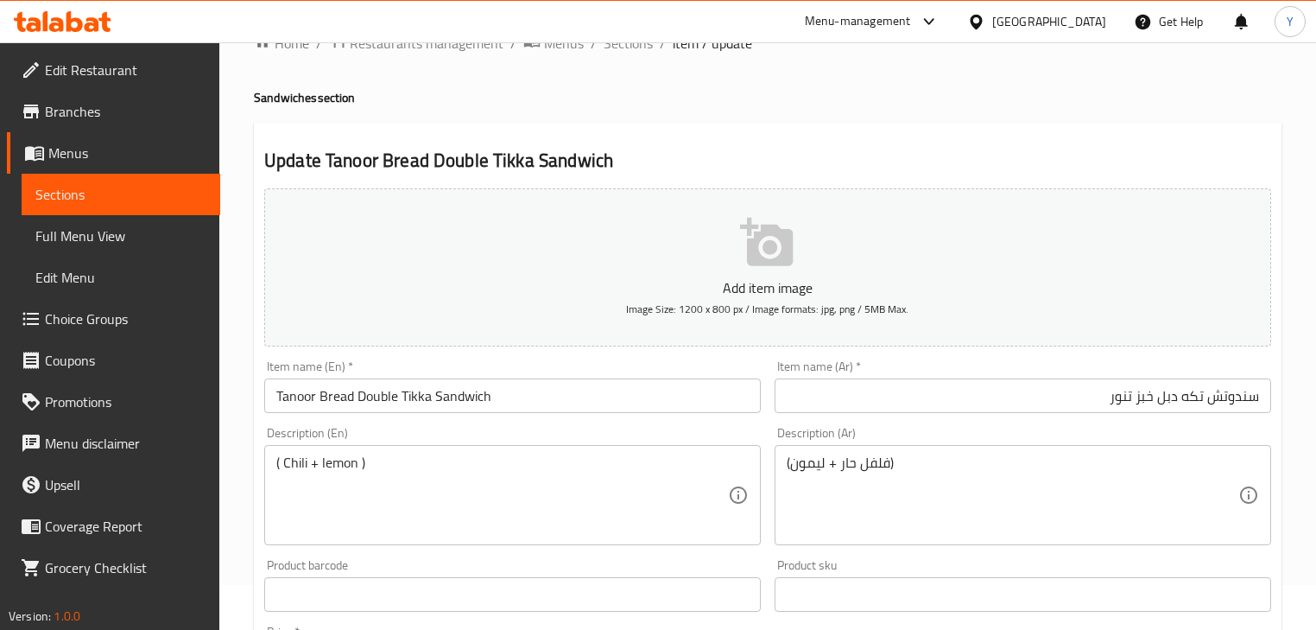
scroll to position [0, 0]
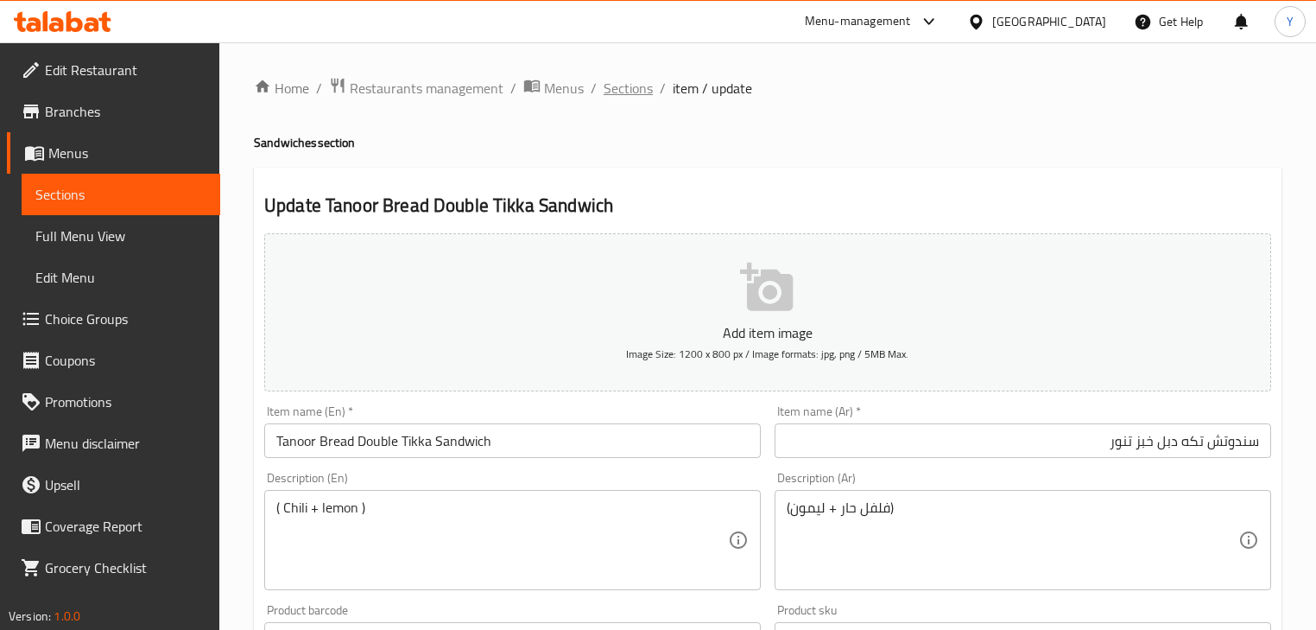
click at [639, 93] on span "Sections" at bounding box center [628, 88] width 49 height 21
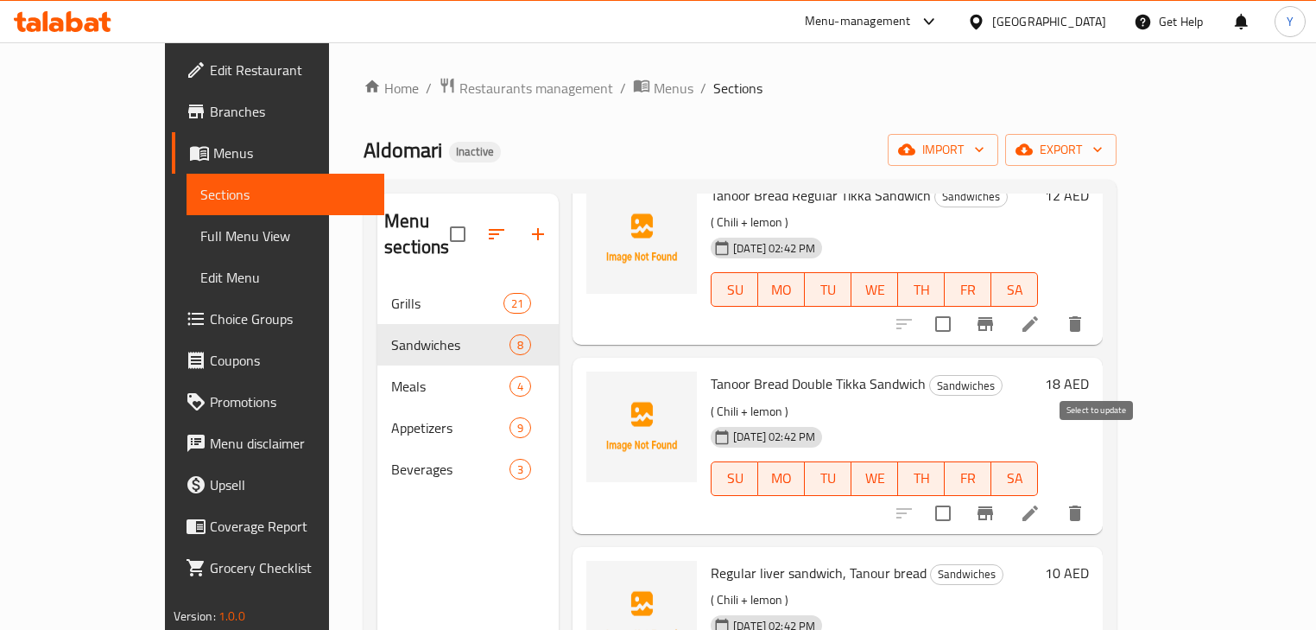
scroll to position [553, 0]
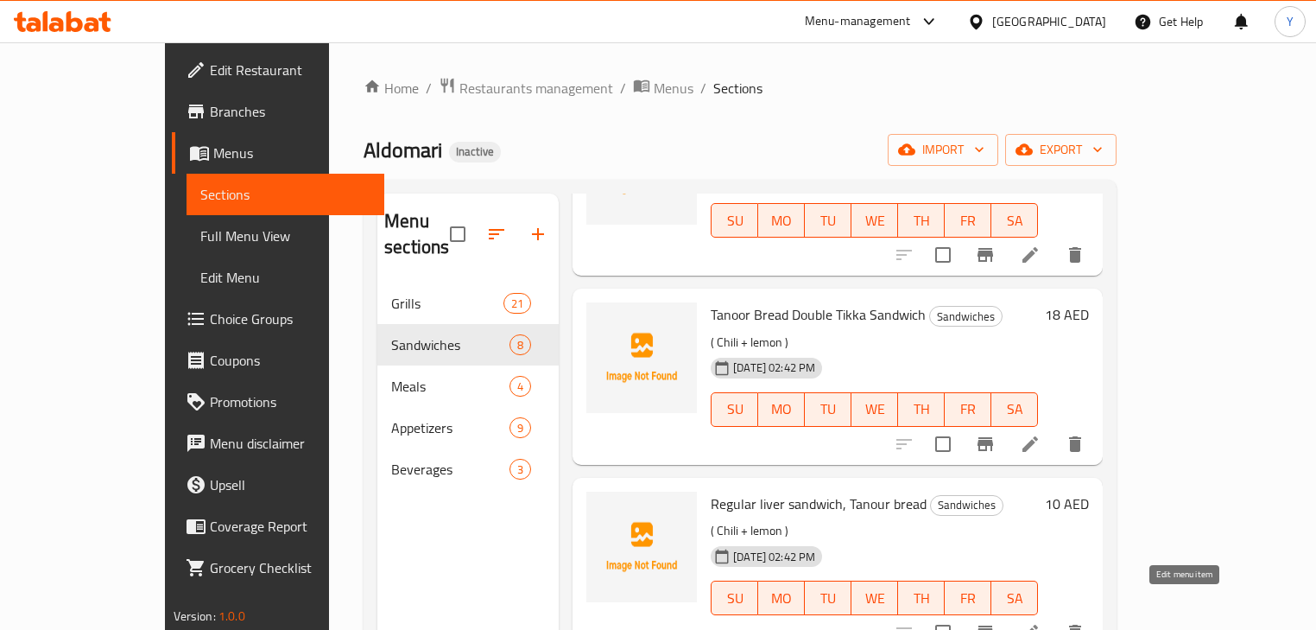
click at [1041, 622] on icon at bounding box center [1030, 632] width 21 height 21
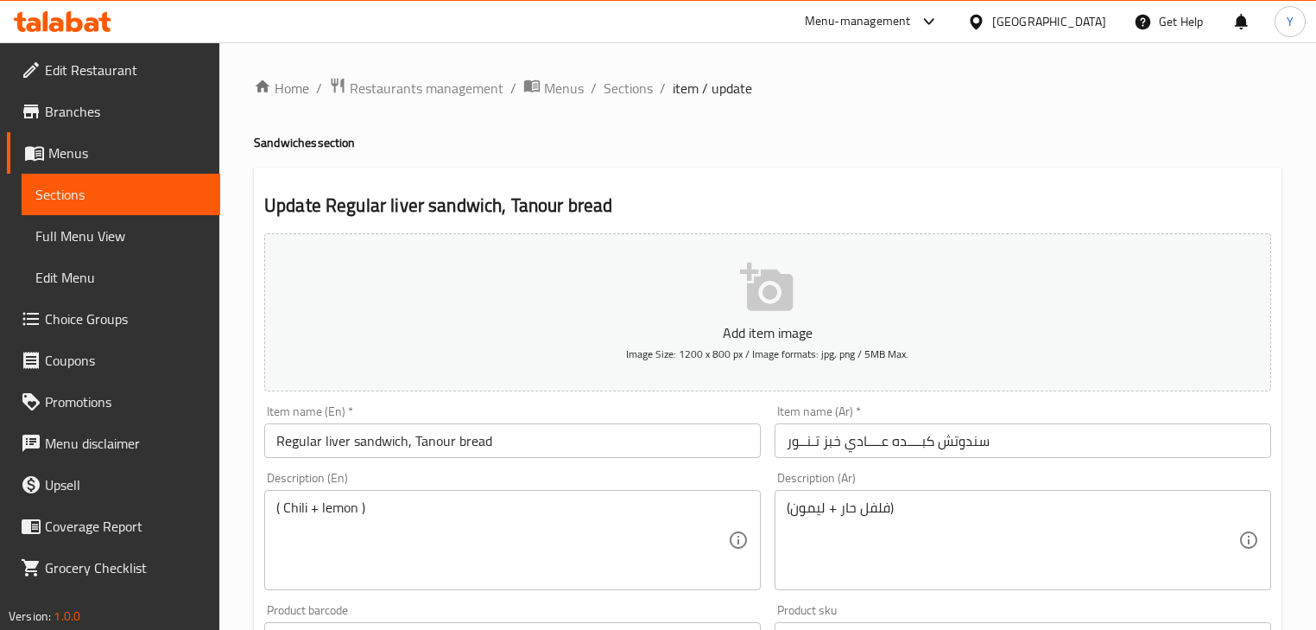
click at [1009, 442] on input "سندوتش كبــــده عــــادي خبز تـنــور" at bounding box center [1023, 440] width 497 height 35
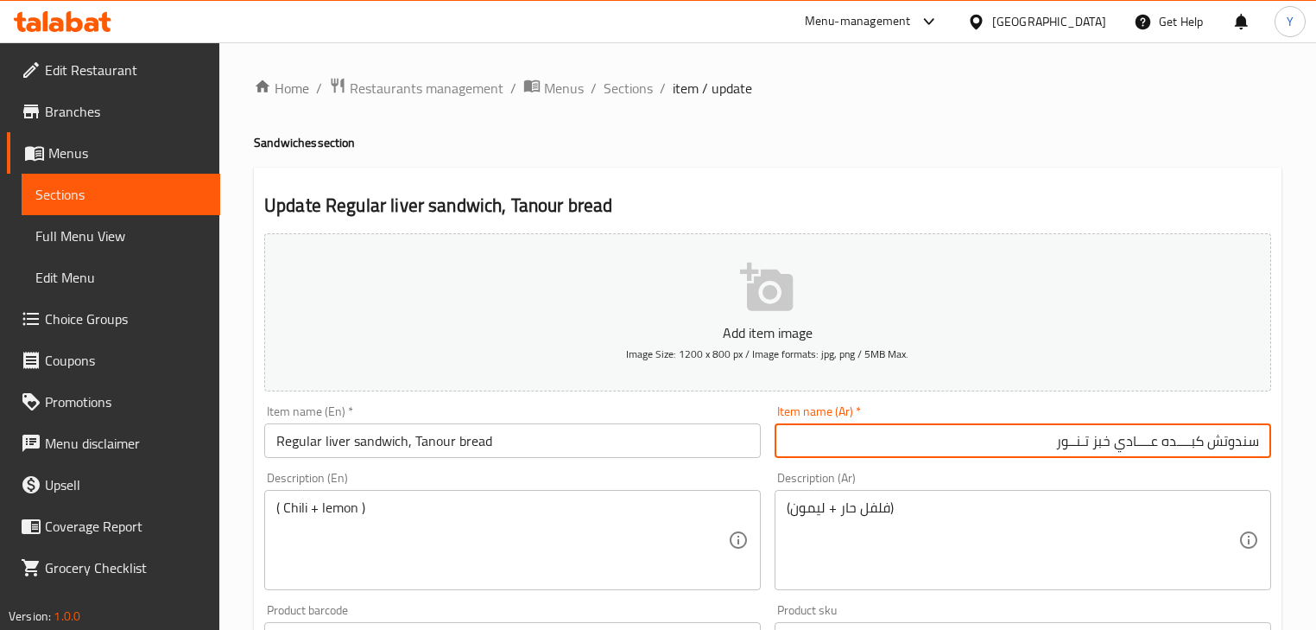
click at [1193, 434] on input "سندوتش كبــــده عــــادي خبز تـنــور" at bounding box center [1023, 440] width 497 height 35
type input "سندوتش كبده عادي خبز تنور"
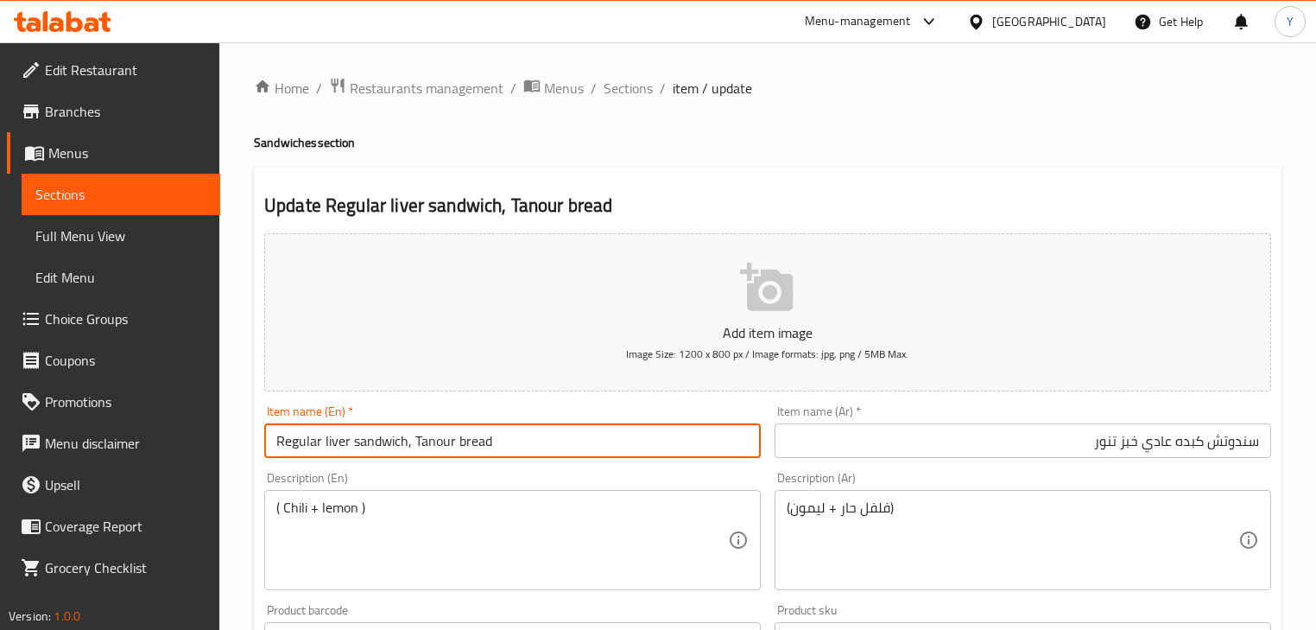
click at [425, 449] on input "Regular liver sandwich, Tanour bread" at bounding box center [512, 440] width 497 height 35
paste input "o"
paste input "Tanoor Bread"
type input "Tanoor Bread Regular Liver Sandwich"
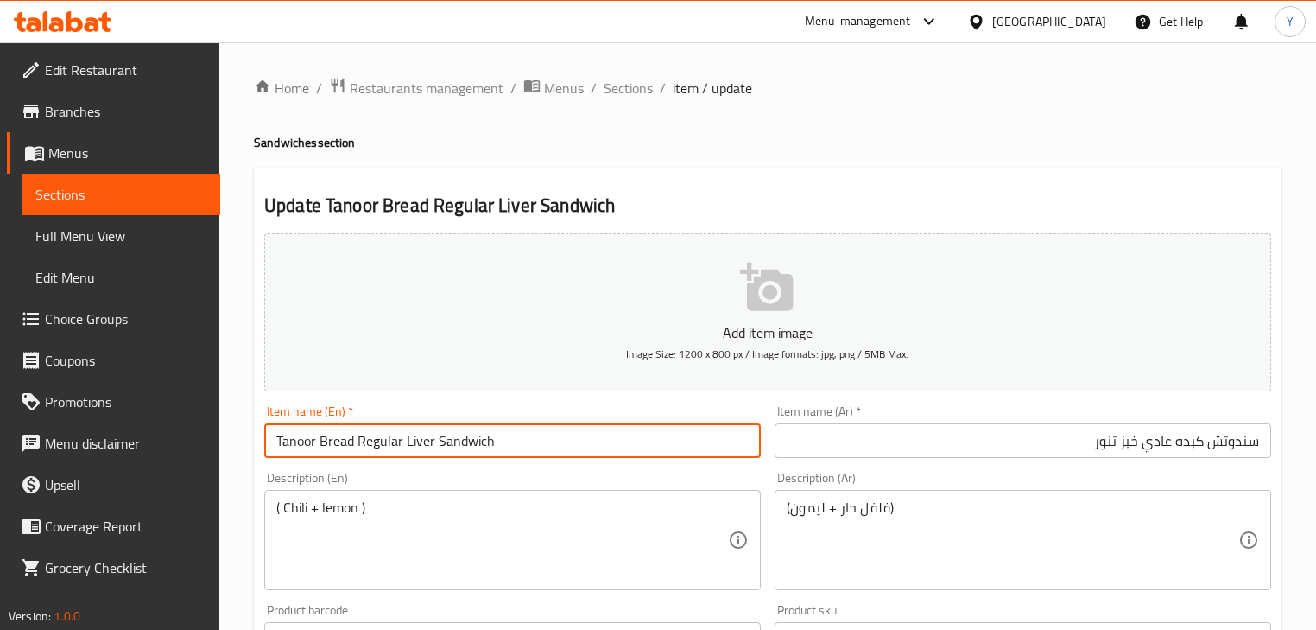
click at [941, 200] on h2 "Update Tanoor Bread Regular Liver Sandwich" at bounding box center [767, 206] width 1007 height 26
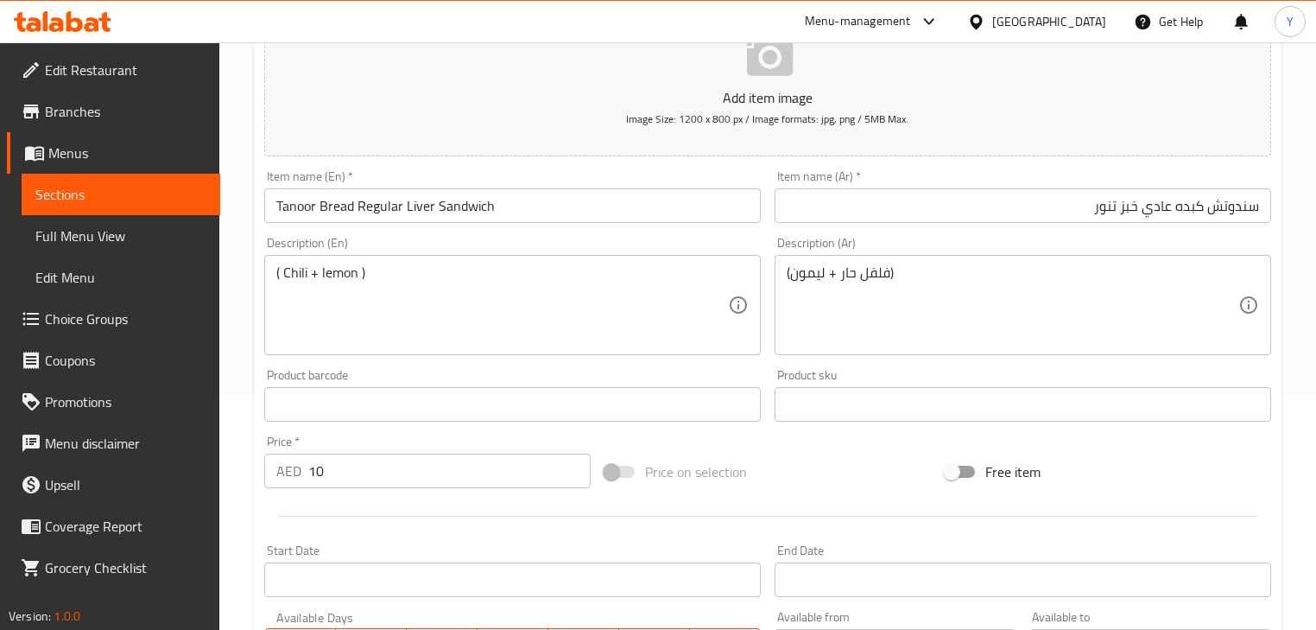
scroll to position [107, 0]
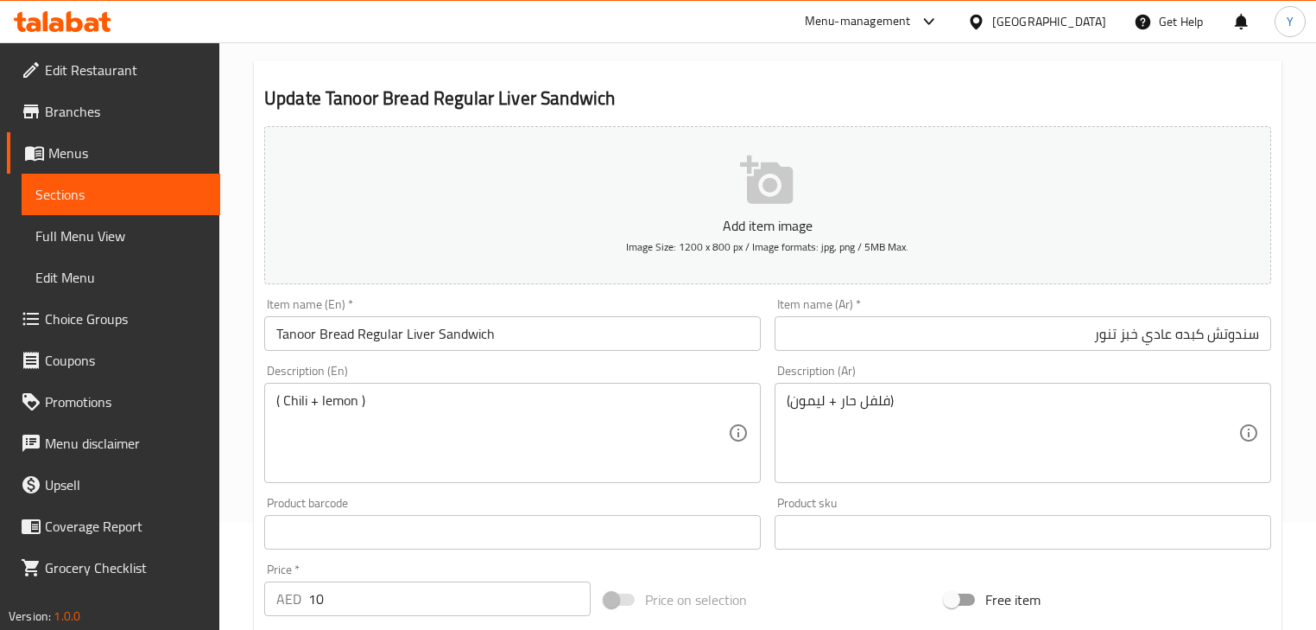
click at [1010, 96] on h2 "Update Tanoor Bread Regular Liver Sandwich" at bounding box center [767, 99] width 1007 height 26
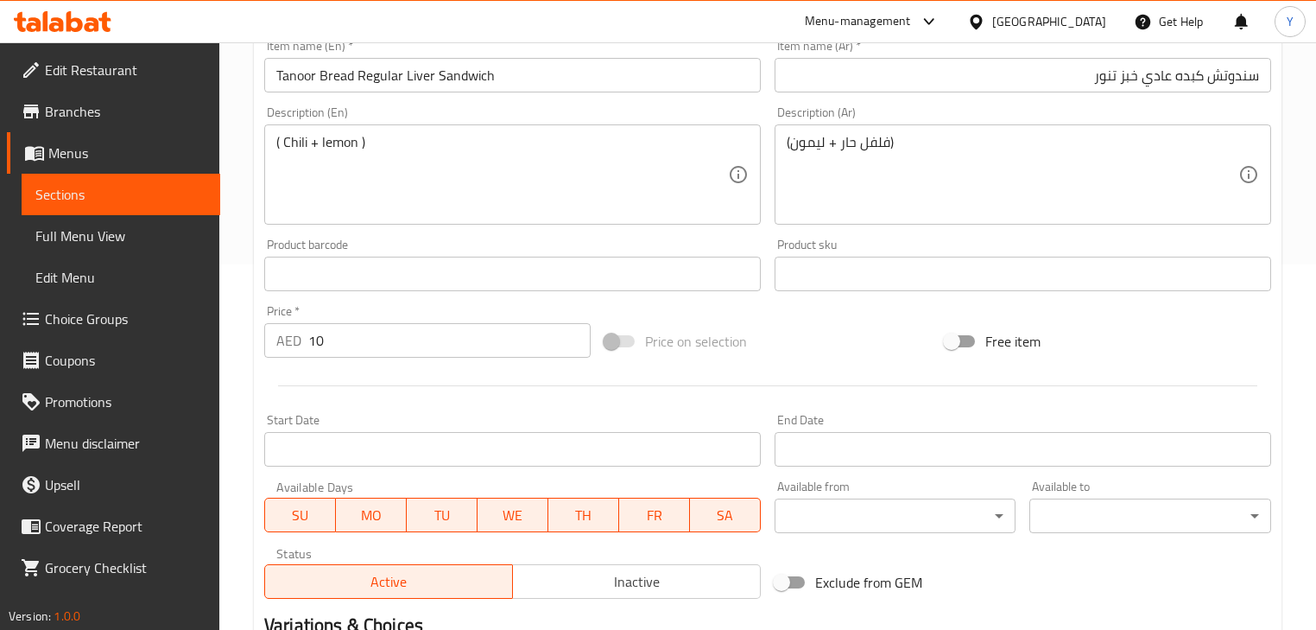
scroll to position [591, 0]
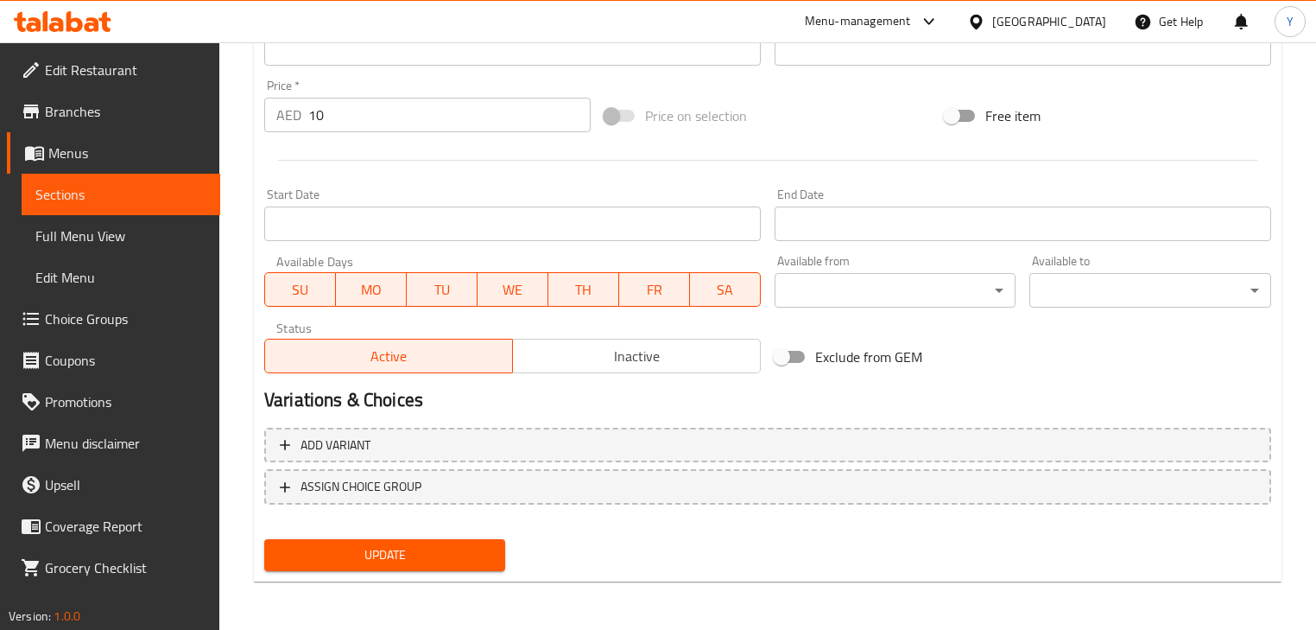
click at [463, 568] on button "Update" at bounding box center [384, 555] width 241 height 32
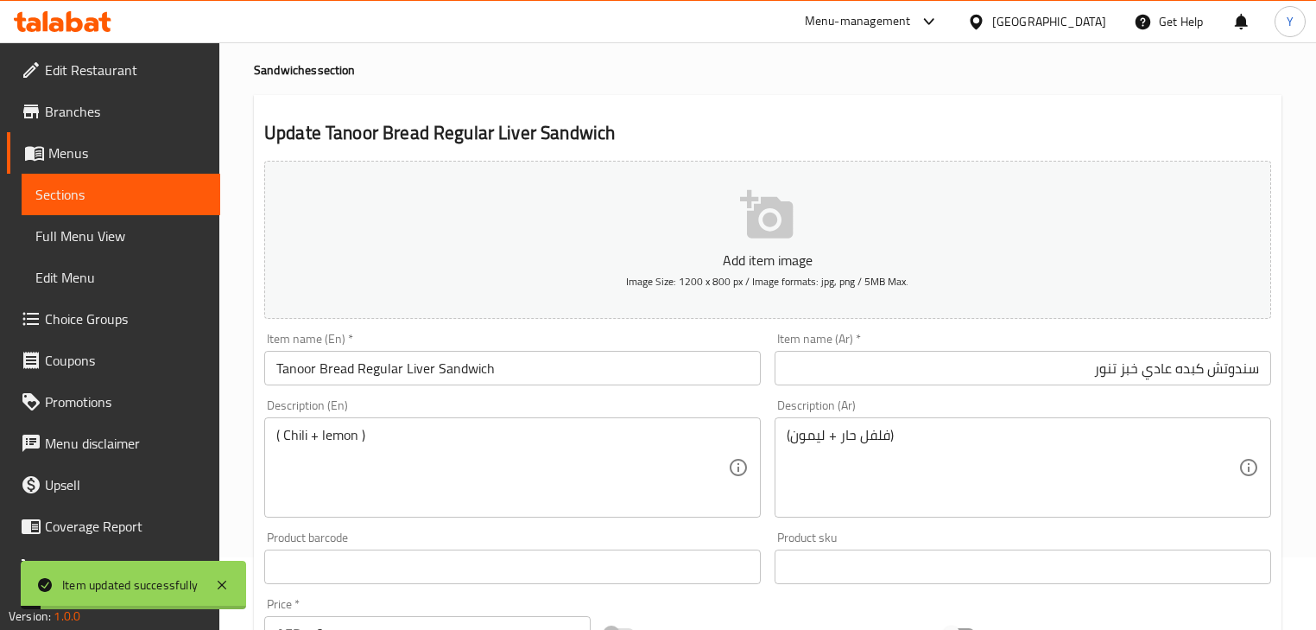
scroll to position [0, 0]
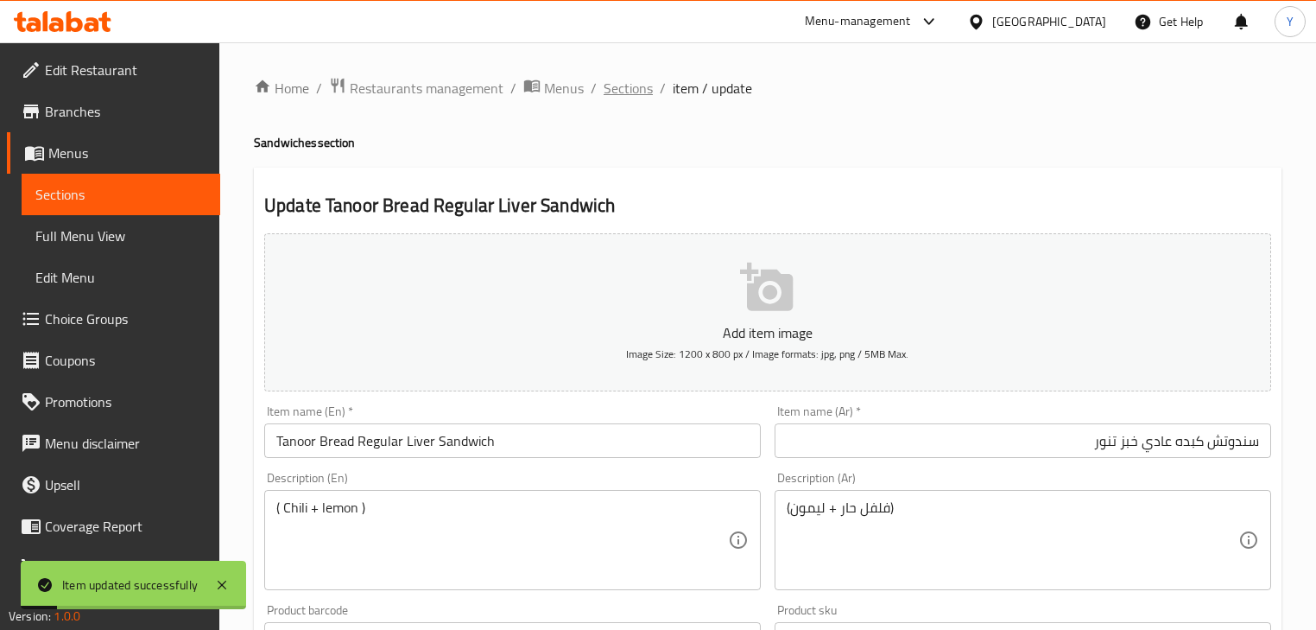
click at [626, 86] on span "Sections" at bounding box center [628, 88] width 49 height 21
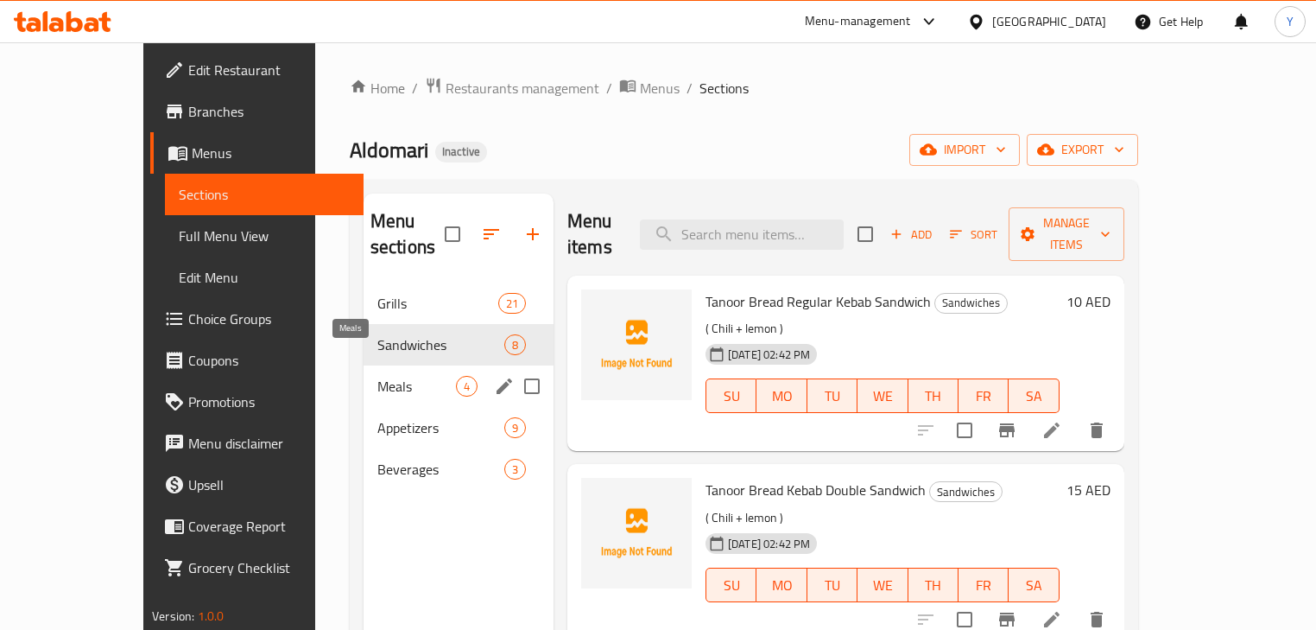
click at [377, 376] on span "Meals" at bounding box center [416, 386] width 79 height 21
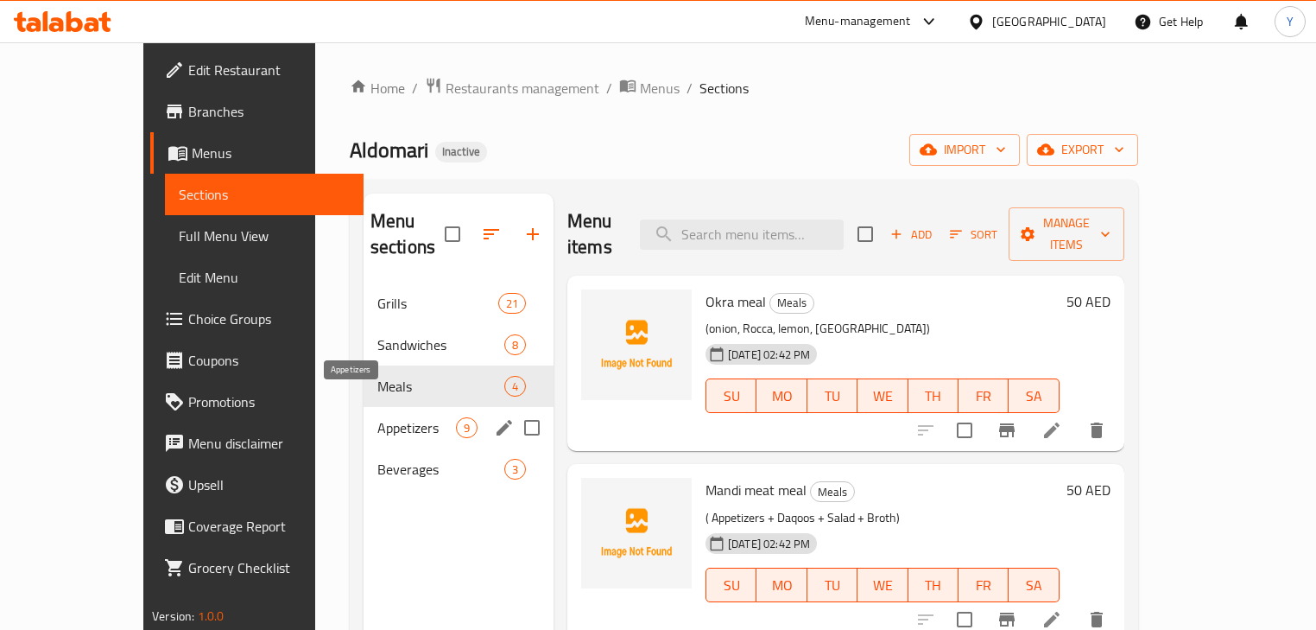
click at [377, 417] on span "Appetizers" at bounding box center [416, 427] width 79 height 21
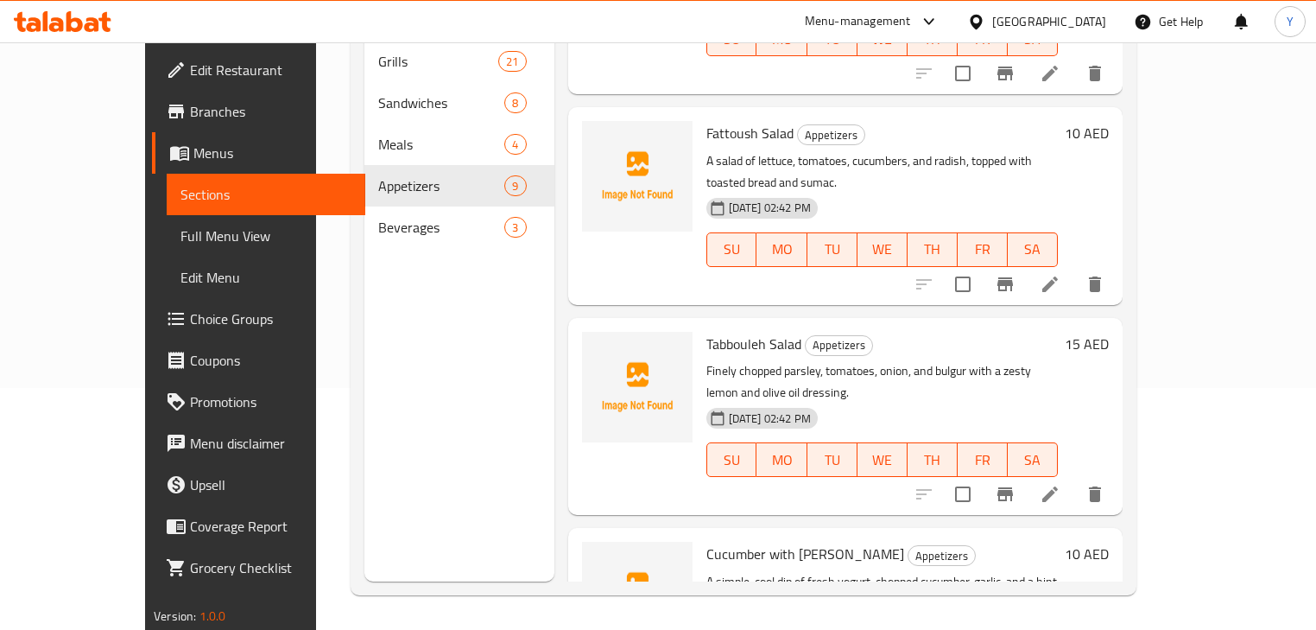
scroll to position [138, 0]
click at [1061, 482] on icon at bounding box center [1050, 492] width 21 height 21
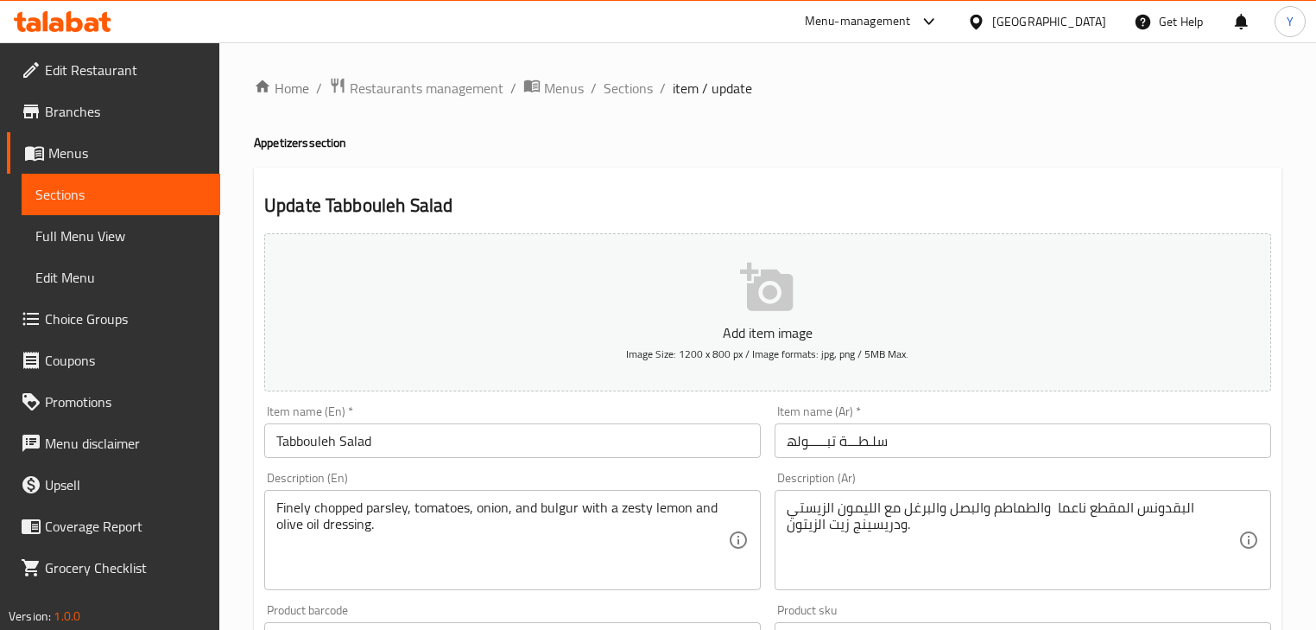
click at [794, 435] on input "سلـطـــة تبـــــولھ" at bounding box center [1023, 440] width 497 height 35
click at [1188, 162] on div "Home / Restaurants management / Menus / Sections / item / update Appetizers sec…" at bounding box center [768, 631] width 1028 height 1109
click at [1219, 447] on input "سلـطـــة تبوله" at bounding box center [1023, 440] width 497 height 35
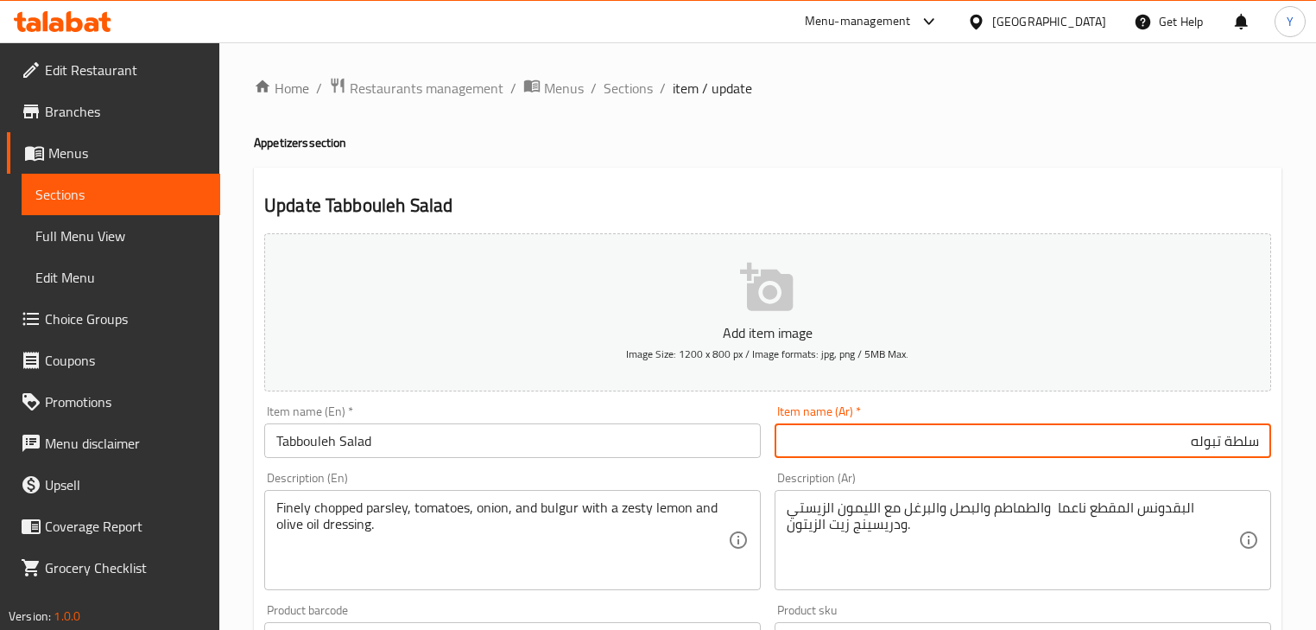
type input "سلطة تبوله"
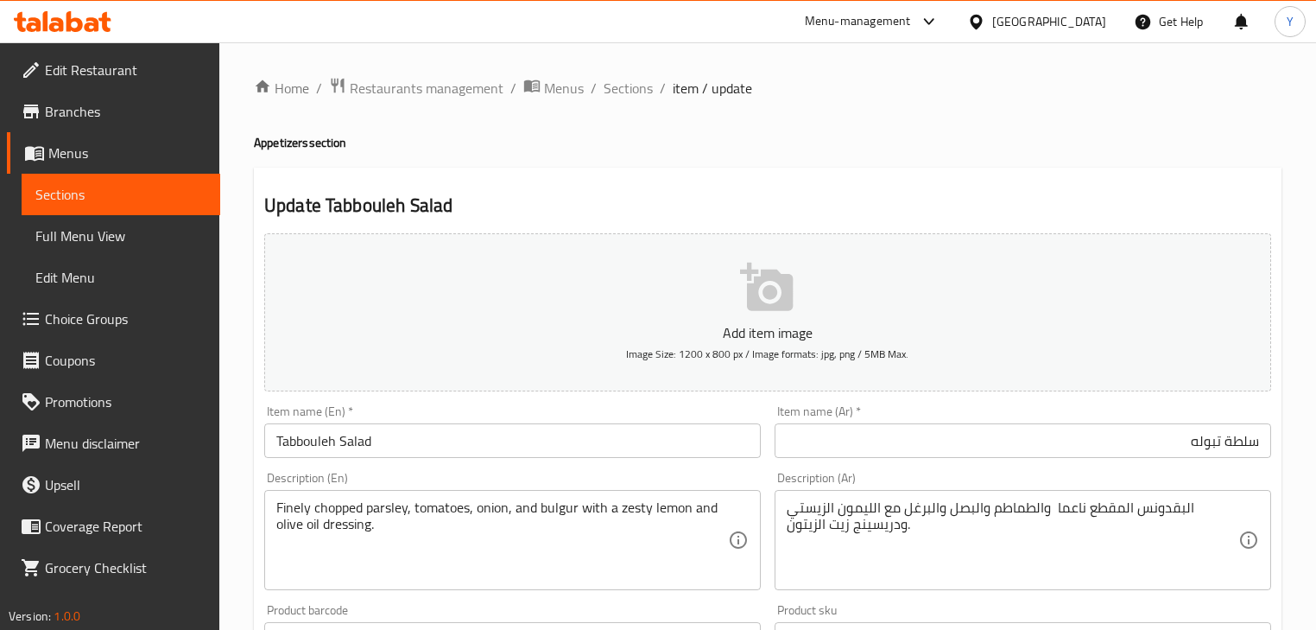
click at [1175, 166] on div "Home / Restaurants management / Menus / Sections / item / update Appetizers sec…" at bounding box center [768, 631] width 1028 height 1109
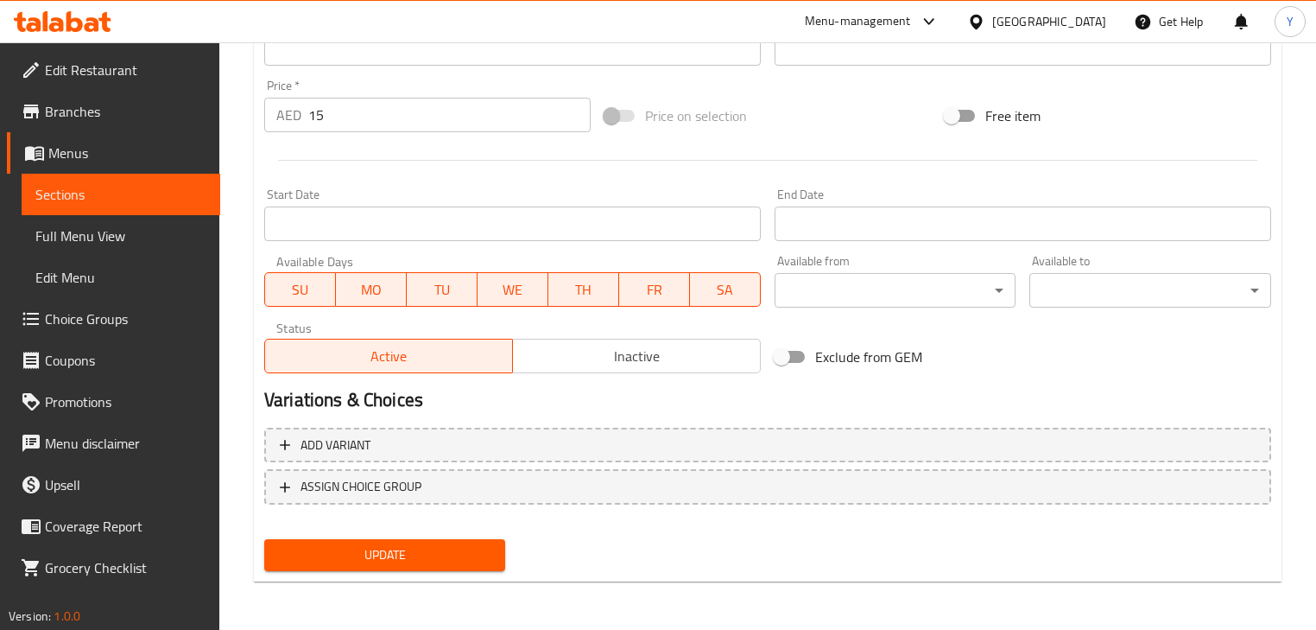
click at [460, 566] on button "Update" at bounding box center [384, 555] width 241 height 32
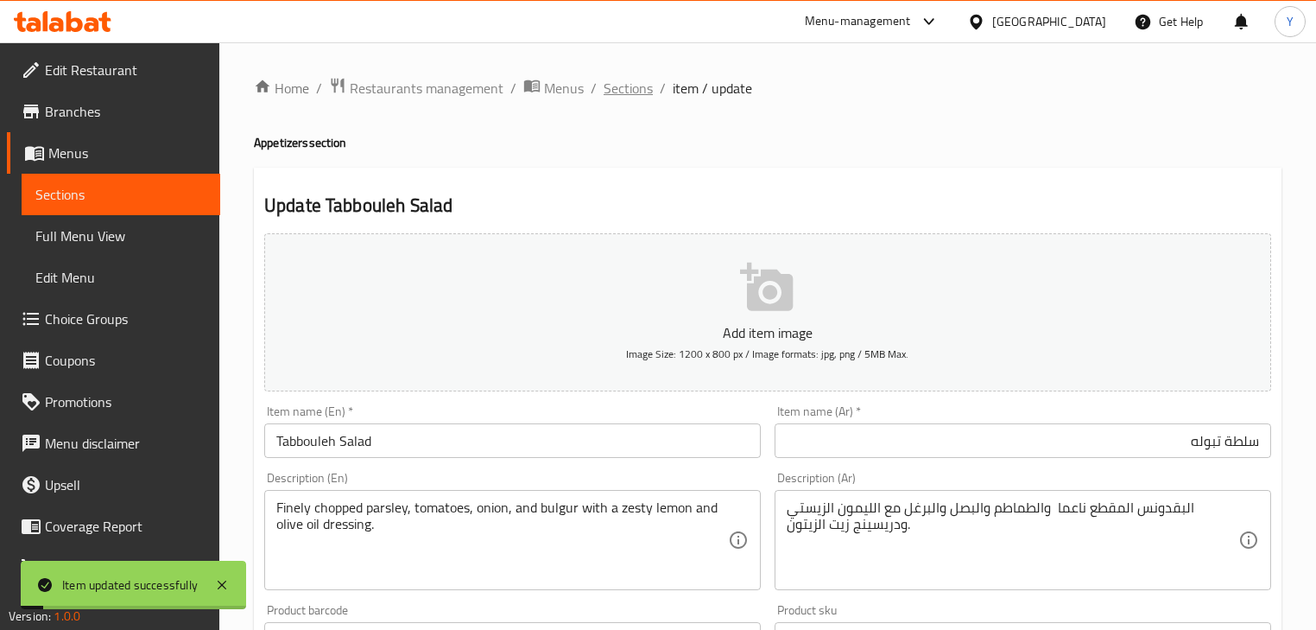
click at [639, 91] on span "Sections" at bounding box center [628, 88] width 49 height 21
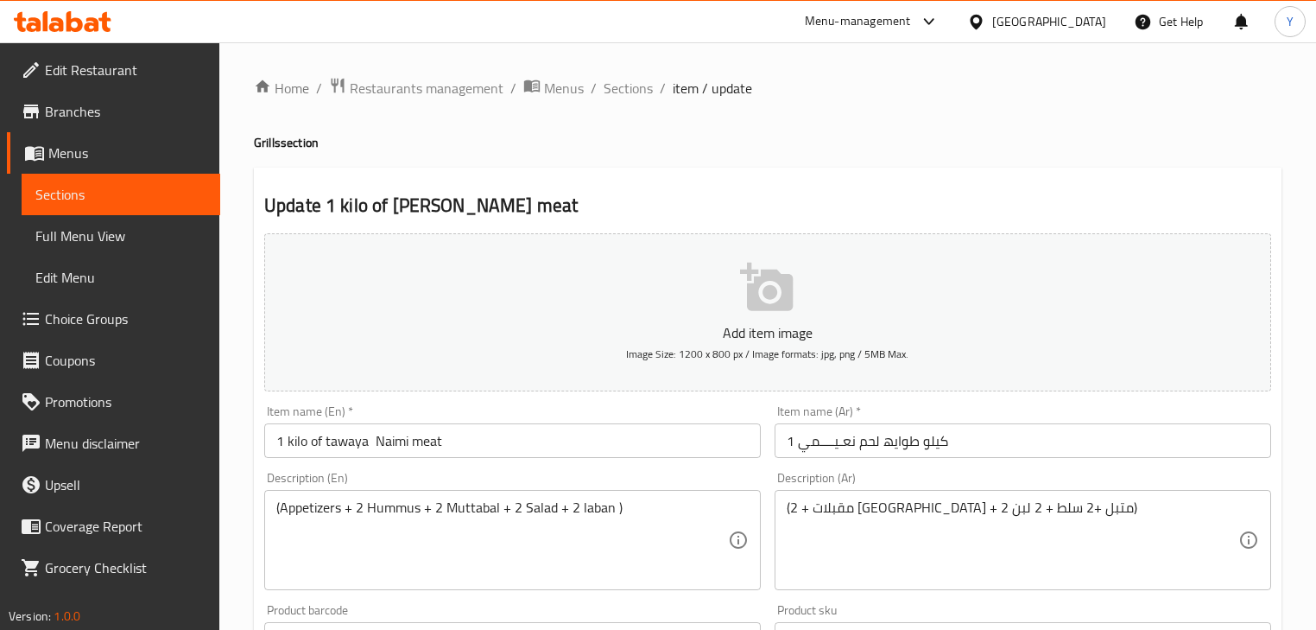
click at [908, 449] on input "1 كیلو طوایھ لحم نعـیــــمي" at bounding box center [1023, 440] width 497 height 35
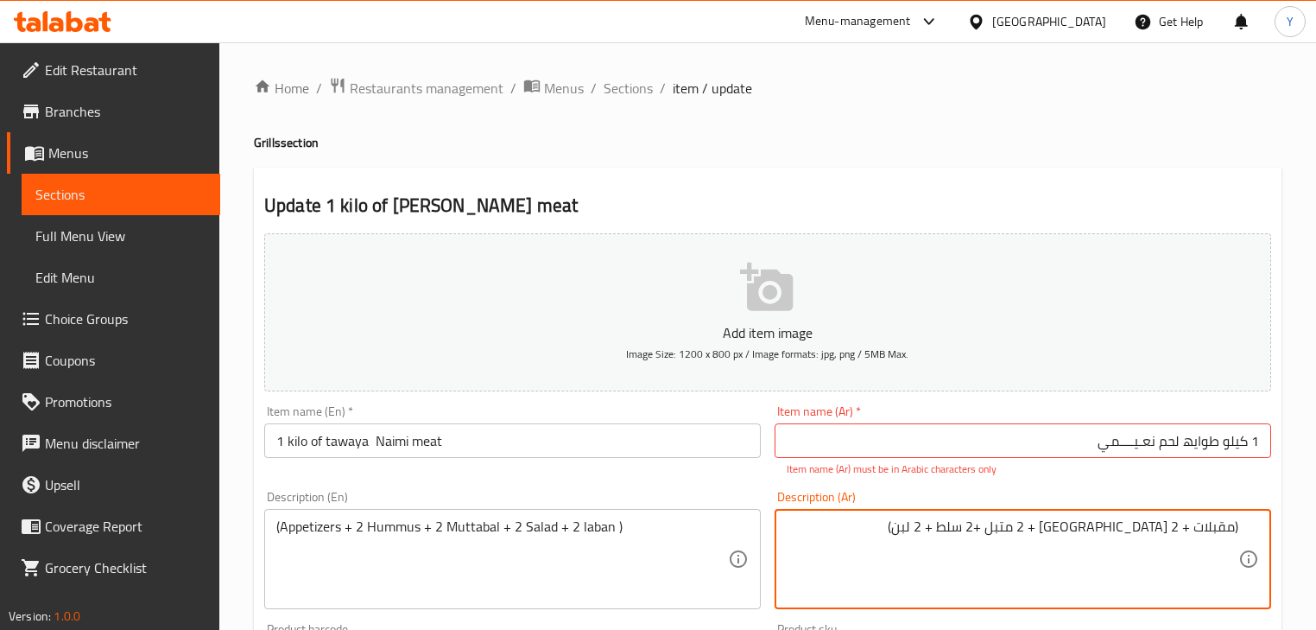
click at [1132, 444] on input "1 كیلو طوایھ لحم نعـیــــمي" at bounding box center [1023, 440] width 497 height 35
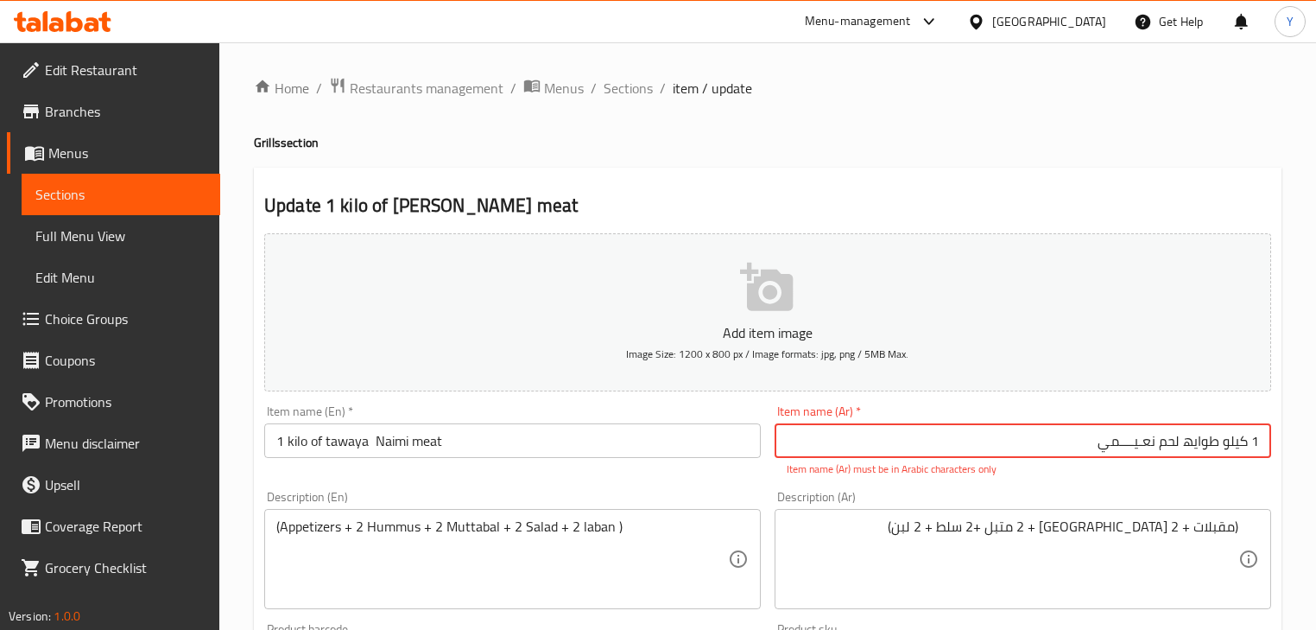
click at [1132, 444] on input "1 كیلو طوایھ لحم نعـیــــمي" at bounding box center [1023, 440] width 497 height 35
click at [1215, 123] on div "Home / Restaurants management / Menus / Sections / item / update Grills section…" at bounding box center [768, 641] width 1028 height 1128
drag, startPoint x: 568, startPoint y: 156, endPoint x: 698, endPoint y: 193, distance: 134.8
click at [568, 156] on div "Home / Restaurants management / Menus / Sections / item / update Grills section…" at bounding box center [768, 641] width 1028 height 1128
click at [1186, 441] on input "1 كیلو طوایھ لحم نعيمي" at bounding box center [1023, 440] width 497 height 35
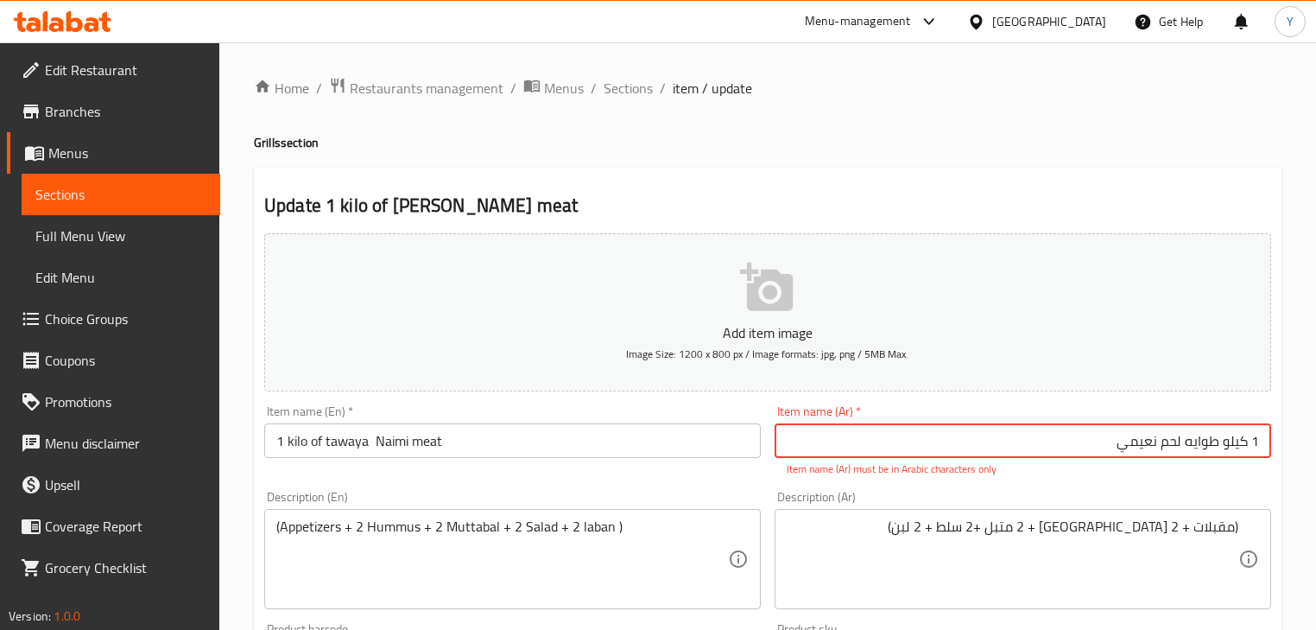
type input "1 كیلو طوایه لحم نعيمي"
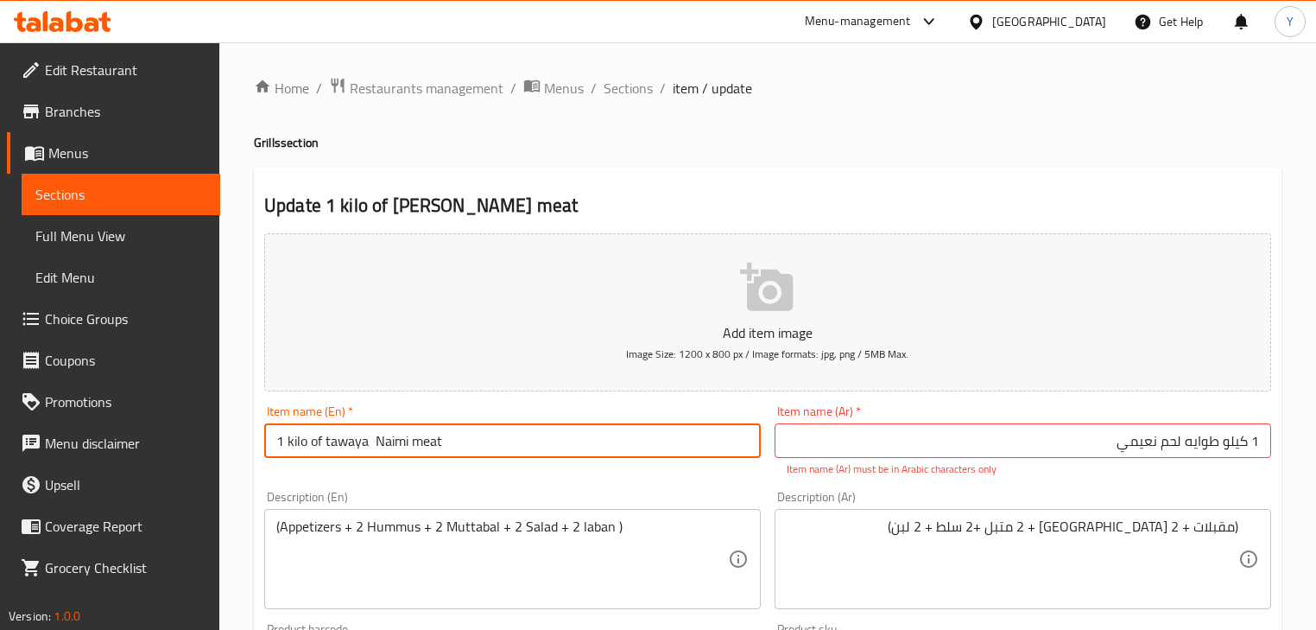
click at [374, 444] on input "1 kilo of tawaya Naimi meat" at bounding box center [512, 440] width 497 height 35
click at [325, 443] on input "1 kilo of [PERSON_NAME] meat" at bounding box center [512, 440] width 497 height 35
type input "1 Kilo Tawaya Naimi Meat"
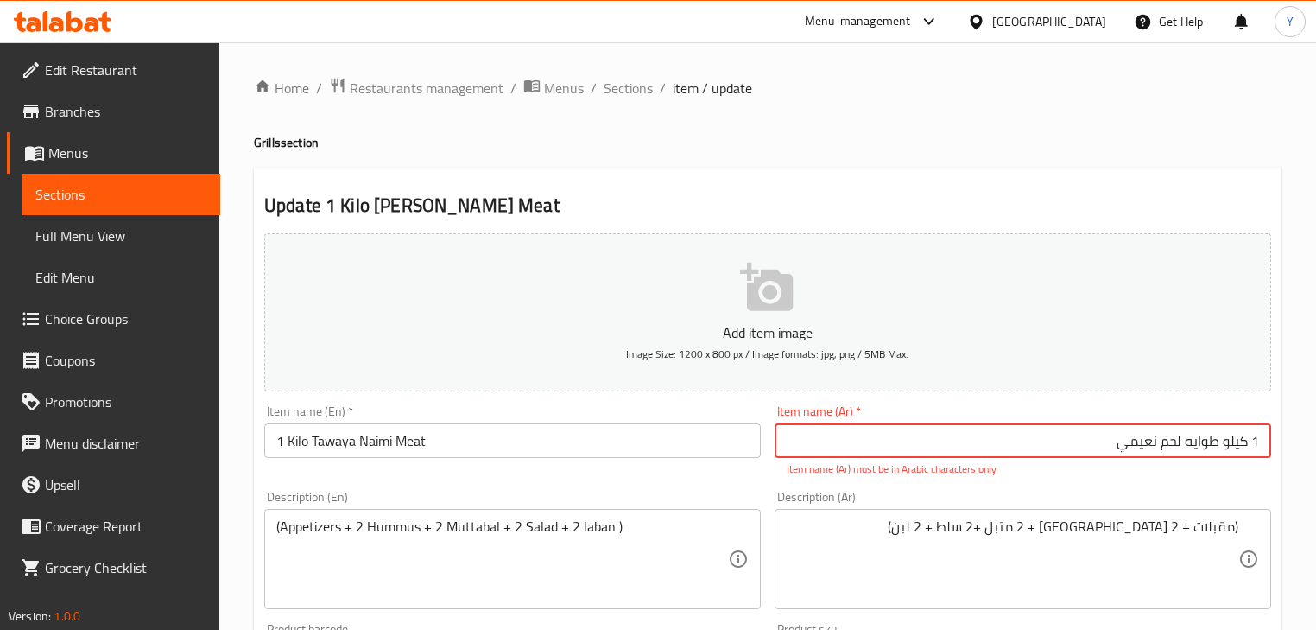
click at [1184, 455] on input "1 كیلو طوایه لحم نعيمي" at bounding box center [1023, 440] width 497 height 35
click at [1145, 441] on input "1 كیلو طوایه لحم نعيمي" at bounding box center [1023, 440] width 497 height 35
click at [1175, 444] on input "1 كیلو طوایه لحم نعيمي" at bounding box center [1023, 440] width 497 height 35
type input "1 كيلو طوايه لحم نعيمي"
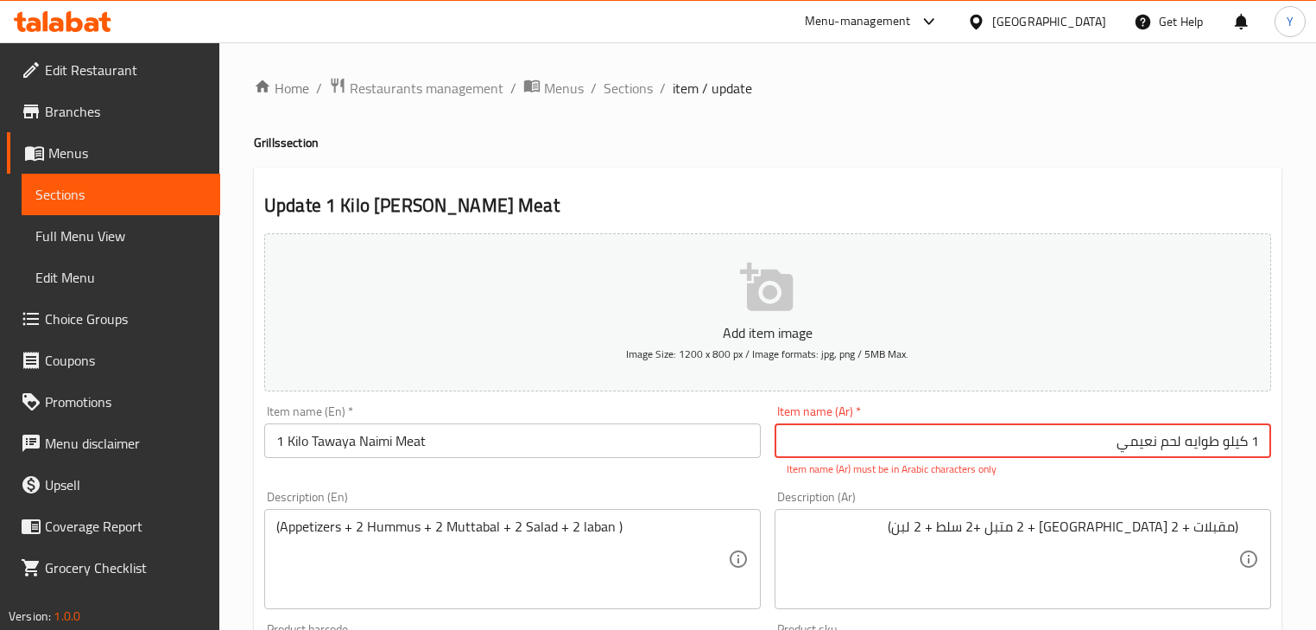
click at [1153, 154] on div "Home / Restaurants management / Menus / Sections / item / update Grills section…" at bounding box center [768, 641] width 1028 height 1128
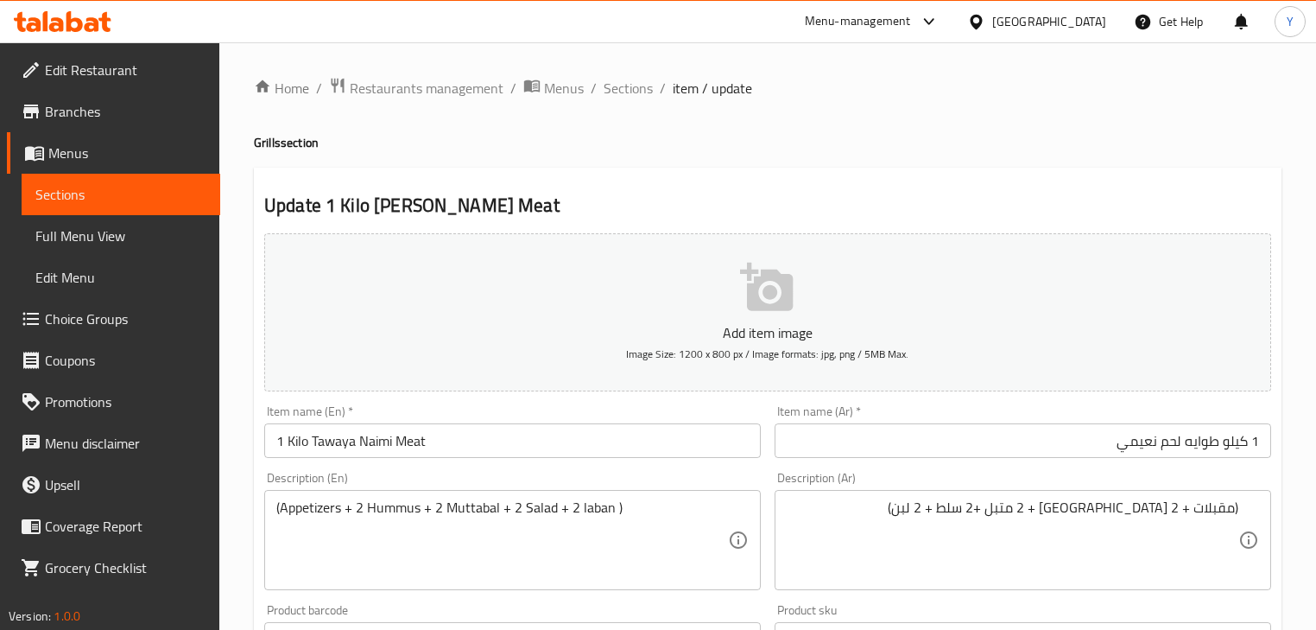
click at [691, 155] on div "Home / Restaurants management / Menus / Sections / item / update Grills section…" at bounding box center [768, 631] width 1028 height 1109
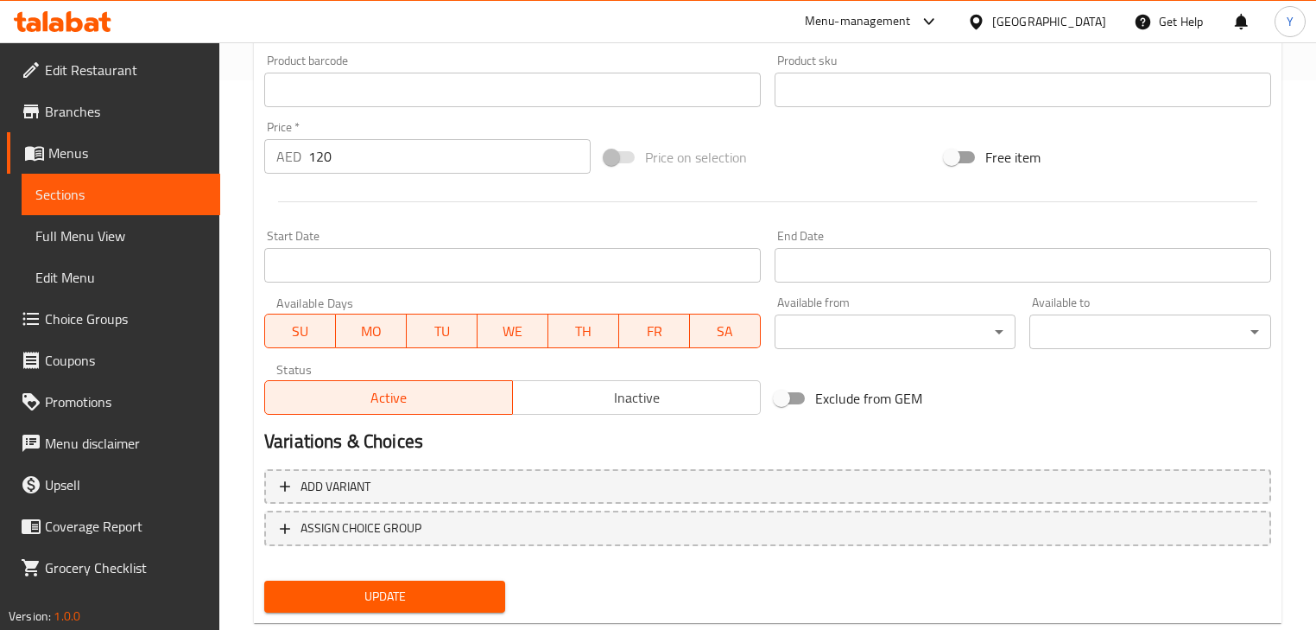
scroll to position [591, 0]
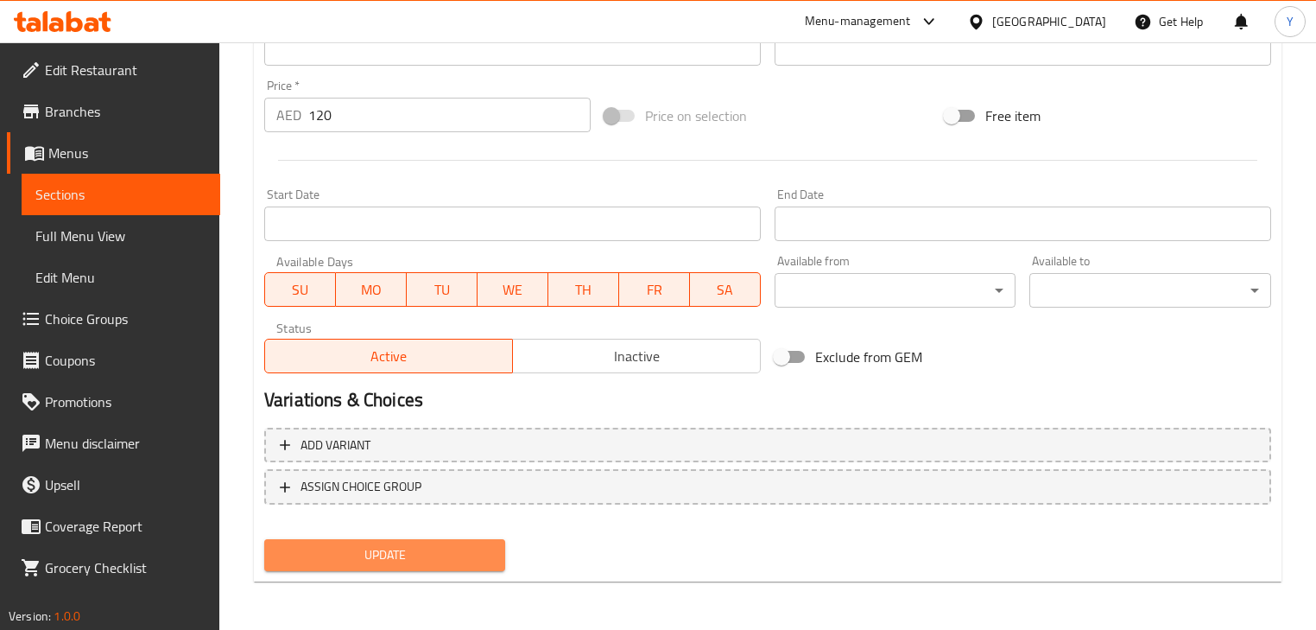
click at [454, 557] on span "Update" at bounding box center [384, 555] width 213 height 22
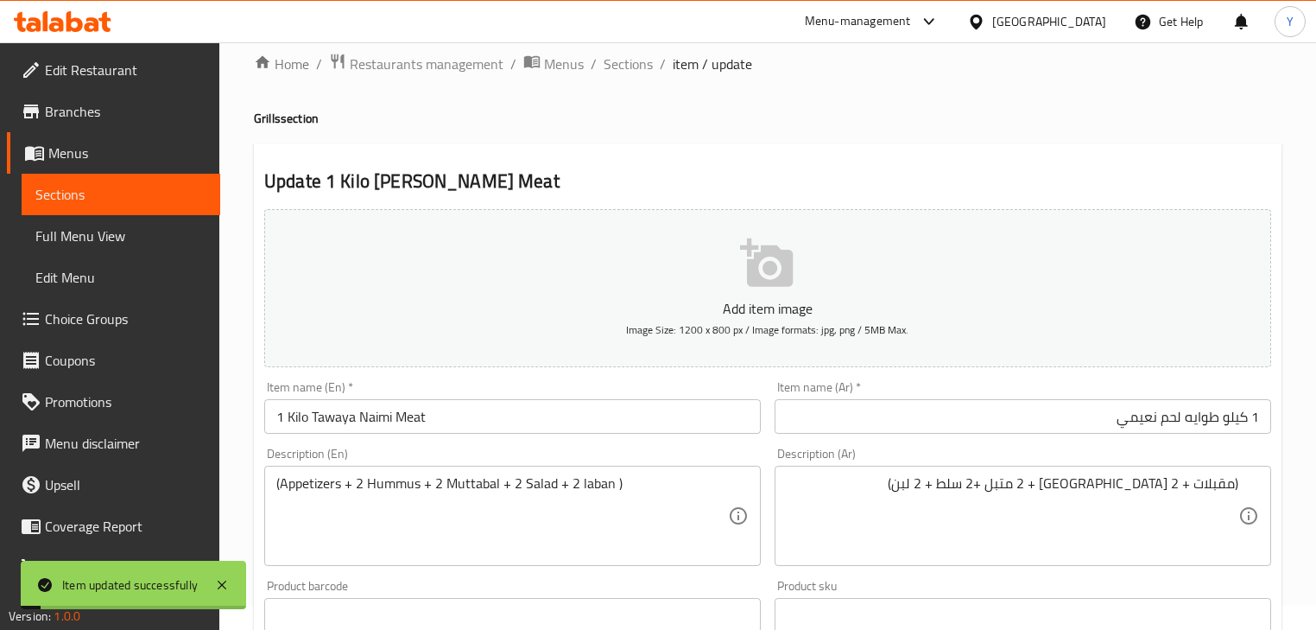
scroll to position [0, 0]
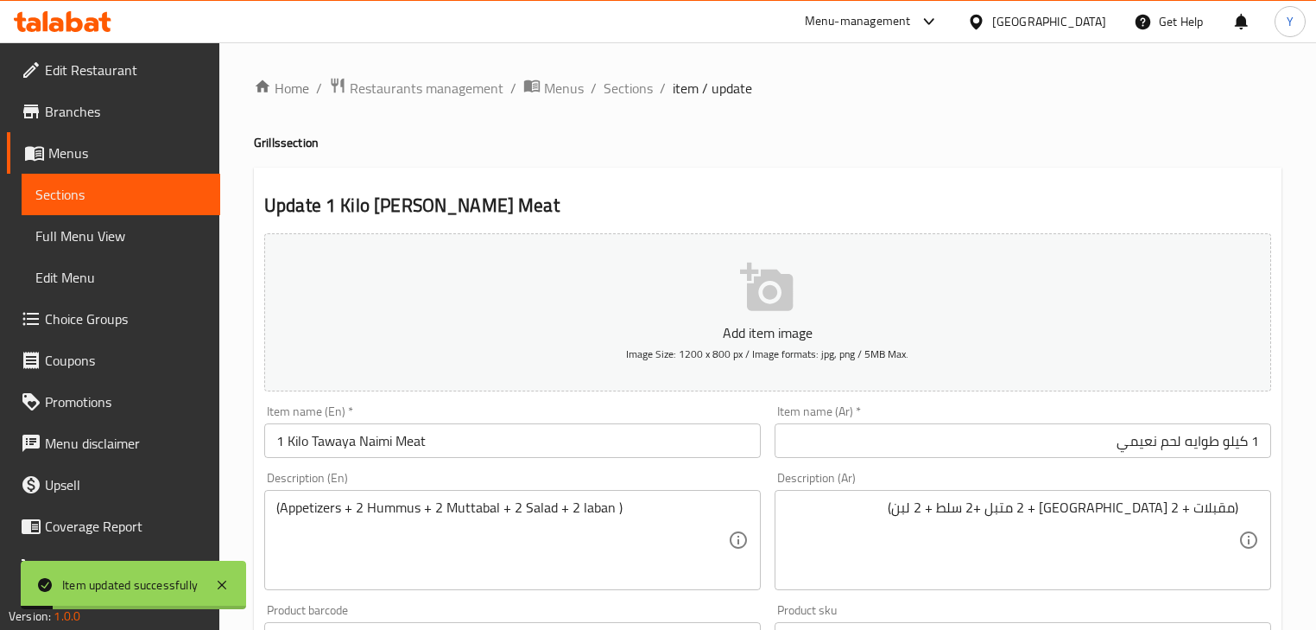
drag, startPoint x: 662, startPoint y: 79, endPoint x: 639, endPoint y: 86, distance: 23.3
click at [660, 78] on li "/" at bounding box center [663, 88] width 6 height 21
click at [639, 86] on span "Sections" at bounding box center [628, 88] width 49 height 21
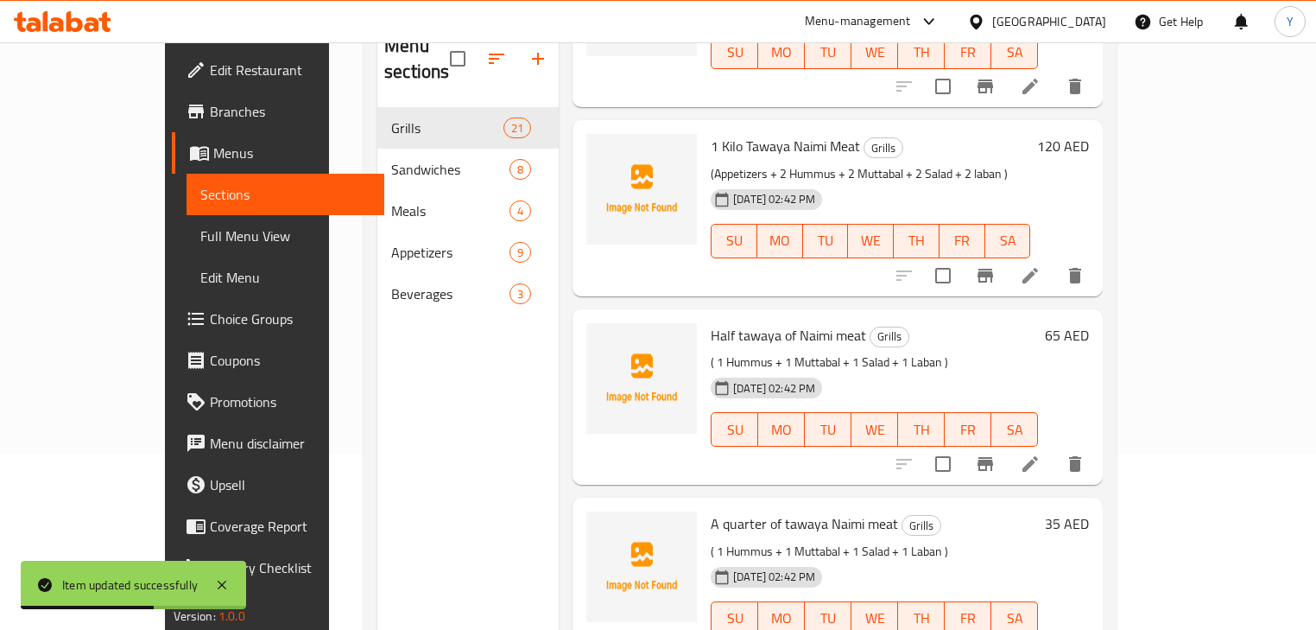
scroll to position [242, 0]
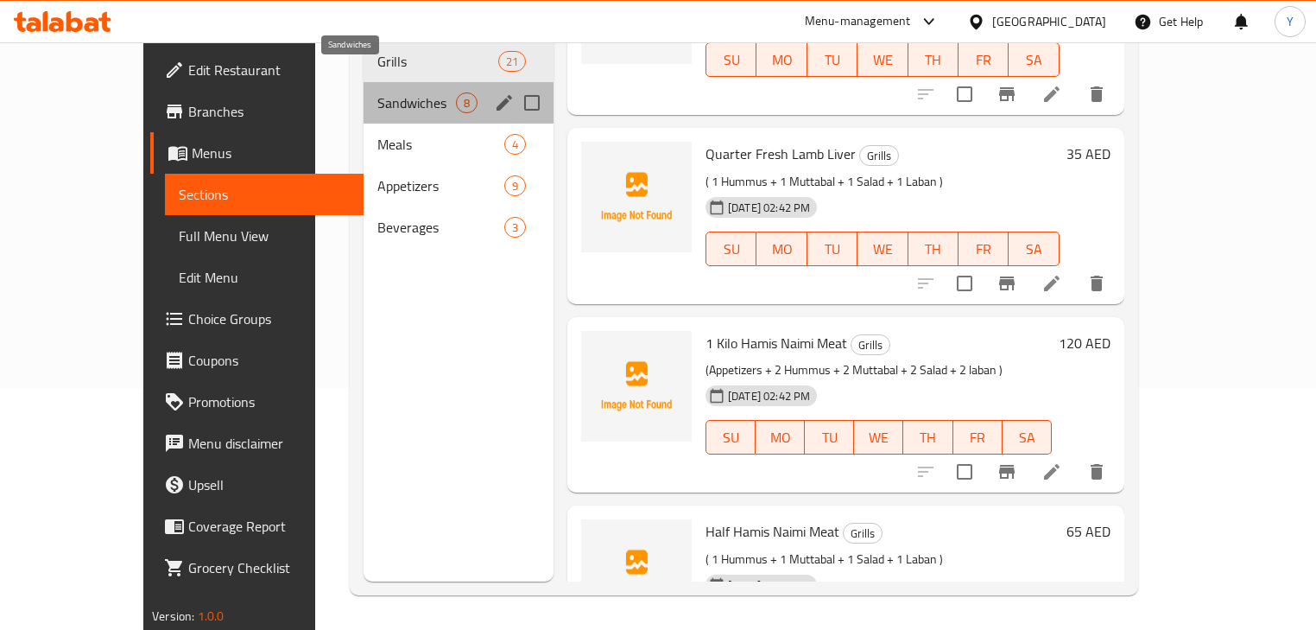
click at [377, 92] on span "Sandwiches" at bounding box center [416, 102] width 79 height 21
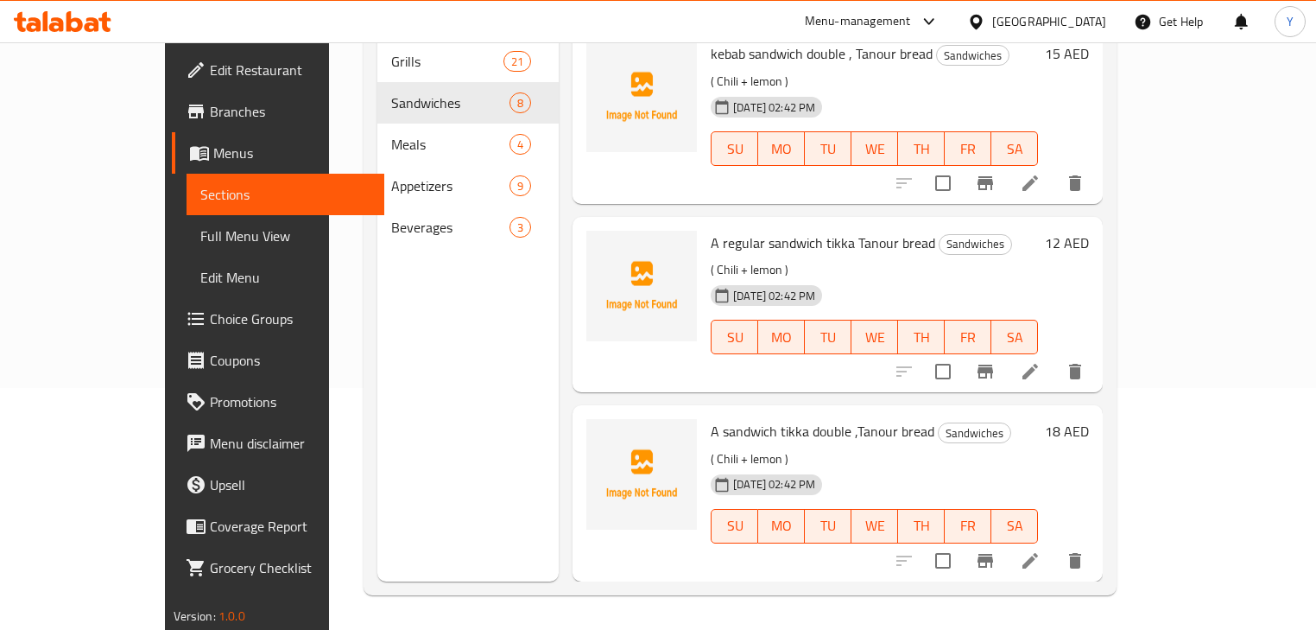
scroll to position [93, 0]
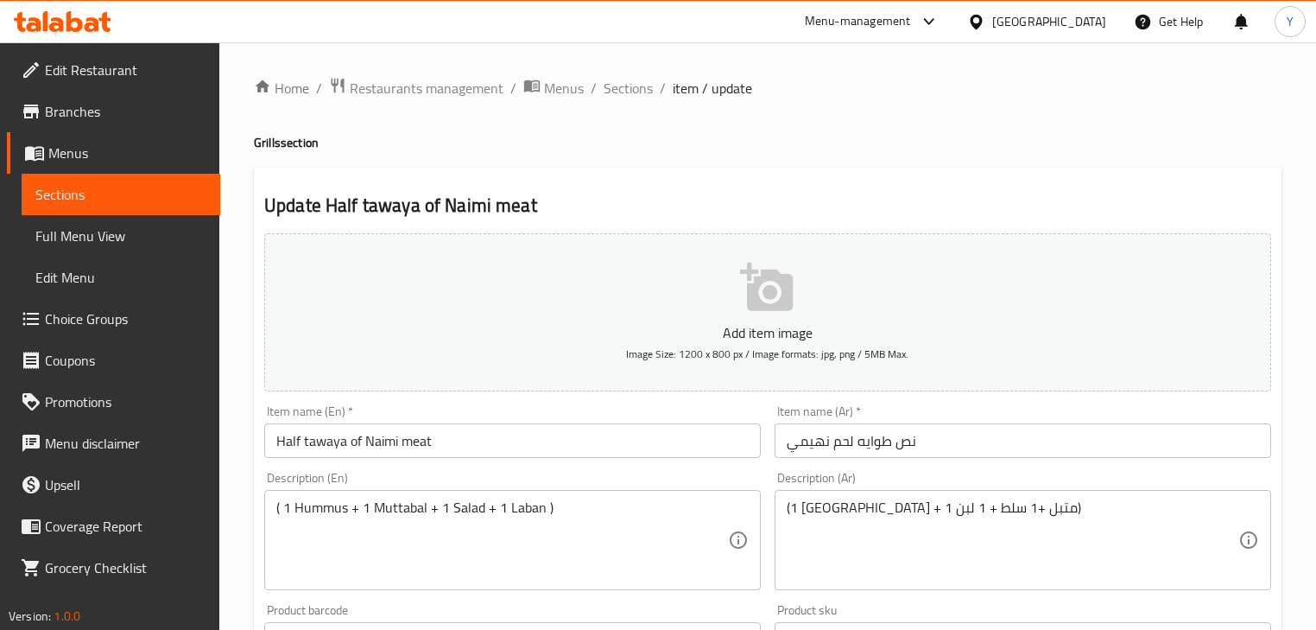
click at [851, 439] on input "نص طوايه لحم نهيمي" at bounding box center [1023, 440] width 497 height 35
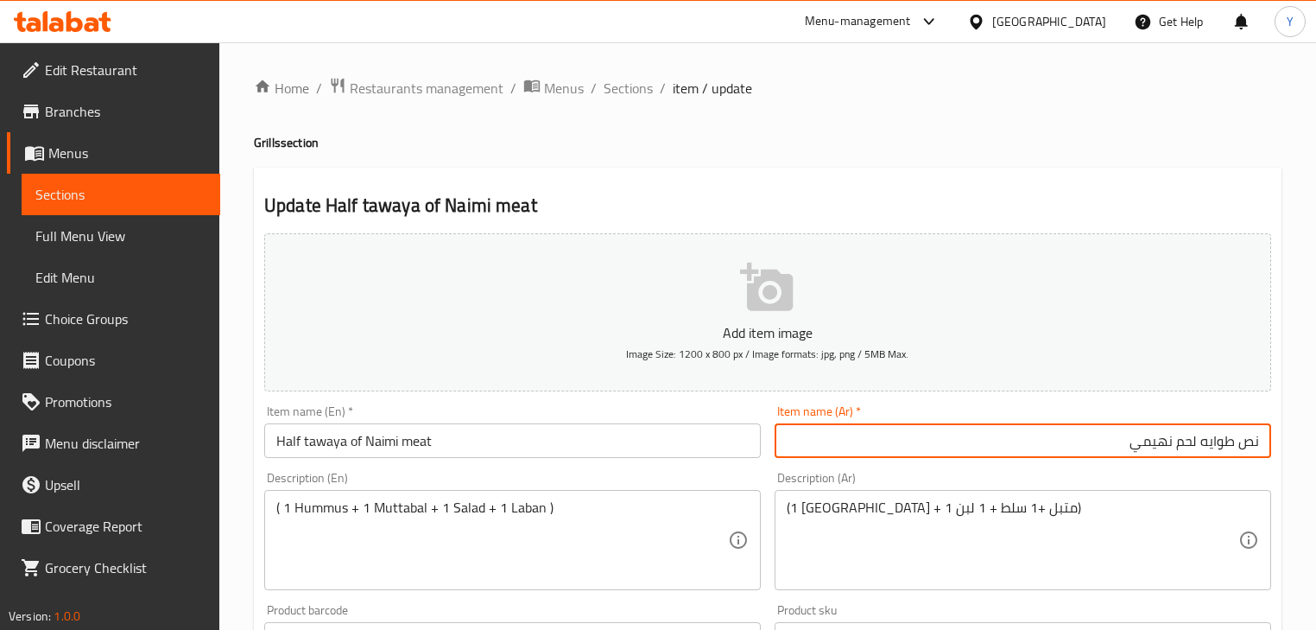
click at [1145, 441] on input "نص طوايه لحم نهيمي" at bounding box center [1023, 440] width 497 height 35
type input "نص طوايه لحم نعيمي"
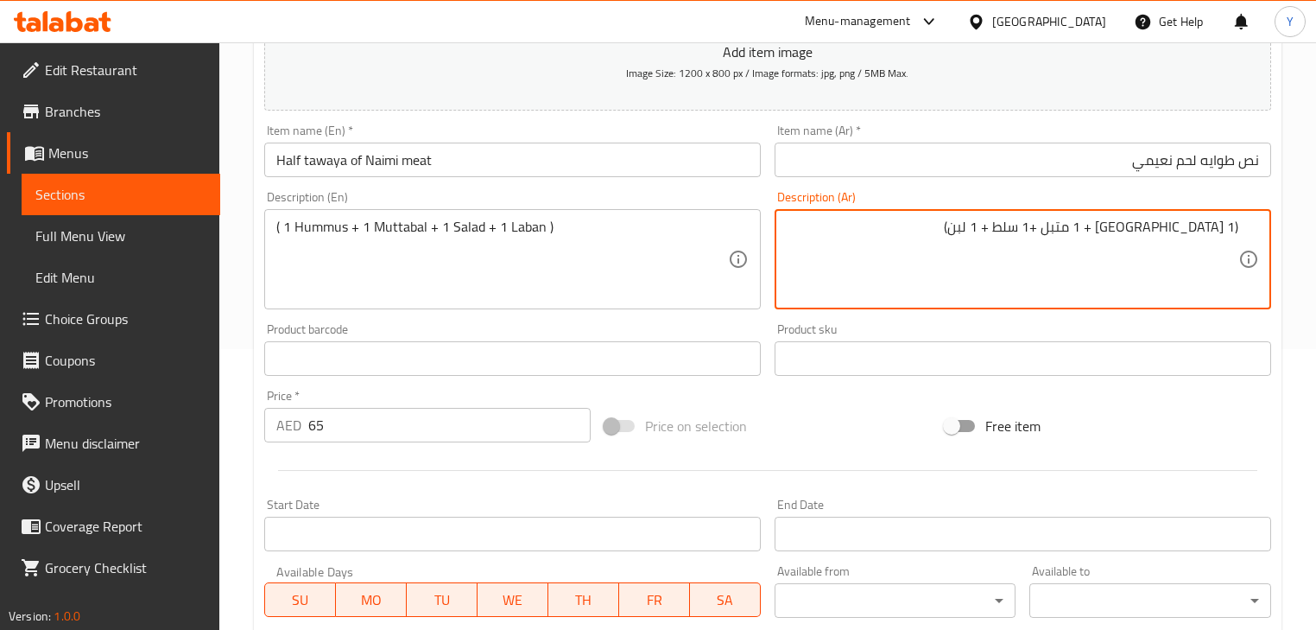
scroll to position [276, 0]
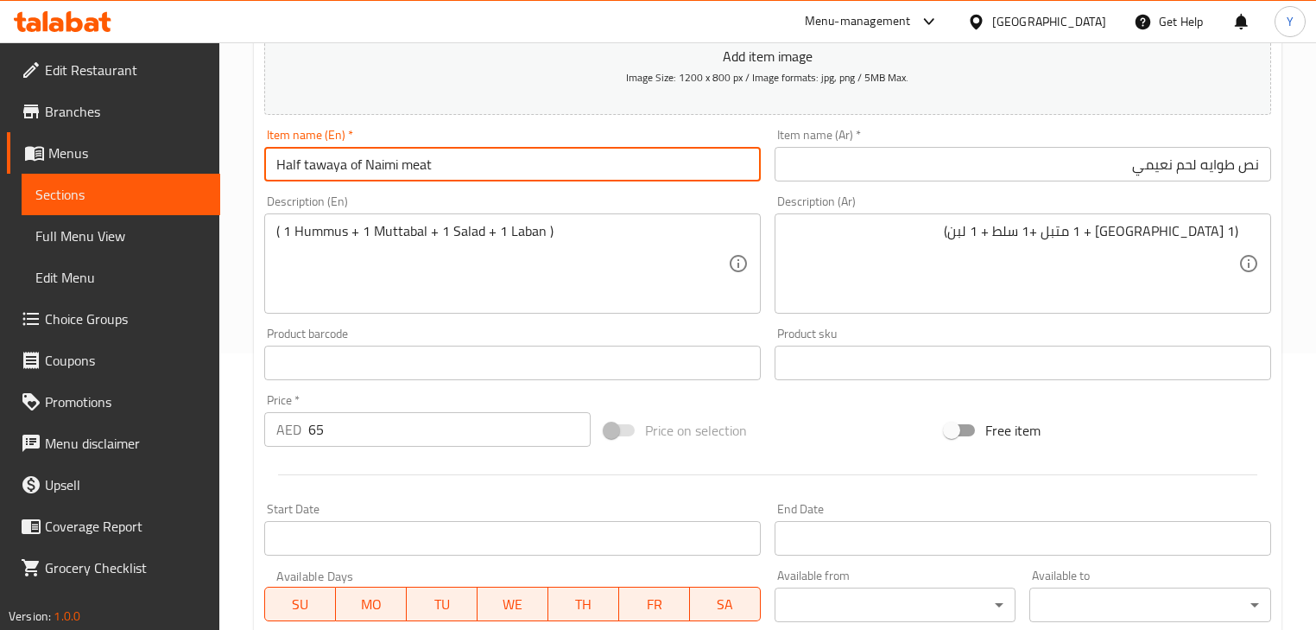
click at [353, 171] on input "Half tawaya of Naimi meat" at bounding box center [512, 164] width 497 height 35
click at [311, 159] on input "Half tawaya Naimi meat" at bounding box center [512, 164] width 497 height 35
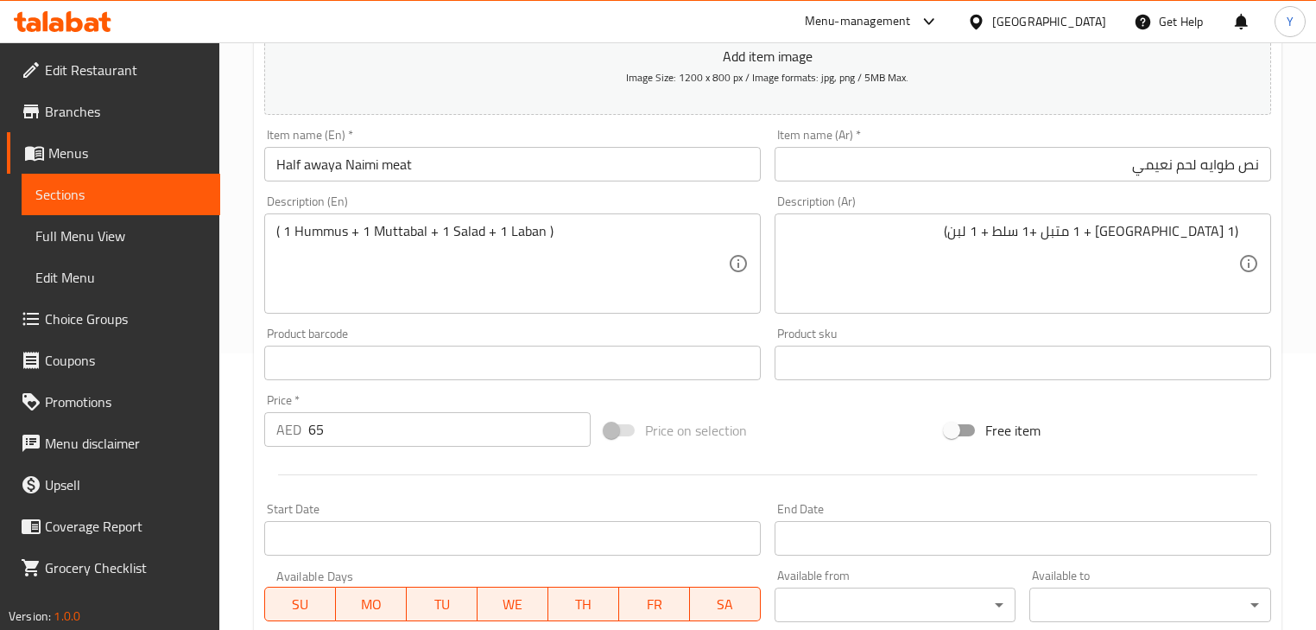
click at [316, 173] on input "Half awaya Naimi meat" at bounding box center [512, 164] width 497 height 35
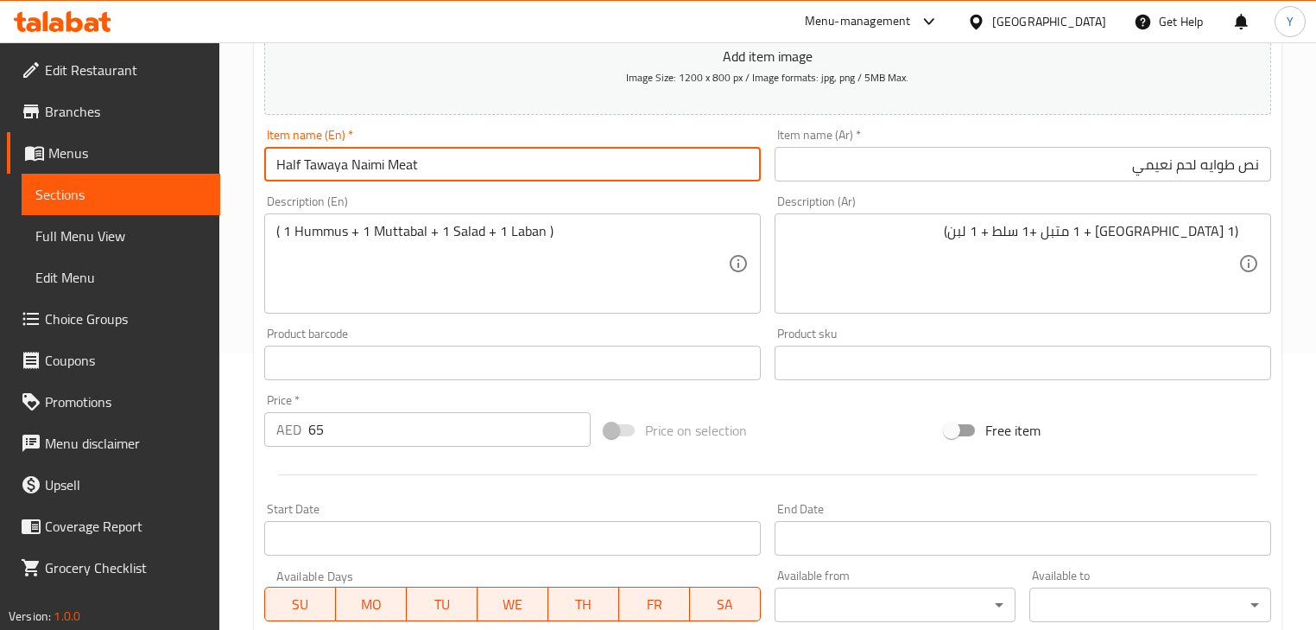
type input "Half Tawaya Naimi Meat"
click at [1250, 192] on div "Description (Ar) (1 حمص + 1 متبل +1 سلط + 1 لبن) Description (Ar)" at bounding box center [1023, 254] width 511 height 132
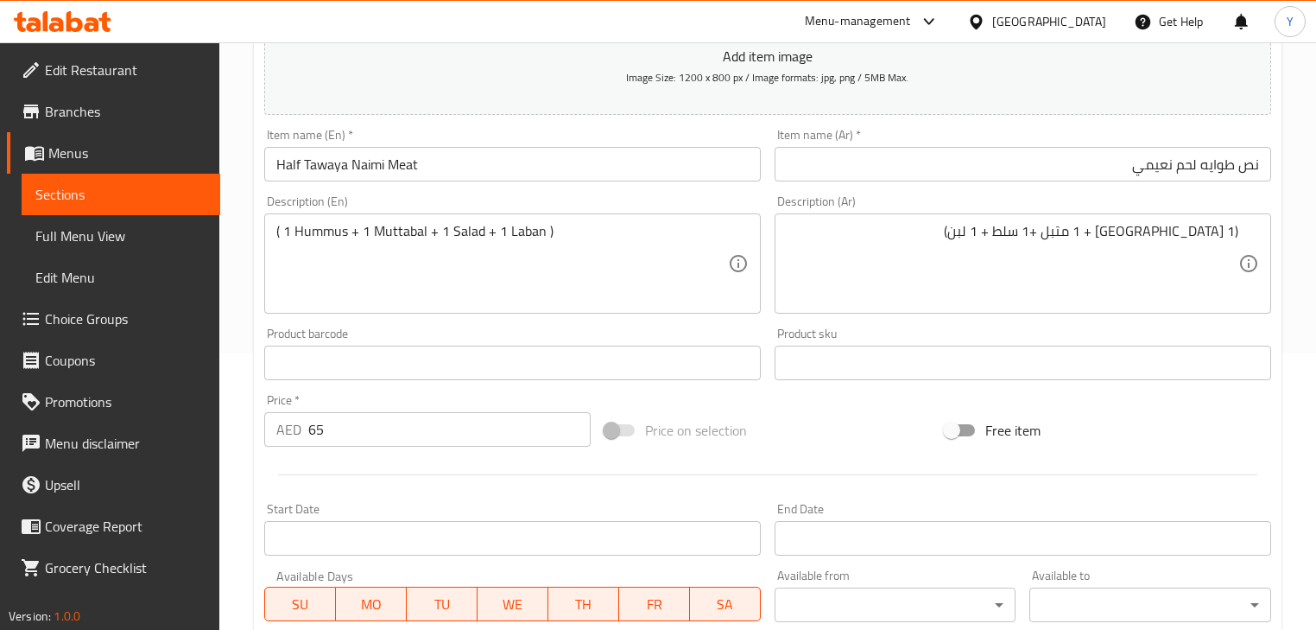
click at [1307, 287] on div "Home / Restaurants management / Menus / Sections / item / update Grills section…" at bounding box center [767, 355] width 1097 height 1178
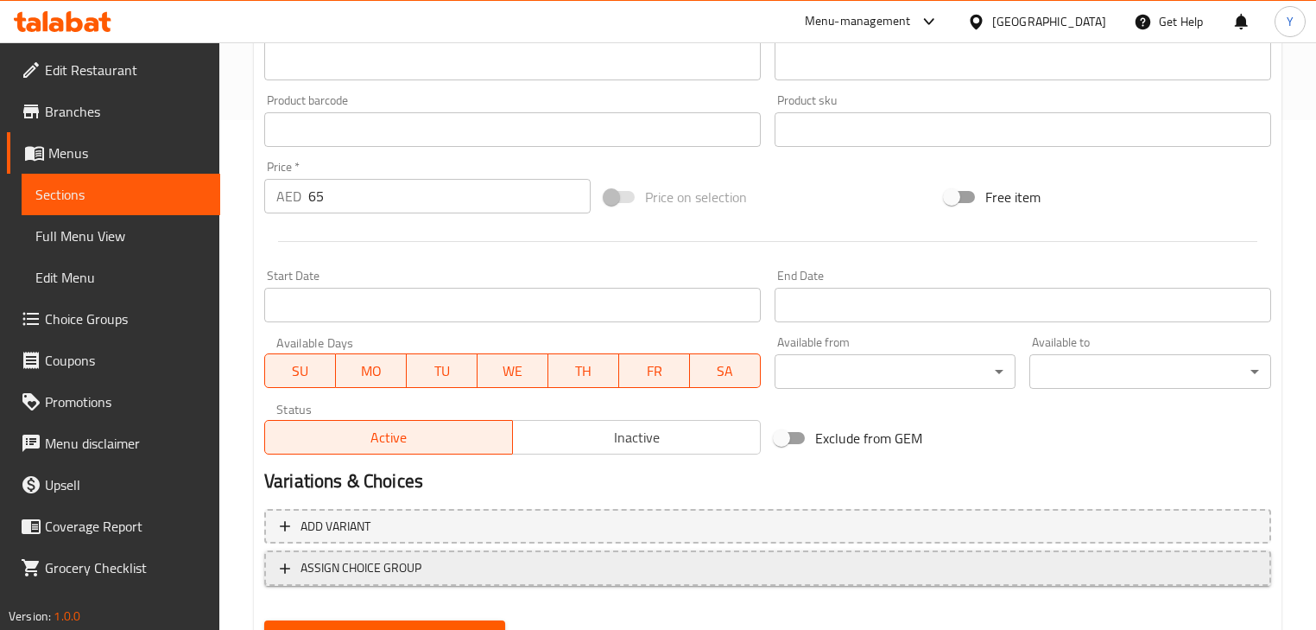
scroll to position [591, 0]
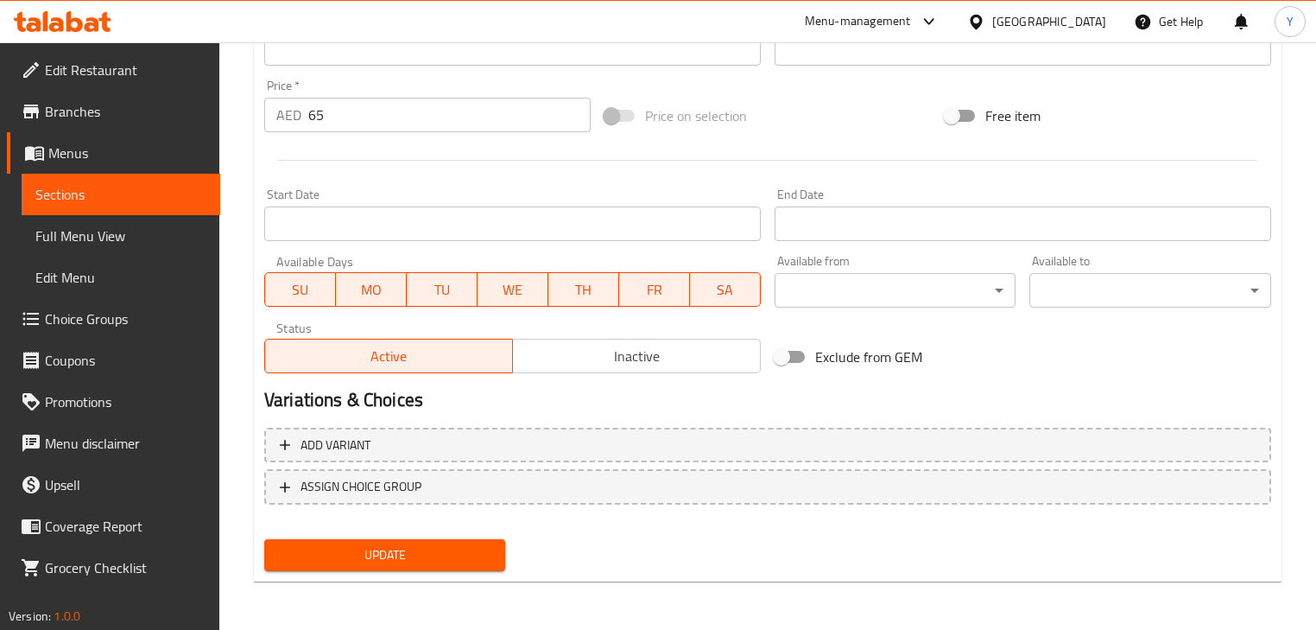
click at [448, 542] on button "Update" at bounding box center [384, 555] width 241 height 32
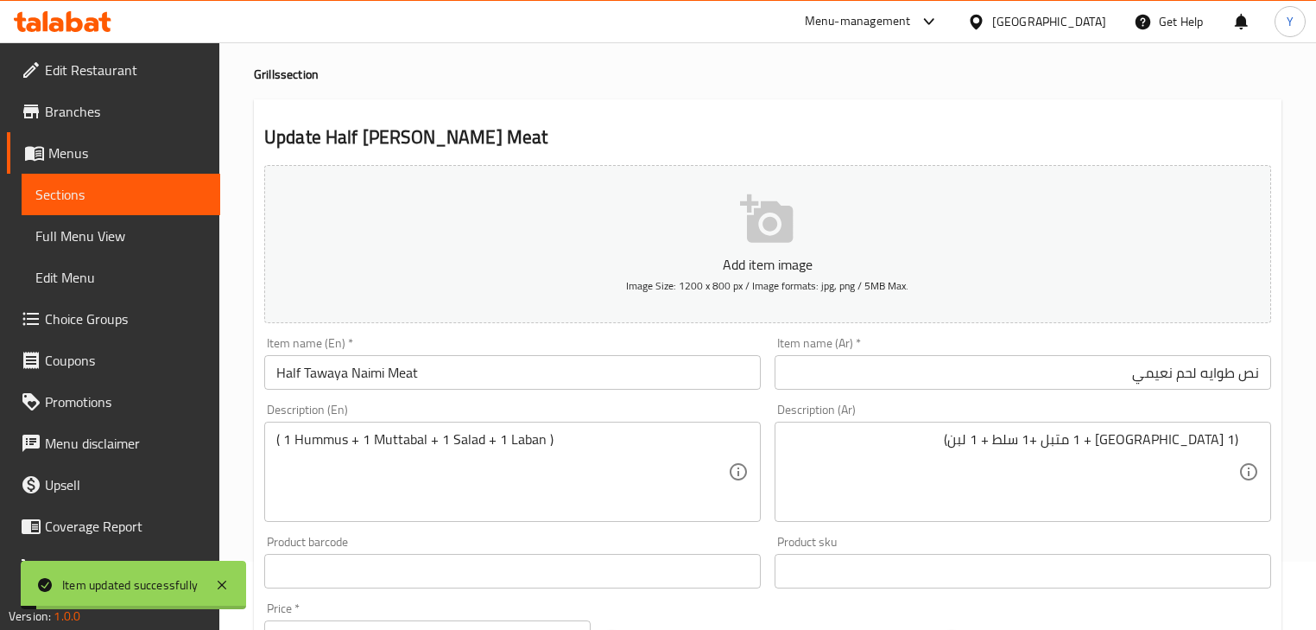
scroll to position [0, 0]
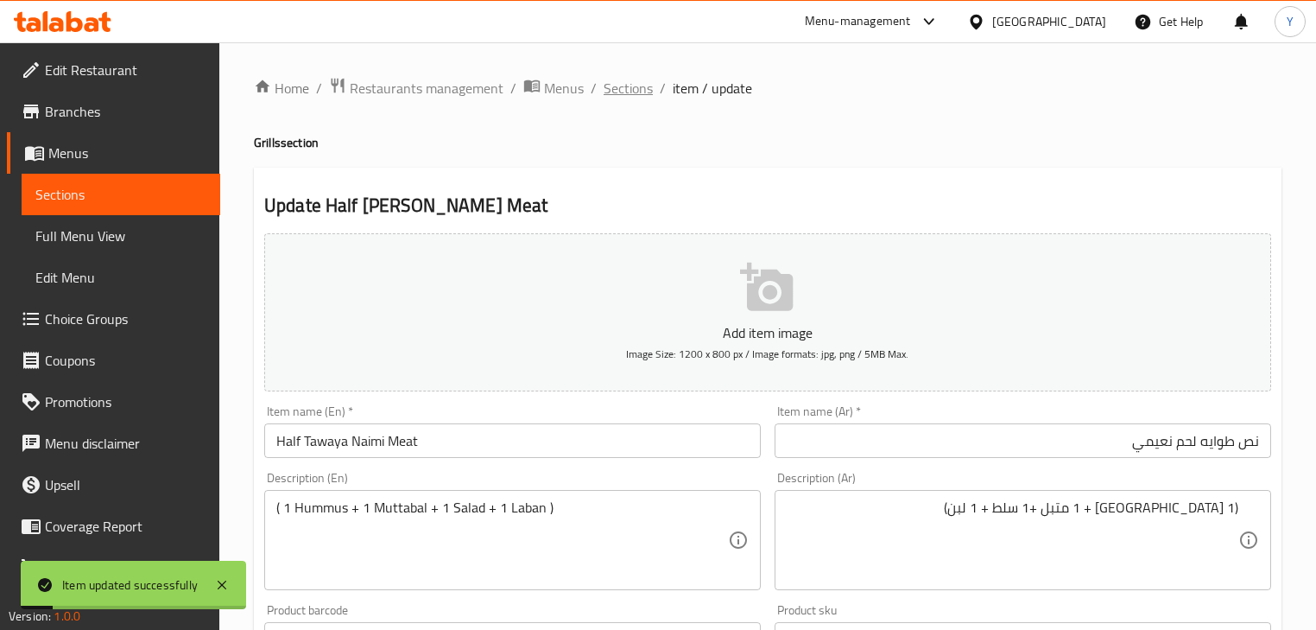
click at [604, 94] on span "Sections" at bounding box center [628, 88] width 49 height 21
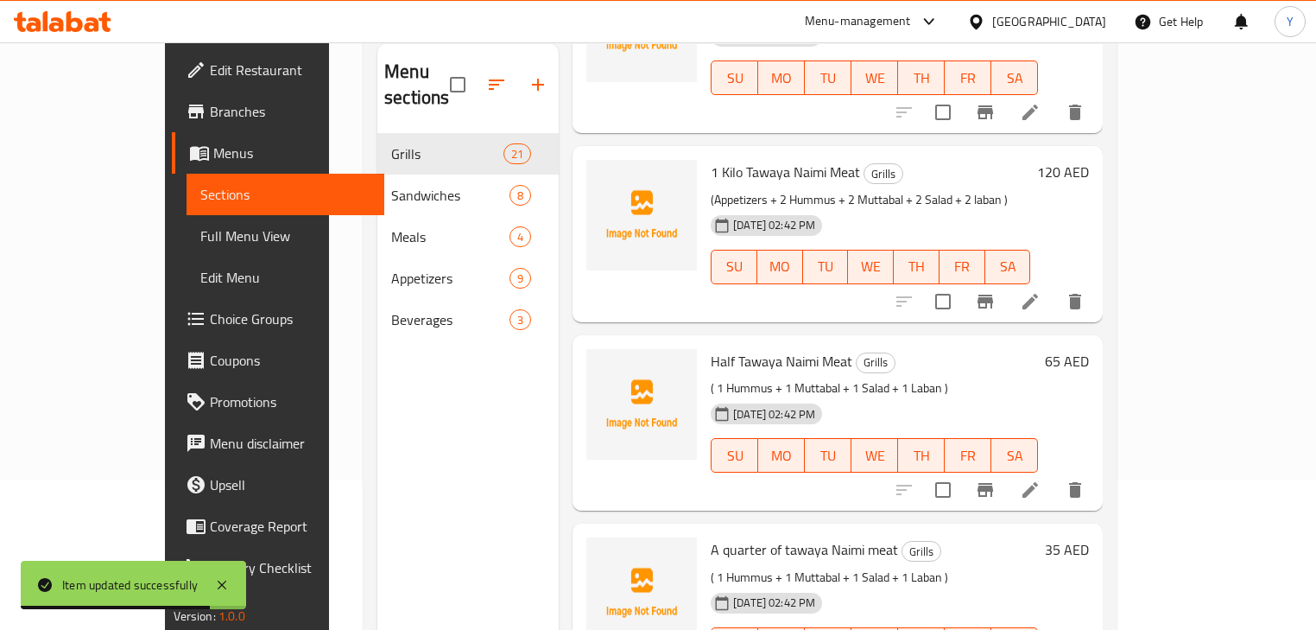
scroll to position [242, 0]
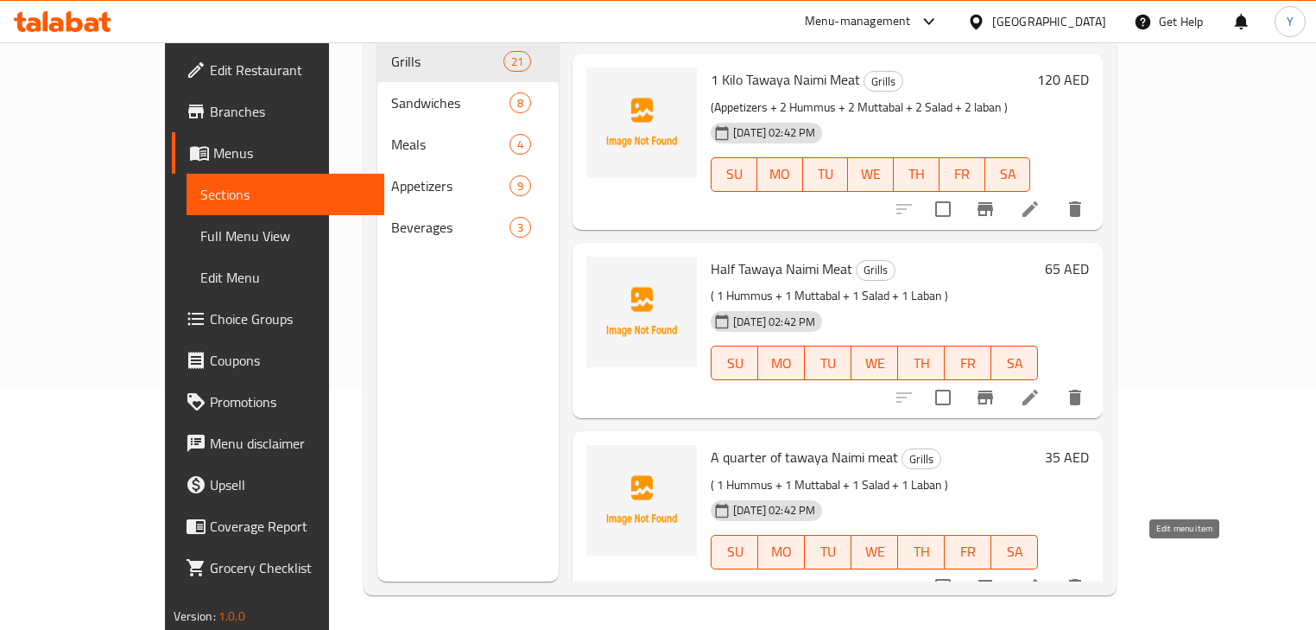
click at [1041, 576] on icon at bounding box center [1030, 586] width 21 height 21
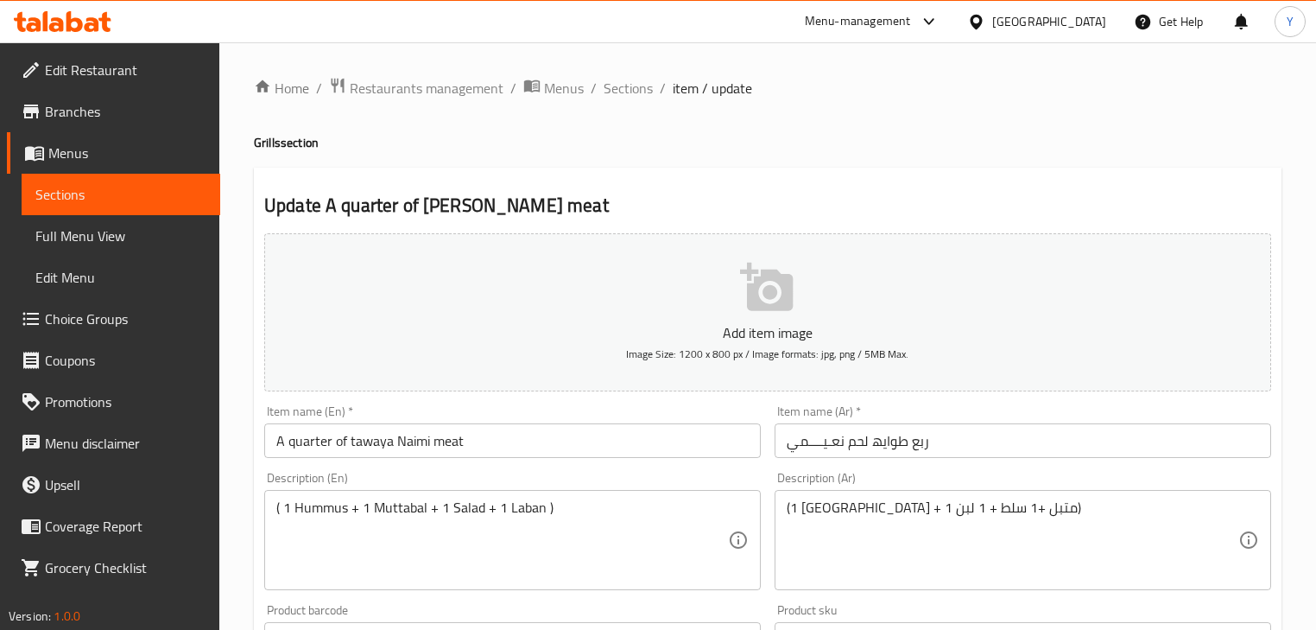
drag, startPoint x: 274, startPoint y: 441, endPoint x: 161, endPoint y: 441, distance: 113.2
click at [161, 441] on div "Edit Restaurant Branches Menus Sections Full Menu View Edit Menu Choice Groups …" at bounding box center [658, 631] width 1316 height 1178
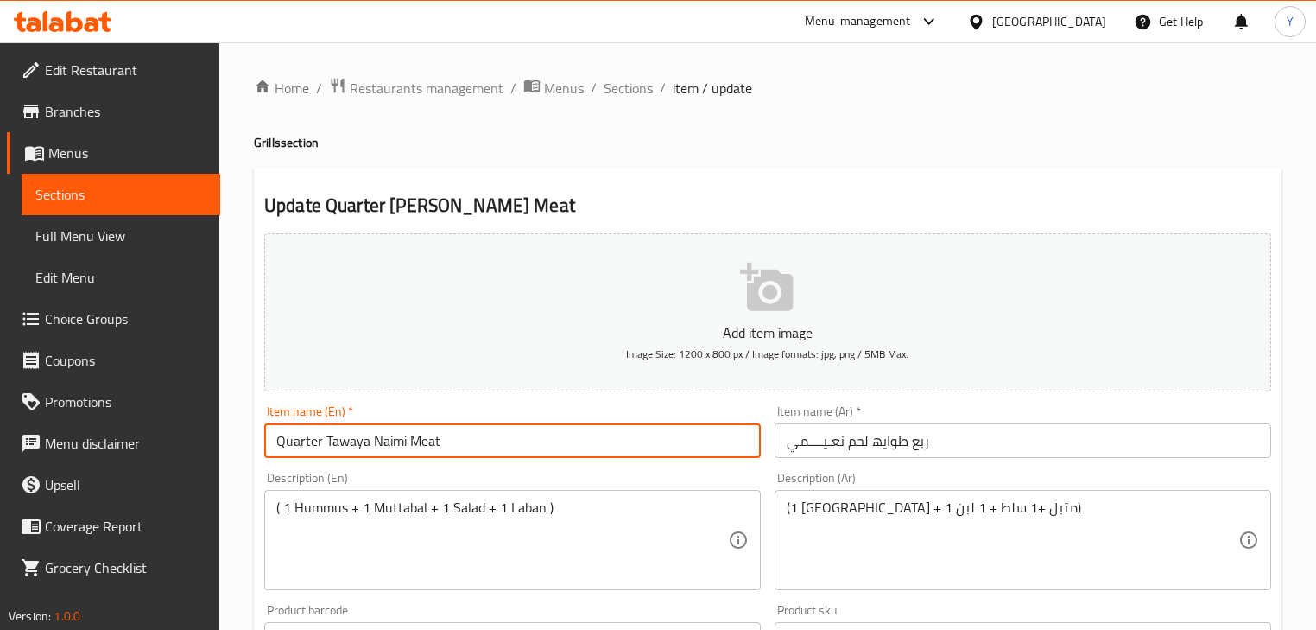
type input "Quarter Tawaya Naimi Meat"
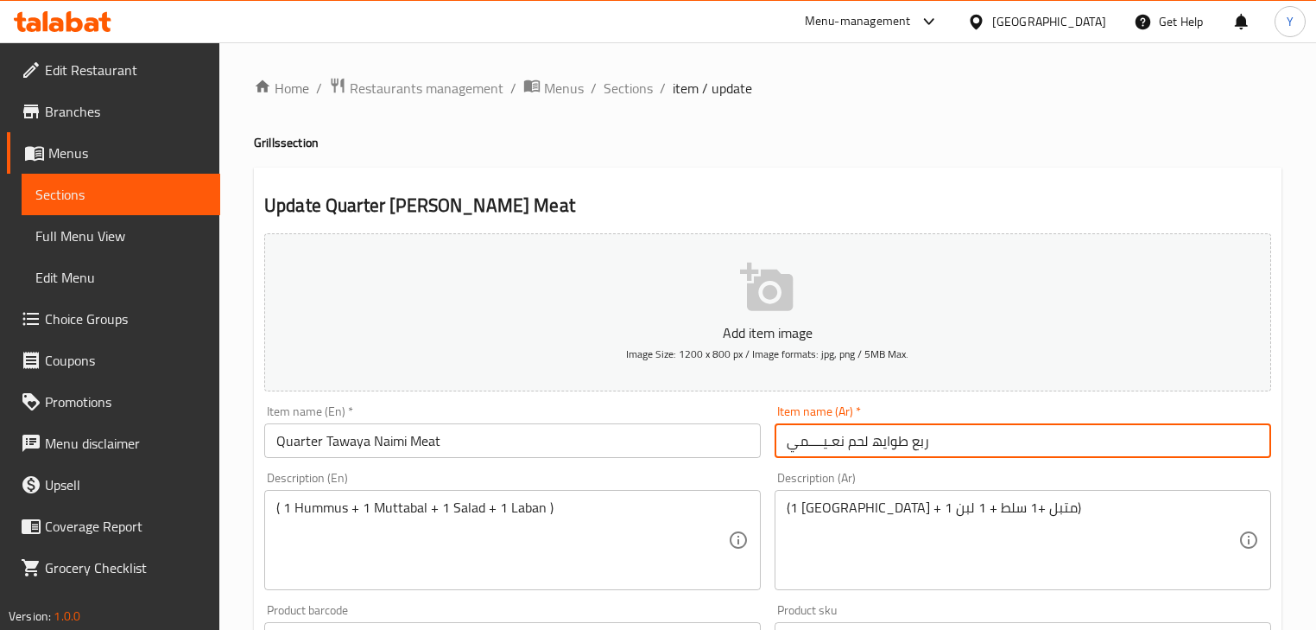
click at [882, 428] on input "ربع طوایھ لحم نعـیــــمي" at bounding box center [1023, 440] width 497 height 35
click at [1209, 441] on input "ربع طوایھ لحم نعـیــــمي" at bounding box center [1023, 440] width 497 height 35
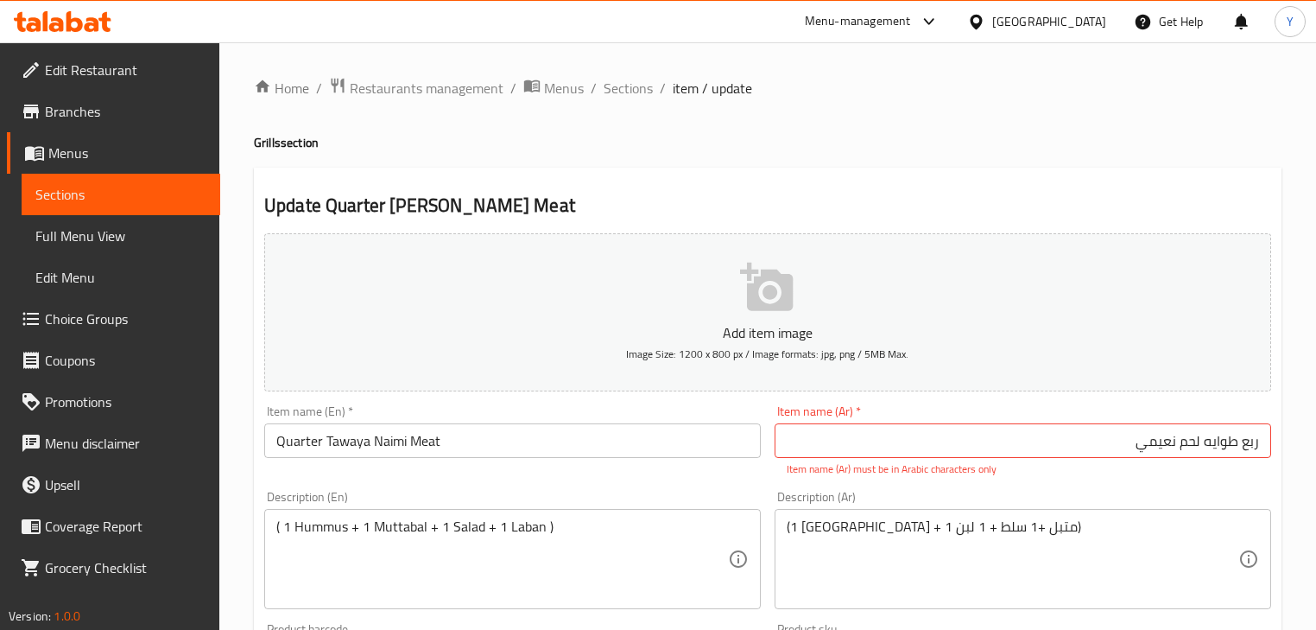
click at [1190, 435] on input "ربع طوایه لحم نعيمي" at bounding box center [1023, 440] width 497 height 35
click at [1188, 200] on h2 "Update Quarter Tawaya Naimi Meat" at bounding box center [767, 206] width 1007 height 26
click at [1234, 444] on input "ربع طوایه لحم نعيمي" at bounding box center [1023, 440] width 497 height 35
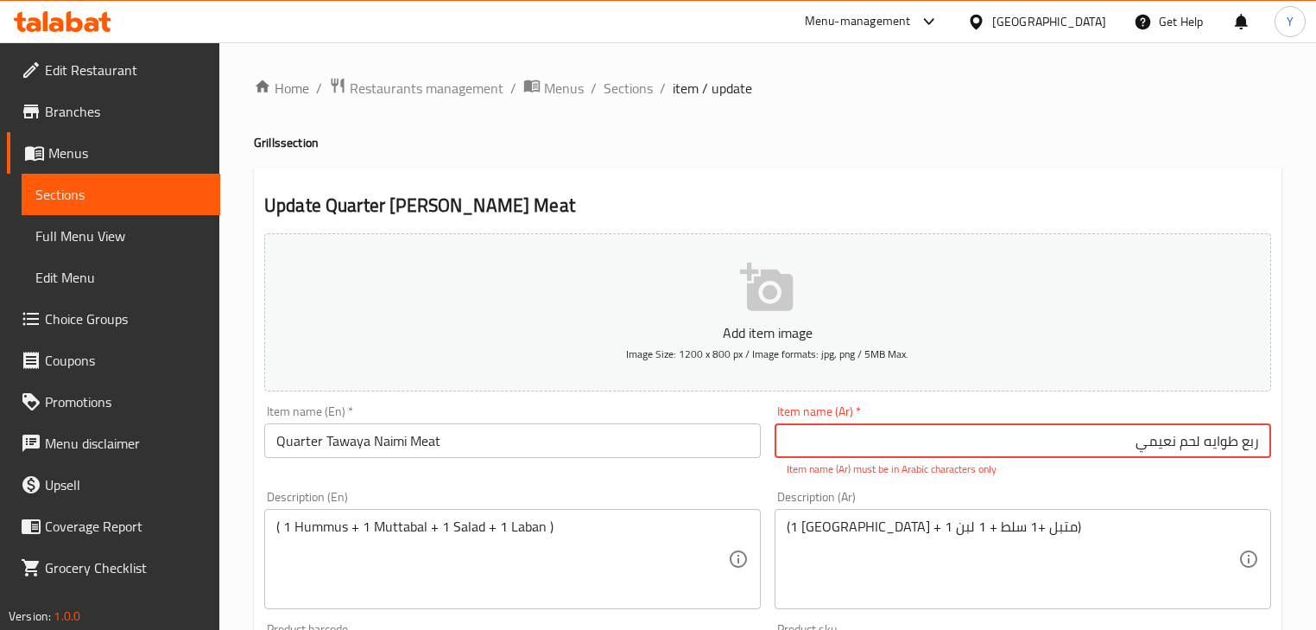
click at [1234, 444] on input "ربع طوایه لحم نعيمي" at bounding box center [1023, 440] width 497 height 35
click at [1255, 449] on input "ربع طوایه لحم نعيمي" at bounding box center [1023, 440] width 497 height 35
click at [1229, 449] on input "ربع طوایه لحم نعيمي" at bounding box center [1023, 440] width 497 height 35
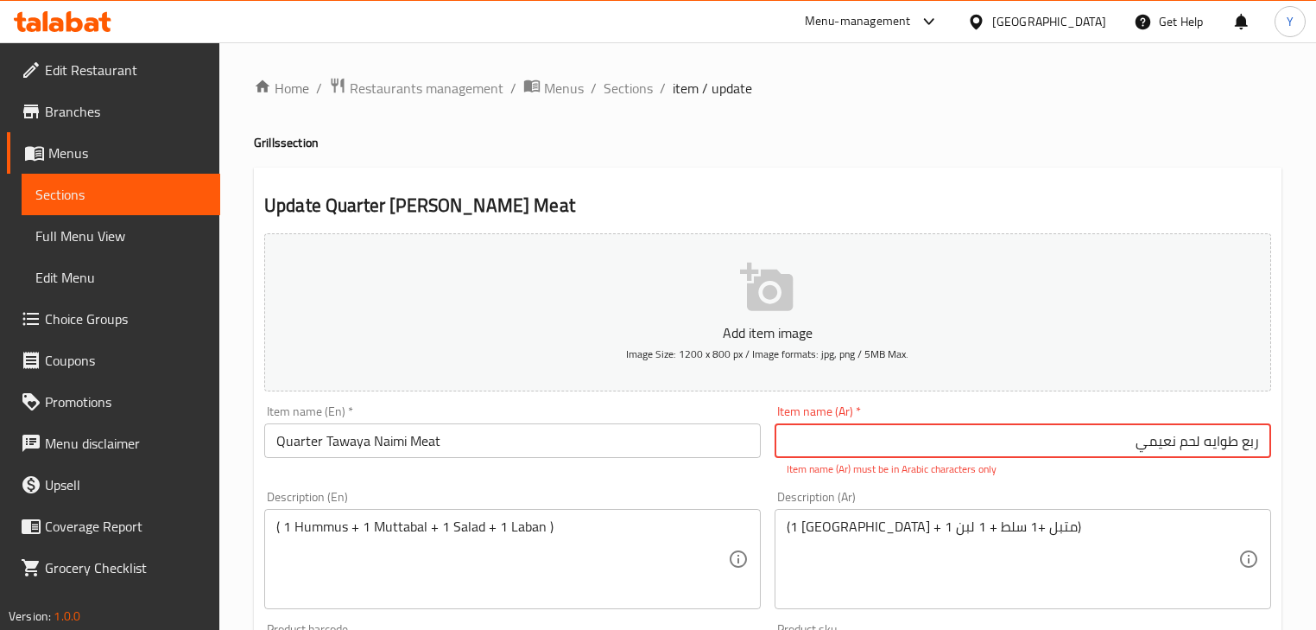
click at [1229, 449] on input "ربع طوایه لحم نعيمي" at bounding box center [1023, 440] width 497 height 35
type input "ربع طوايه لحم نعيمي"
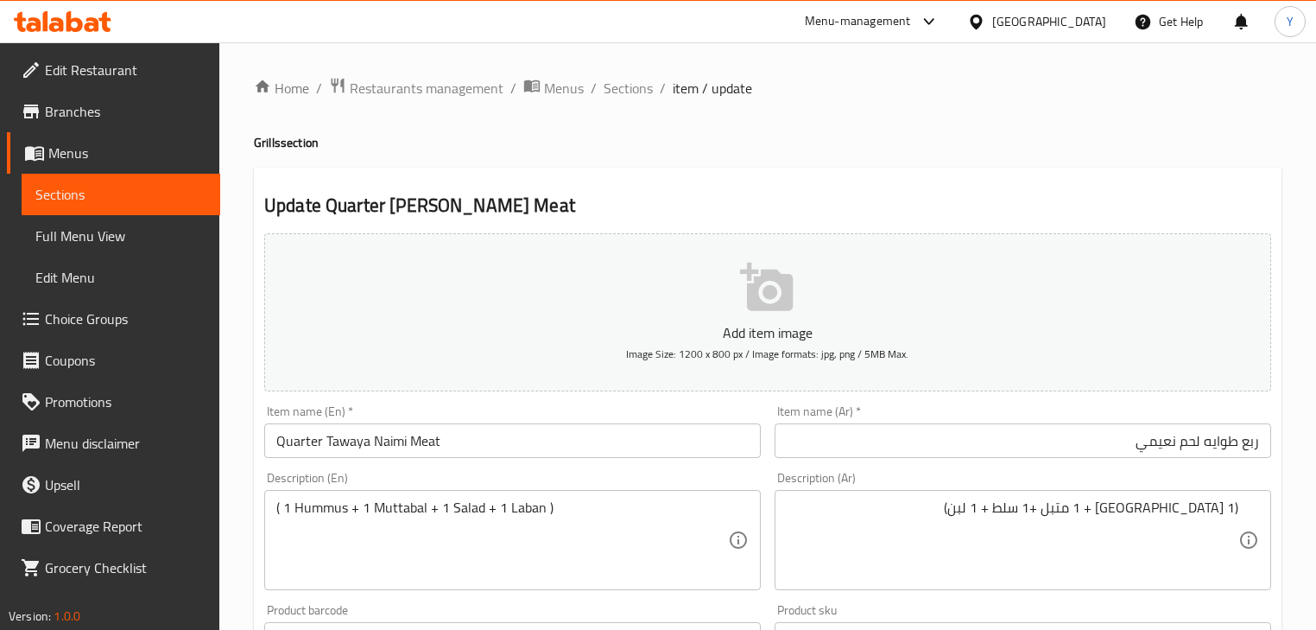
click at [1010, 159] on div "Home / Restaurants management / Menus / Sections / item / update Grills section…" at bounding box center [768, 631] width 1028 height 1109
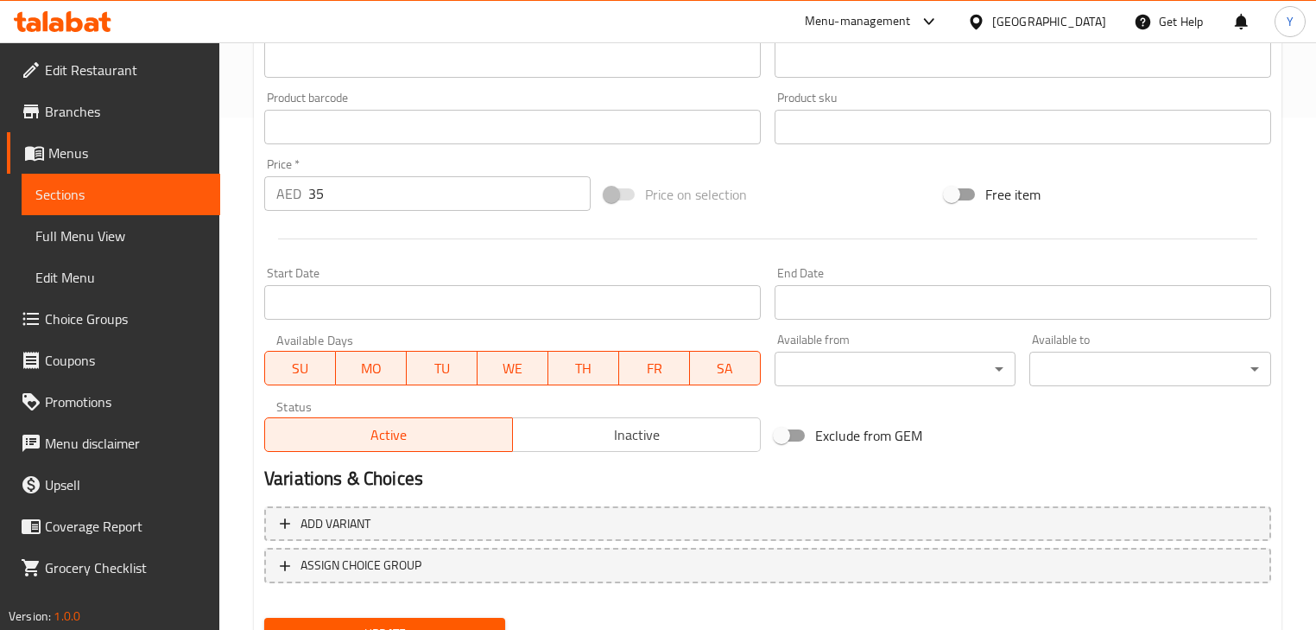
scroll to position [591, 0]
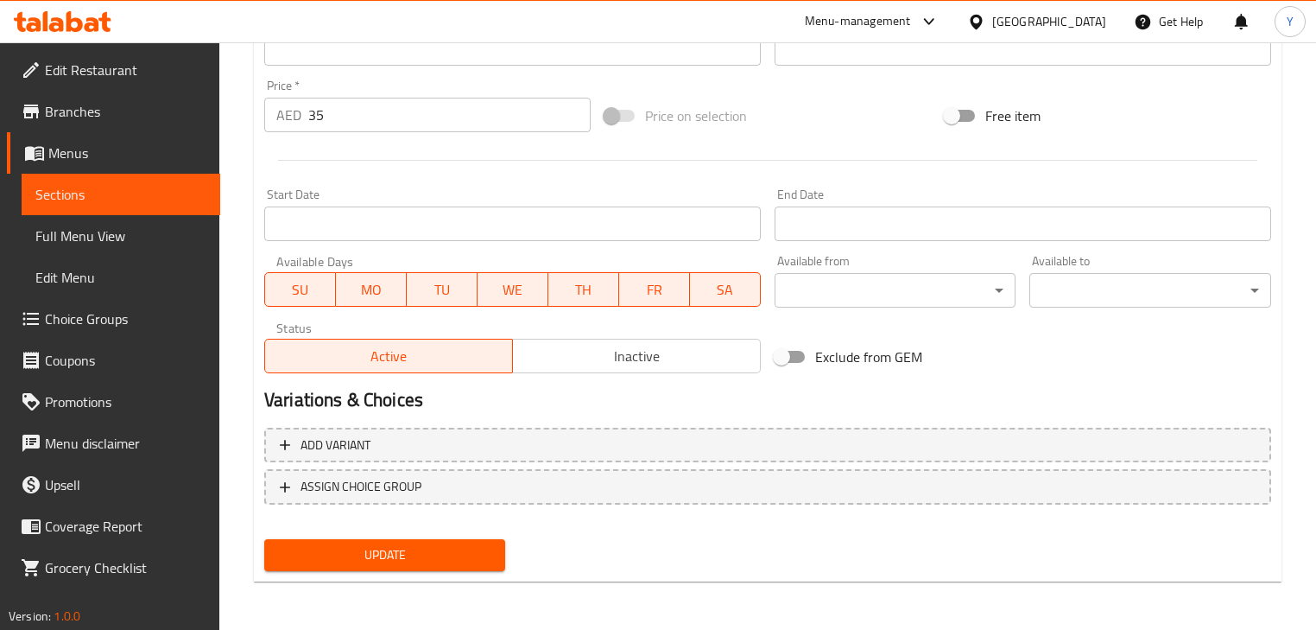
click at [467, 561] on span "Update" at bounding box center [384, 555] width 213 height 22
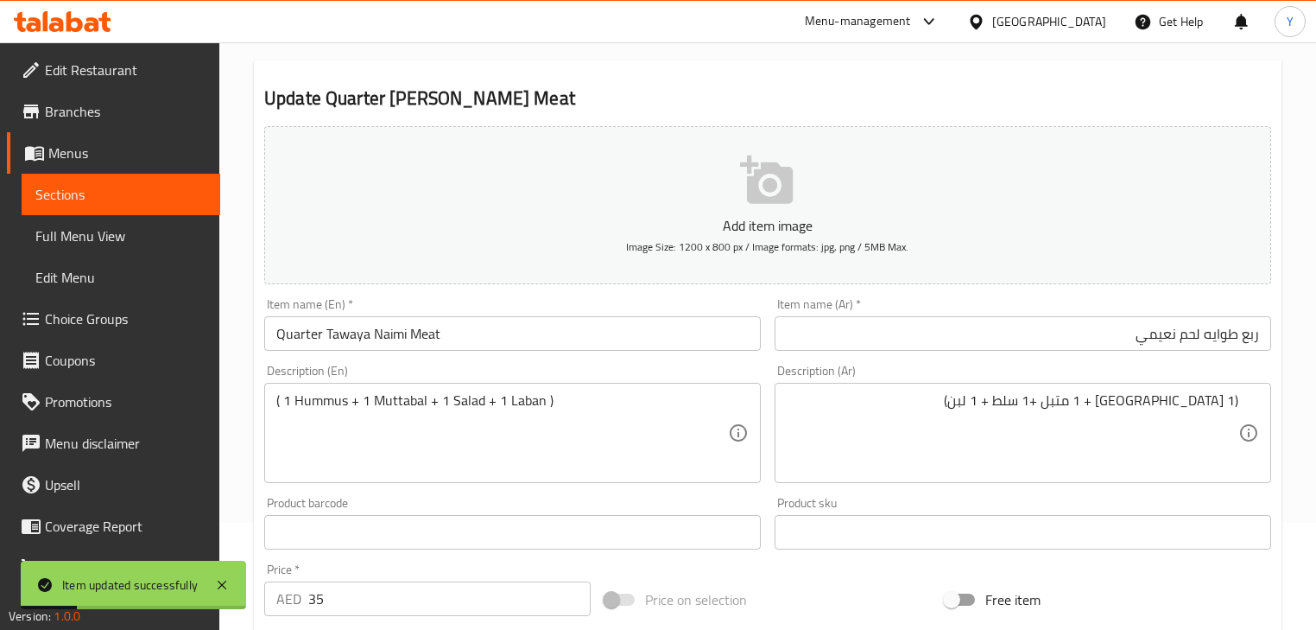
scroll to position [0, 0]
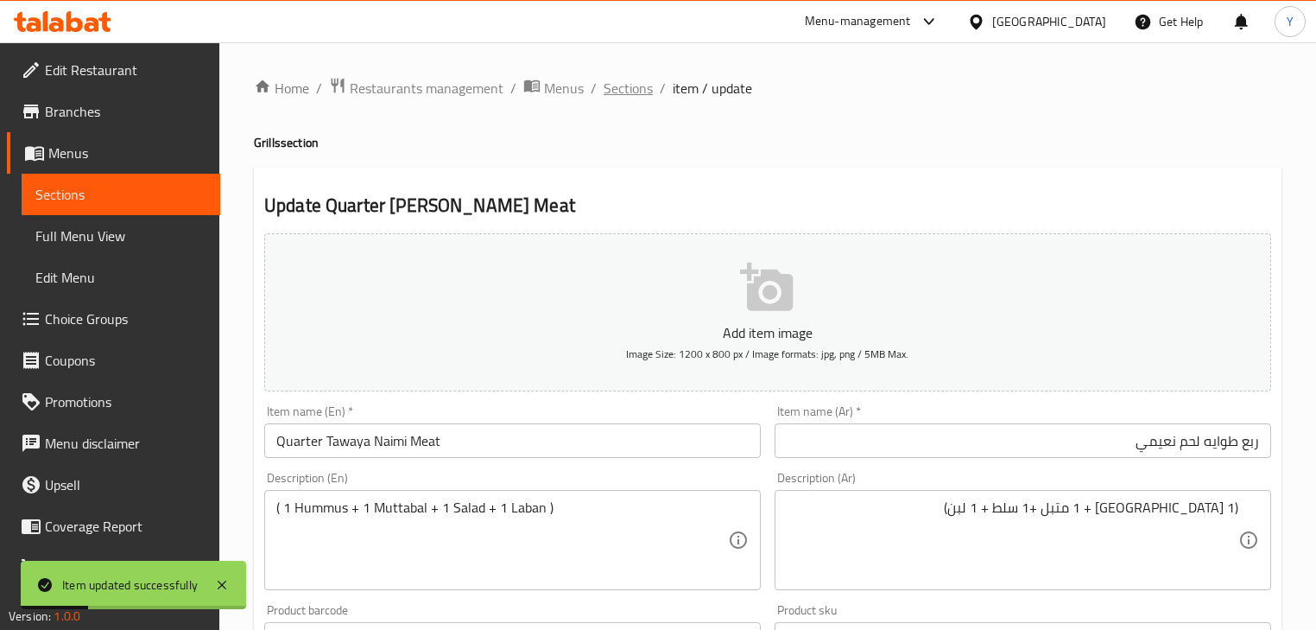
click at [642, 97] on span "Sections" at bounding box center [628, 88] width 49 height 21
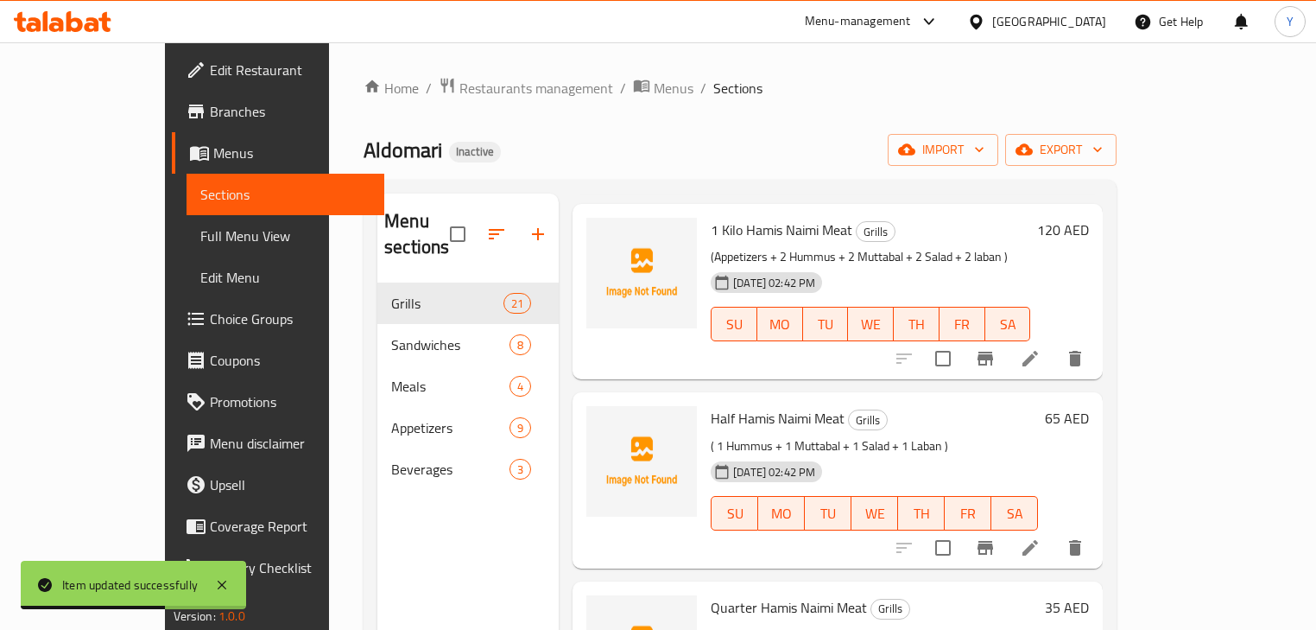
scroll to position [207, 0]
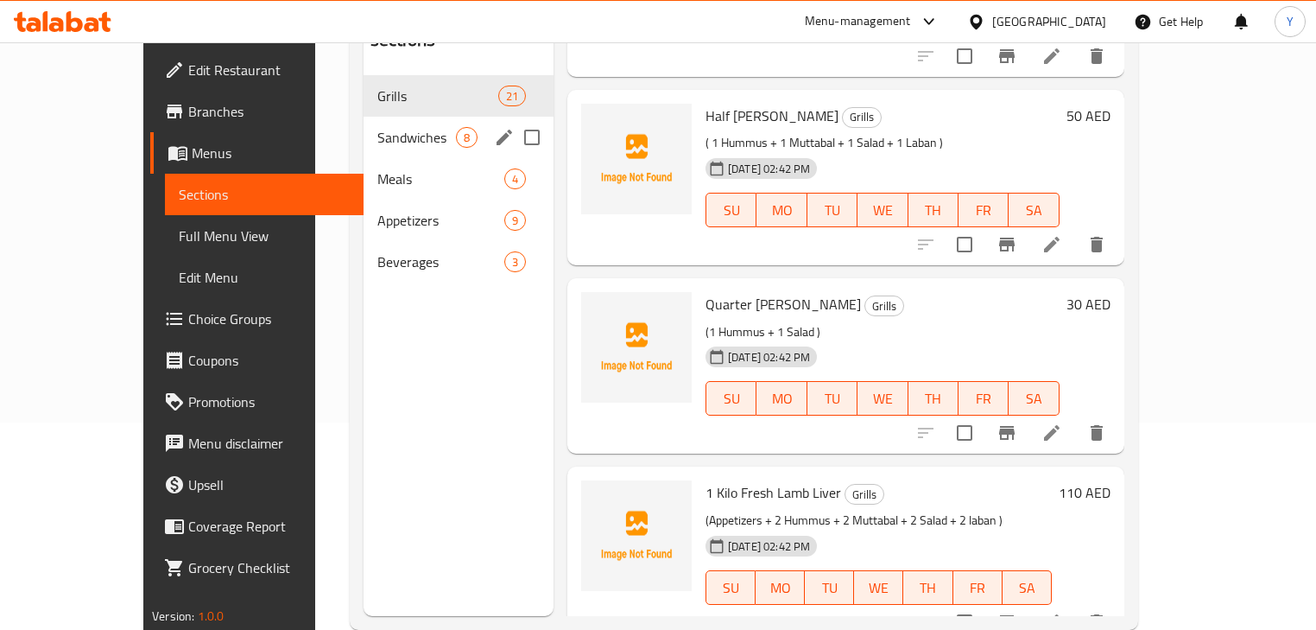
click at [365, 123] on div "Sandwiches 8" at bounding box center [459, 137] width 190 height 41
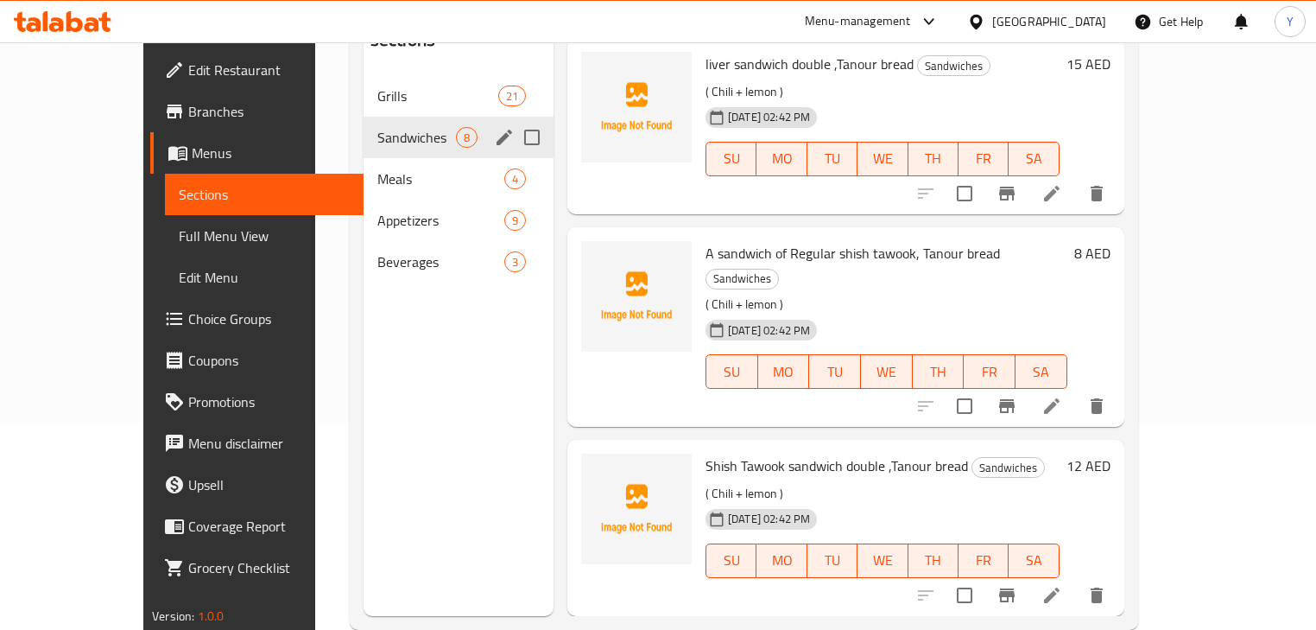
scroll to position [923, 0]
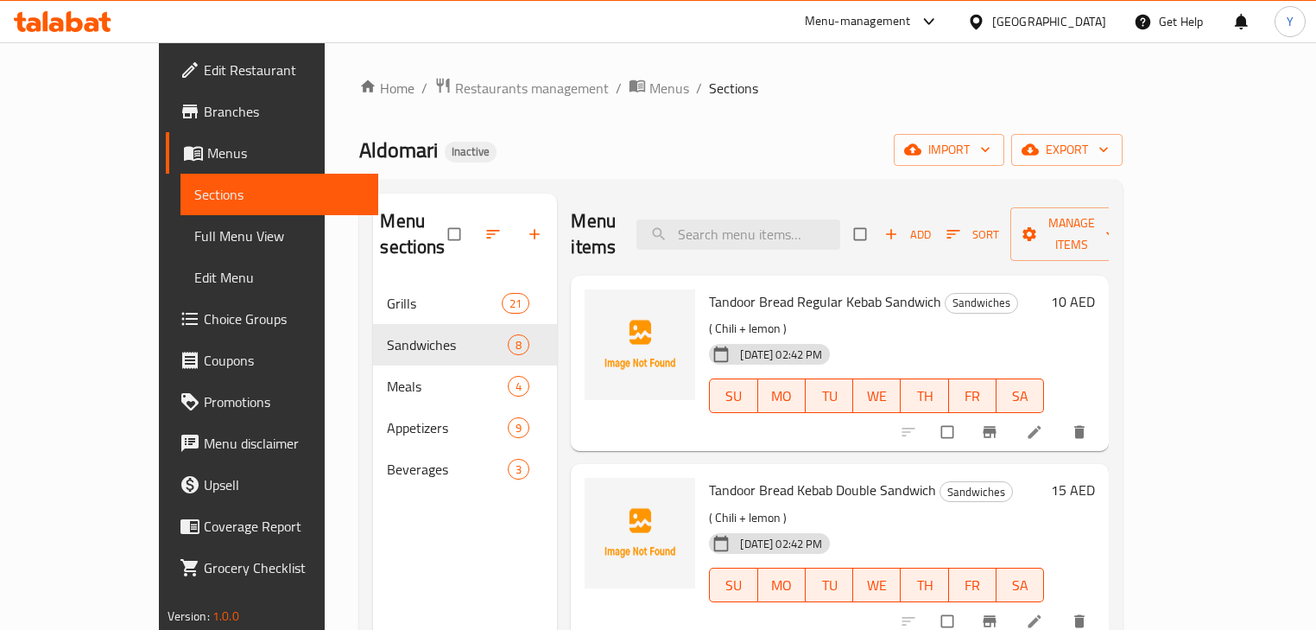
click at [709, 289] on span "Tandoor Bread Regular Kebab Sandwich" at bounding box center [825, 302] width 232 height 26
copy span "Tandoor"
click at [1061, 418] on li at bounding box center [1036, 432] width 48 height 28
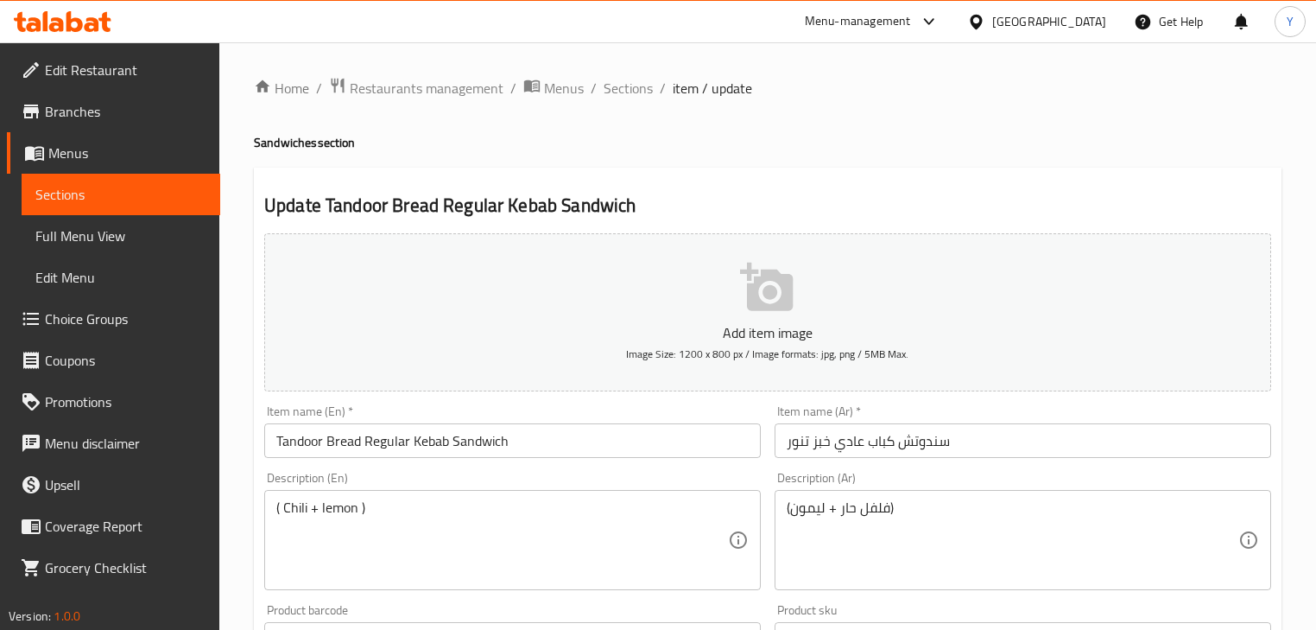
click at [304, 444] on input "Tandoor Bread Regular Kebab Sandwich" at bounding box center [512, 440] width 497 height 35
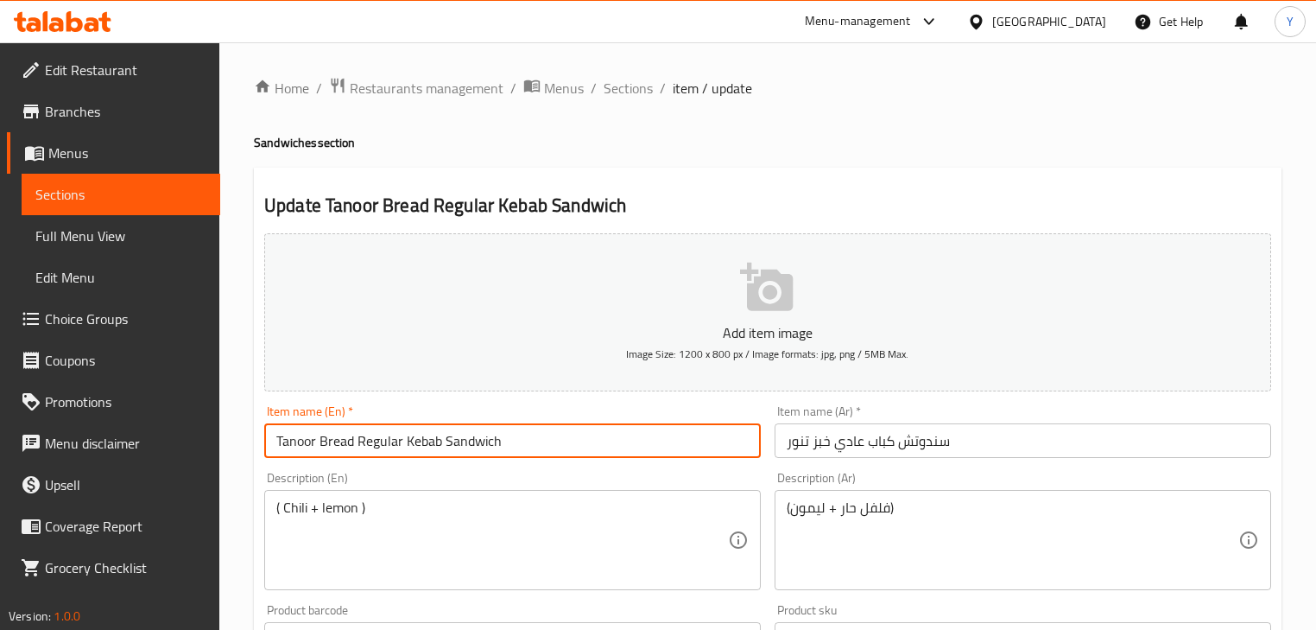
type input "Tanoor Bread Regular Kebab Sandwich"
click at [821, 147] on h4 "Sandwiches section" at bounding box center [768, 142] width 1028 height 17
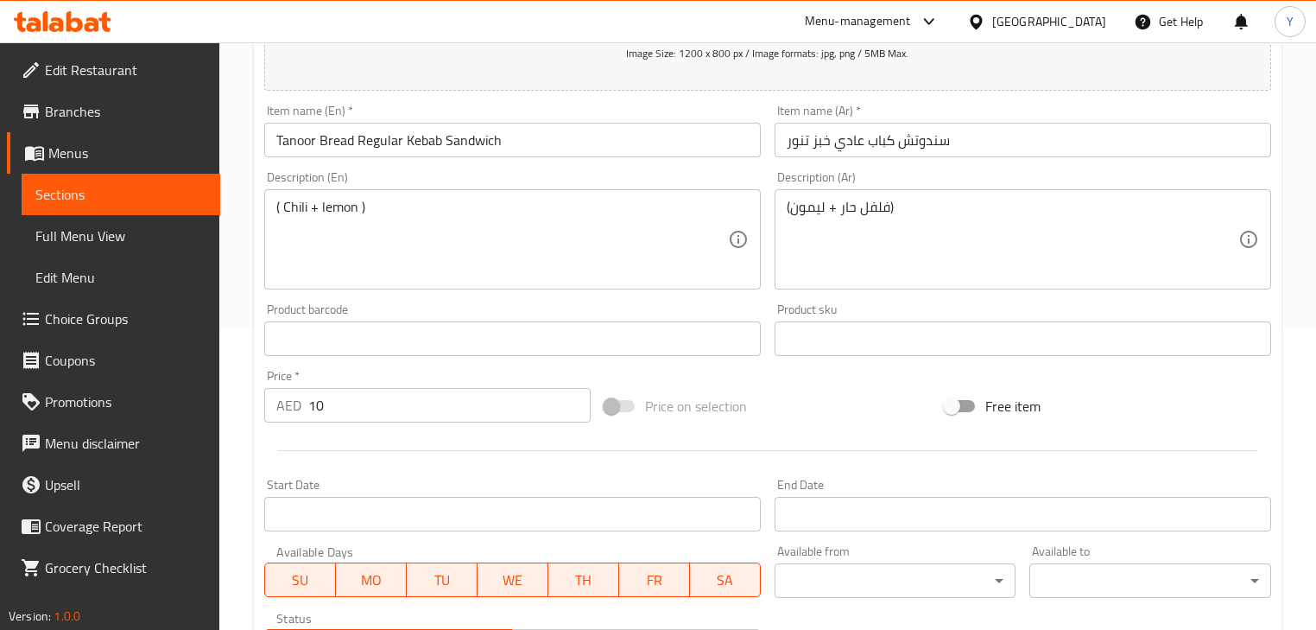
scroll to position [591, 0]
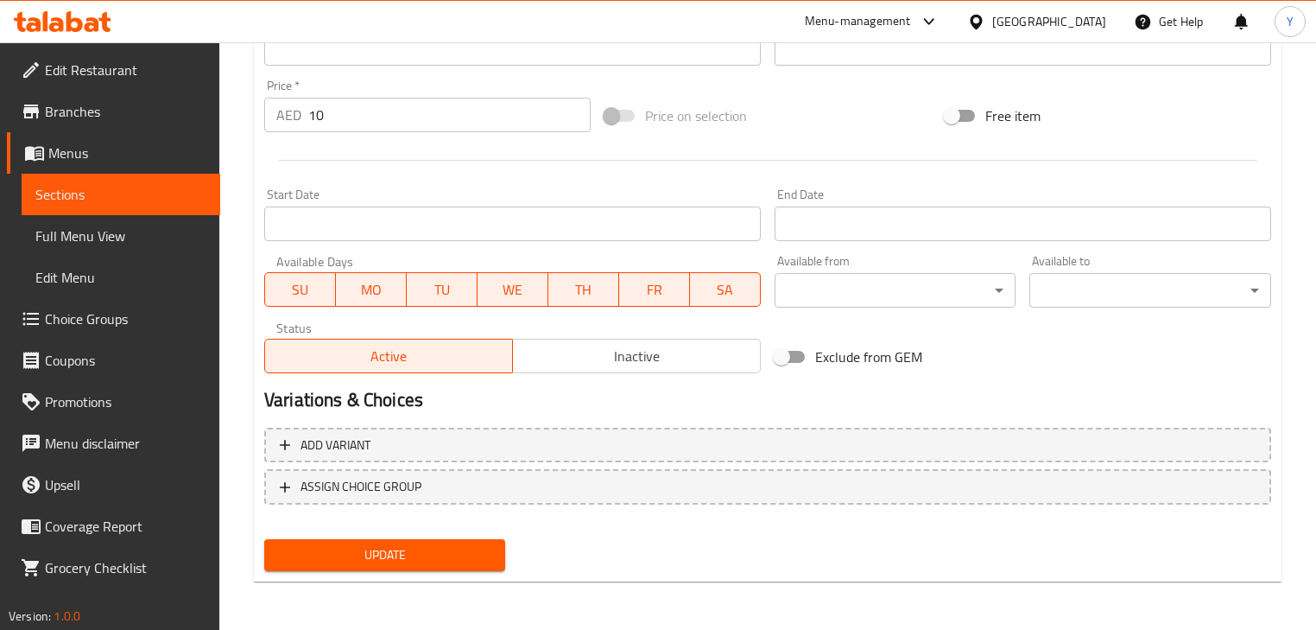
click at [455, 565] on span "Update" at bounding box center [384, 555] width 213 height 22
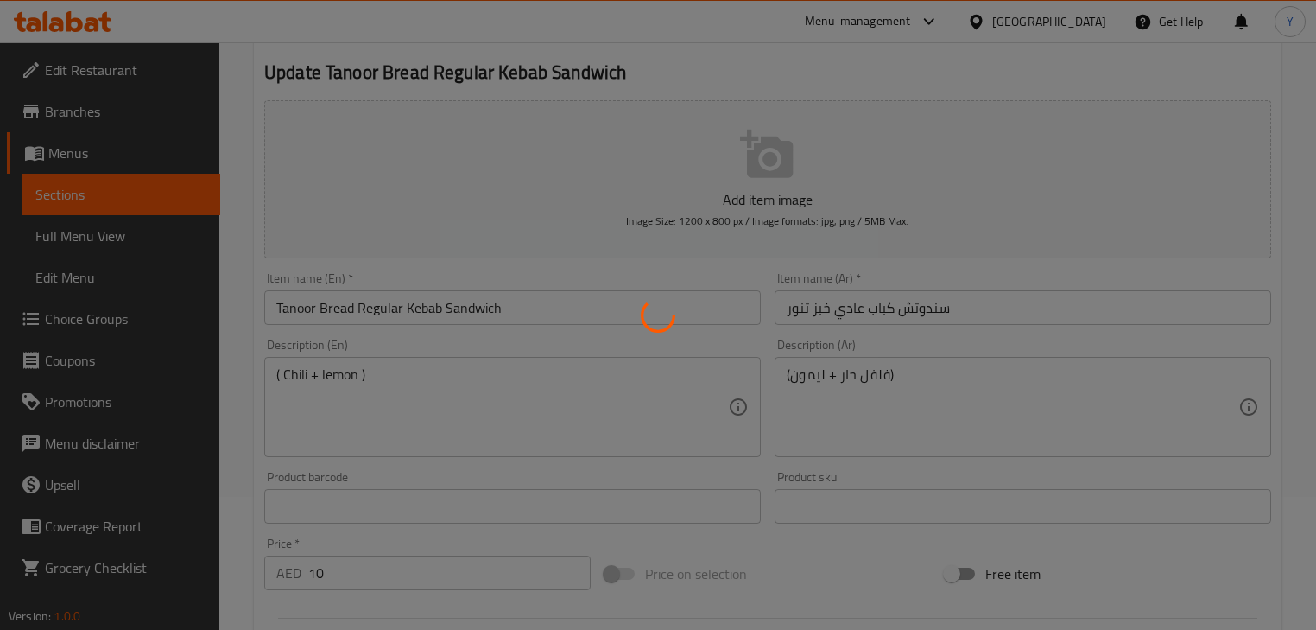
scroll to position [0, 0]
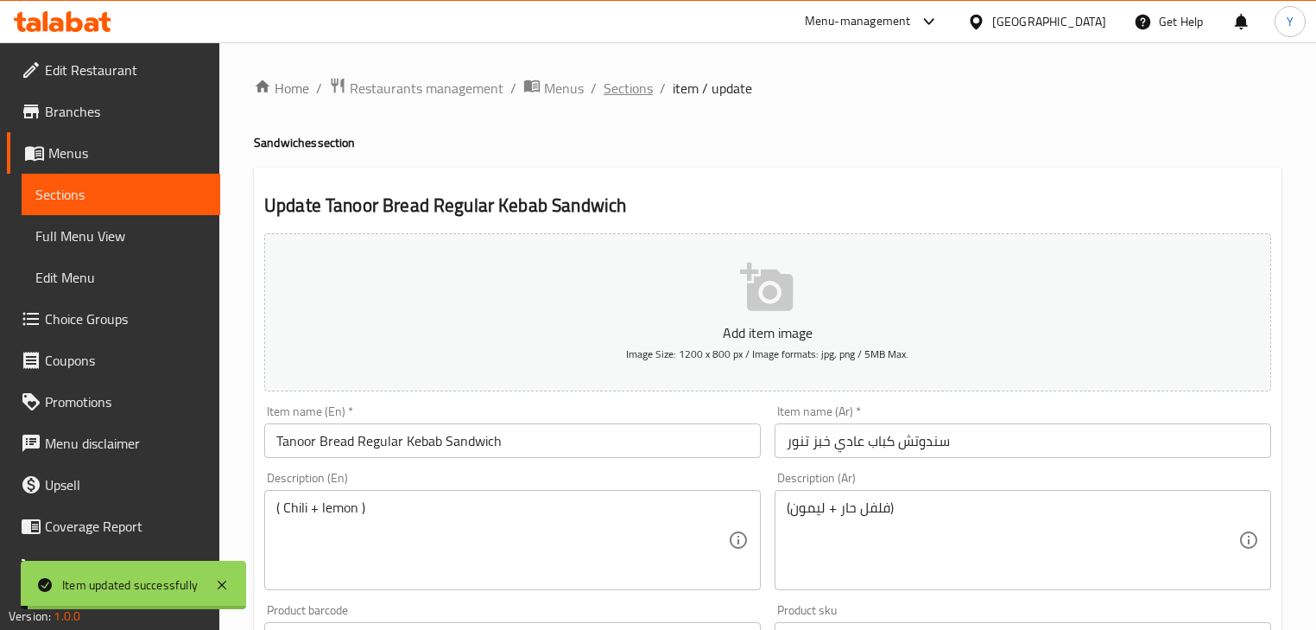
click at [631, 96] on span "Sections" at bounding box center [628, 88] width 49 height 21
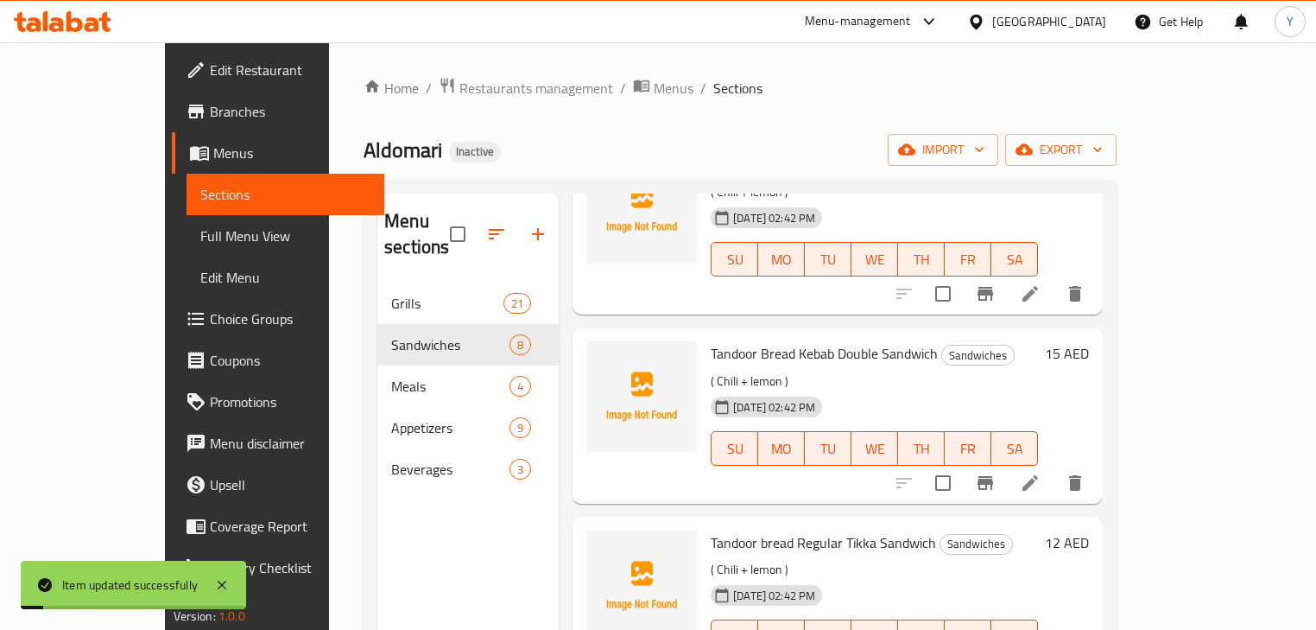
scroll to position [138, 0]
click at [1055, 466] on li at bounding box center [1030, 481] width 48 height 31
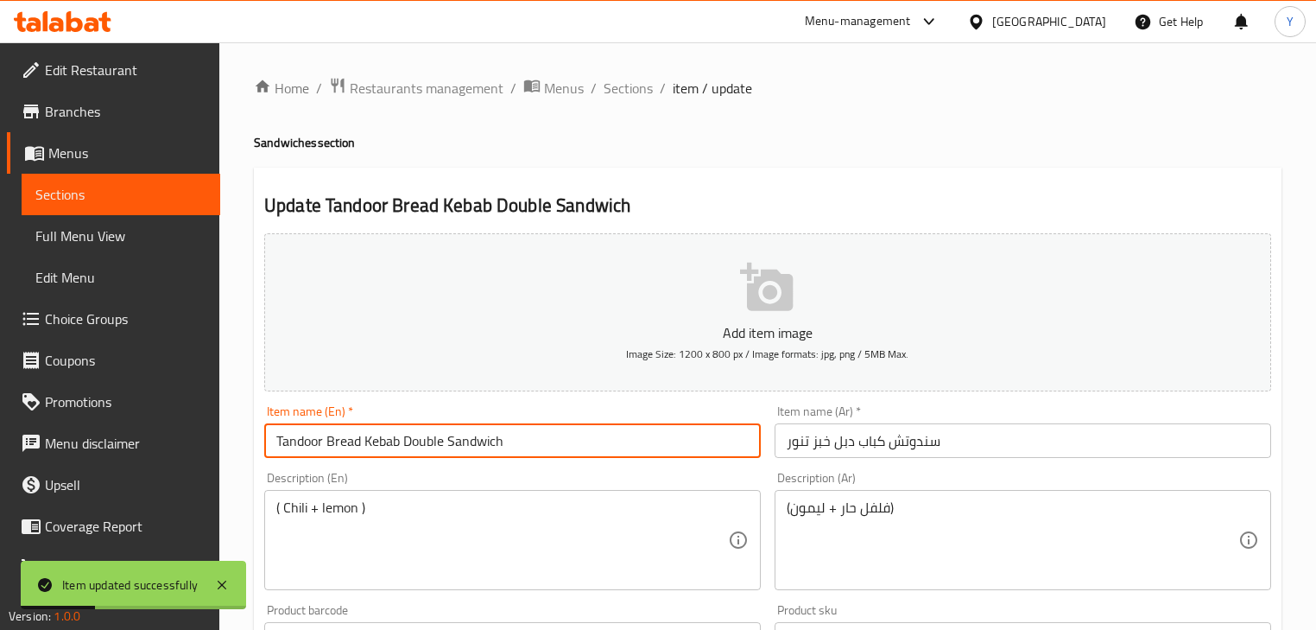
click at [306, 446] on input "Tandoor Bread Kebab Double Sandwich" at bounding box center [512, 440] width 497 height 35
type input "Tanoor Bread Kebab Double Sandwich"
click at [847, 200] on h2 "Update Tanoor Bread Kebab Double Sandwich" at bounding box center [767, 206] width 1007 height 26
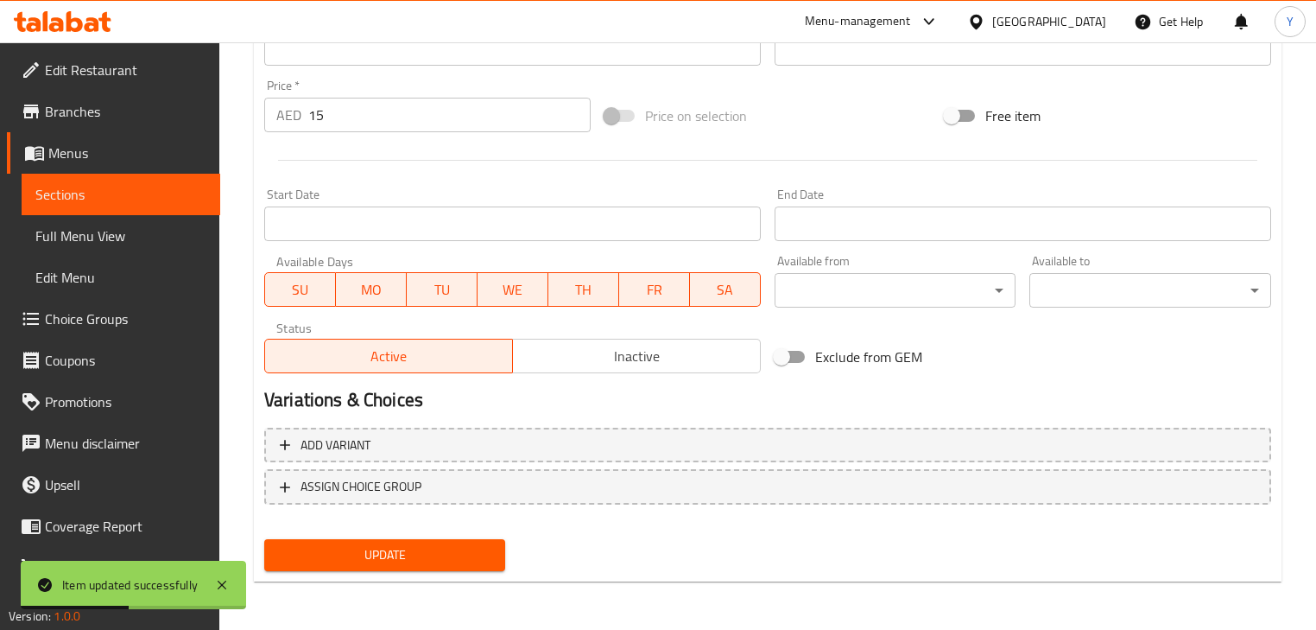
click at [449, 545] on span "Update" at bounding box center [384, 555] width 213 height 22
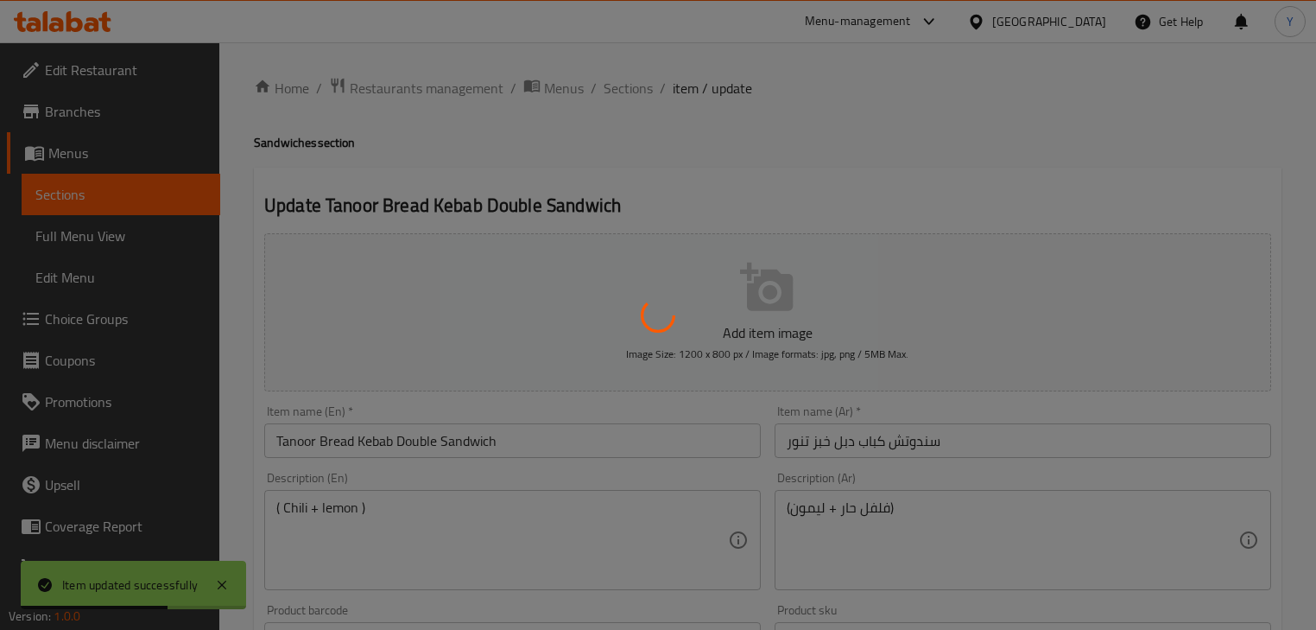
click at [622, 87] on div at bounding box center [658, 315] width 1316 height 630
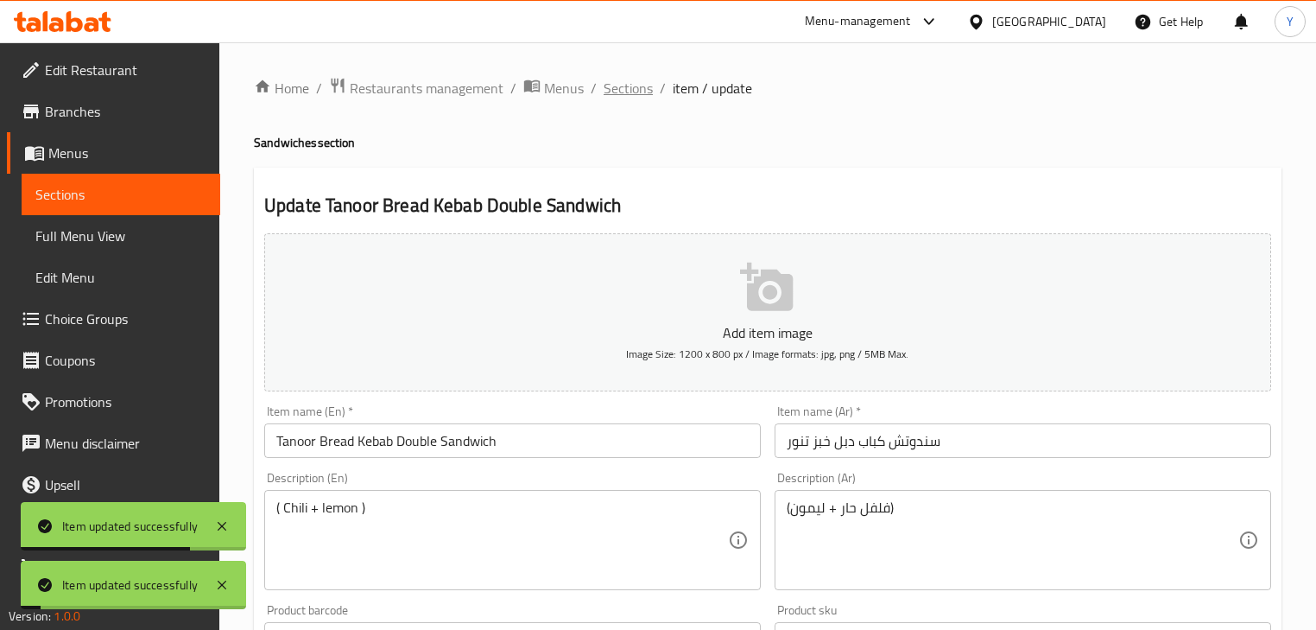
click at [630, 93] on span "Sections" at bounding box center [628, 88] width 49 height 21
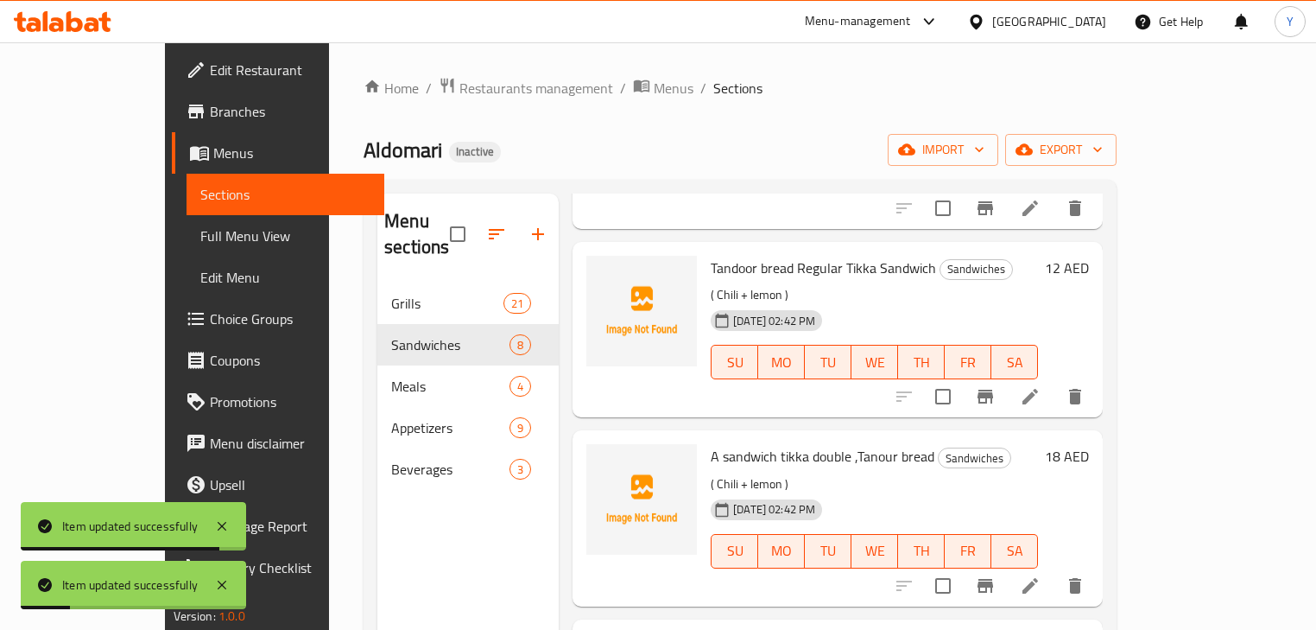
scroll to position [276, 0]
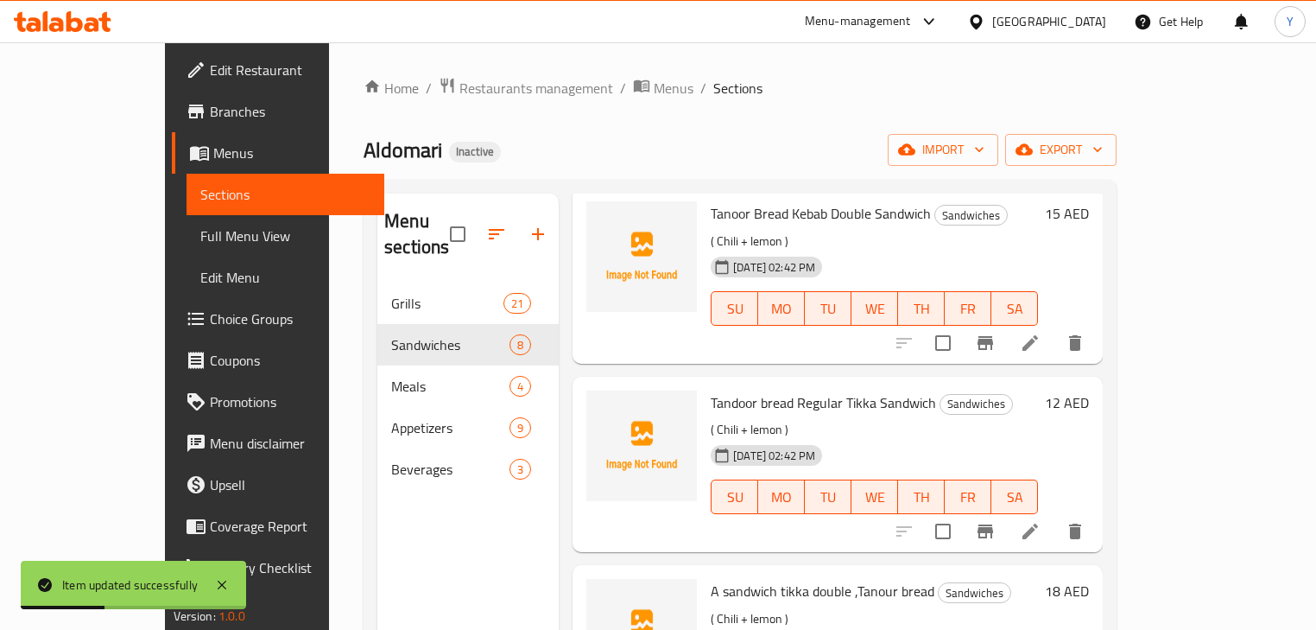
click at [1041, 521] on icon at bounding box center [1030, 531] width 21 height 21
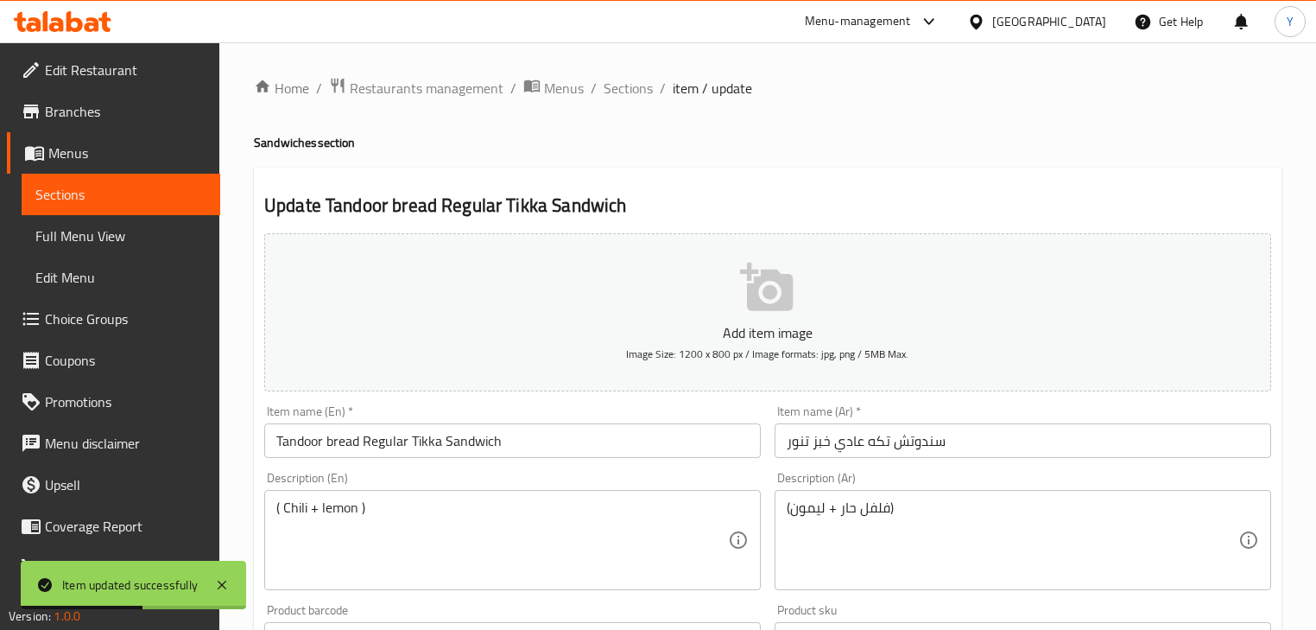
click at [301, 445] on input "Tandoor bread Regular Tikka Sandwich" at bounding box center [512, 440] width 497 height 35
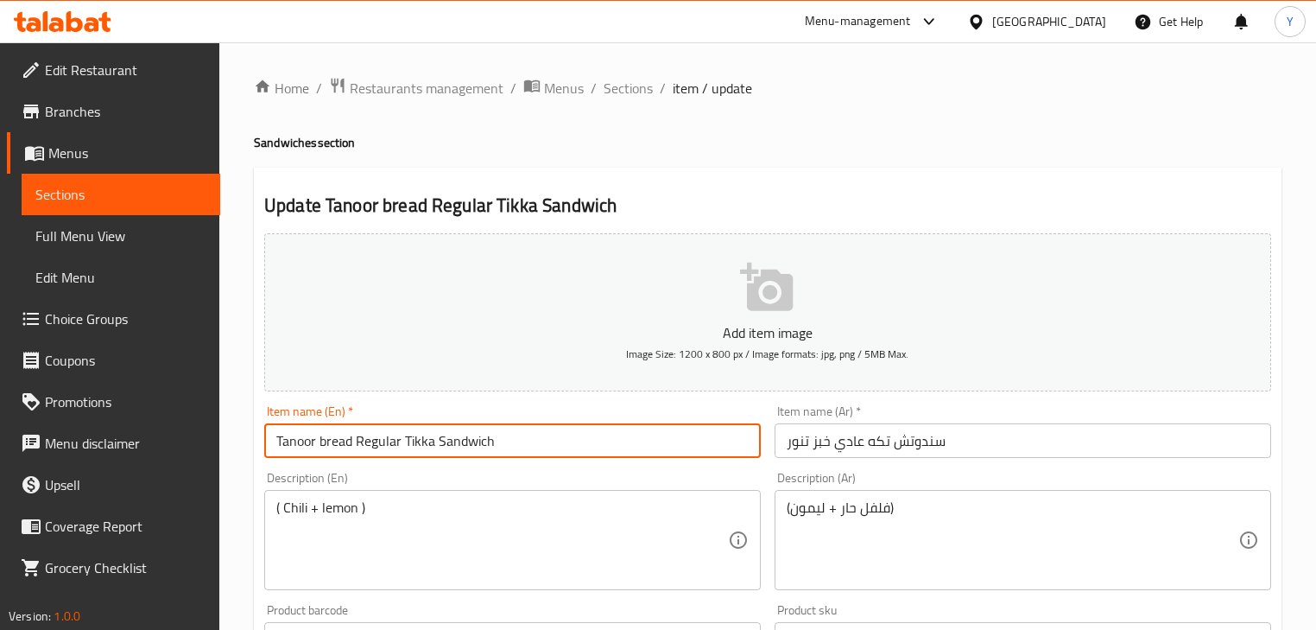
click at [869, 164] on div "Home / Restaurants management / Menus / Sections / item / update Sandwiches sec…" at bounding box center [768, 631] width 1028 height 1109
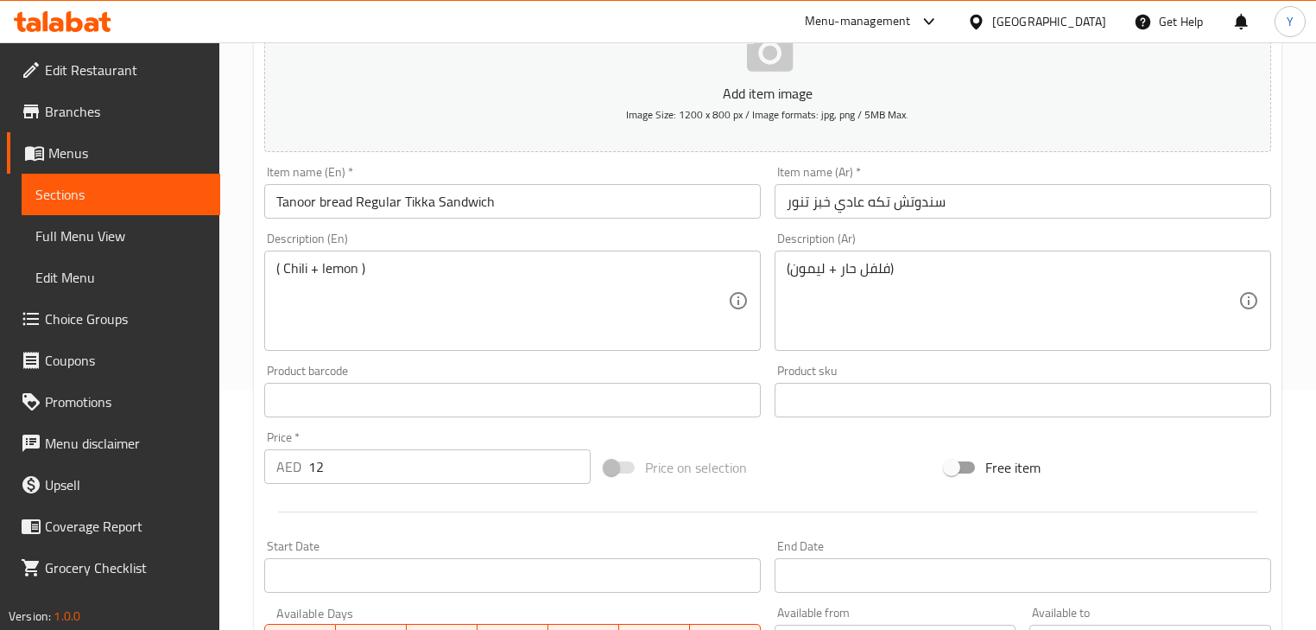
scroll to position [176, 0]
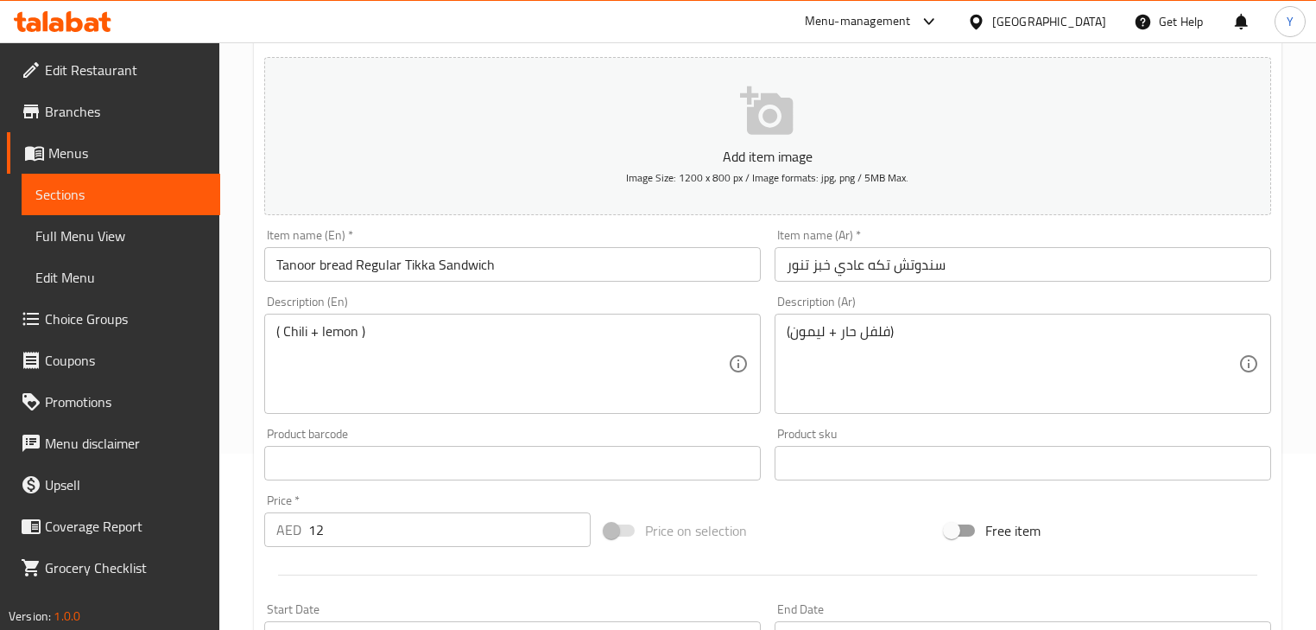
click at [331, 268] on input "Tanoor bread Regular Tikka Sandwich" at bounding box center [512, 264] width 497 height 35
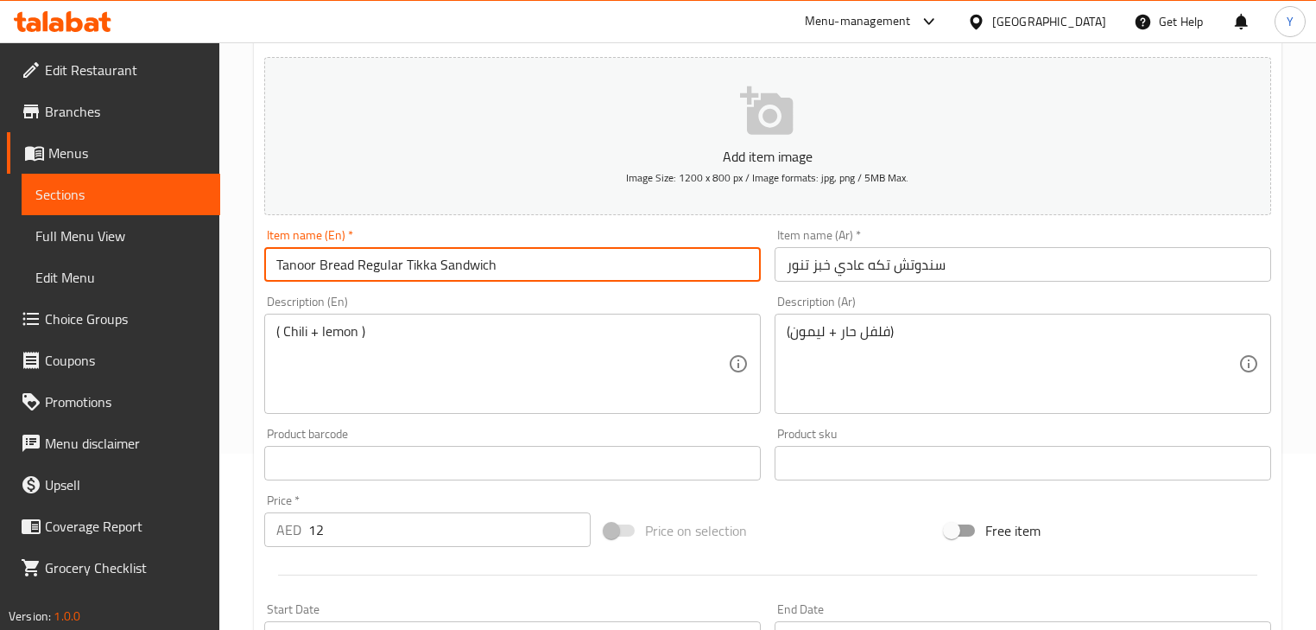
type input "Tanoor Bread Regular Tikka Sandwich"
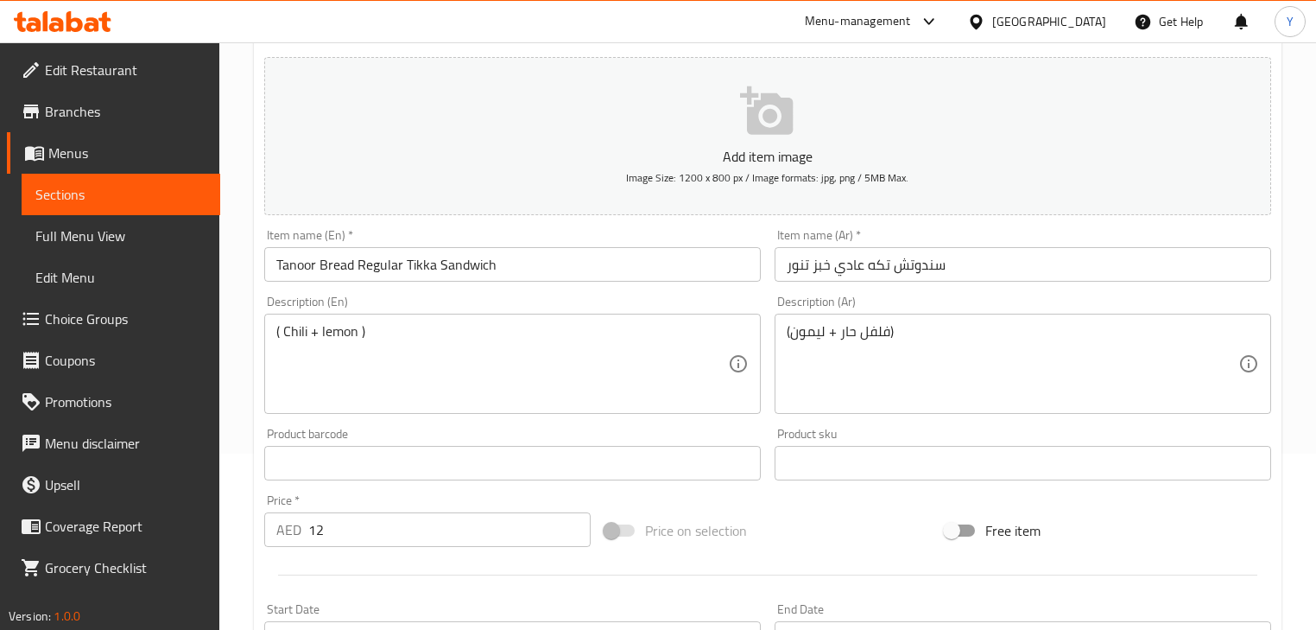
click at [547, 245] on div "Item name (En)   * Tanoor Bread Regular Tikka Sandwich Item name (En) *" at bounding box center [512, 255] width 497 height 53
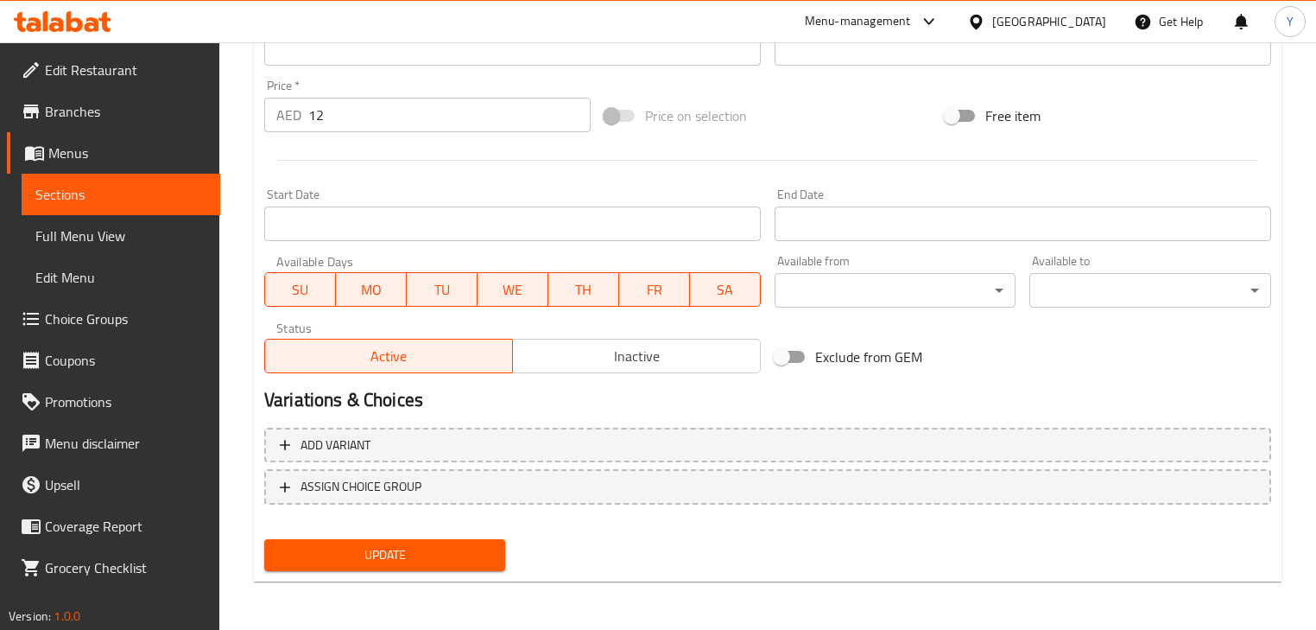
click at [365, 553] on span "Update" at bounding box center [384, 555] width 213 height 22
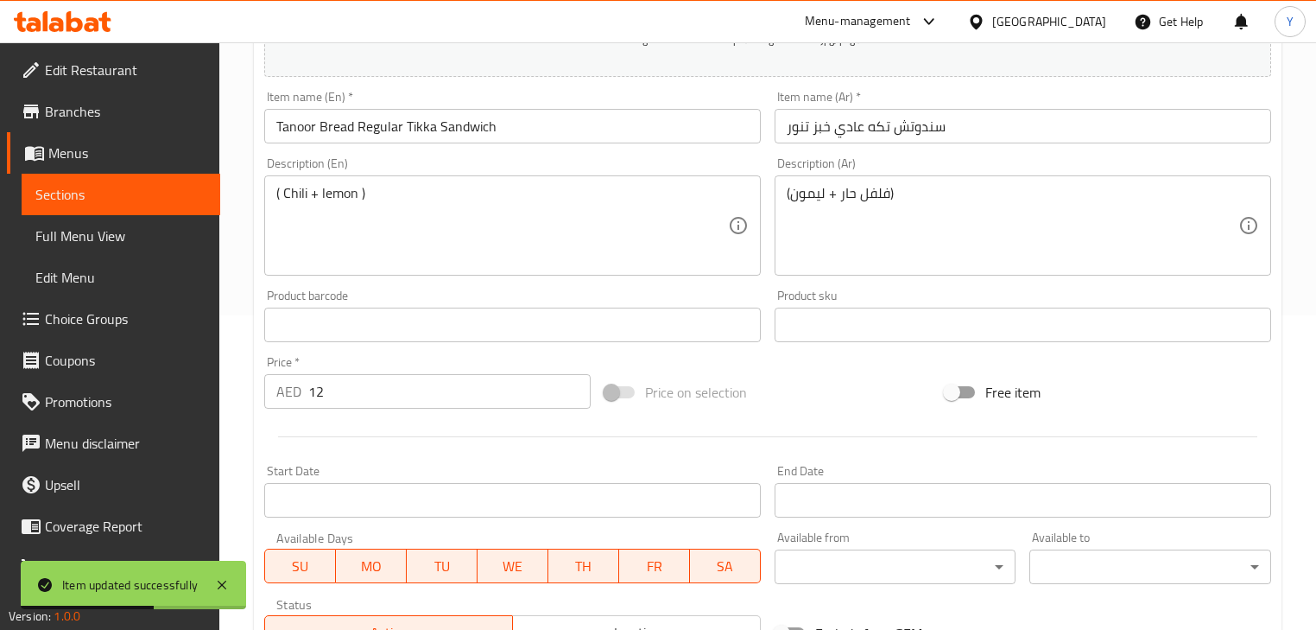
scroll to position [0, 0]
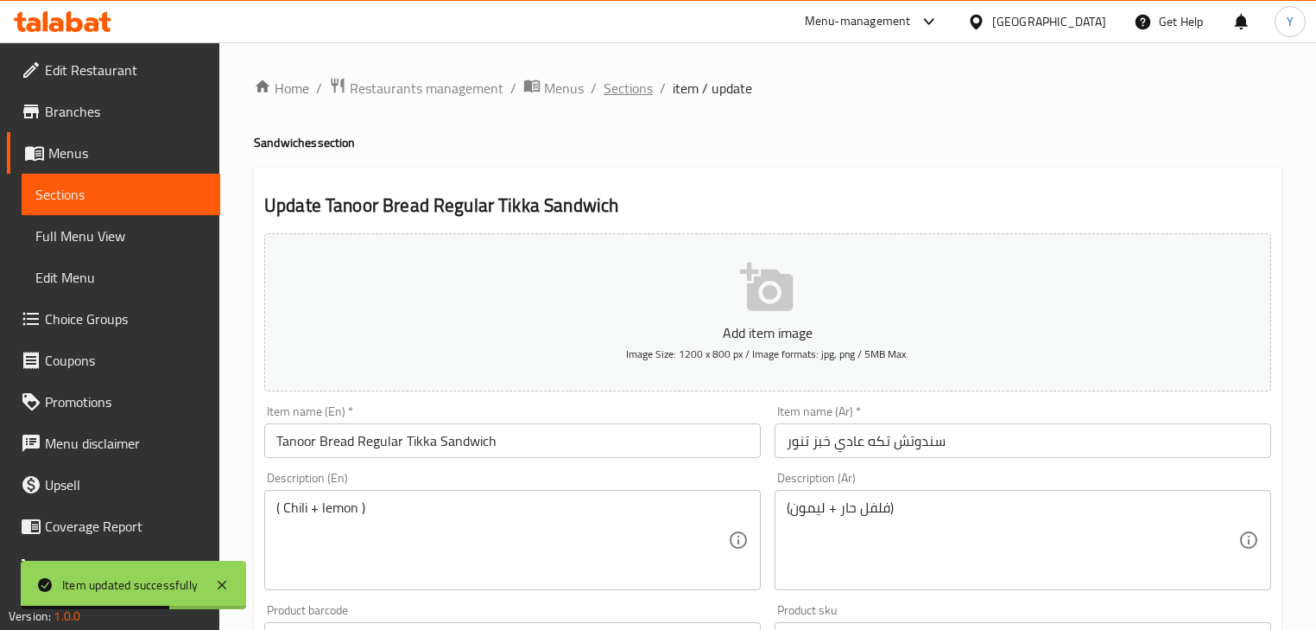
click at [625, 79] on span "Sections" at bounding box center [628, 88] width 49 height 21
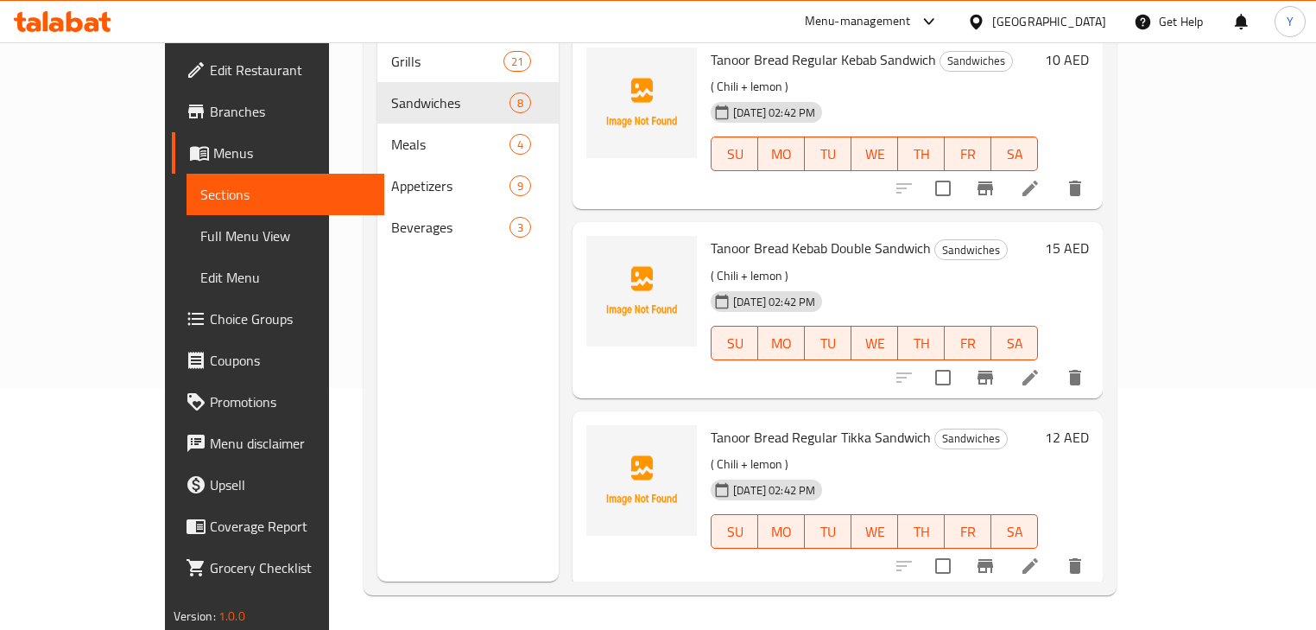
click at [711, 235] on span "Tanoor Bread Kebab Double Sandwich" at bounding box center [821, 248] width 220 height 26
copy span "Tanoor"
click at [200, 238] on span "Full Menu View" at bounding box center [285, 235] width 171 height 21
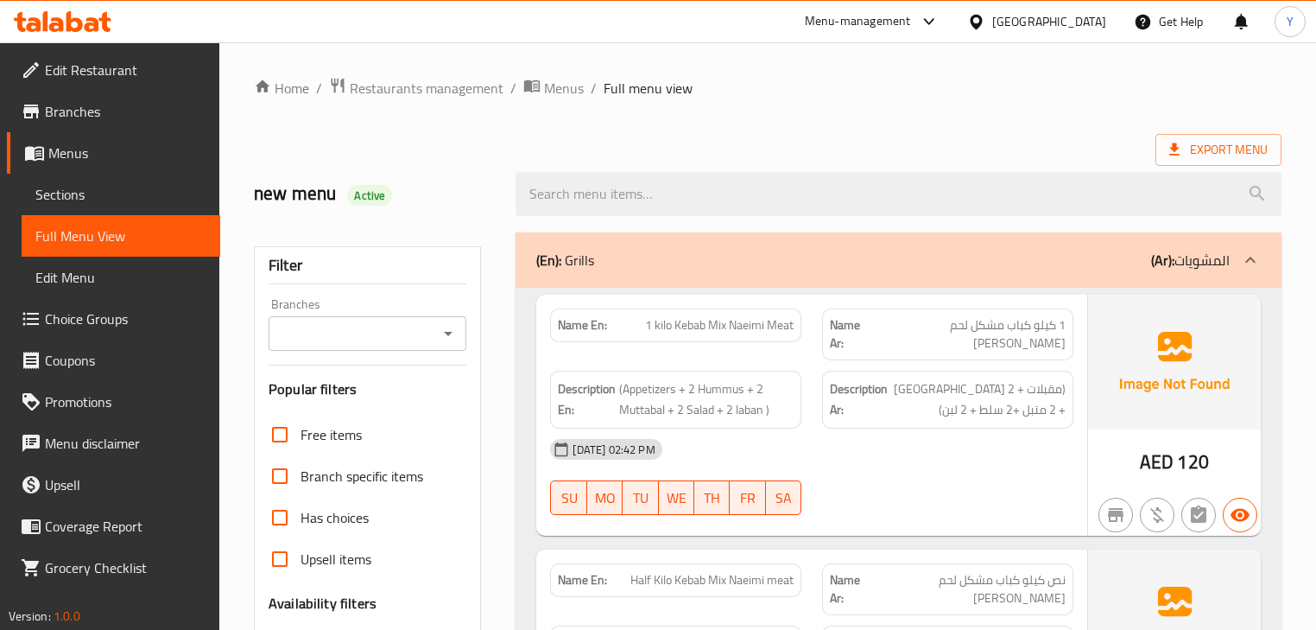
click at [701, 242] on div "(En): Grills (Ar): المشويات" at bounding box center [898, 259] width 765 height 55
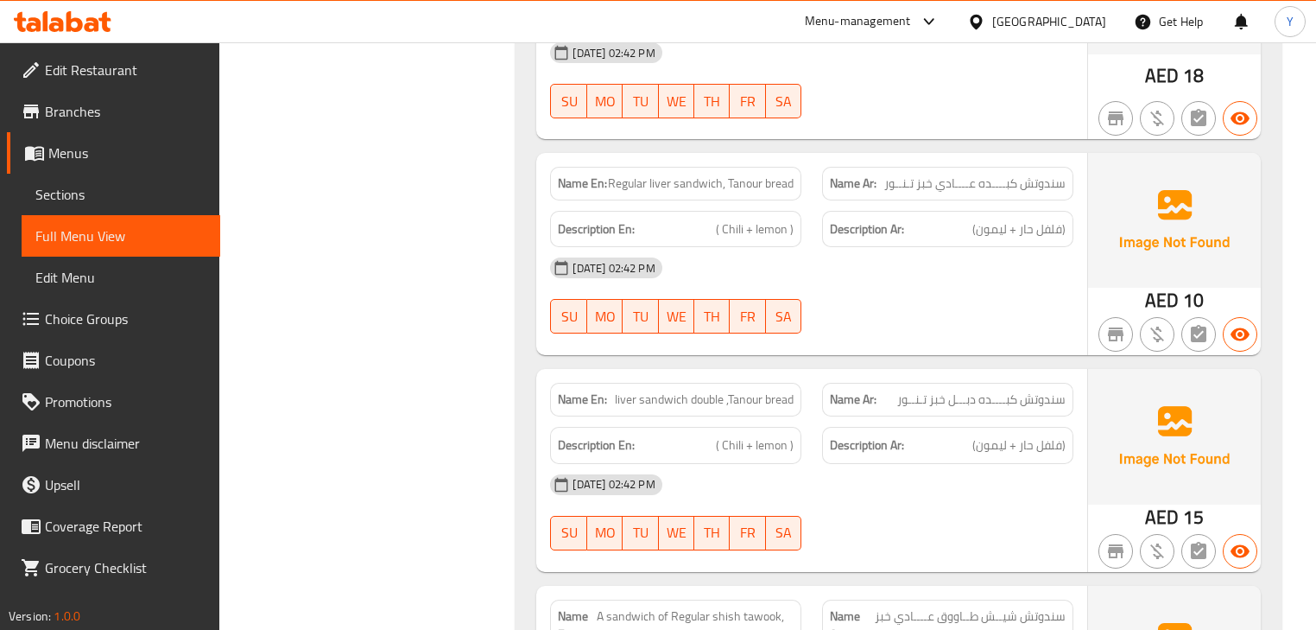
drag, startPoint x: 880, startPoint y: 432, endPoint x: 878, endPoint y: 193, distance: 239.3
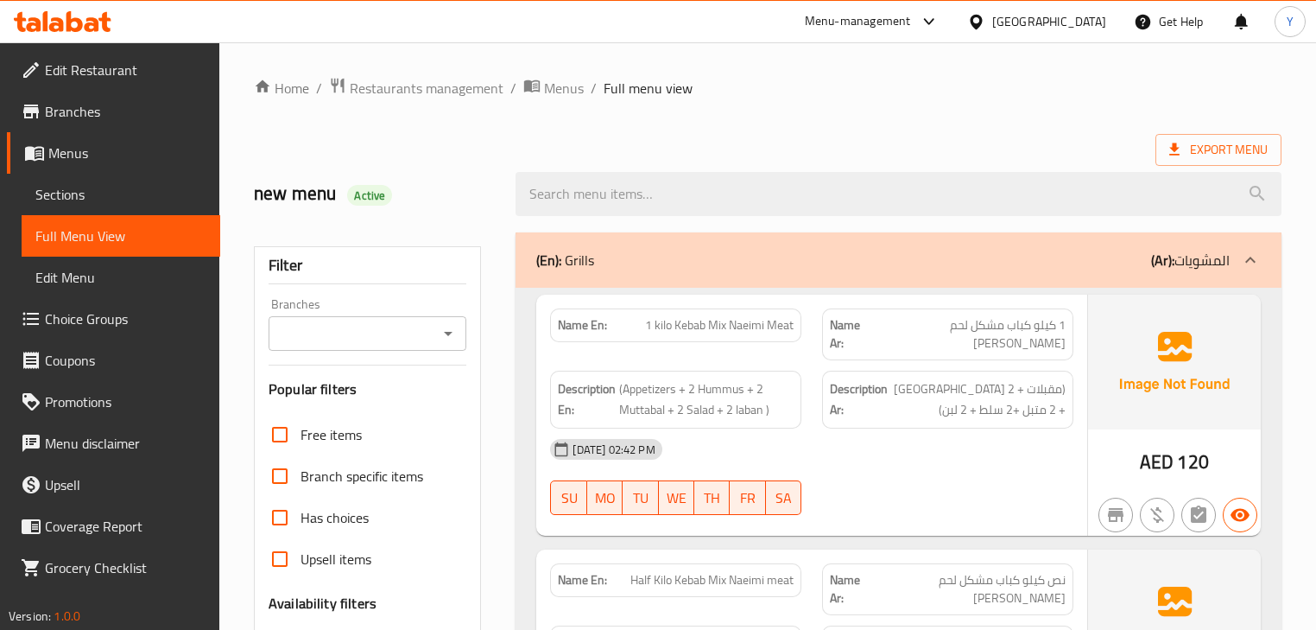
click at [647, 283] on div "(En): Grills (Ar): المشويات" at bounding box center [898, 259] width 765 height 55
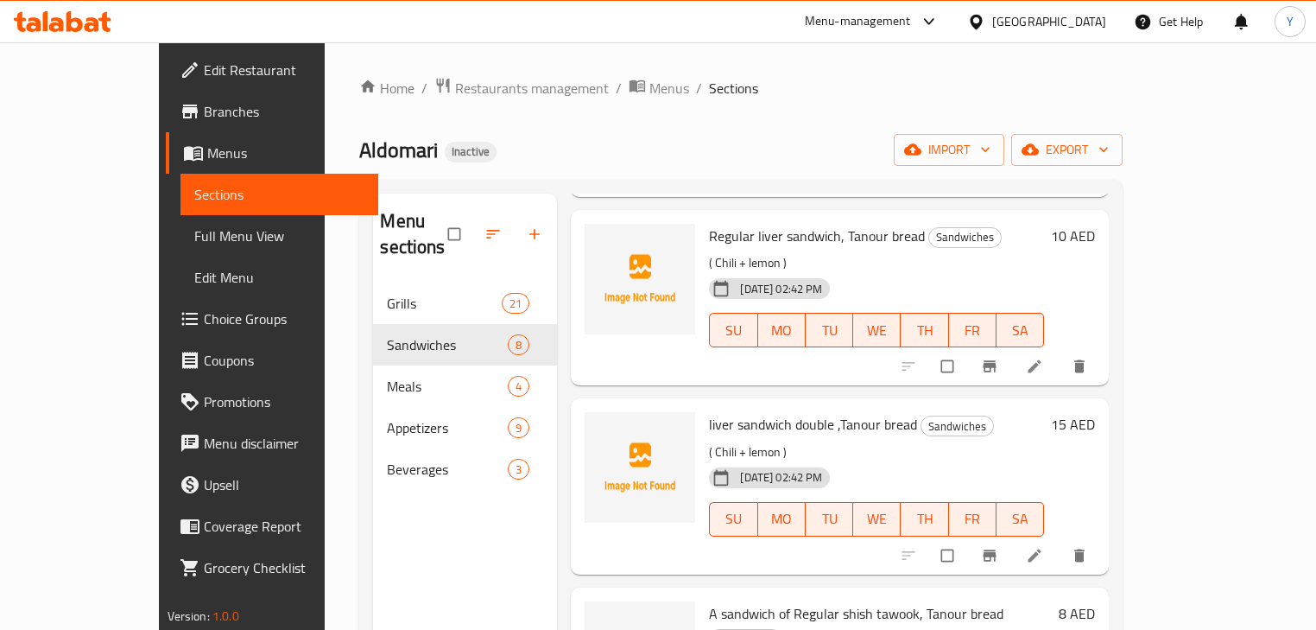
scroll to position [918, 0]
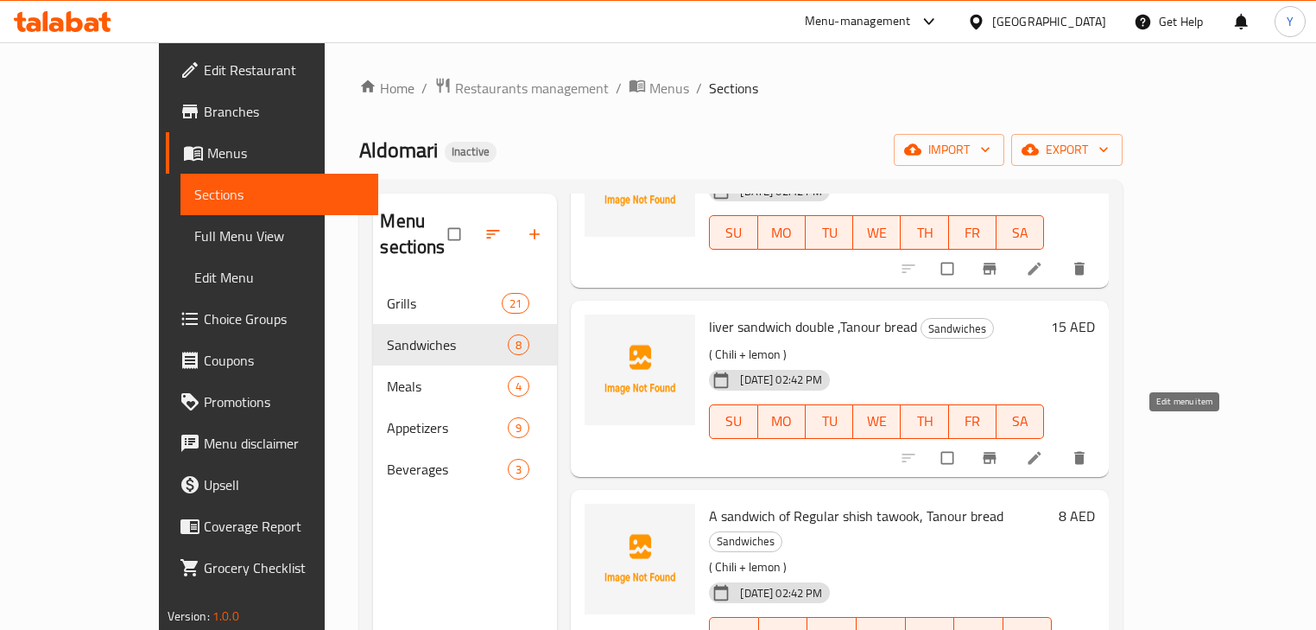
click at [1042, 451] on icon at bounding box center [1035, 457] width 13 height 13
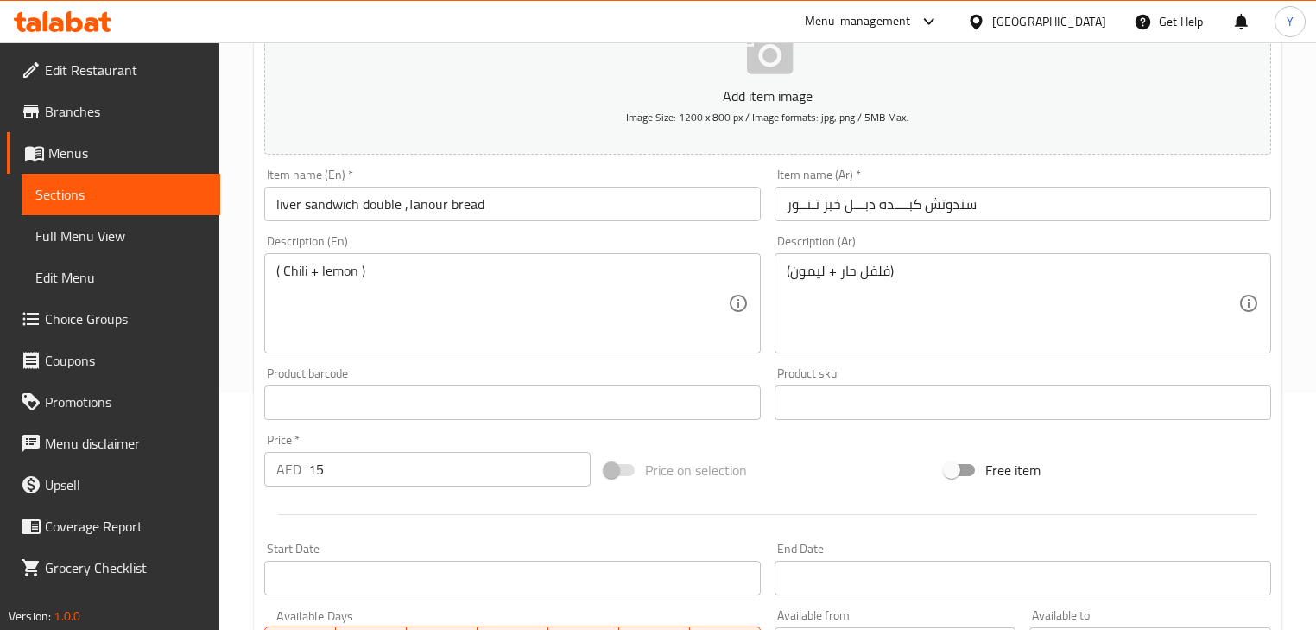
scroll to position [138, 0]
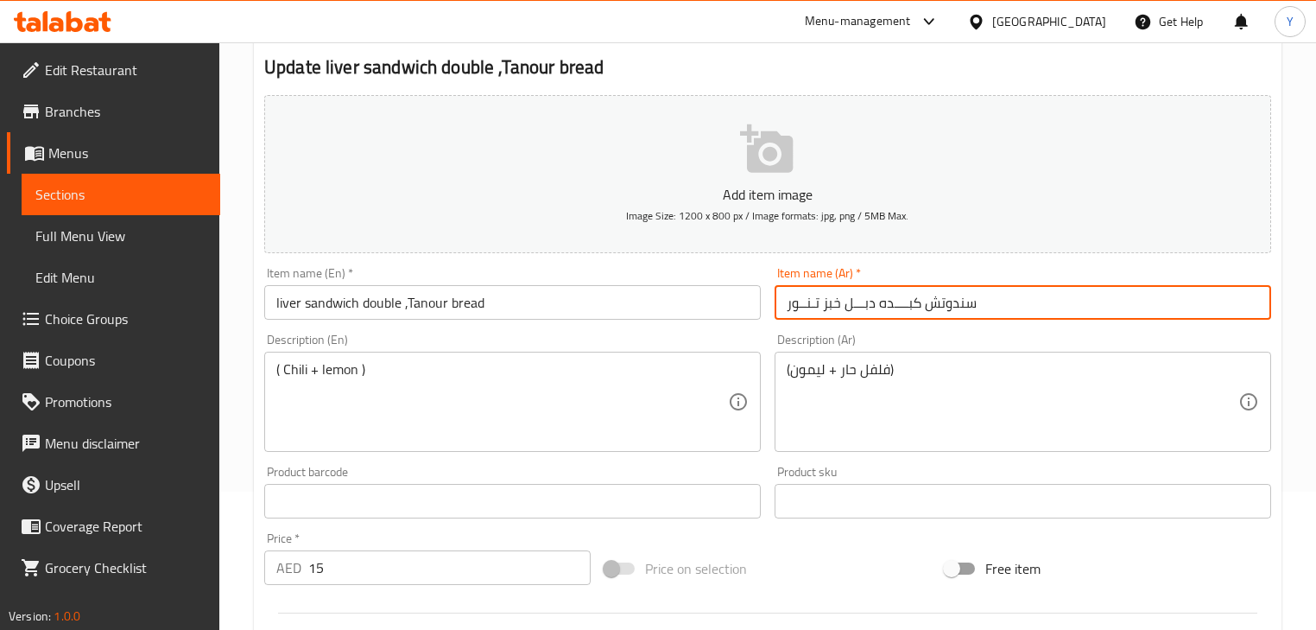
click at [1004, 302] on input "سندوتش كبــــده دبـــل خبز تـنــور" at bounding box center [1023, 302] width 497 height 35
click at [1171, 306] on input "سندوتش كبــــده دبـــل خبز تـنــور" at bounding box center [1023, 302] width 497 height 35
type input "سندوتش كبده دبل خبز تنور"
click at [1278, 228] on div "Update liver sandwich double ,Tanour bread Add item image Image Size: 1200 x 80…" at bounding box center [768, 532] width 1028 height 1006
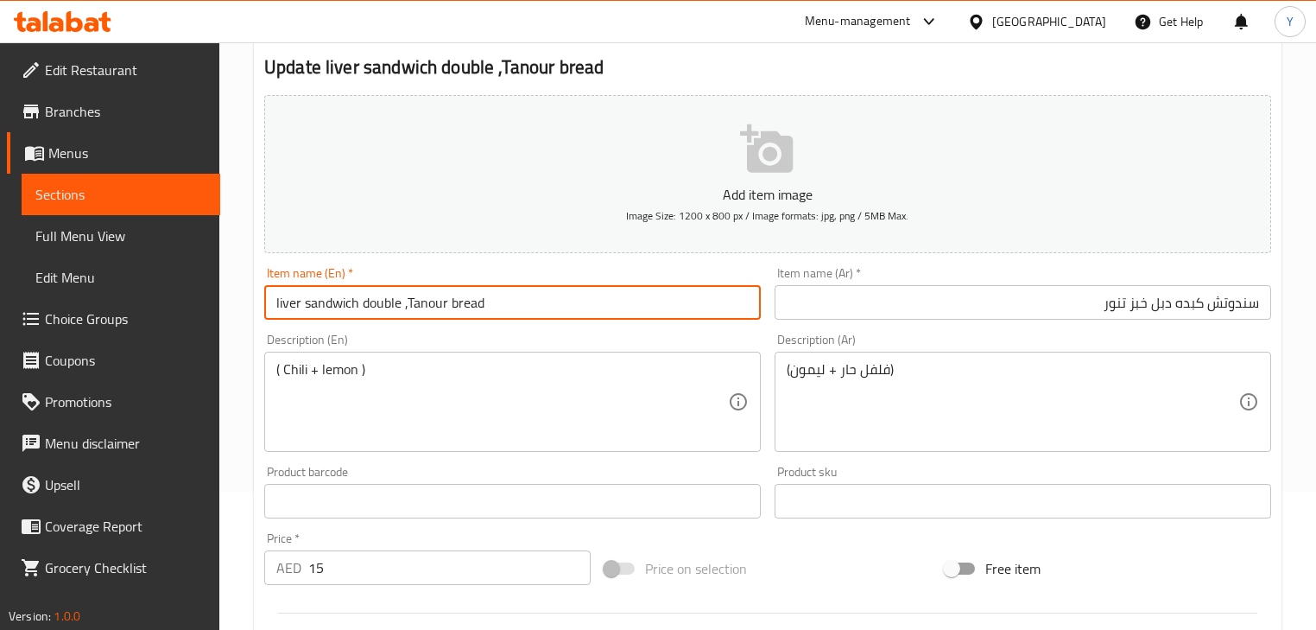
click at [277, 302] on input "liver sandwich double ,Tanour bread" at bounding box center [512, 302] width 497 height 35
paste input "Double"
paste input "Tanoor bread"
type input "Tanoor Bread Double Liver Sandwich"
click at [1273, 270] on div "Item name (Ar)   * سندوتش كبده دبل خبز تنور Item name (Ar) *" at bounding box center [1023, 293] width 511 height 67
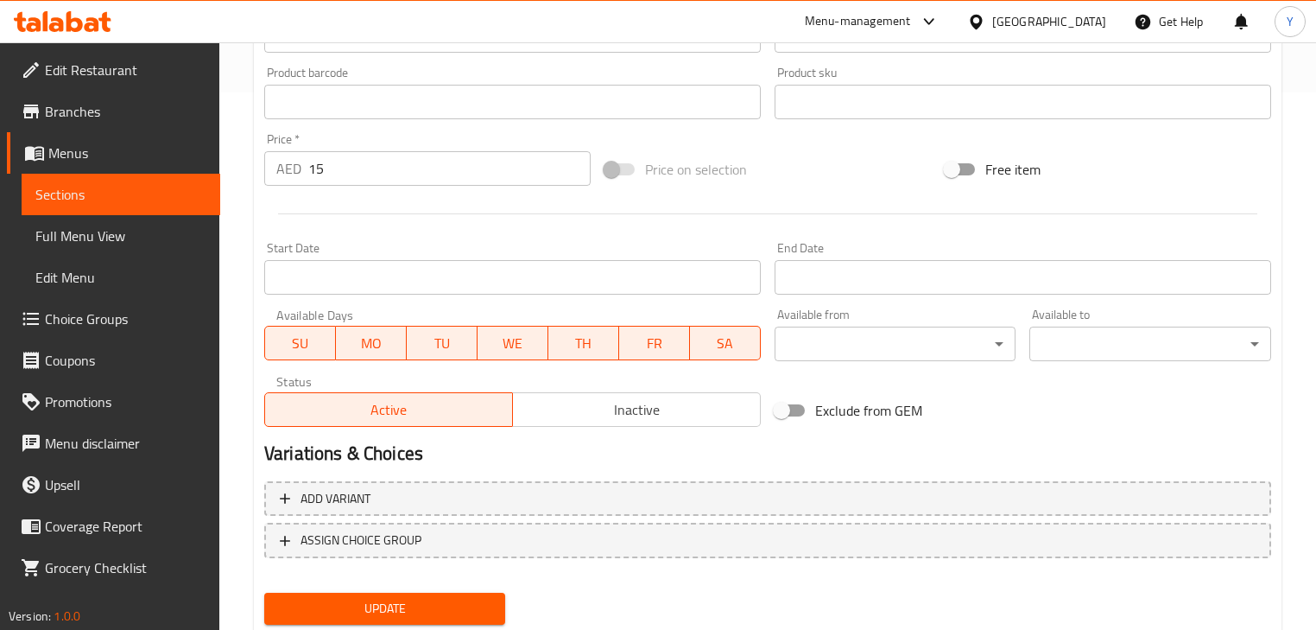
scroll to position [591, 0]
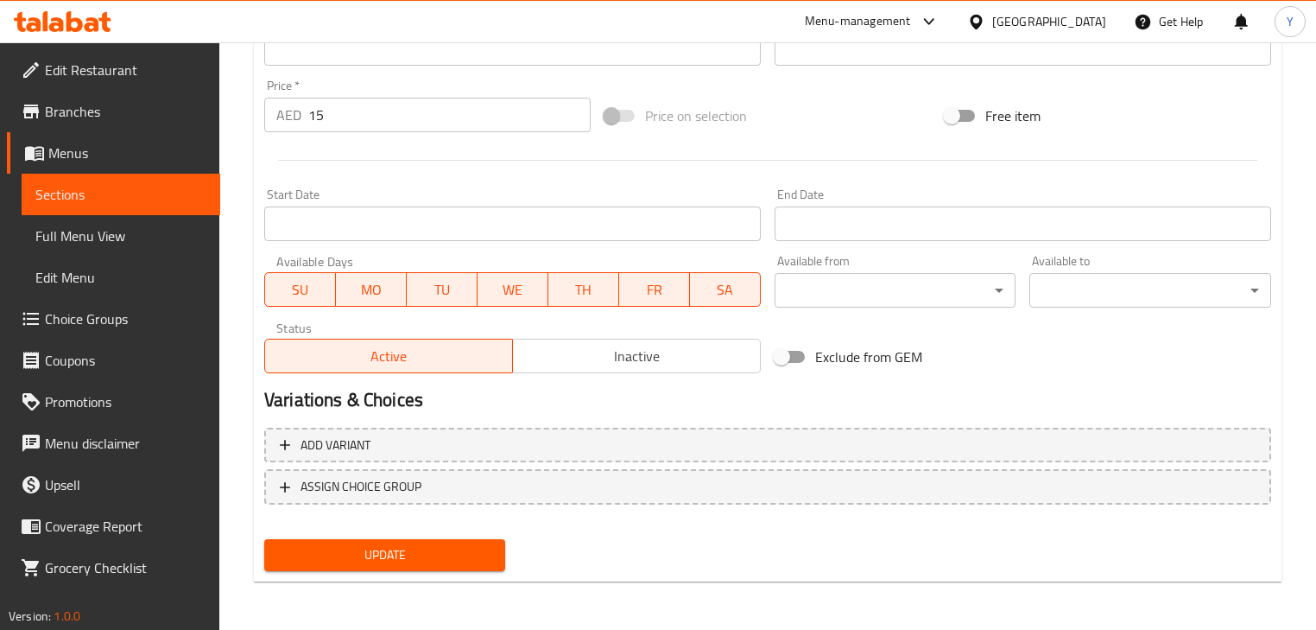
click at [465, 541] on button "Update" at bounding box center [384, 555] width 241 height 32
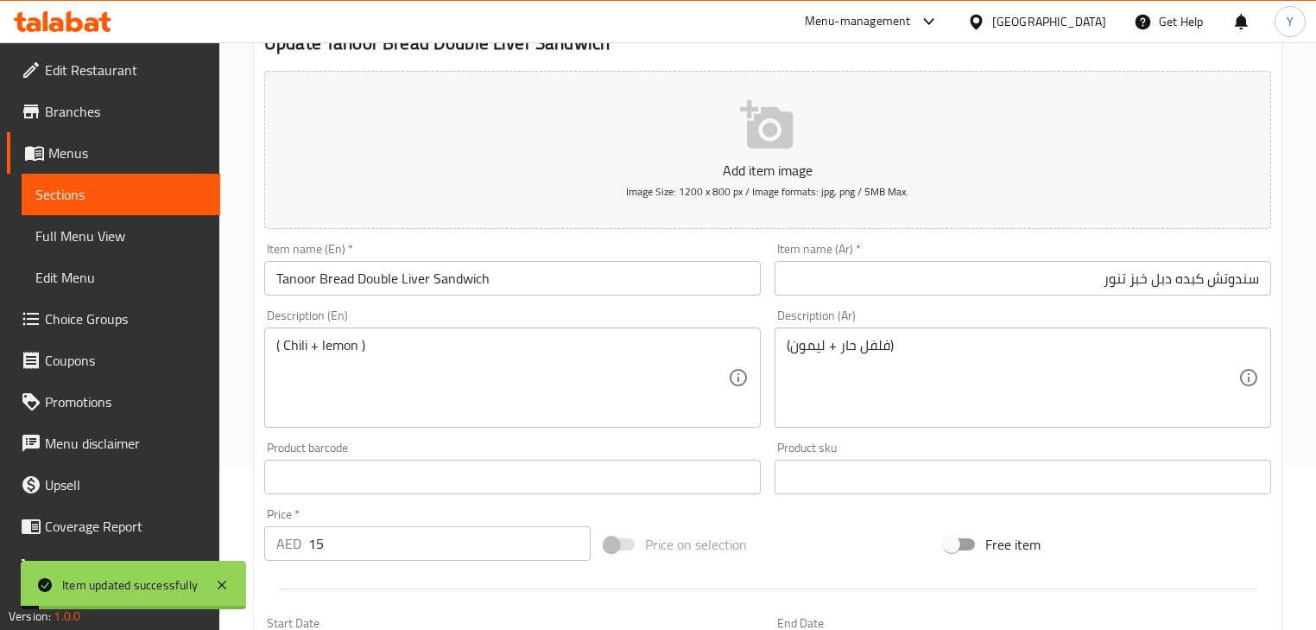
scroll to position [0, 0]
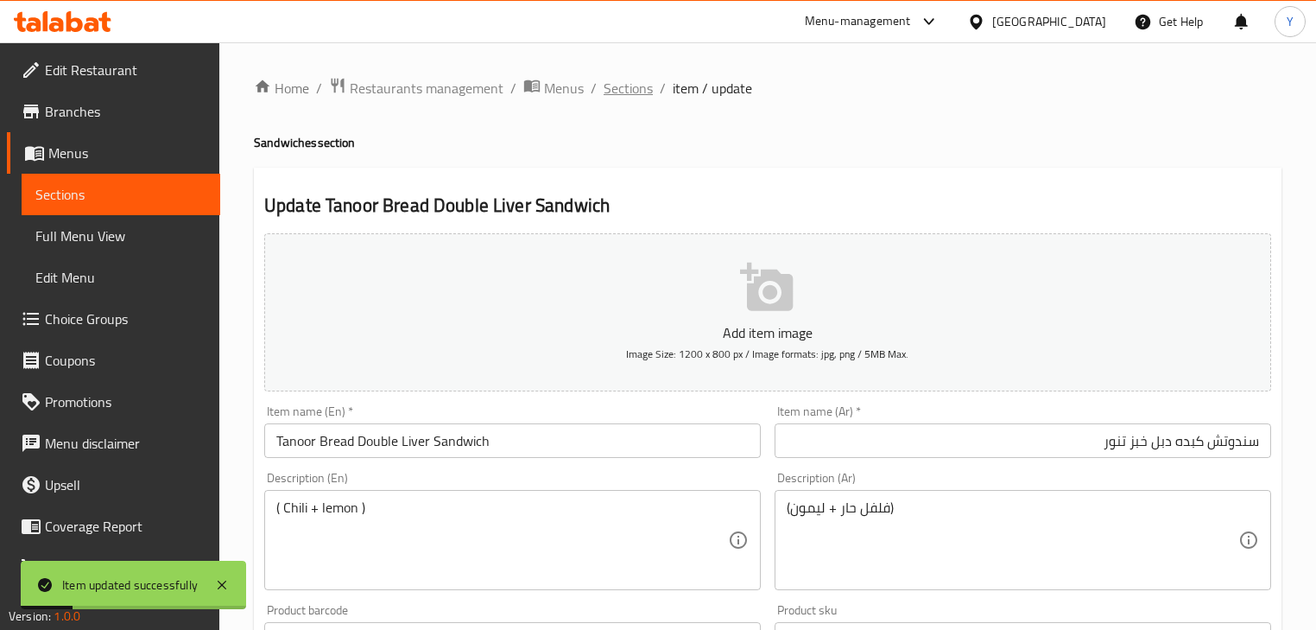
click at [625, 85] on span "Sections" at bounding box center [628, 88] width 49 height 21
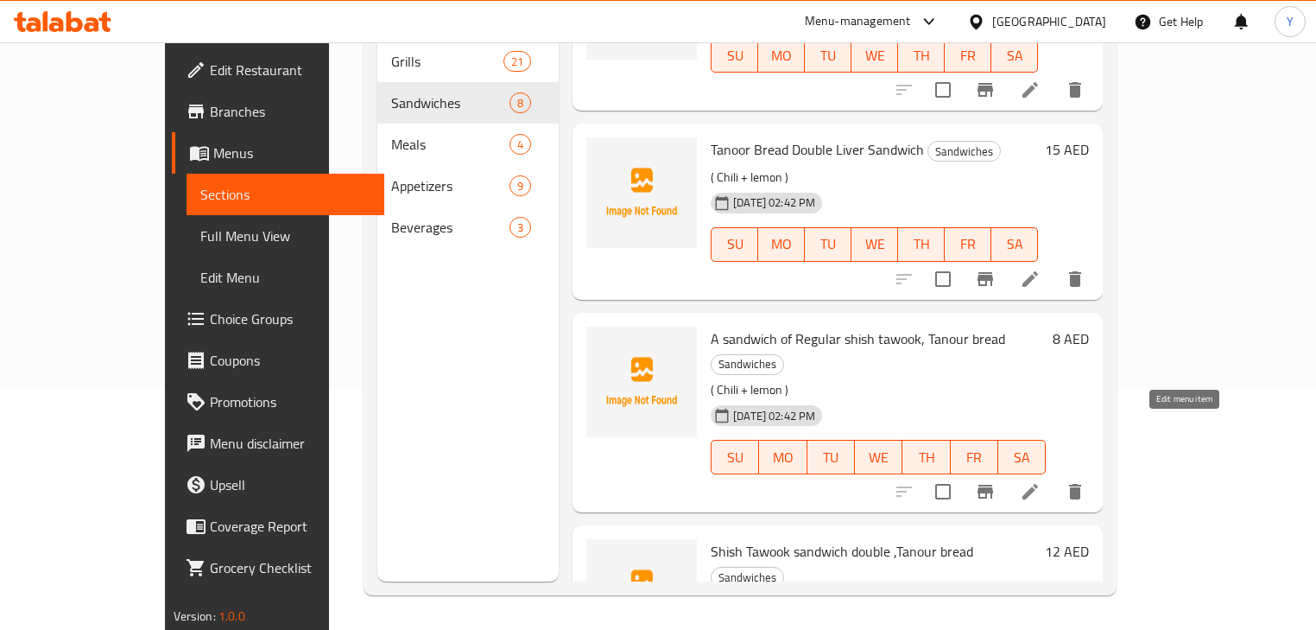
scroll to position [923, 0]
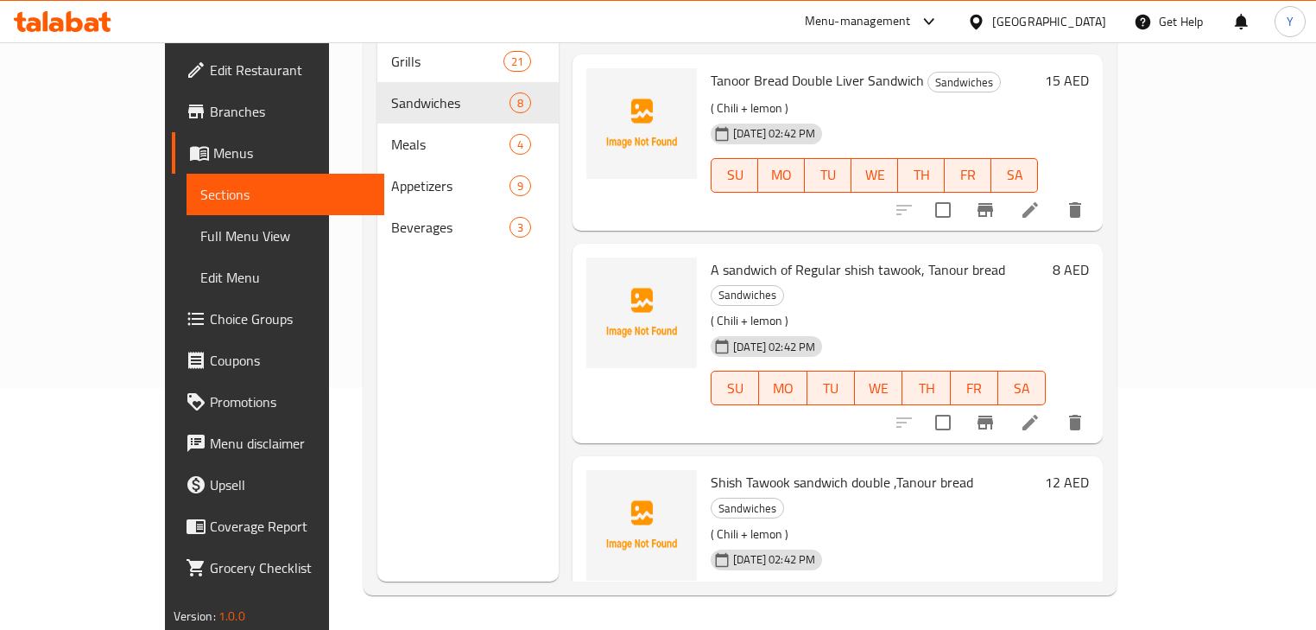
click at [1055, 407] on li at bounding box center [1030, 422] width 48 height 31
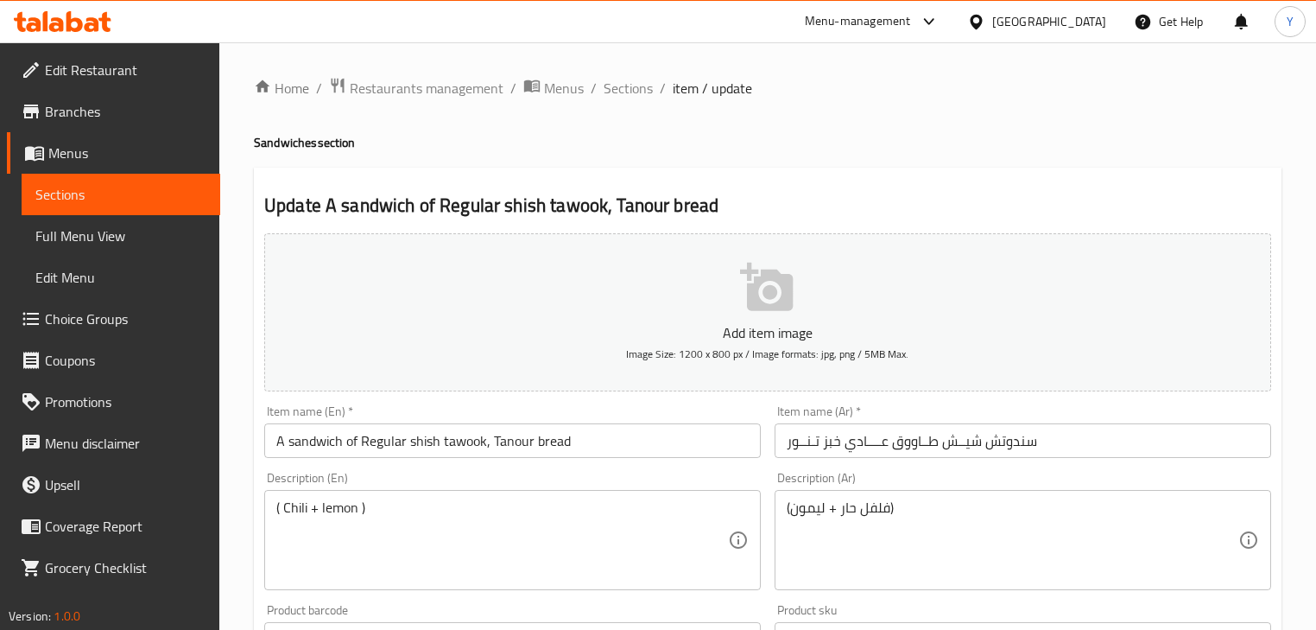
click at [1006, 452] on input "سندوتش شیــش طــاووق عــــادي خبز تـنــور" at bounding box center [1023, 440] width 497 height 35
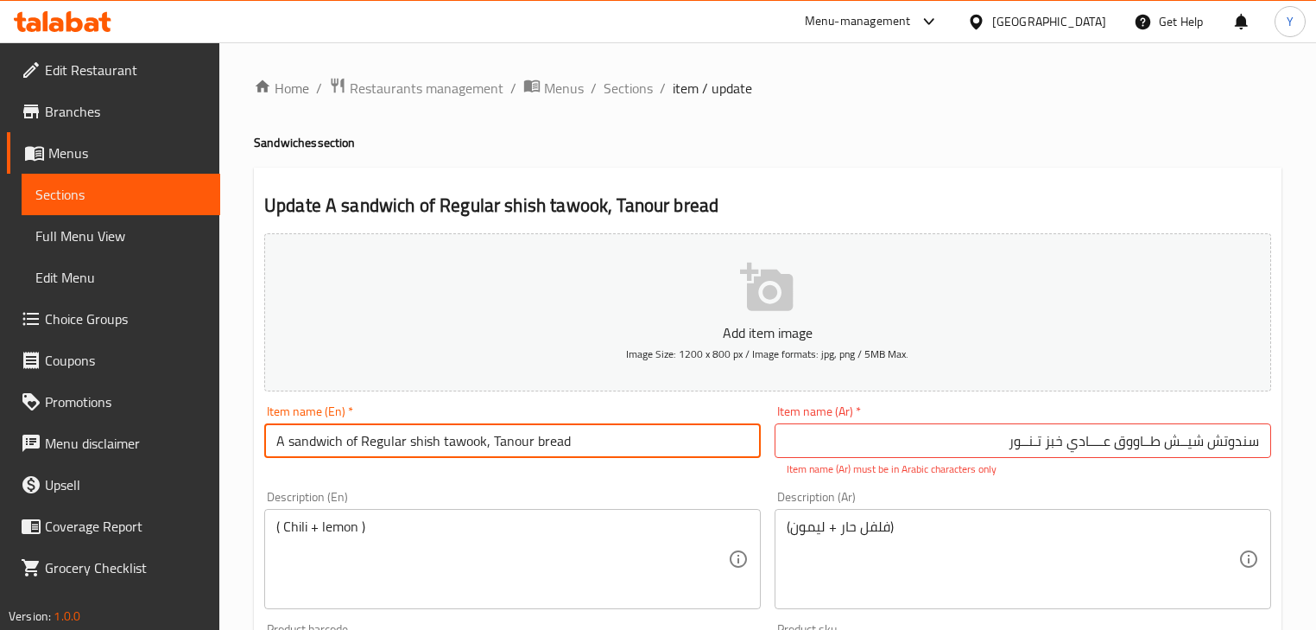
drag, startPoint x: 294, startPoint y: 444, endPoint x: 131, endPoint y: 428, distance: 163.1
click at [146, 439] on div "Edit Restaurant Branches Menus Sections Full Menu View Edit Menu Choice Groups …" at bounding box center [658, 640] width 1316 height 1197
type input "Sandwich of Regular shish tawook, Tanour bread"
click at [1039, 444] on input "سندوتش شیــش طــاووق عــــادي خبز تـنــور" at bounding box center [1023, 440] width 497 height 35
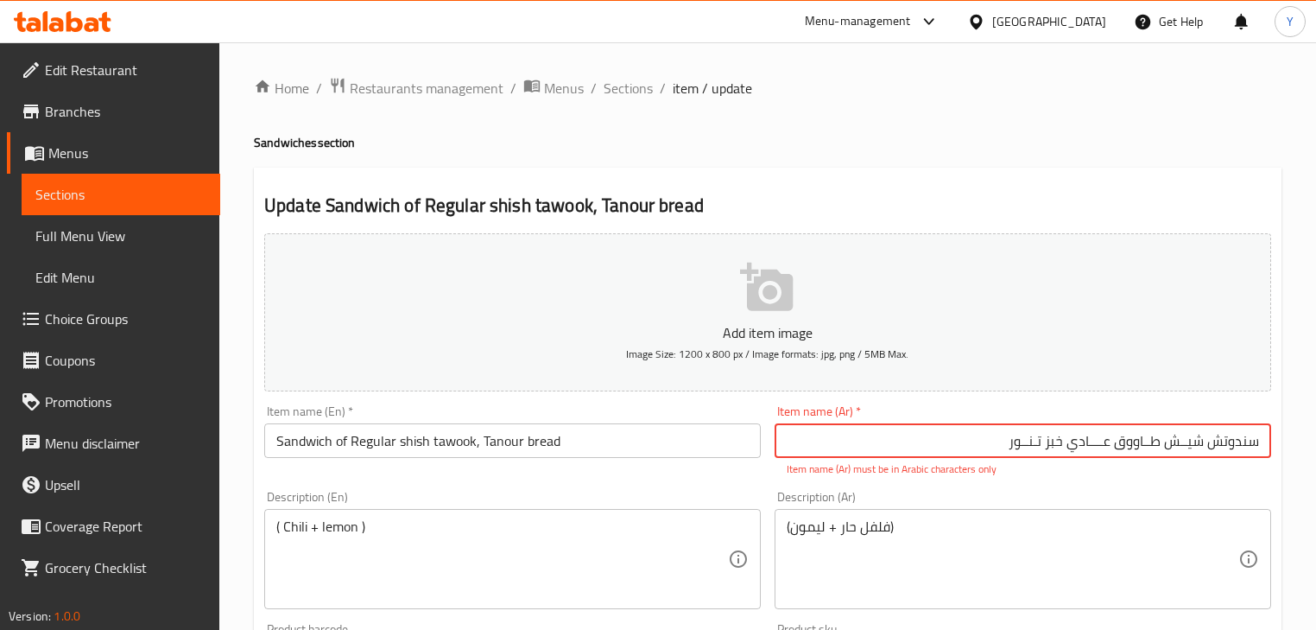
click at [1039, 444] on input "سندوتش شیــش طــاووق عــــادي خبز تـنــور" at bounding box center [1023, 440] width 497 height 35
click at [1184, 135] on h4 "Sandwiches section" at bounding box center [768, 142] width 1028 height 17
click at [1189, 444] on input "سندوتش شیش طاووق عادي خبز تنور" at bounding box center [1023, 440] width 497 height 35
click at [1160, 441] on input "سندوتش شيش طاووق عادي خبز تنور" at bounding box center [1023, 440] width 497 height 35
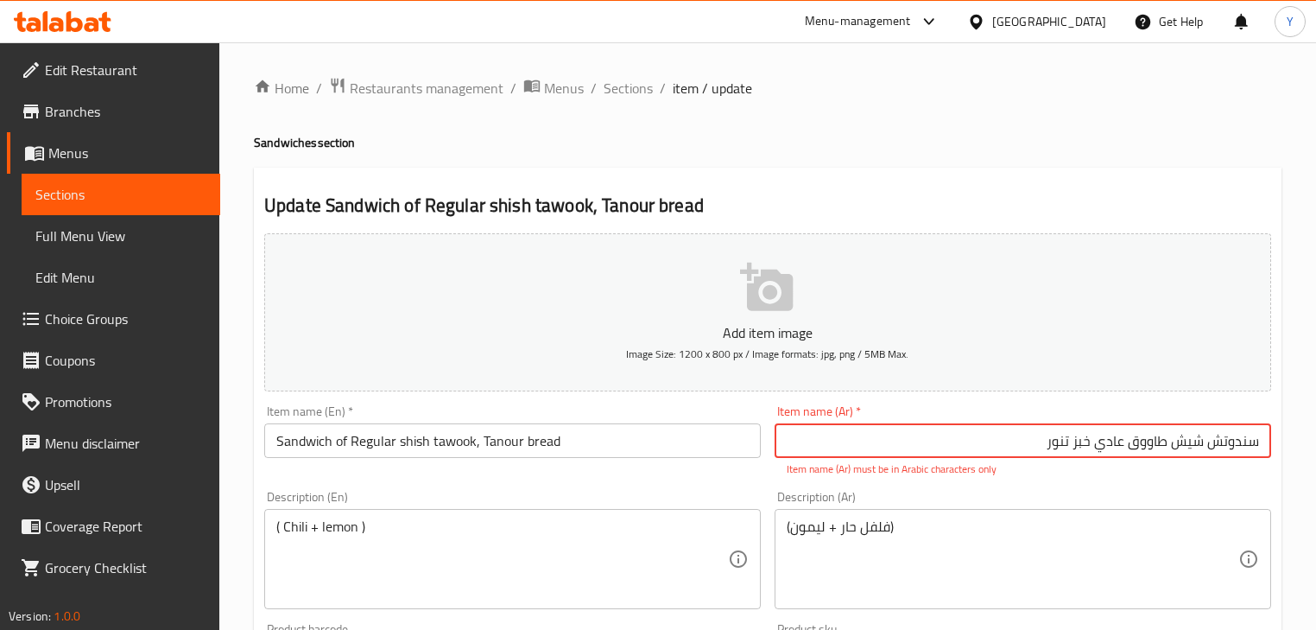
click at [1160, 441] on input "سندوتش شيش طاووق عادي خبز تنور" at bounding box center [1023, 440] width 497 height 35
type input "سندوتش شيش طاووق عادي خبز تنور"
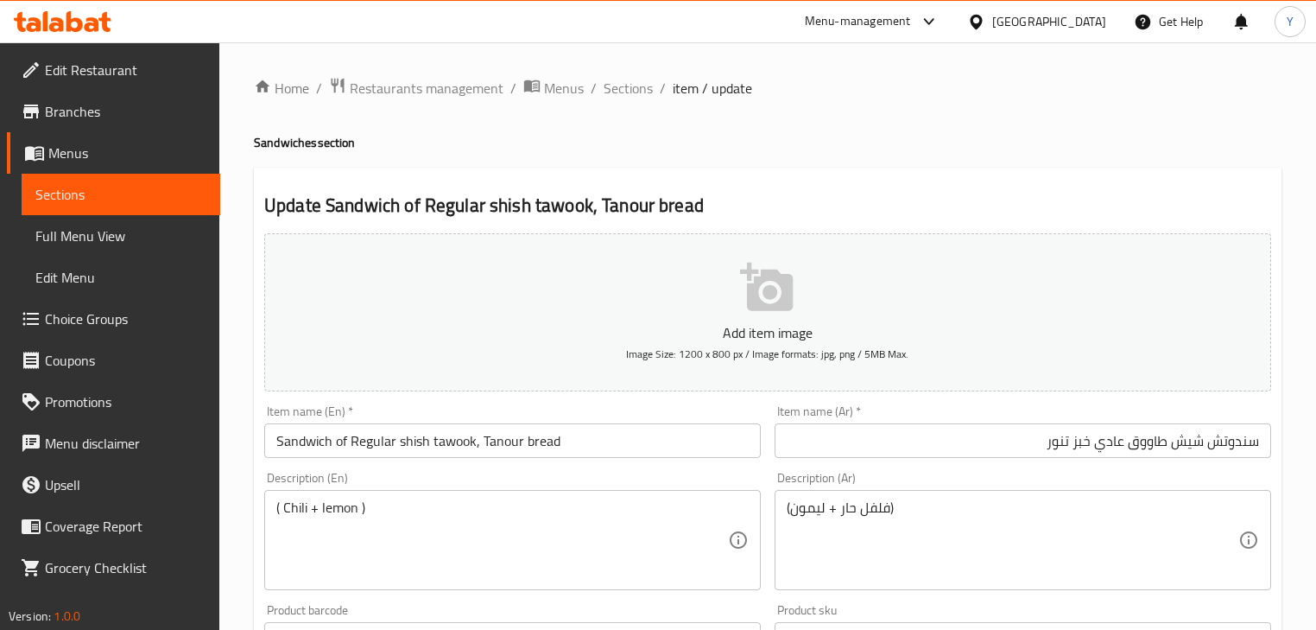
click at [1132, 128] on div "Home / Restaurants management / Menus / Sections / item / update Sandwiches sec…" at bounding box center [768, 631] width 1028 height 1109
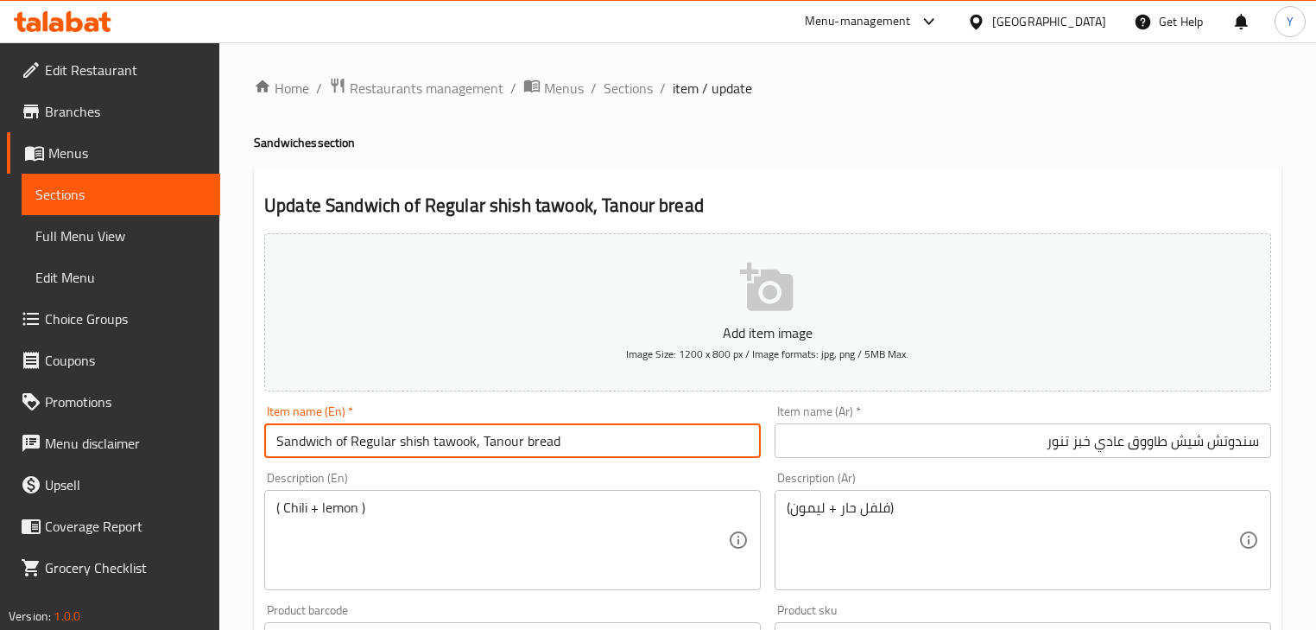
click at [340, 447] on input "Sandwich of Regular shish tawook, Tanour bread" at bounding box center [512, 440] width 497 height 35
click at [392, 437] on input "Sandwich Regular shish tawook, Tanour bread" at bounding box center [512, 440] width 497 height 35
click at [356, 442] on input "Sandwich Regular Shish Tawook, Tanour bread" at bounding box center [512, 440] width 497 height 35
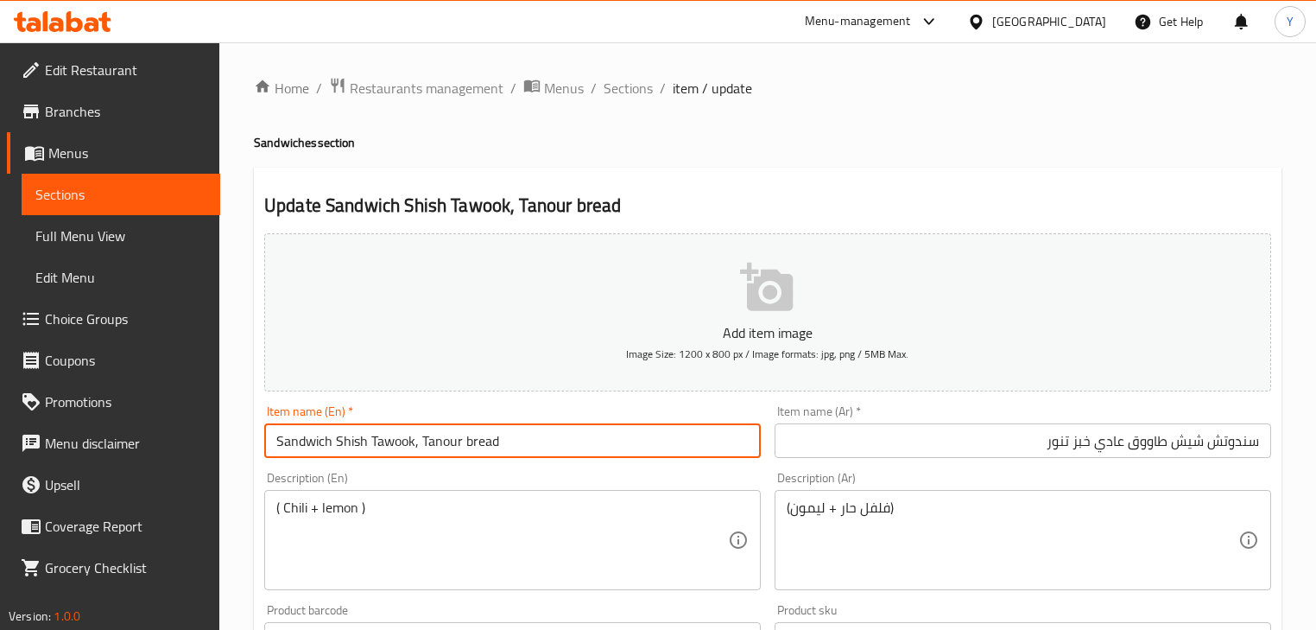
paste input "Regular"
paste input "Sandwich"
click at [475, 449] on input "Regular Shish Tawook Sandwich Tanoor bread" at bounding box center [512, 440] width 497 height 35
drag, startPoint x: 475, startPoint y: 449, endPoint x: 724, endPoint y: 444, distance: 248.8
click at [724, 444] on input "Regular Shish Tawook Sandwich Tanoor bread" at bounding box center [512, 440] width 497 height 35
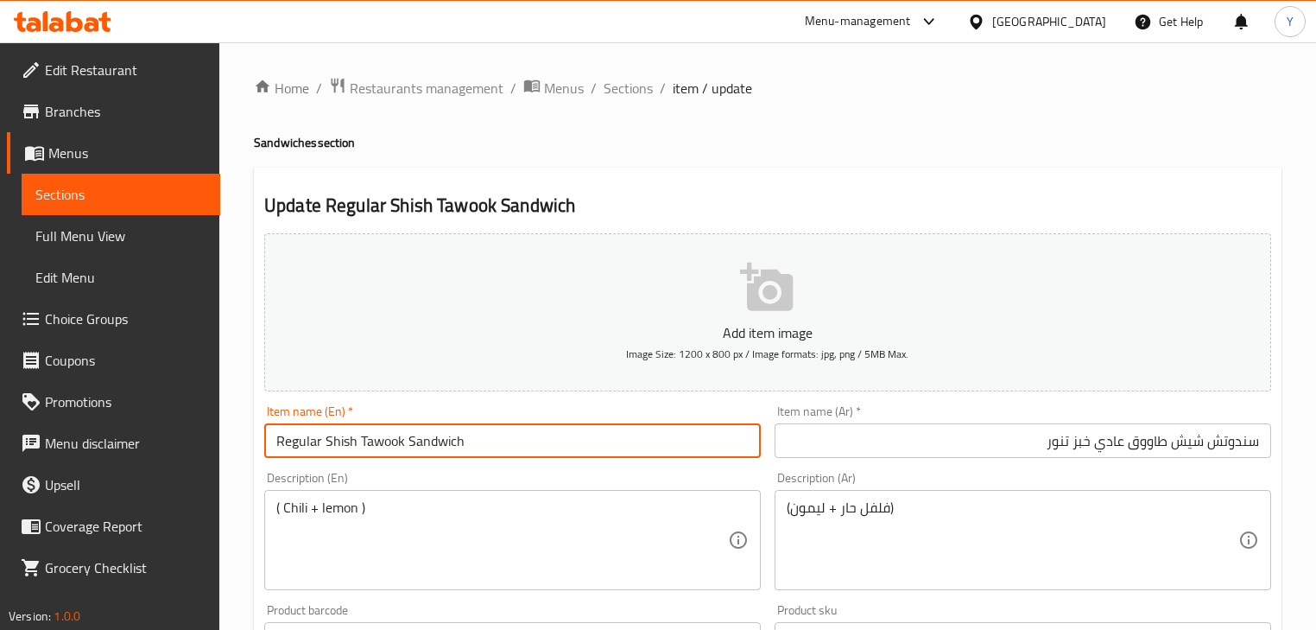
paste input "Tanoor bread"
type input "Tanoor Bread Regular Shish Tawook Sandwich"
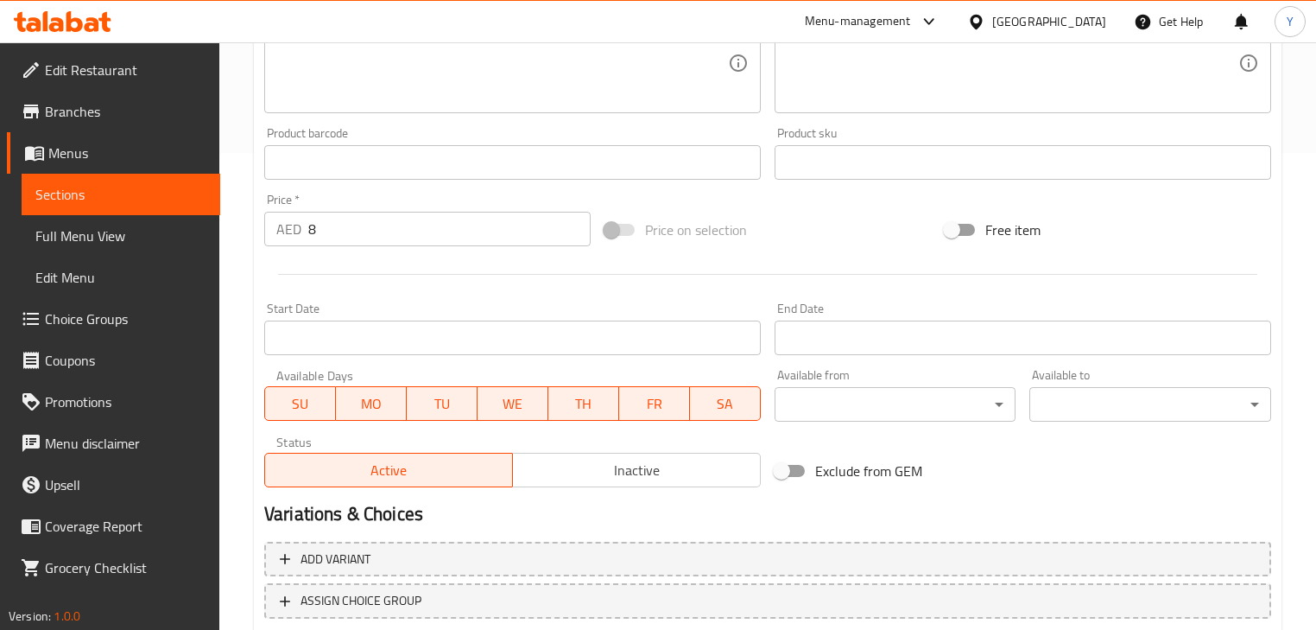
scroll to position [591, 0]
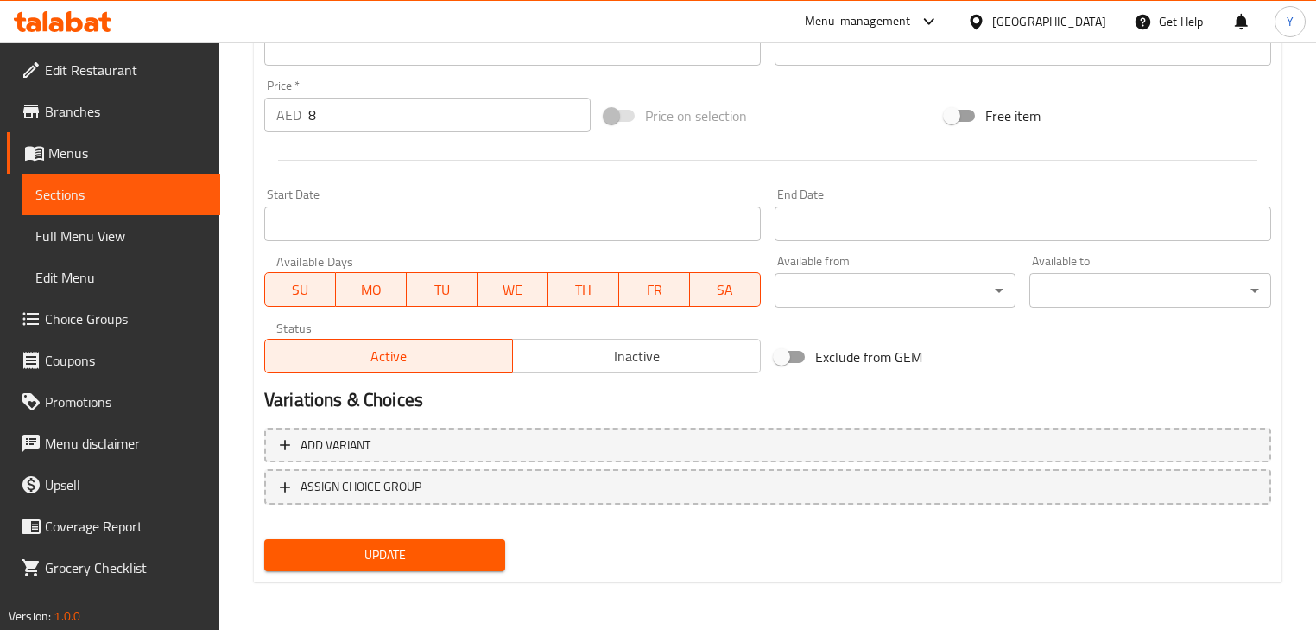
click at [446, 553] on span "Update" at bounding box center [384, 555] width 213 height 22
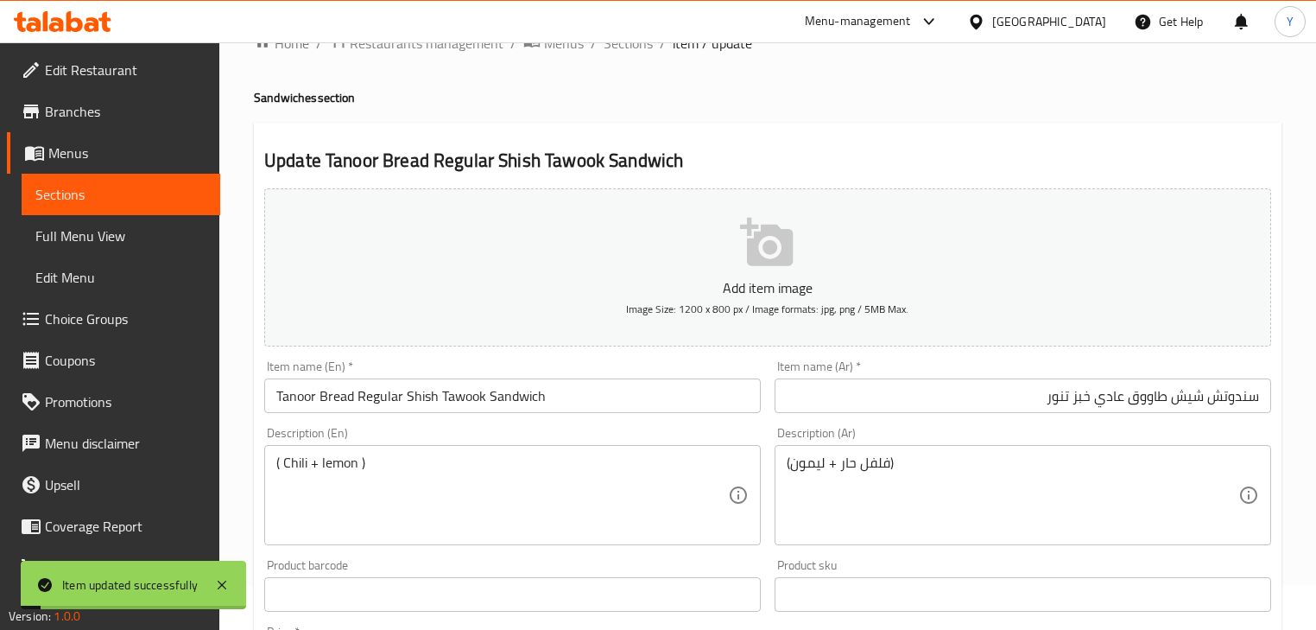
scroll to position [0, 0]
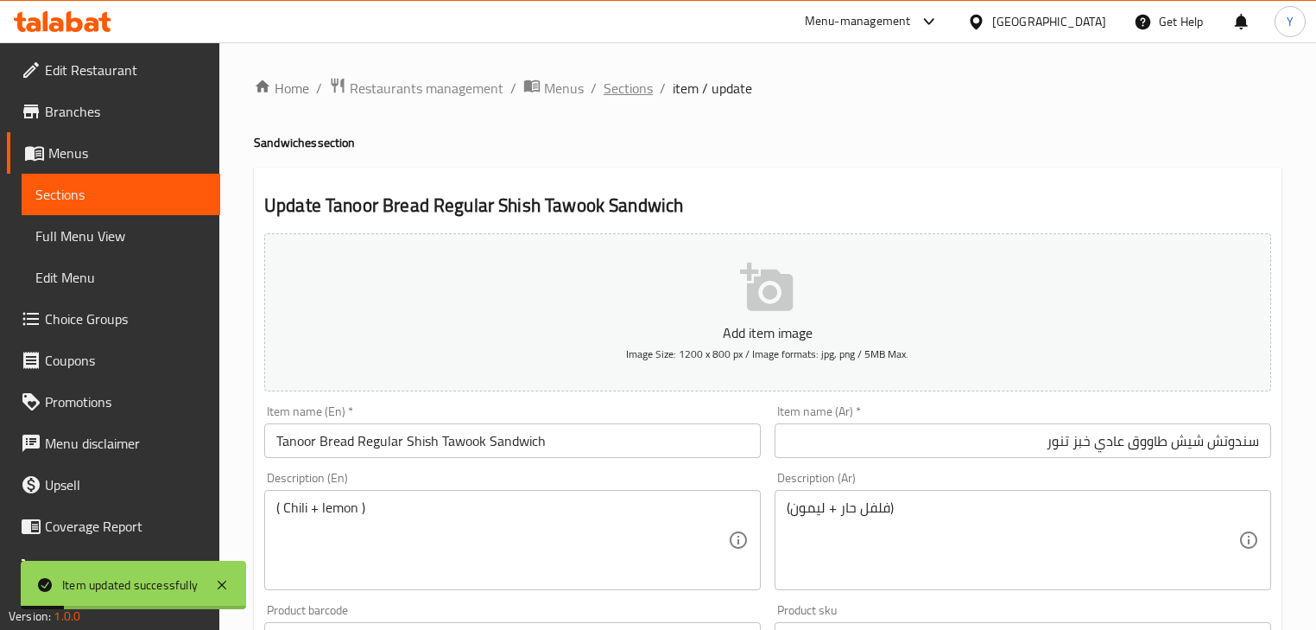
click at [621, 85] on span "Sections" at bounding box center [628, 88] width 49 height 21
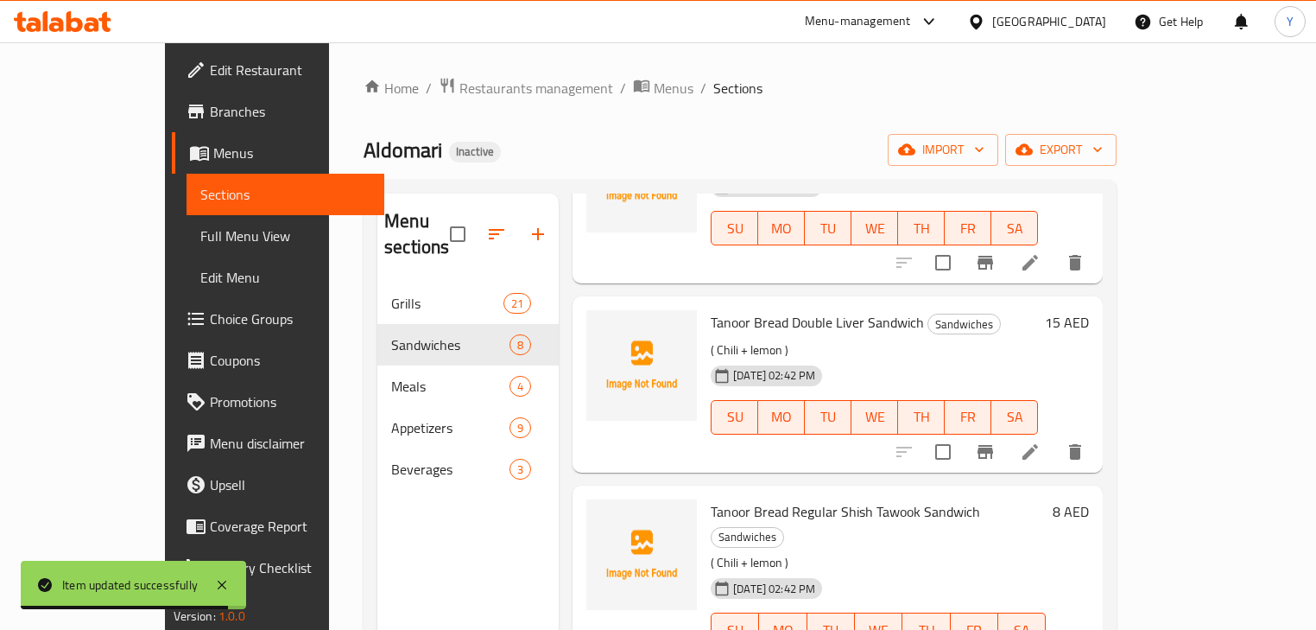
scroll to position [242, 0]
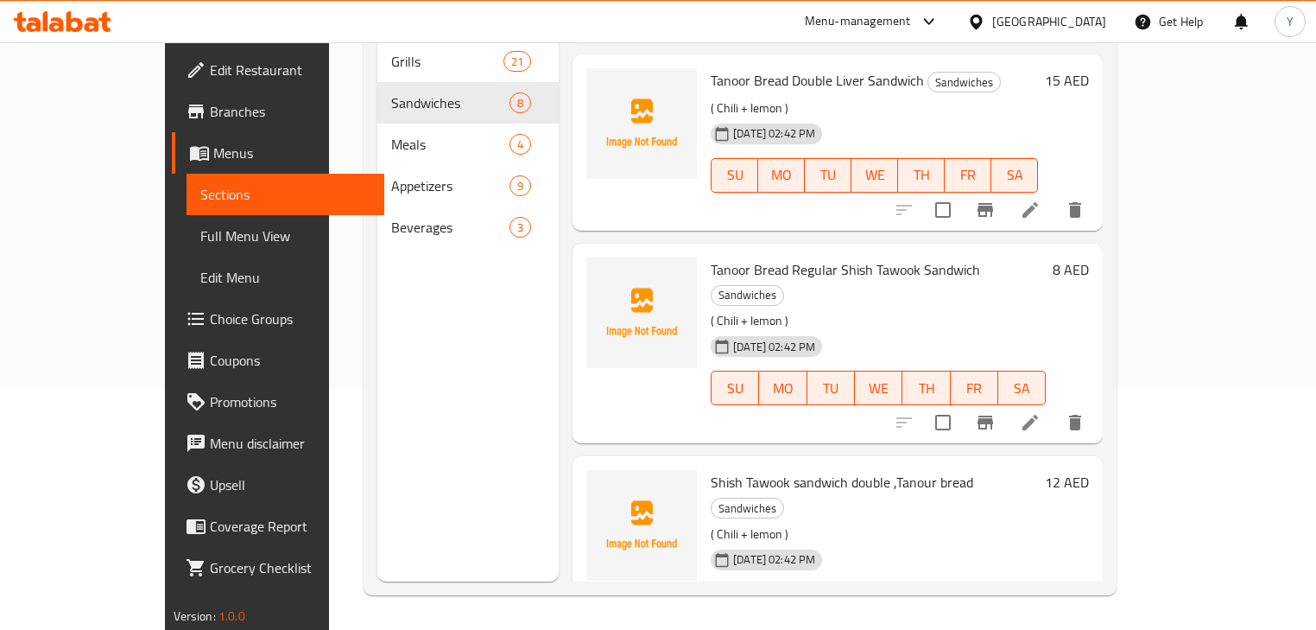
click at [1055, 620] on li at bounding box center [1030, 635] width 48 height 31
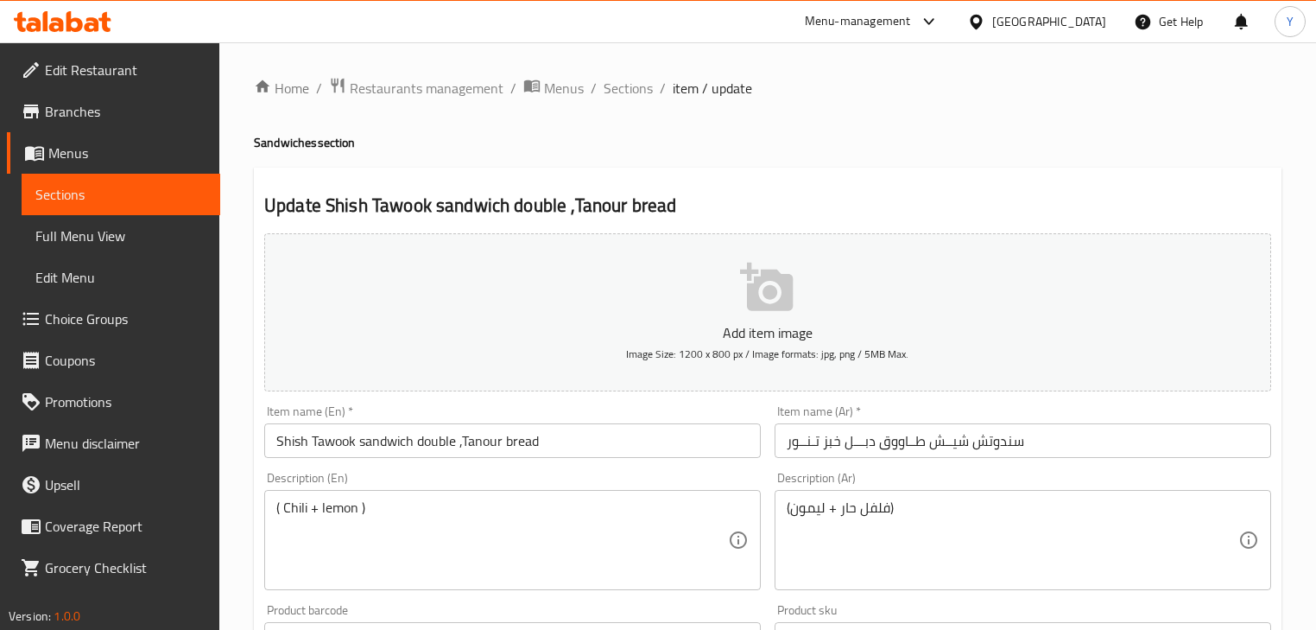
click at [869, 448] on input "سندوتش شیــش طــاووق دبـــل خبز تـنــور" at bounding box center [1023, 440] width 497 height 35
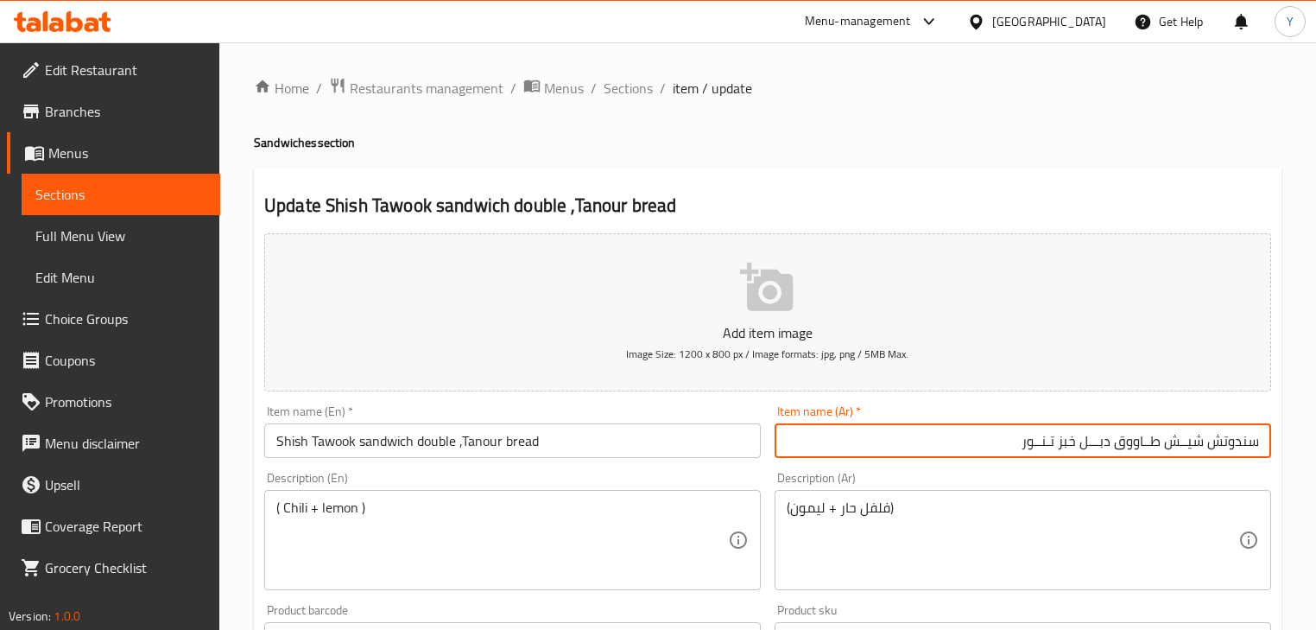
click at [1193, 438] on input "سندوتش شیــش طــاووق دبـــل خبز تـنــور" at bounding box center [1023, 440] width 497 height 35
type input "سندوتش شيش طاووق دبل خبز تنور"
click at [492, 447] on input "Shish Tawook sandwich double ,Tanour bread" at bounding box center [512, 440] width 497 height 35
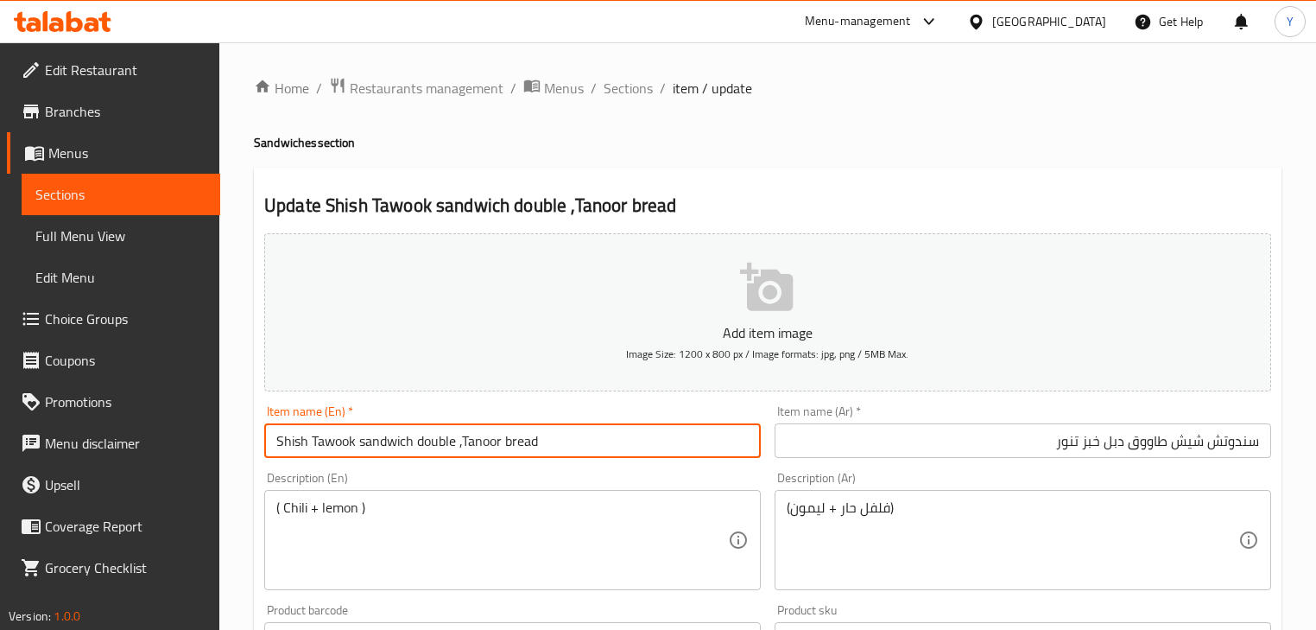
click at [485, 451] on input "Shish Tawook sandwich double ,Tanoor bread" at bounding box center [512, 440] width 497 height 35
click at [484, 441] on input "Shish Tawook sandwich double ,Tanoor bread" at bounding box center [512, 440] width 497 height 35
drag, startPoint x: 484, startPoint y: 441, endPoint x: 764, endPoint y: 441, distance: 280.7
click at [542, 441] on input "Shish Tawook sandwich double ,Tanoor bread" at bounding box center [512, 440] width 497 height 35
paste input "Tanoor bread"
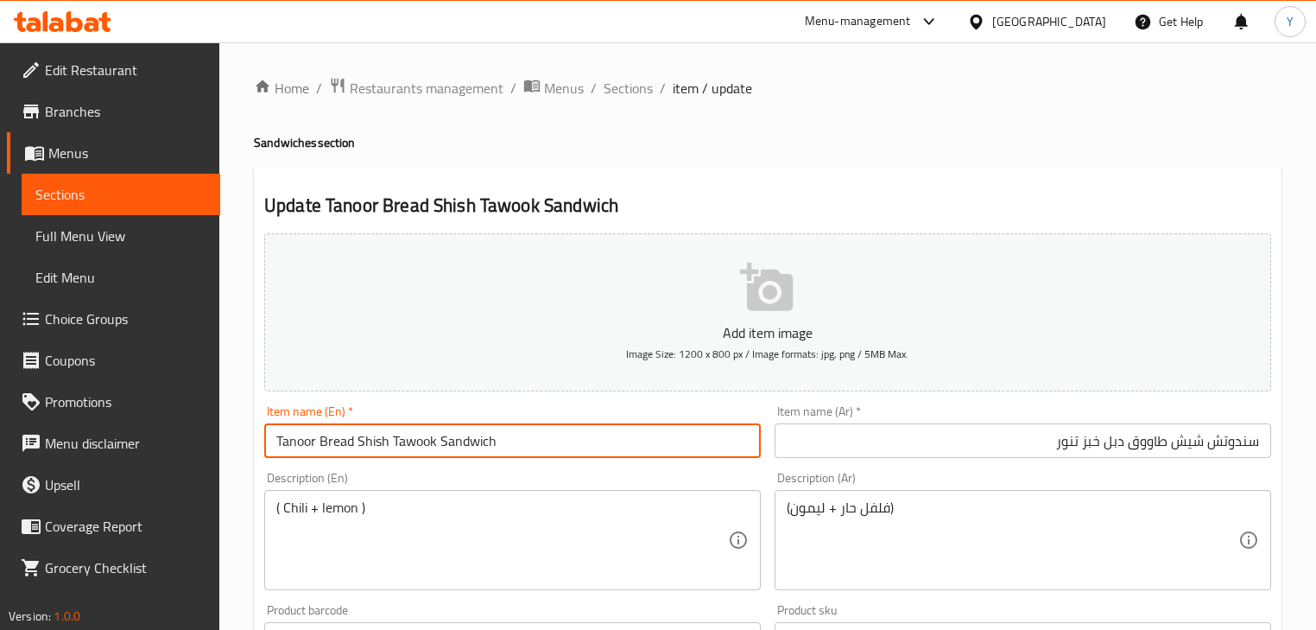
paste input "Double"
type input "Tanoor Bread Double Shish Tawook Sandwich"
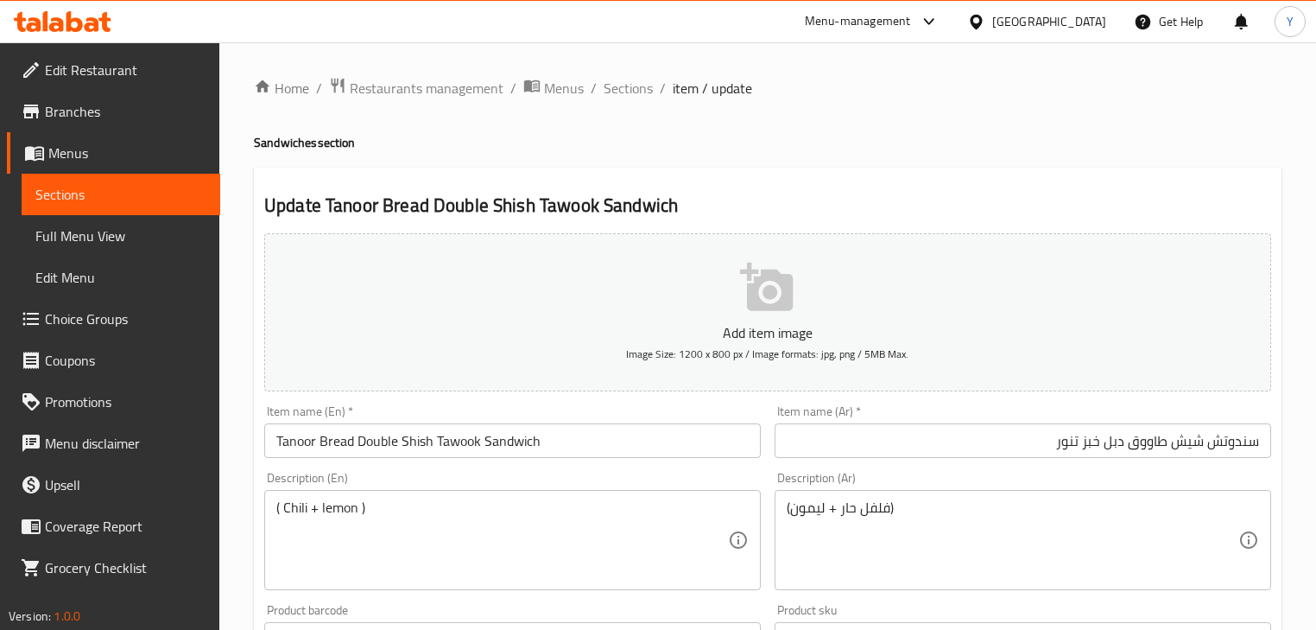
click at [1030, 141] on h4 "Sandwiches section" at bounding box center [768, 142] width 1028 height 17
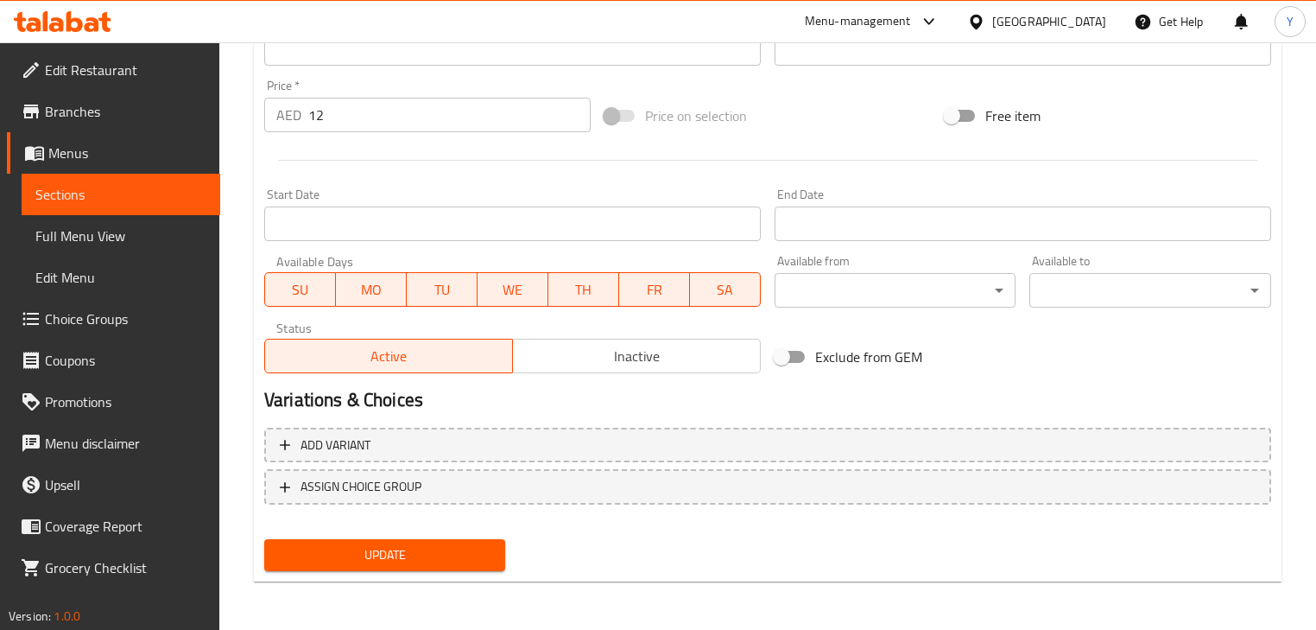
click at [403, 549] on span "Update" at bounding box center [384, 555] width 213 height 22
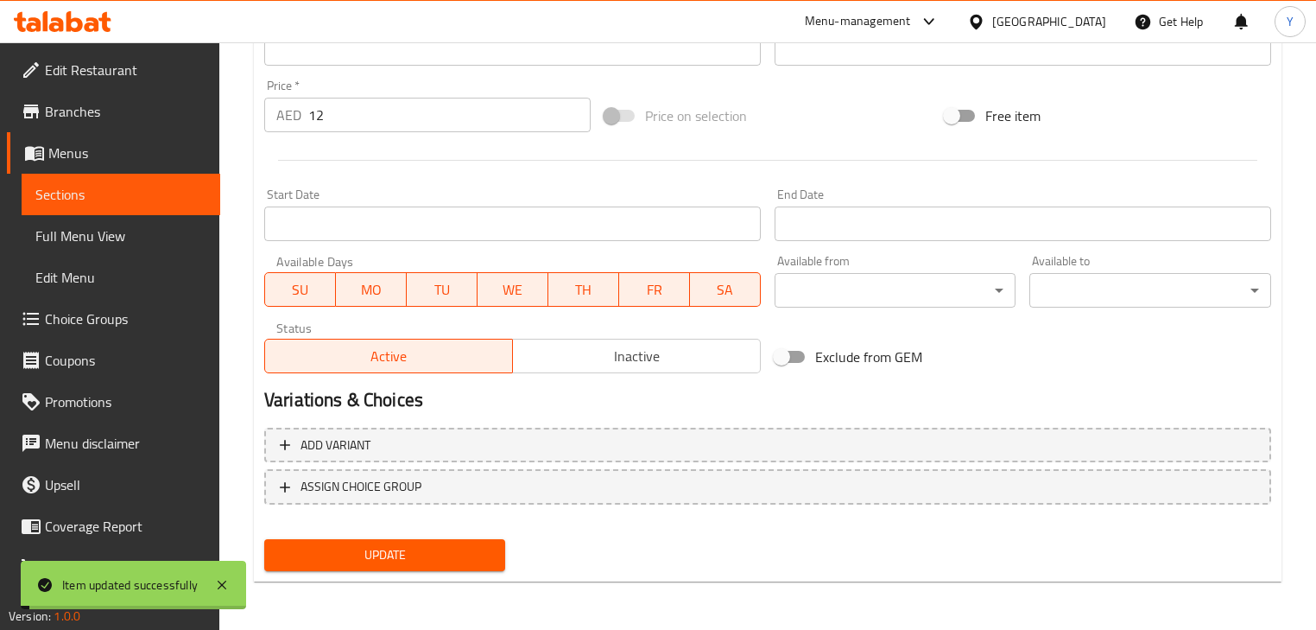
scroll to position [0, 0]
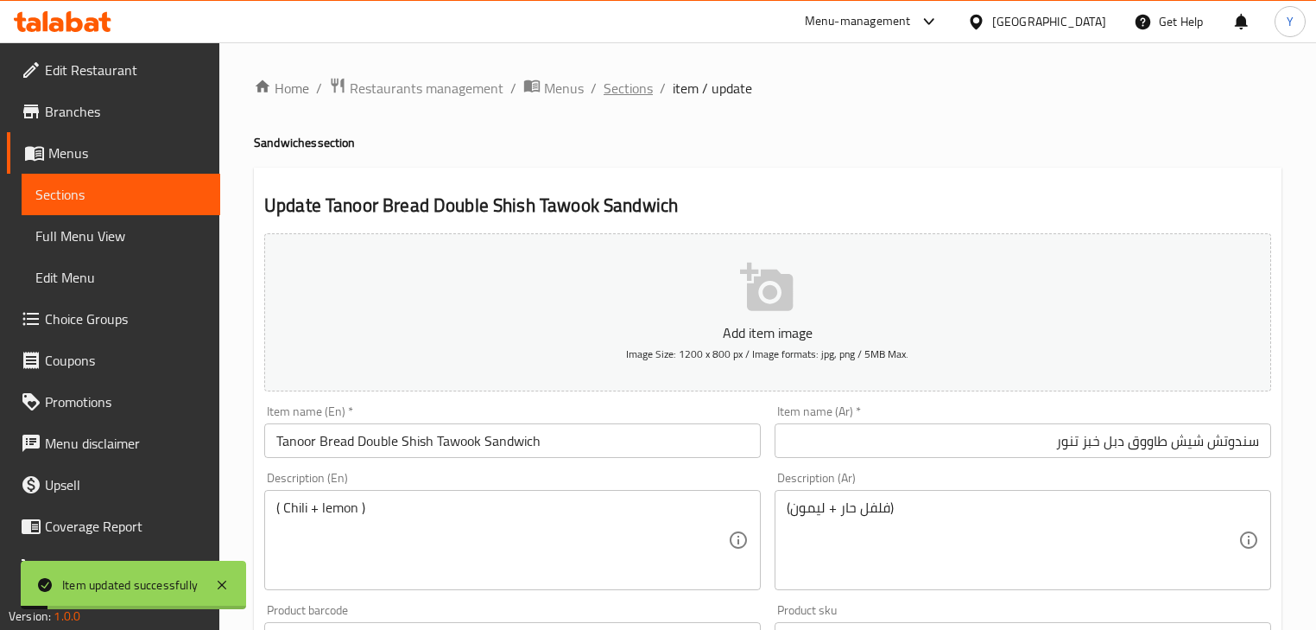
click at [629, 98] on span "Sections" at bounding box center [628, 88] width 49 height 21
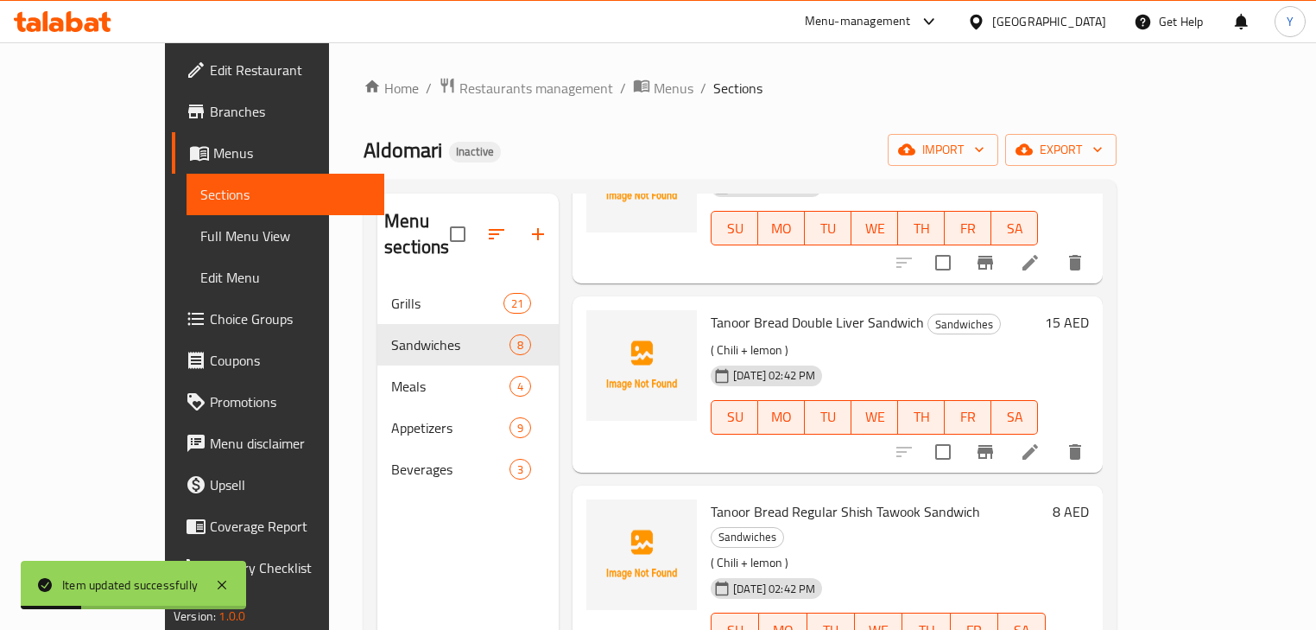
scroll to position [242, 0]
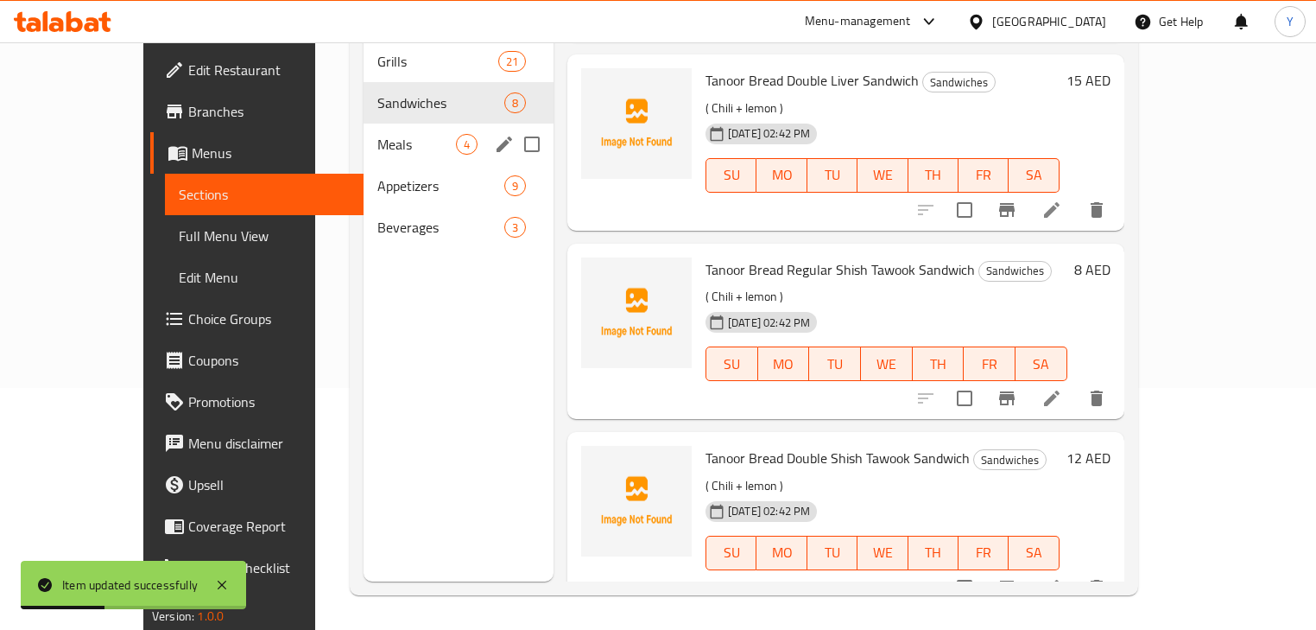
click at [364, 131] on div "Meals 4" at bounding box center [459, 144] width 190 height 41
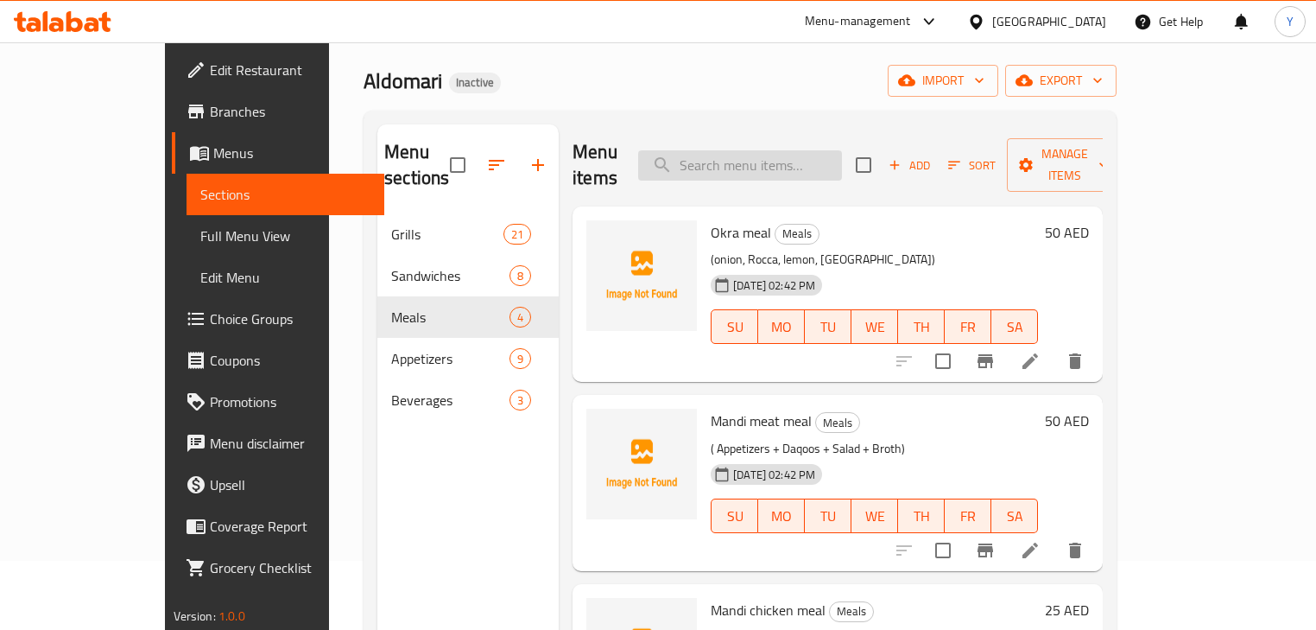
click at [809, 150] on input "search" at bounding box center [740, 165] width 204 height 30
paste input "Pepsi"
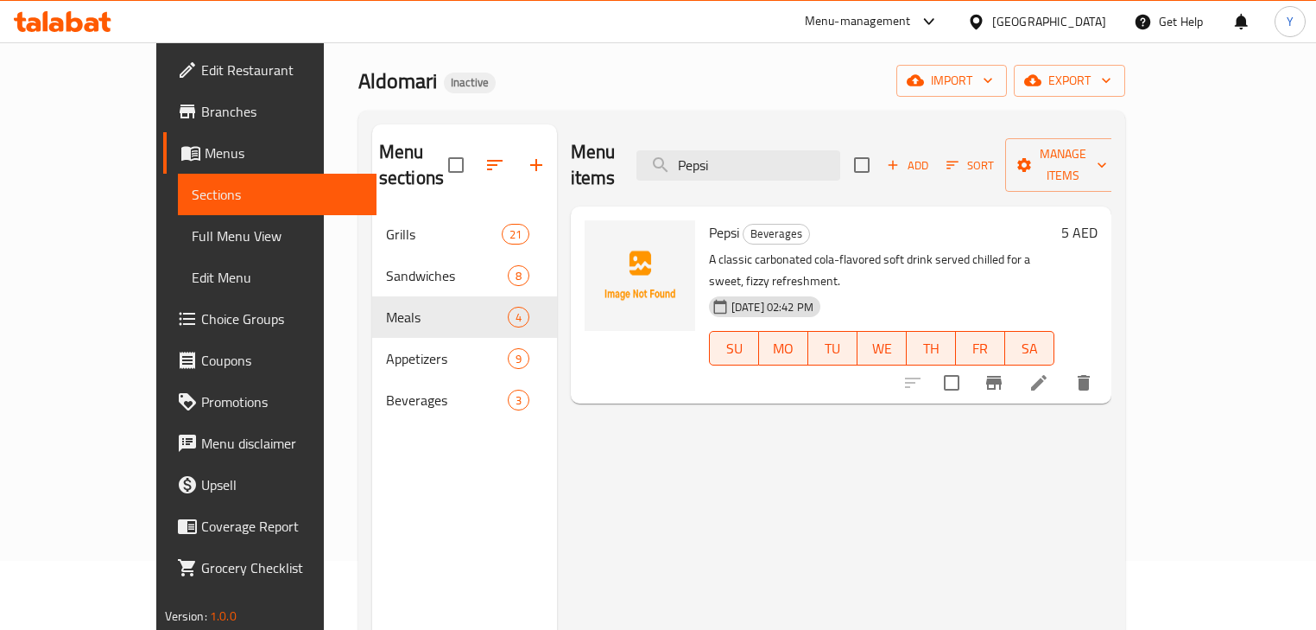
type input "Pepsi"
click at [1047, 375] on icon at bounding box center [1039, 383] width 16 height 16
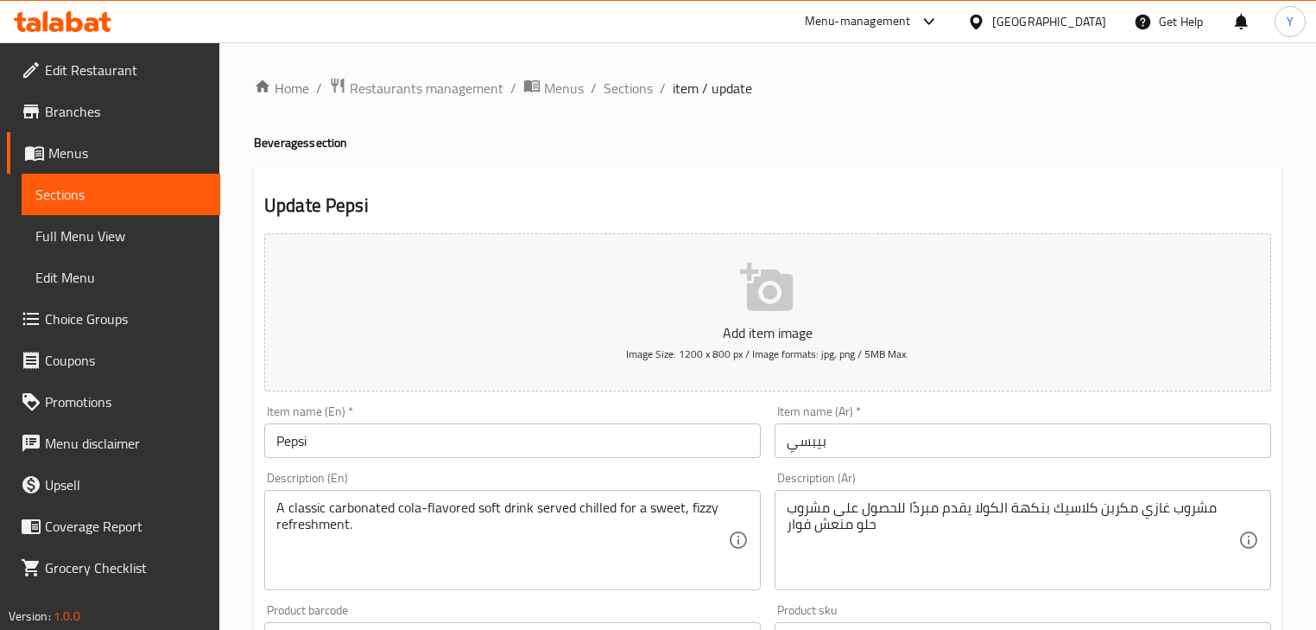
click at [959, 529] on div at bounding box center [658, 315] width 1316 height 630
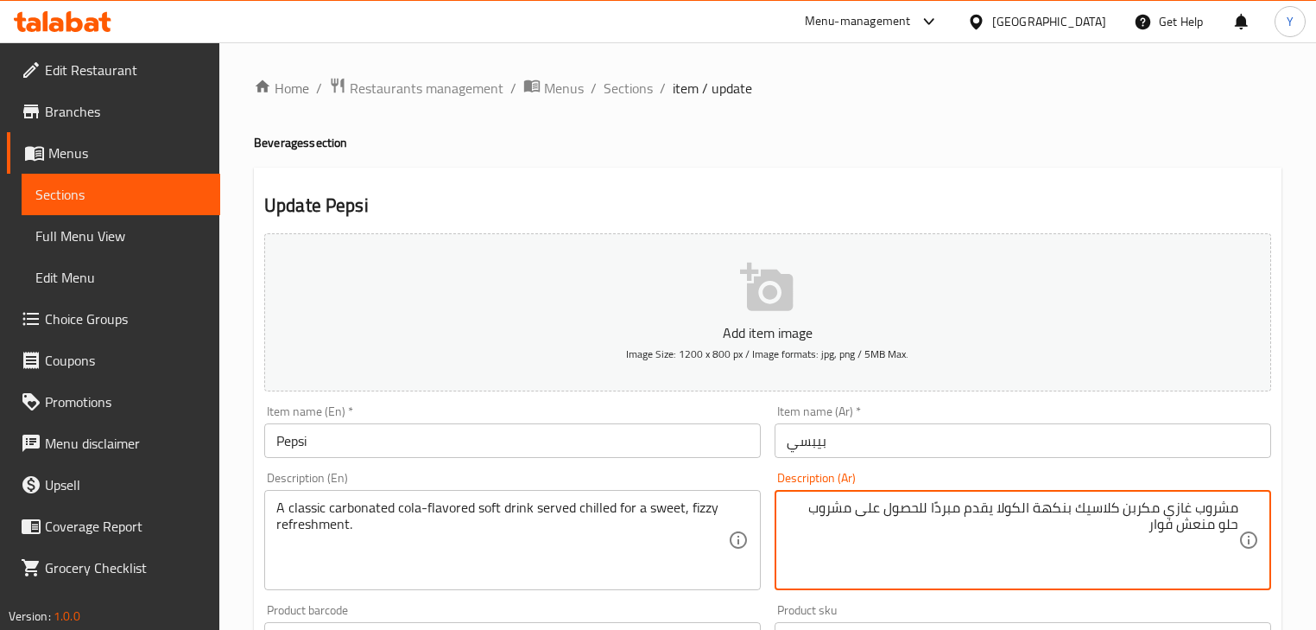
click at [851, 511] on textarea "مشروب غازي مكربن كلاسيك بنكهة الكولا يقدم مبردًا للحصول على مشروب حلو منعش فوار" at bounding box center [1013, 540] width 452 height 82
click at [841, 512] on textarea "مشروب غازي مكربن كلاسيك بنكهة الكولا يقدم مبردًا للحصول على مشروب حلو منعش فوار" at bounding box center [1013, 540] width 452 height 82
type textarea "مشروب غازي مكربن كلاسيك بنكهة الكولا يقدم مبردًا للحصول على انتعاش حلو وفيزي"
click at [1070, 137] on h4 "Beverages section" at bounding box center [768, 142] width 1028 height 17
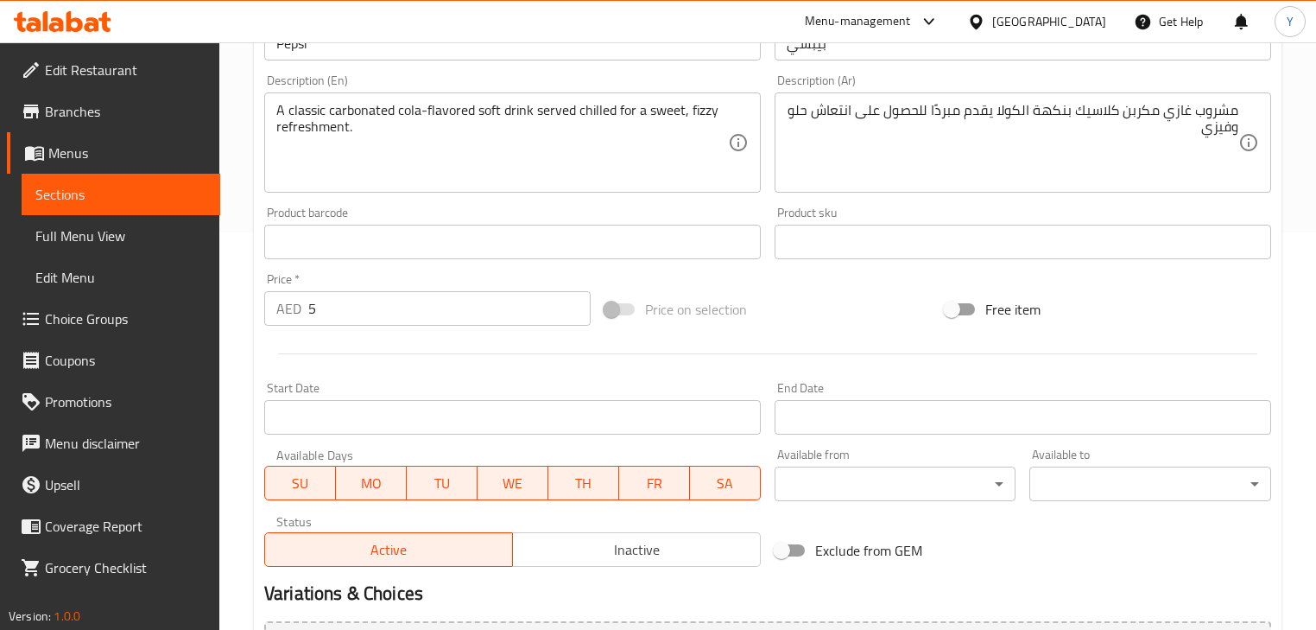
scroll to position [591, 0]
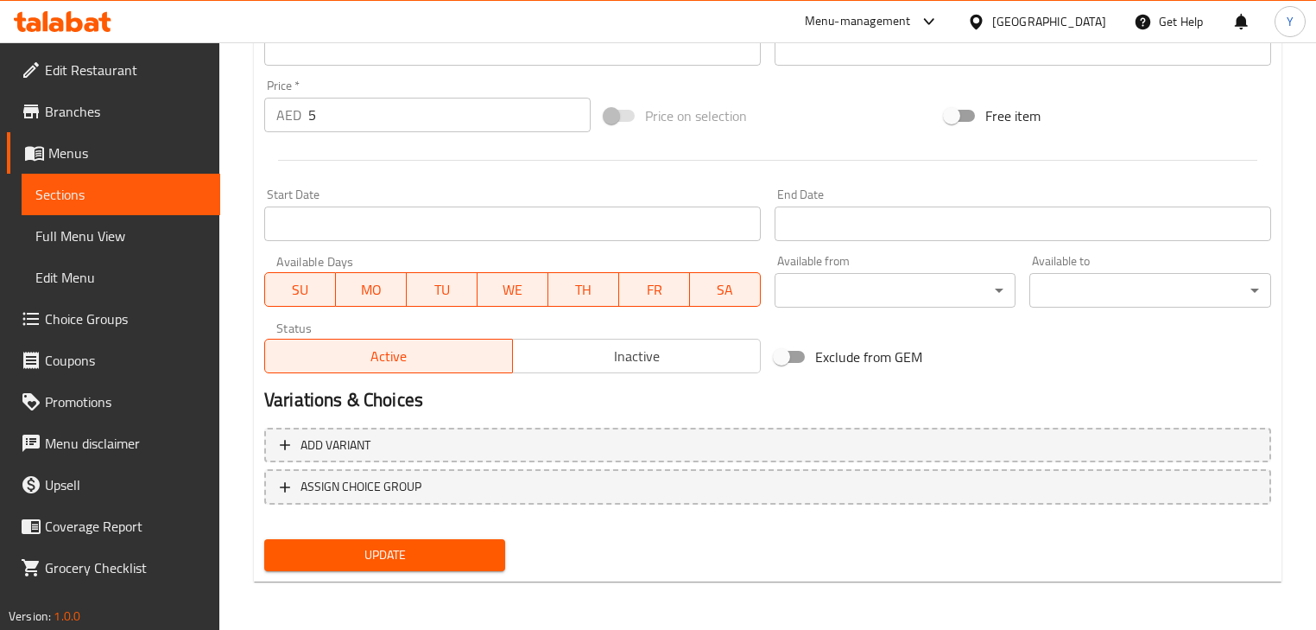
click at [492, 552] on button "Update" at bounding box center [384, 555] width 241 height 32
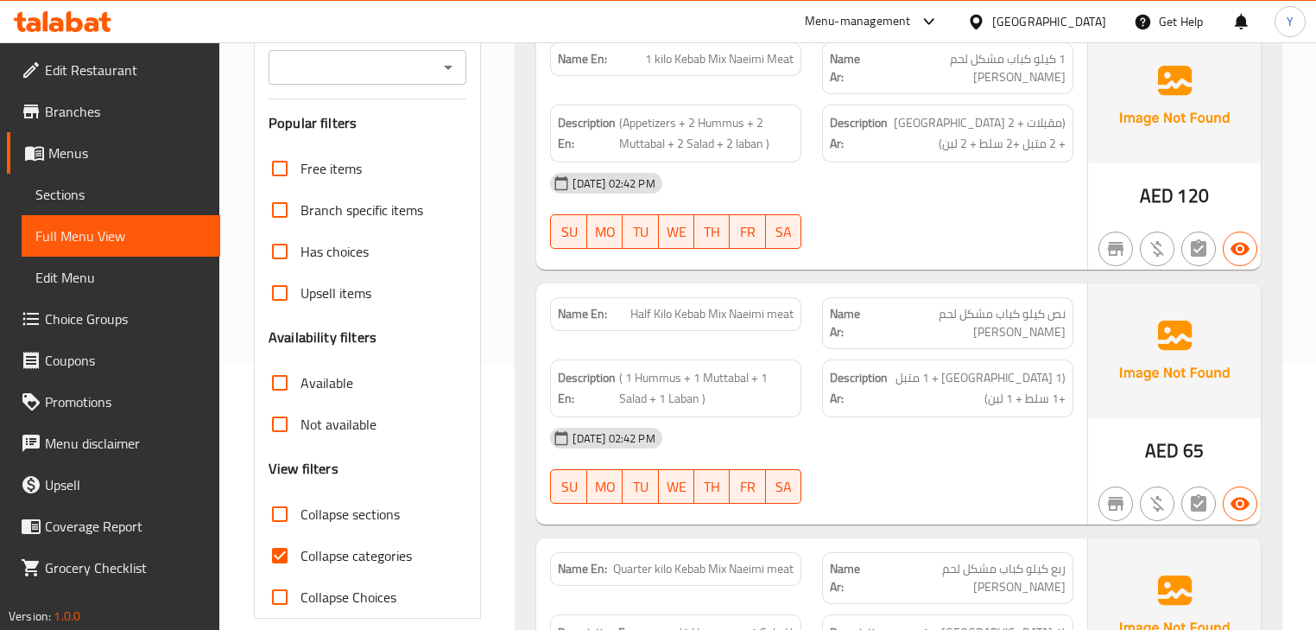
scroll to position [276, 0]
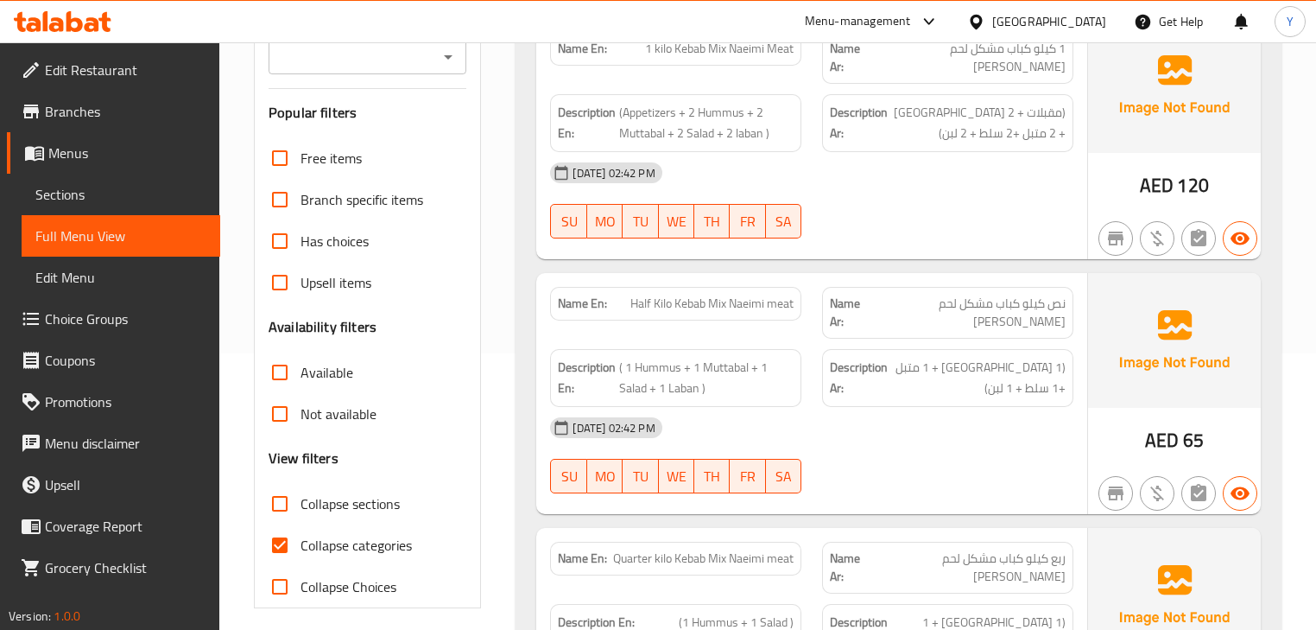
click at [307, 506] on span "Collapse sections" at bounding box center [350, 503] width 99 height 21
click at [301, 506] on input "Collapse sections" at bounding box center [279, 503] width 41 height 41
checkbox input "true"
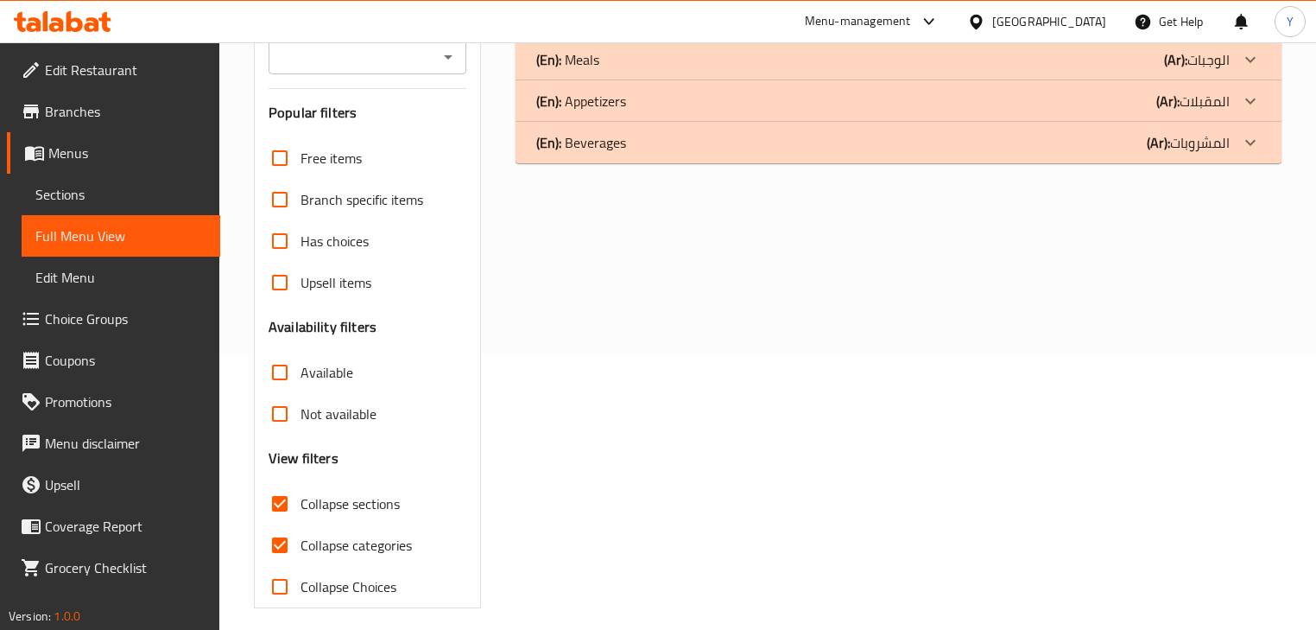
scroll to position [0, 0]
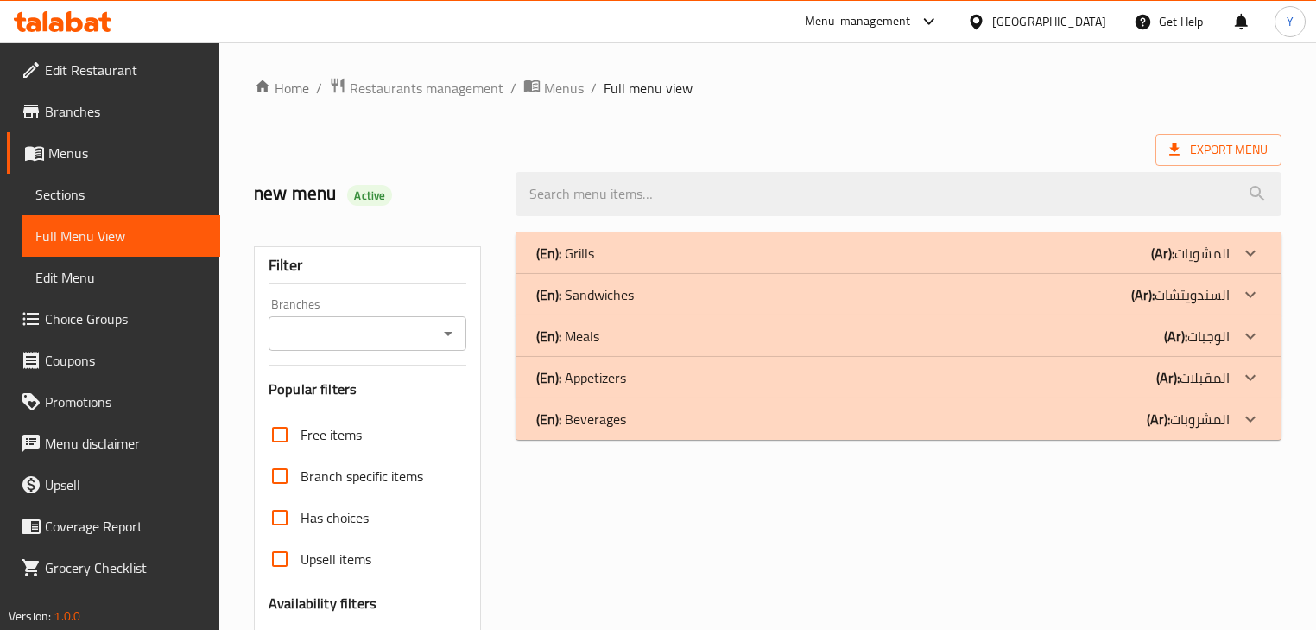
click at [1192, 302] on p "(Ar): السندويتشات" at bounding box center [1181, 294] width 98 height 21
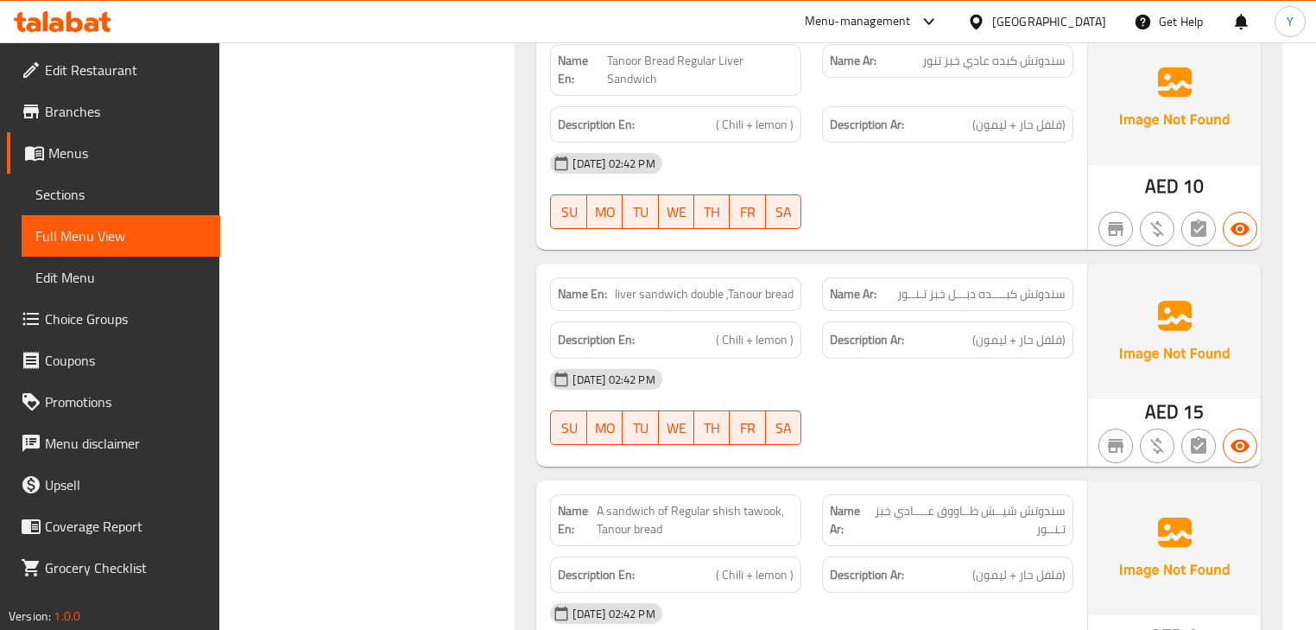
scroll to position [1175, 0]
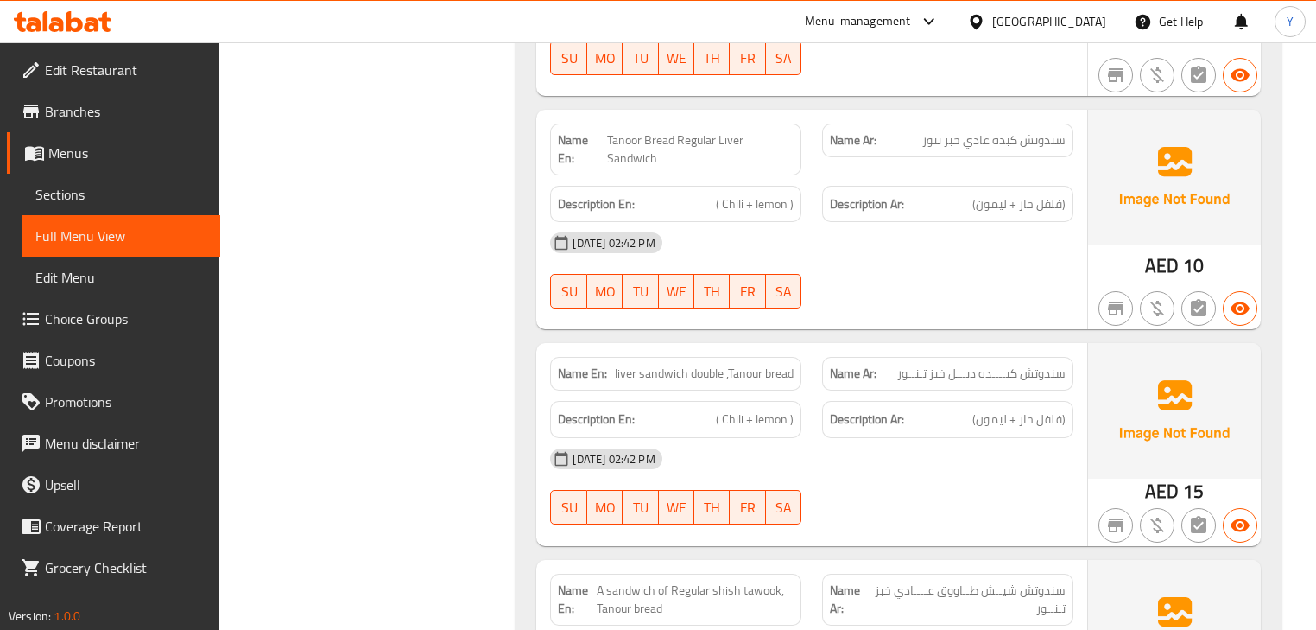
click at [722, 365] on span "liver sandwich double ,Tanour bread" at bounding box center [704, 374] width 179 height 18
copy span "liver sandwich double ,Tanour bread"
click at [722, 365] on span "liver sandwich double ,Tanour bread" at bounding box center [704, 374] width 179 height 18
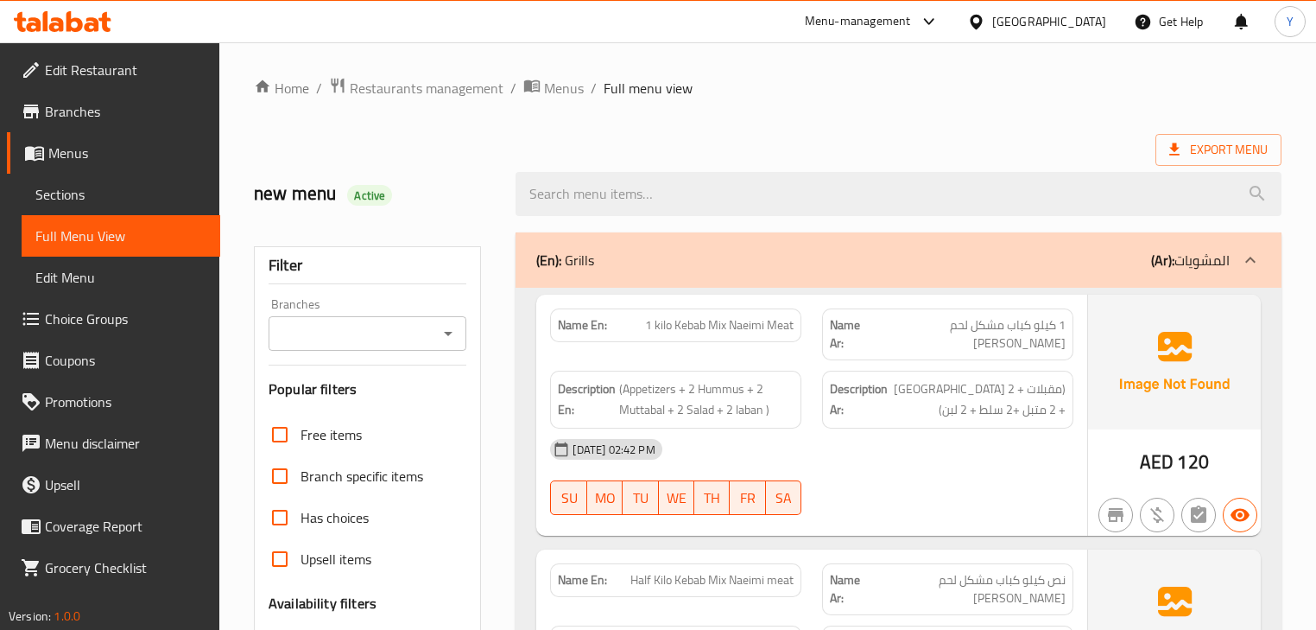
click at [640, 235] on div "(En): Grills (Ar): المشويات" at bounding box center [898, 259] width 765 height 55
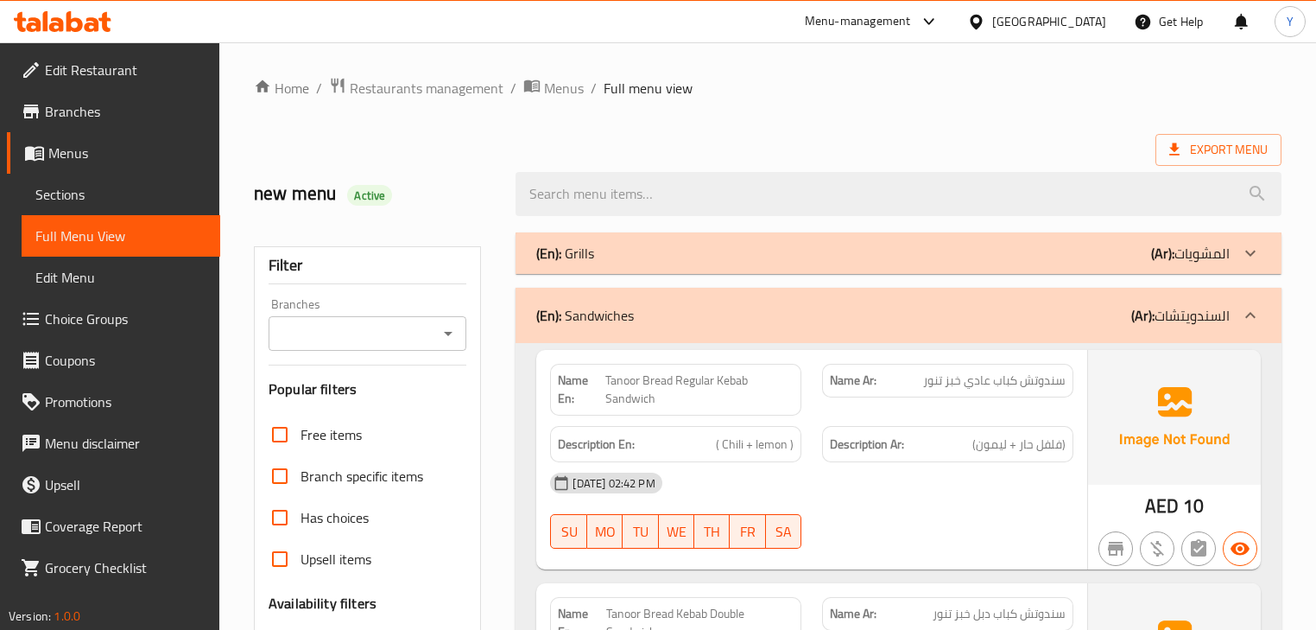
click at [727, 315] on div "(En): Sandwiches (Ar): السندويتشات" at bounding box center [882, 315] width 693 height 21
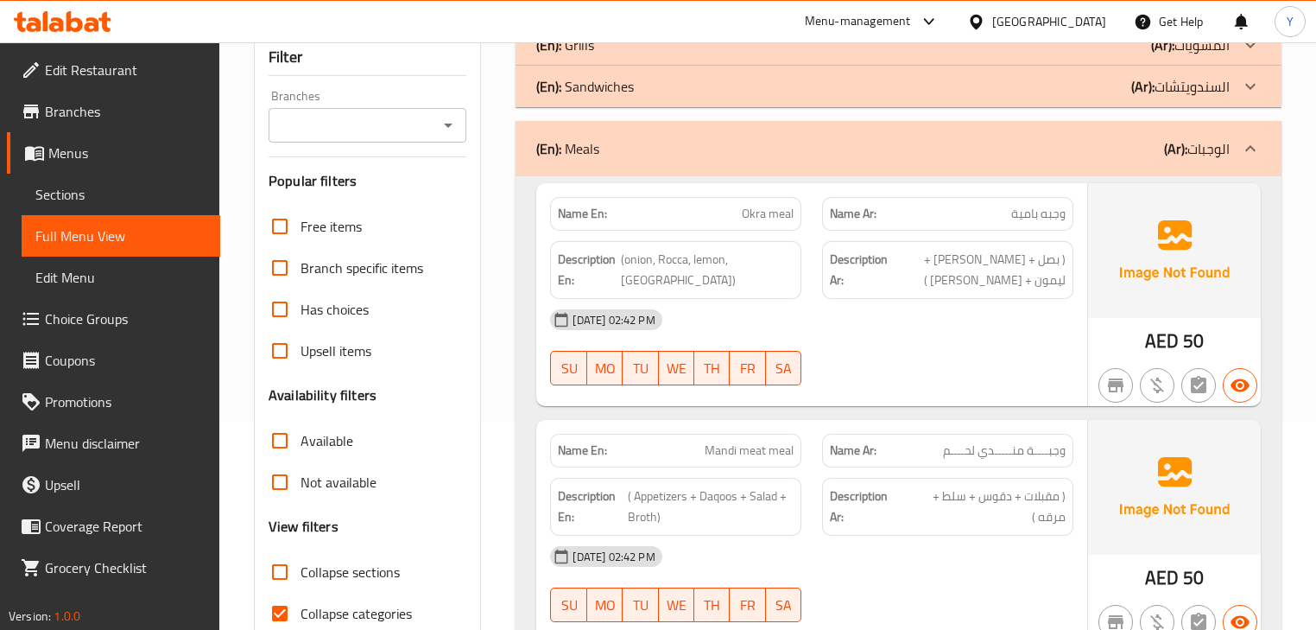
scroll to position [115, 0]
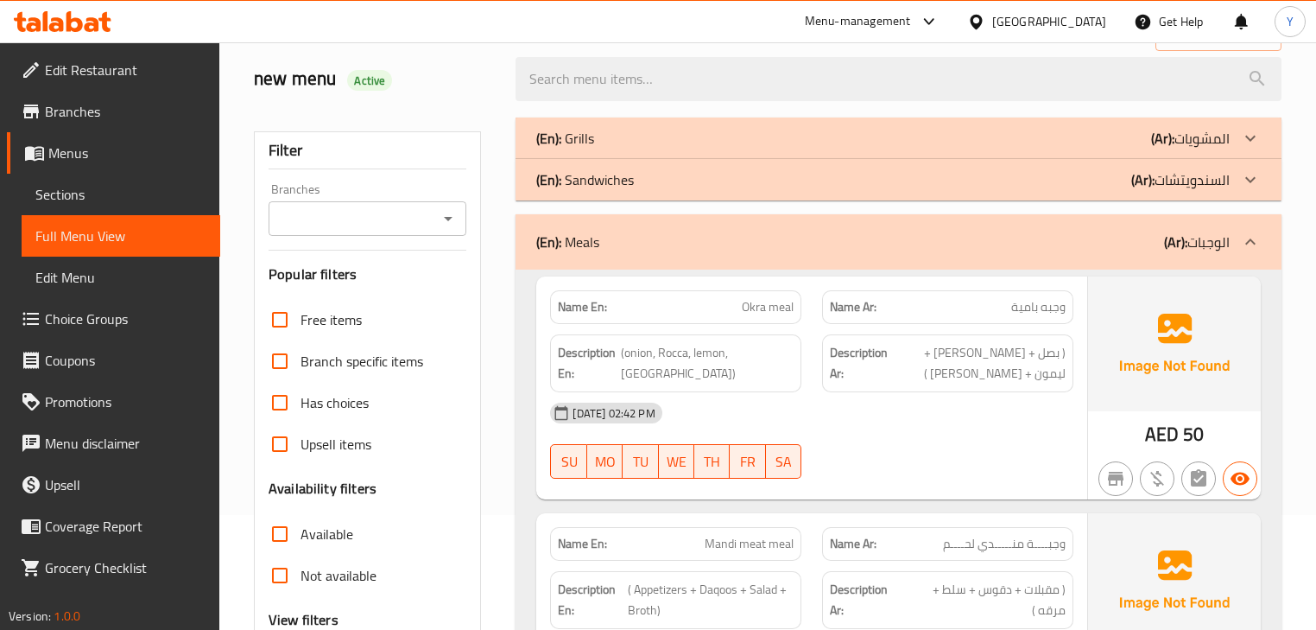
click at [650, 252] on div "(En): Meals (Ar): الوجبات" at bounding box center [898, 241] width 765 height 55
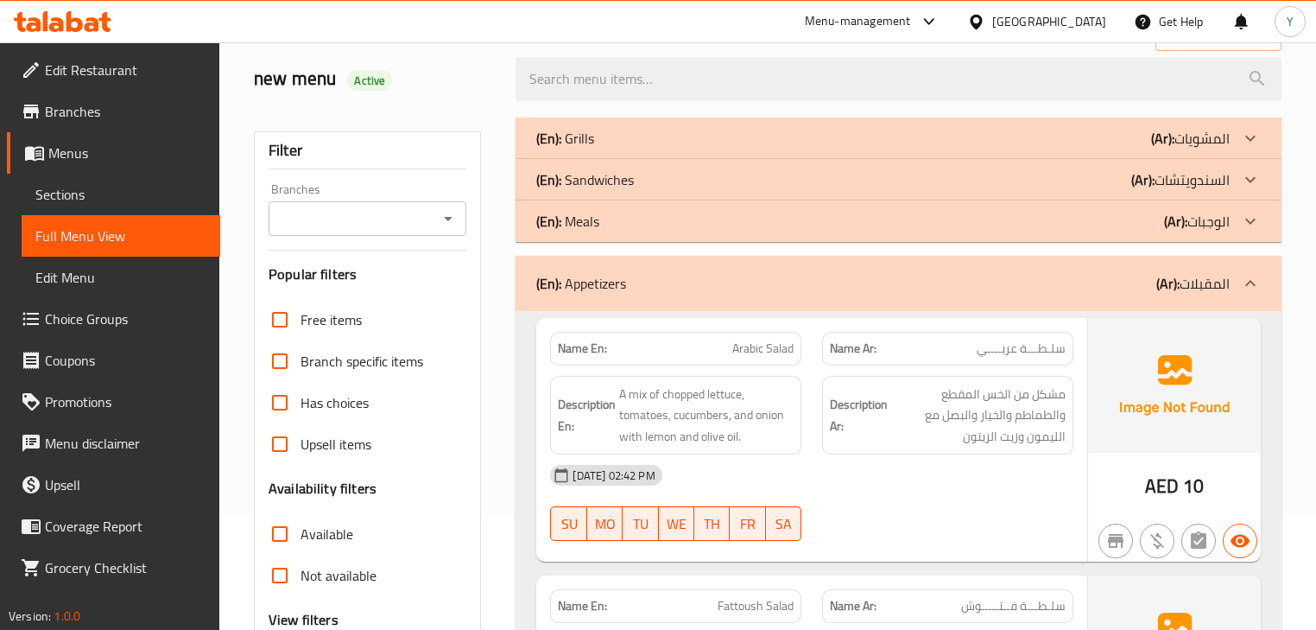
click at [680, 299] on div "(En): Appetizers (Ar): المقبلات" at bounding box center [898, 283] width 765 height 55
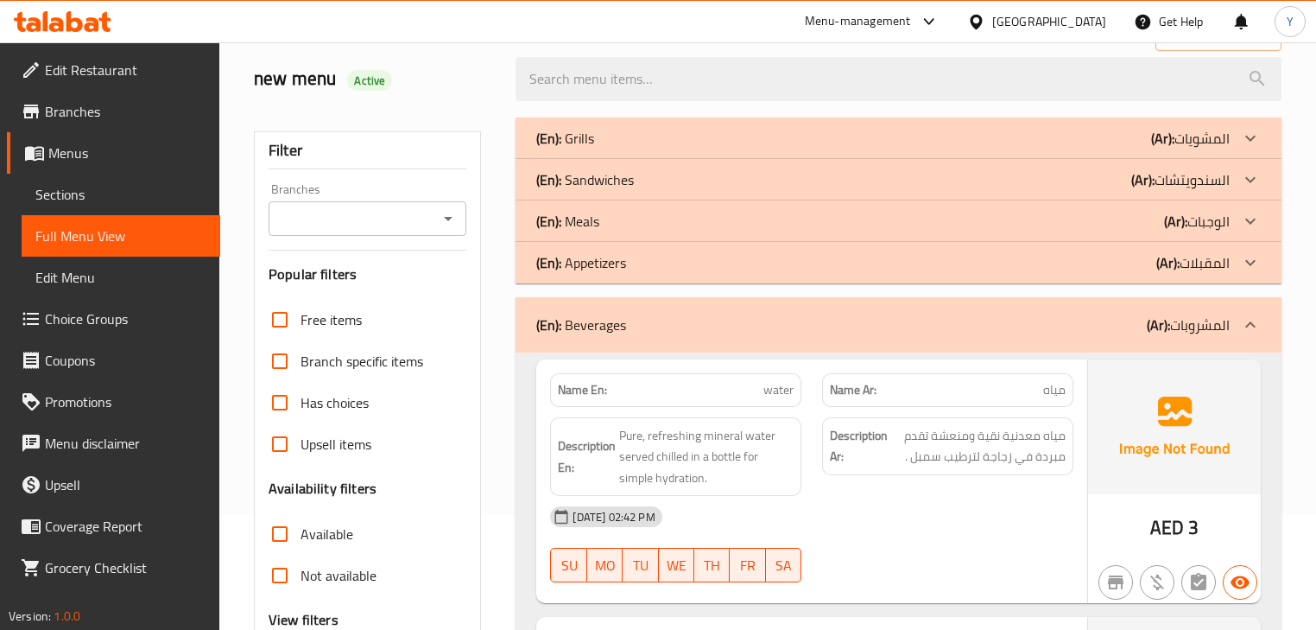
click at [657, 320] on div "(En): Beverages (Ar): المشروبات" at bounding box center [882, 324] width 693 height 21
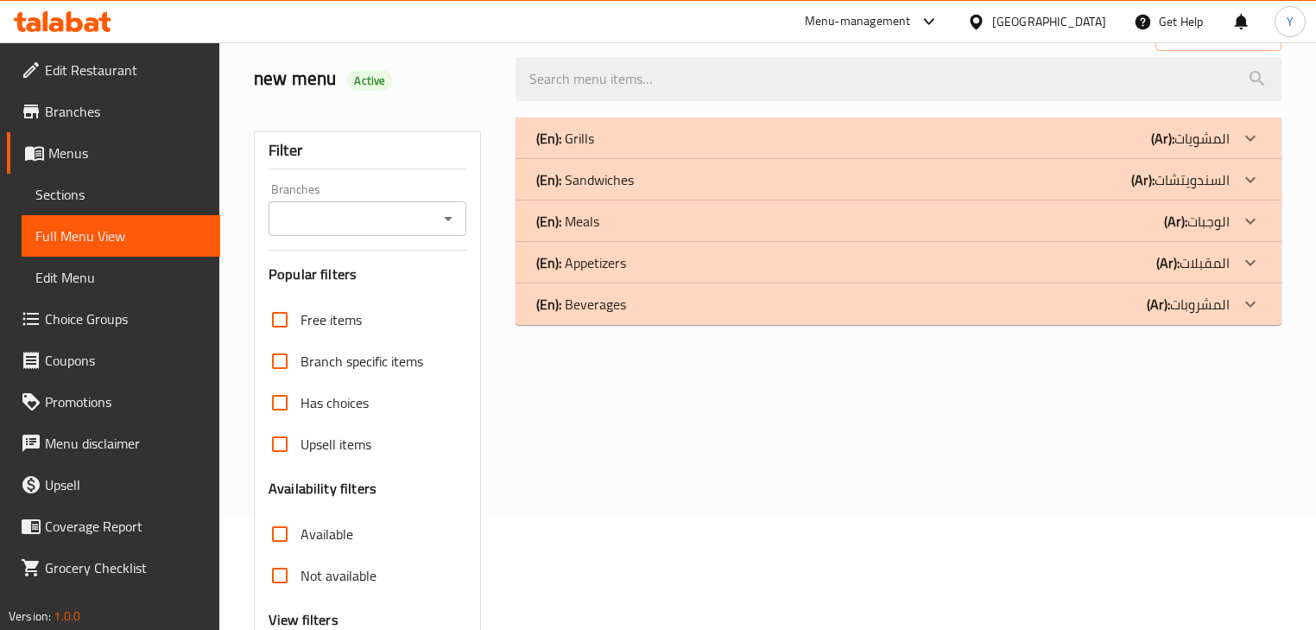
click at [631, 225] on div "(En): Meals (Ar): الوجبات" at bounding box center [882, 221] width 693 height 21
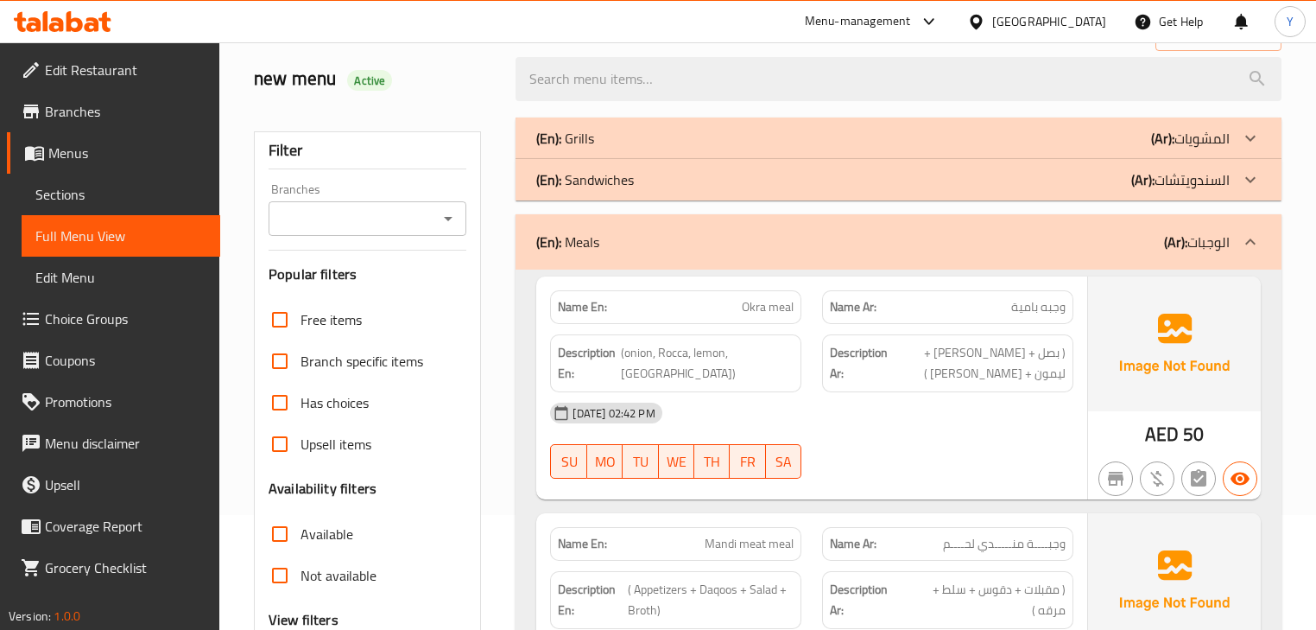
click at [627, 162] on div "(En): Sandwiches (Ar): السندويتشات" at bounding box center [898, 179] width 765 height 41
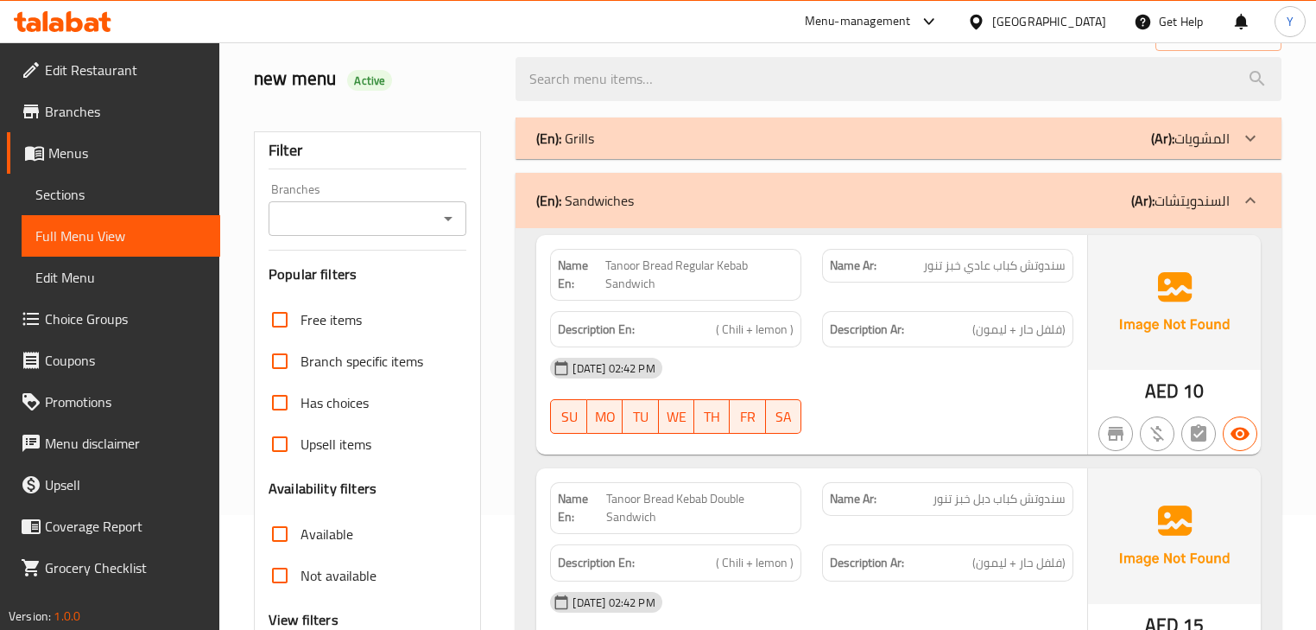
click at [625, 131] on div "(En): Grills (Ar): المشويات" at bounding box center [882, 138] width 693 height 21
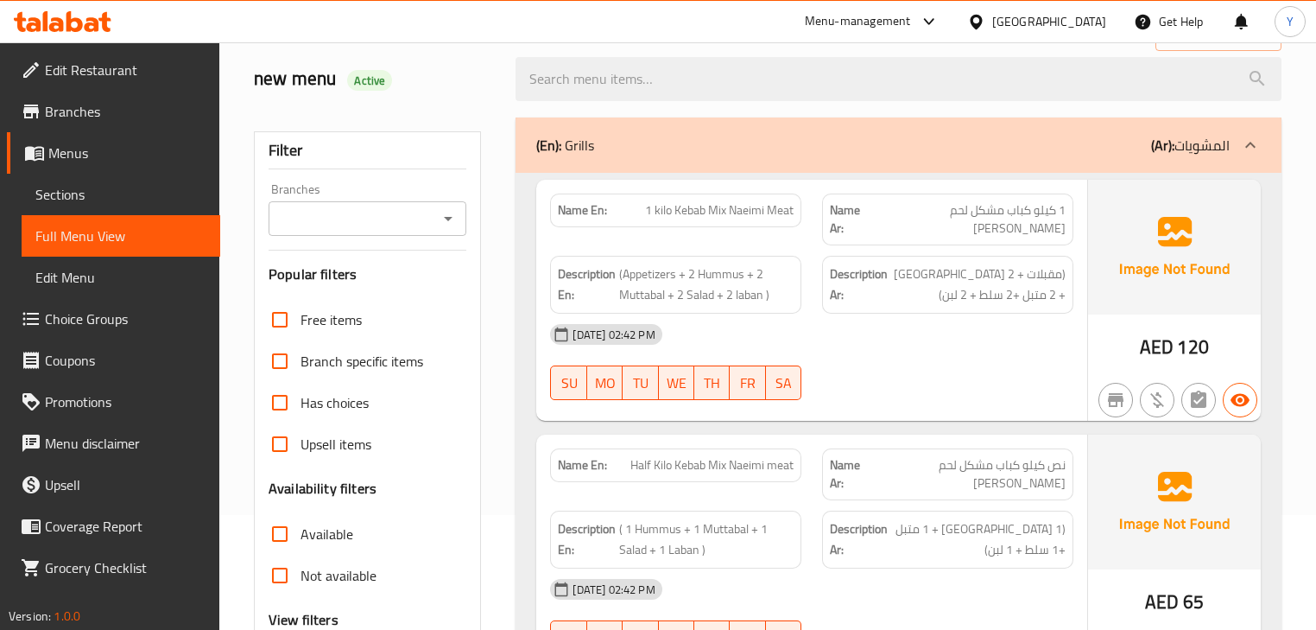
click at [583, 207] on strong "Name En:" at bounding box center [582, 210] width 49 height 18
click at [582, 206] on strong "Name En:" at bounding box center [582, 210] width 49 height 18
copy strong "Name En:"
click at [582, 206] on strong "Name En:" at bounding box center [582, 210] width 49 height 18
click at [800, 155] on div "(En): Grills (Ar): المشويات" at bounding box center [898, 144] width 765 height 55
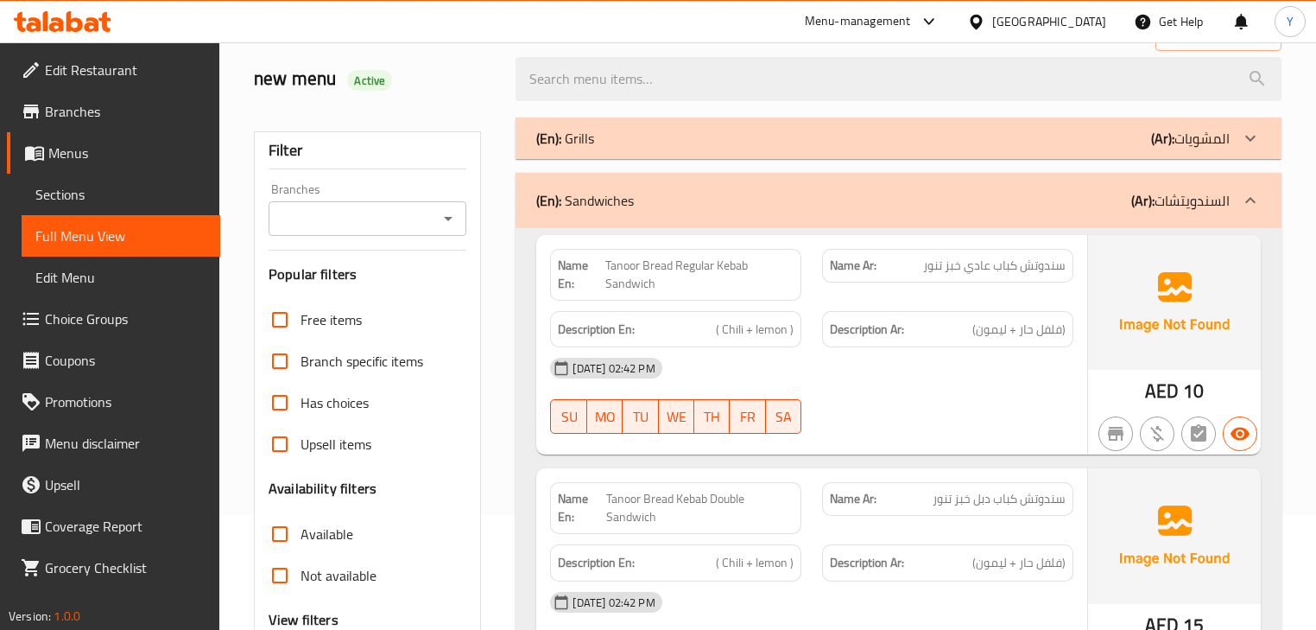
click at [756, 193] on div "(En): Sandwiches (Ar): السندويتشات" at bounding box center [882, 200] width 693 height 21
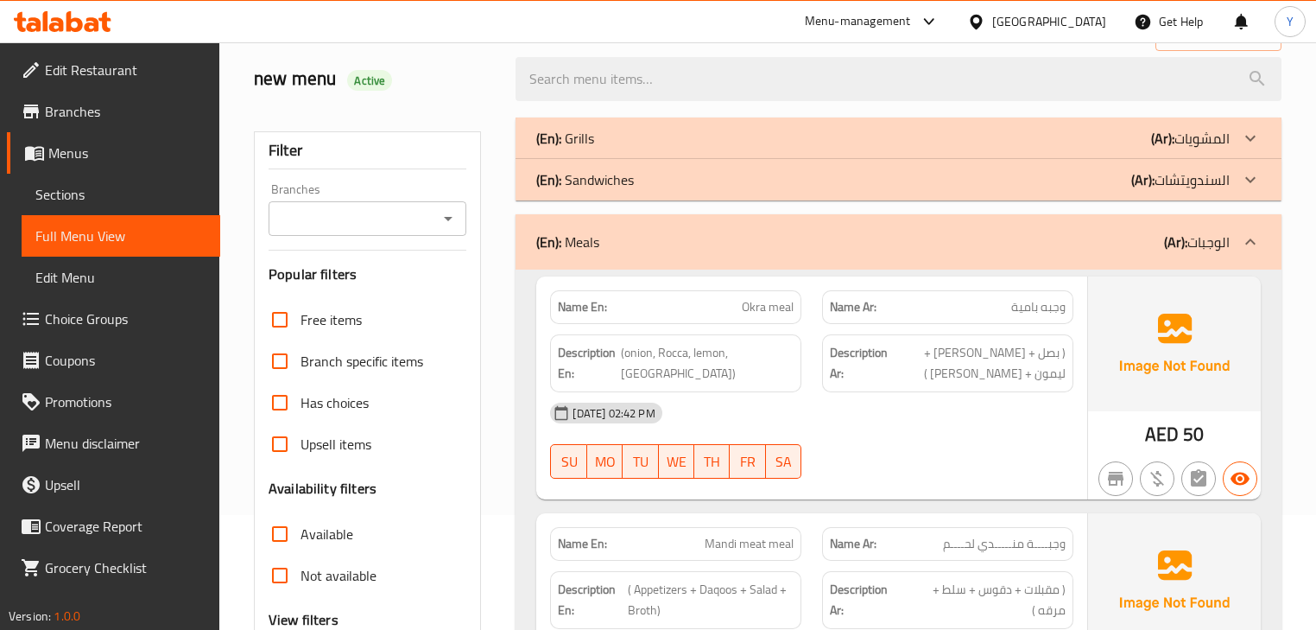
click at [705, 223] on div "(En): Meals (Ar): الوجبات" at bounding box center [898, 241] width 765 height 55
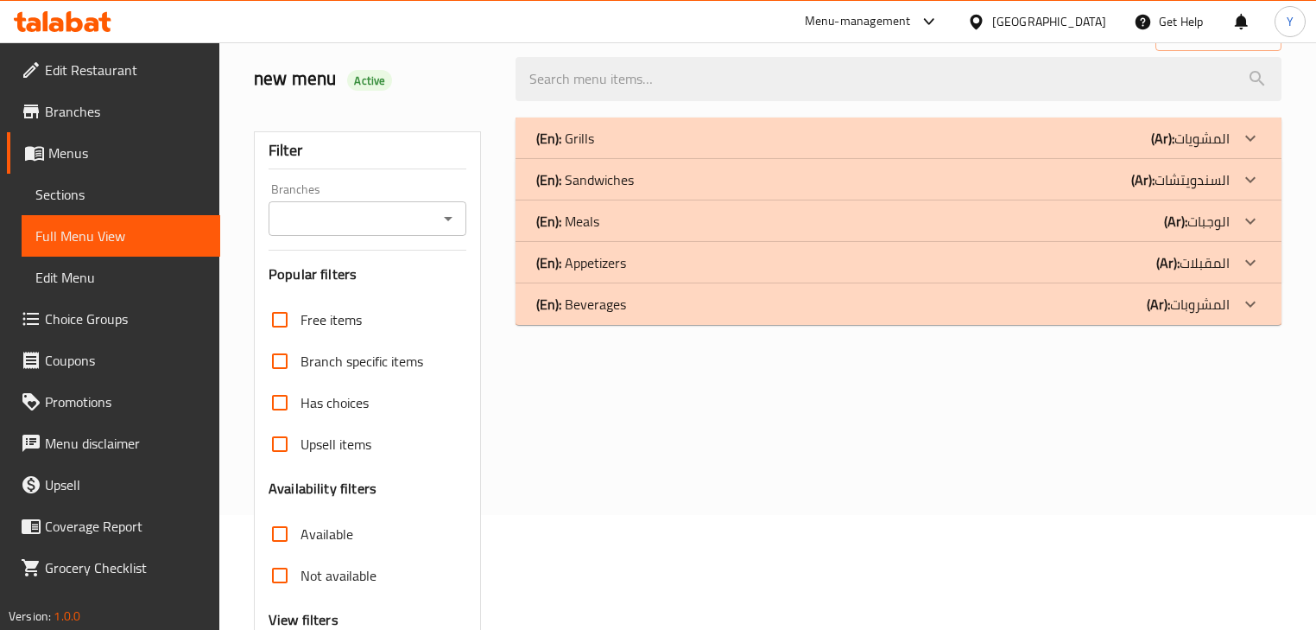
click at [653, 257] on div "(En): Appetizers (Ar): المقبلات" at bounding box center [882, 262] width 693 height 21
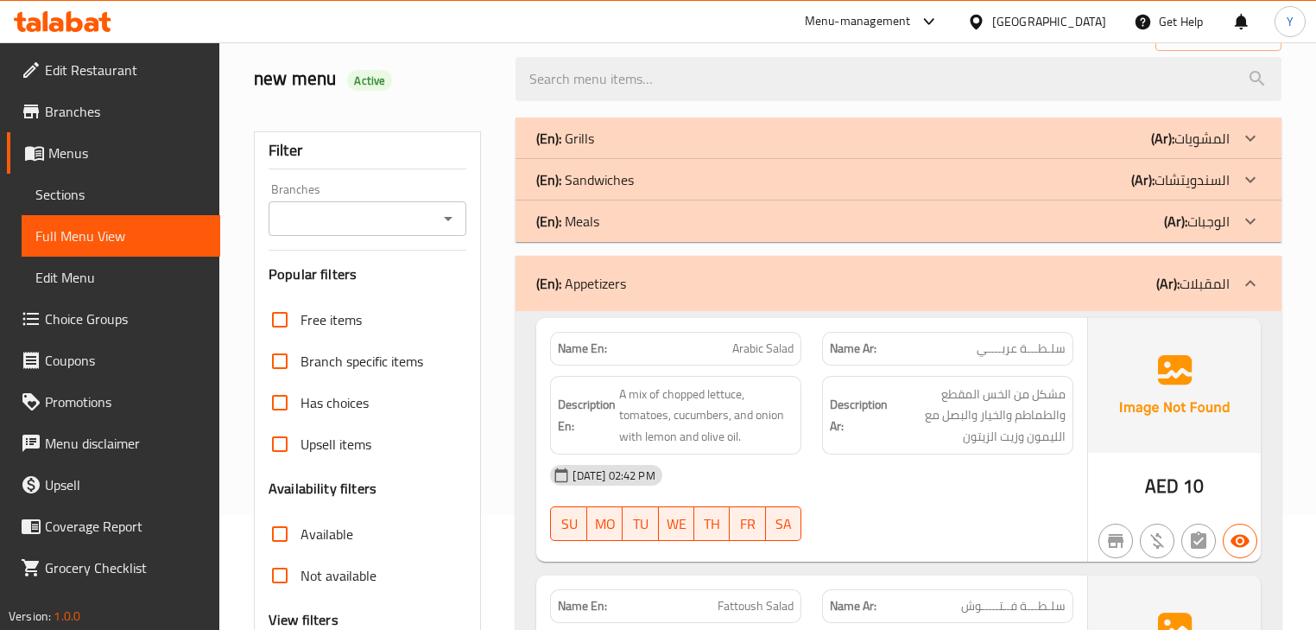
click at [1033, 445] on span "مشكل من الخس المقطع والطماطم والخيار والبصل مع الليمون وزيت الزيتون" at bounding box center [978, 416] width 174 height 64
drag, startPoint x: 1033, startPoint y: 344, endPoint x: 896, endPoint y: 347, distance: 137.4
click at [896, 347] on p "Name Ar: سلـطـــة عربــــي" at bounding box center [948, 348] width 236 height 18
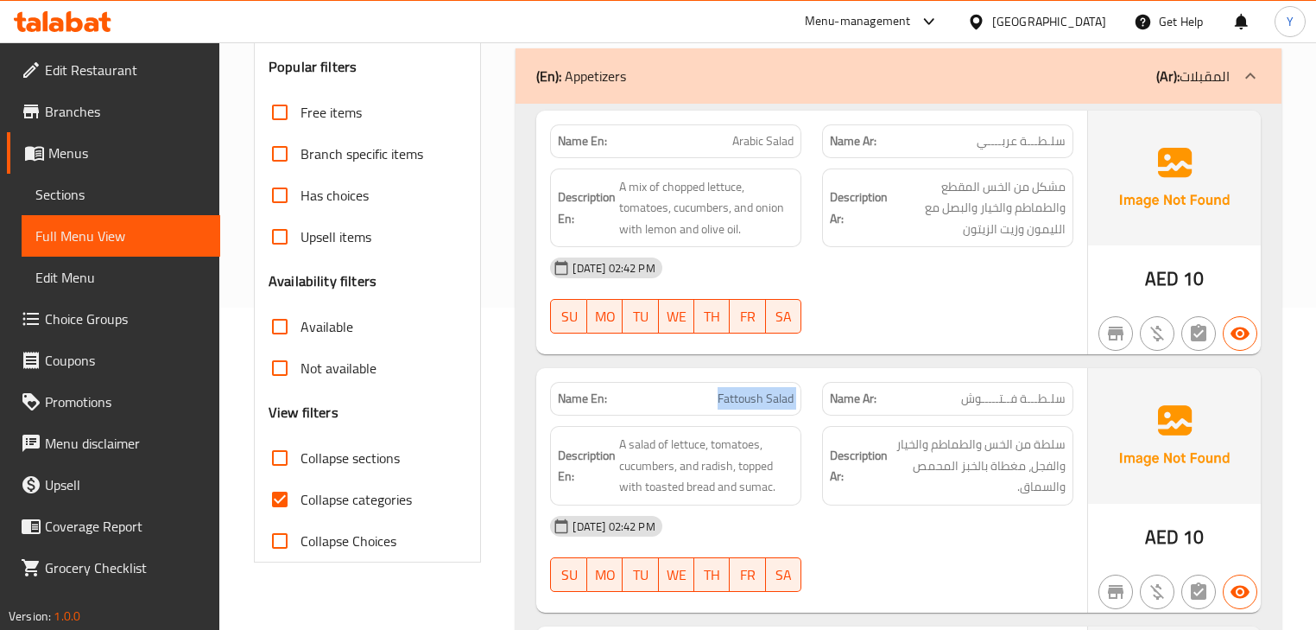
drag, startPoint x: 709, startPoint y: 393, endPoint x: 814, endPoint y: 384, distance: 104.9
click at [814, 384] on div "Name En: Fattoush Salad Name Ar: سلـطـــة فــتـــــوش" at bounding box center [811, 398] width 543 height 54
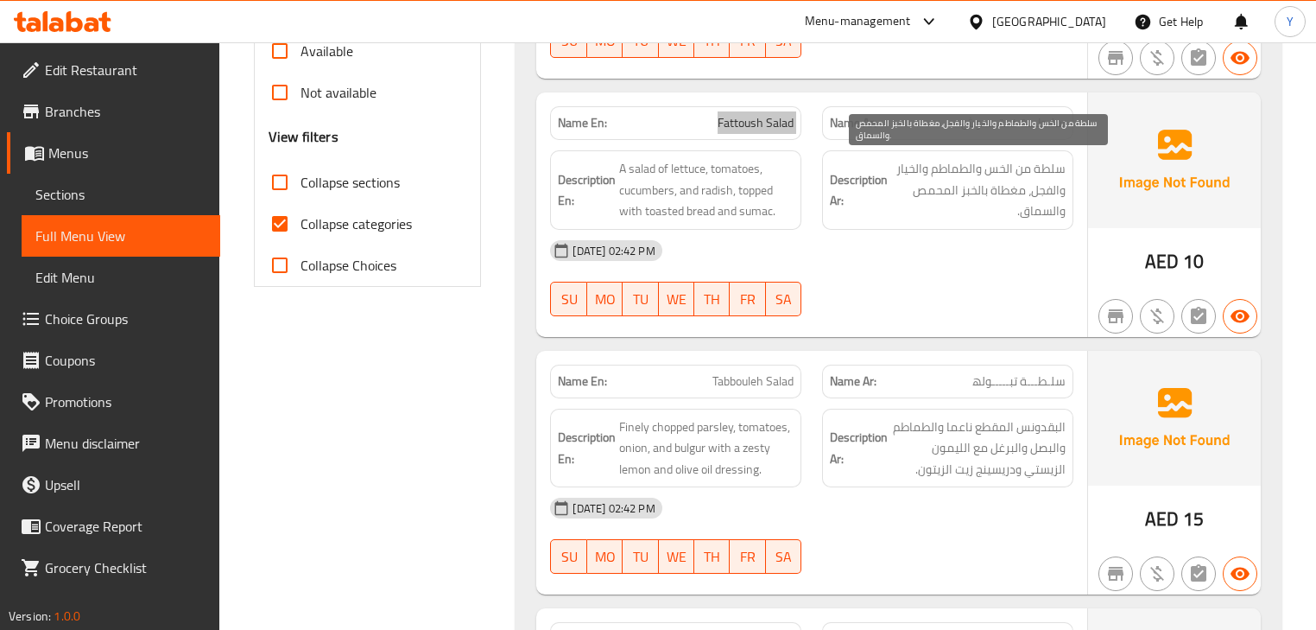
scroll to position [599, 0]
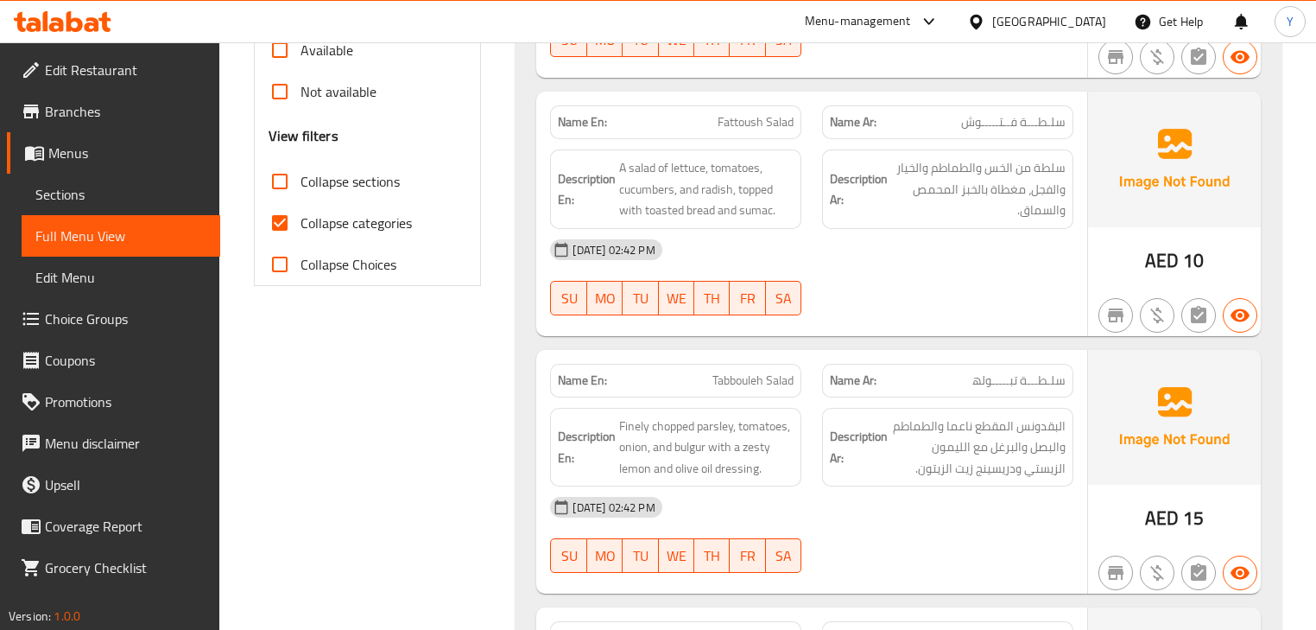
click at [750, 364] on div "Name En: Tabbouleh Salad" at bounding box center [675, 381] width 251 height 34
copy span "Tabbouleh Salad"
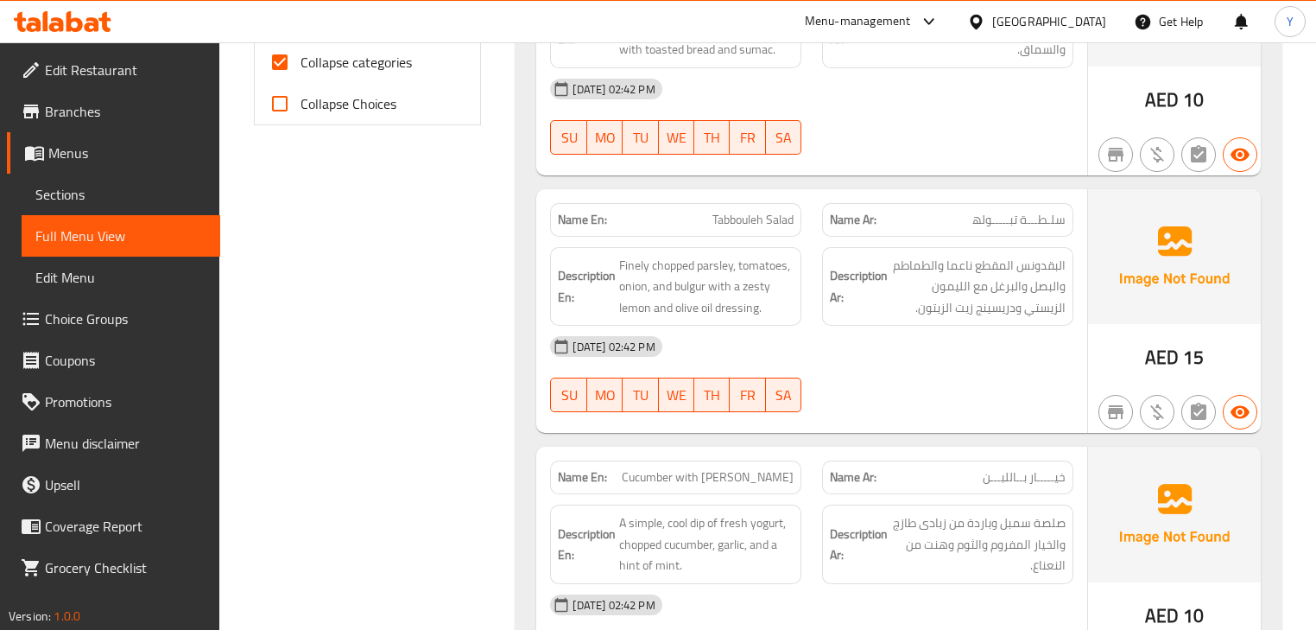
scroll to position [784, 0]
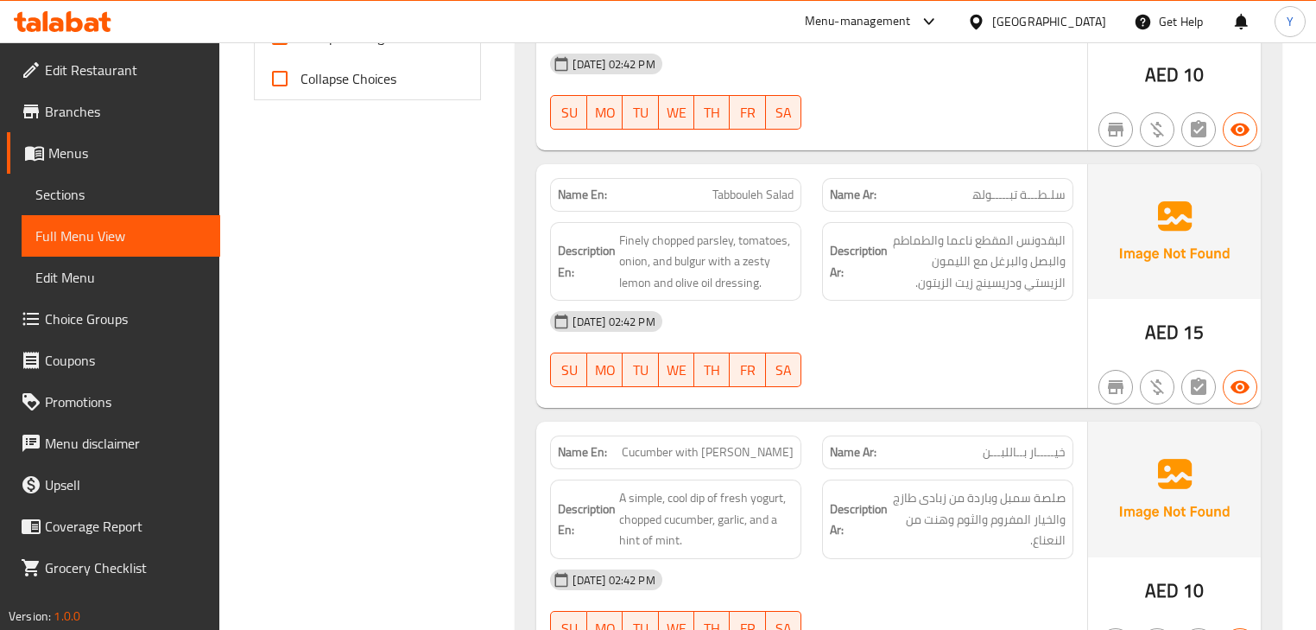
click at [826, 315] on div "[DATE] 02:42 PM" at bounding box center [811, 321] width 543 height 41
click at [688, 249] on span "Finely chopped parsley, tomatoes, onion, and bulgur with a zesty lemon and oliv…" at bounding box center [706, 262] width 174 height 64
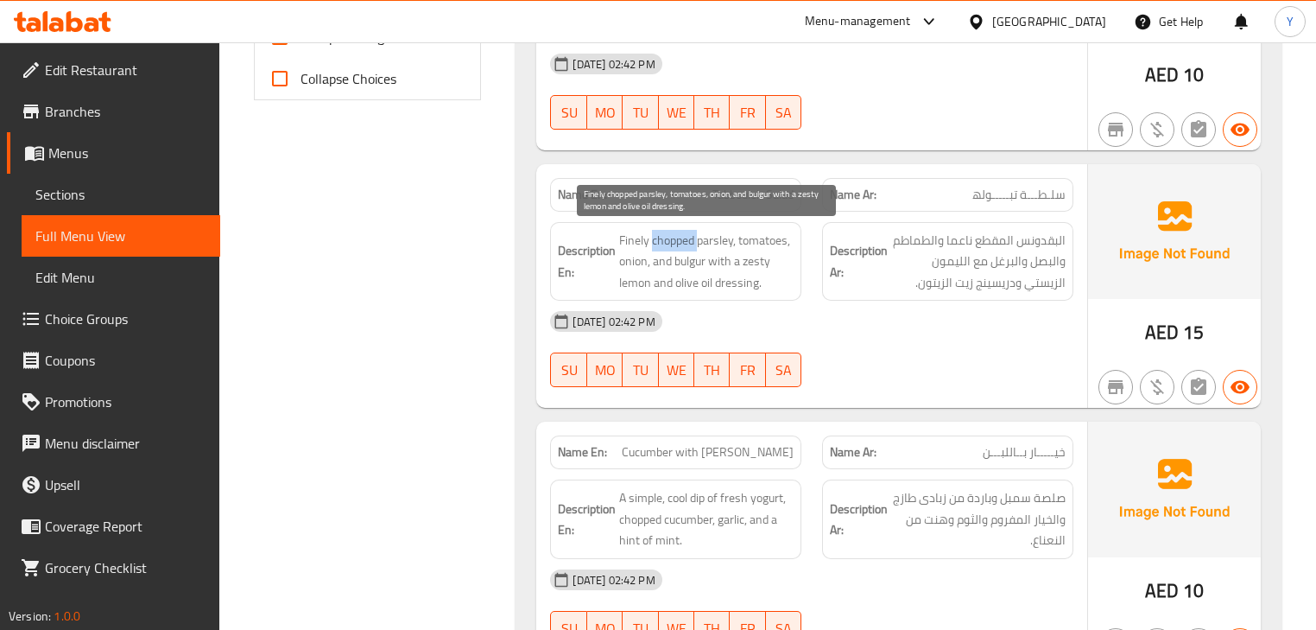
click at [688, 249] on span "Finely chopped parsley, tomatoes, onion, and bulgur with a zesty lemon and oliv…" at bounding box center [706, 262] width 174 height 64
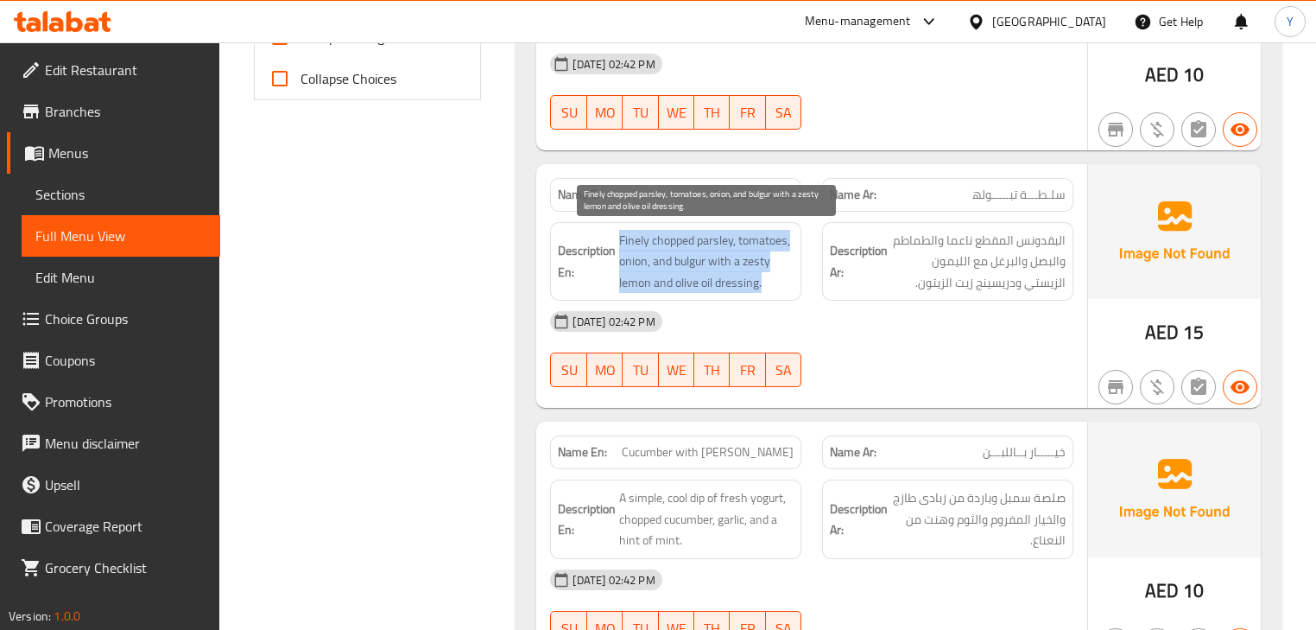
click at [688, 249] on span "Finely chopped parsley, tomatoes, onion, and bulgur with a zesty lemon and oliv…" at bounding box center [706, 262] width 174 height 64
copy span "Finely chopped parsley, tomatoes, onion, and bulgur with a zesty lemon and oliv…"
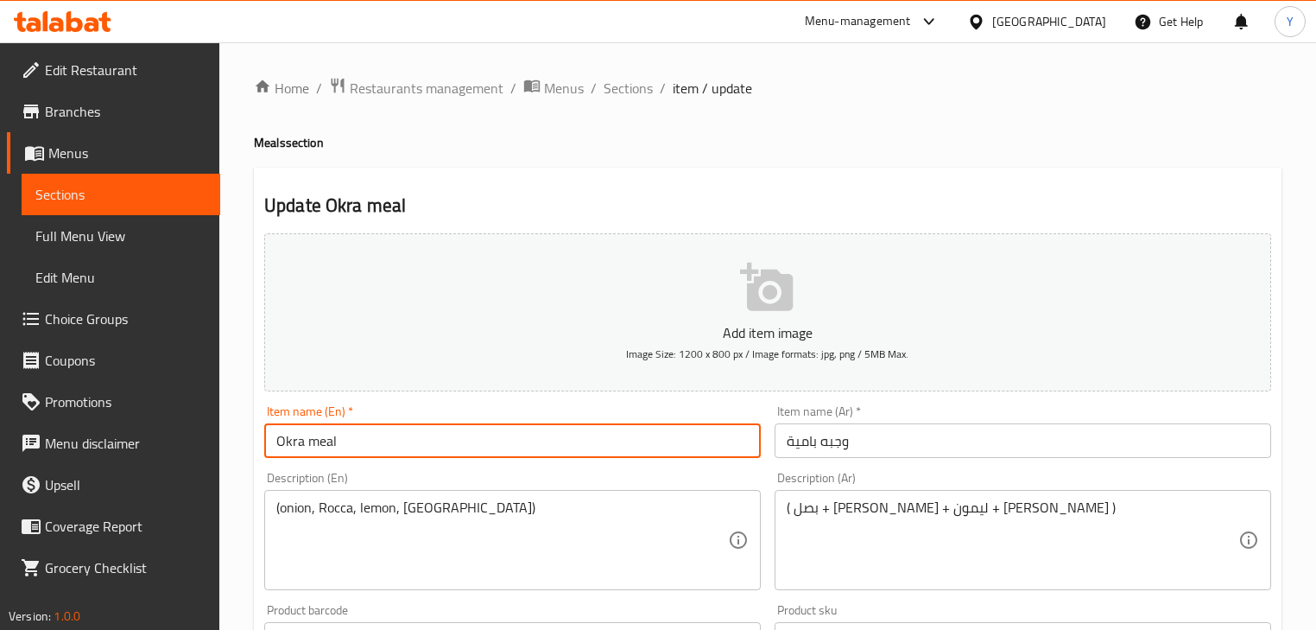
click at [314, 446] on input "Okra meal" at bounding box center [512, 440] width 497 height 35
type input "Okra Meal"
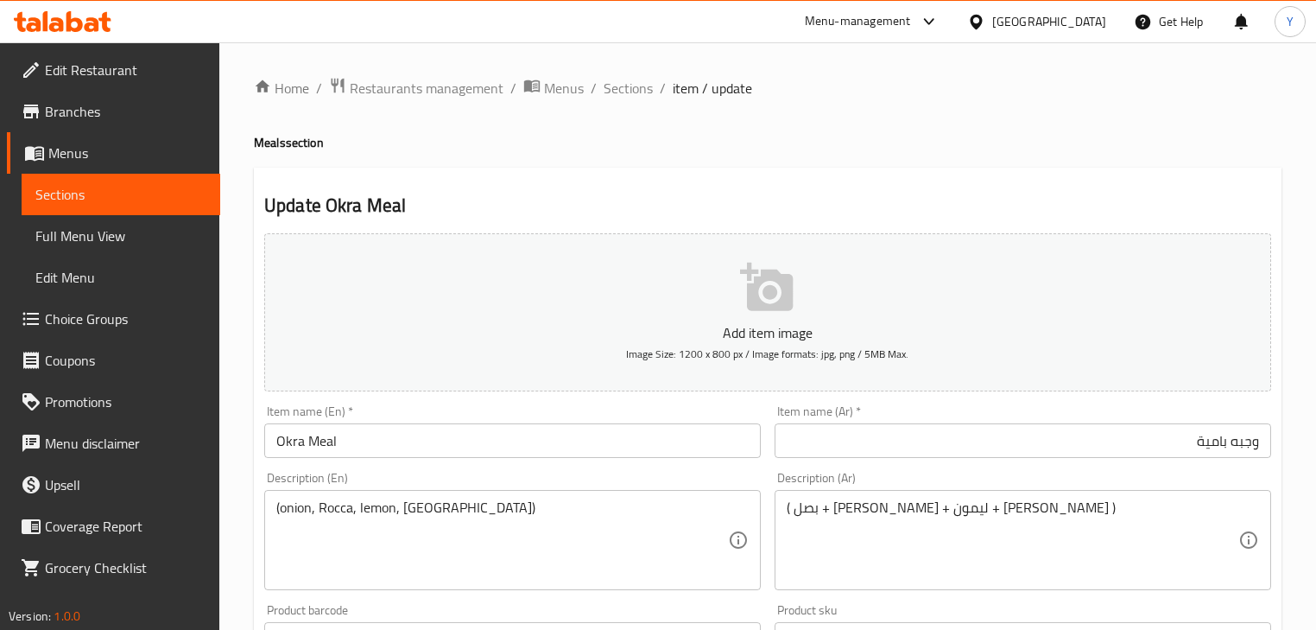
click at [985, 147] on h4 "Meals section" at bounding box center [768, 142] width 1028 height 17
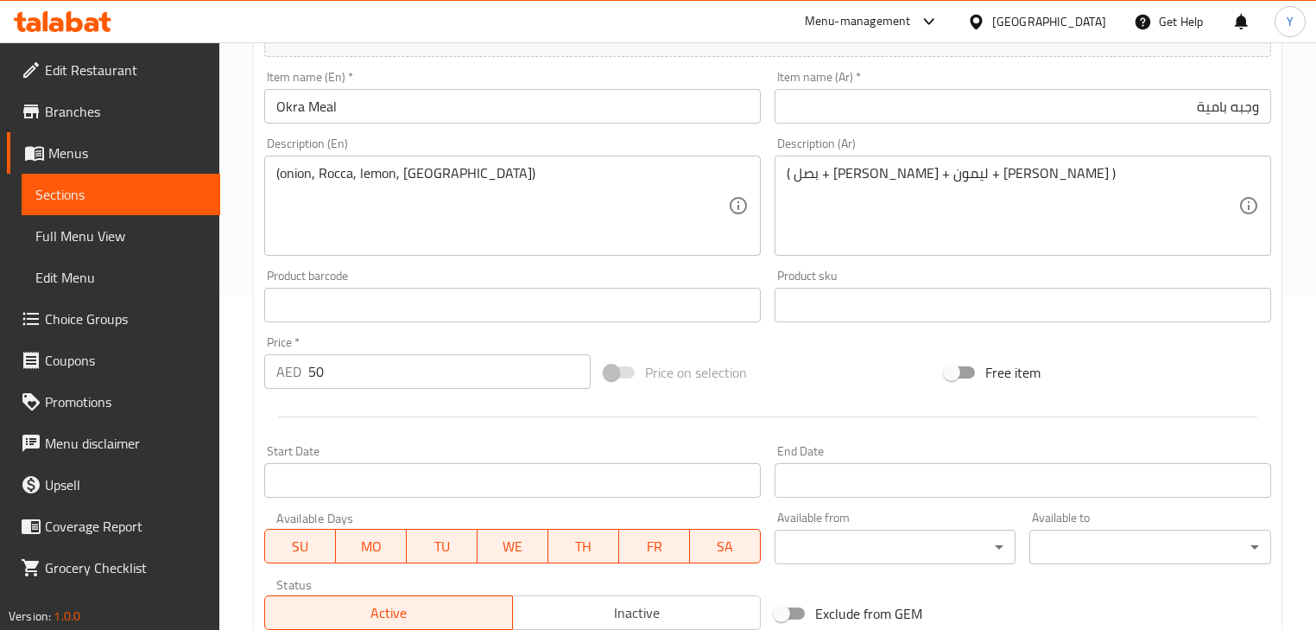
scroll to position [591, 0]
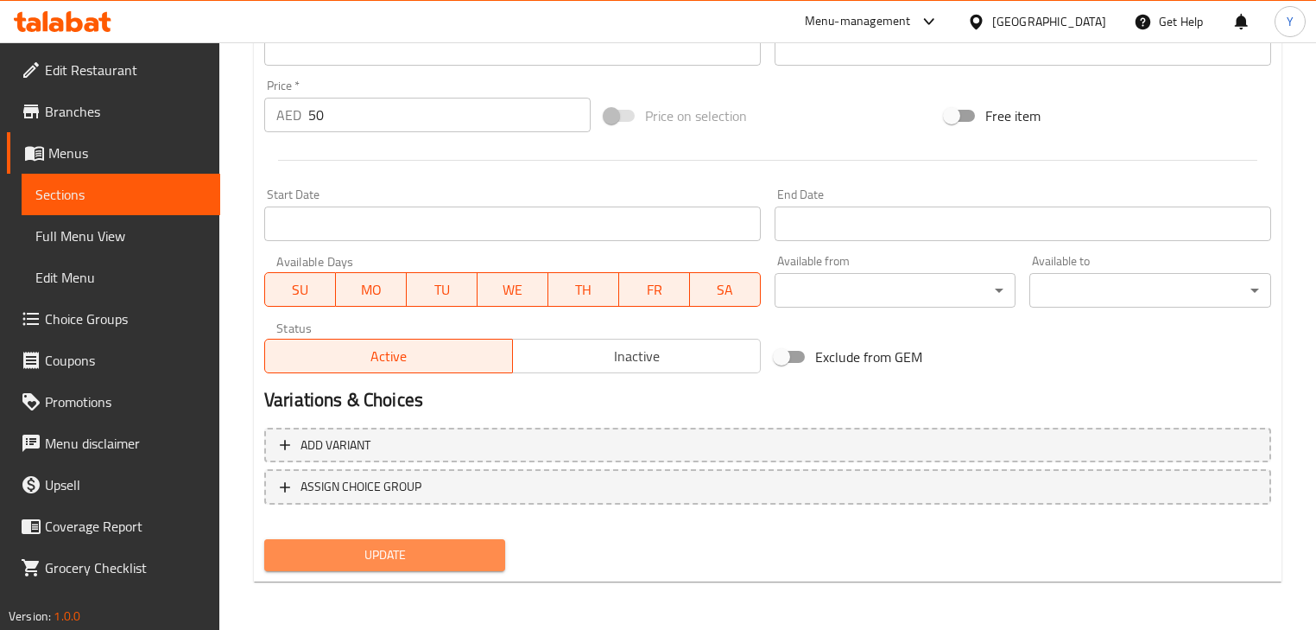
click at [462, 560] on span "Update" at bounding box center [384, 555] width 213 height 22
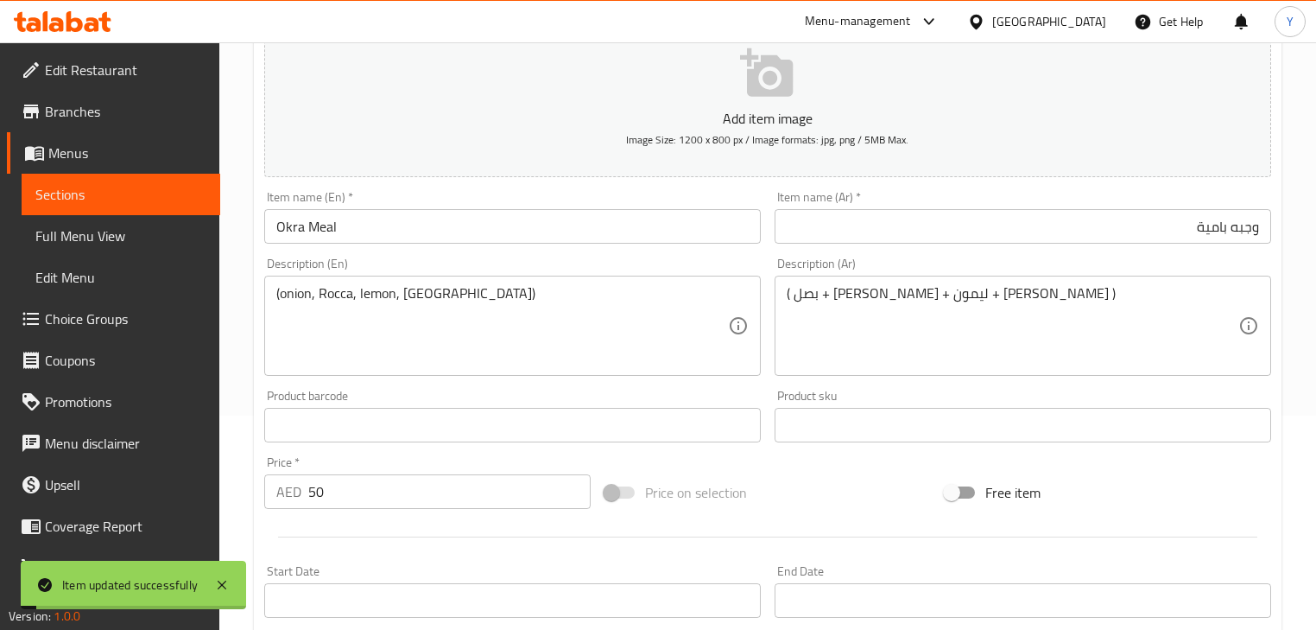
scroll to position [0, 0]
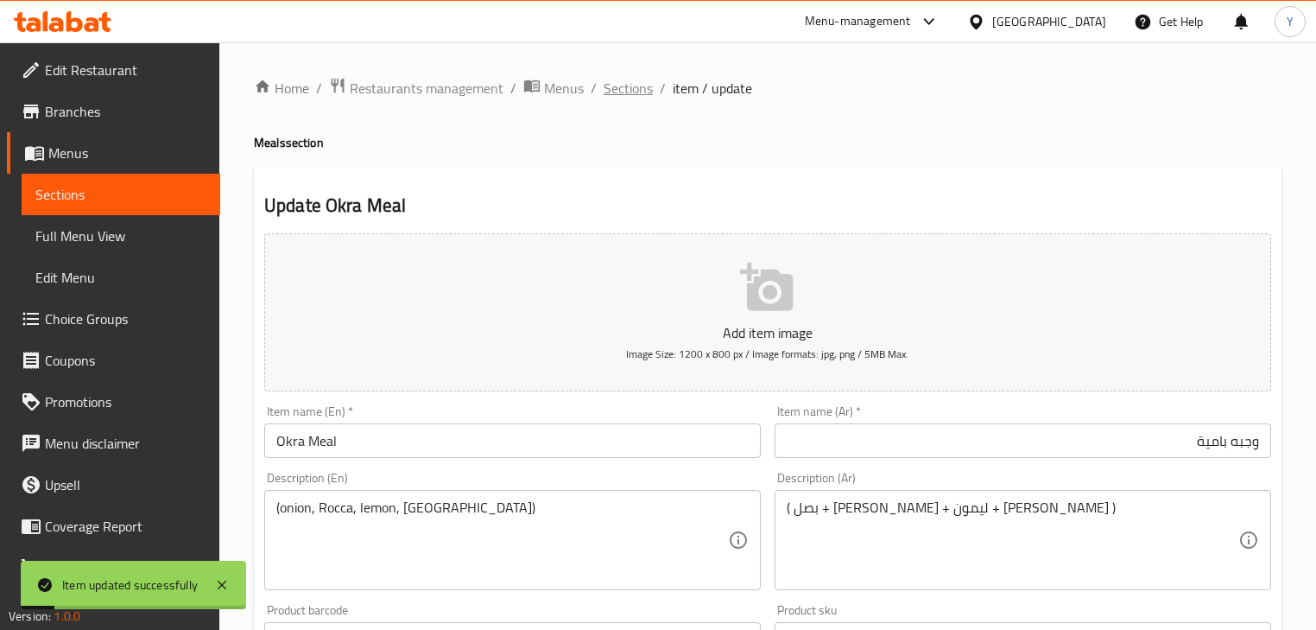
click at [641, 87] on span "Sections" at bounding box center [628, 88] width 49 height 21
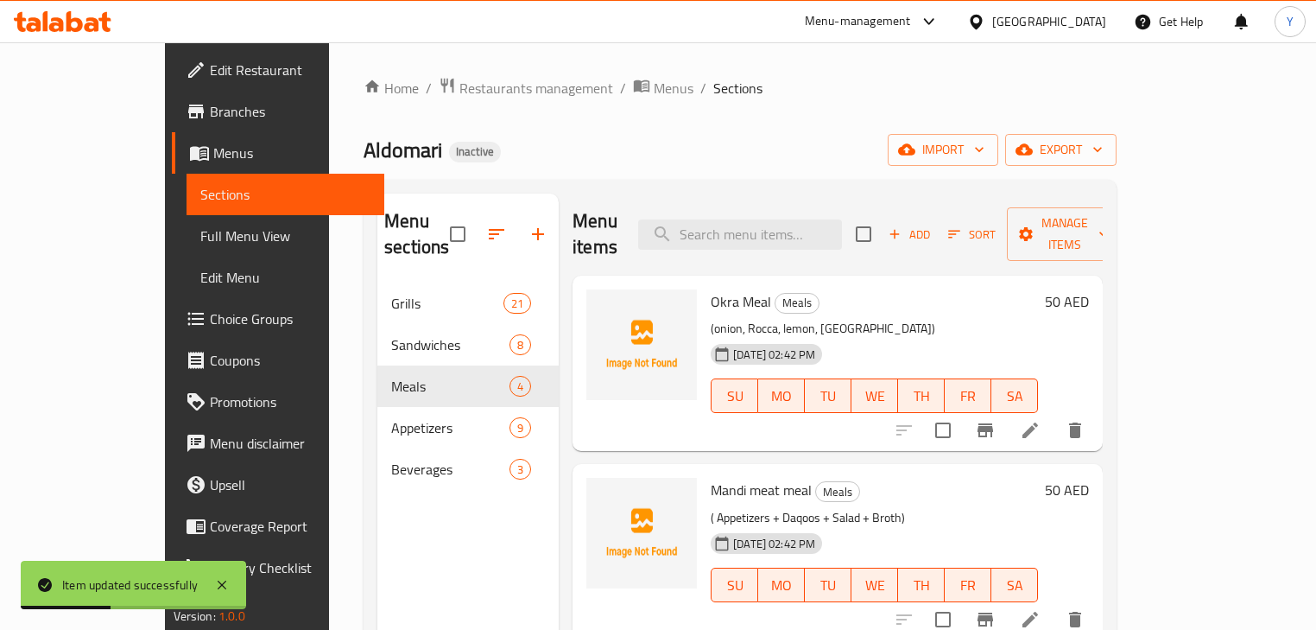
click at [1038, 612] on icon at bounding box center [1031, 620] width 16 height 16
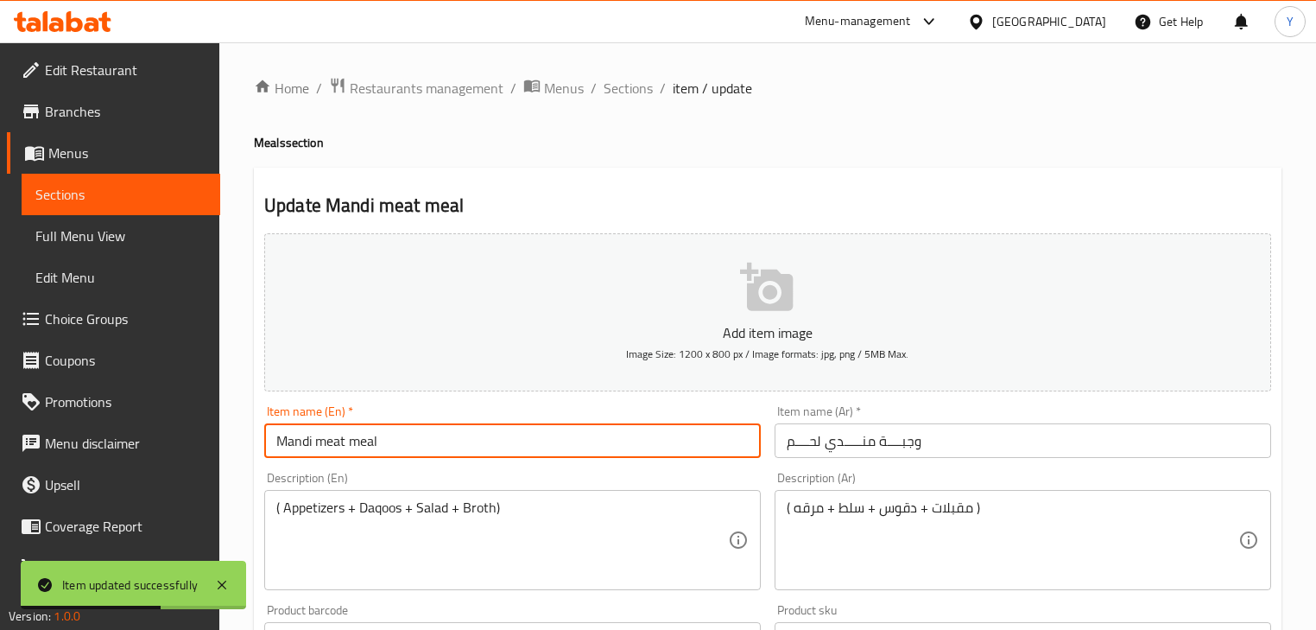
click at [314, 444] on input "Mandi meat meal" at bounding box center [512, 440] width 497 height 35
type input "Mandi Meat Meal"
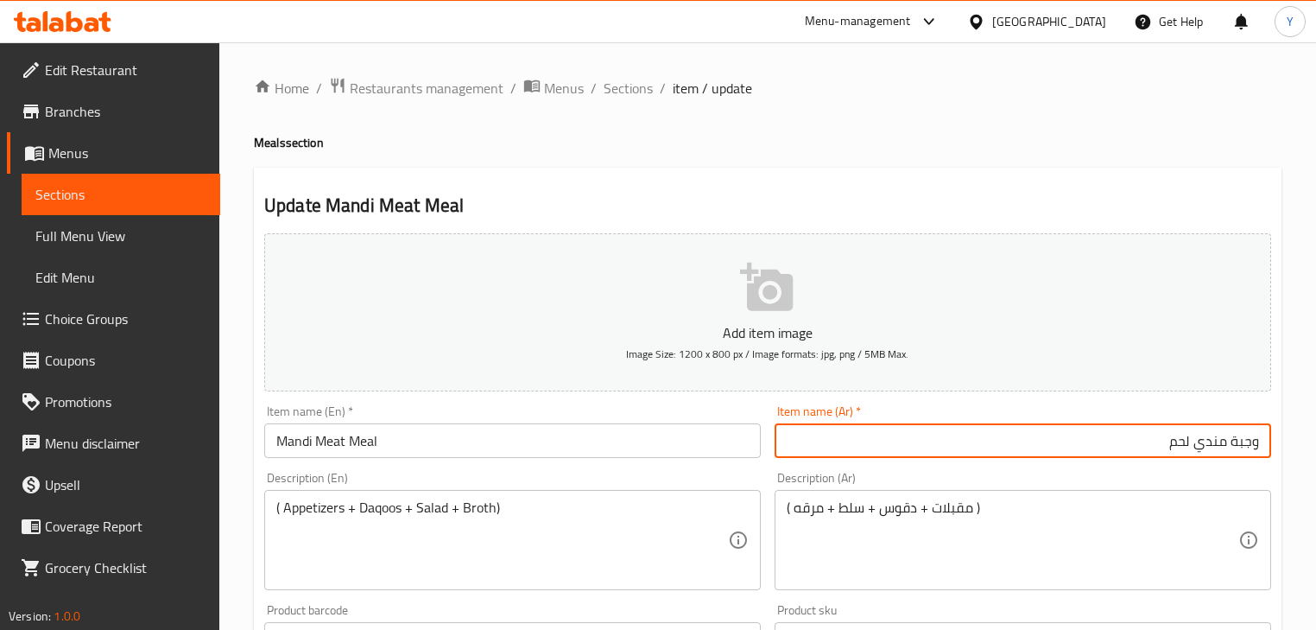
type input "وجبة مندي لحم"
click at [889, 211] on h2 "Update Mandi Meat Meal" at bounding box center [767, 206] width 1007 height 26
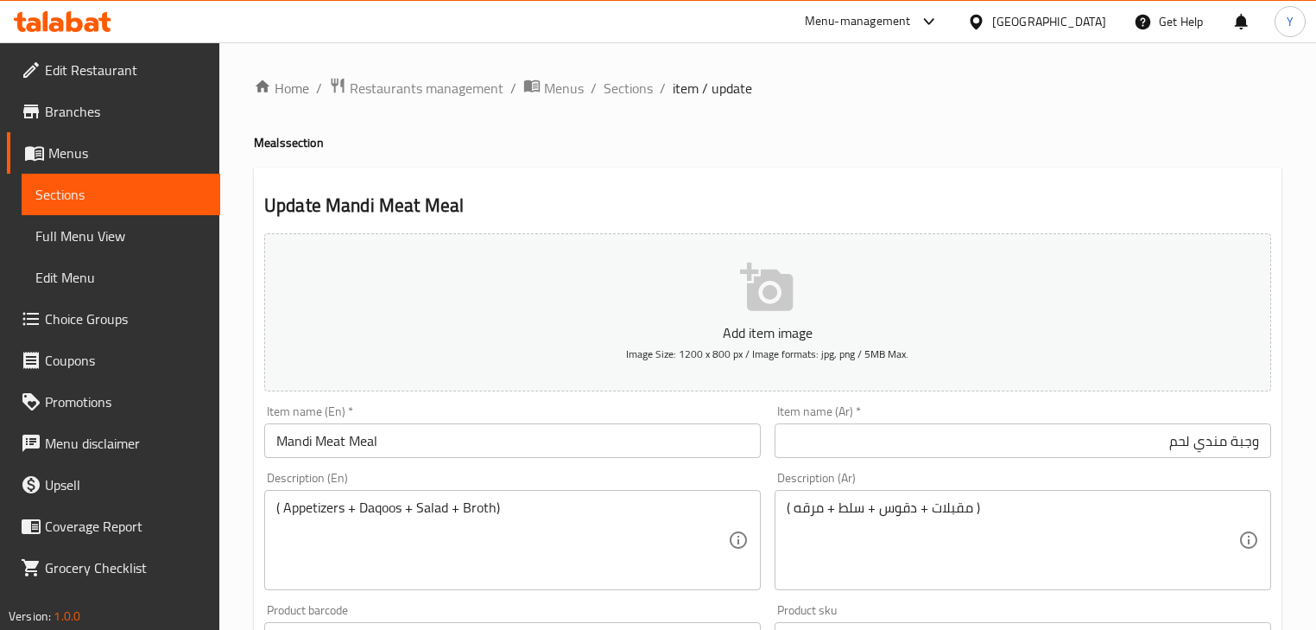
click at [1174, 163] on div "Home / Restaurants management / Menus / Sections / item / update Meals section …" at bounding box center [768, 631] width 1028 height 1109
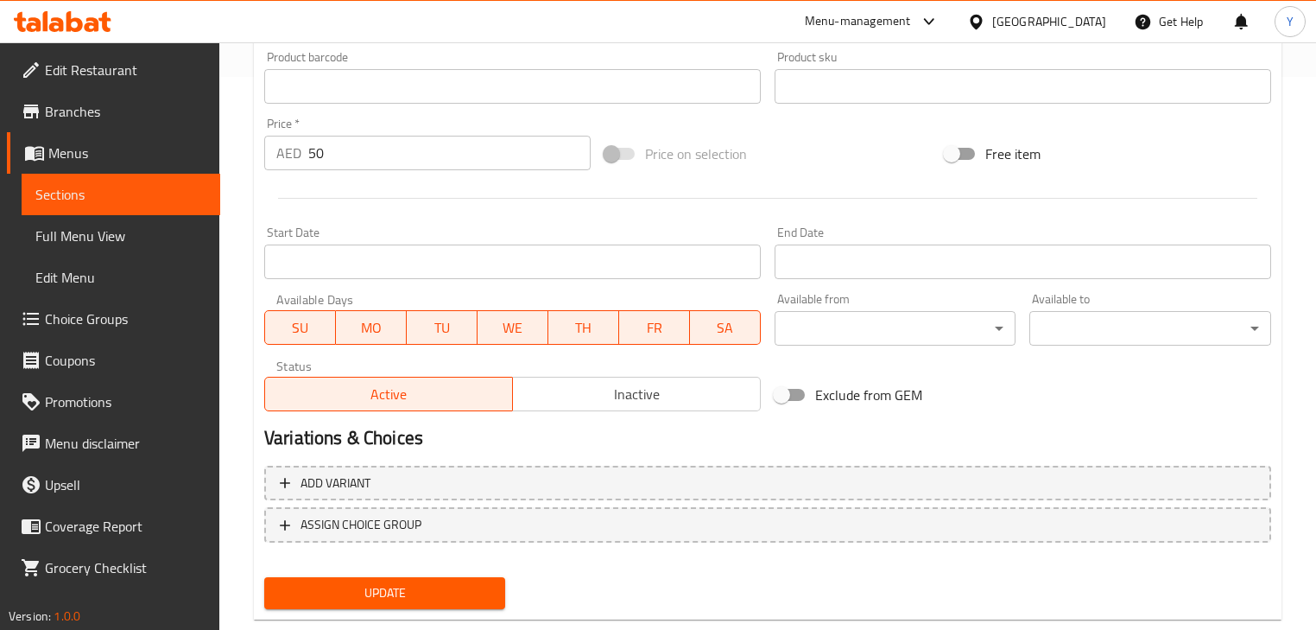
click at [501, 591] on button "Update" at bounding box center [384, 593] width 241 height 32
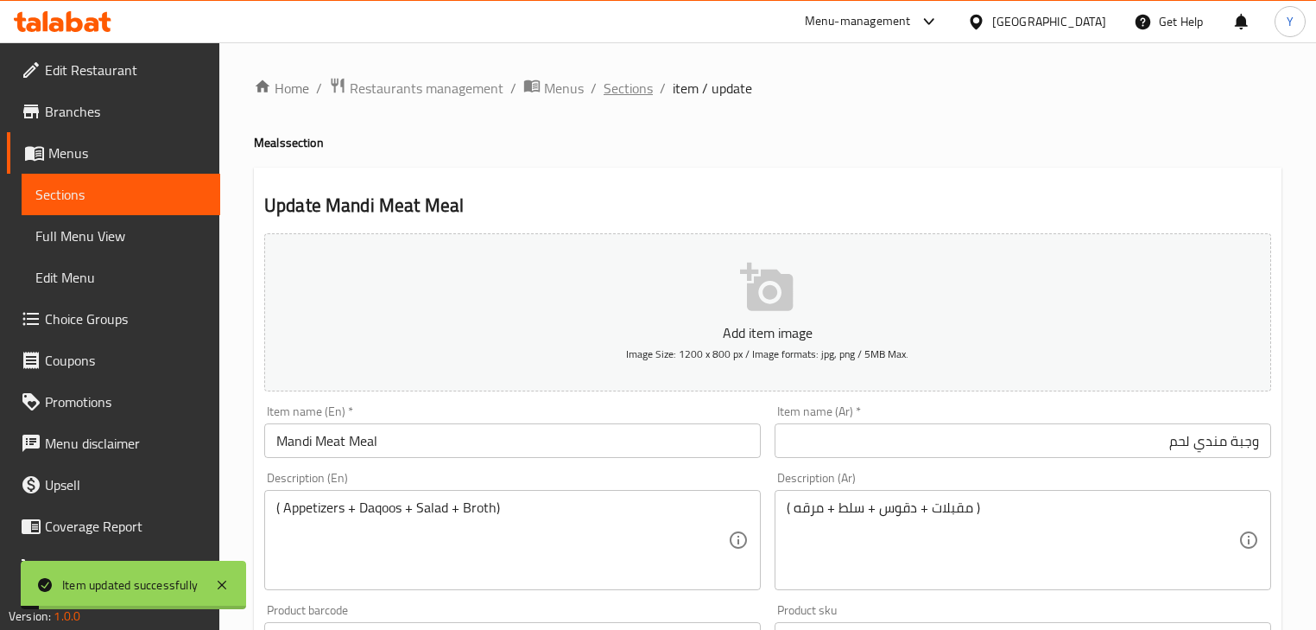
click at [620, 79] on span "Sections" at bounding box center [628, 88] width 49 height 21
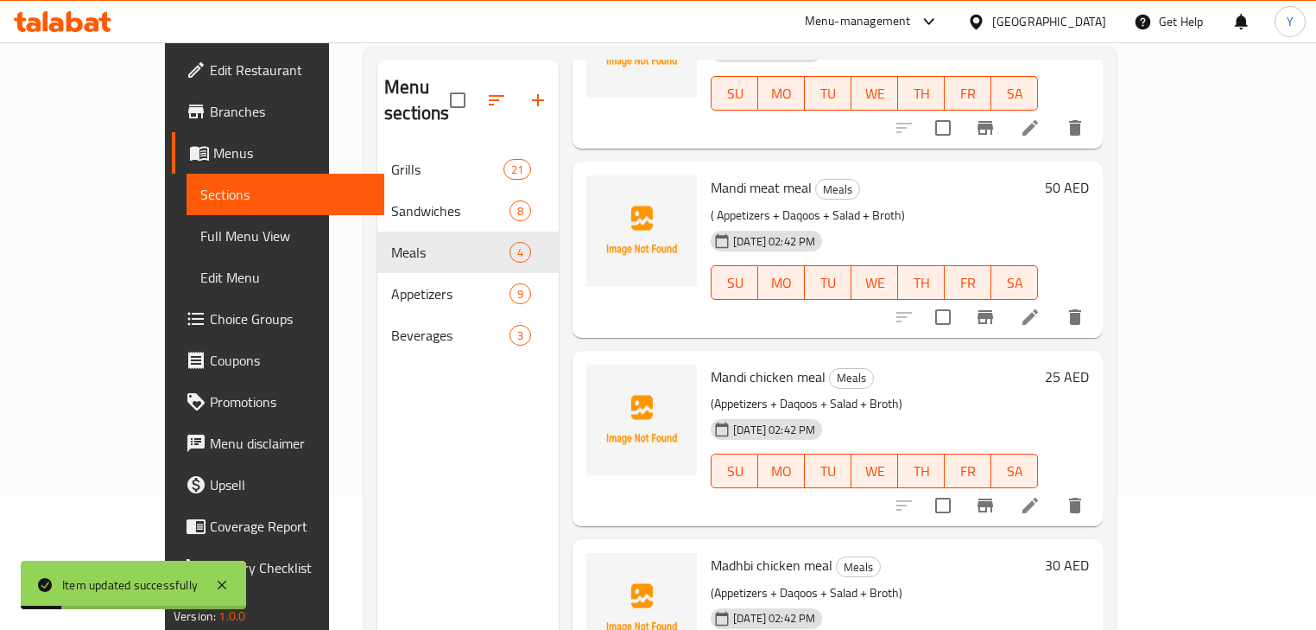
scroll to position [138, 0]
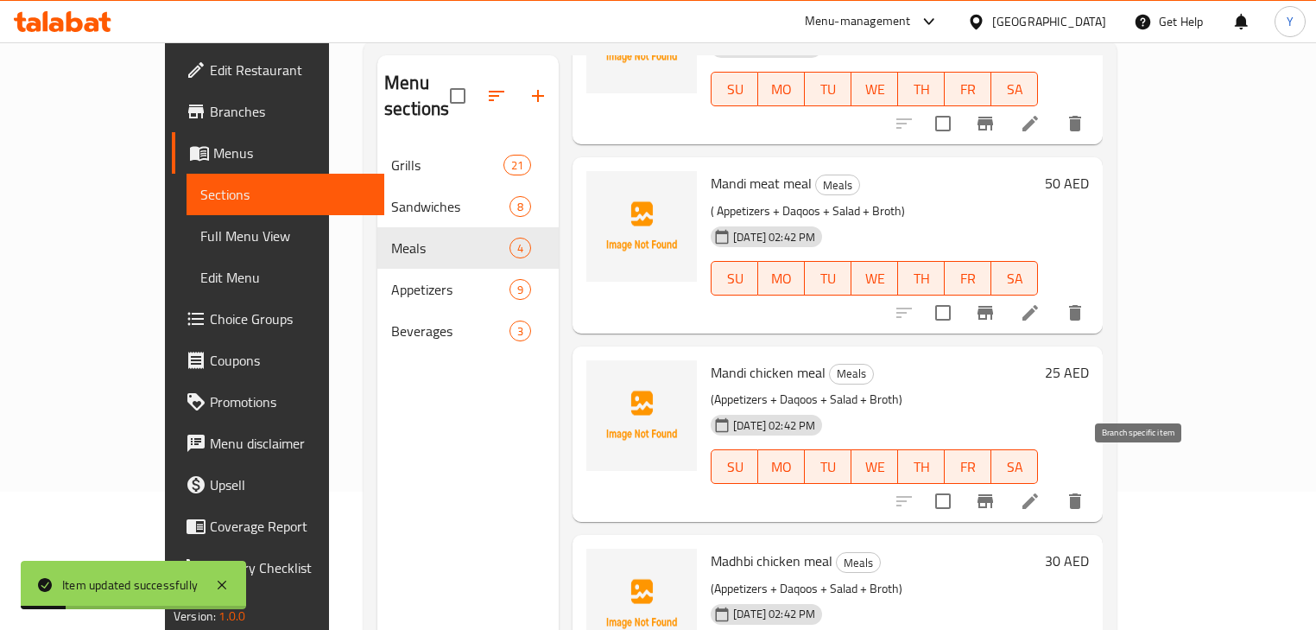
click at [1055, 485] on li at bounding box center [1030, 500] width 48 height 31
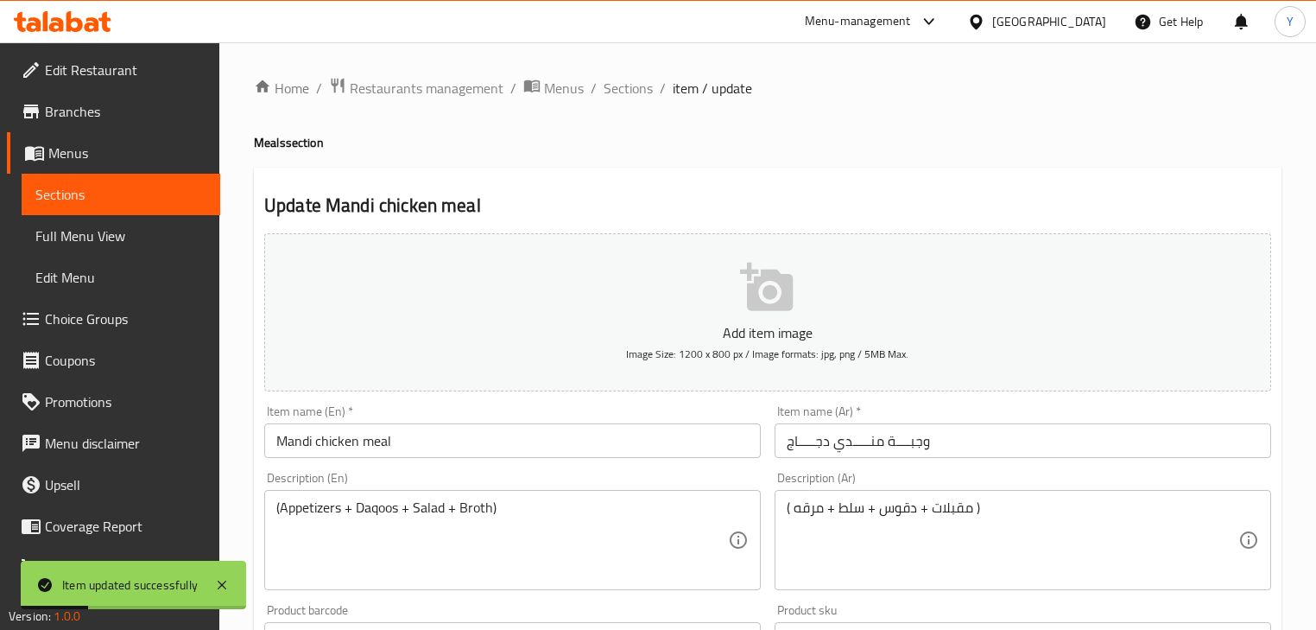
click at [934, 418] on div "Item name (Ar)   * وجبــــة منـــــدي دجـــــاج Item name (Ar) *" at bounding box center [1023, 431] width 497 height 53
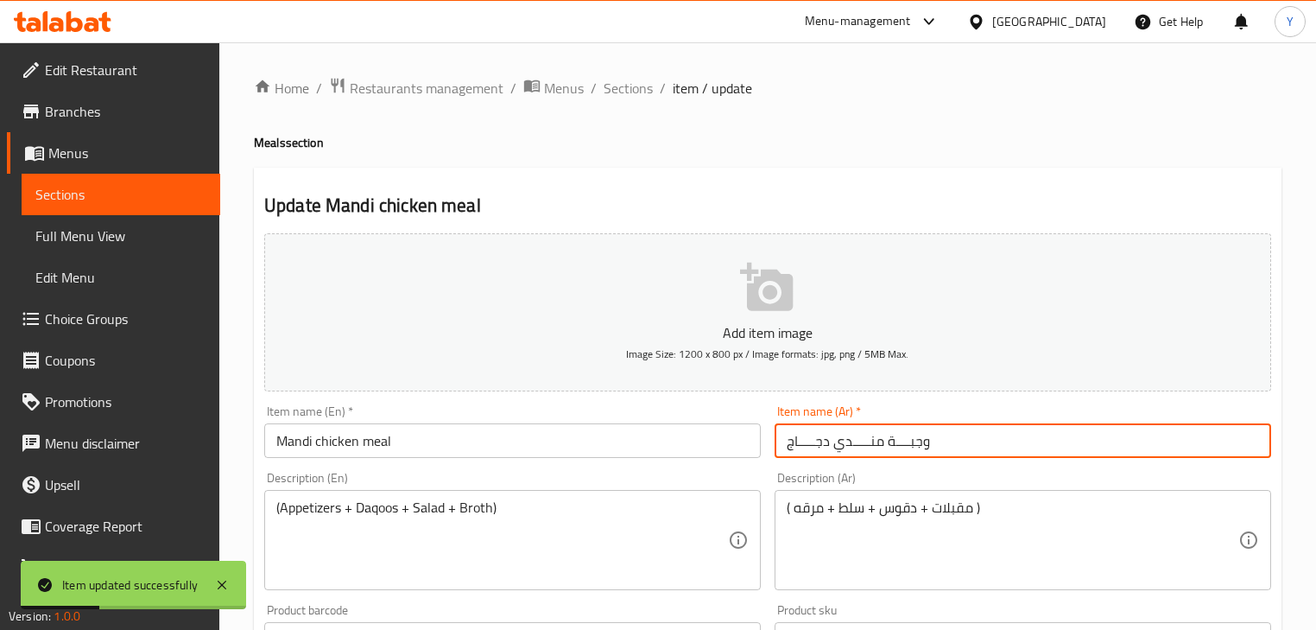
click at [950, 445] on input "وجبــــة منـــــدي دجـــــاج" at bounding box center [1023, 440] width 497 height 35
click at [1147, 441] on input "وجبــــة منـــــدي دجـــــاج" at bounding box center [1023, 440] width 497 height 35
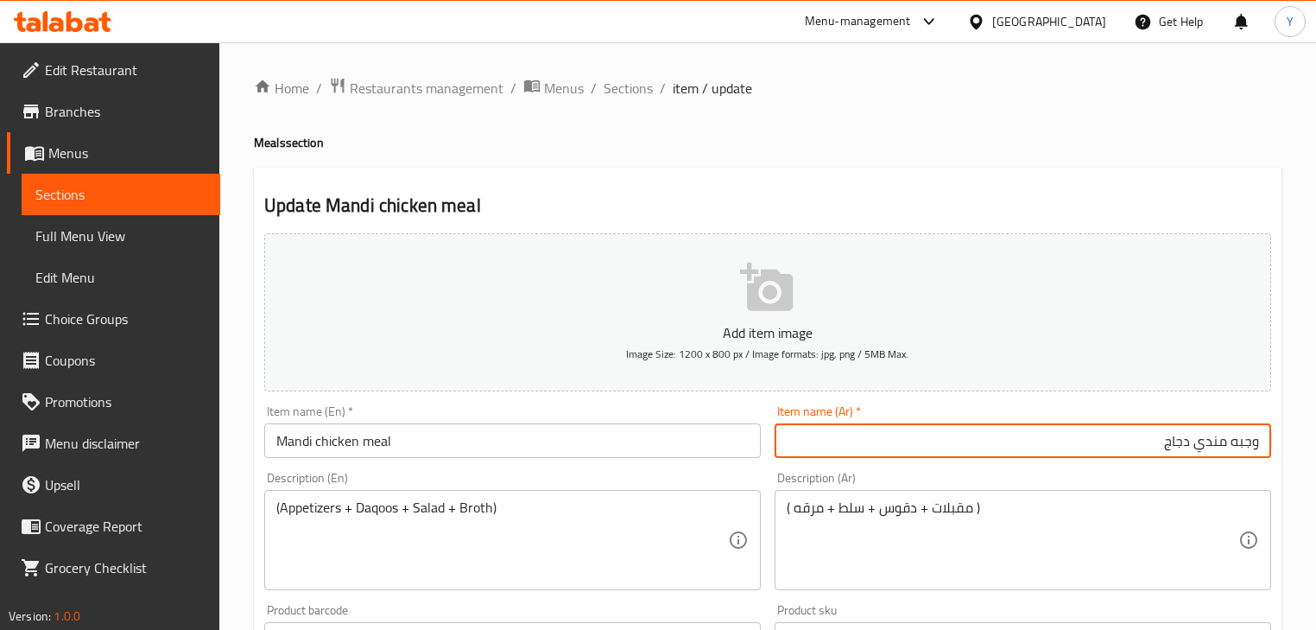
type input "وجبه مندي دجاج"
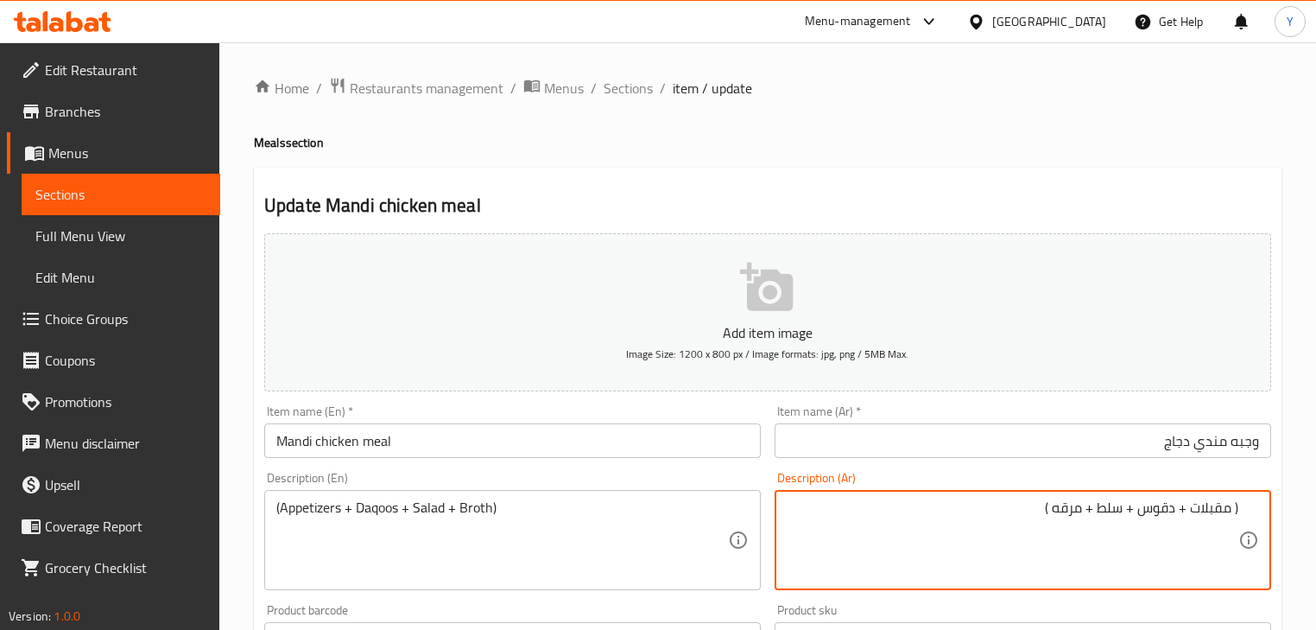
click at [1108, 162] on div "Home / Restaurants management / Menus / Sections / item / update Meals section …" at bounding box center [768, 631] width 1028 height 1109
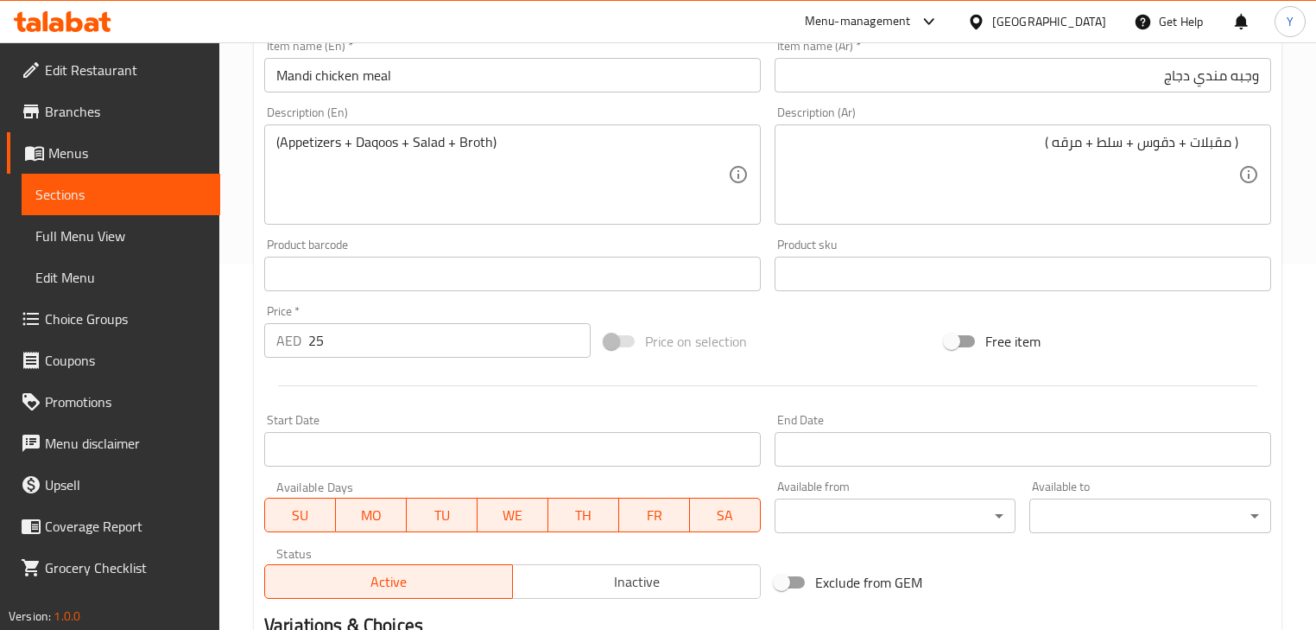
scroll to position [591, 0]
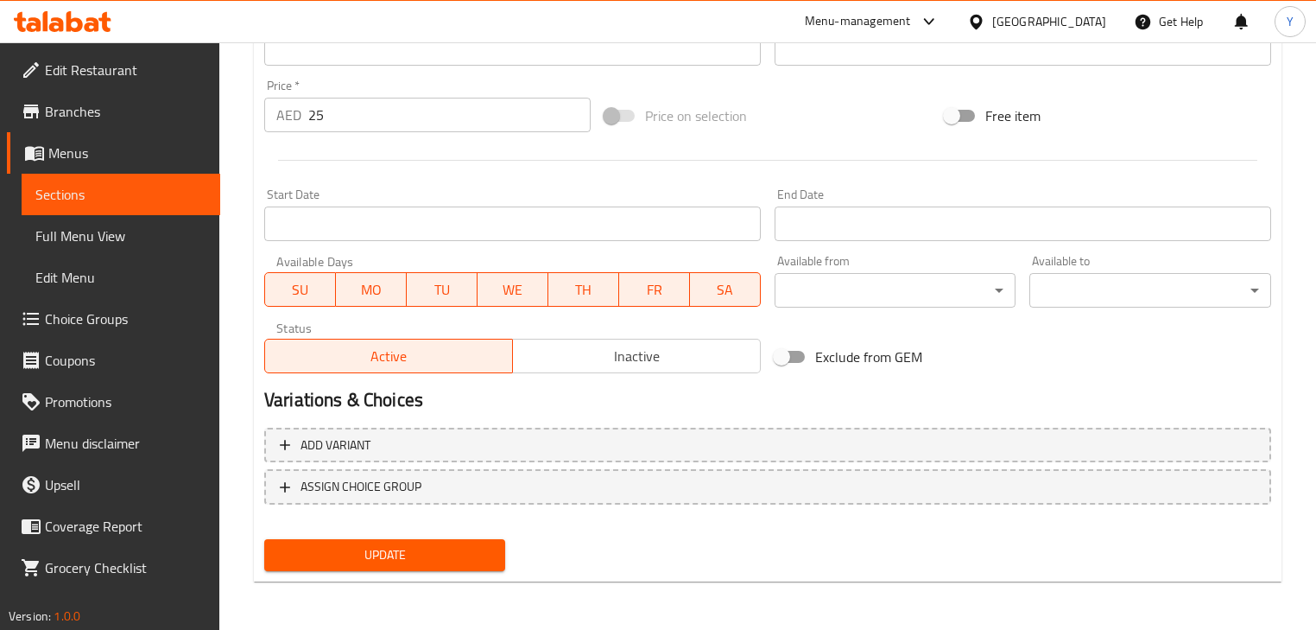
click at [495, 540] on button "Update" at bounding box center [384, 555] width 241 height 32
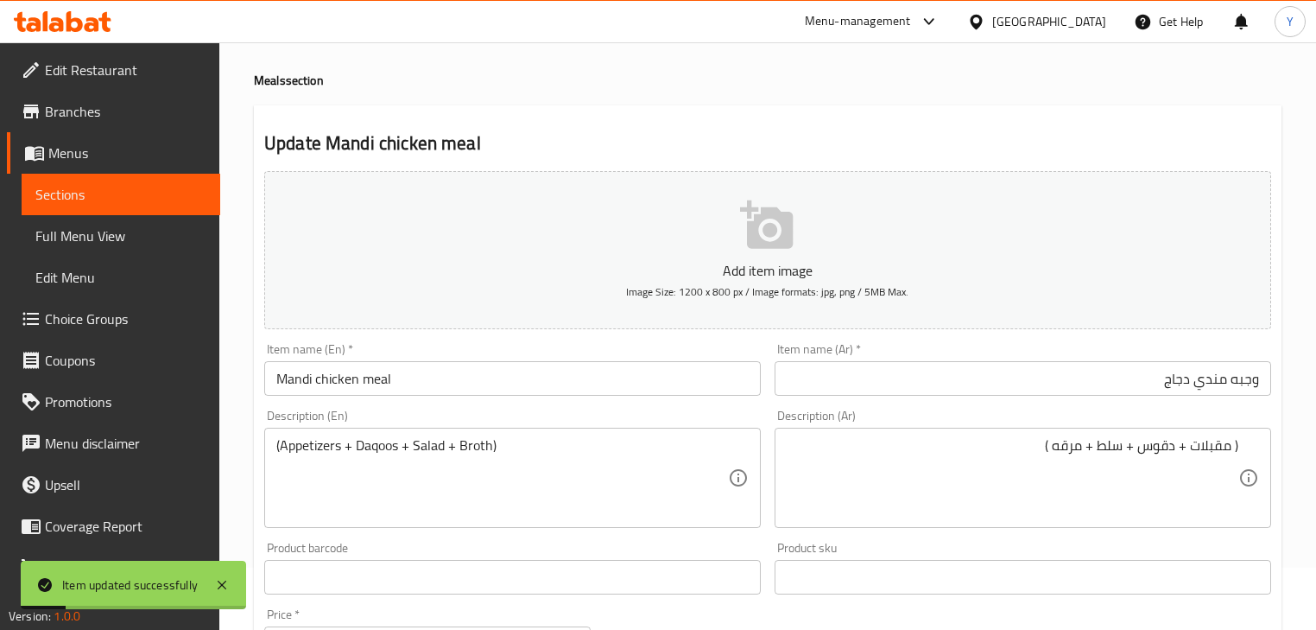
scroll to position [0, 0]
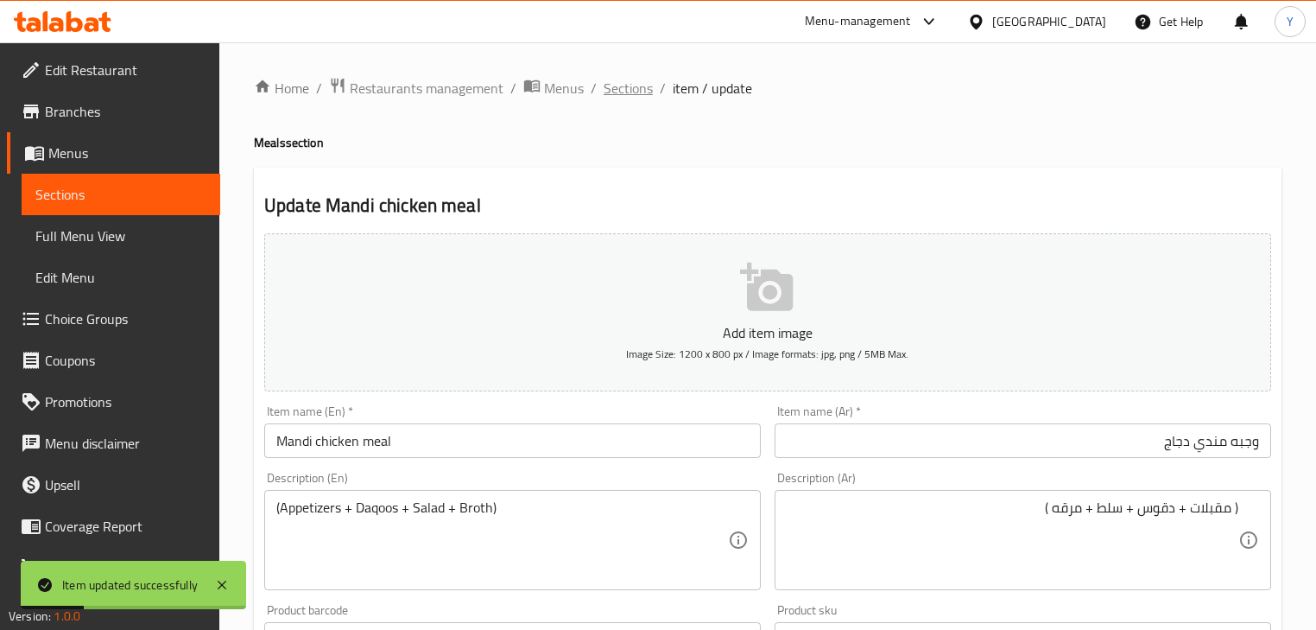
click at [632, 89] on span "Sections" at bounding box center [628, 88] width 49 height 21
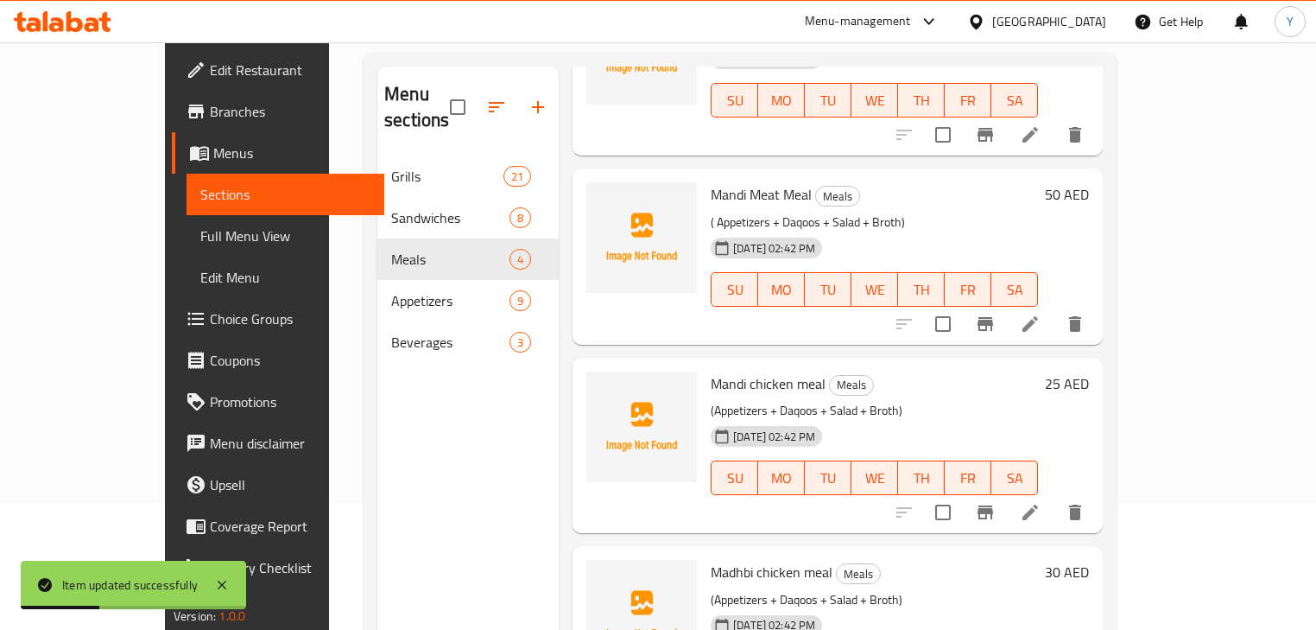
scroll to position [242, 0]
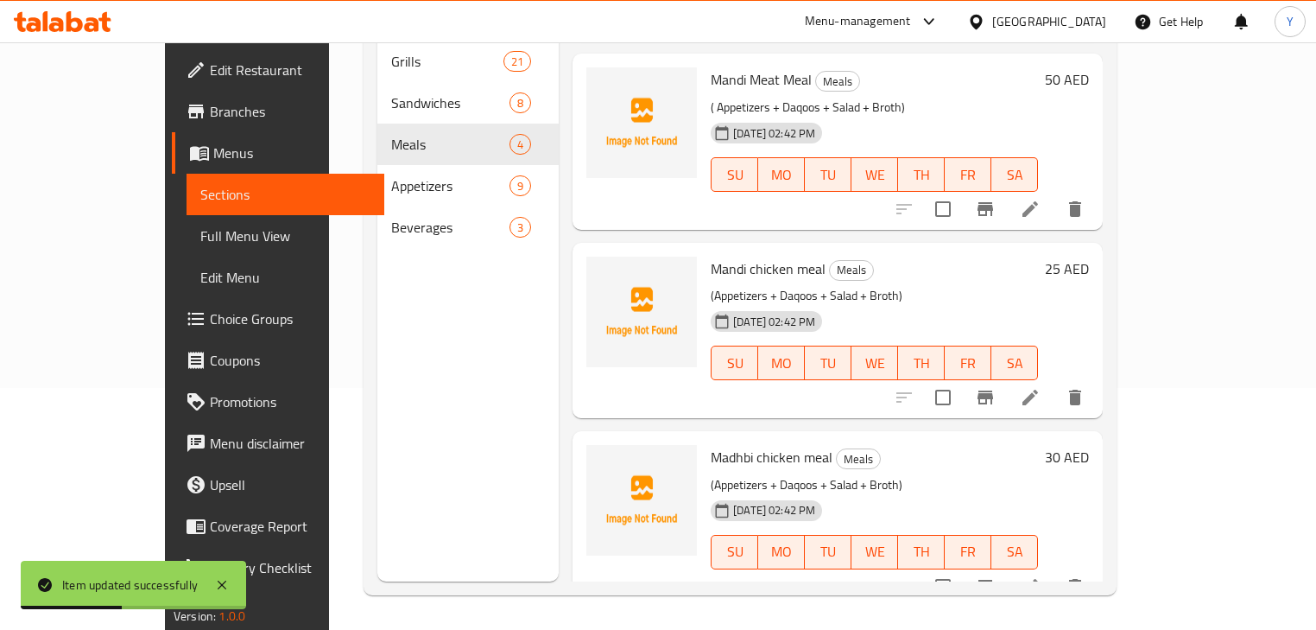
click at [1041, 576] on icon at bounding box center [1030, 586] width 21 height 21
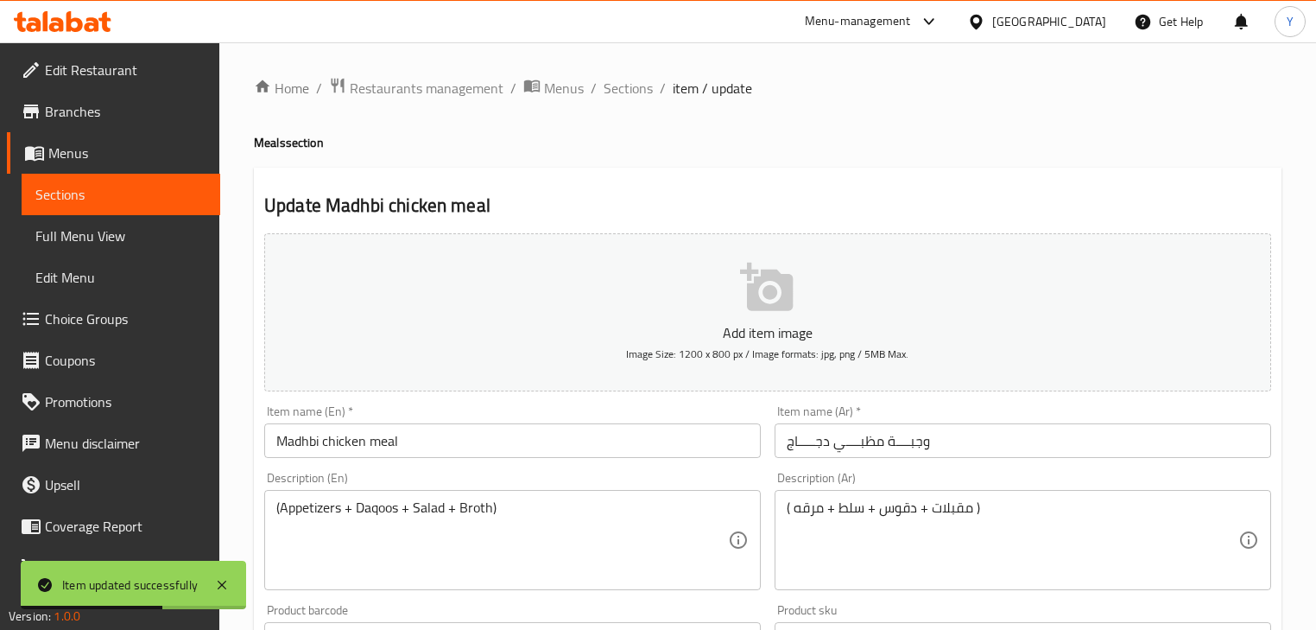
click at [913, 422] on div "Item name (Ar)   * وجبــــة مظبــــي دجـــــاج Item name (Ar) *" at bounding box center [1023, 431] width 497 height 53
click at [917, 432] on input "وجبــــة مظبــــي دجـــــاج" at bounding box center [1023, 440] width 497 height 35
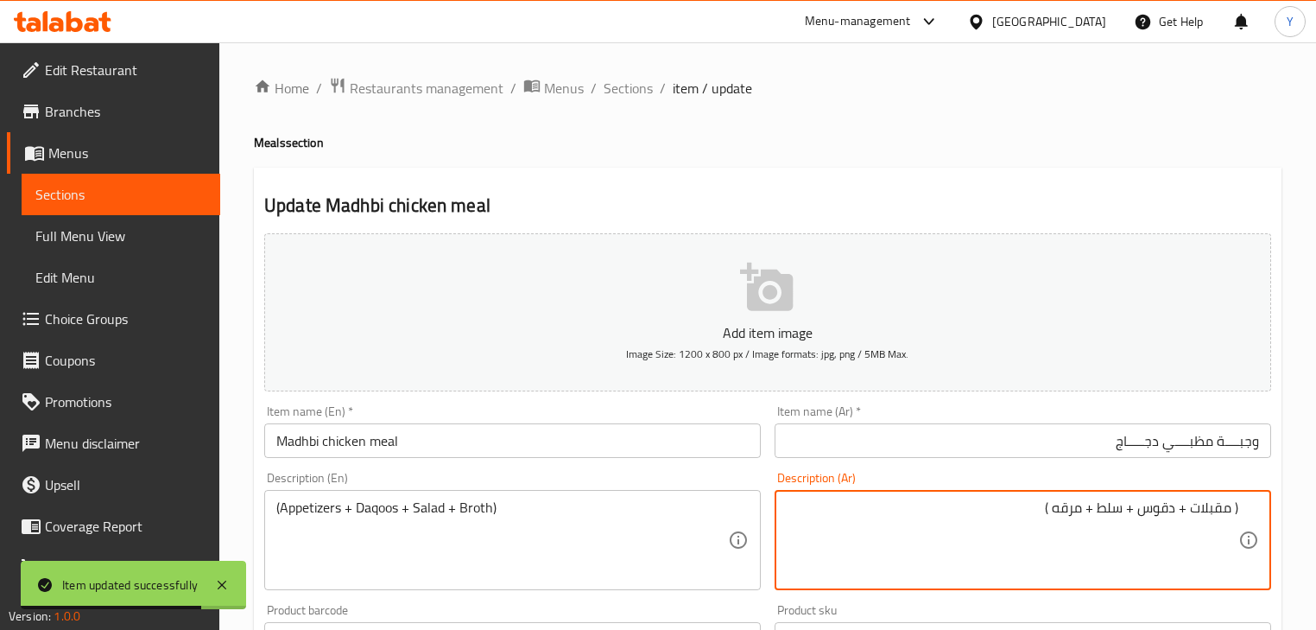
click at [1114, 453] on input "وجبــــة مظبــــي دجـــــاج" at bounding box center [1023, 440] width 497 height 35
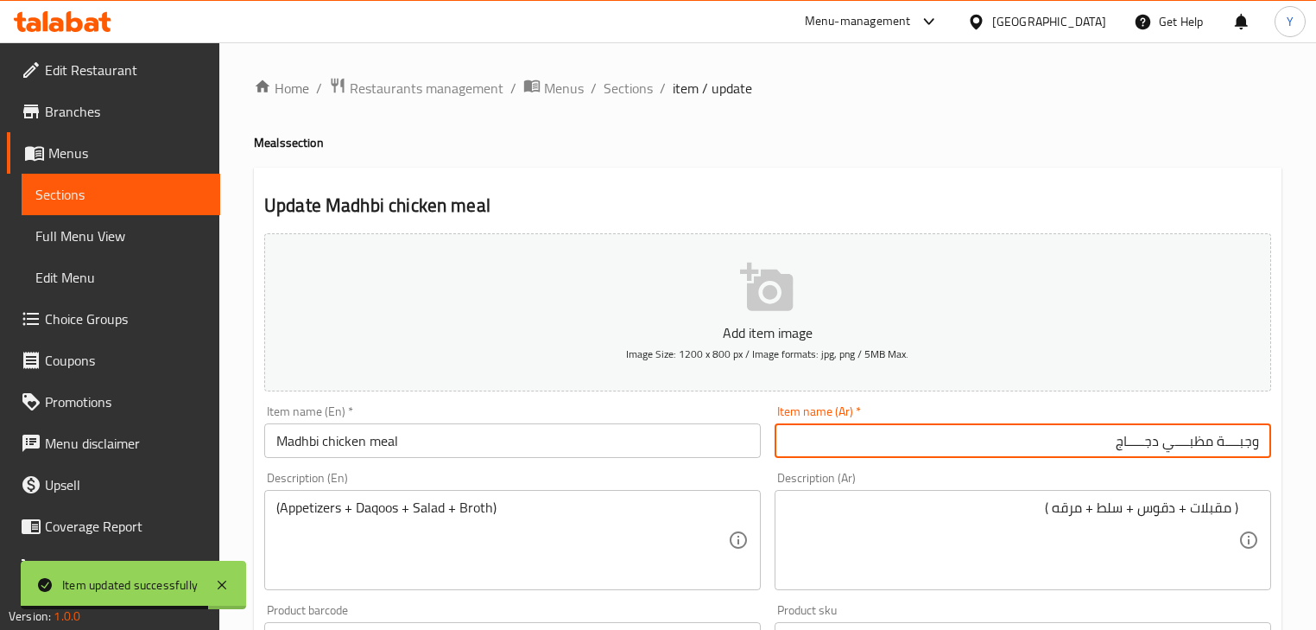
click at [1114, 453] on input "وجبــــة مظبــــي دجـــــاج" at bounding box center [1023, 440] width 497 height 35
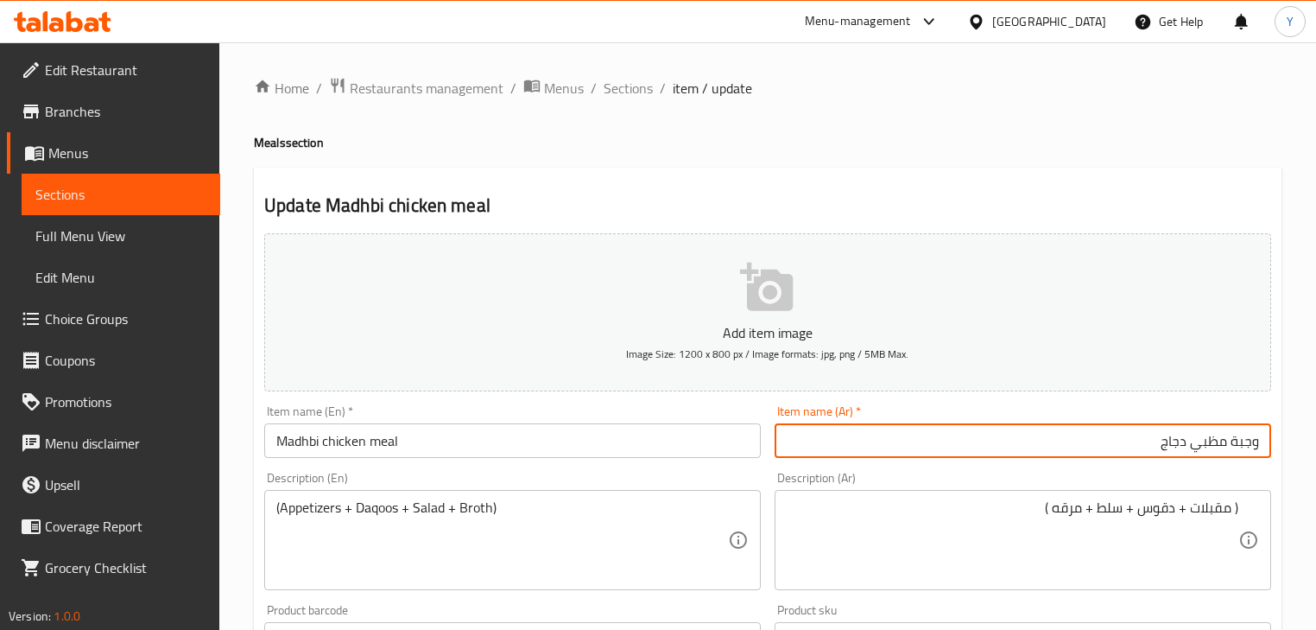
type input "وجبة مظبي دجاج"
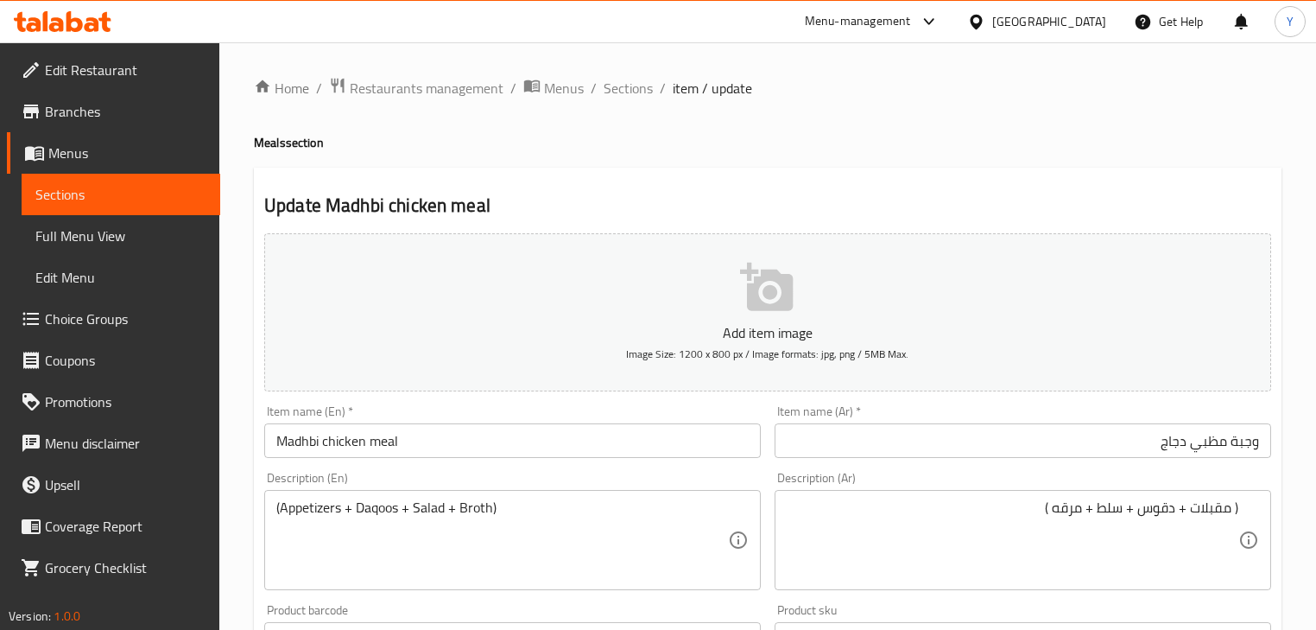
click at [1092, 162] on div "Home / Restaurants management / Menus / Sections / item / update Meals section …" at bounding box center [768, 631] width 1028 height 1109
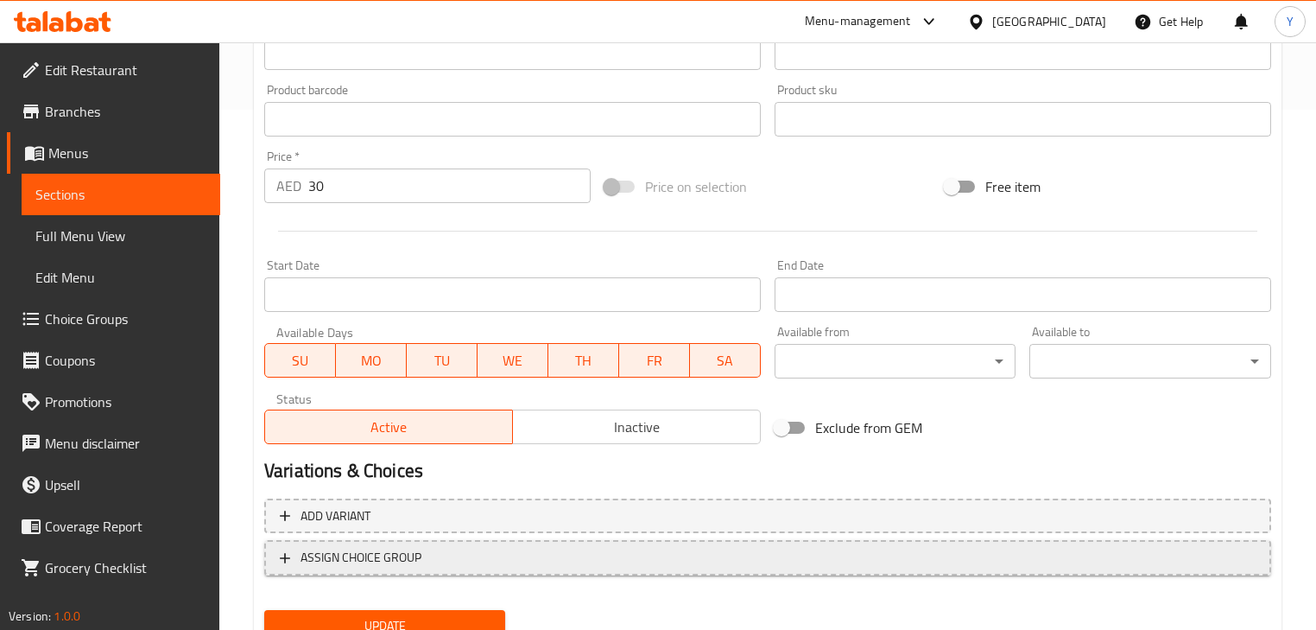
scroll to position [591, 0]
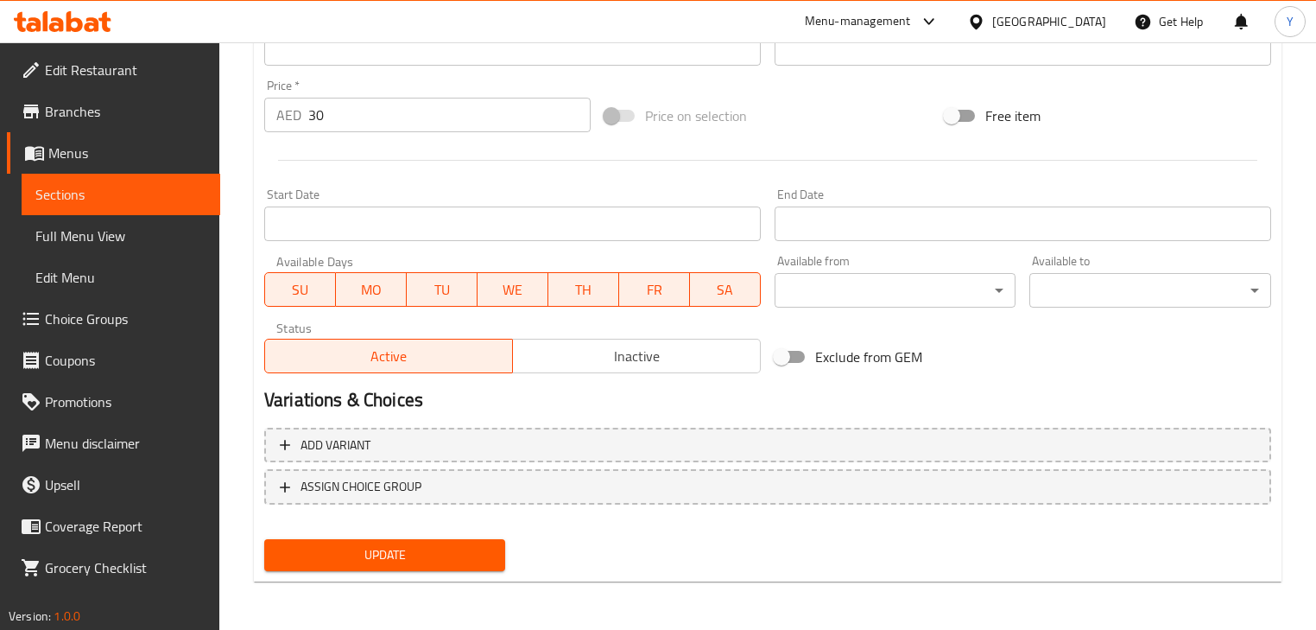
click at [454, 553] on span "Update" at bounding box center [384, 555] width 213 height 22
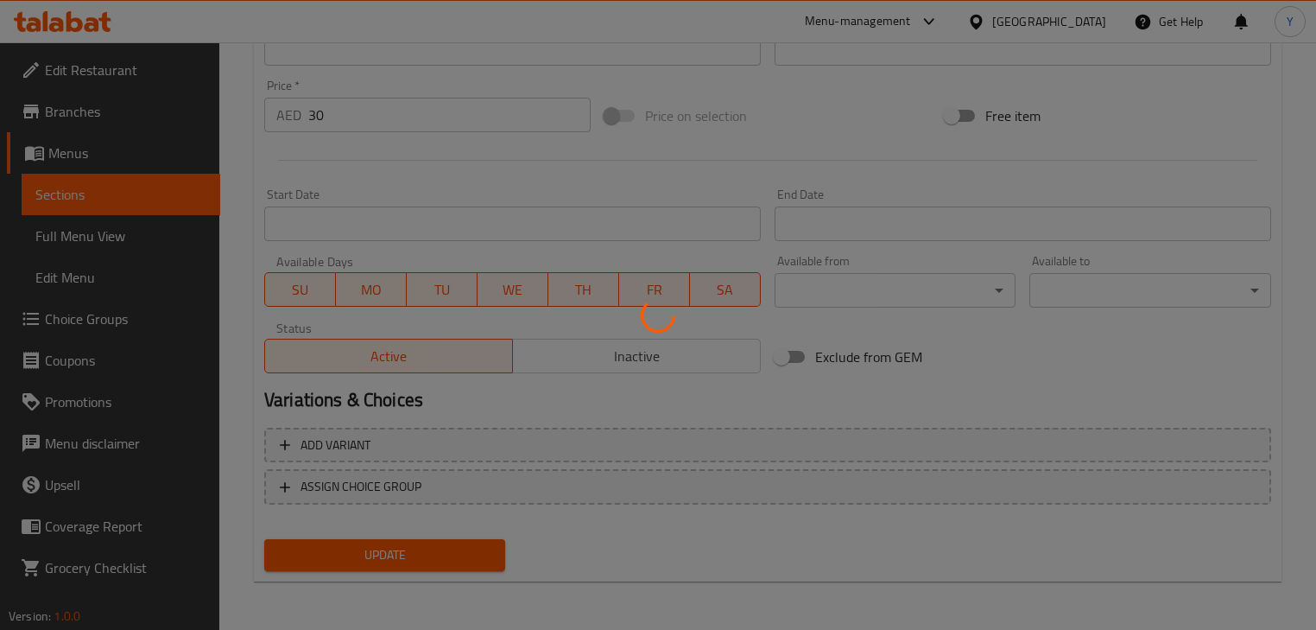
scroll to position [0, 0]
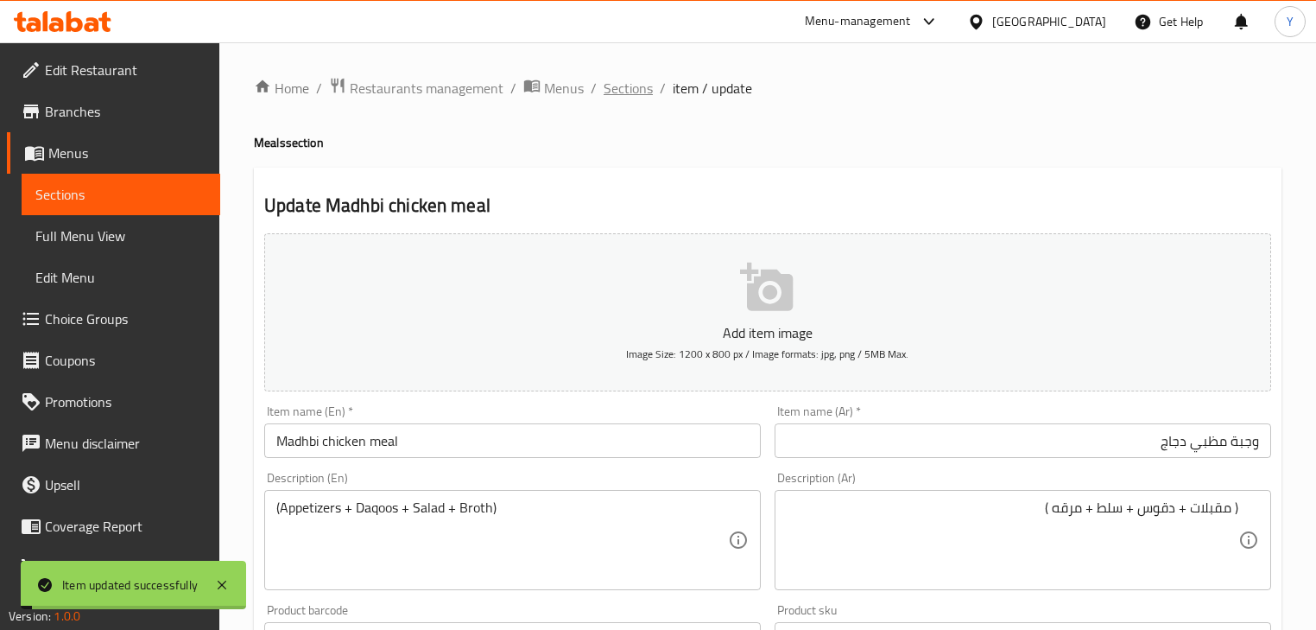
click at [619, 93] on span "Sections" at bounding box center [628, 88] width 49 height 21
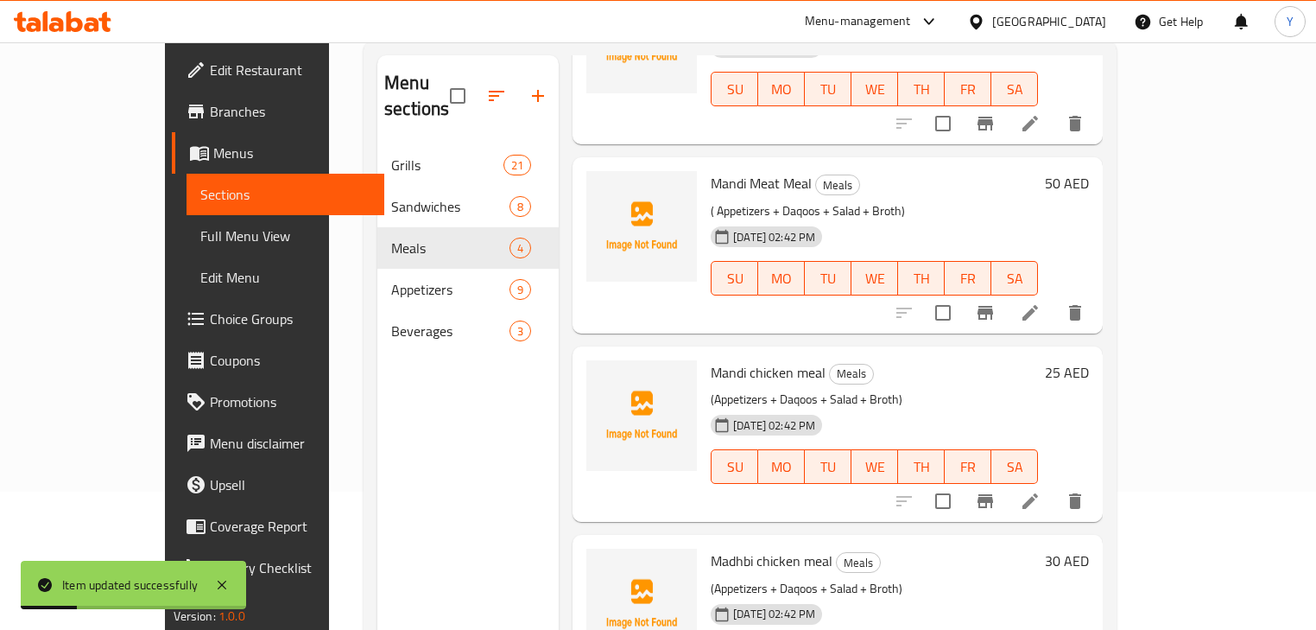
scroll to position [242, 0]
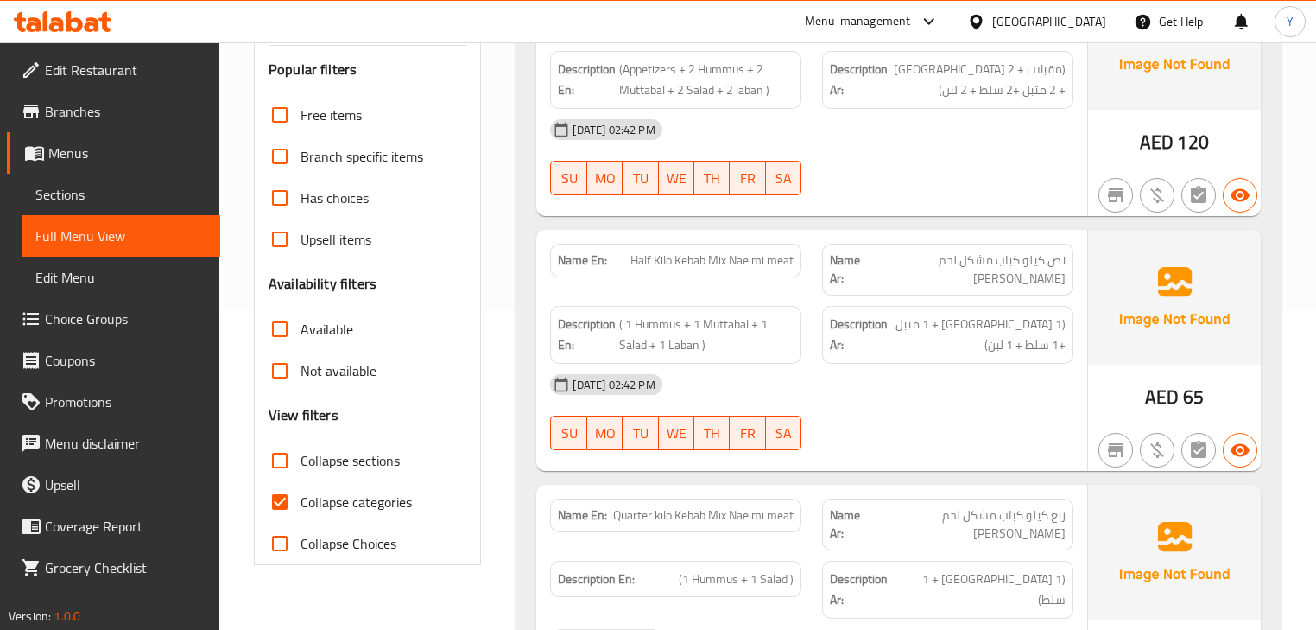
scroll to position [346, 0]
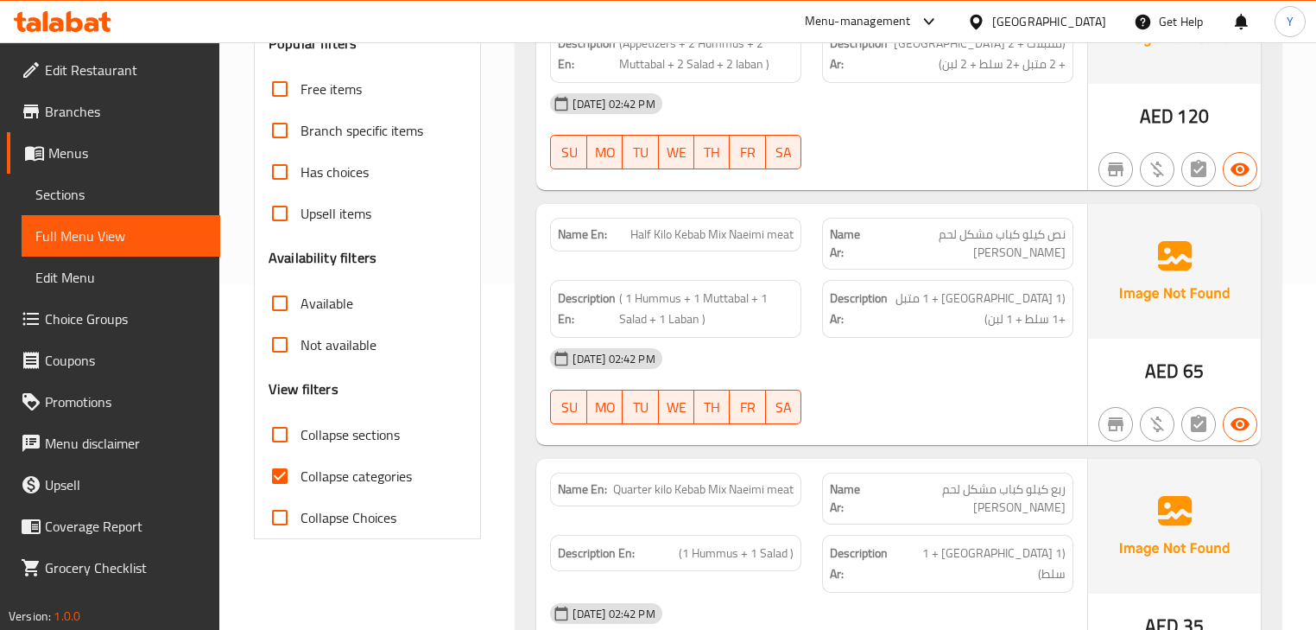
click at [308, 414] on label "Collapse sections" at bounding box center [329, 434] width 141 height 41
click at [301, 414] on input "Collapse sections" at bounding box center [279, 434] width 41 height 41
checkbox input "true"
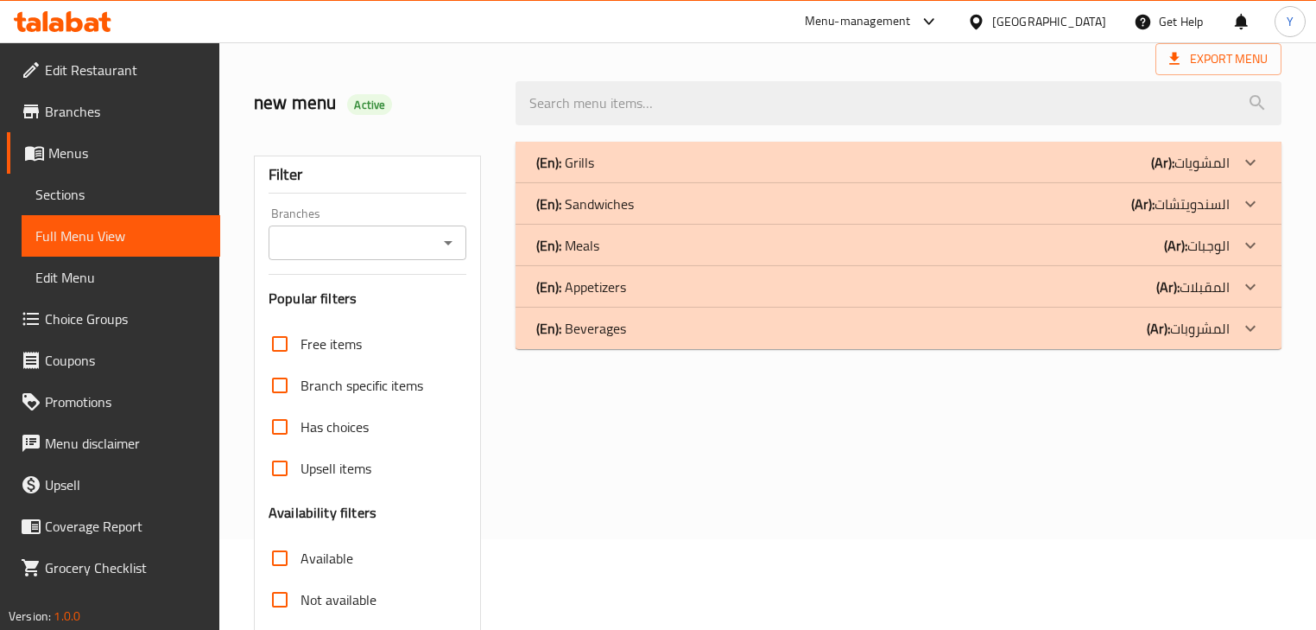
scroll to position [69, 0]
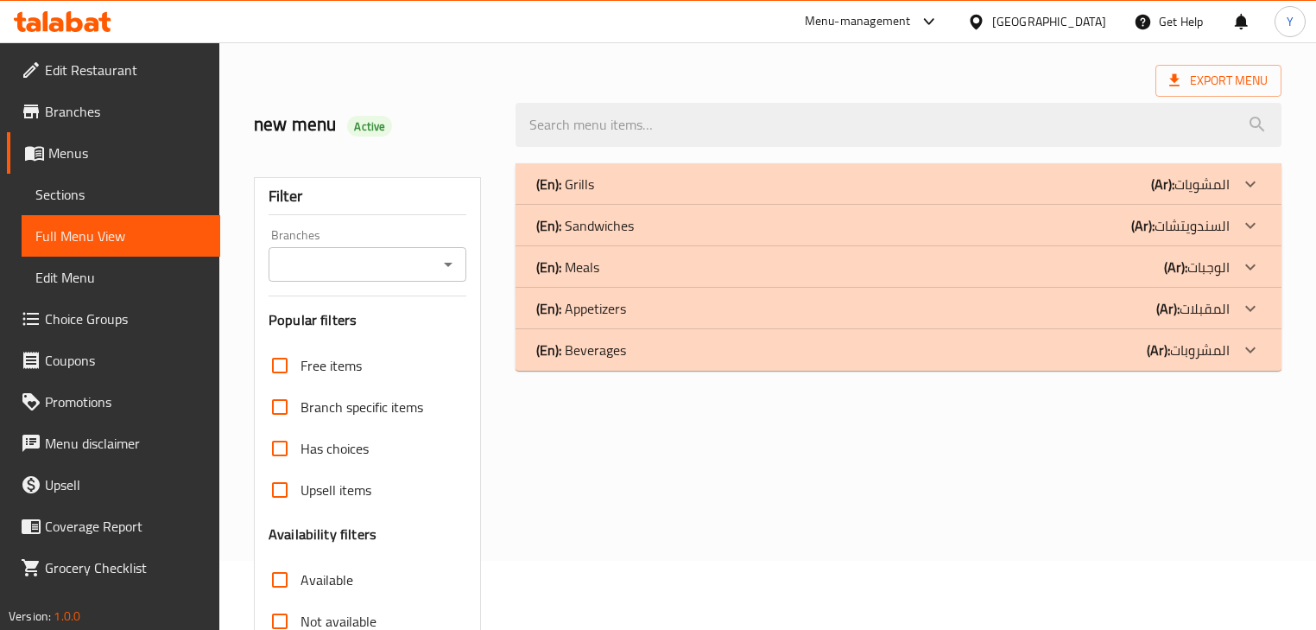
click at [637, 309] on div "(En): Appetizers (Ar): المقبلات" at bounding box center [882, 308] width 693 height 21
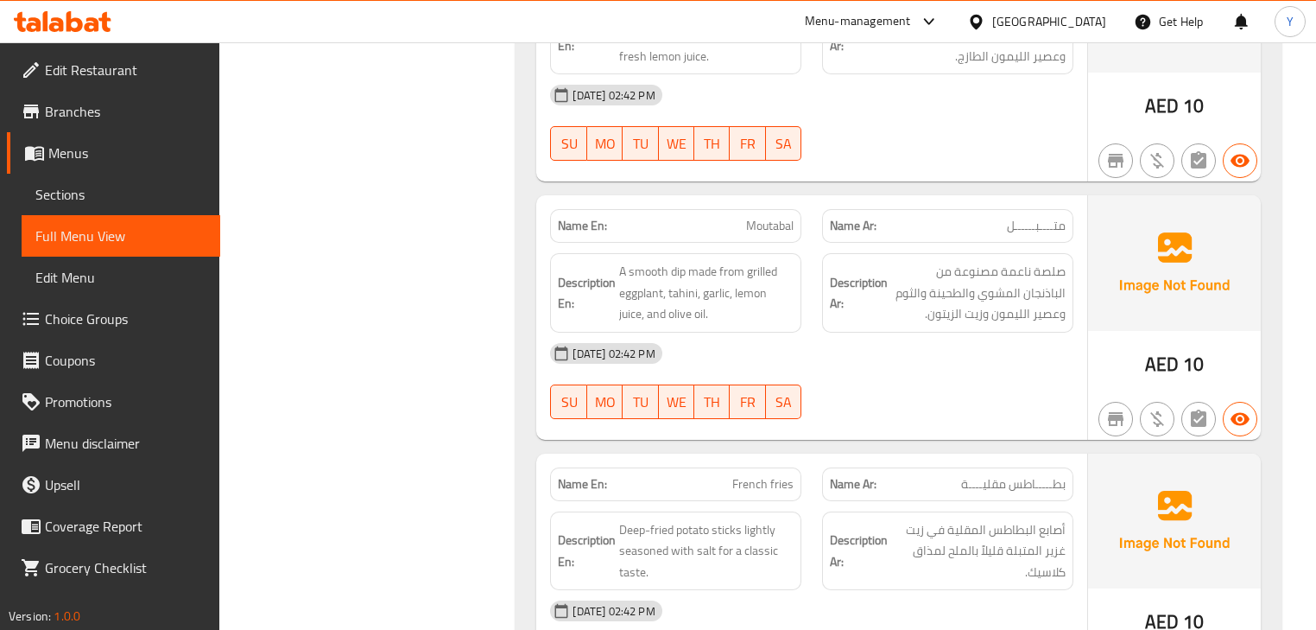
scroll to position [2228, 0]
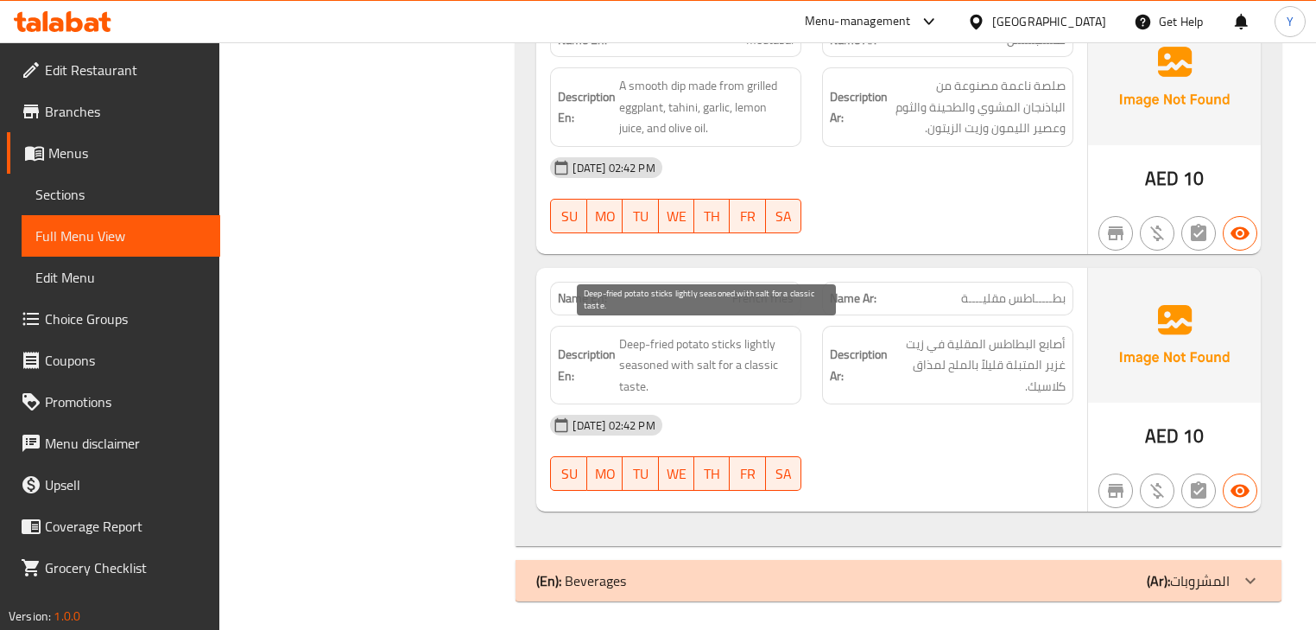
click at [753, 333] on span "Deep-fried potato sticks lightly seasoned with salt for a classic taste." at bounding box center [706, 365] width 174 height 64
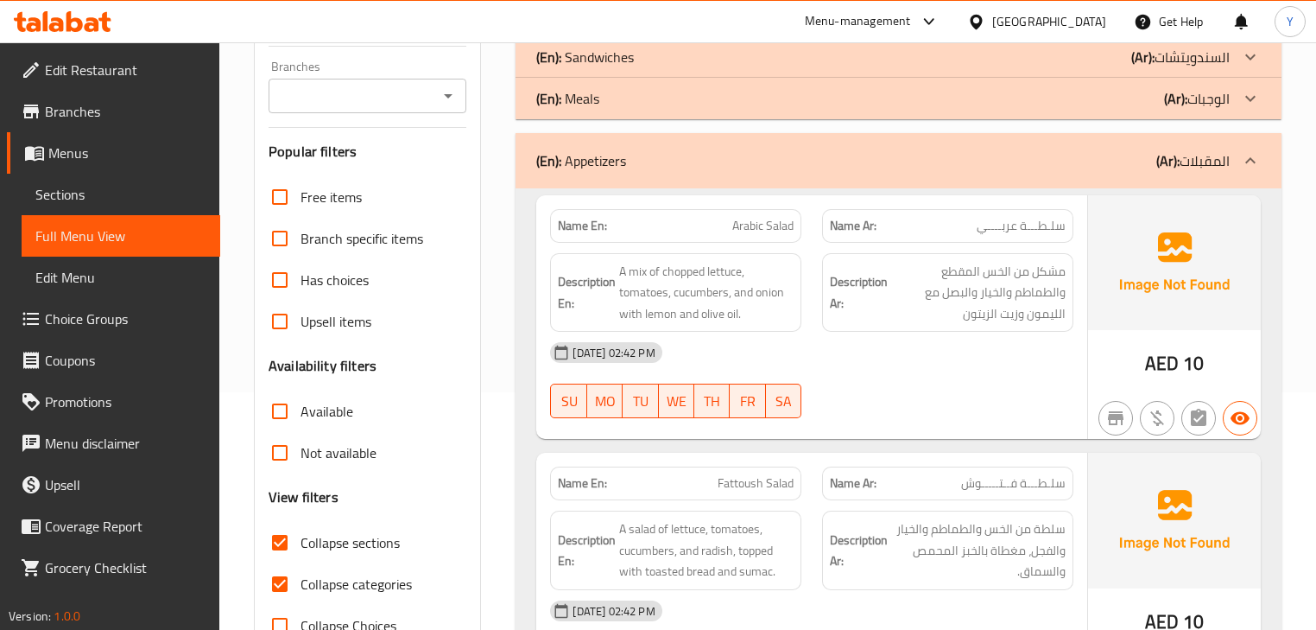
scroll to position [86, 0]
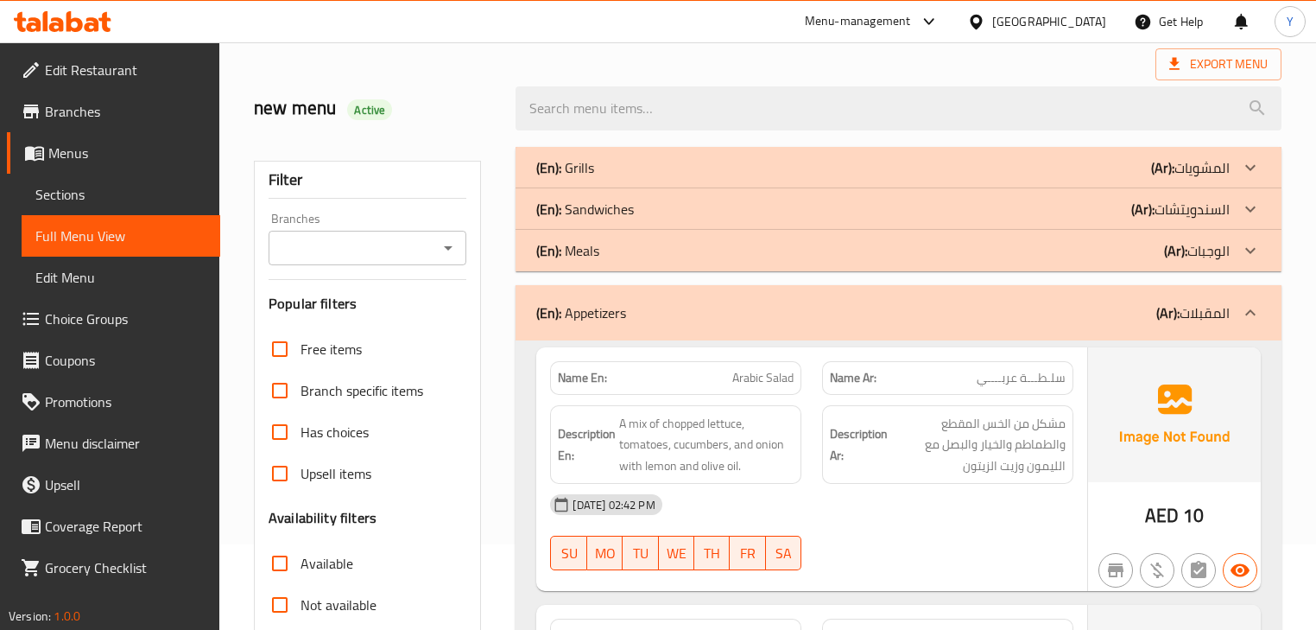
click at [813, 299] on div "(En): Appetizers (Ar): المقبلات" at bounding box center [898, 312] width 765 height 55
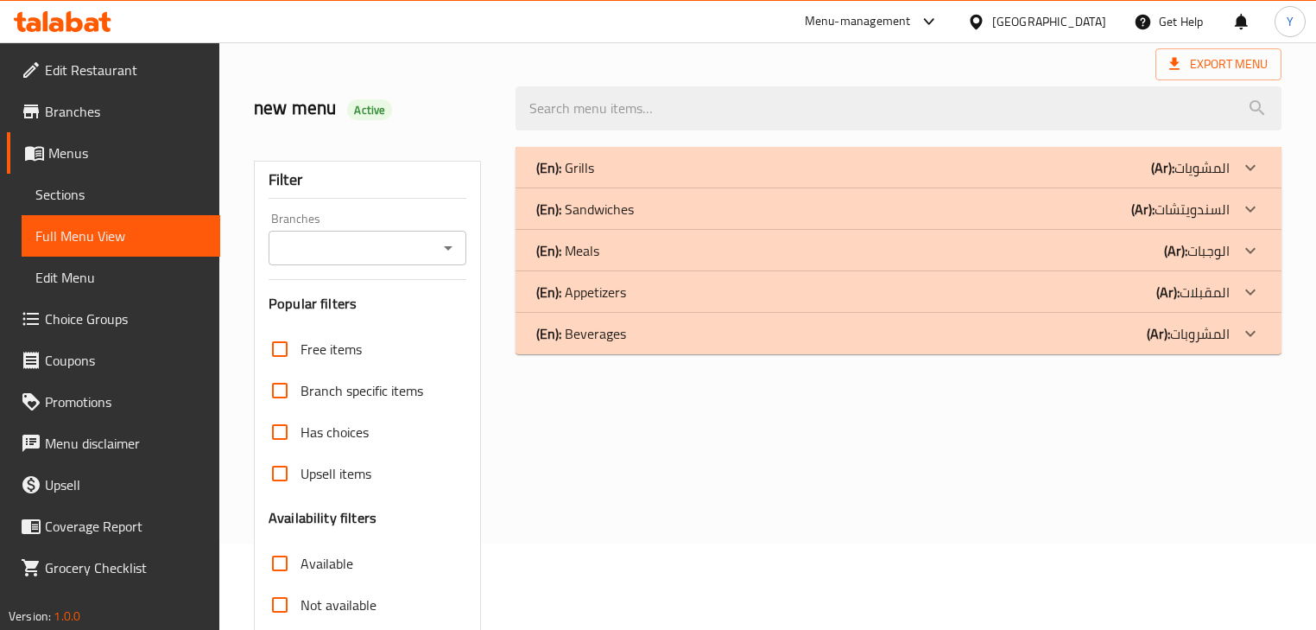
click at [1022, 352] on div "(En): Beverages (Ar): المشروبات" at bounding box center [898, 333] width 765 height 41
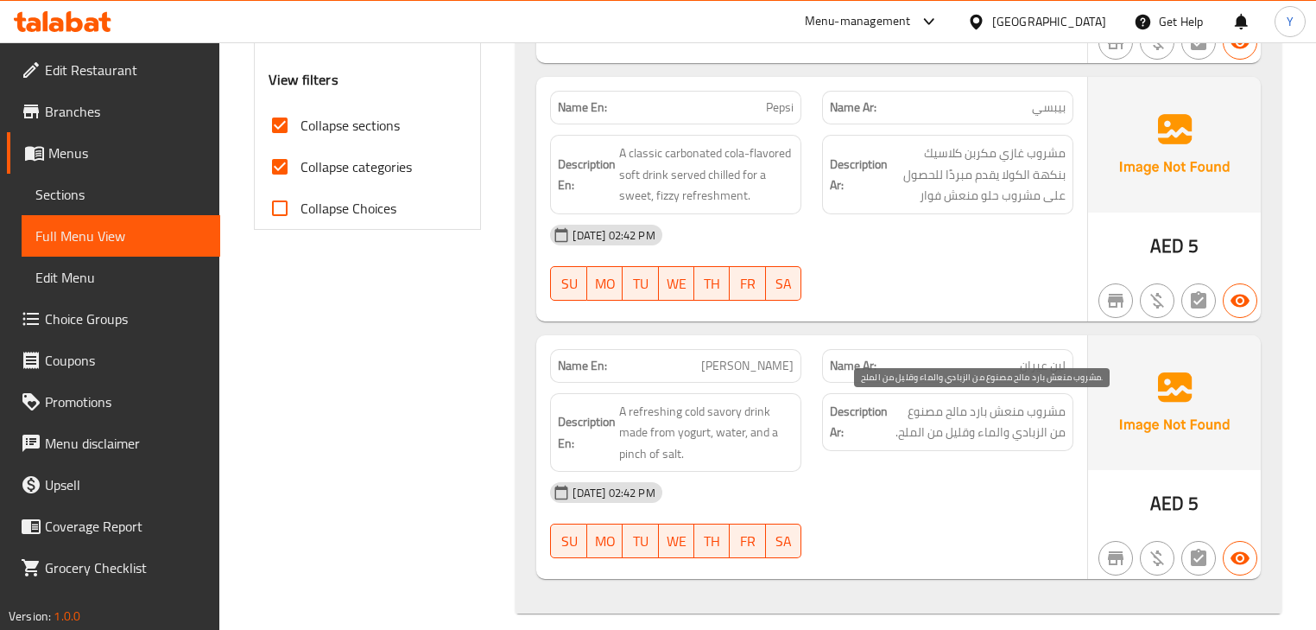
scroll to position [670, 0]
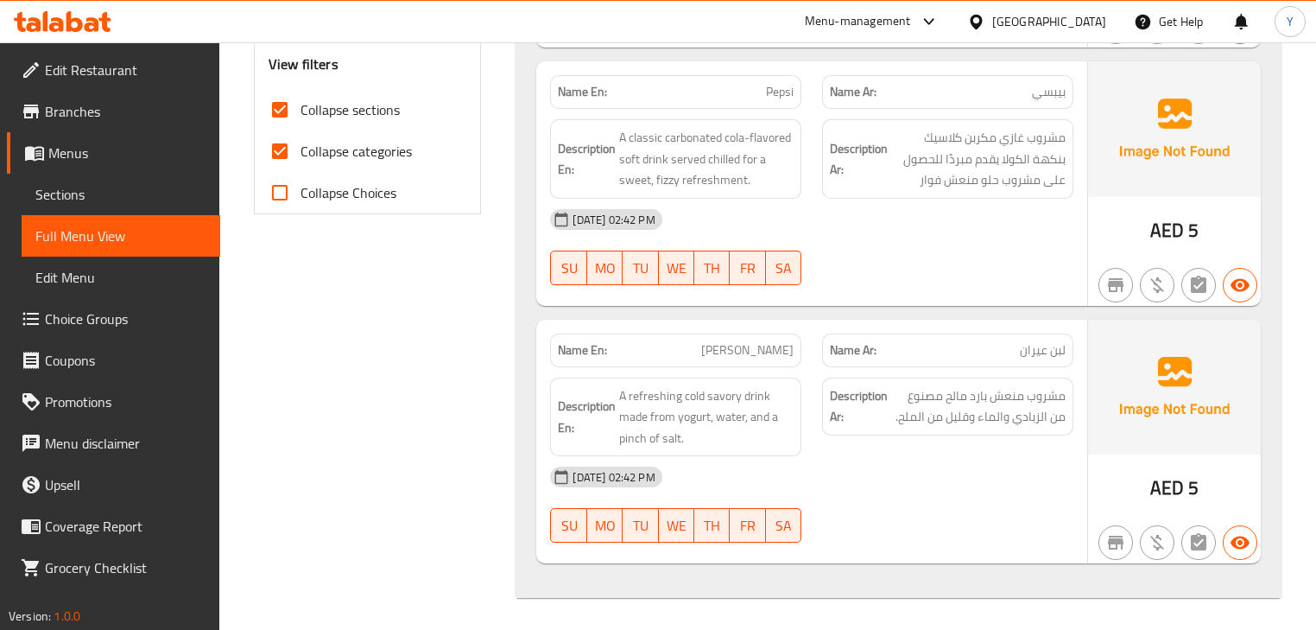
click at [1046, 448] on div "Description Ar: مشروب منعش بارد مالح مصنوع من الزبادي والماء وقليل من الملح." at bounding box center [948, 417] width 272 height 100
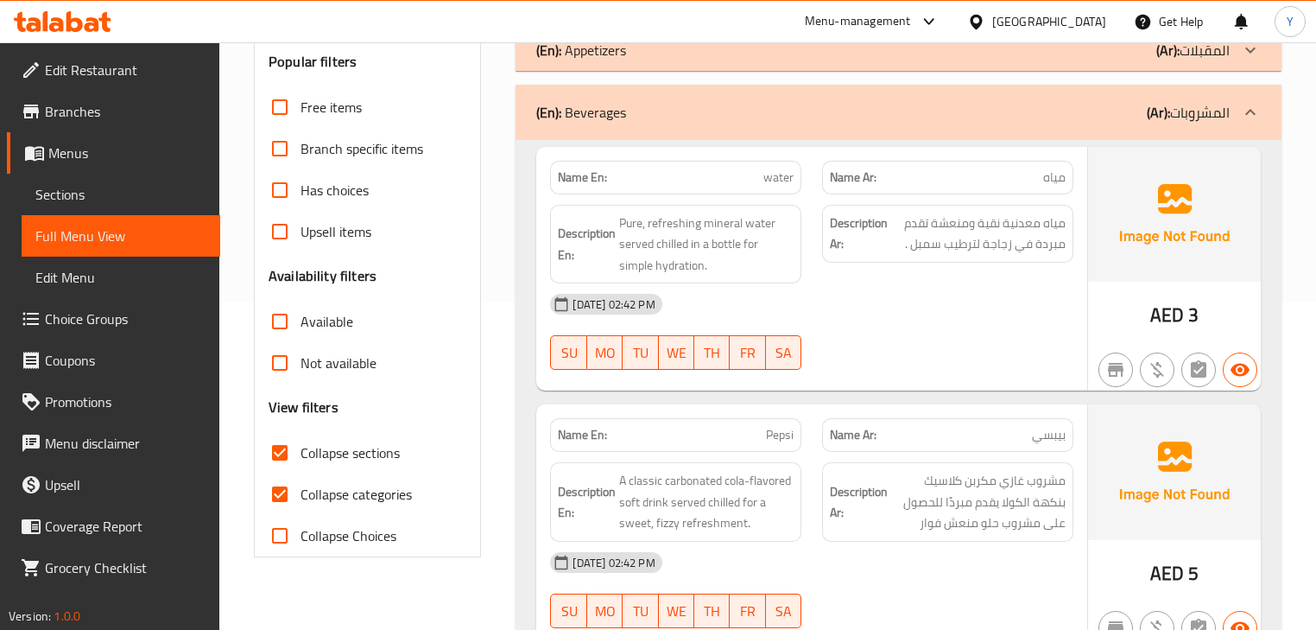
scroll to position [339, 0]
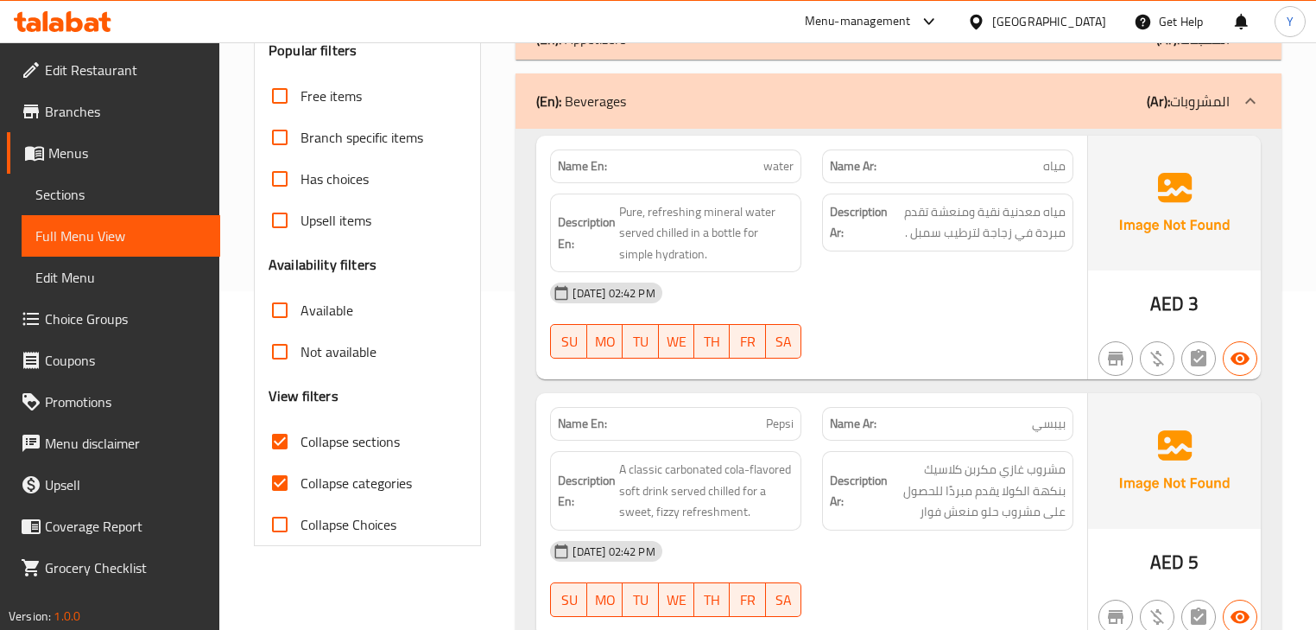
click at [752, 444] on div "Description En: A classic carbonated cola-flavored soft drink served chilled fo…" at bounding box center [676, 491] width 272 height 100
copy span "flavored"
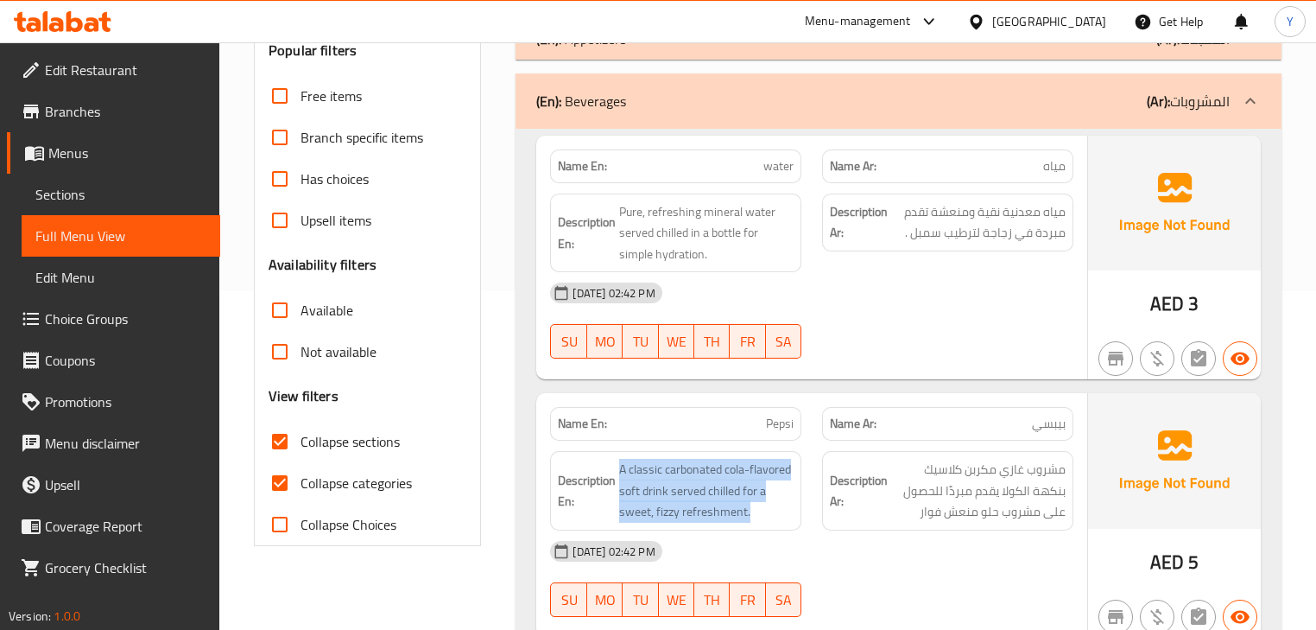
click at [752, 444] on div "Description En: A classic carbonated cola-flavored soft drink served chilled fo…" at bounding box center [676, 491] width 272 height 100
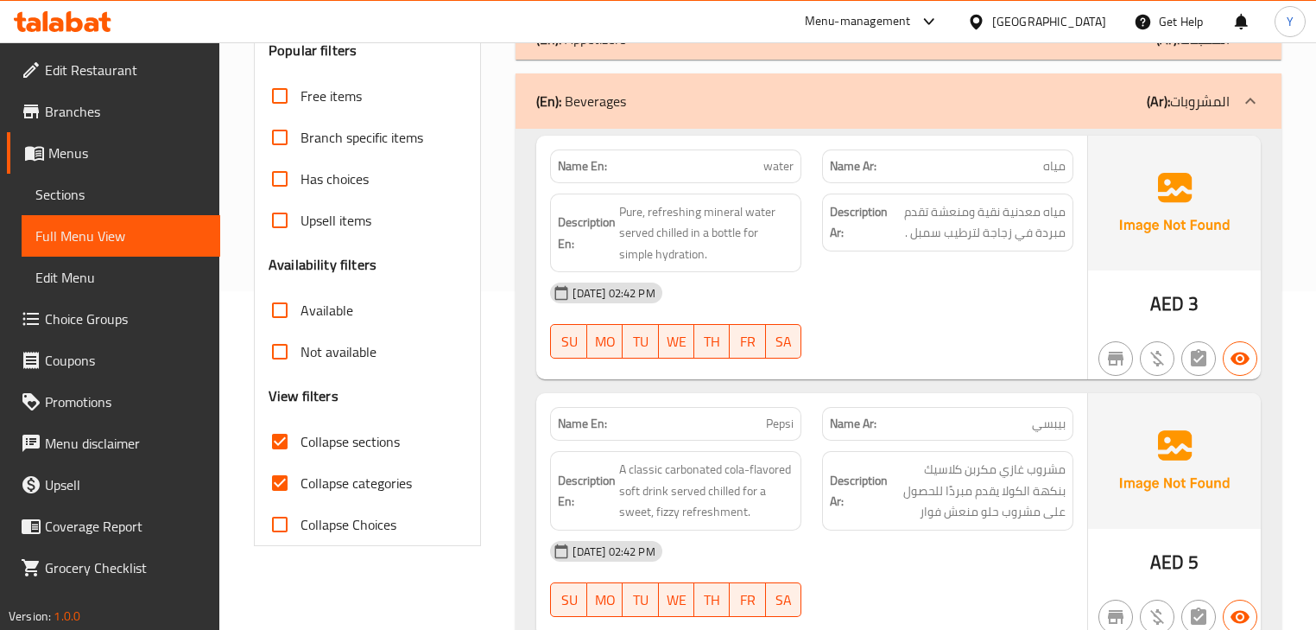
click at [768, 430] on span "Pepsi" at bounding box center [780, 424] width 28 height 18
copy span "Pepsi"
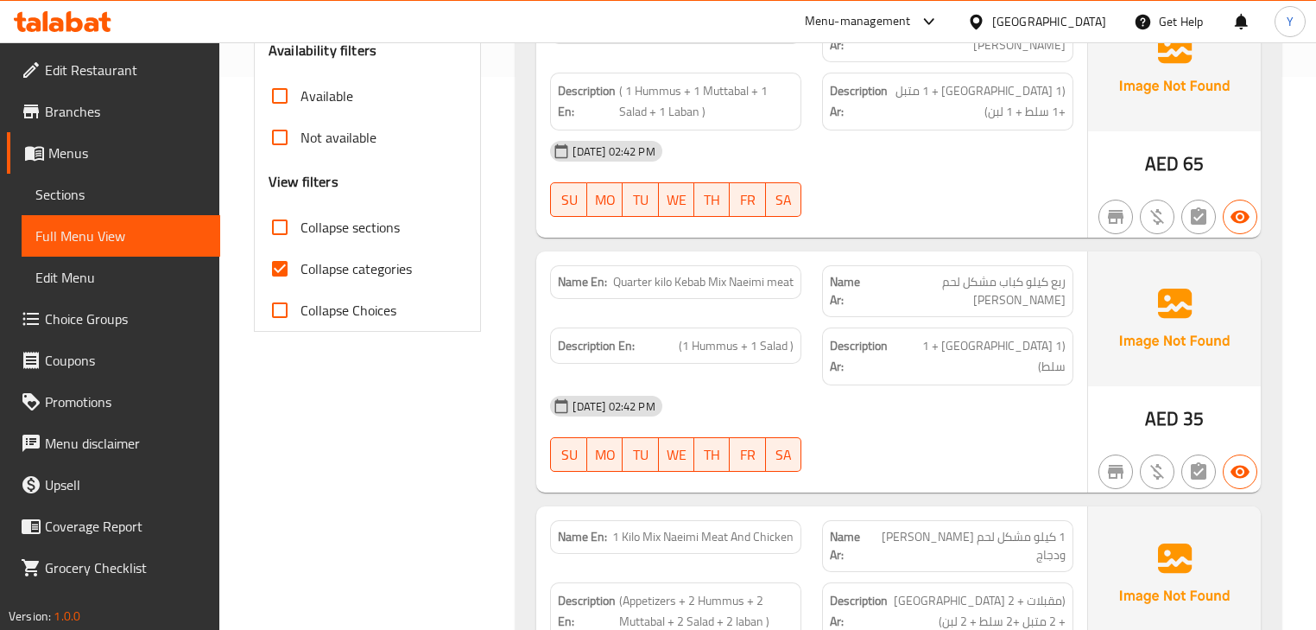
click at [314, 271] on span "Collapse categories" at bounding box center [356, 268] width 111 height 21
click at [301, 271] on input "Collapse categories" at bounding box center [279, 268] width 41 height 41
checkbox input "false"
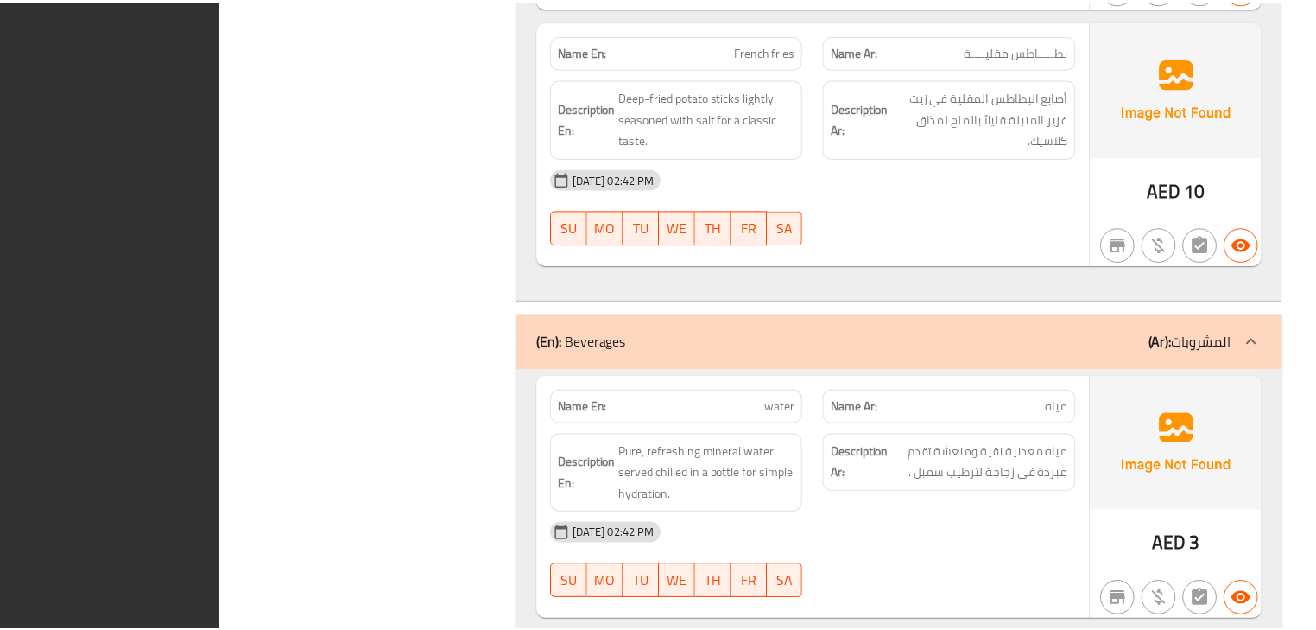
scroll to position [10865, 0]
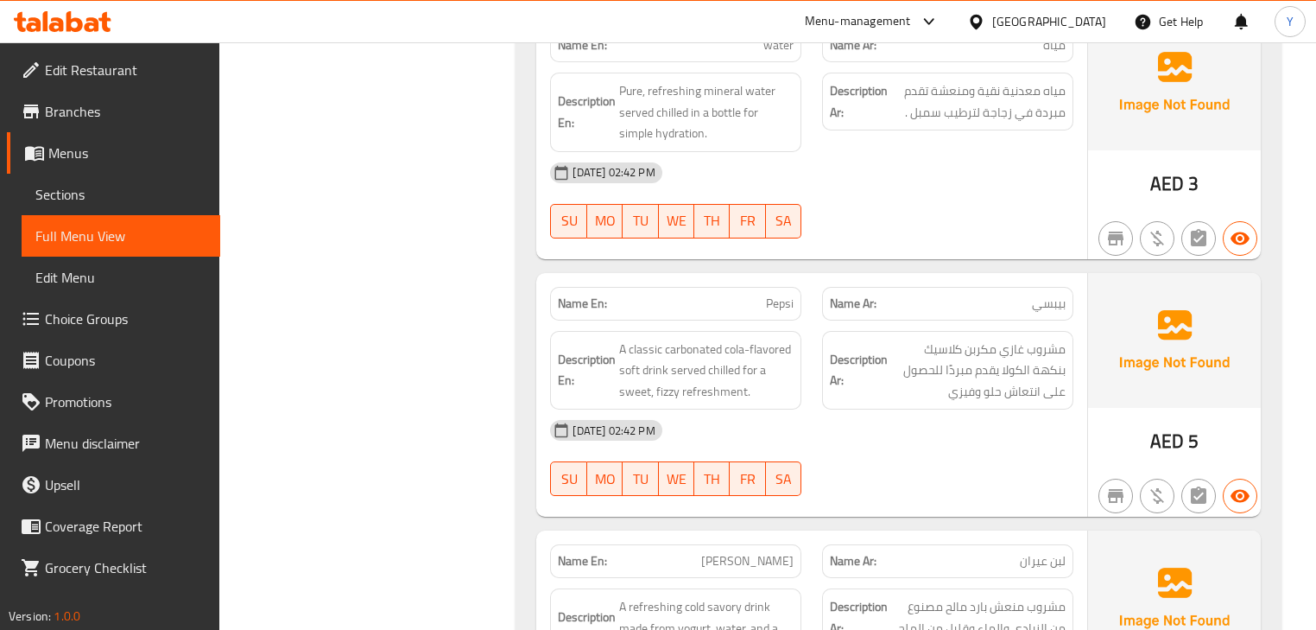
click at [924, 344] on div "Name En: water Name Ar: مياه Description En: Pure, refreshing mineral water ser…" at bounding box center [898, 409] width 765 height 802
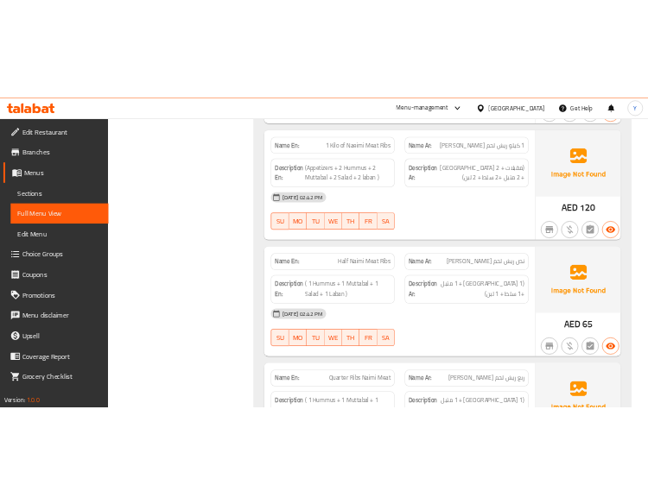
scroll to position [0, 0]
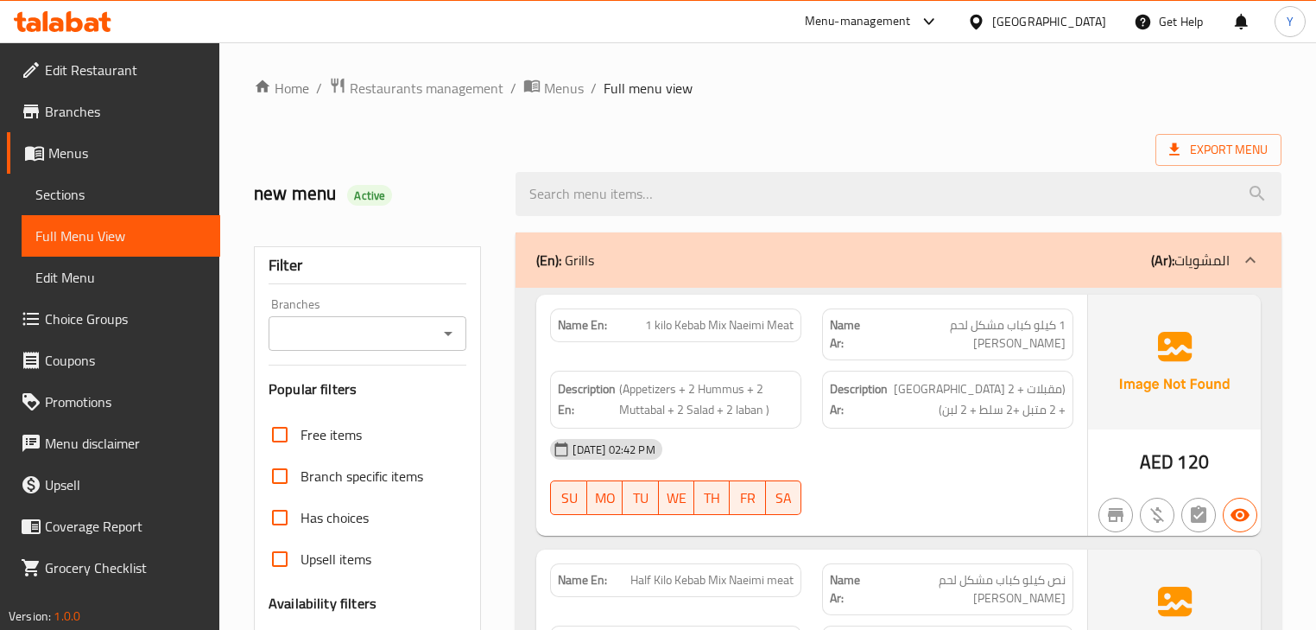
drag, startPoint x: 905, startPoint y: 420, endPoint x: 950, endPoint y: -7, distance: 429.1
click at [1164, 136] on span "Export Menu" at bounding box center [1219, 150] width 126 height 32
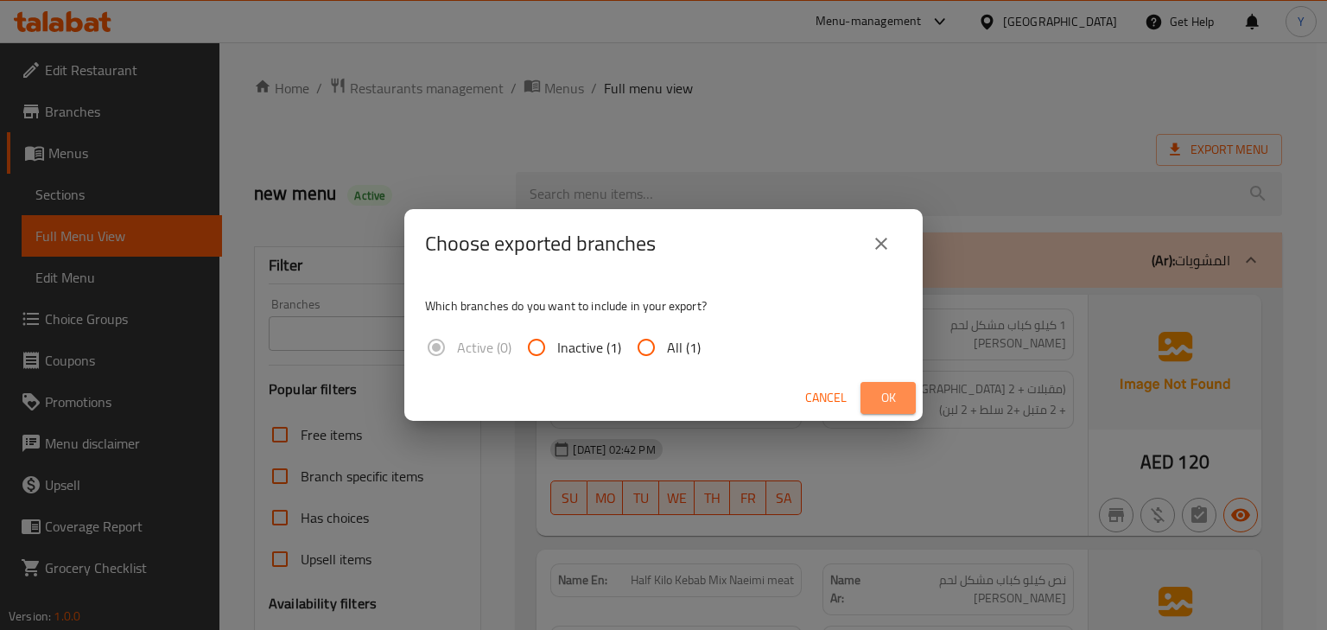
click at [891, 387] on span "Ok" at bounding box center [888, 398] width 28 height 22
